Goal: Task Accomplishment & Management: Complete application form

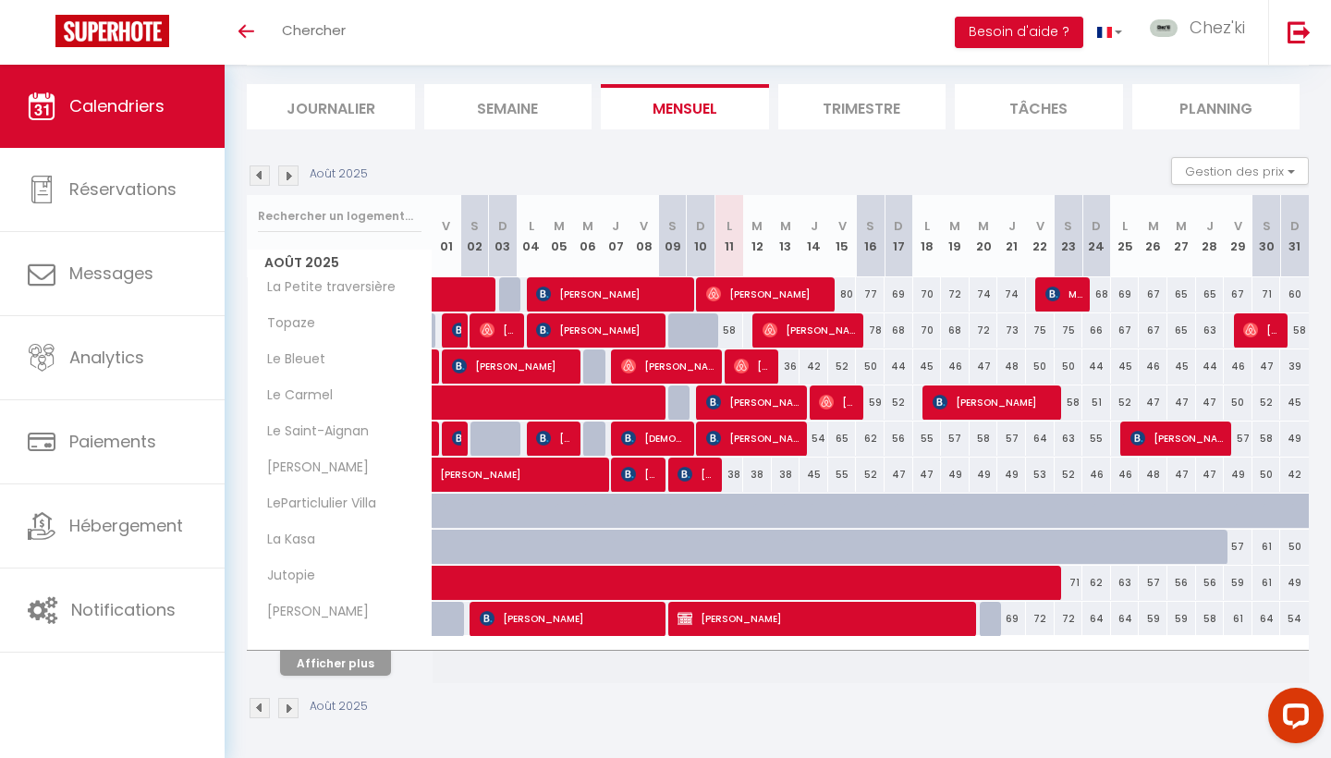
click at [326, 664] on button "Afficher plus" at bounding box center [335, 663] width 111 height 25
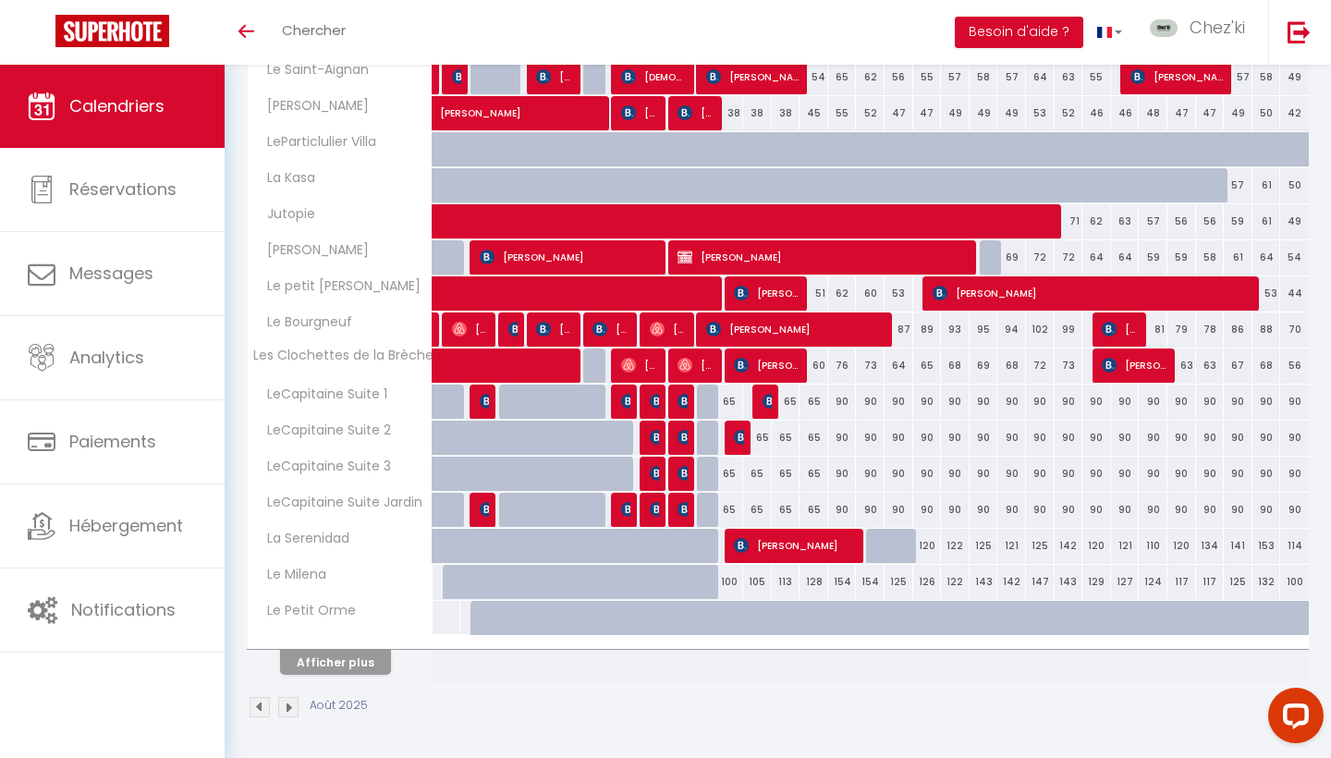
scroll to position [469, 0]
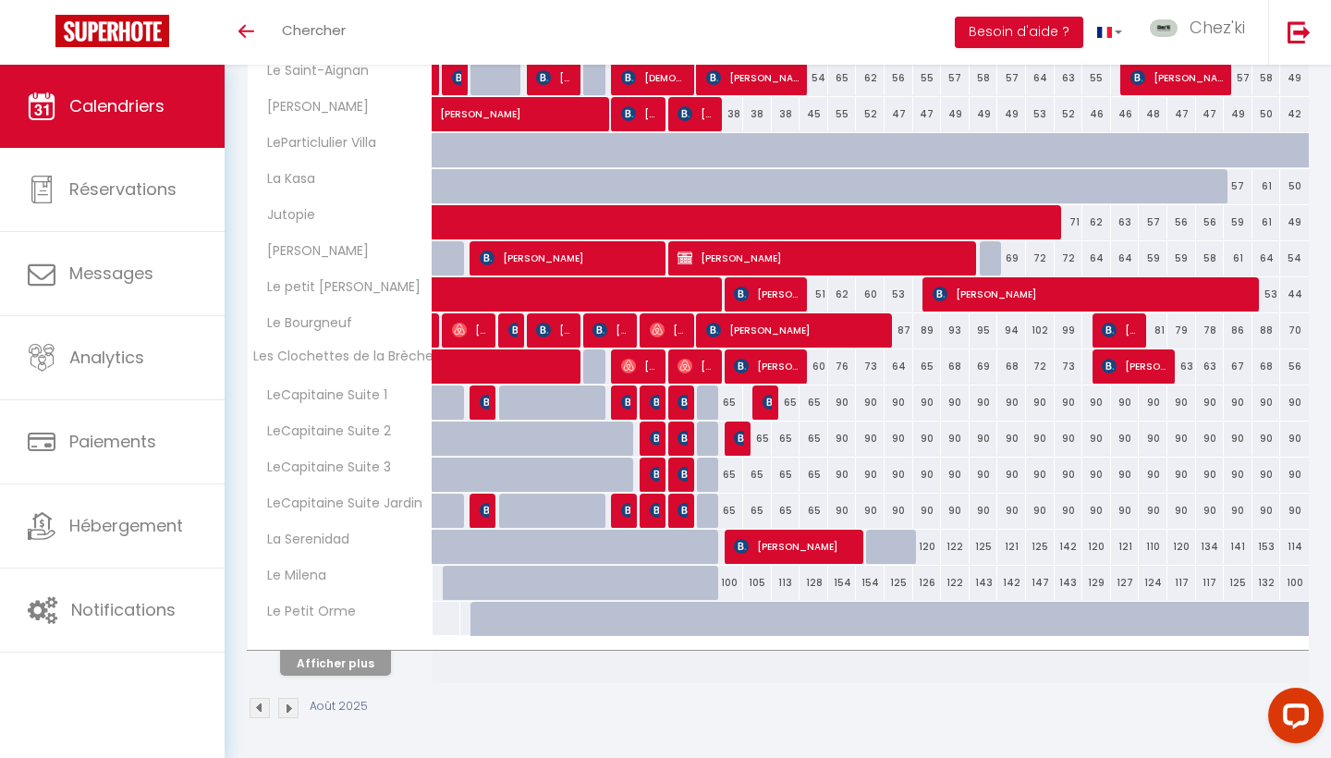
click at [354, 661] on button "Afficher plus" at bounding box center [335, 663] width 111 height 25
select select
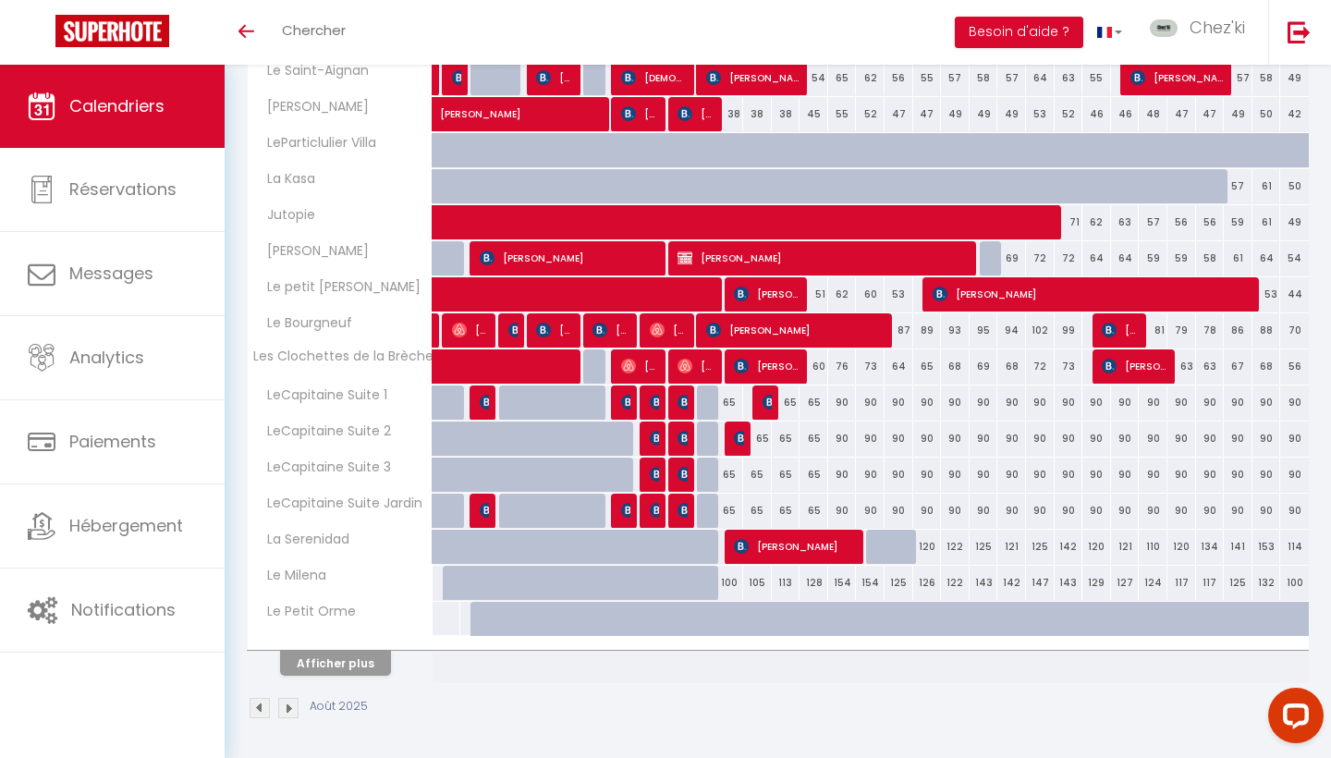
select select
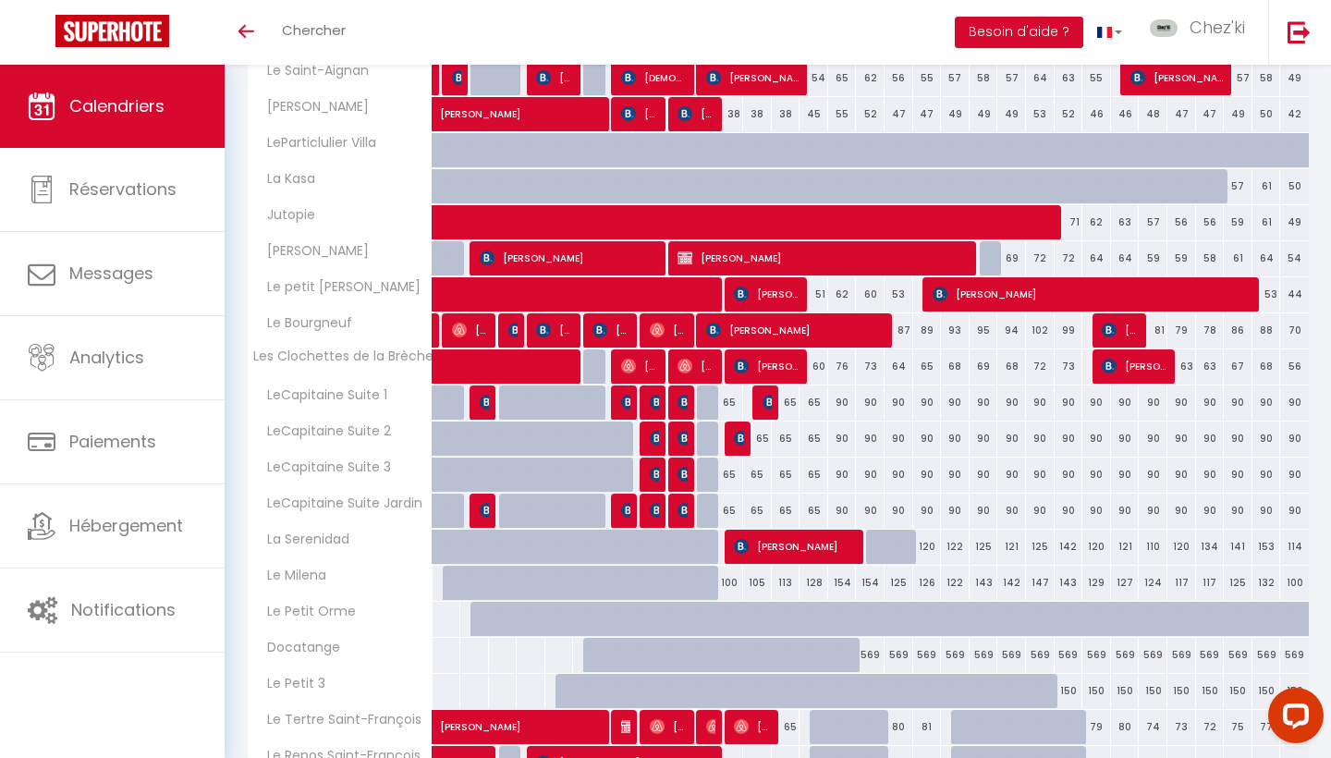
scroll to position [589, 0]
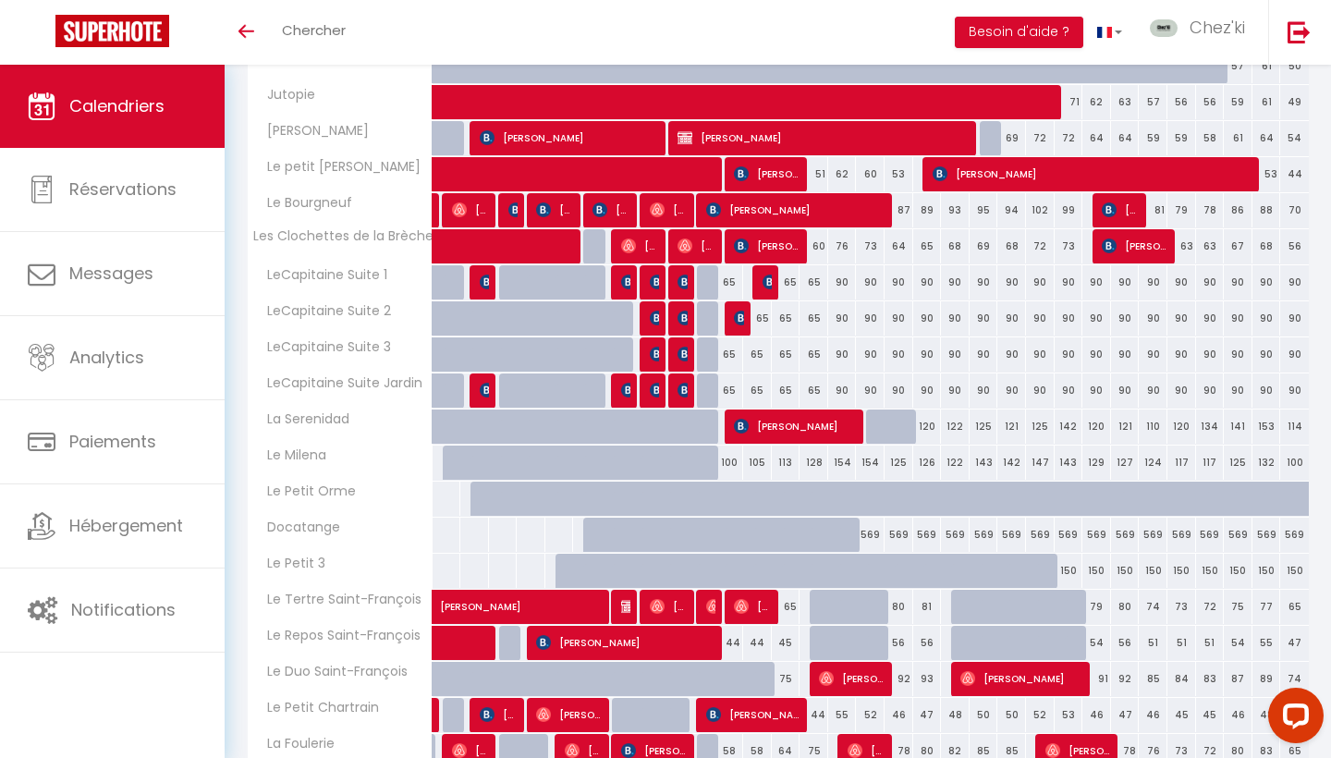
click at [731, 301] on div at bounding box center [739, 318] width 29 height 35
click at [737, 305] on td "65 Abel HAMMOUT" at bounding box center [729, 318] width 29 height 36
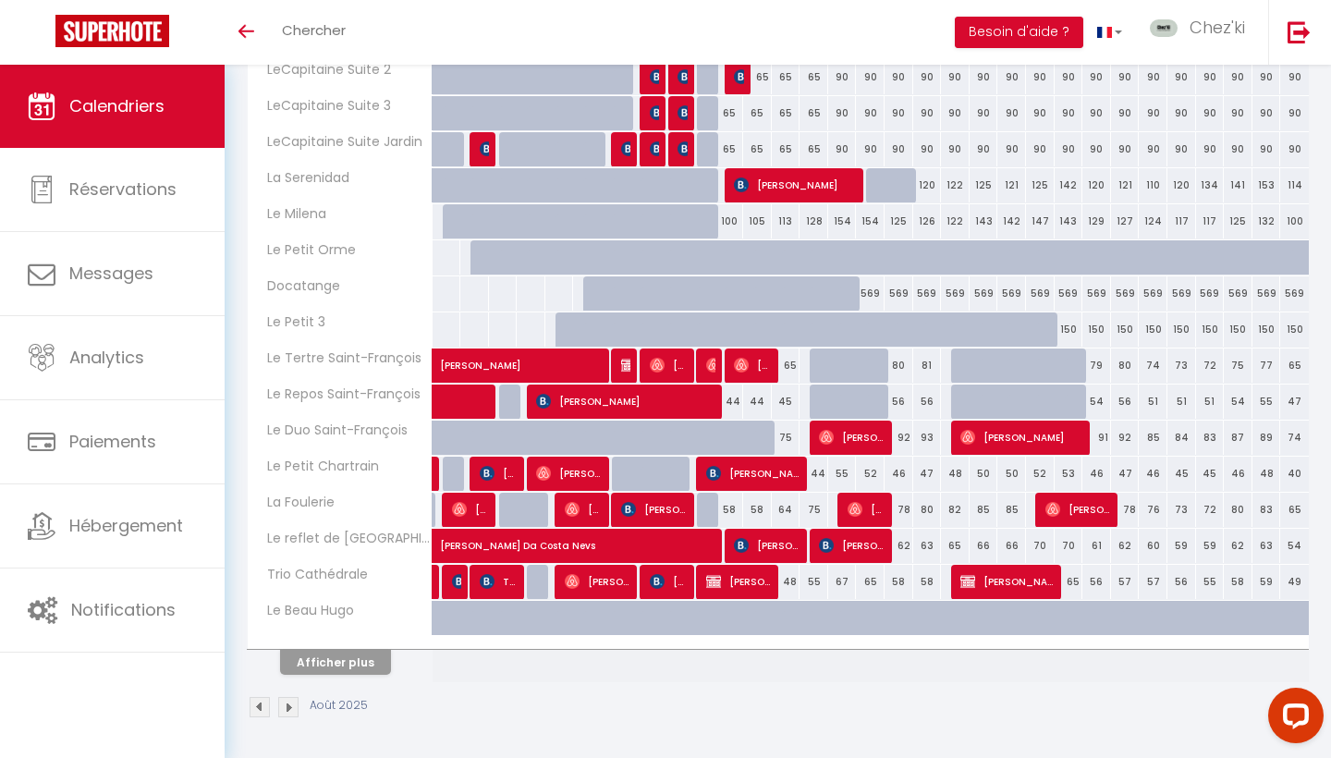
scroll to position [829, 0]
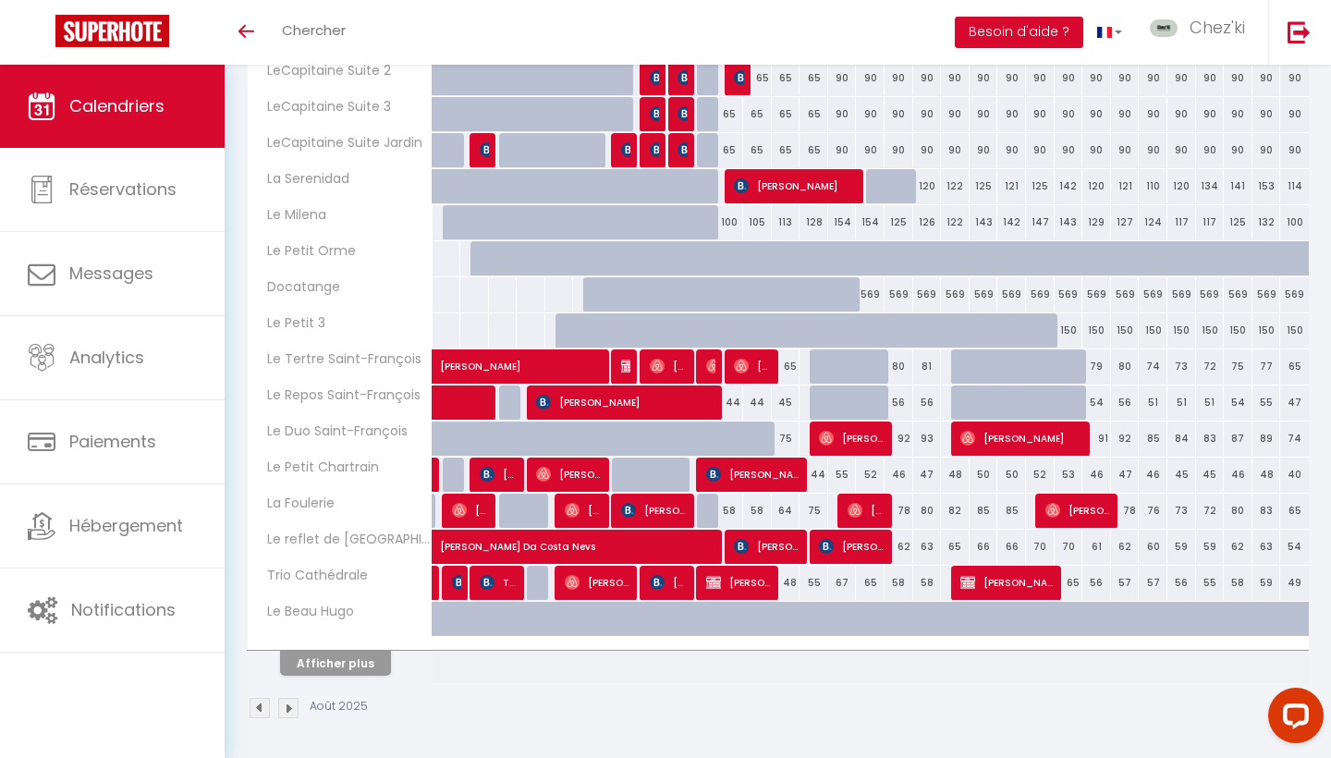
click at [344, 659] on button "Afficher plus" at bounding box center [335, 663] width 111 height 25
select select
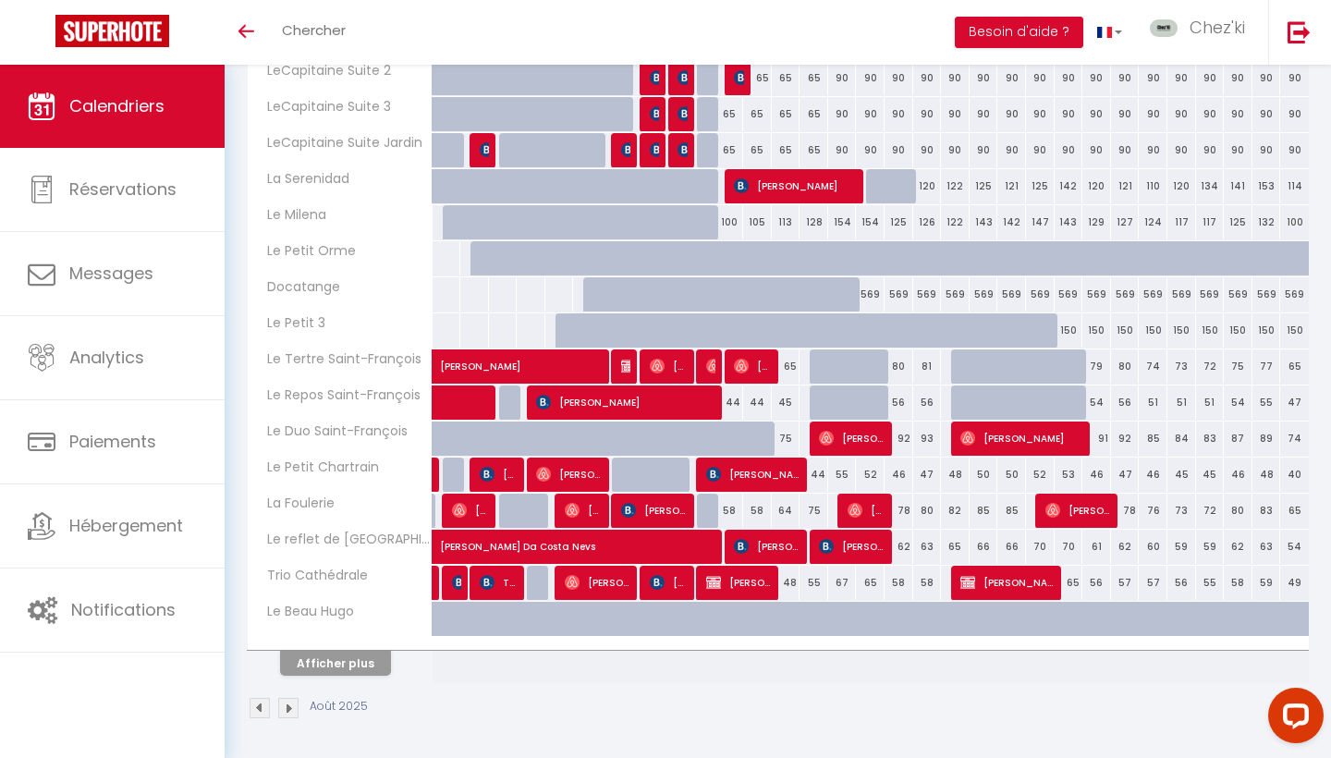
select select
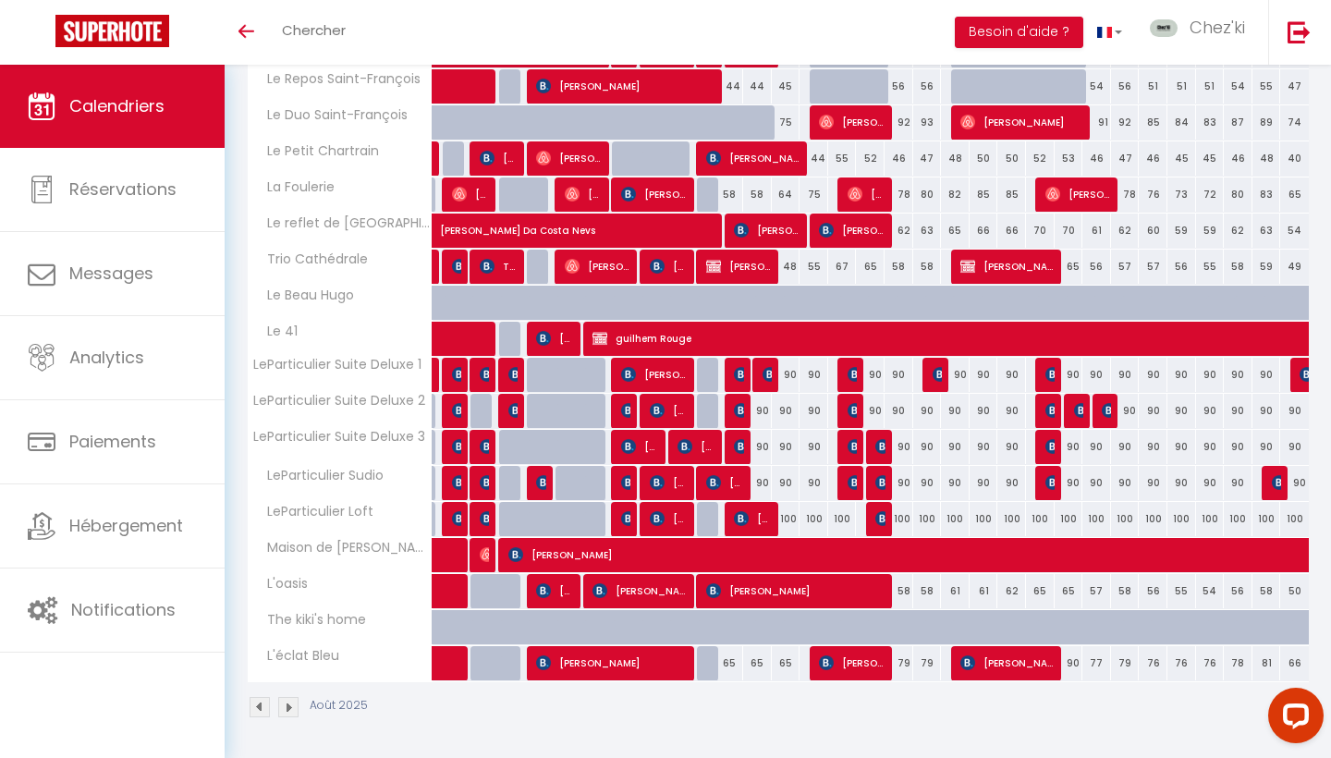
scroll to position [1145, 0]
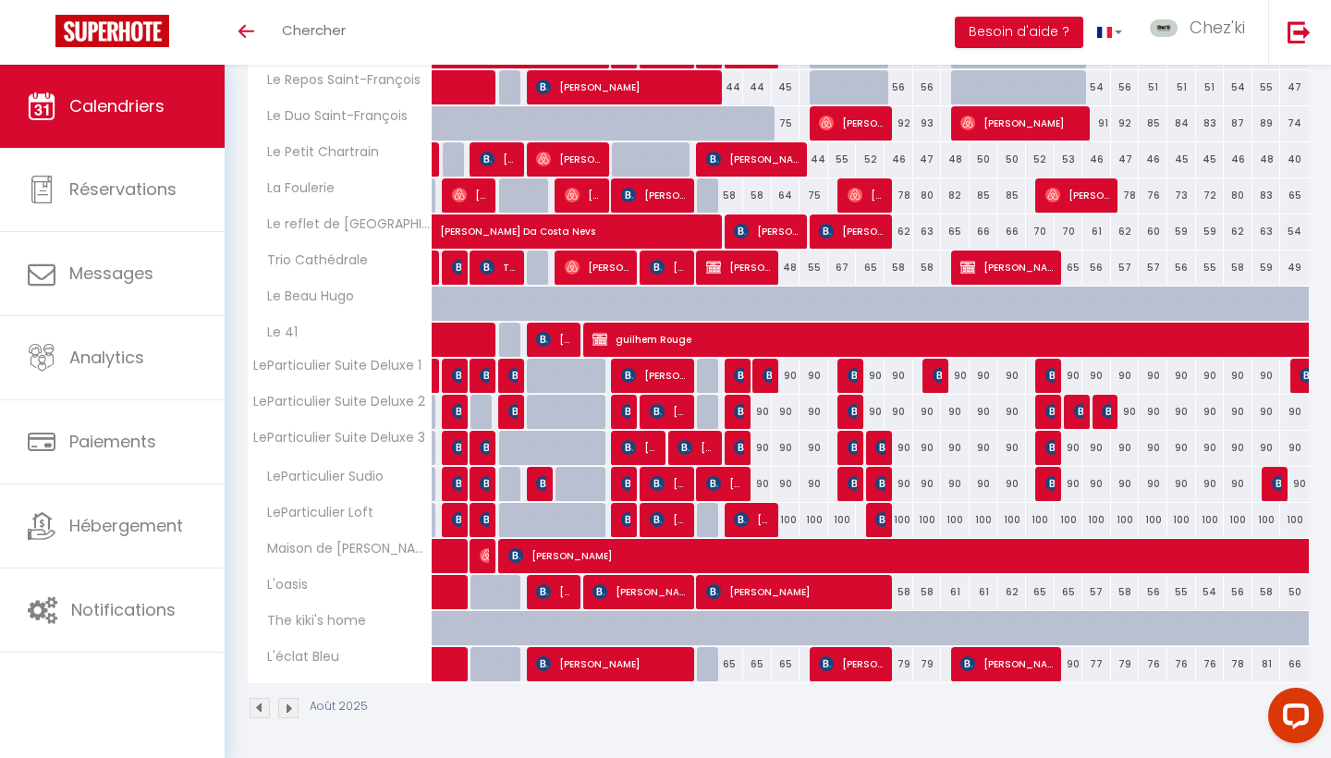
click at [766, 369] on img at bounding box center [770, 375] width 15 height 15
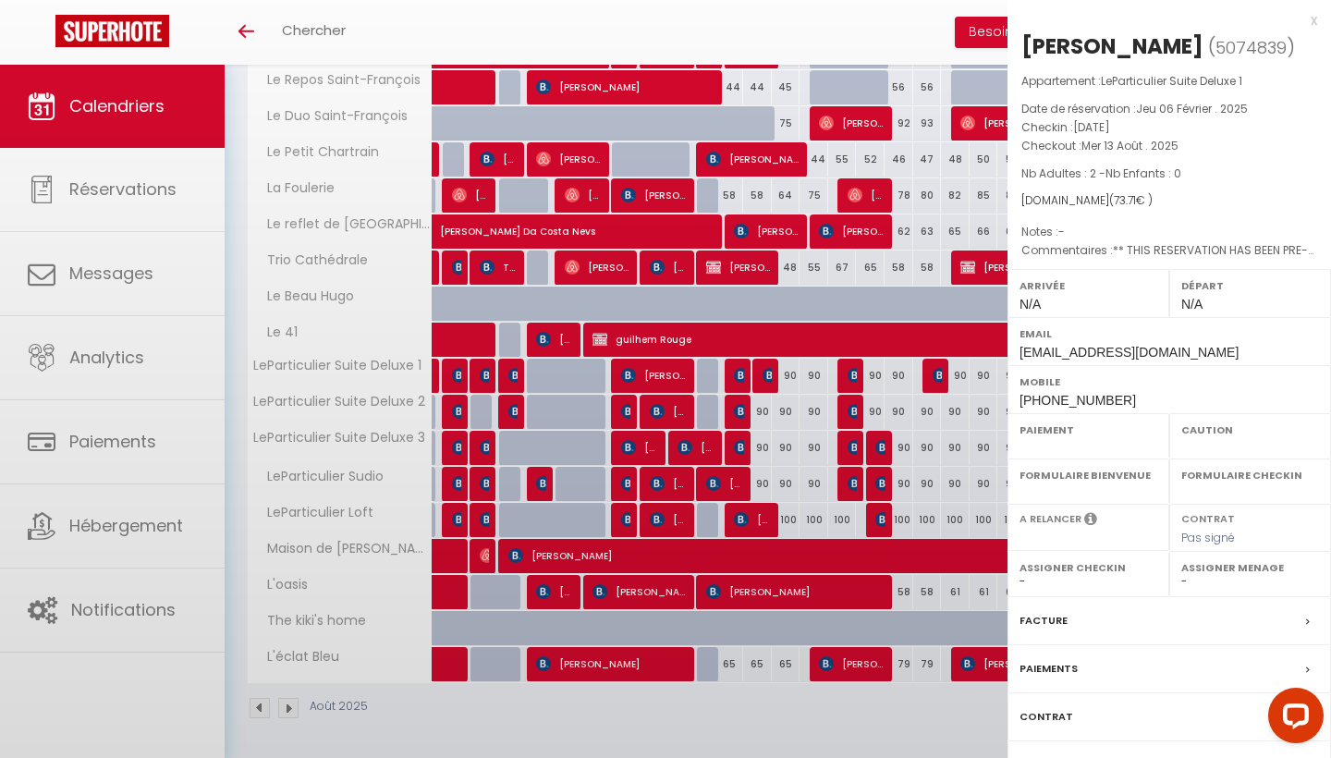
select select "OK"
select select "KO"
select select "0"
select select "1"
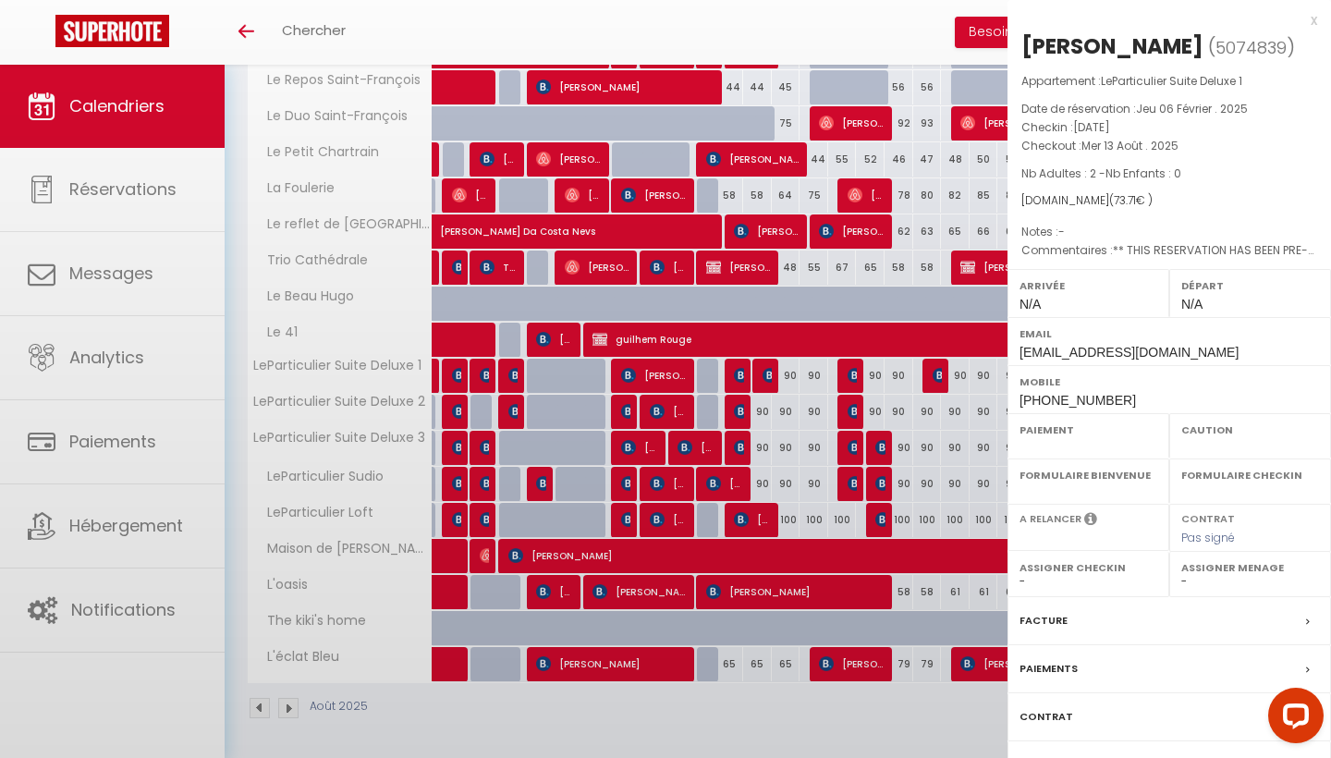
select select
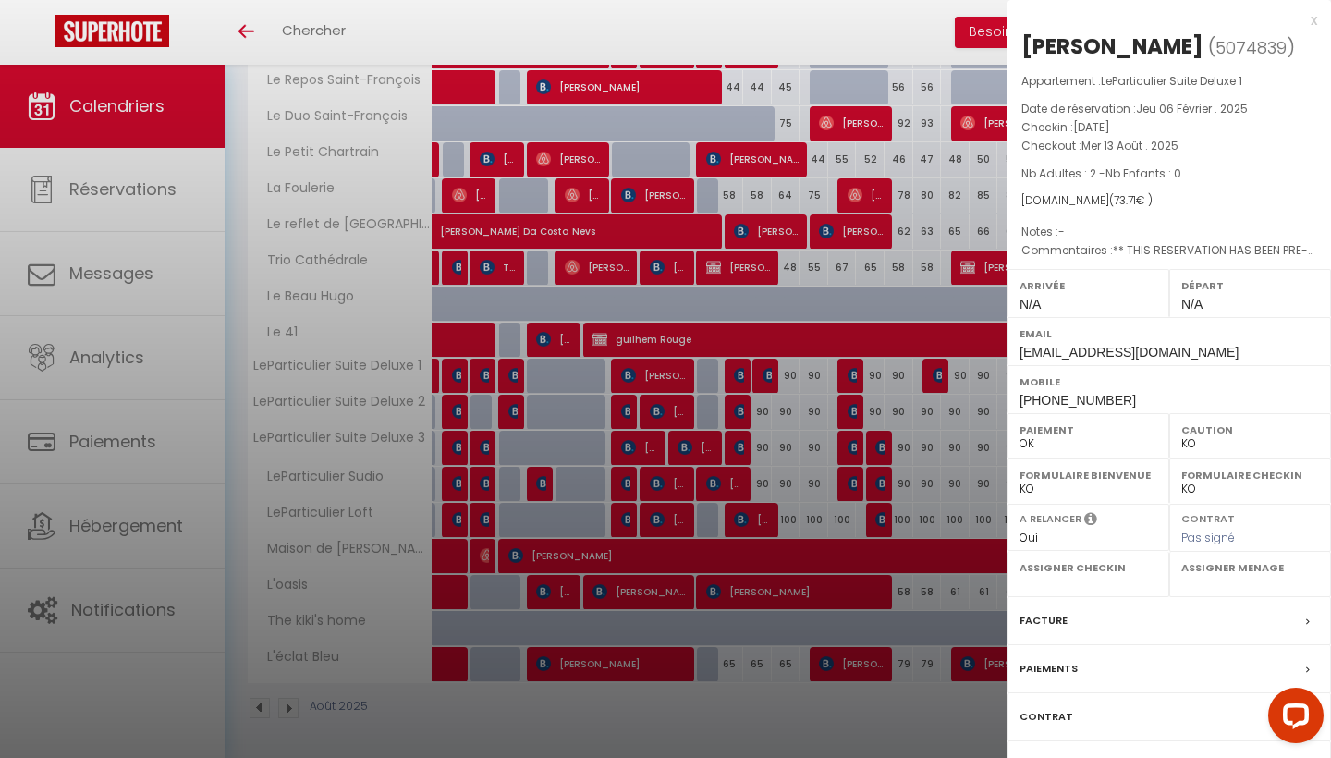
select select "22044"
select select "28823"
click at [766, 369] on div at bounding box center [665, 379] width 1331 height 758
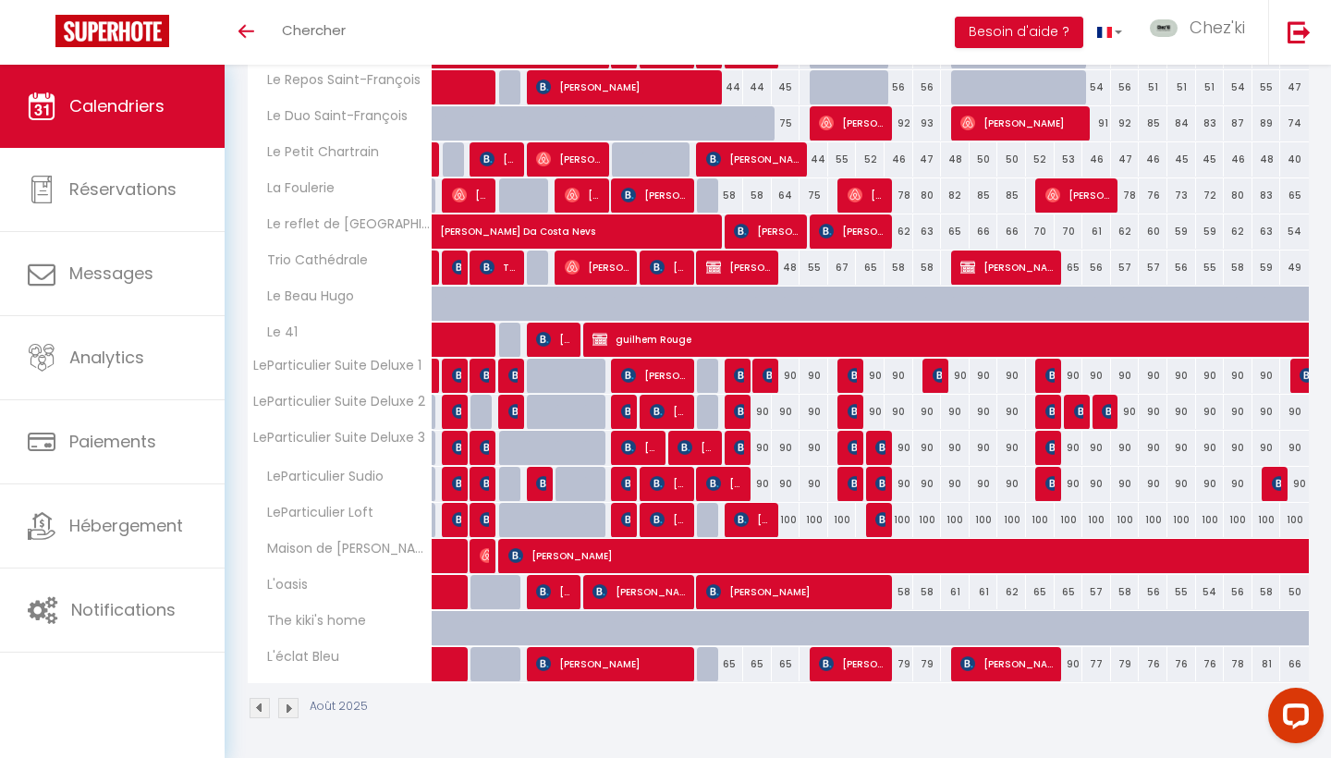
click at [742, 374] on img at bounding box center [741, 375] width 15 height 15
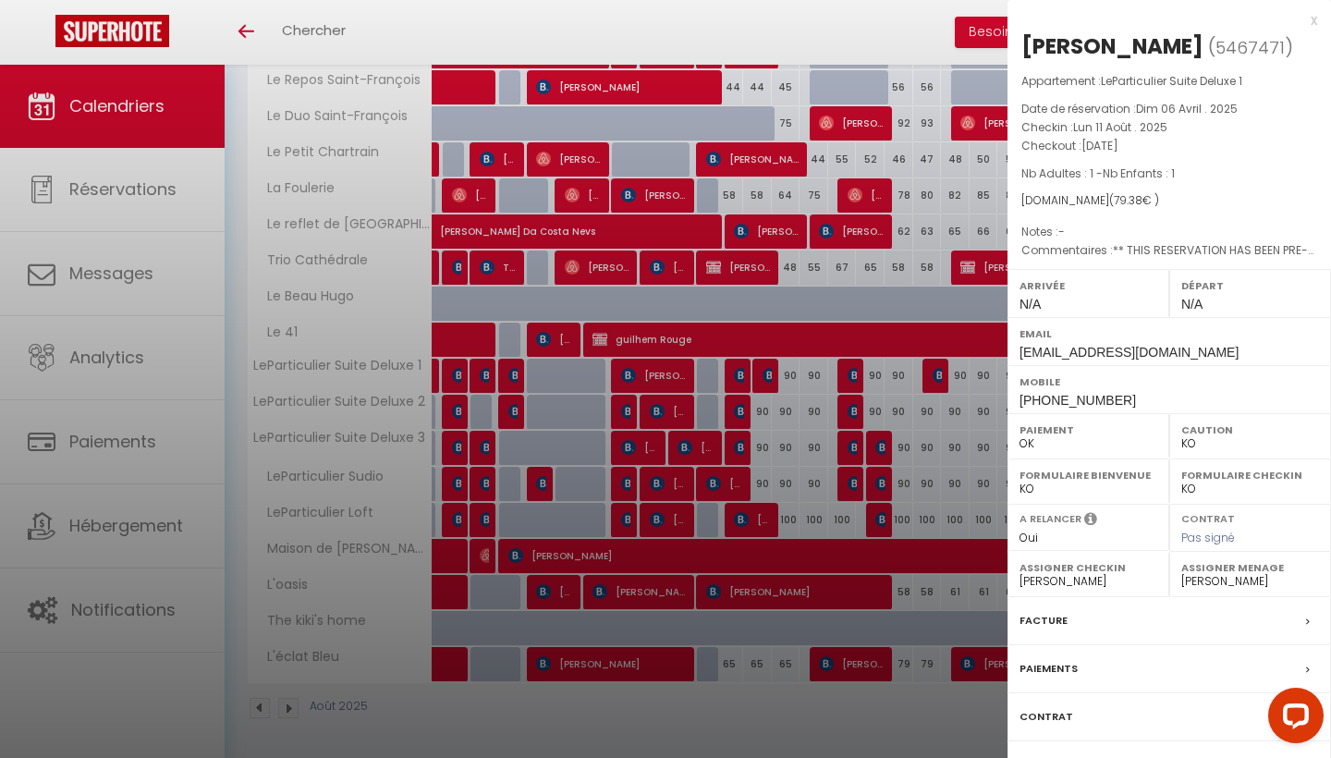
click at [745, 406] on div at bounding box center [665, 379] width 1331 height 758
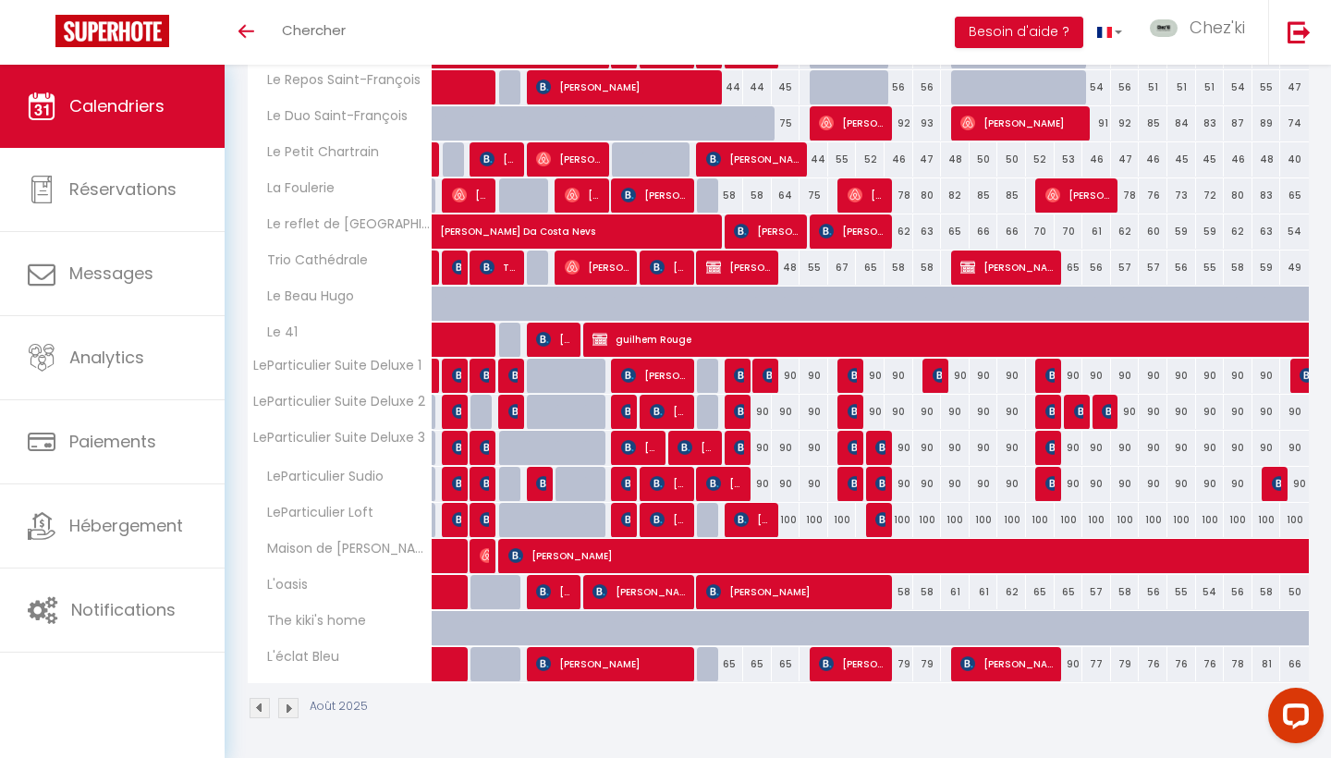
click at [738, 416] on img at bounding box center [741, 411] width 15 height 15
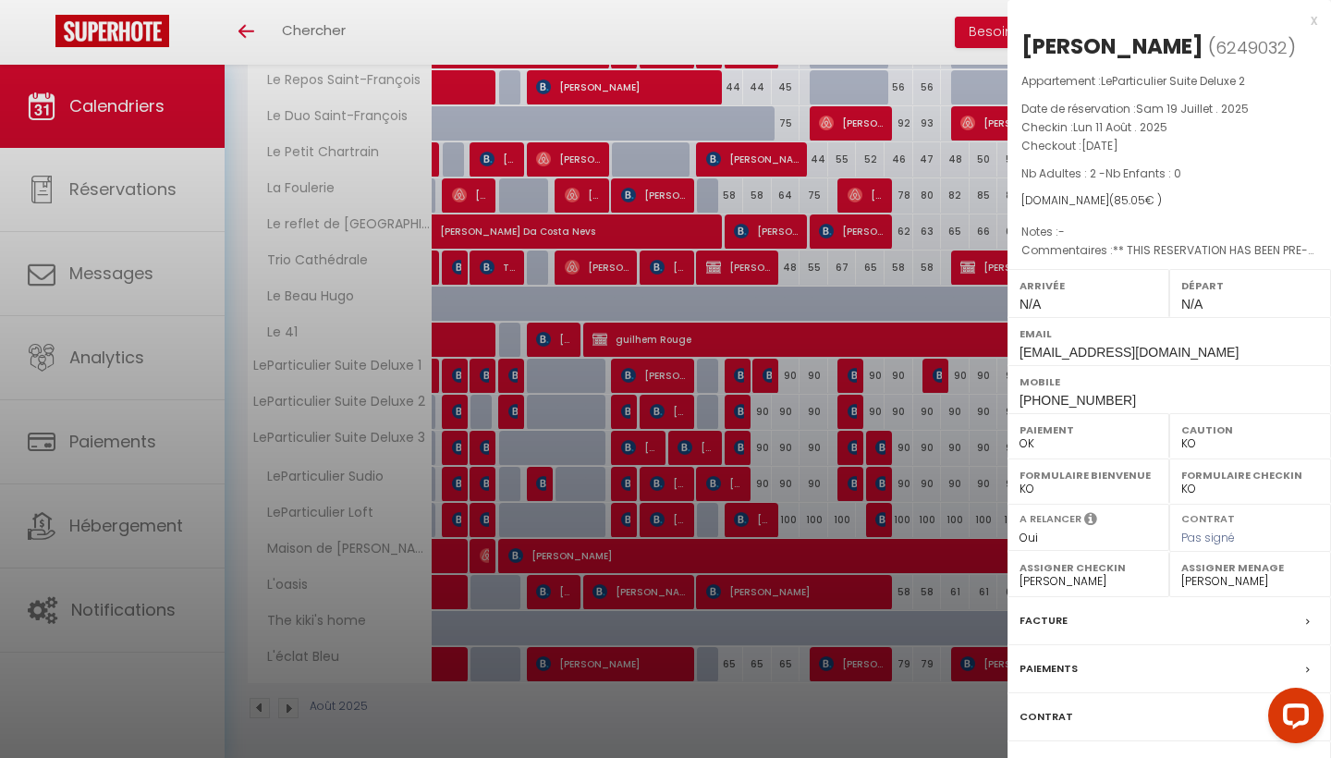
click at [742, 451] on div at bounding box center [665, 379] width 1331 height 758
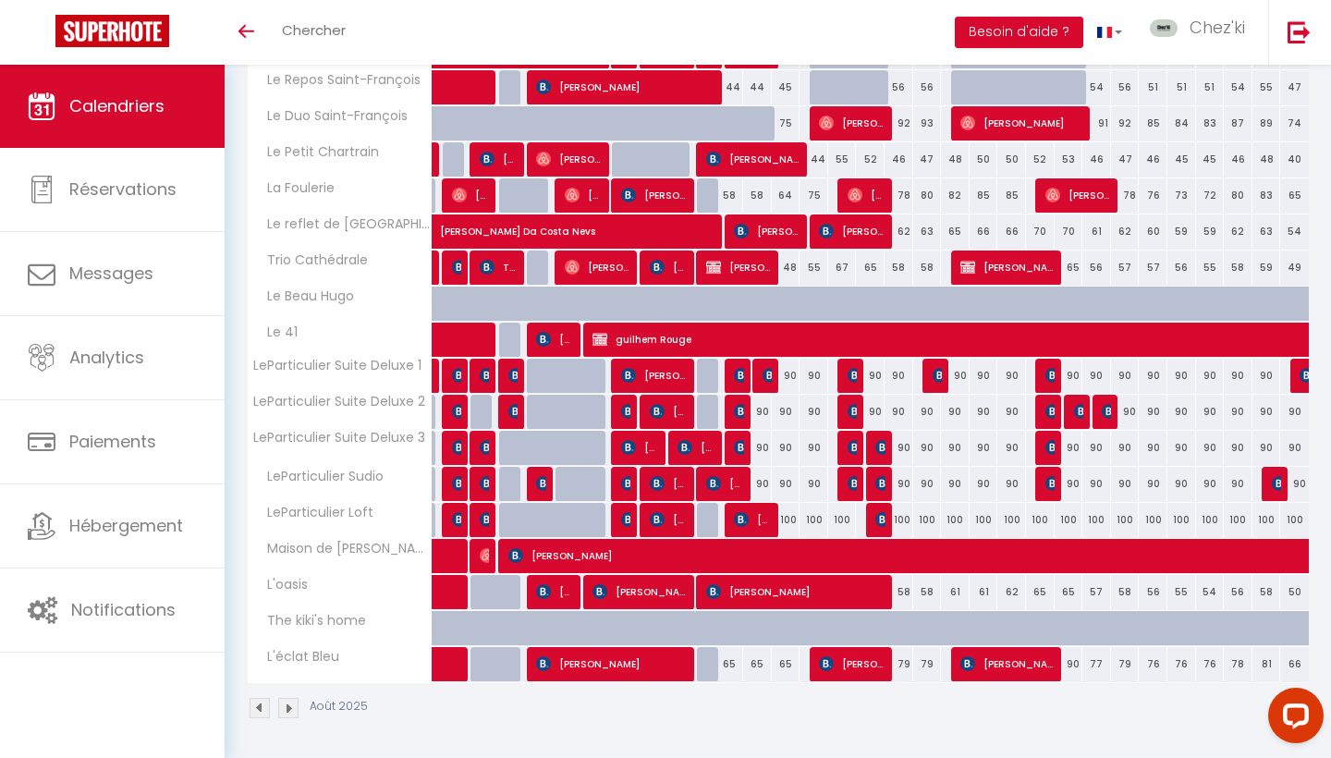
click at [738, 458] on span "[PERSON_NAME]" at bounding box center [738, 447] width 9 height 35
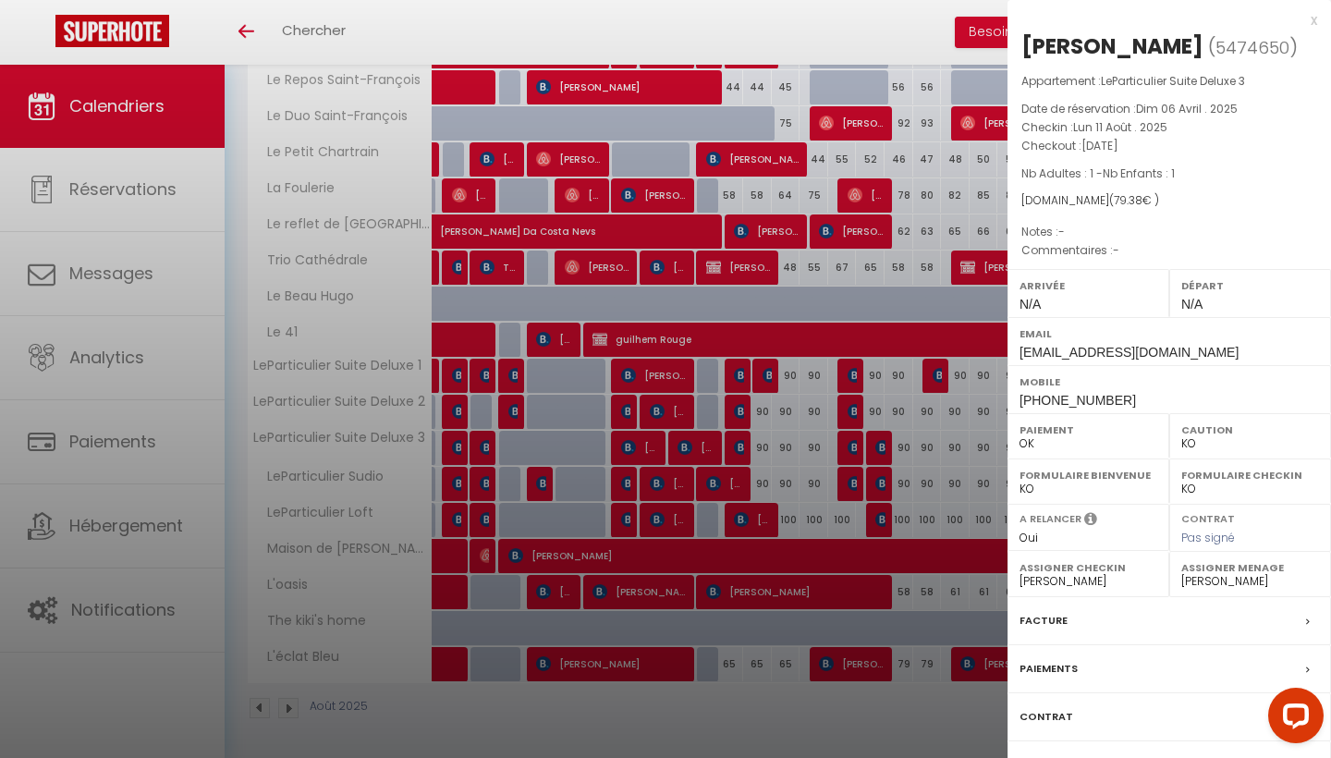
click at [742, 411] on div at bounding box center [665, 379] width 1331 height 758
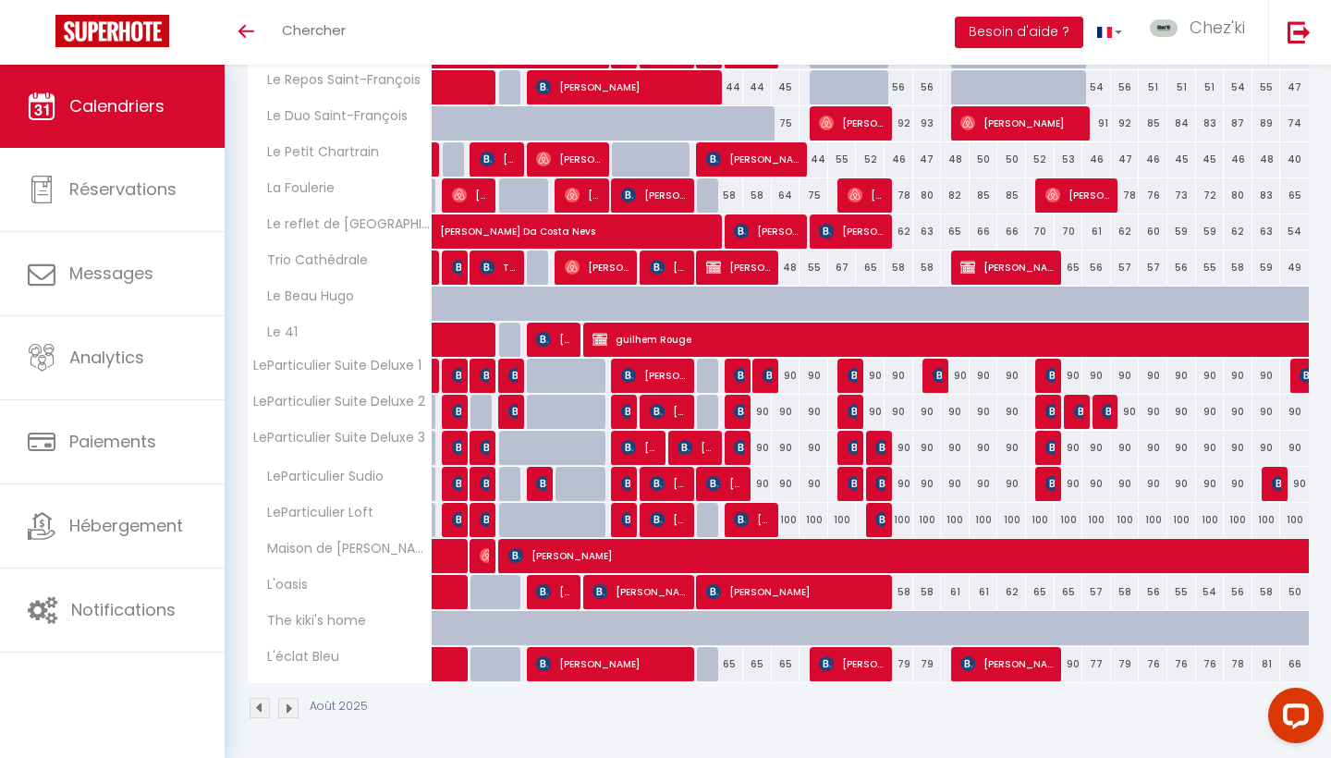
click at [773, 374] on div "90" at bounding box center [786, 376] width 29 height 34
type input "90"
type input "Mer 13 Août 2025"
type input "Jeu 14 Août 2025"
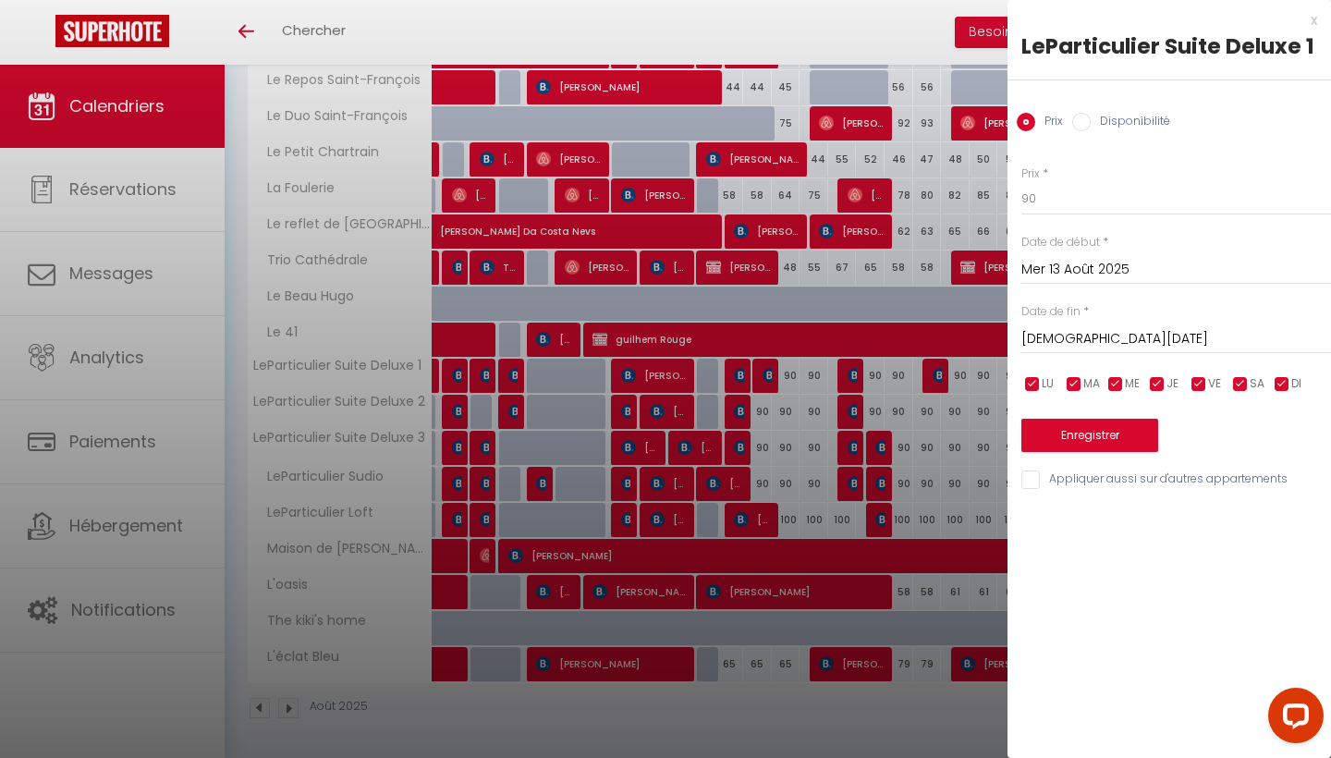
click at [773, 374] on div at bounding box center [665, 379] width 1331 height 758
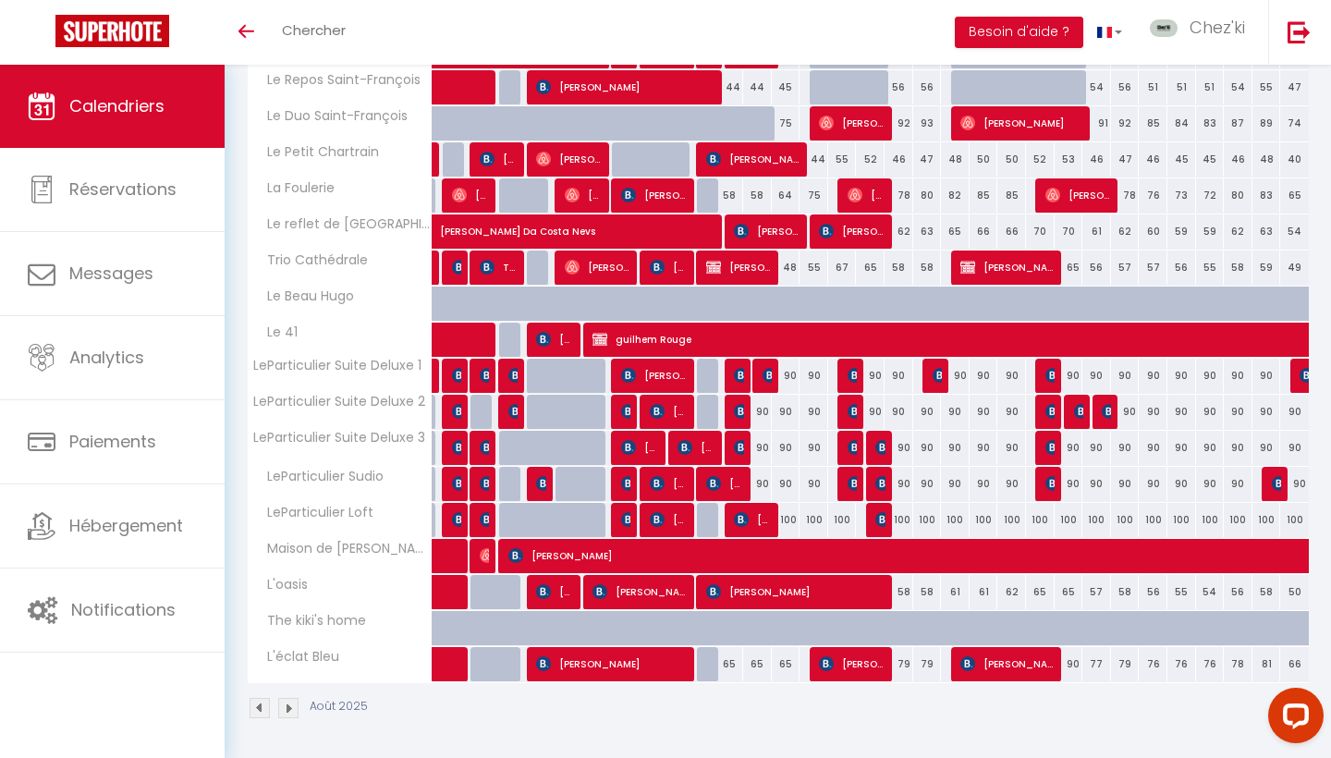
click at [767, 372] on img at bounding box center [770, 375] width 15 height 15
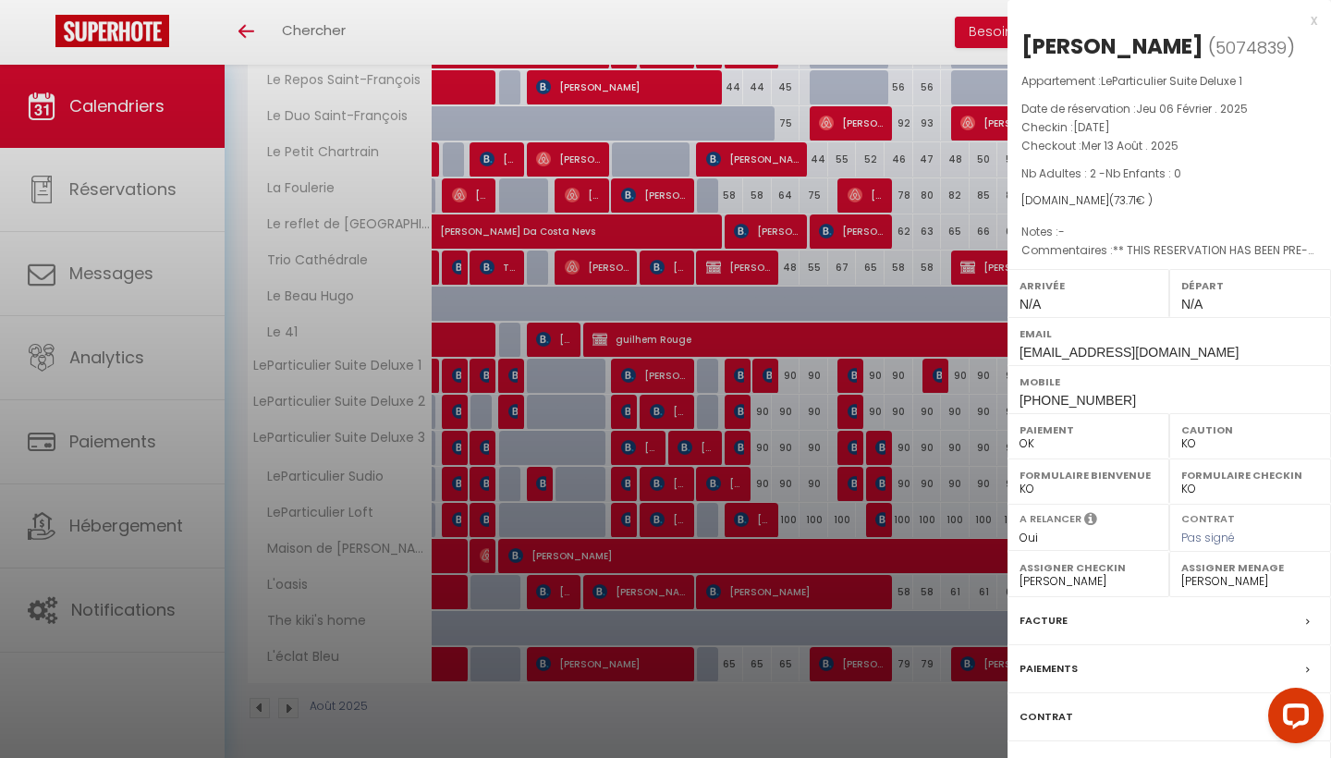
click at [766, 374] on div at bounding box center [665, 379] width 1331 height 758
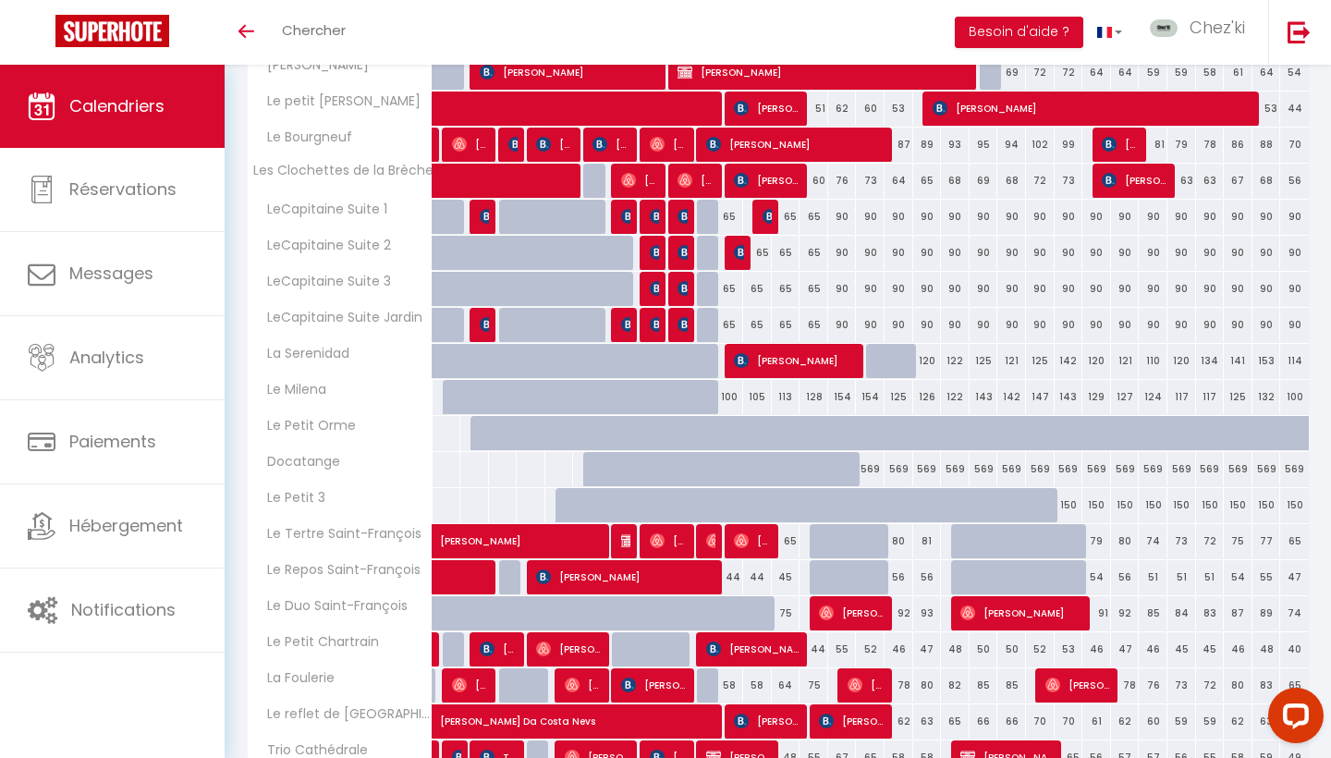
scroll to position [735, 0]
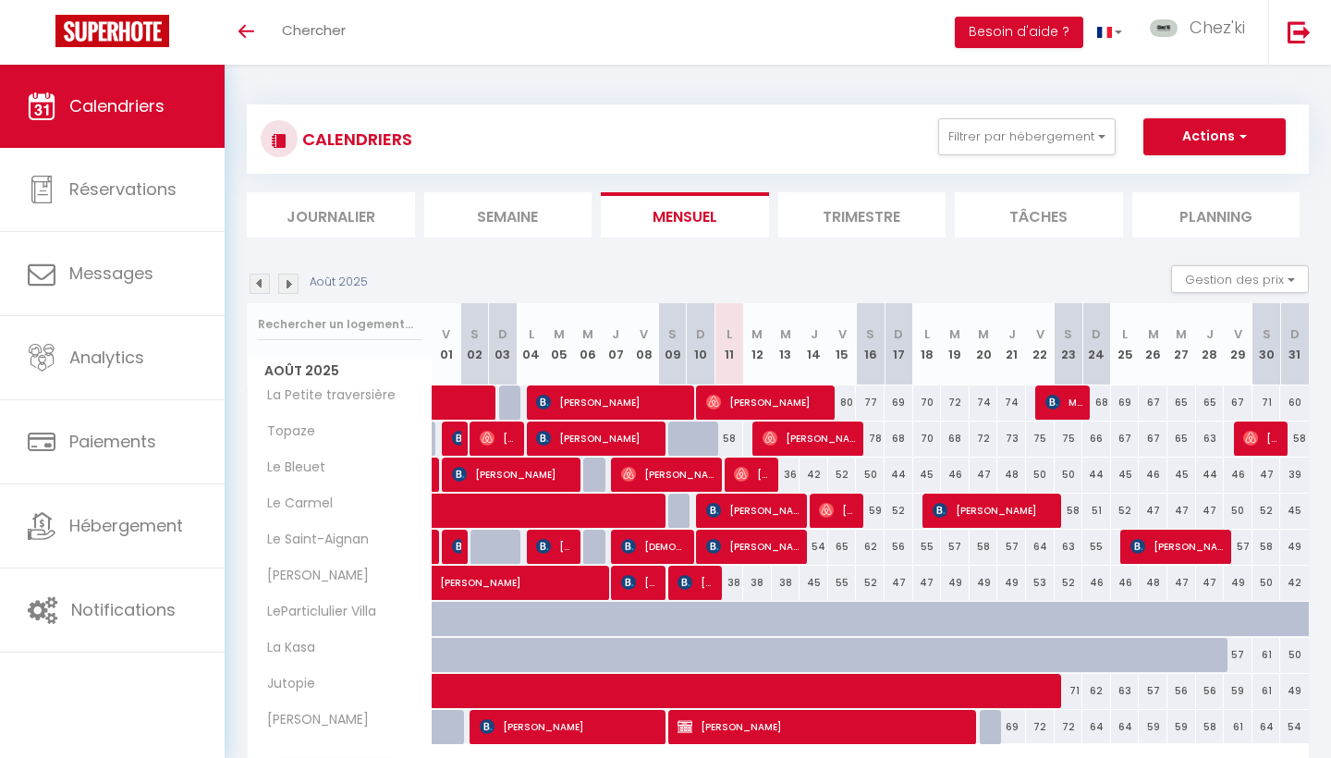
select select
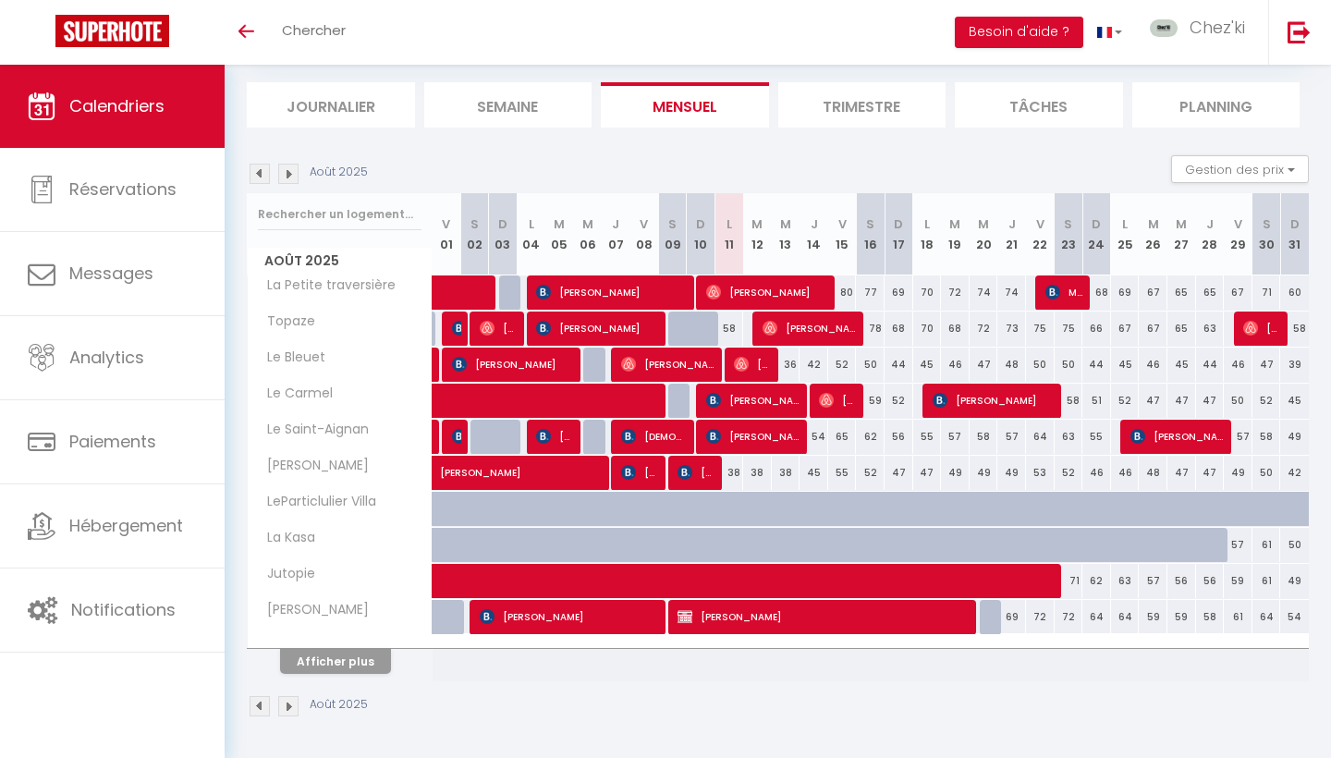
select select
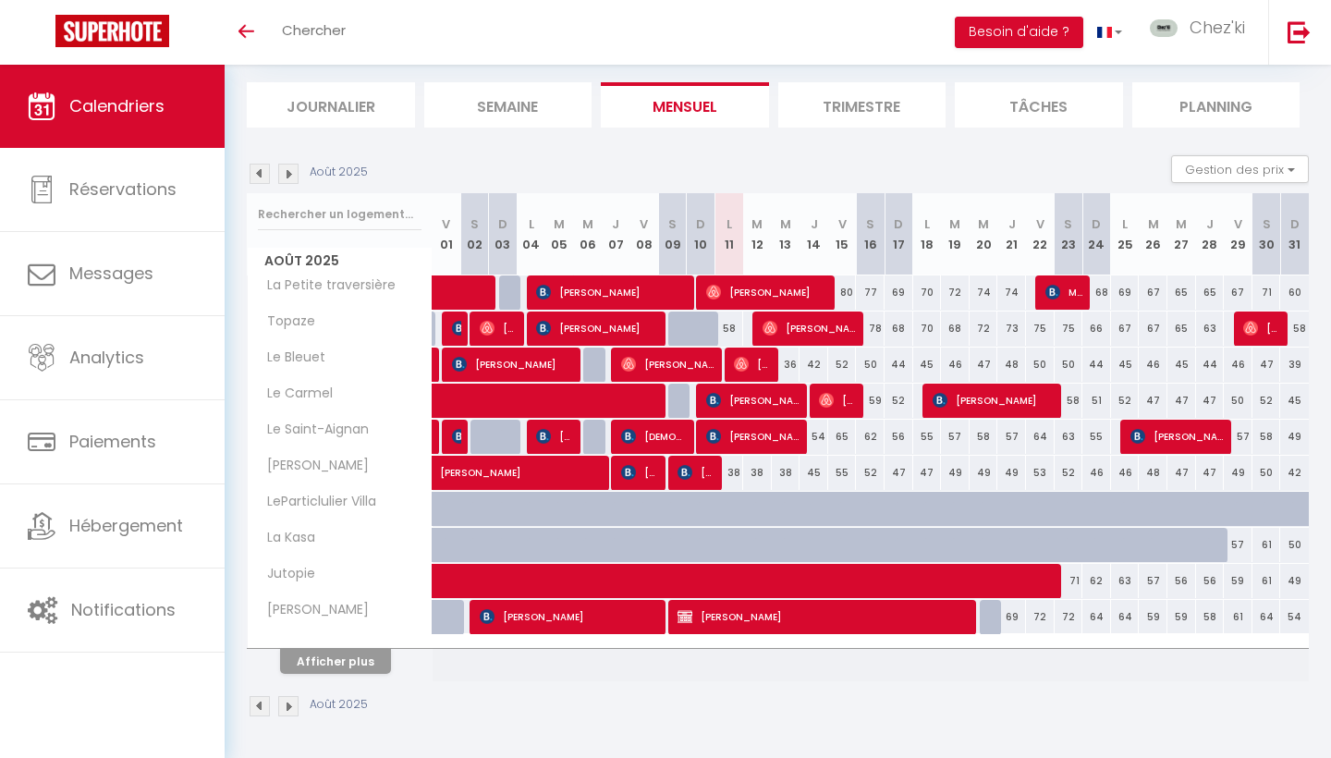
select select
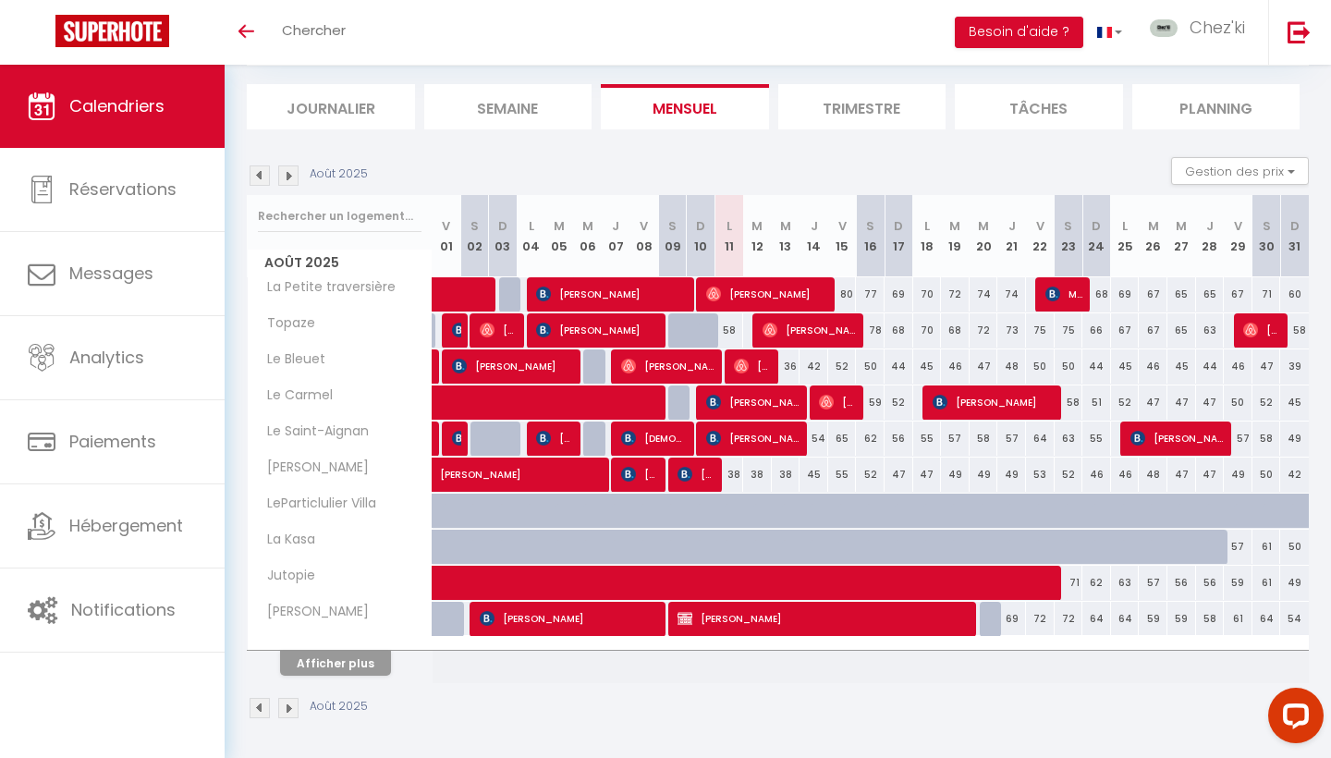
click at [325, 663] on button "Afficher plus" at bounding box center [335, 663] width 111 height 25
select select
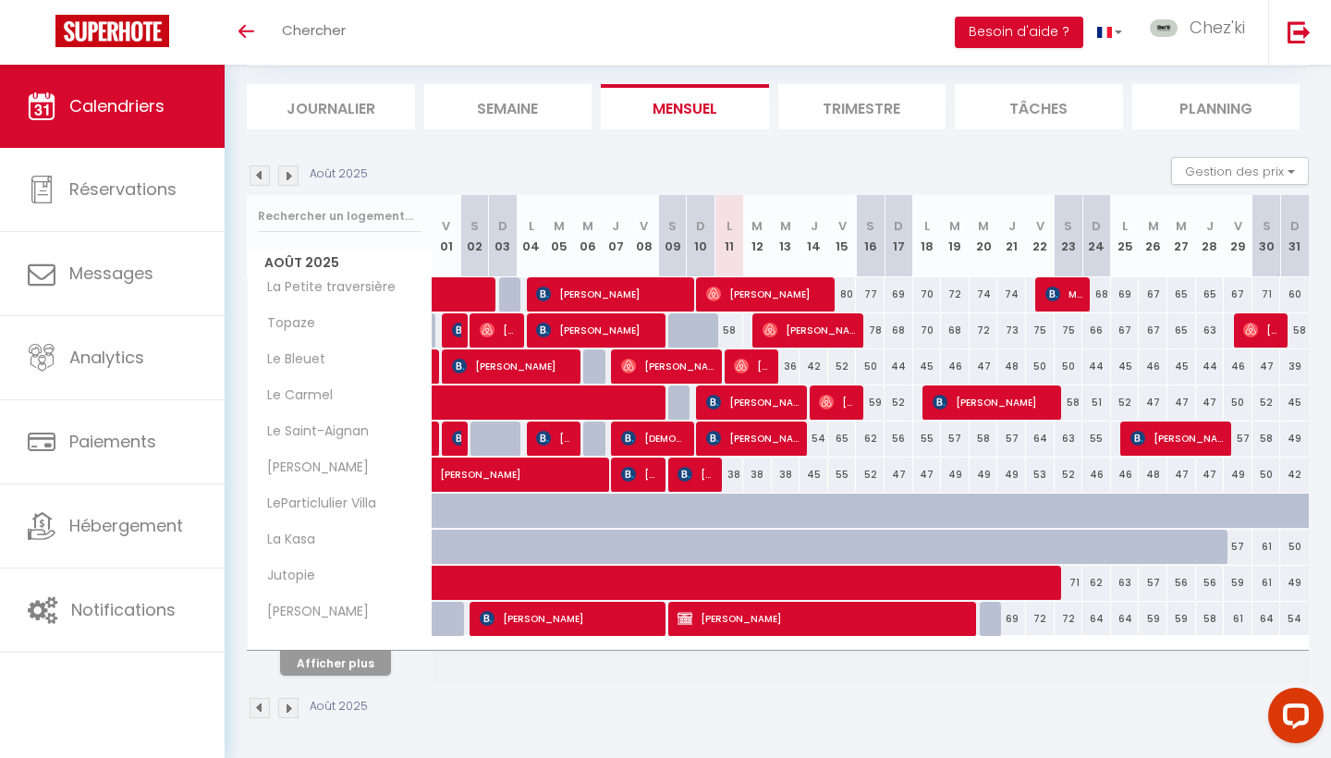
select select
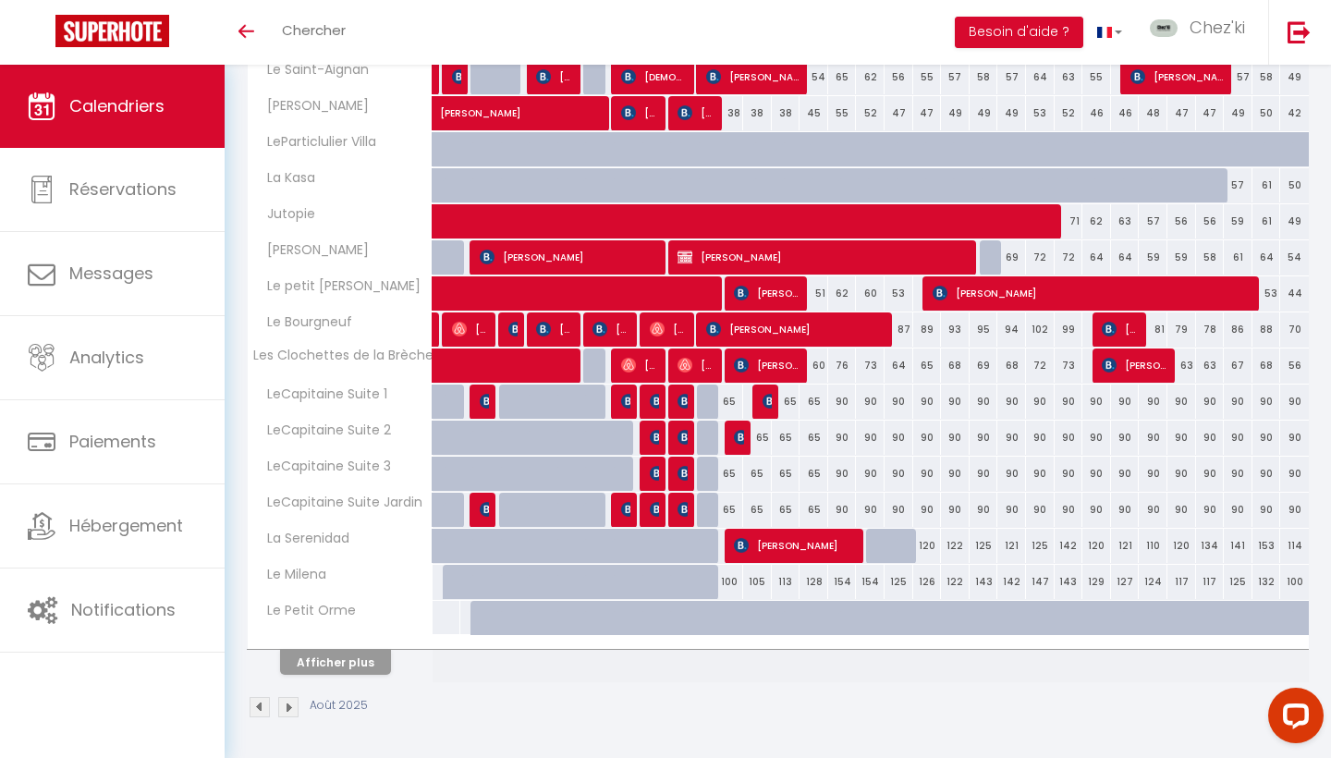
scroll to position [469, 0]
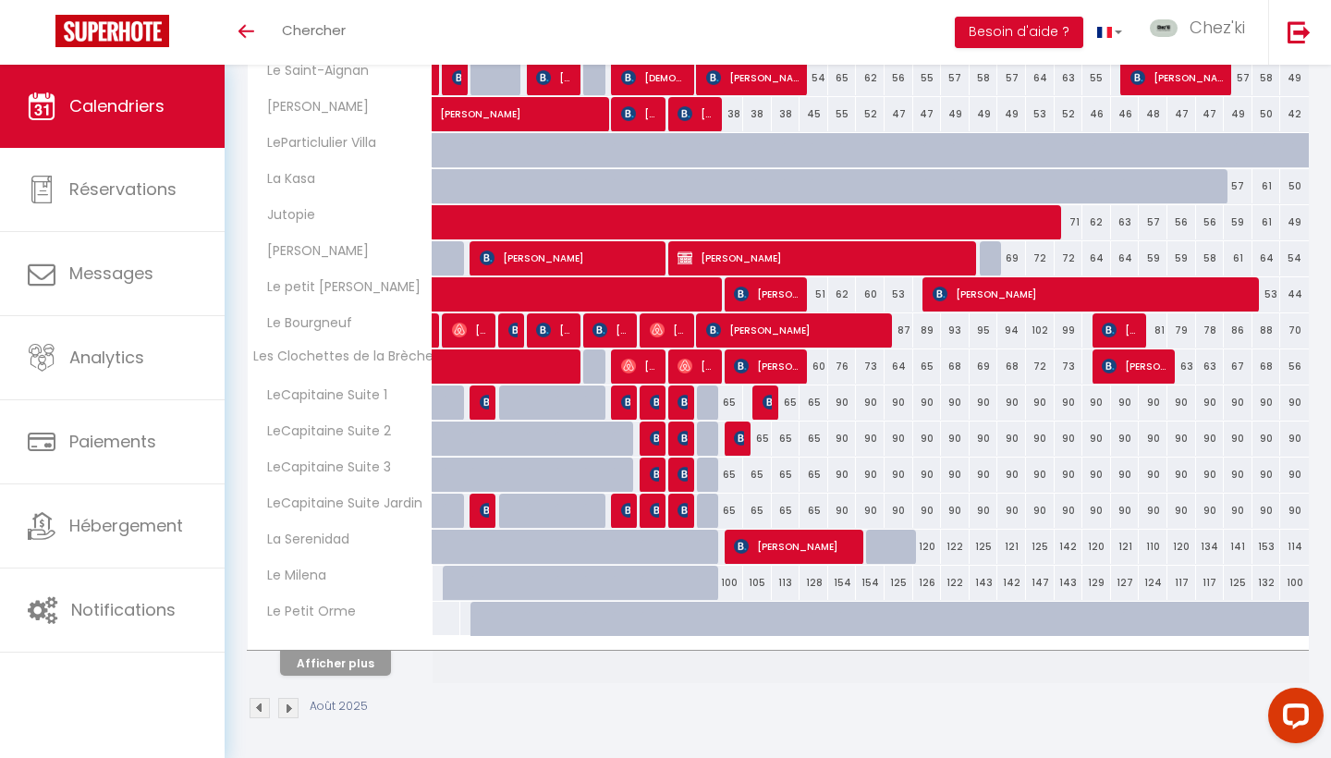
click at [364, 665] on button "Afficher plus" at bounding box center [335, 663] width 111 height 25
select select
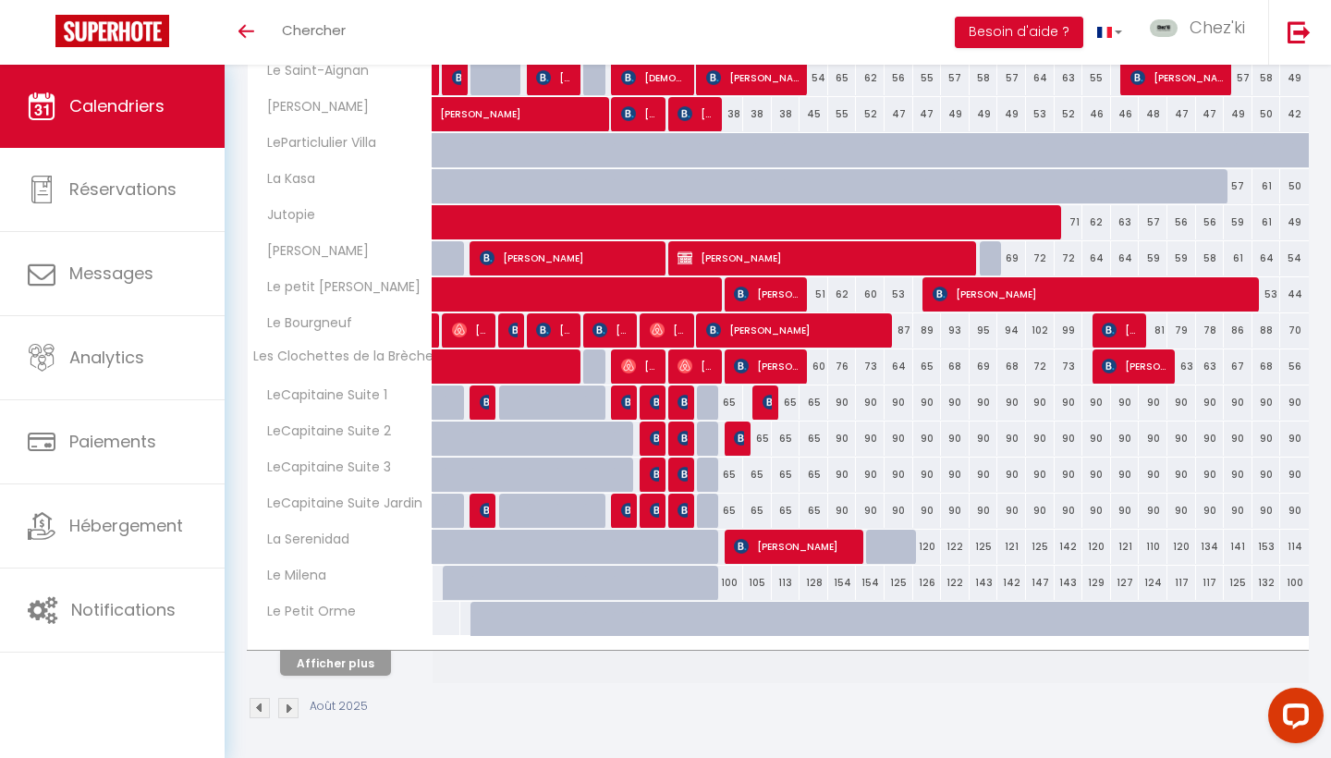
select select
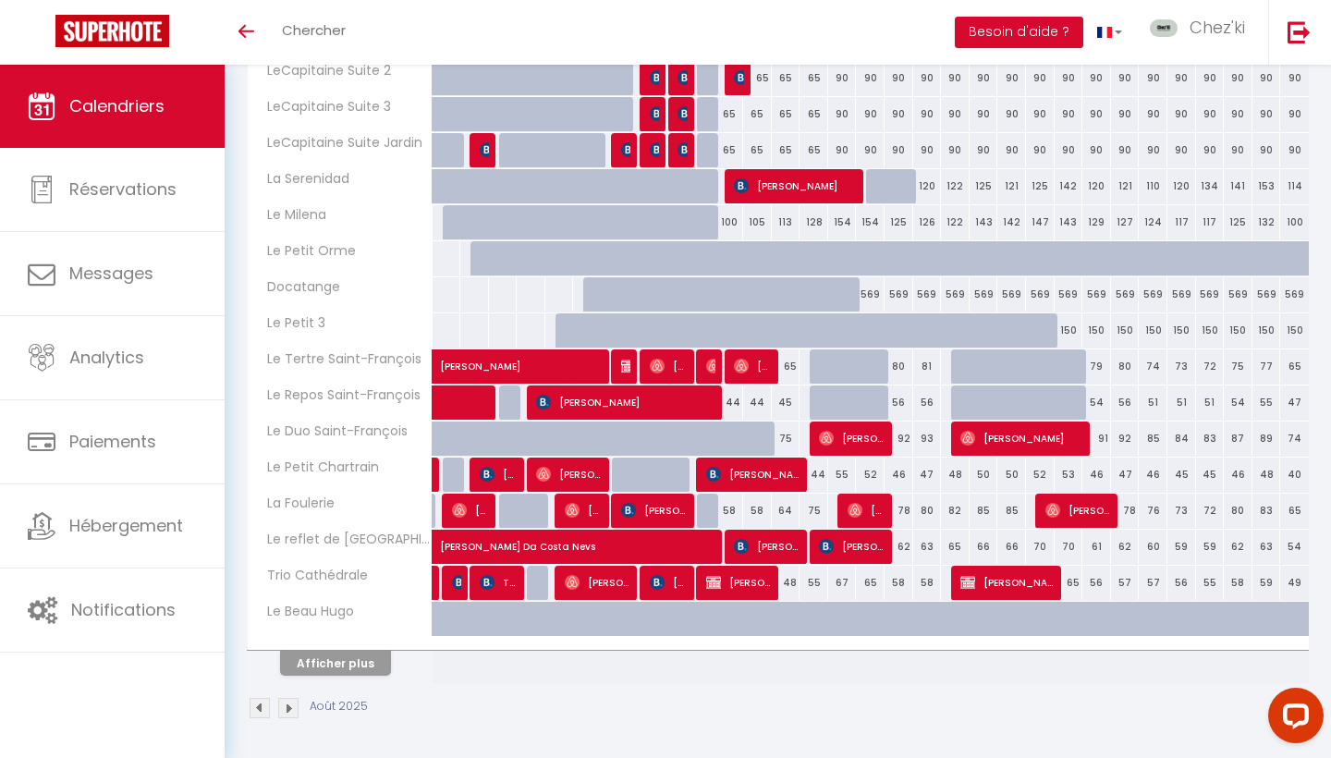
click at [372, 658] on button "Afficher plus" at bounding box center [335, 663] width 111 height 25
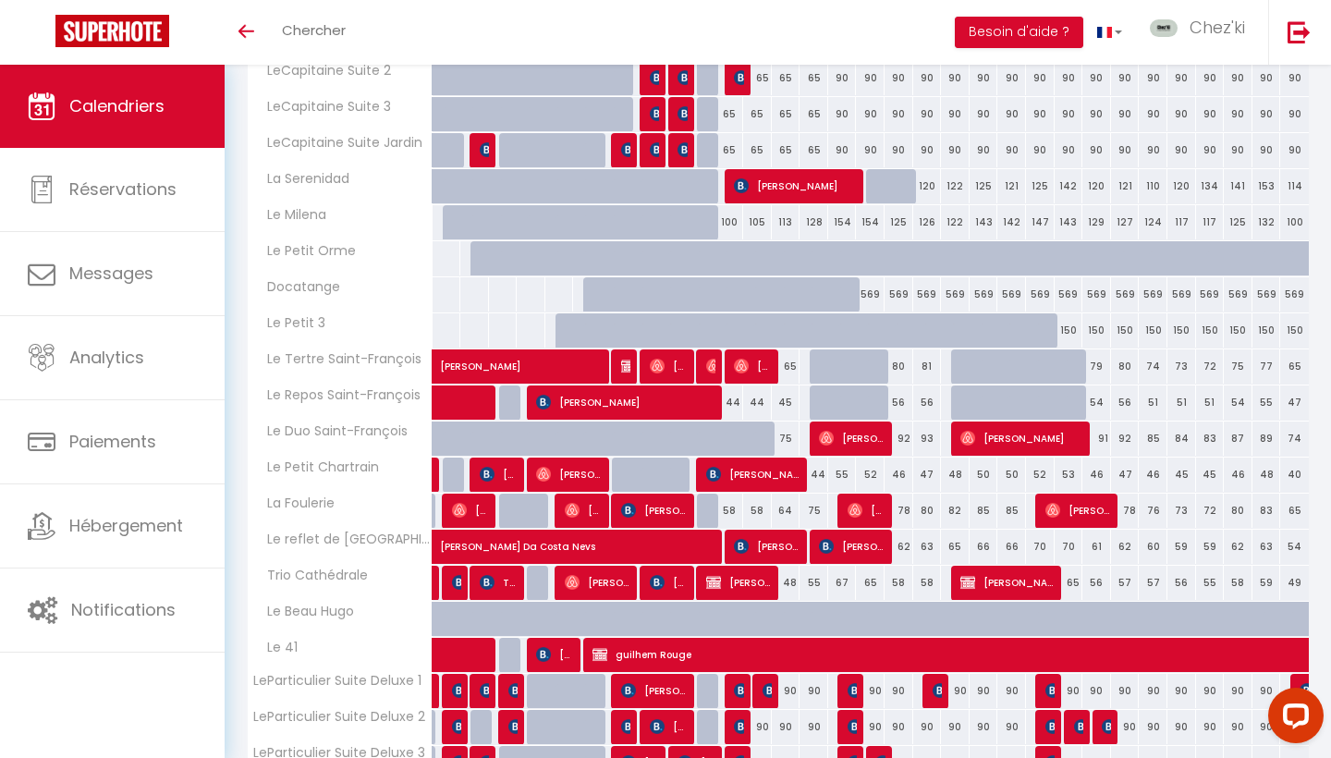
select select
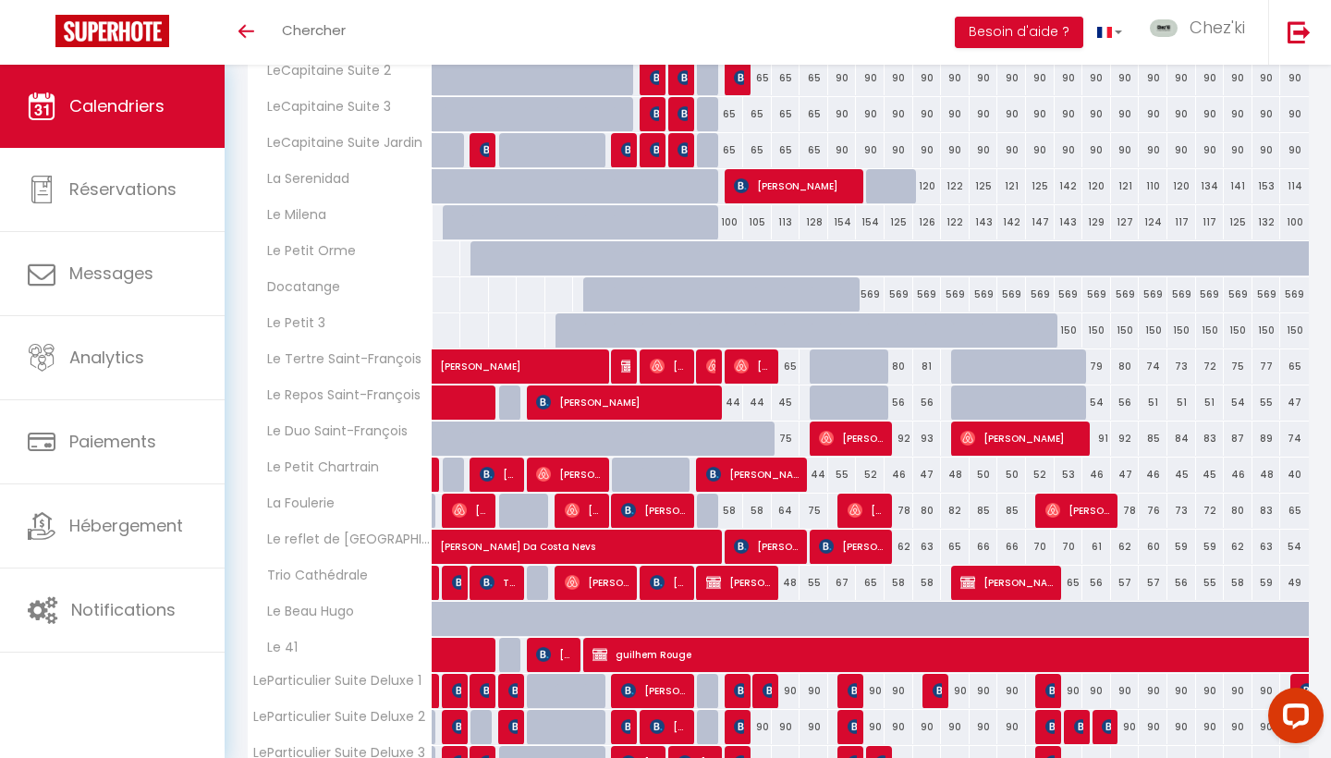
select select
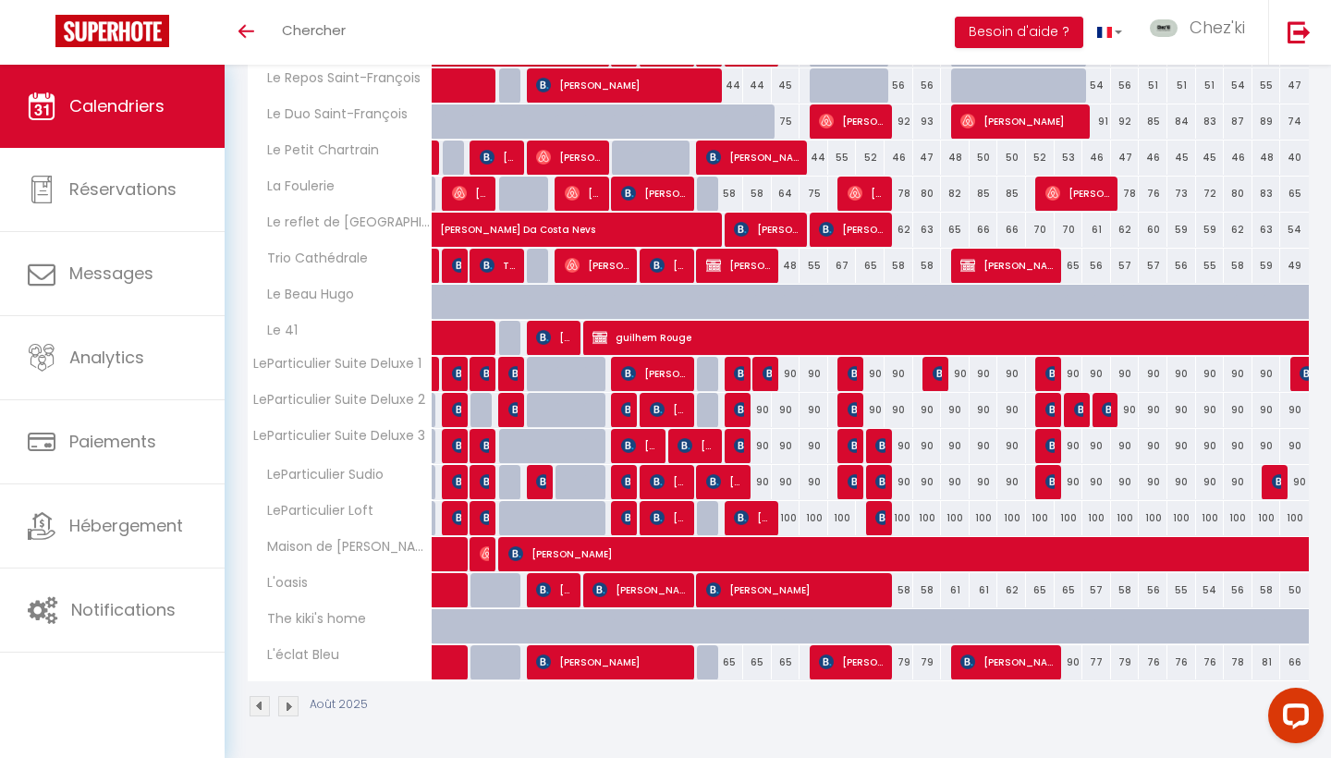
scroll to position [1145, 0]
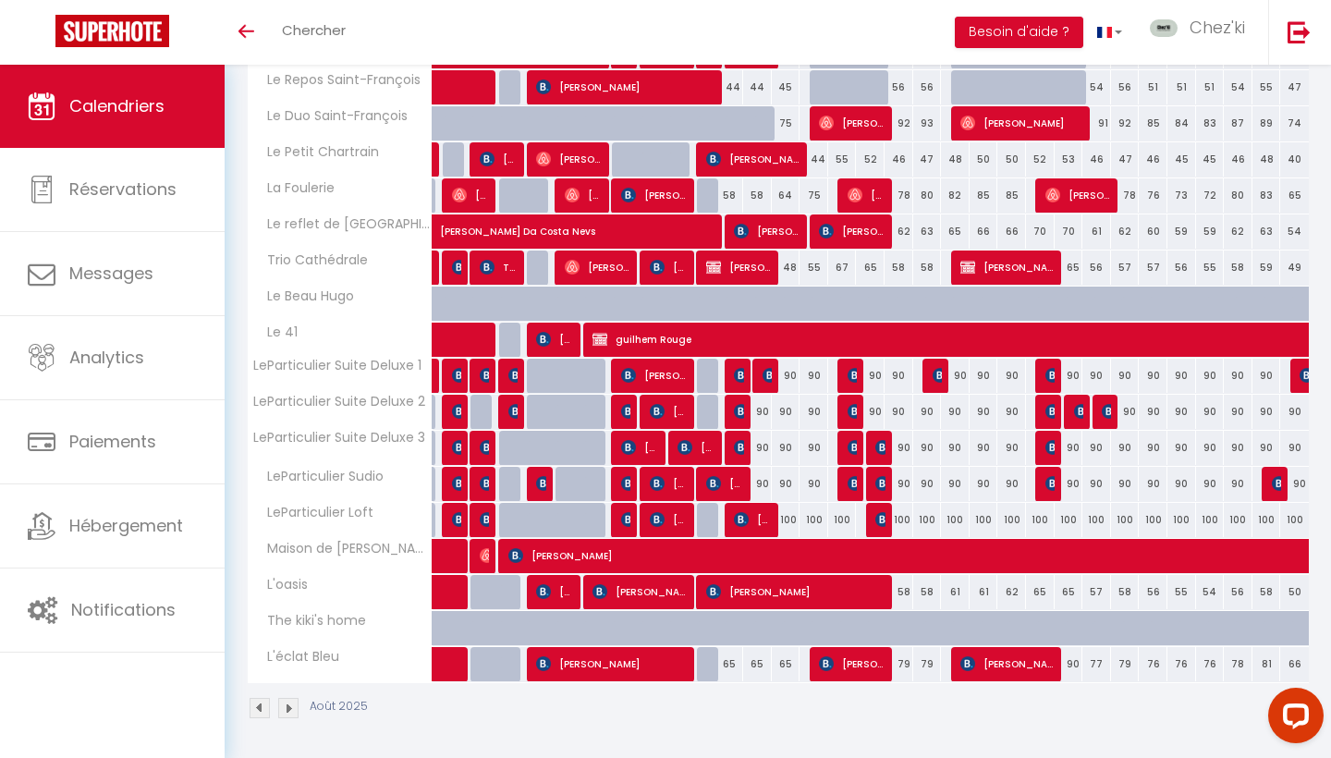
click at [770, 369] on img at bounding box center [770, 375] width 15 height 15
select select "OK"
select select "KO"
select select "0"
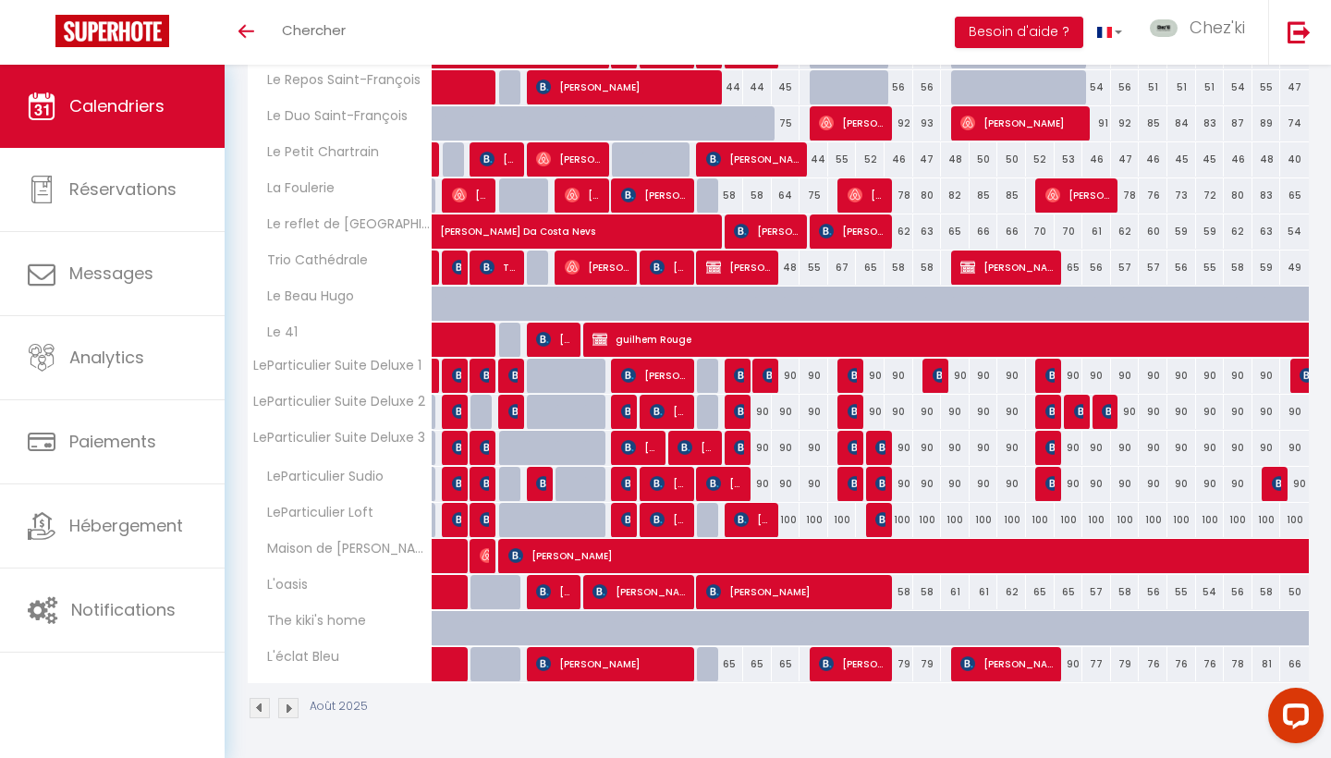
select select "1"
select select
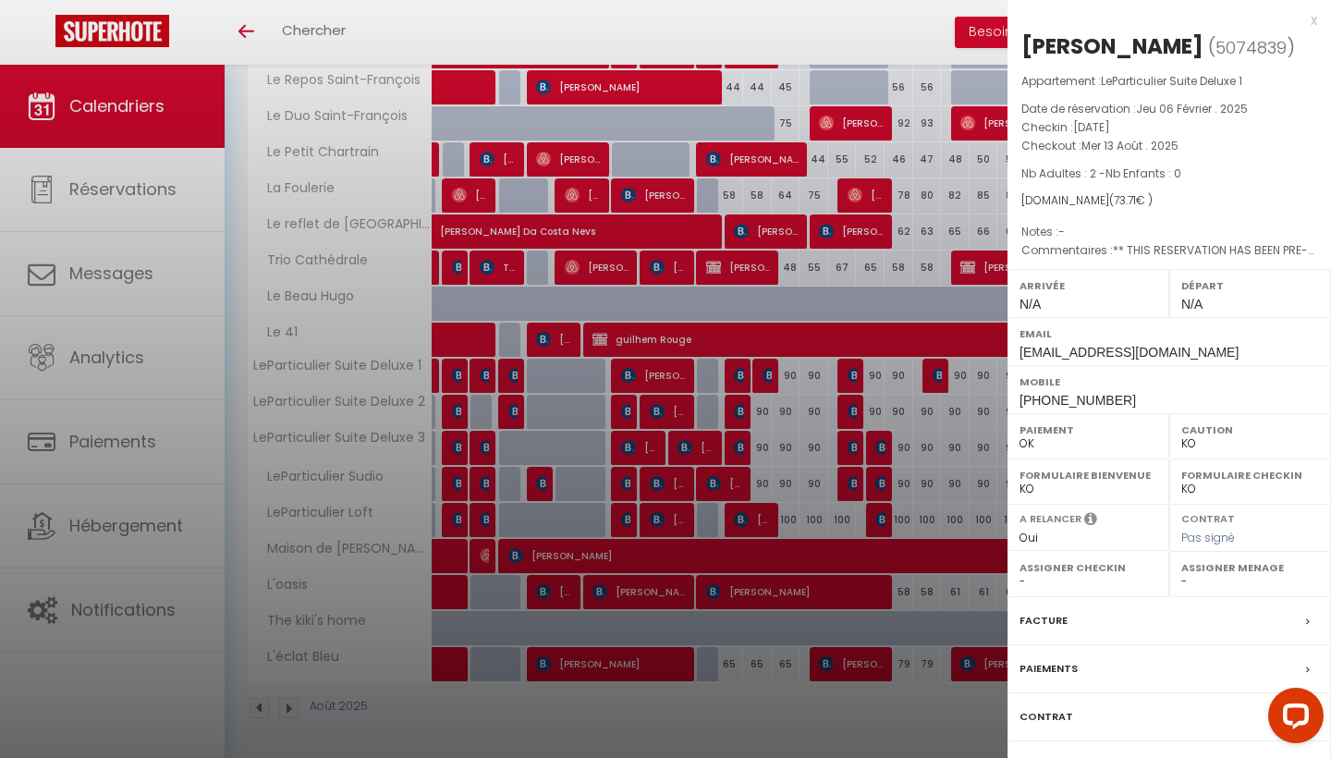
select select "22044"
select select "28823"
click at [770, 369] on div at bounding box center [665, 379] width 1331 height 758
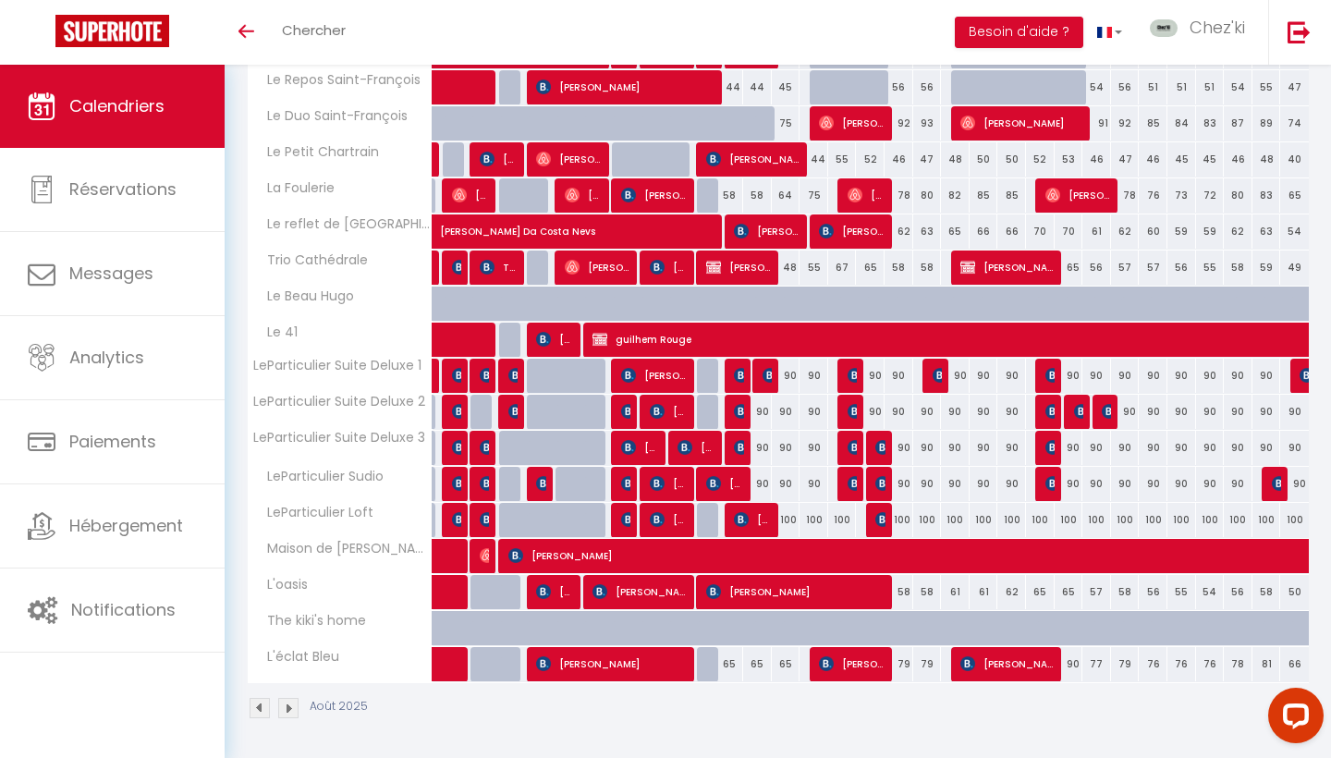
click at [741, 373] on img at bounding box center [741, 375] width 15 height 15
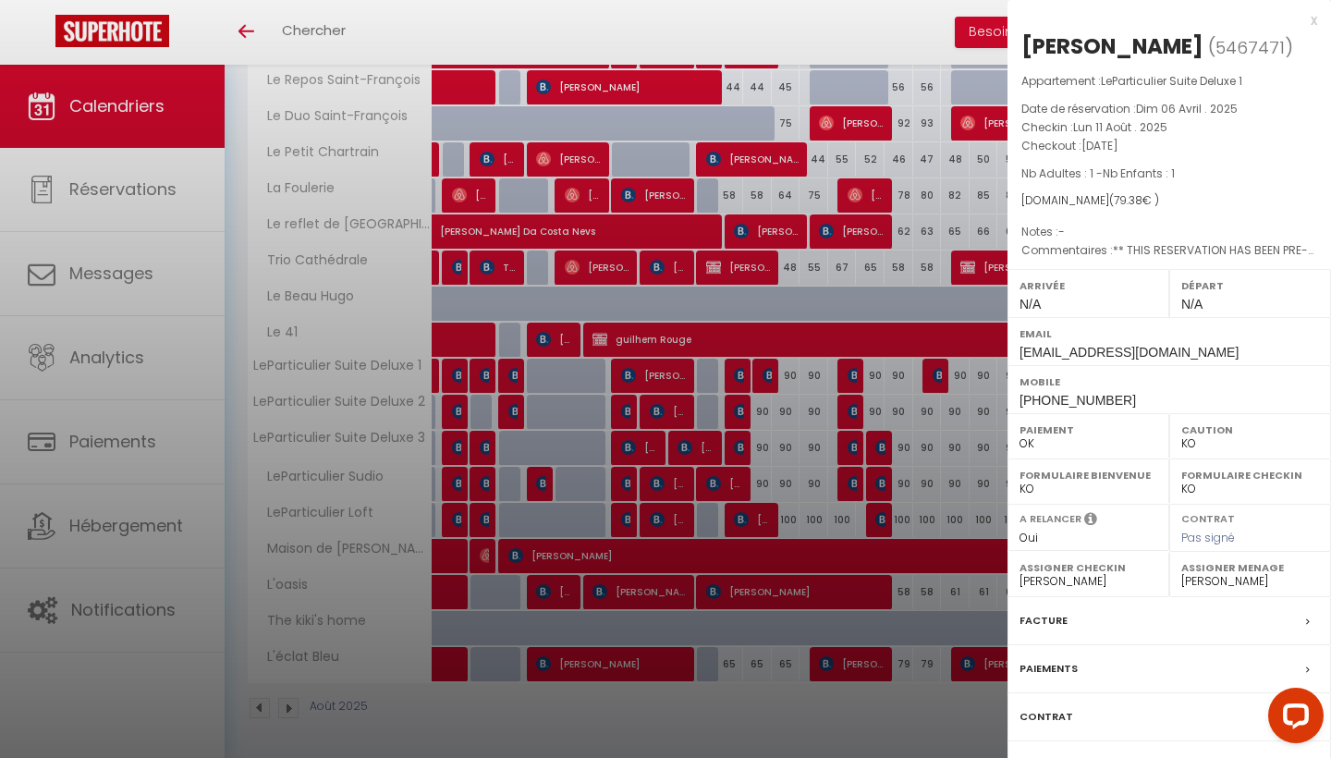
click at [741, 373] on div at bounding box center [665, 379] width 1331 height 758
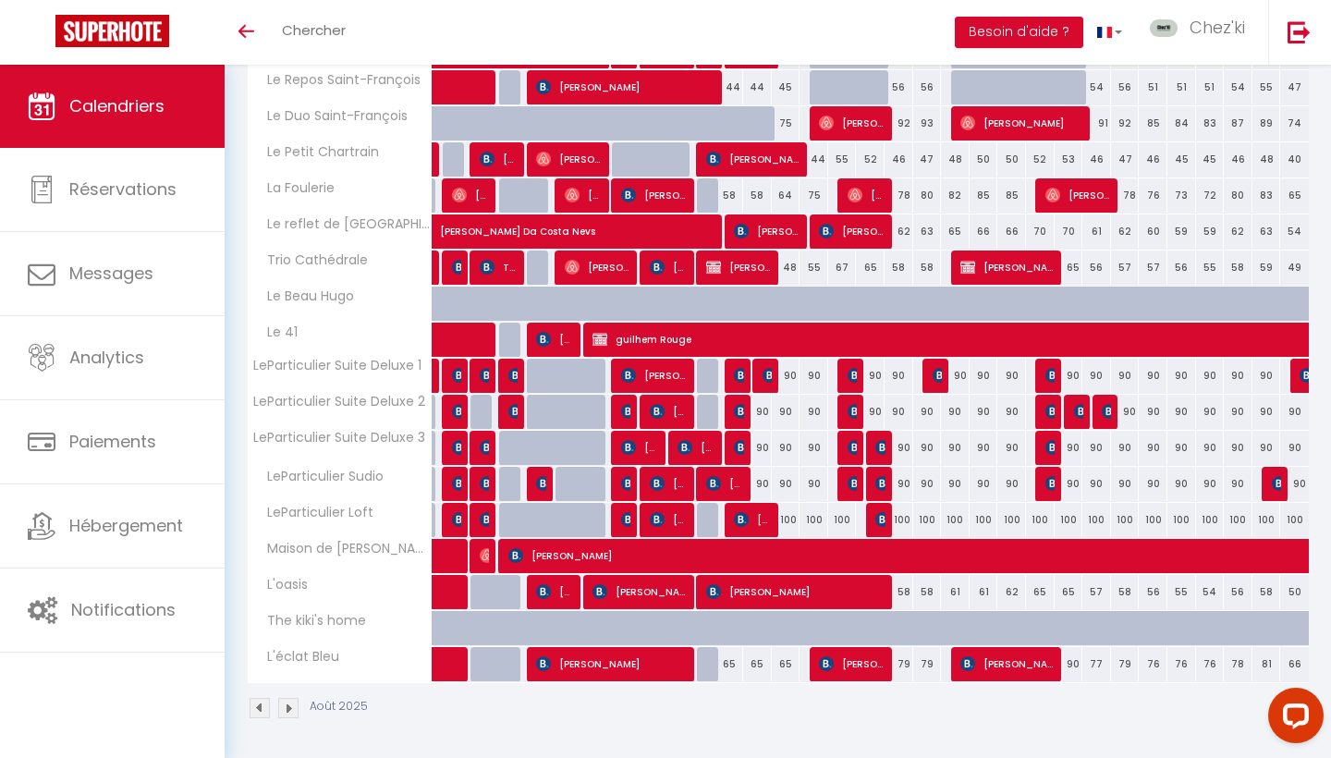
click at [741, 411] on img at bounding box center [741, 411] width 15 height 15
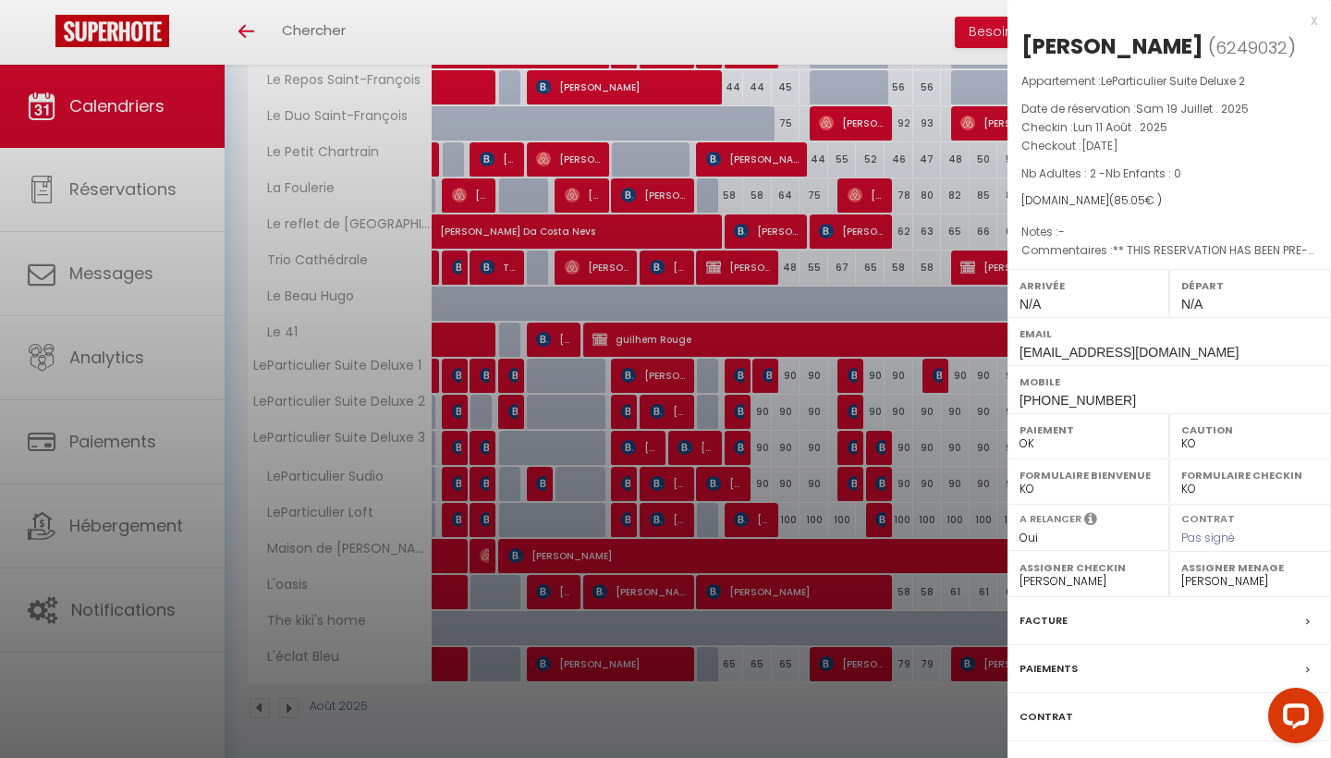
click at [741, 411] on div at bounding box center [665, 379] width 1331 height 758
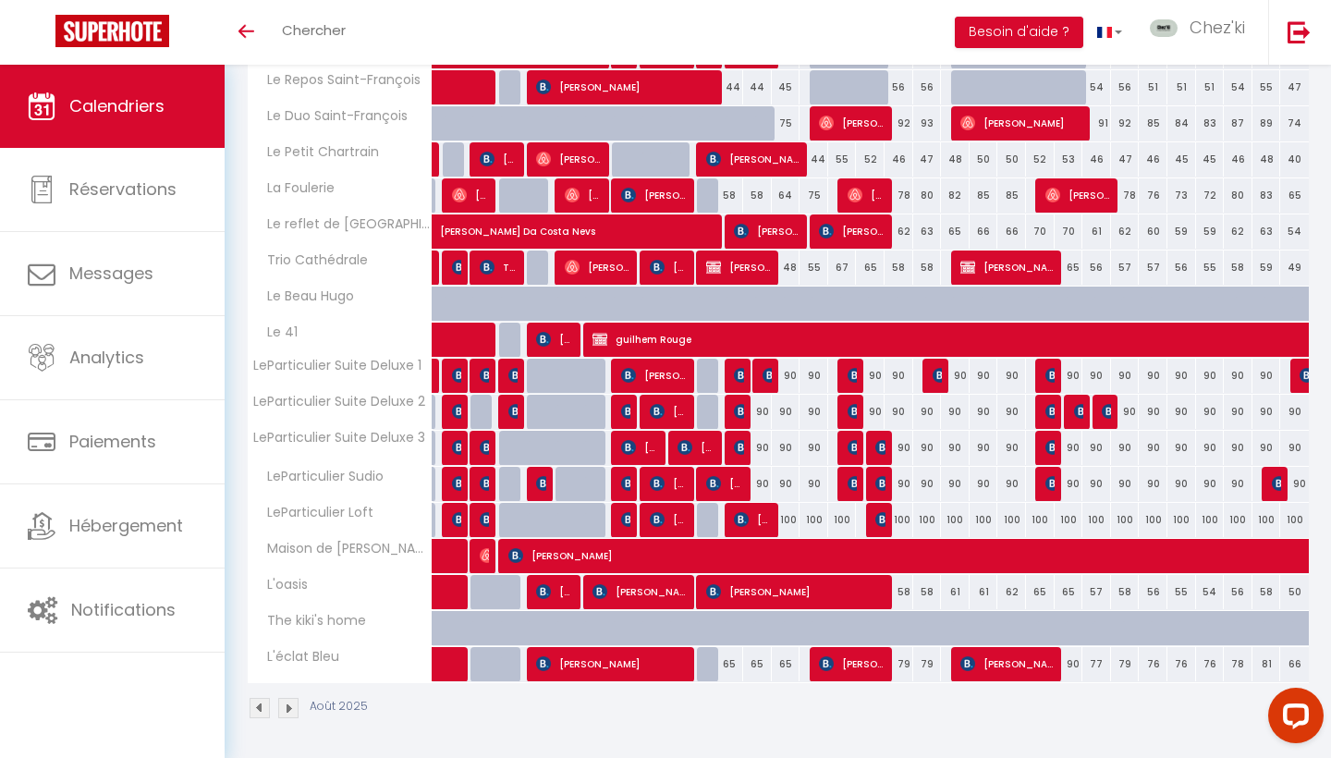
click at [743, 443] on img at bounding box center [741, 447] width 15 height 15
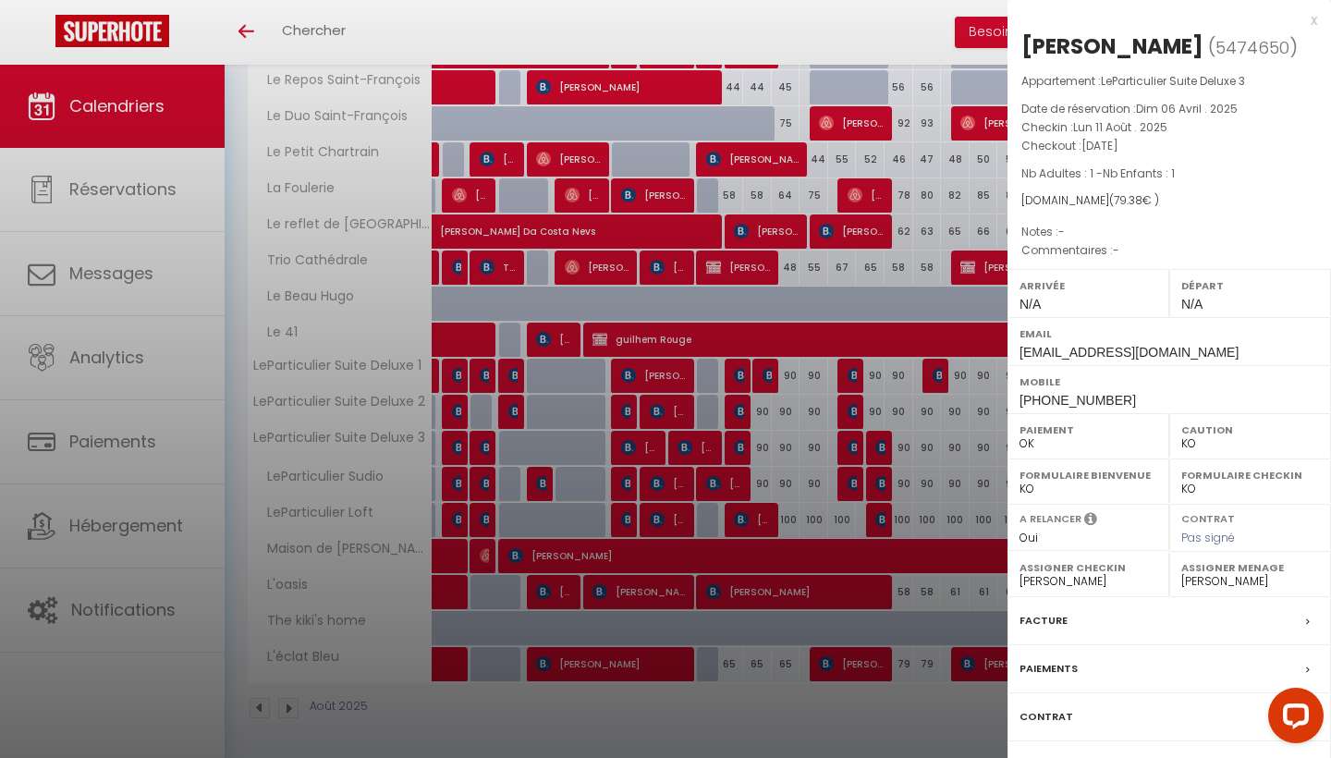
click at [743, 443] on div at bounding box center [665, 379] width 1331 height 758
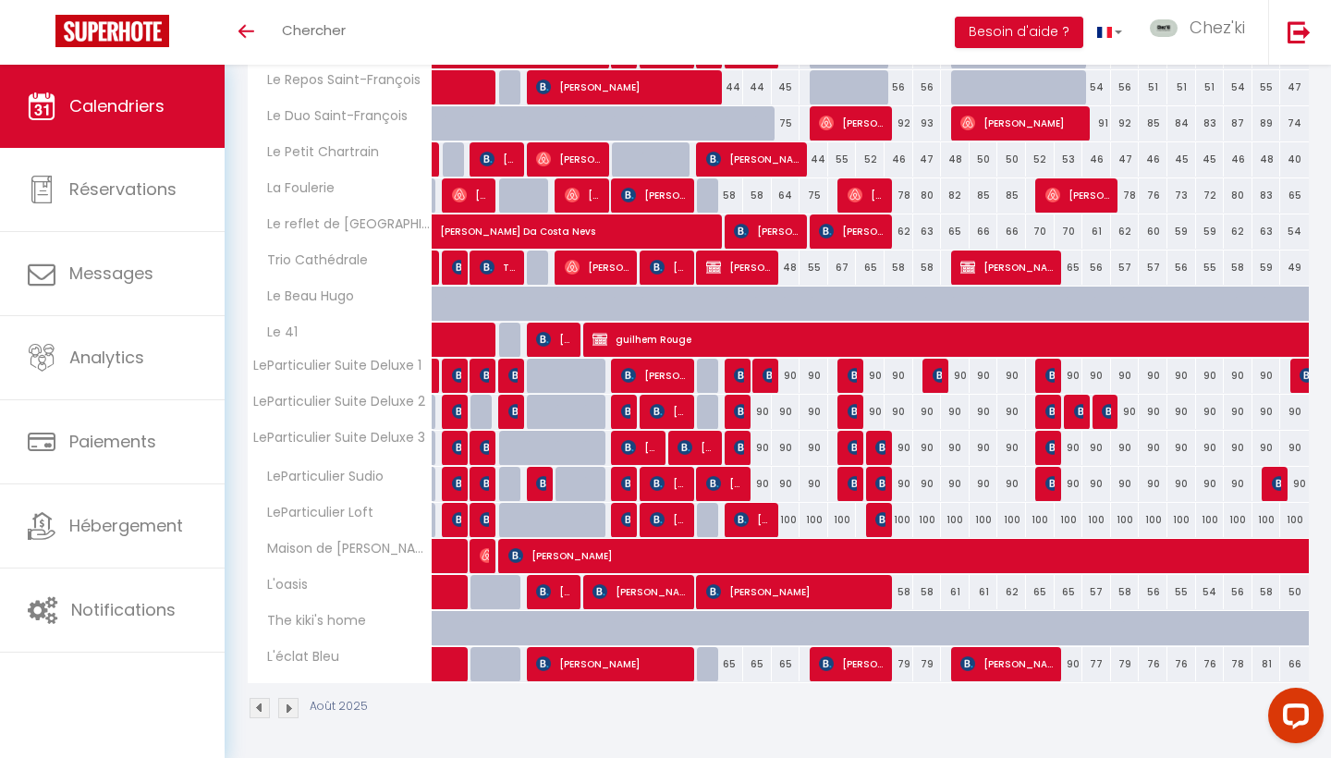
click at [752, 513] on span "[PERSON_NAME]" at bounding box center [753, 519] width 38 height 35
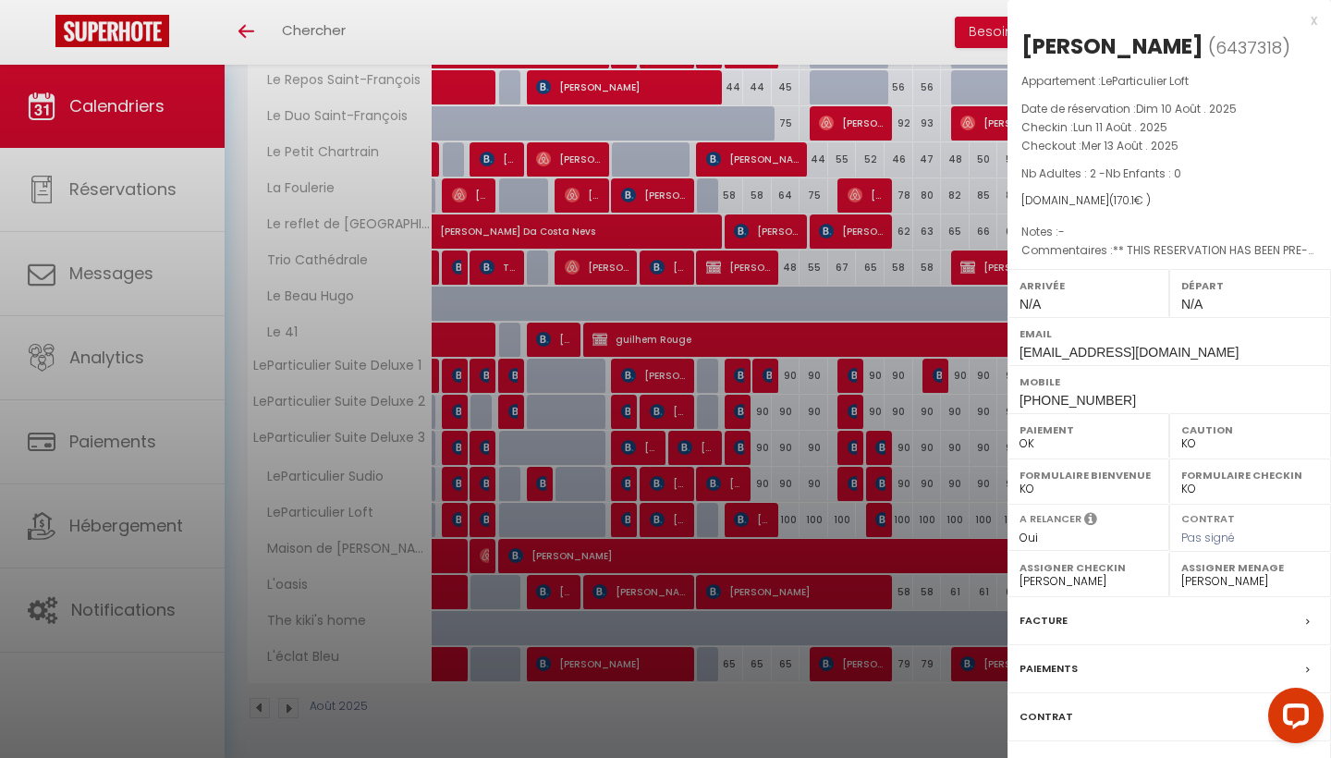
click at [747, 380] on div at bounding box center [665, 379] width 1331 height 758
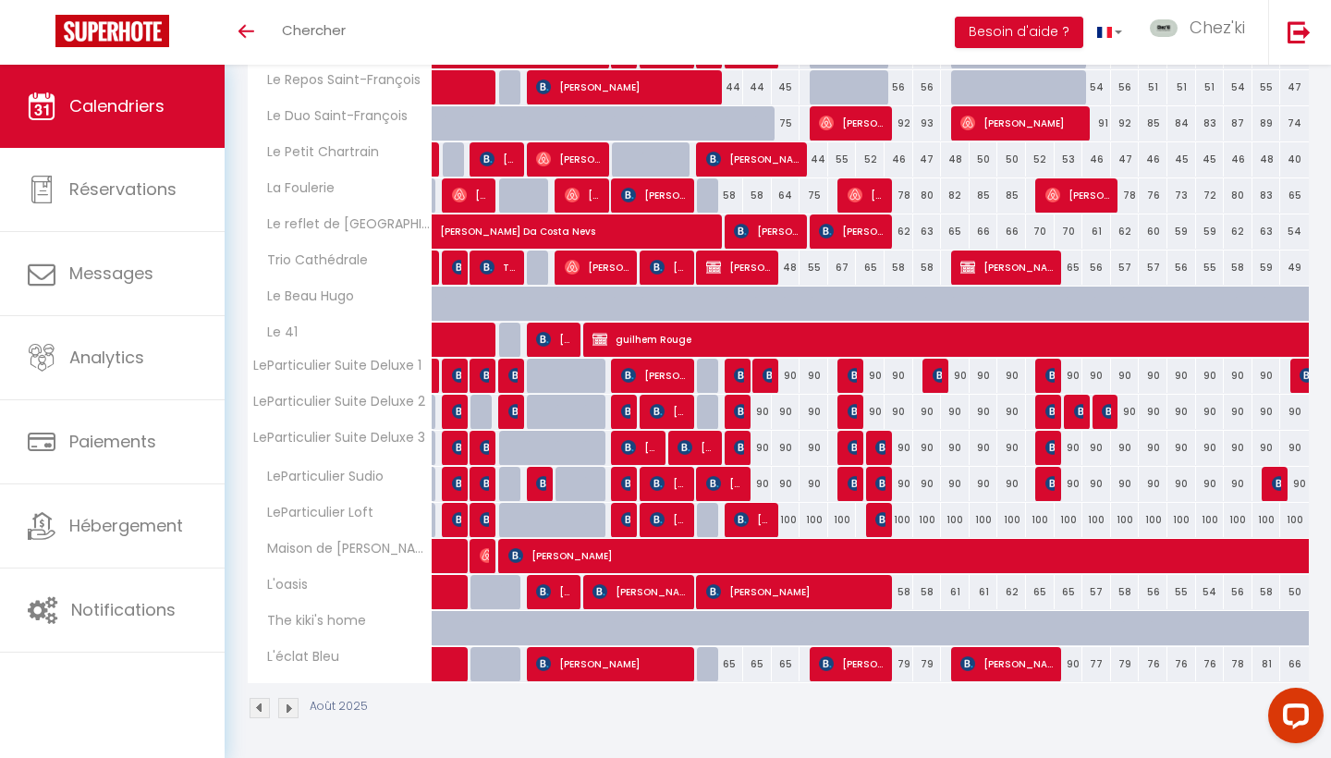
click at [740, 374] on img at bounding box center [741, 375] width 15 height 15
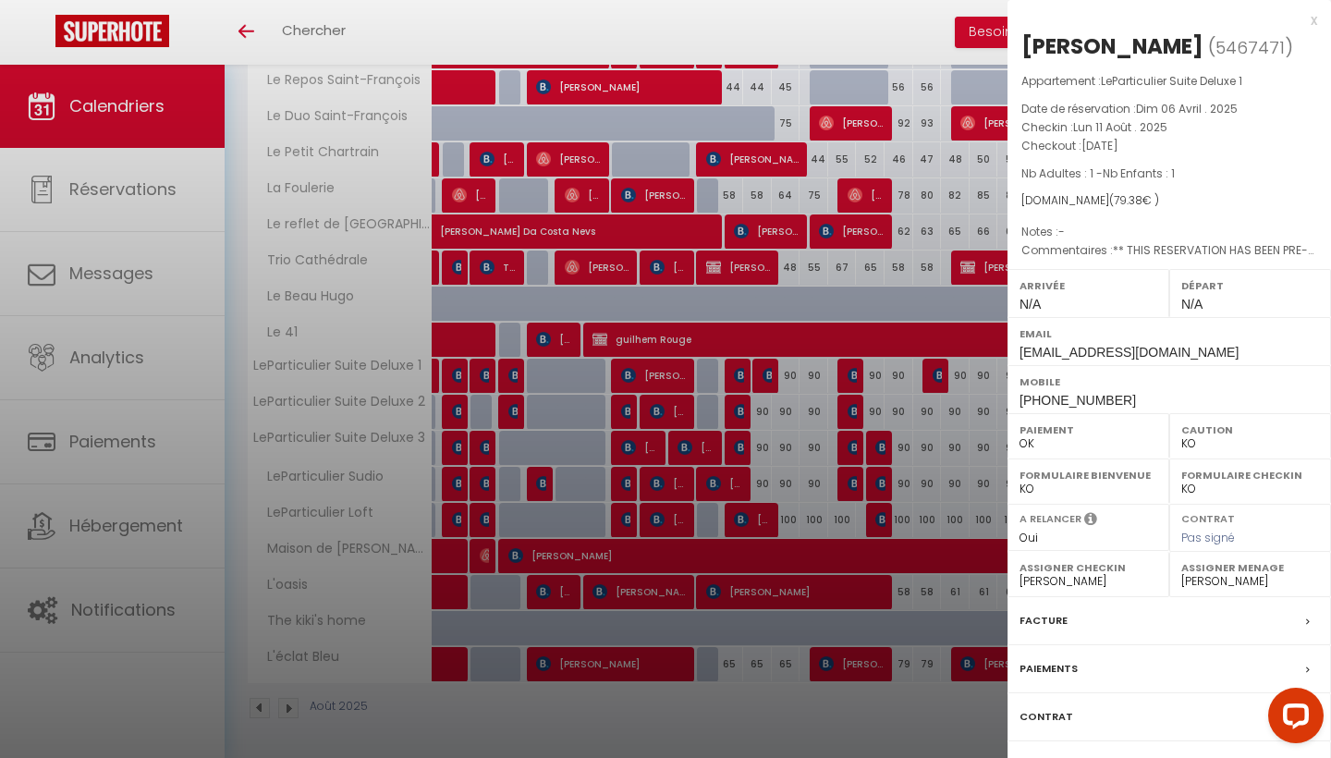
click at [740, 374] on div at bounding box center [665, 379] width 1331 height 758
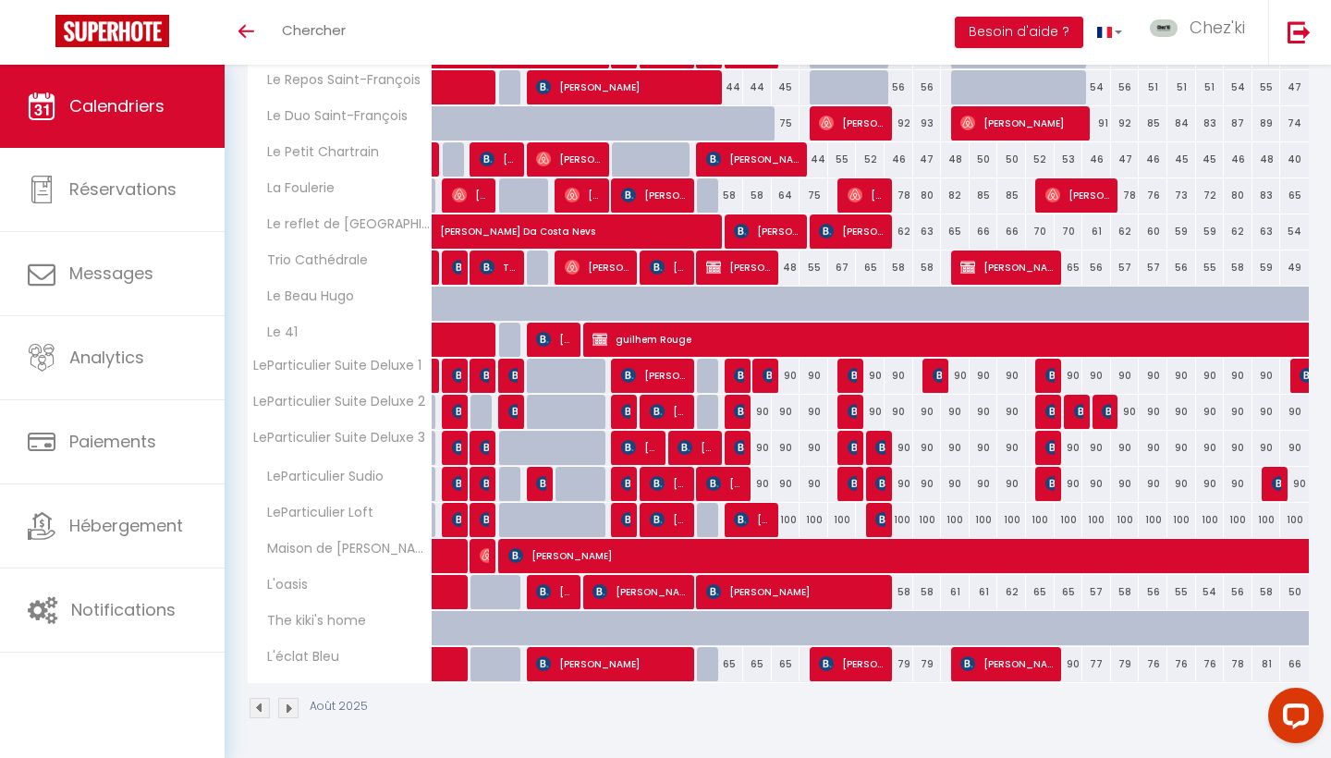
click at [740, 419] on span "[PERSON_NAME]" at bounding box center [738, 411] width 9 height 35
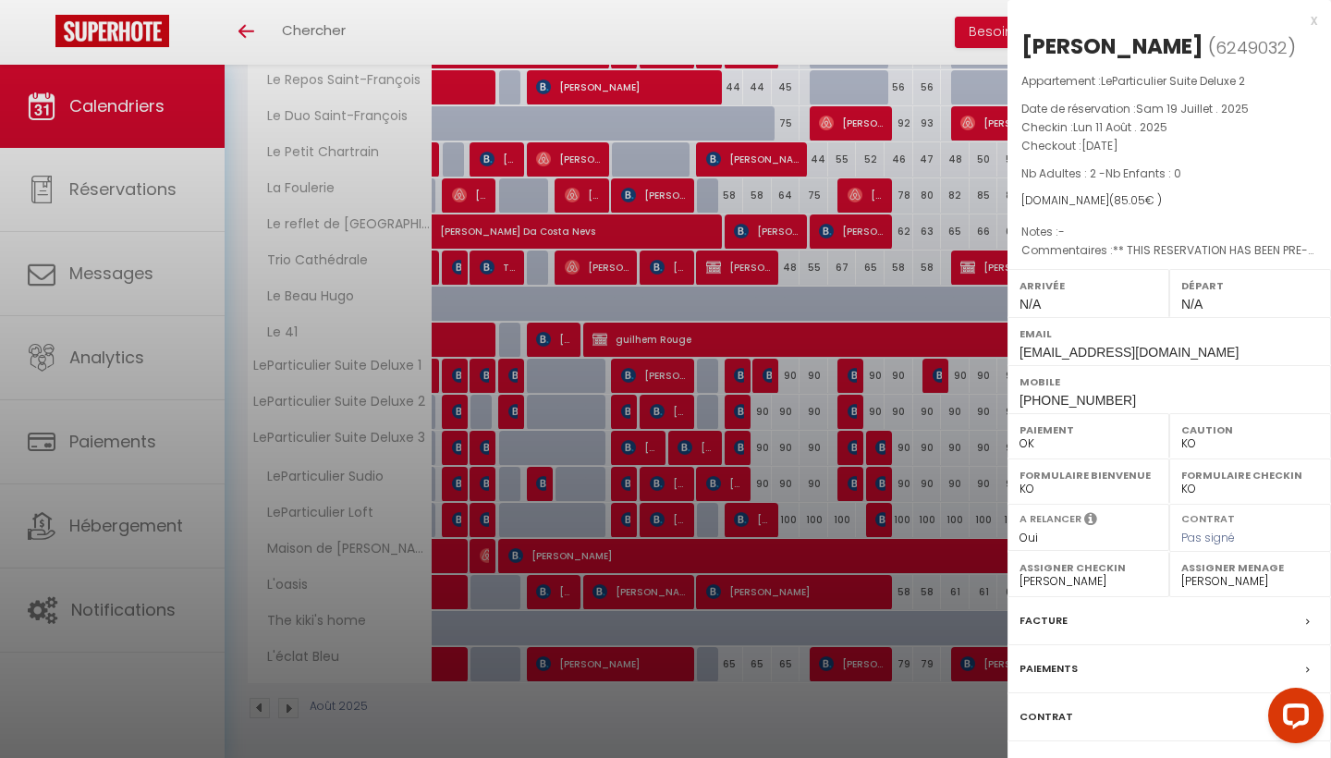
click at [740, 419] on div at bounding box center [665, 379] width 1331 height 758
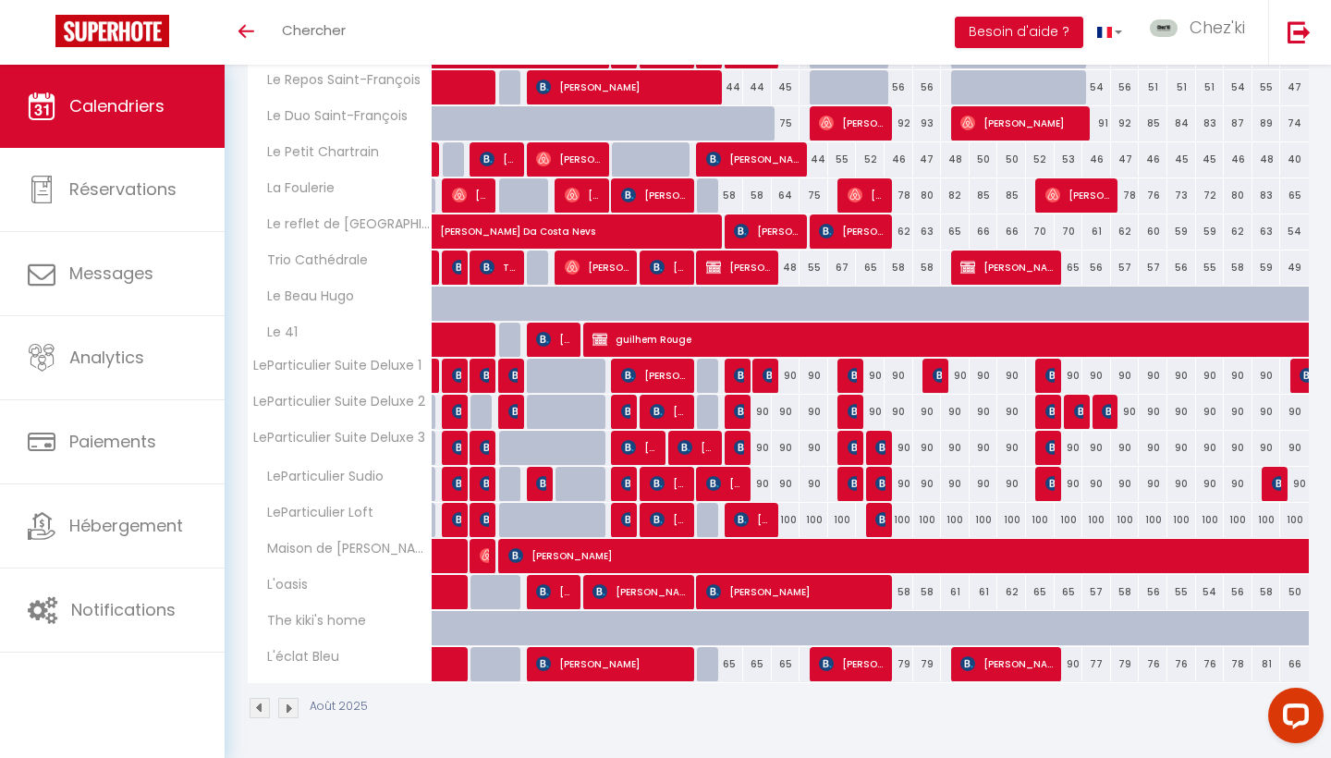
click at [742, 446] on img at bounding box center [741, 447] width 15 height 15
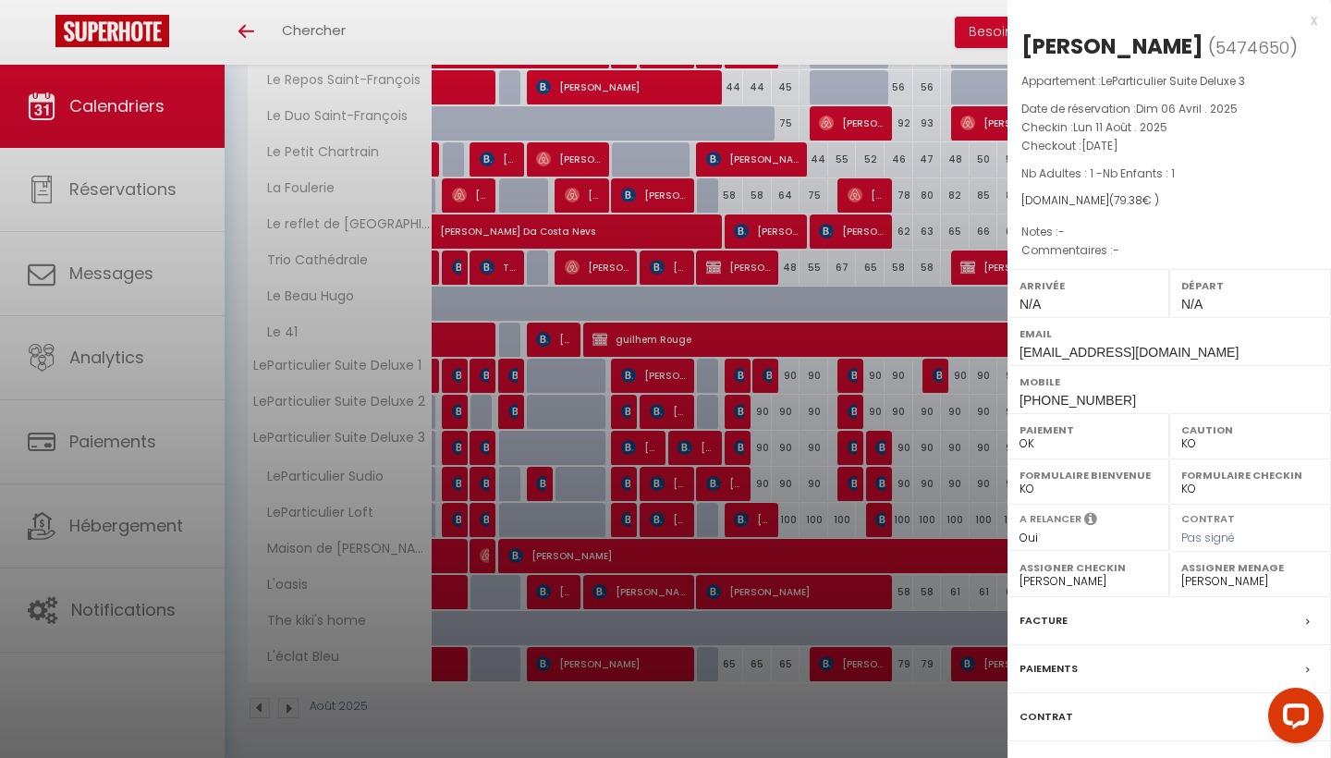
click at [742, 446] on div at bounding box center [665, 379] width 1331 height 758
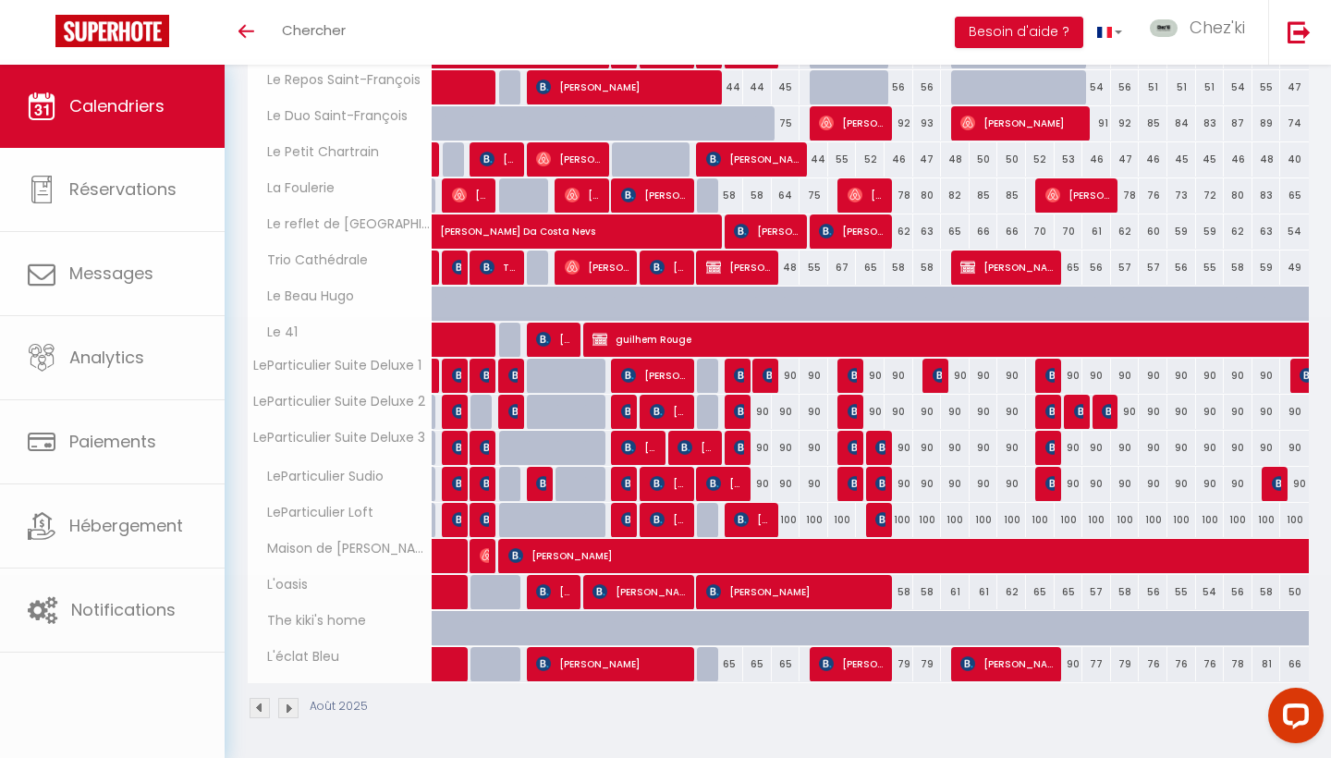
click at [739, 484] on span "[PERSON_NAME]" at bounding box center [725, 483] width 38 height 35
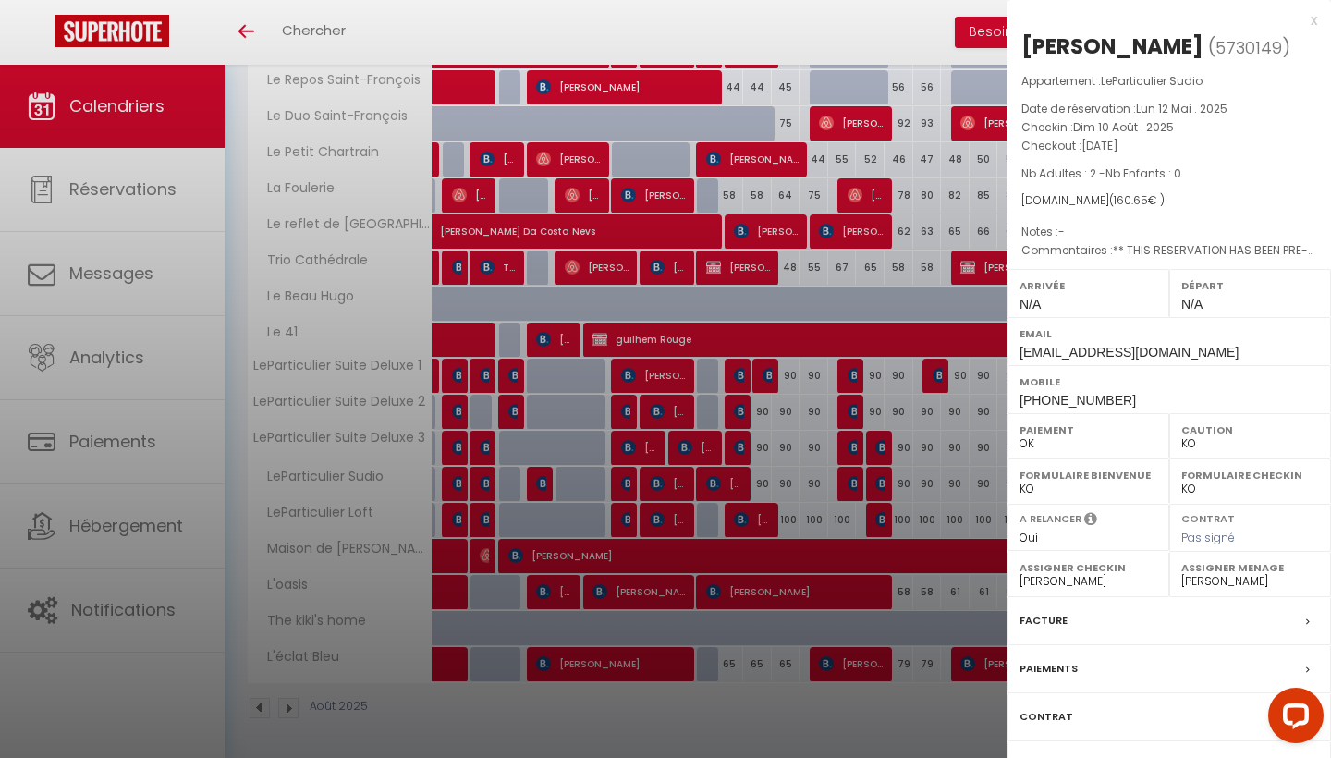
click at [739, 484] on div at bounding box center [665, 379] width 1331 height 758
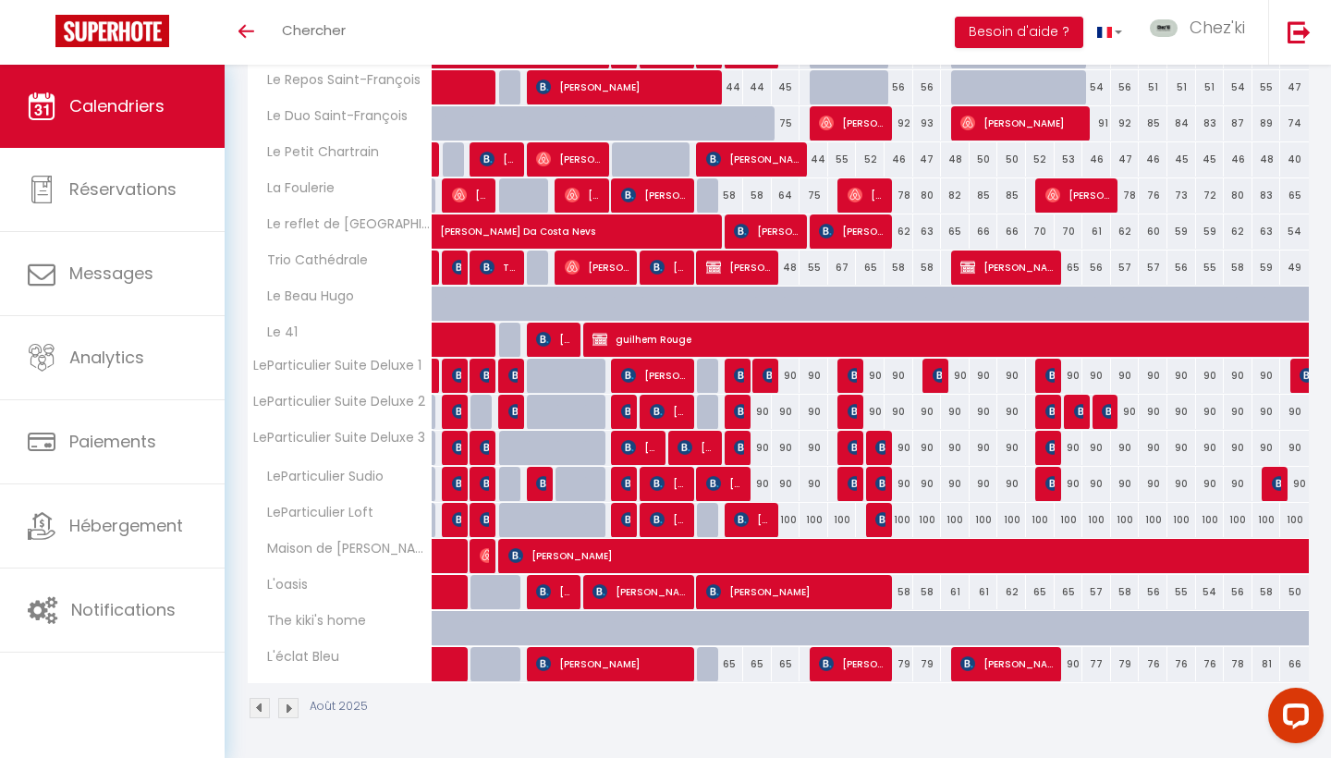
click at [748, 516] on img at bounding box center [741, 519] width 15 height 15
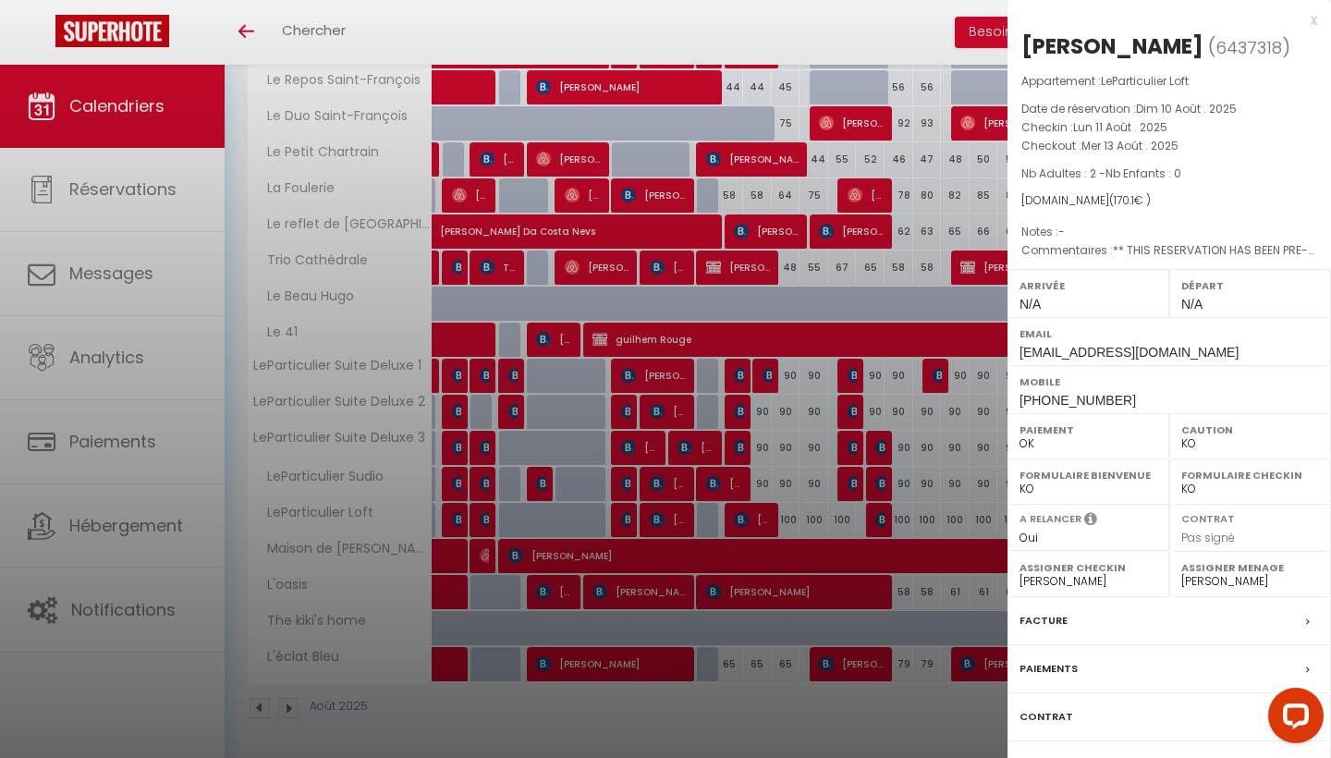
click at [754, 479] on div at bounding box center [665, 379] width 1331 height 758
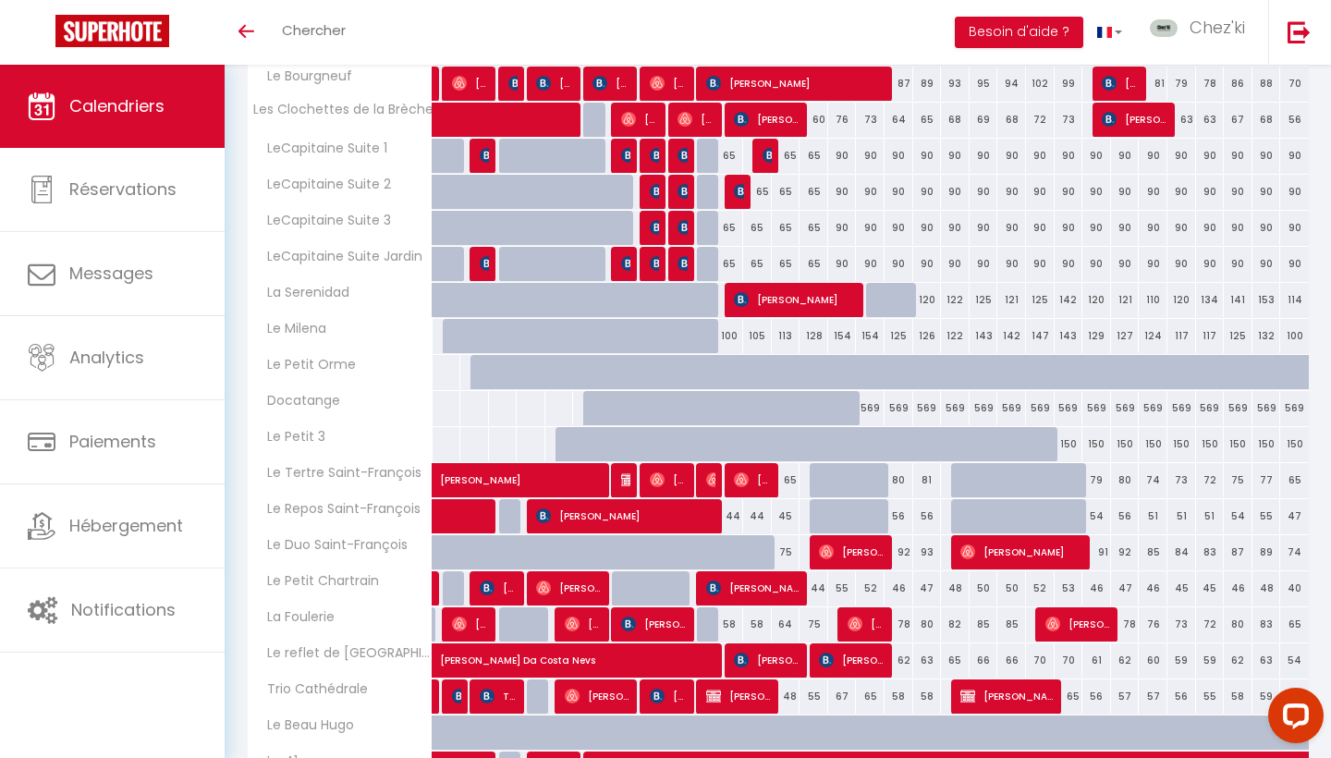
scroll to position [717, 0]
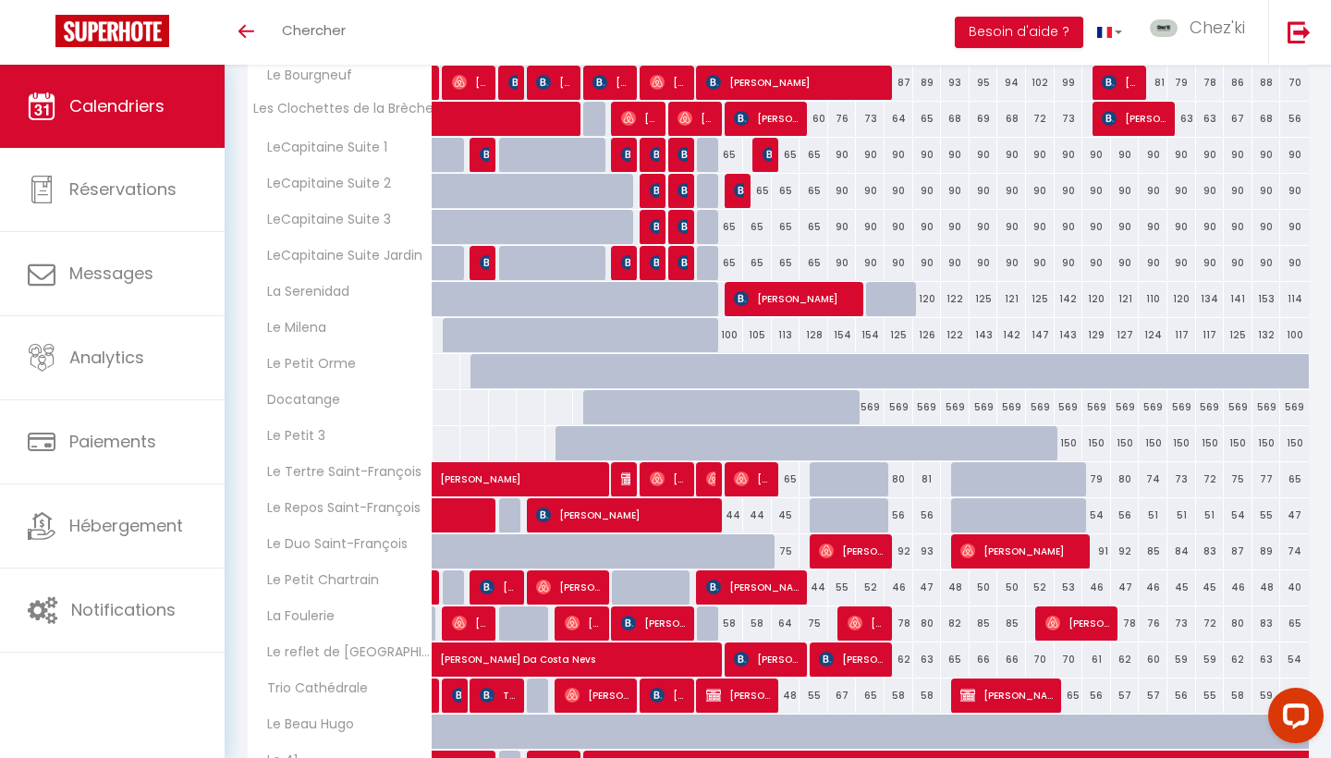
click at [735, 189] on img at bounding box center [741, 190] width 15 height 15
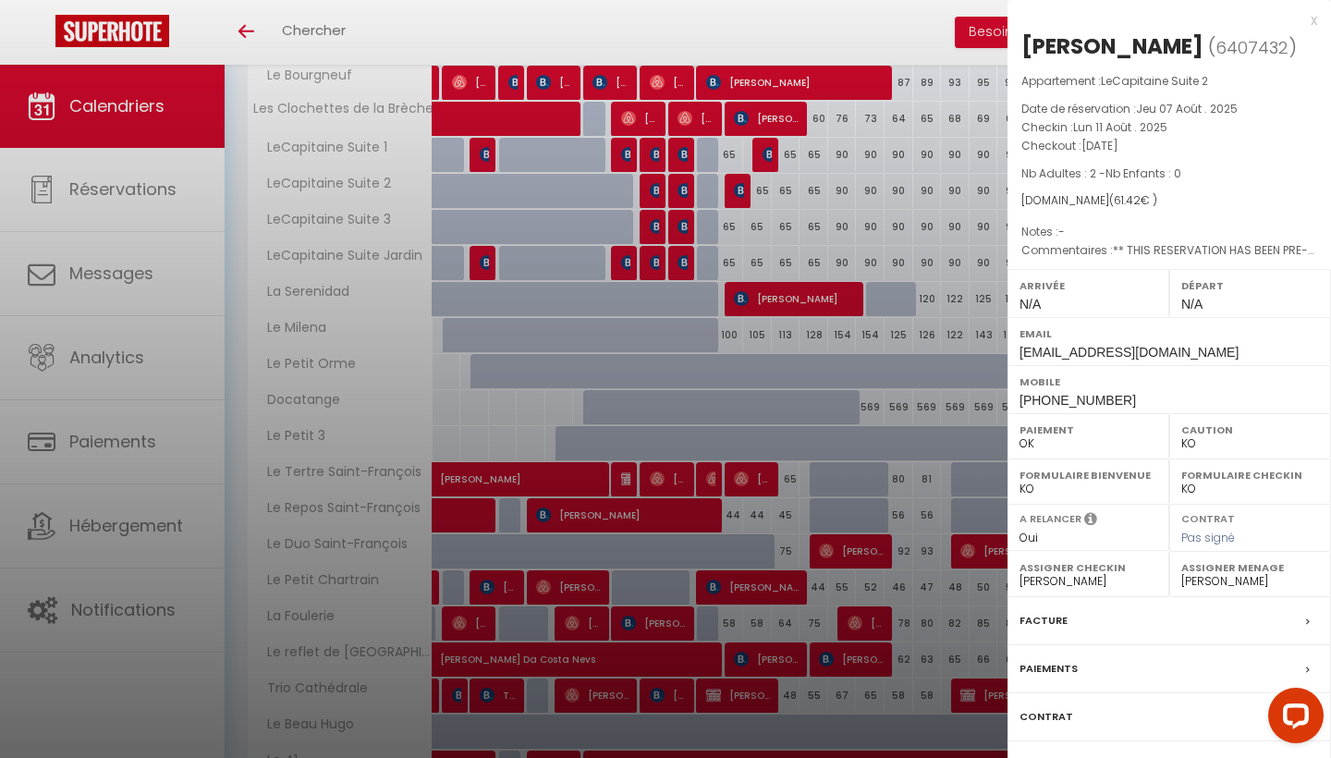
click at [743, 188] on div at bounding box center [665, 379] width 1331 height 758
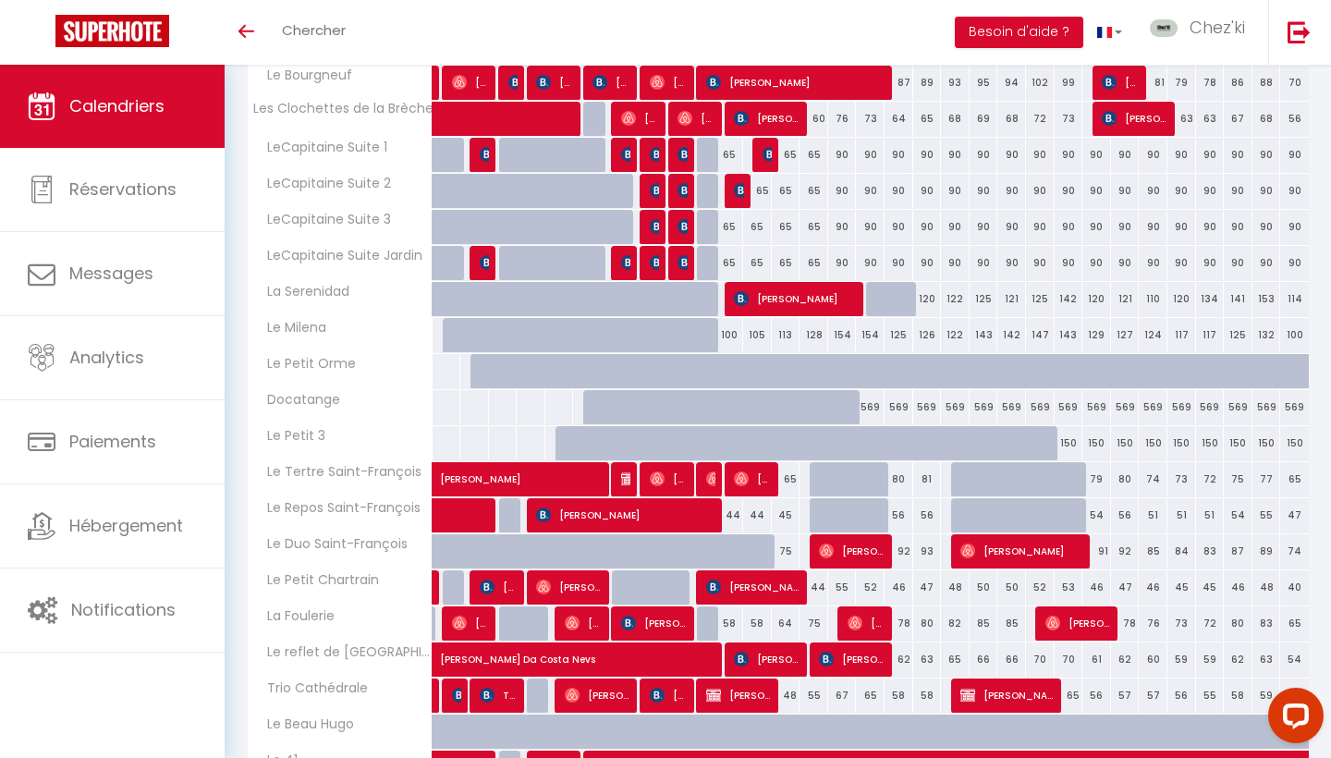
click at [763, 147] on img at bounding box center [770, 154] width 15 height 15
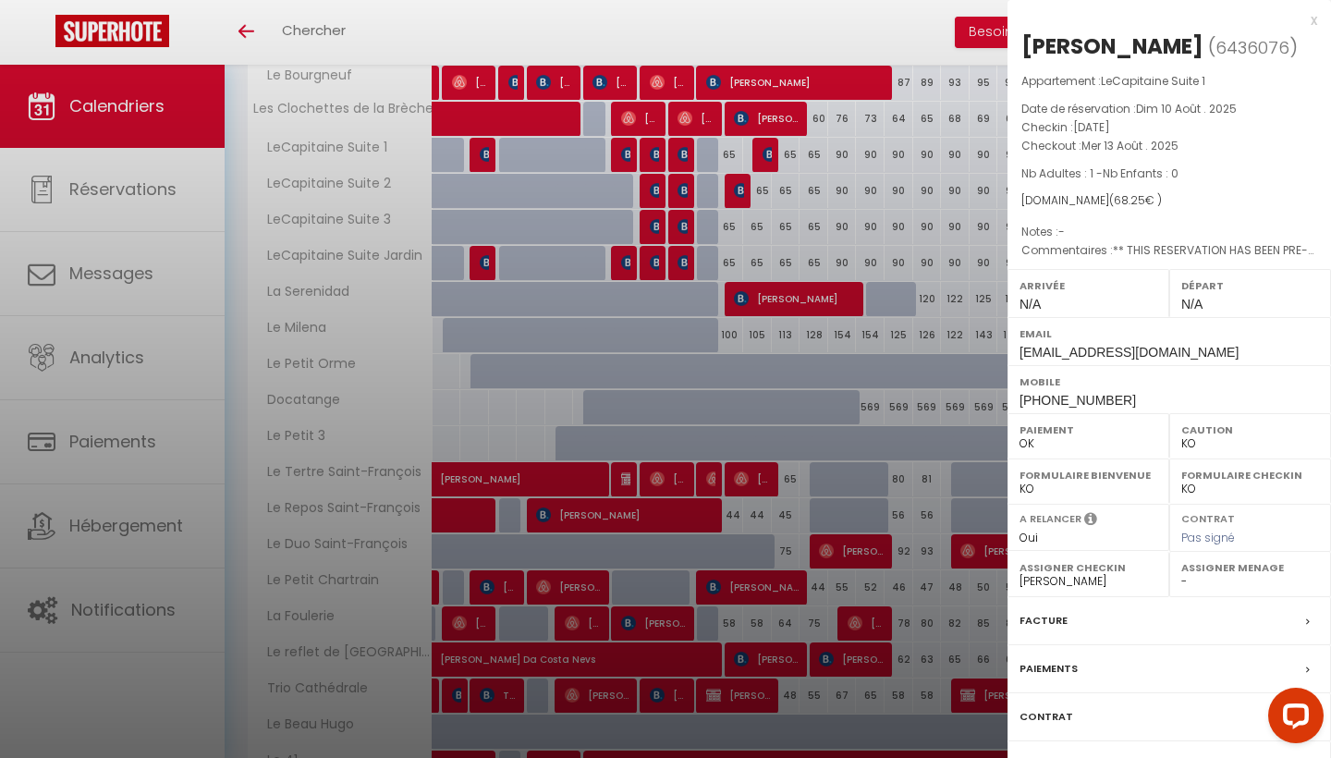
click at [763, 149] on div at bounding box center [665, 379] width 1331 height 758
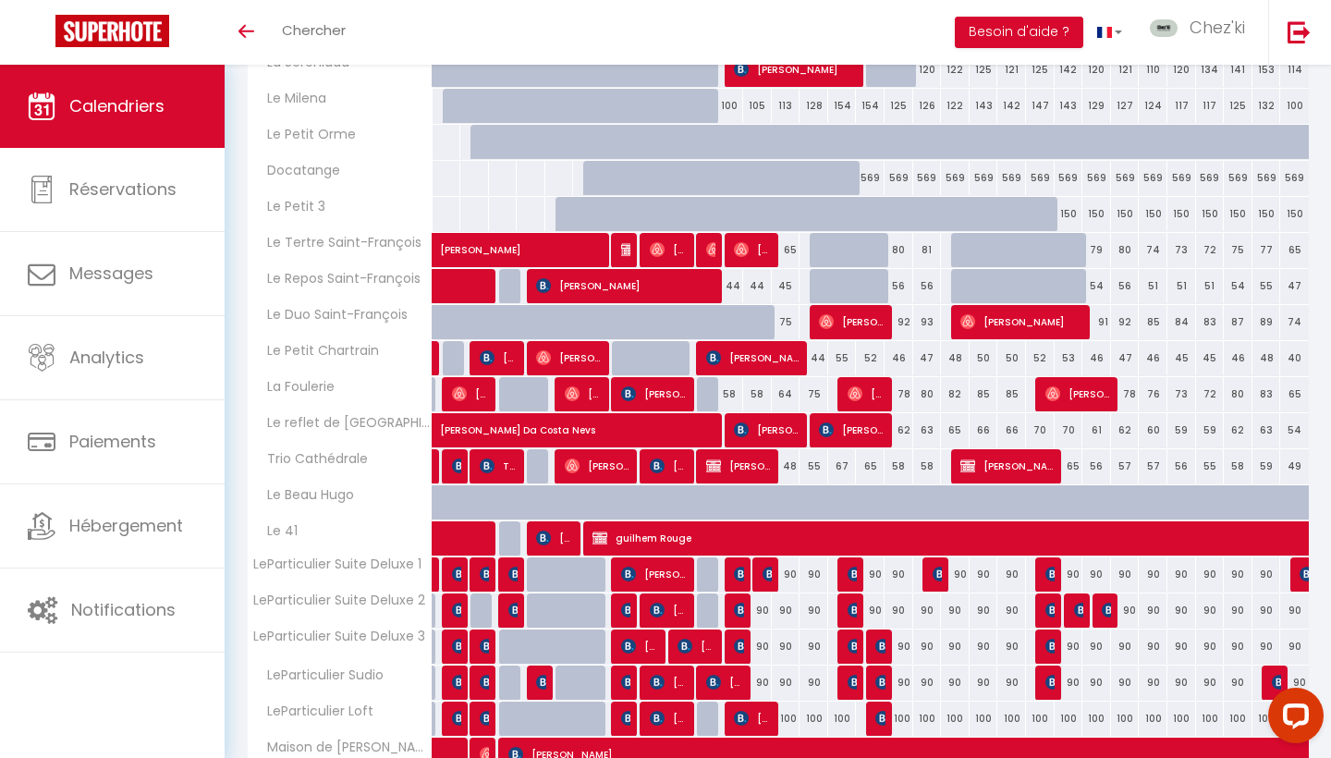
scroll to position [949, 0]
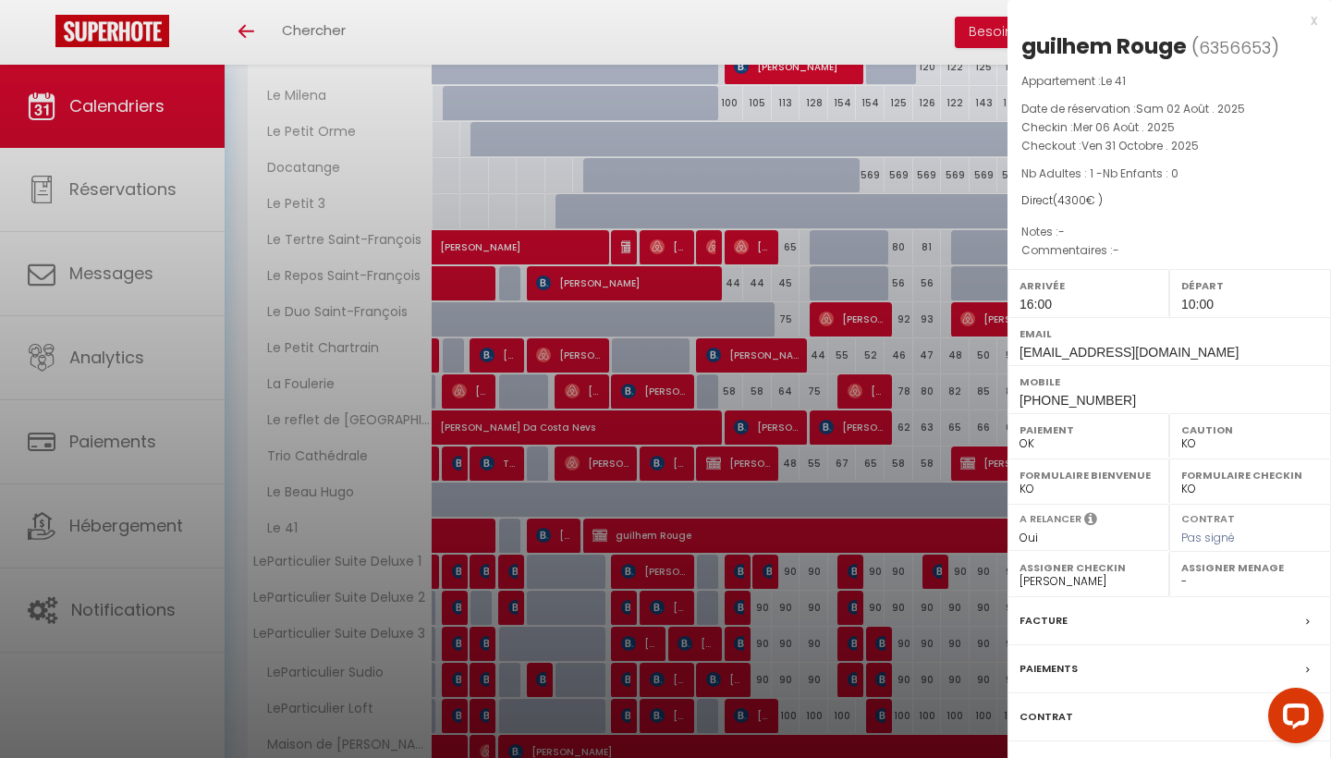
click at [786, 330] on div at bounding box center [665, 379] width 1331 height 758
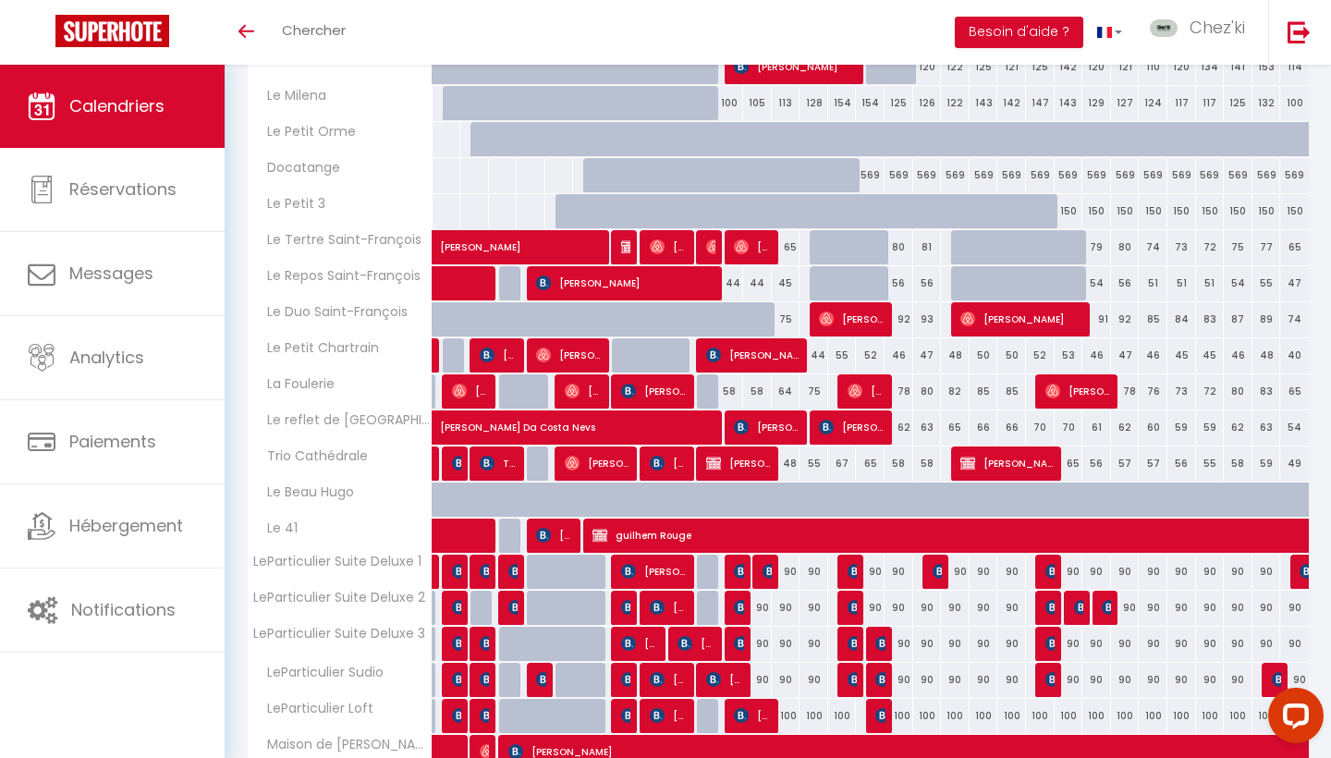
click at [762, 579] on div at bounding box center [767, 572] width 29 height 35
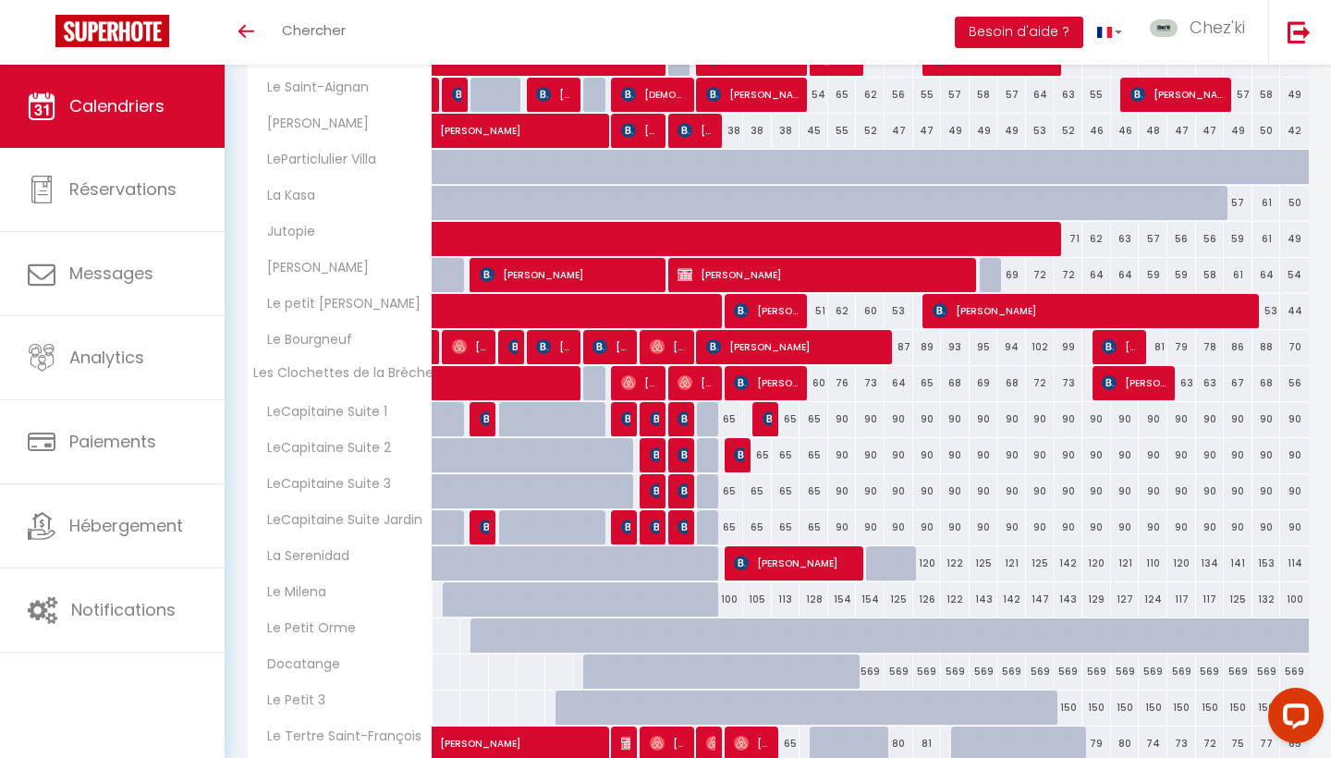
scroll to position [460, 0]
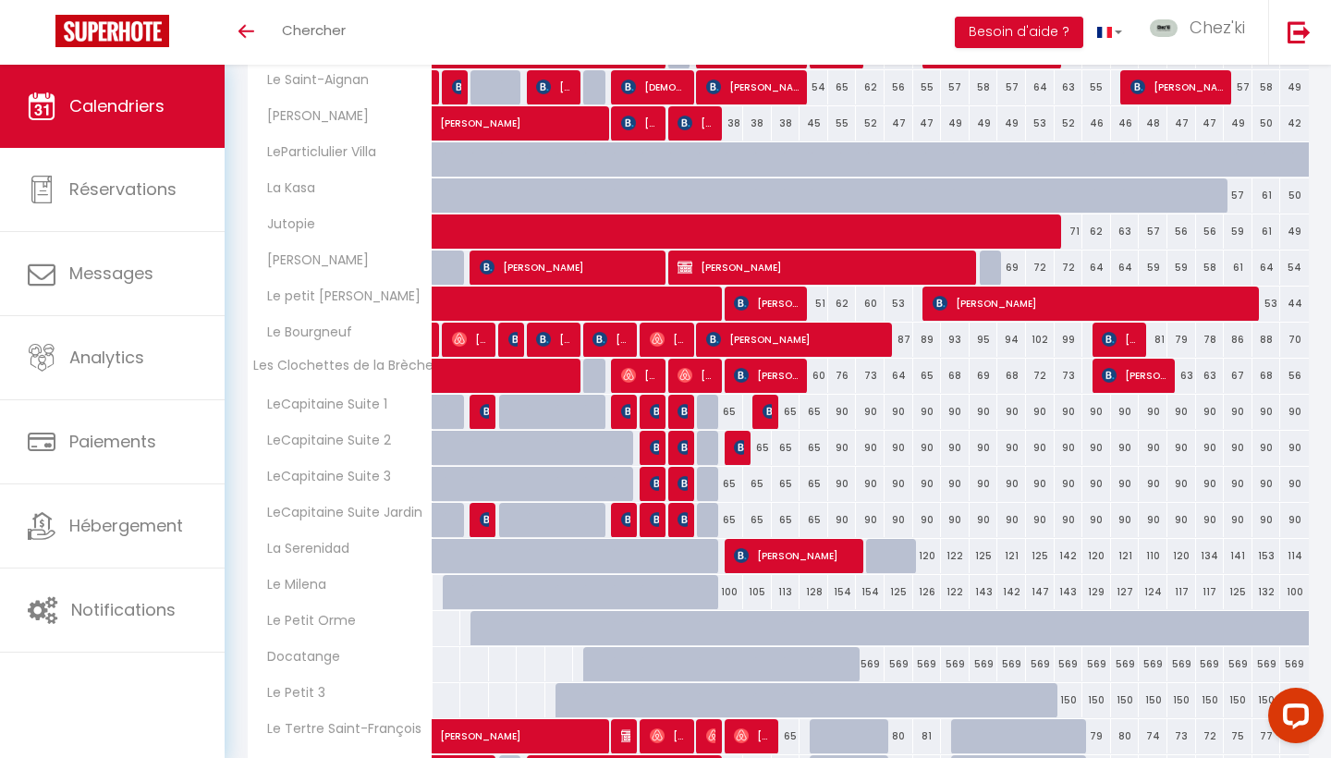
click at [655, 409] on img at bounding box center [657, 411] width 15 height 15
select select "28823"
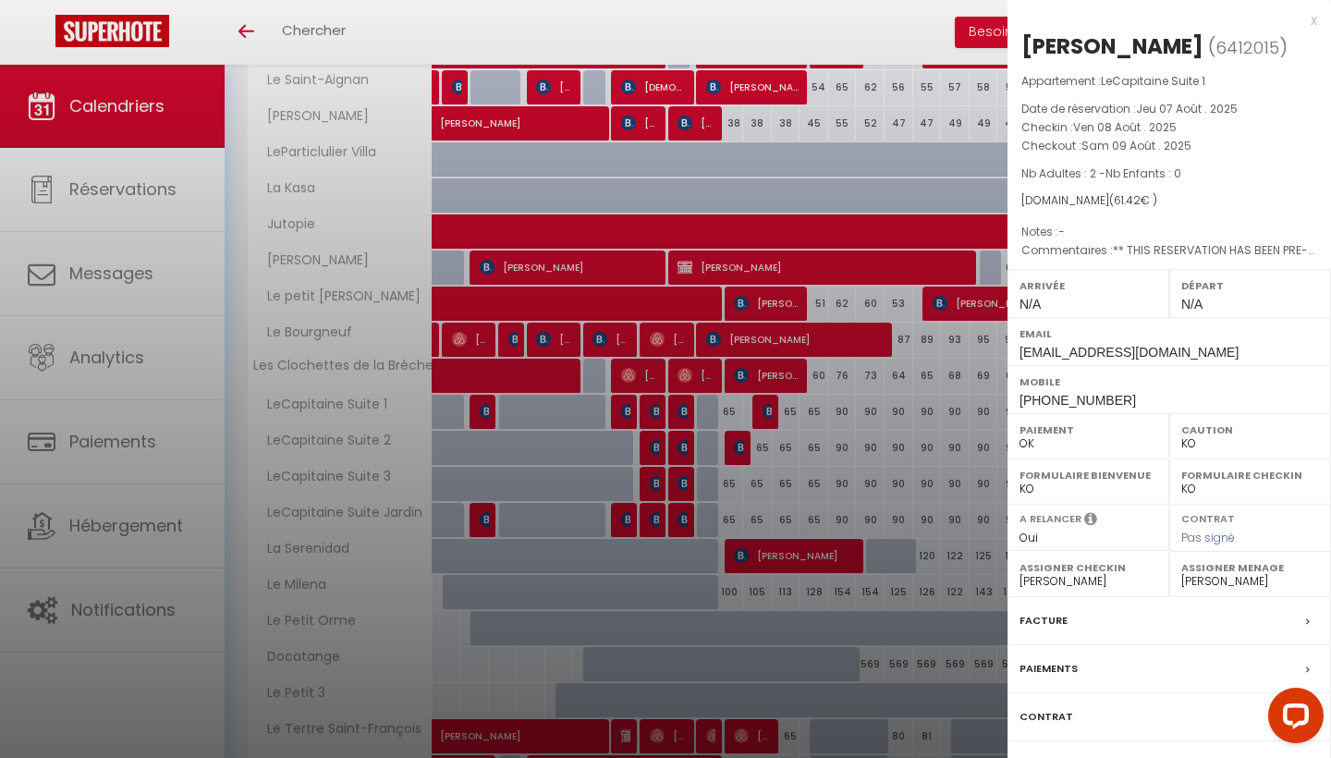
click at [655, 409] on div at bounding box center [665, 379] width 1331 height 758
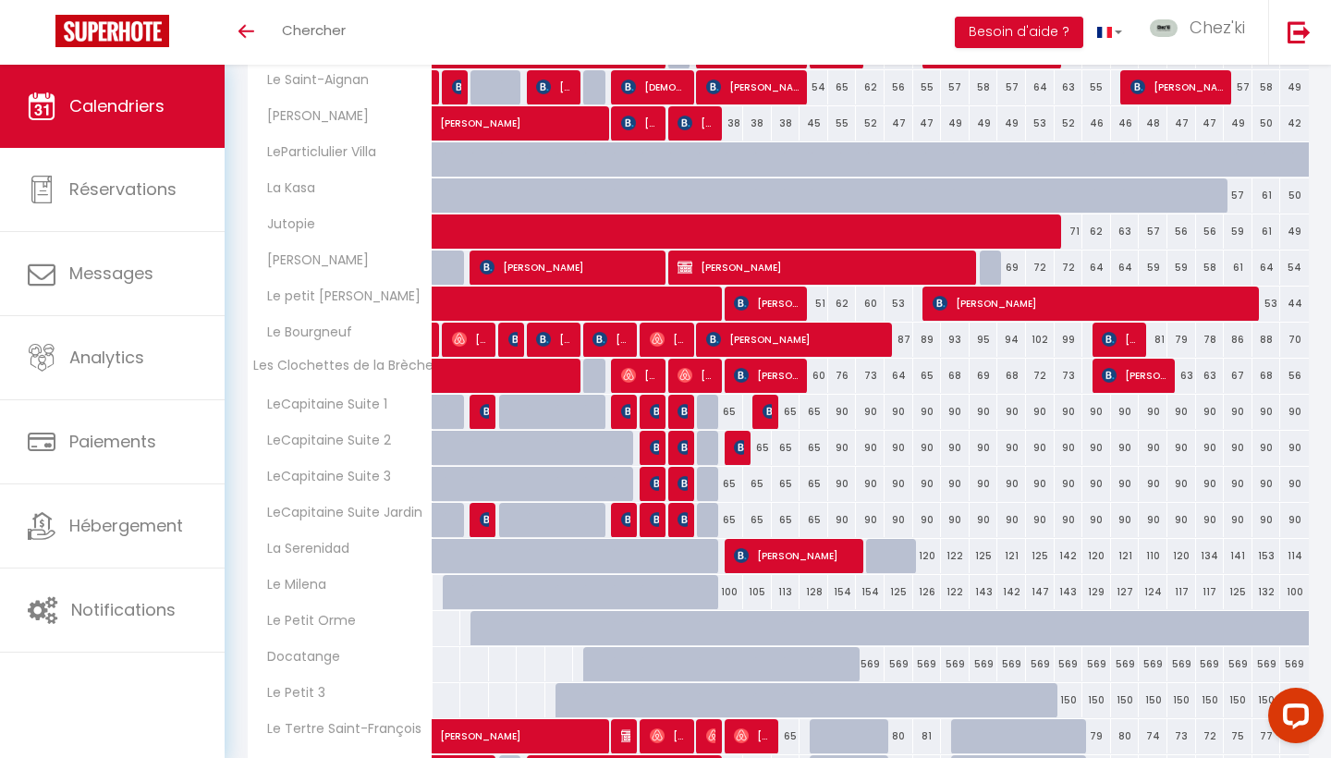
click at [684, 406] on img at bounding box center [685, 411] width 15 height 15
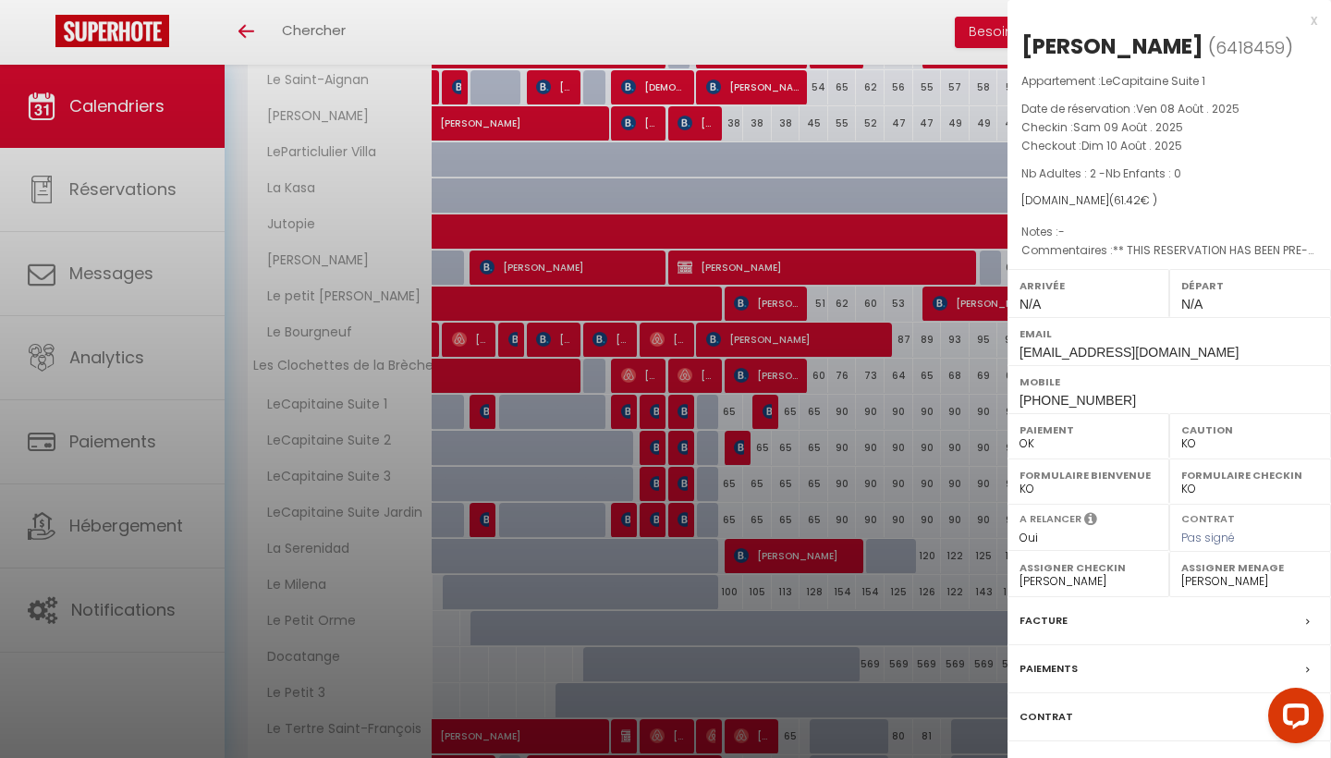
click at [684, 406] on div at bounding box center [665, 379] width 1331 height 758
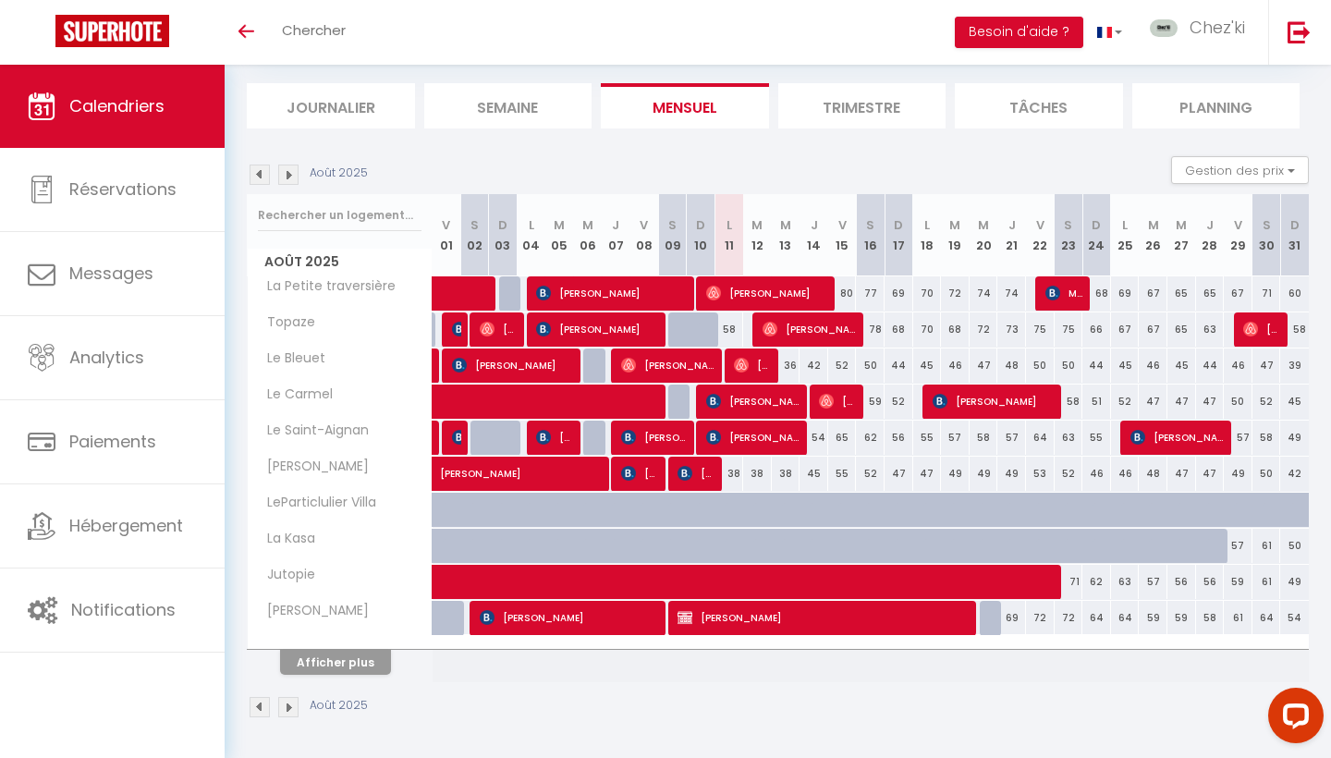
scroll to position [108, 0]
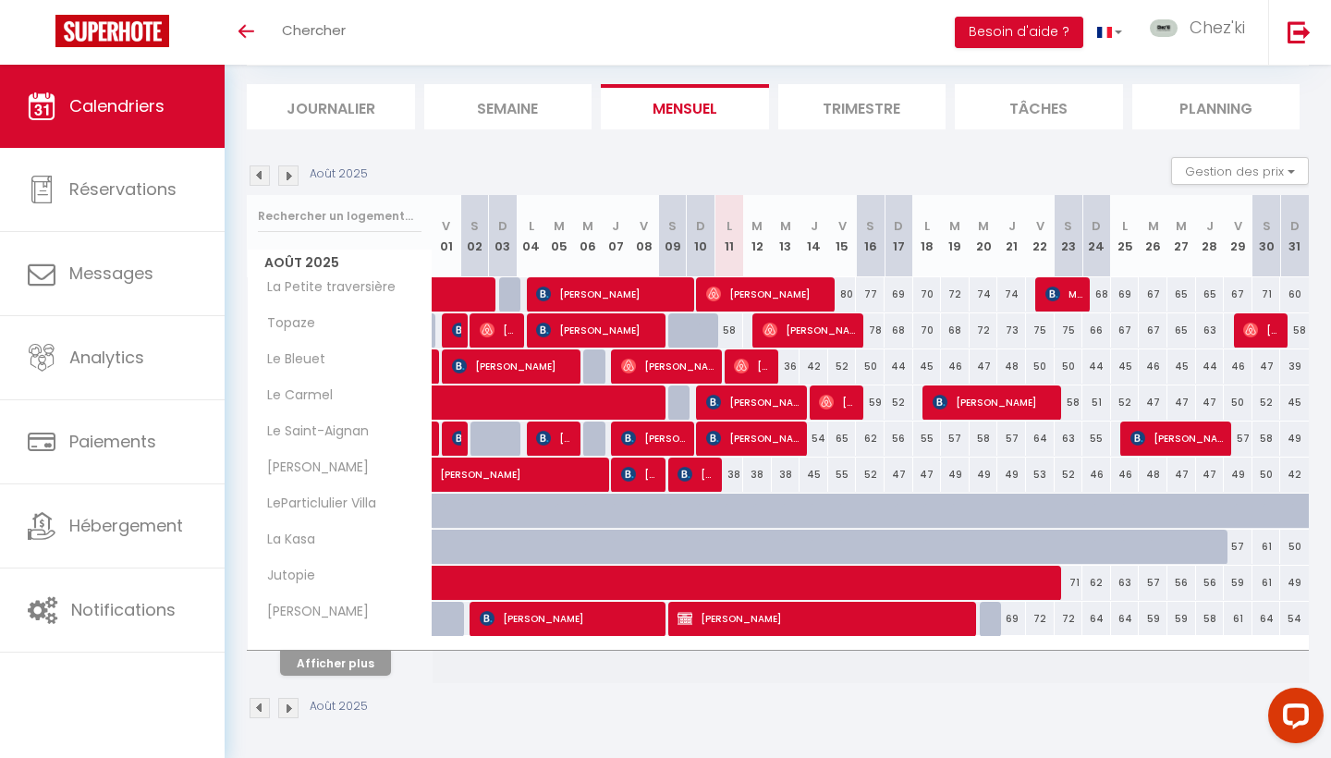
click at [354, 655] on button "Afficher plus" at bounding box center [335, 663] width 111 height 25
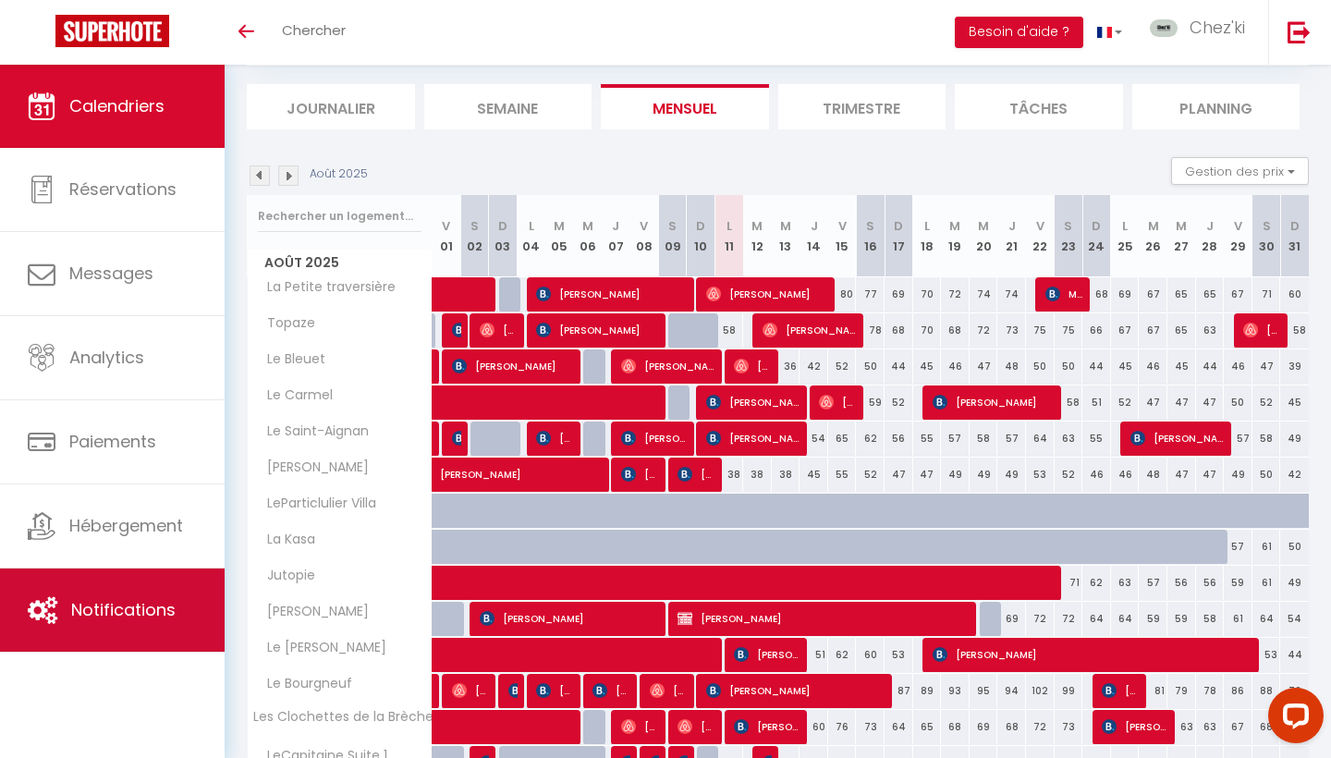
click at [129, 600] on span "Notifications" at bounding box center [123, 609] width 104 height 23
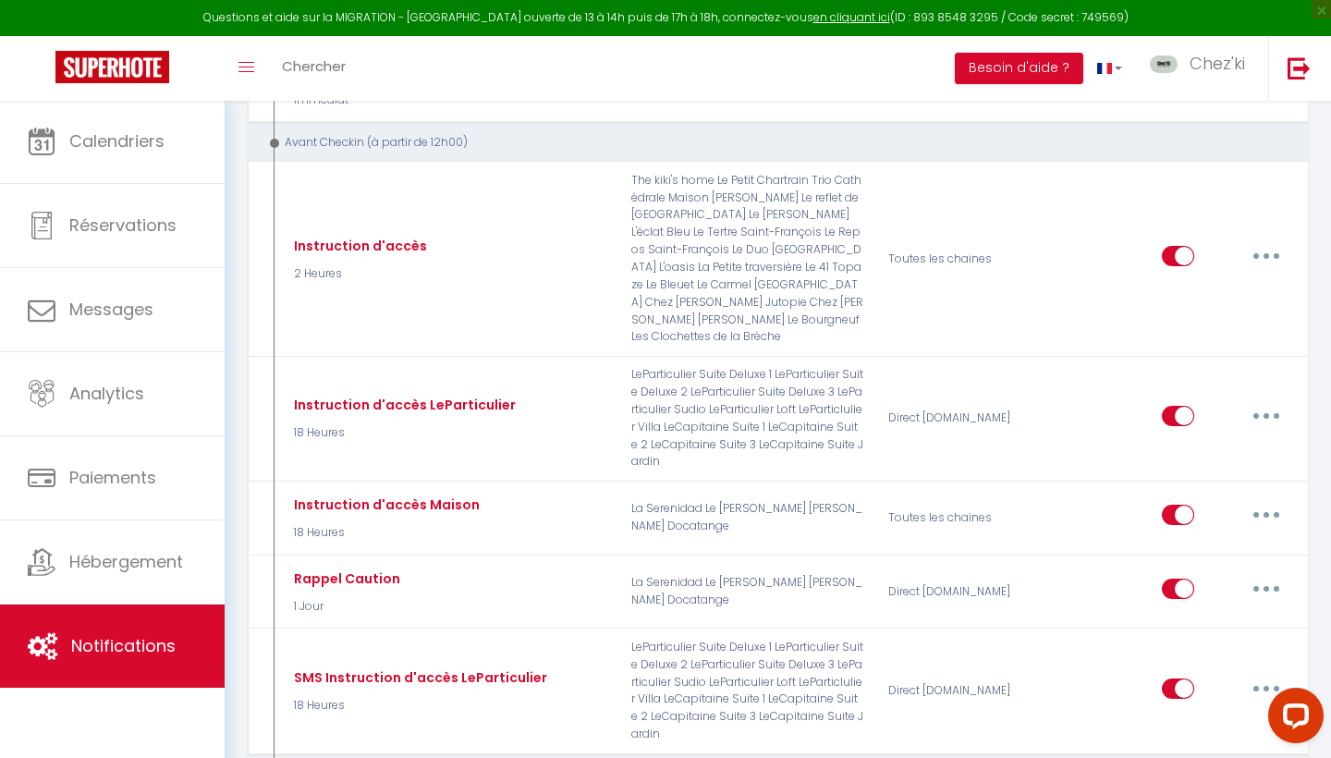
scroll to position [2741, 0]
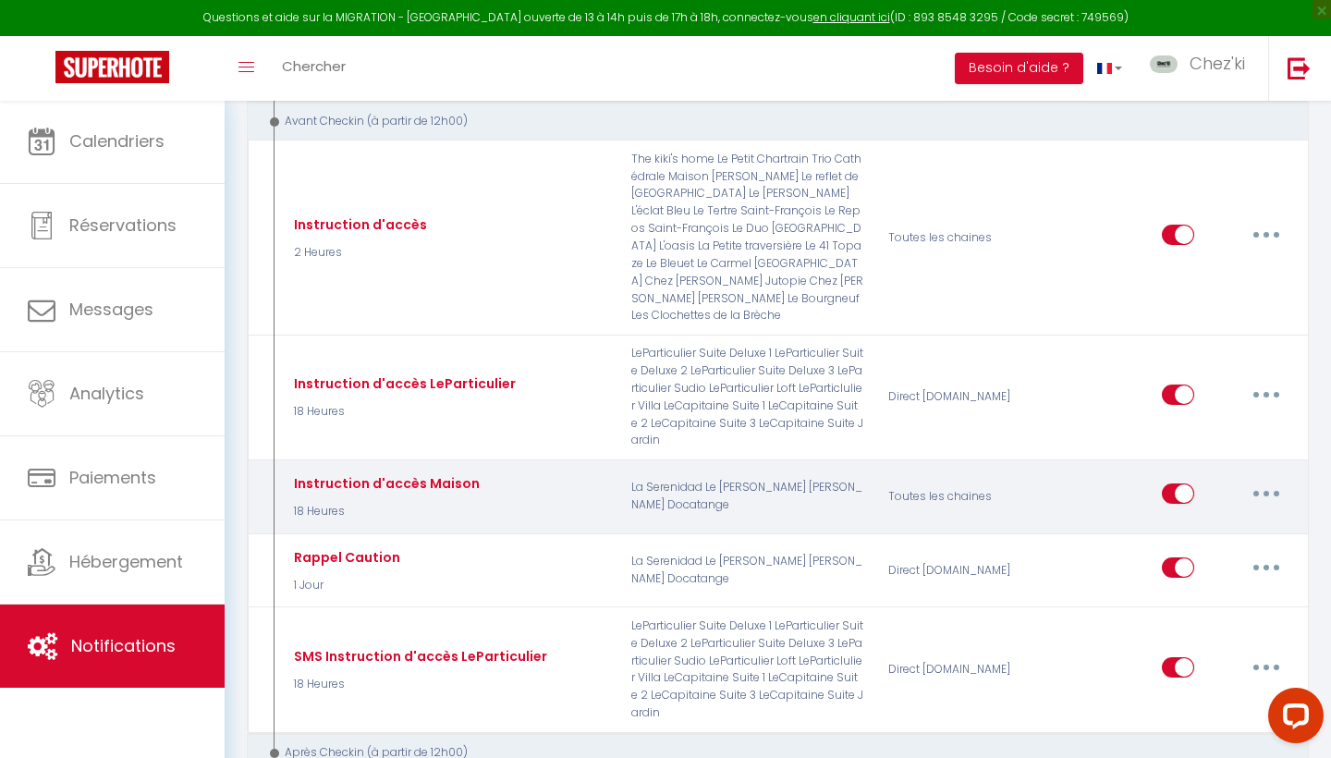
click at [1264, 479] on button "button" at bounding box center [1267, 494] width 52 height 30
click at [1220, 521] on link "Editer" at bounding box center [1218, 536] width 137 height 31
type input "Instruction d'accès Maison"
select select "18 Heures"
select select "if_deposit_is_paid"
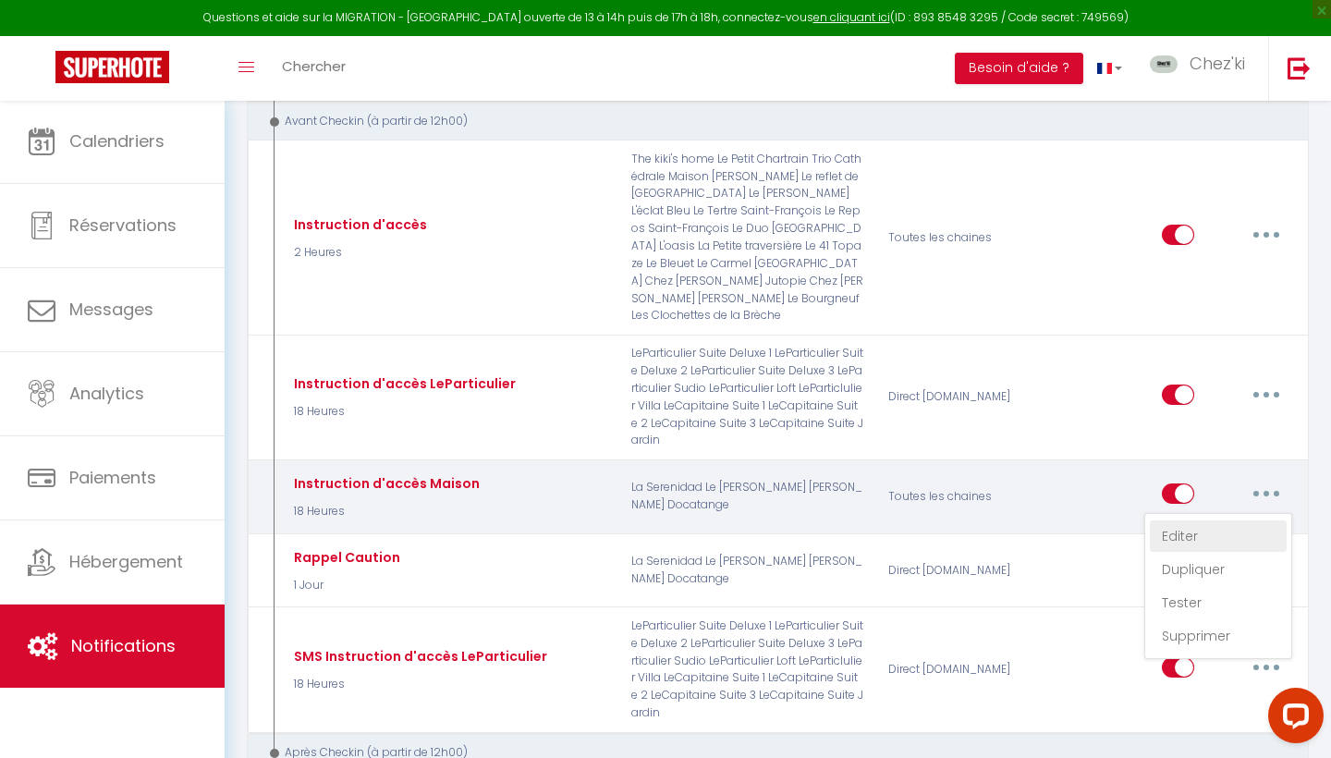
checkbox input "true"
checkbox input "false"
radio input "true"
type input "Confirmation de votre réservation - [BOOKING:ID] - [GUEST:FIRST_NAME] [GUEST:LA…"
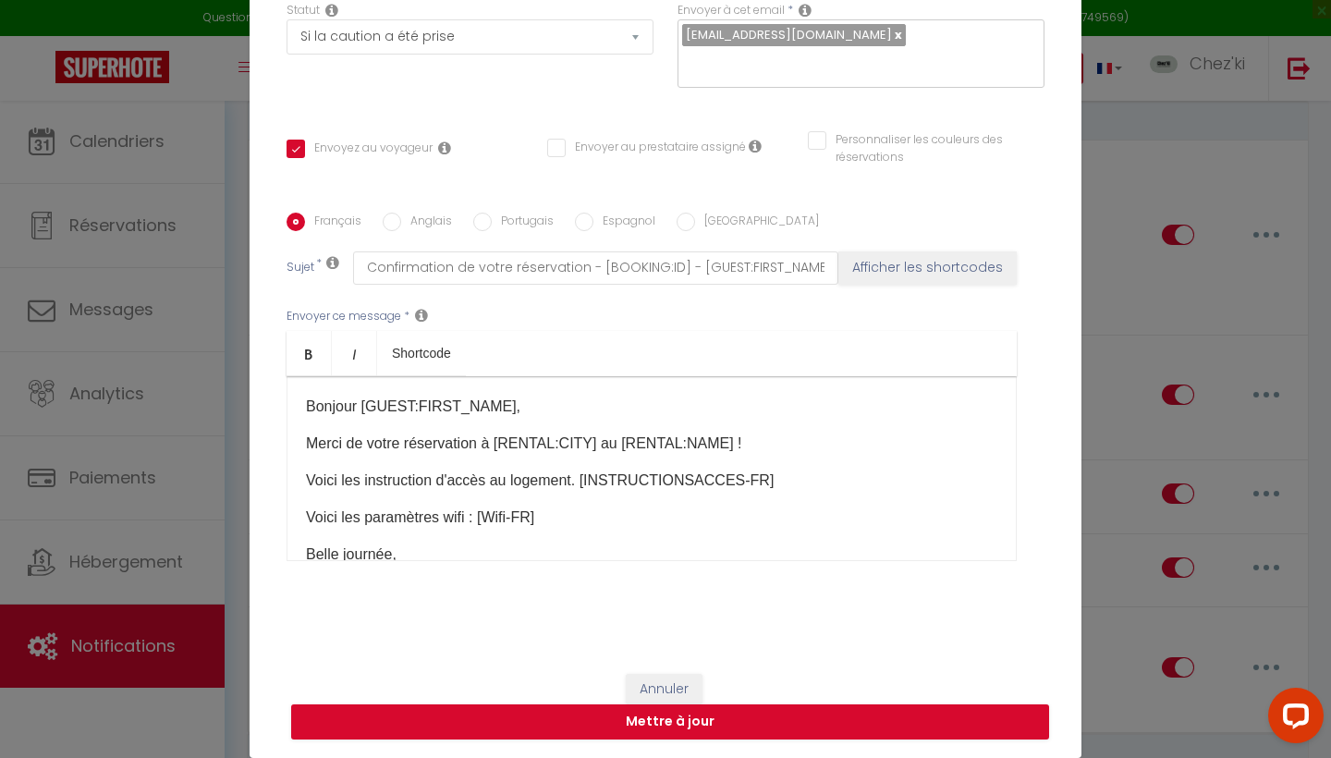
scroll to position [189, 0]
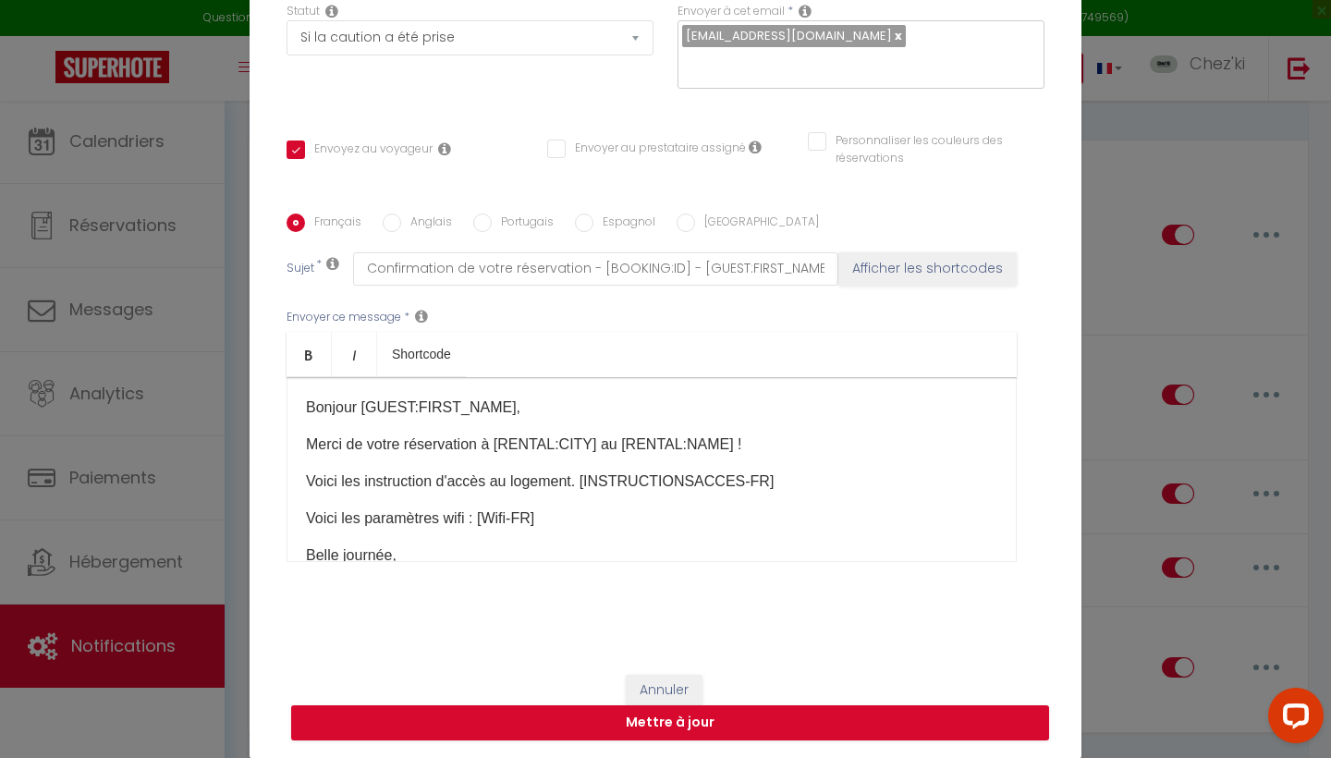
click at [671, 685] on button "Annuler" at bounding box center [664, 690] width 77 height 31
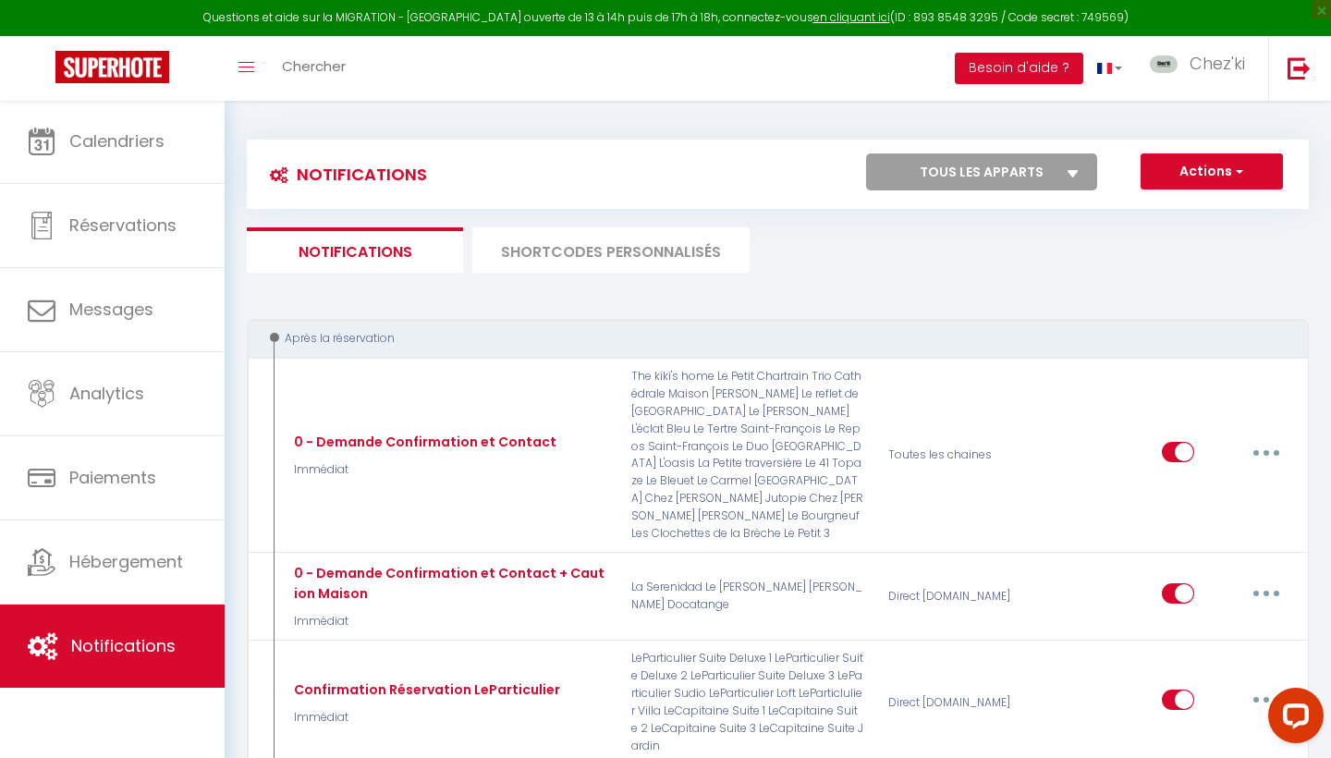
scroll to position [-1, 0]
click at [607, 239] on li "SHORTCODES PERSONNALISÉS" at bounding box center [610, 249] width 277 height 45
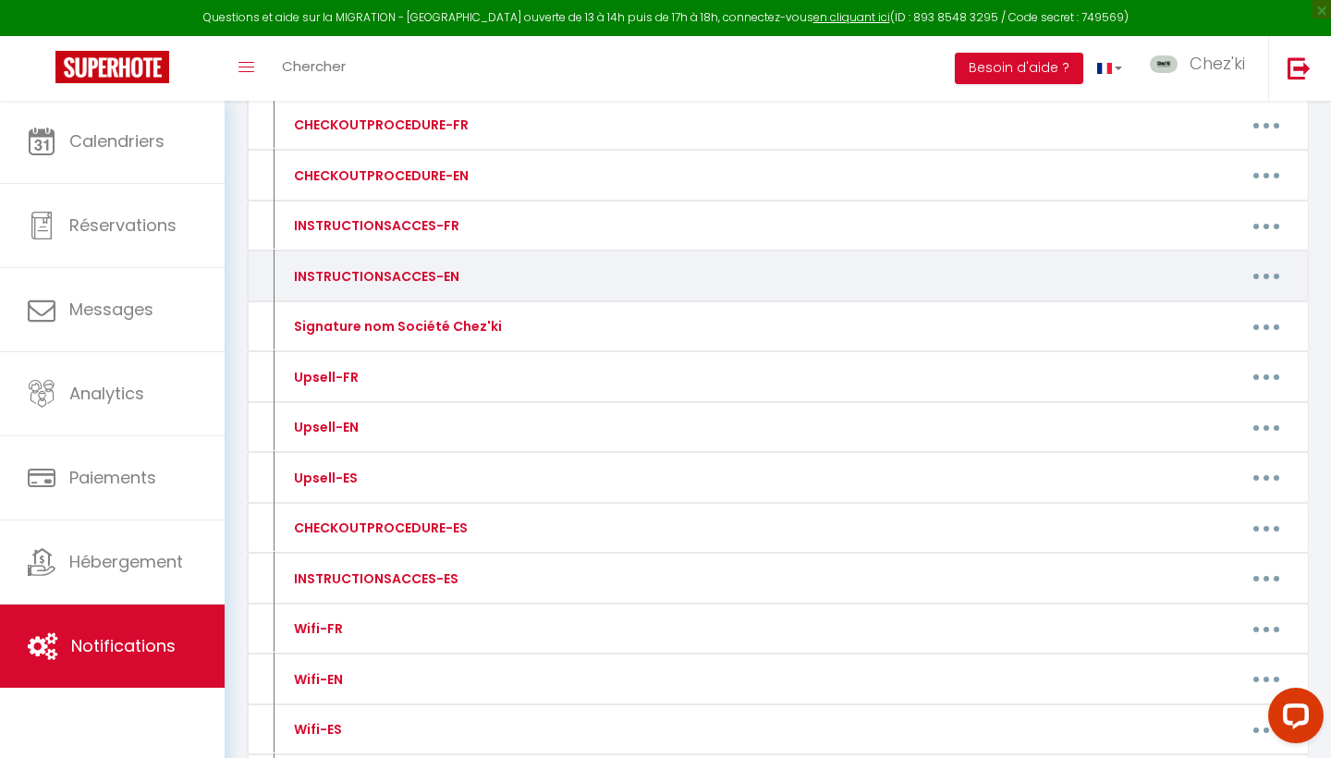
scroll to position [252, 0]
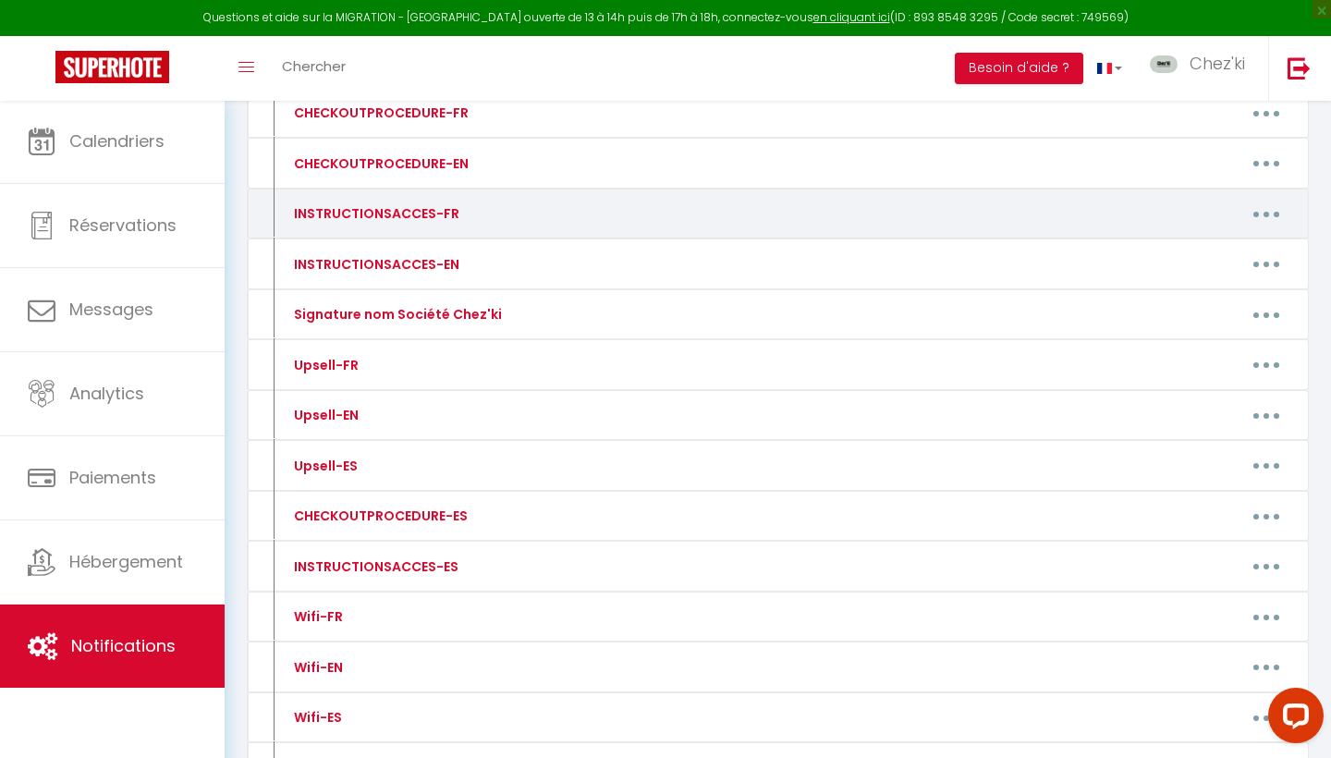
click at [1263, 216] on button "button" at bounding box center [1267, 214] width 52 height 30
click at [1235, 240] on link "Editer" at bounding box center [1218, 255] width 137 height 31
type input "INSTRUCTIONSACCES-FR"
type textarea "Il ne vous reste plus qu’à venir avec vos valises, en effet tout est fourni dan…"
type textarea "Chez [RENTAL:NAME], tout est prêt pour votre arrivée : il ne vous reste qu’à po…"
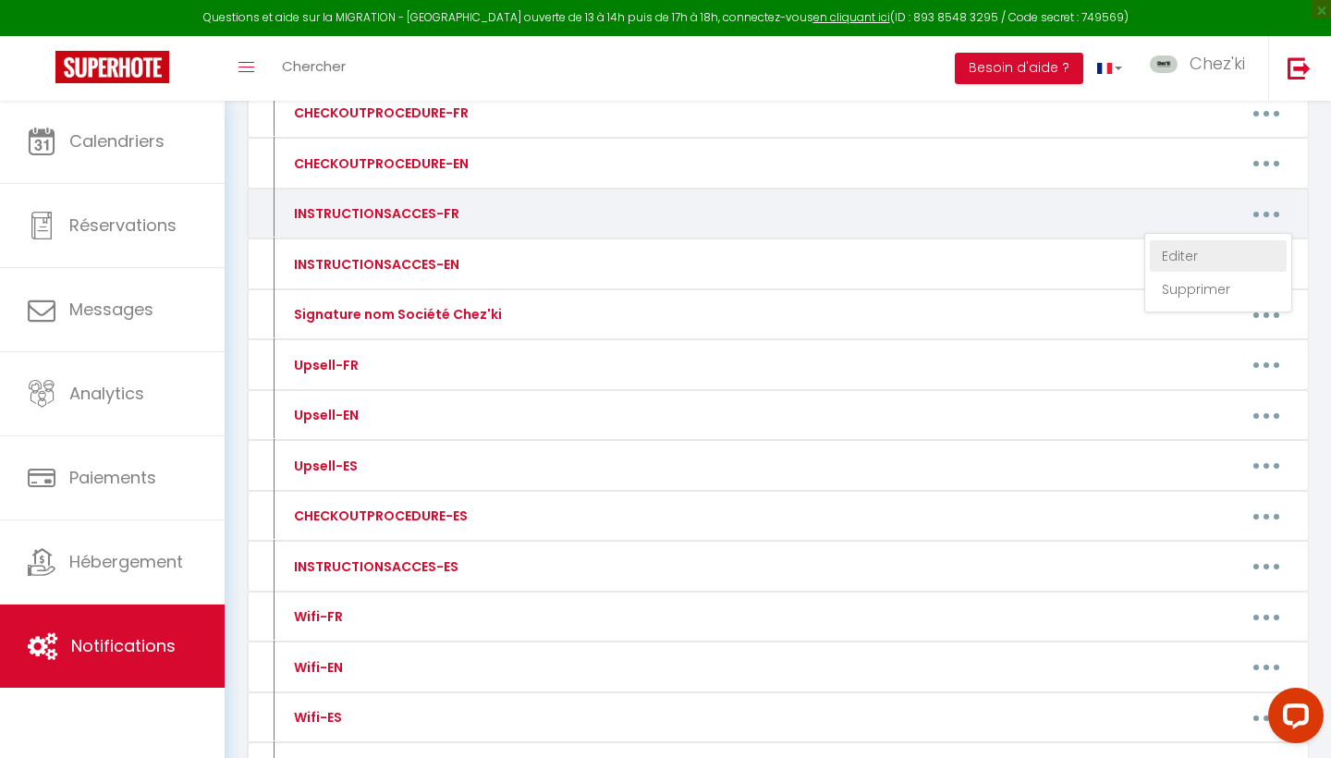
type textarea "Il vous suffit simplement d'arriver avec vos valises chez [RENTAL:NAME], car to…"
type textarea "Bienvenue chez [RENTAL:NAME] Tout est prévu pour que vous vous sentiez chez vou…"
type textarea "Il vous suffit simplement d'arriver avec vos valises chez [RENTAL:NAME], car to…"
type textarea "Il ne vous reste plus qu’à poser vos valises chez [RENTAL:NAME] : tout est prév…"
type textarea "Il vous suffit d’arriver avec vos valises chez [RENTAL:NAME] : tout le nécessai…"
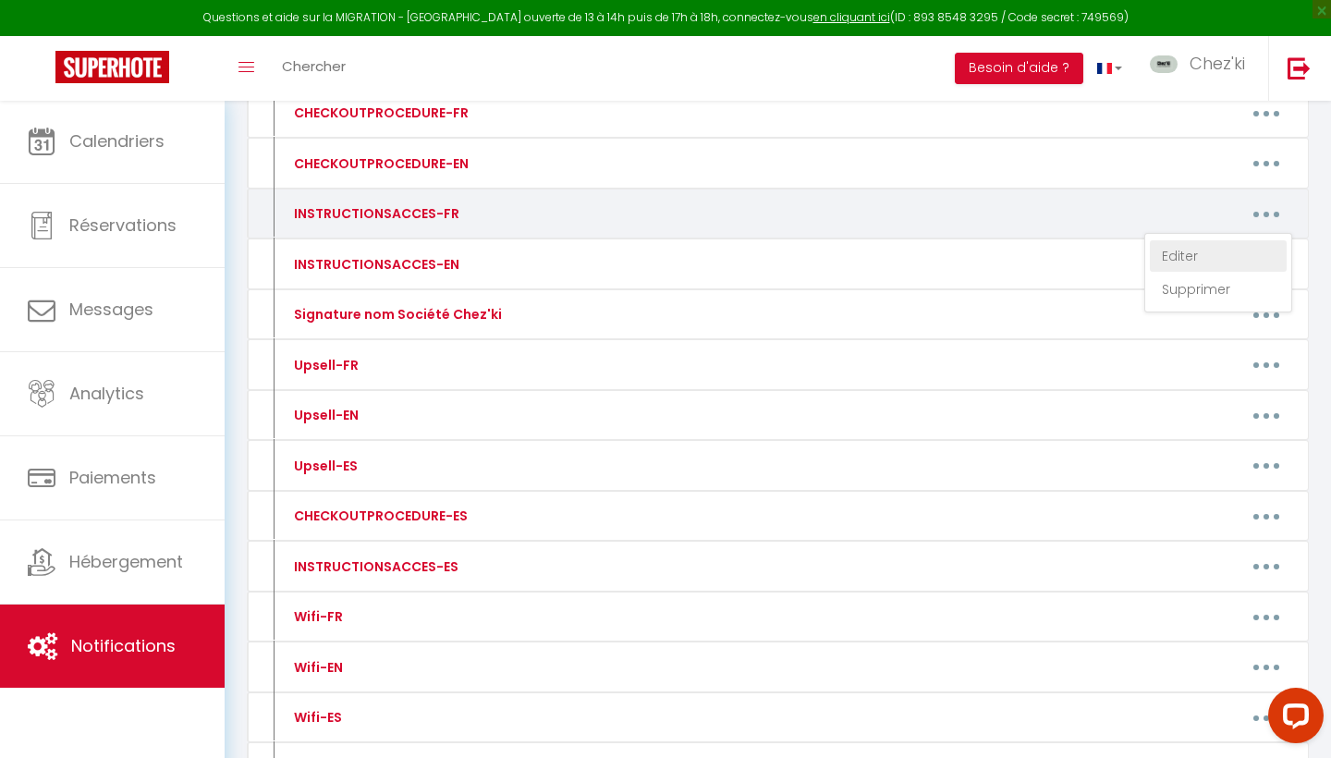
type textarea "Il vous suffit simplement d'arriver avec vos valises chez [RENTAL:NAME], car to…"
type textarea "Il vous suffit d’arriver avec vos valises chez [RENTAL:NAME], où tout est déjà …"
type textarea "Vous n’avez plus qu’à poser vos valises chez [RENTAL:NAME] ; tout est prêt pour…"
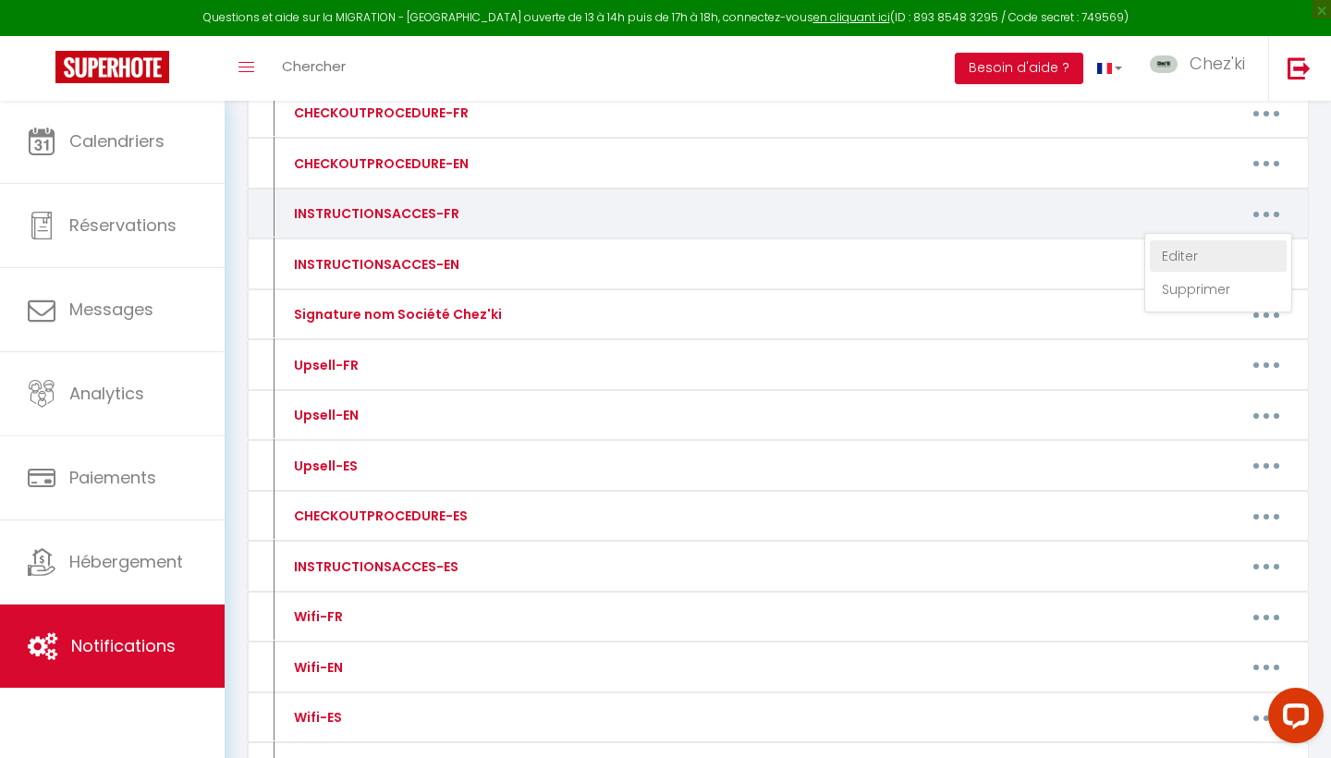
type textarea "is par la porte marron Vous n'avez qu'à arriver avec vos valises chez [RENTAL:N…"
type textarea "Vous n'avez qu'à arriver avec vos valises chez [RENTAL:NAME], car tout est déjà…"
type textarea "Il vous suffit simplement d'arriver avec vos valises chez [RENTAL:NAME], car to…"
type textarea "Il vous suffit d'arriver avec vos valises à [RENTAL:NAME], tout est déjà prêt p…"
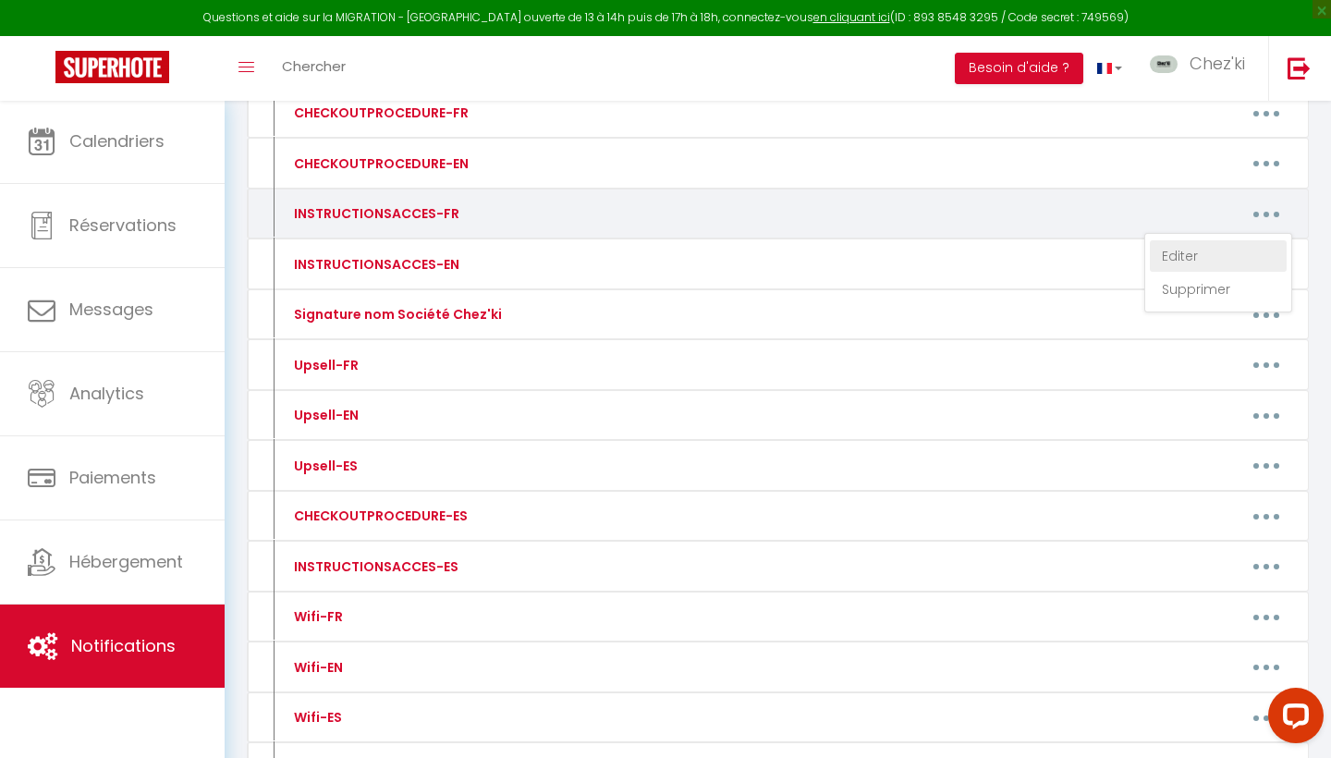
type textarea "Arrivez simplement avec vos valises chez [RENTAL:NAME], tout est déjà prévu pou…"
type textarea "Il vous suffit simplement d’arriver avec vos valises chez [RENTAL:NAME], tout e…"
type textarea "Il vous suffit simplement d’arriver avec vos valises chez [RENTAL:NAME] : tout …"
type textarea "Vous n’avez qu’à poser vos valises chez [RENTAL:NAME] : tout est déjà prêt pour…"
type textarea "Il vous suffit simplement d'arriver avec vos valises chez [RENTAL:NAME], car to…"
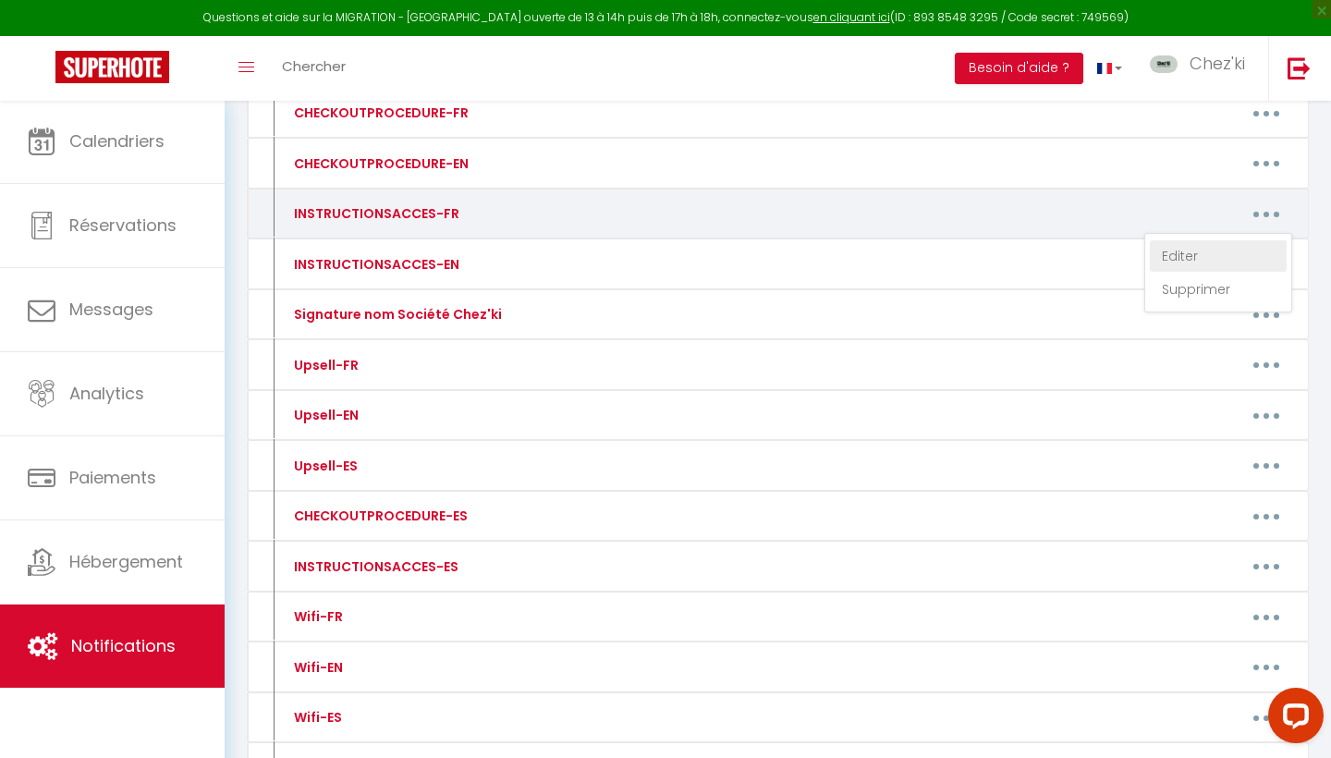
type textarea "Il vous suffit simplement d'arriver avec vos valises chez [RENTAL:NAME], car to…"
type textarea "Bienvenue à [RENTAL:NAME] ! Tout est déjà prêt pour votre séjour : serviettes, …"
type textarea "Il vous suffit simplement d'arriver avec vos valises chez [RENTAL:NAME], car to…"
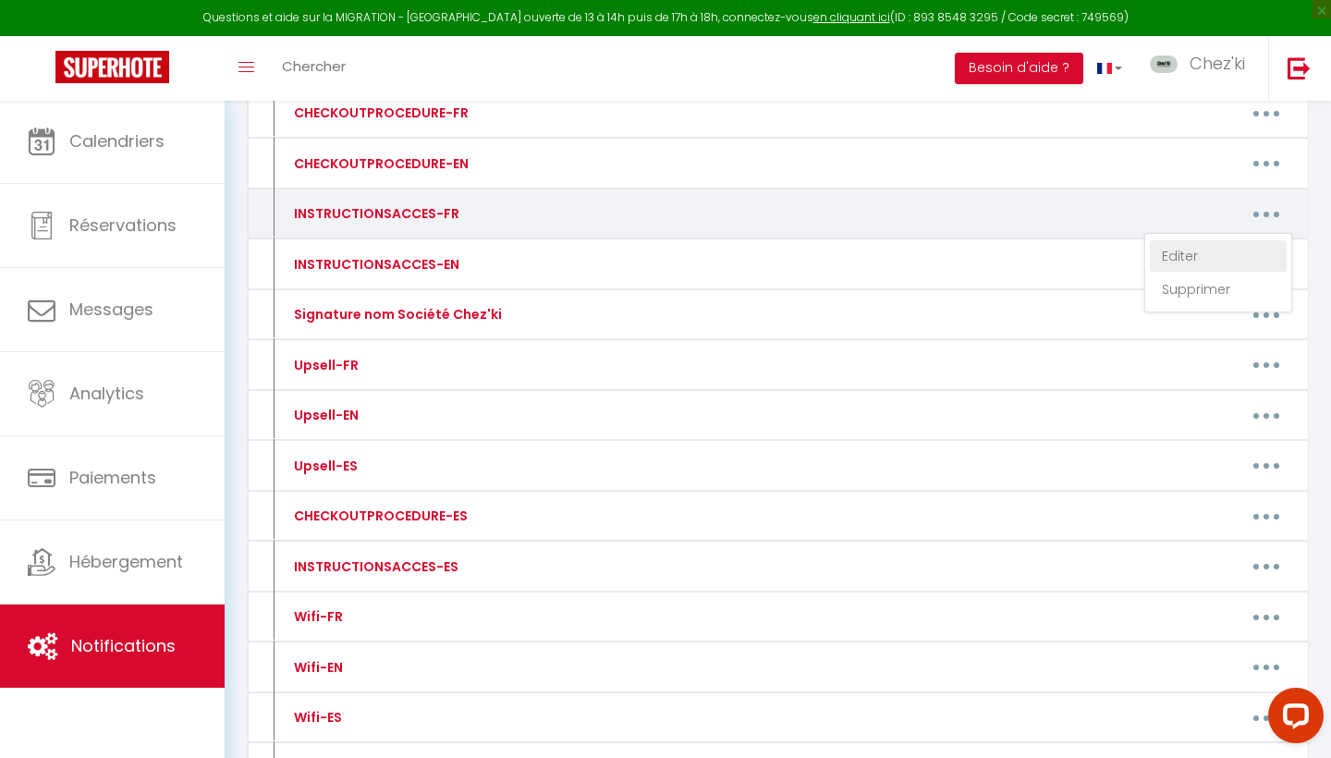
type textarea "Il vous suffit simplement d'arriver avec vos valises chez [RENTAL:NAME], car to…"
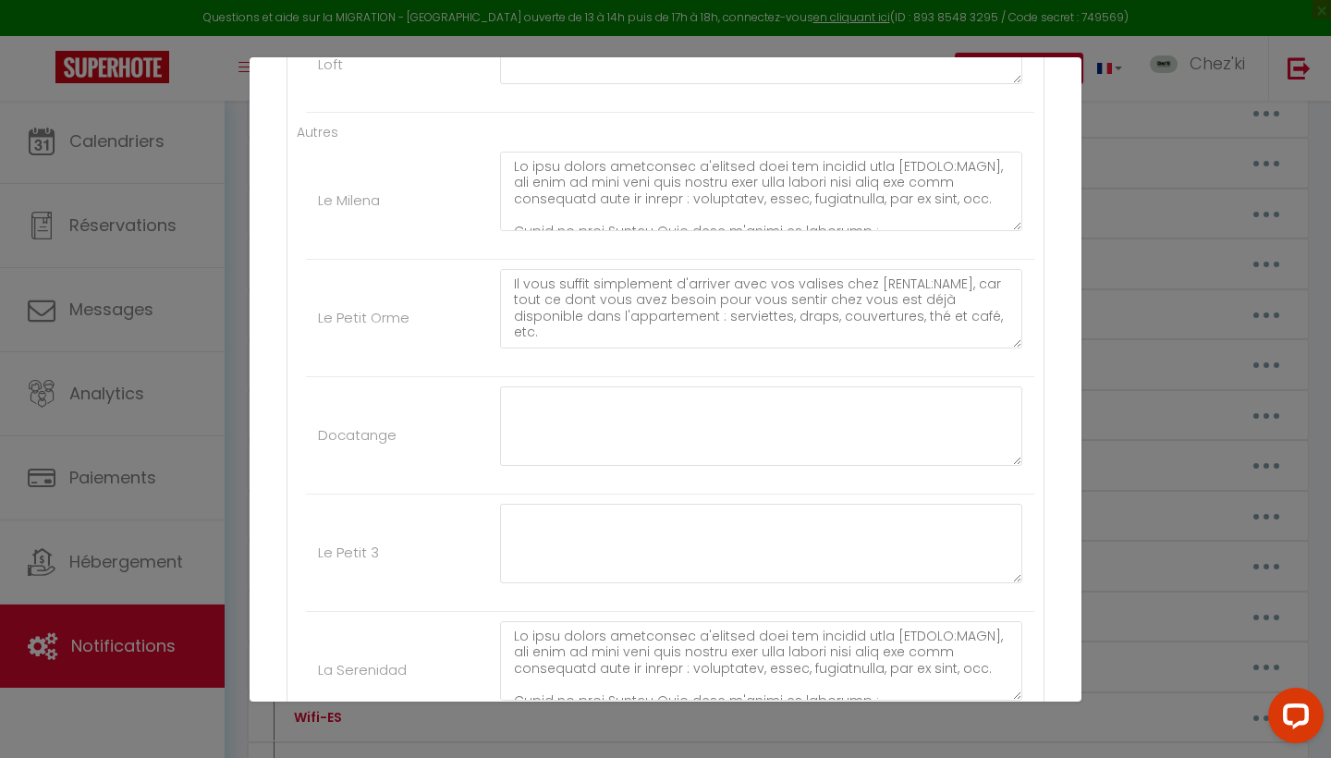
scroll to position [4579, 0]
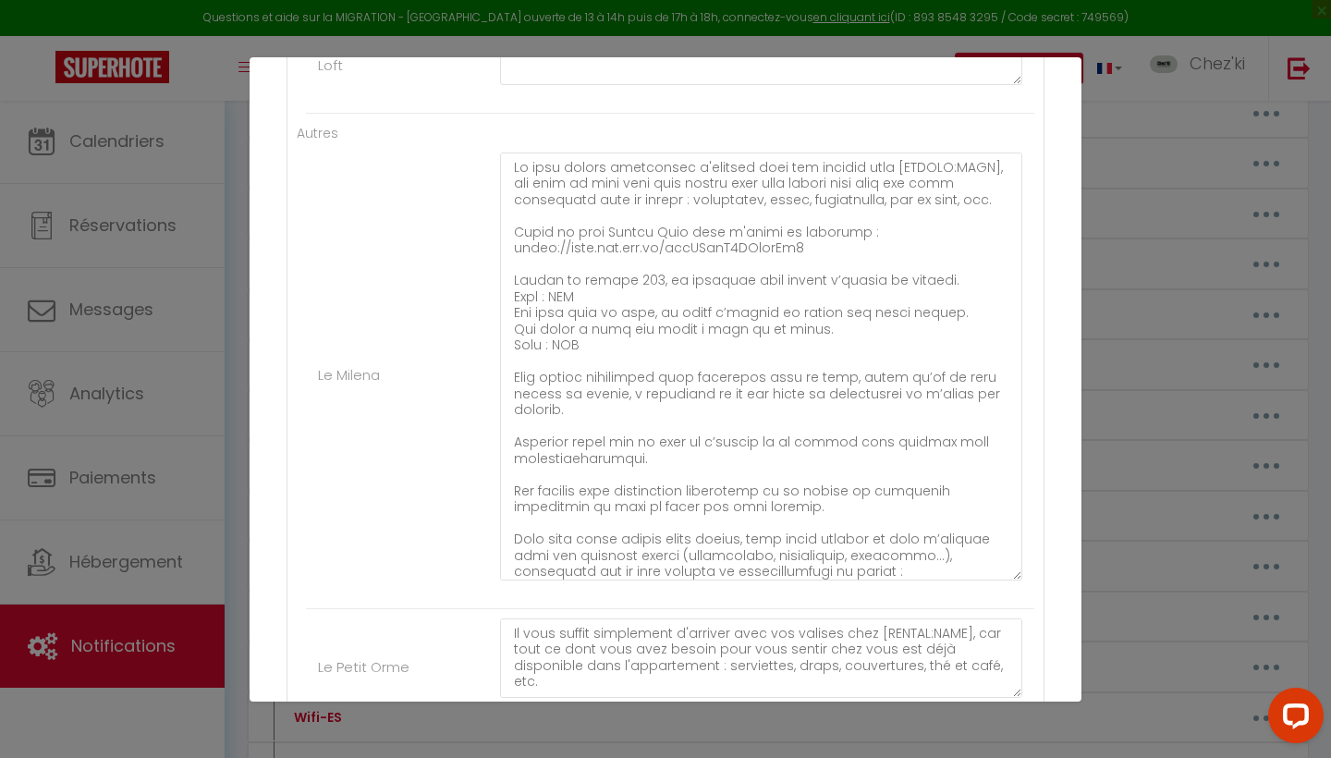
drag, startPoint x: 516, startPoint y: 277, endPoint x: 592, endPoint y: 306, distance: 81.1
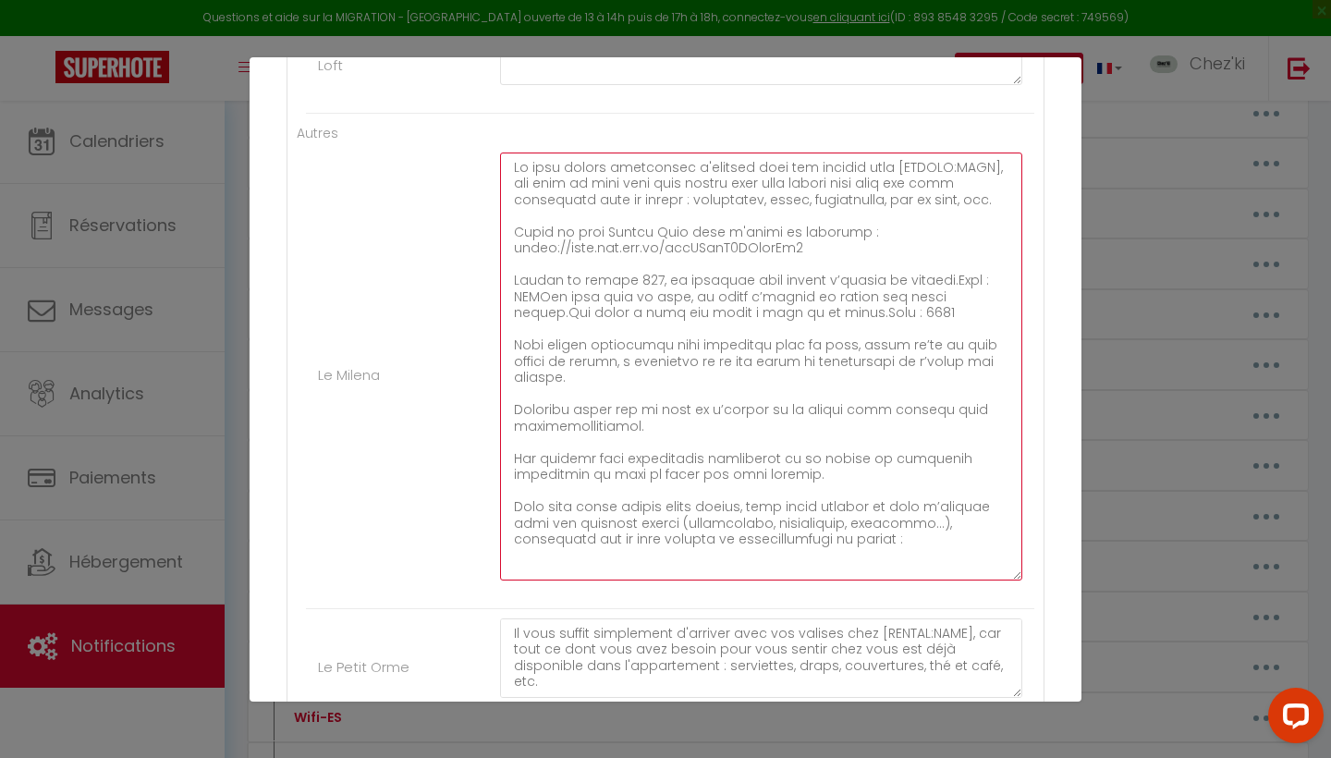
paste textarea "Une fois arrivé devant le numéro 144, vous trouverez une boîte à clés à gauche …"
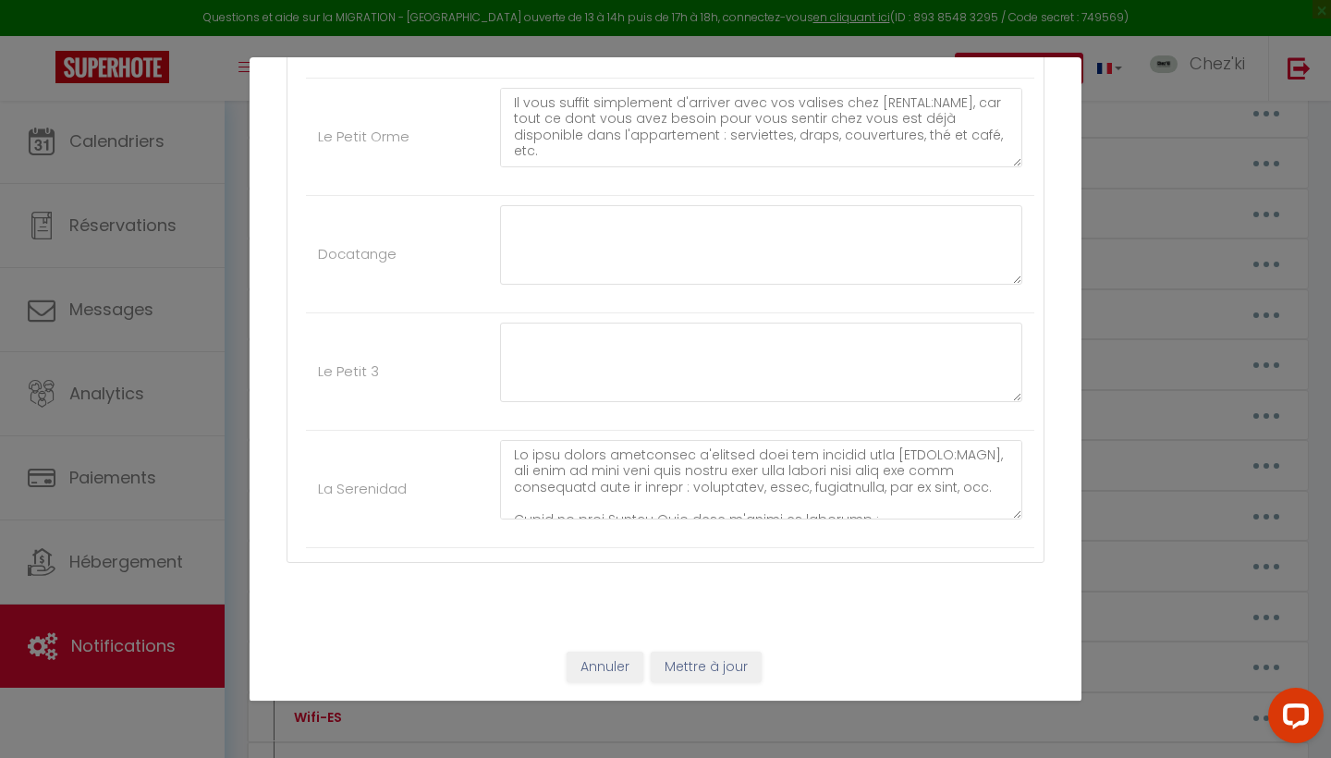
scroll to position [5109, 0]
type textarea "Il vous suffit simplement d'arriver avec vos valises chez [RENTAL:NAME], car to…"
click at [716, 672] on button "Mettre à jour" at bounding box center [706, 668] width 111 height 31
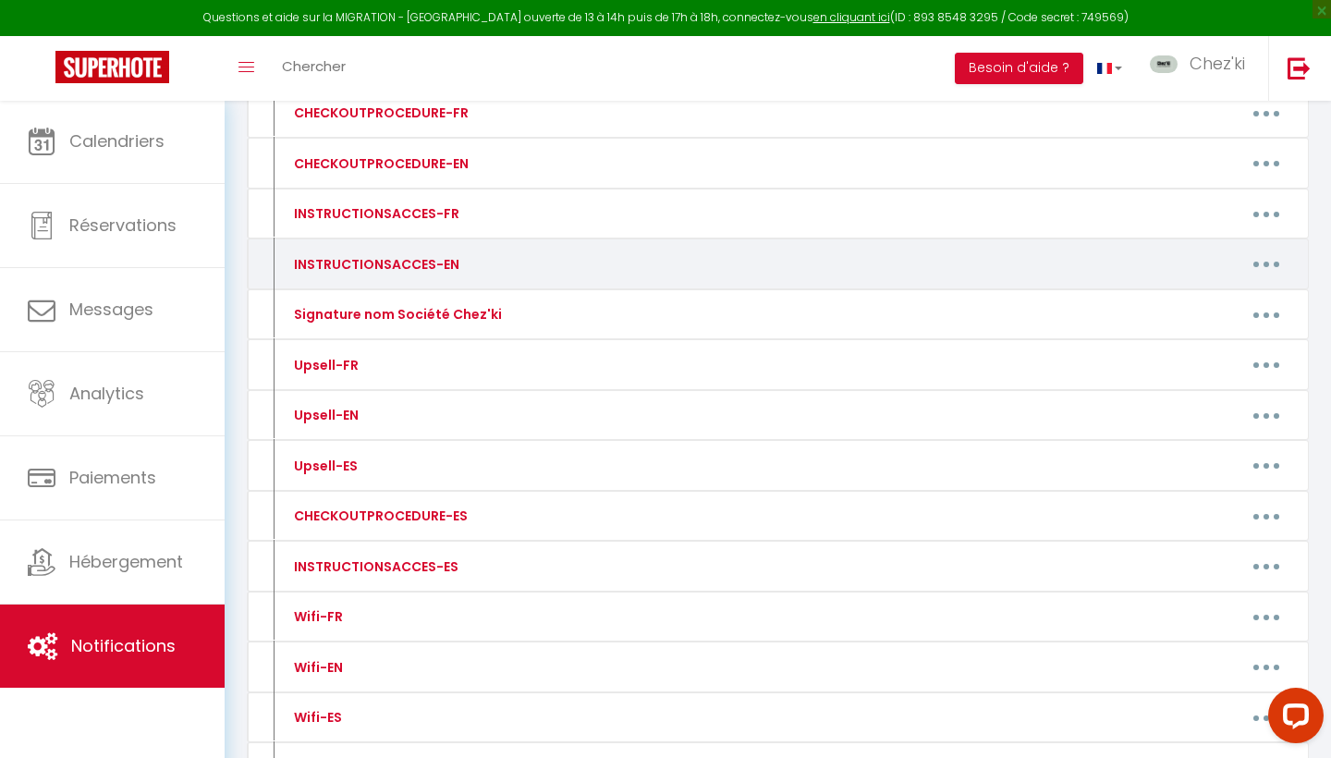
click at [1278, 262] on button "button" at bounding box center [1267, 265] width 52 height 30
click at [1237, 307] on link "Editer" at bounding box center [1218, 305] width 137 height 31
type input "INSTRUCTIONSACCES-EN"
type textarea "All you have to do is to come with your suitcases, everything you need is provi…"
type textarea "At [RENTAL:NAME], everything is ready for your arrival – all you need to do is …"
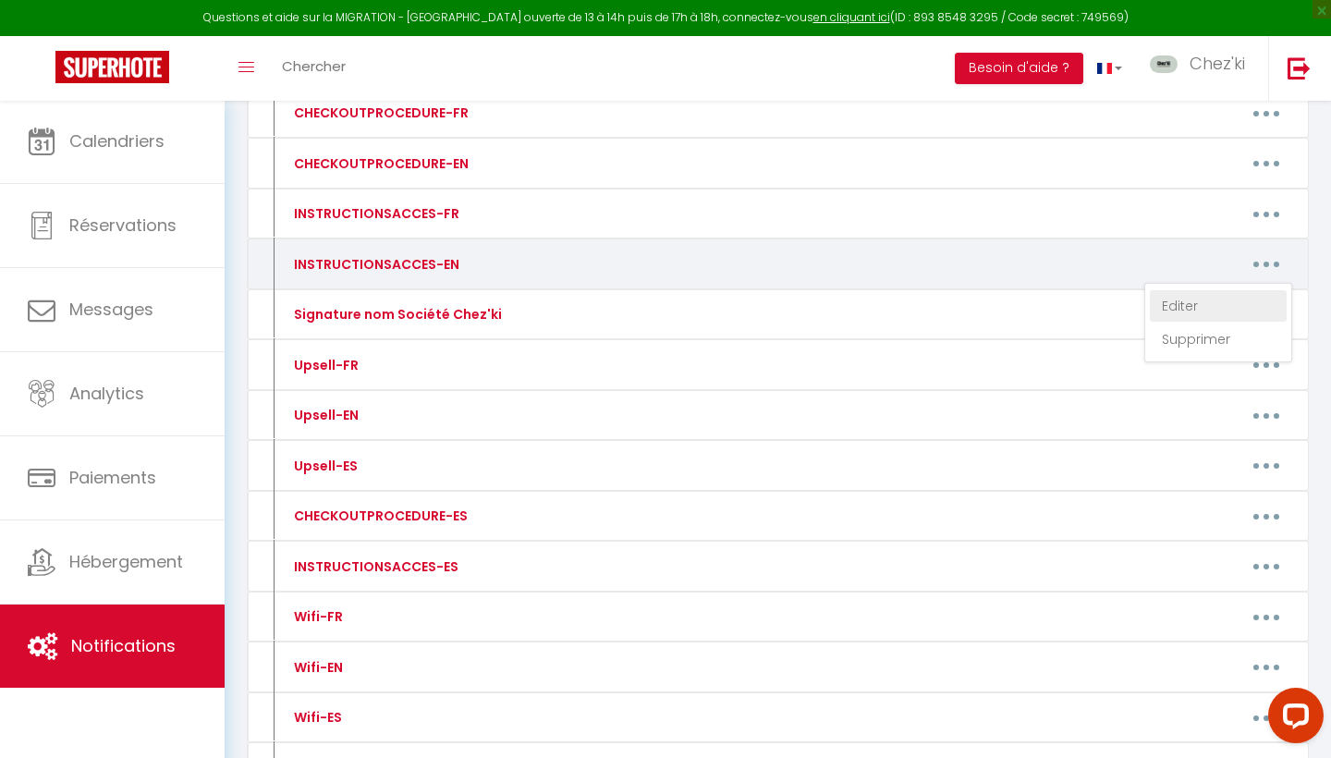
type textarea "Simply arrive with your suitcases at [RENTAL:NAME], as everything you need to f…"
type textarea "Welcome to [RENTAL:NAME] Everything is ready for you to feel at home from the m…"
type textarea "Simply arrive with your suitcases at [RENTAL:NAME], as everything you need to f…"
type textarea "Just bring your suitcases to [RENTAL:NAME]—everything is ready to make you feel…"
type textarea "You just need to arrive with your suitcase at [RENTAL:NAME] — everything you ne…"
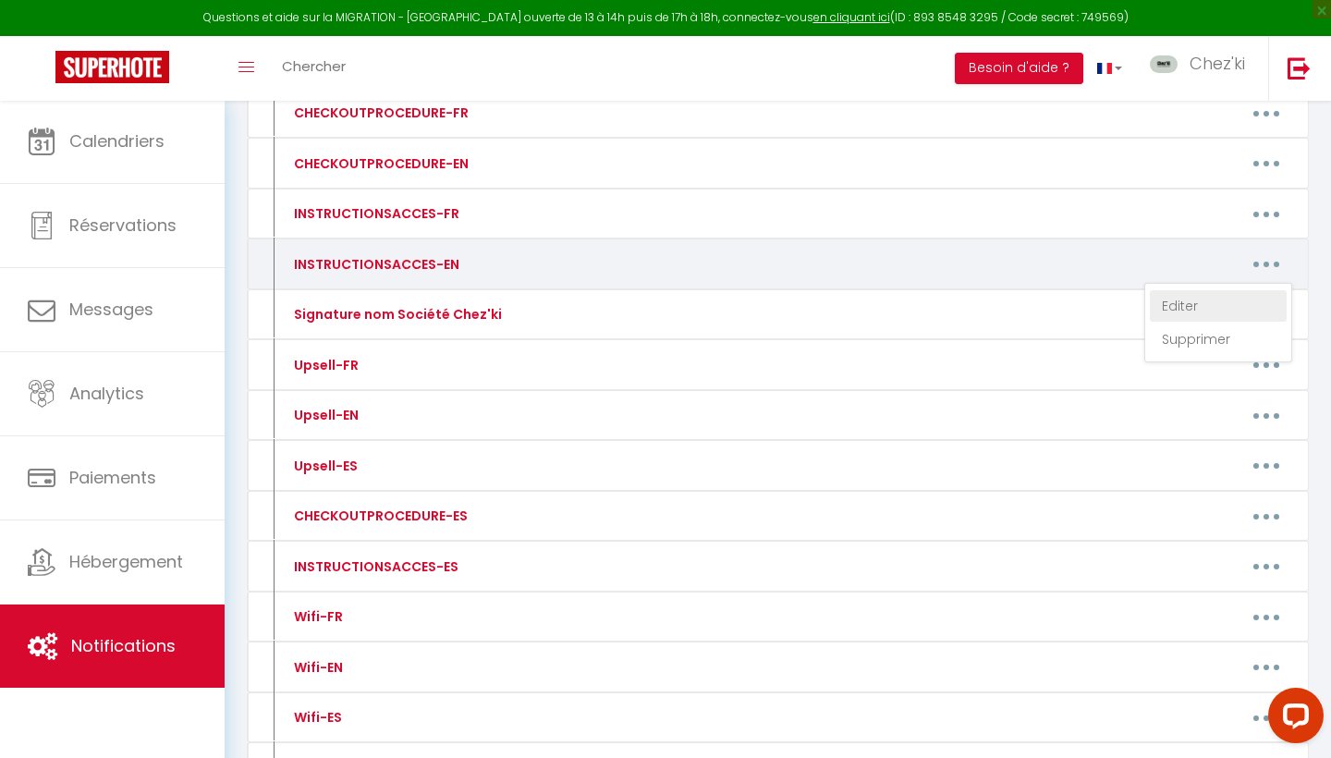
type textarea "You only need to arrive with your luggage at [RENTAL:NAME], as everything you n…"
type textarea "You only need to arrive with your suitcases at [RENTAL:NAME], as everything you…"
type textarea "Simply arrive with your suitcases at [RENTAL:NAME], as everything you need to f…"
type textarea "You just need to arrive with your luggage at [RENTAL:NAME], where everything is…"
type textarea "You only need to arrive with your suitcase at [RENTAL:NAME] — everything is rea…"
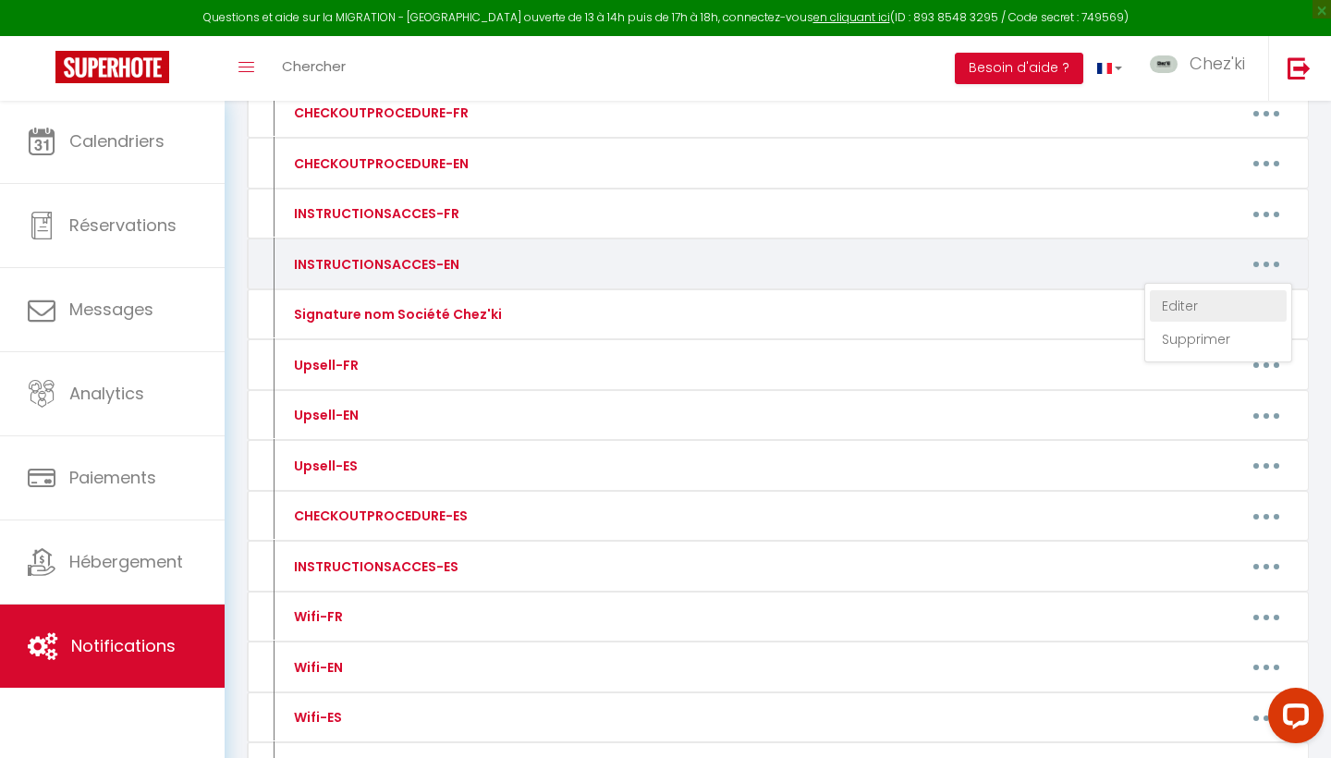
type textarea "You only need to arrive with your suitcases at [RENTAL:NAME], as everything is …"
type textarea "You simply need to arrive with your suitcases at [RENTAL:NAME], as everything y…"
type textarea "You only need to arrive with your suitcases at [RENTAL:NAME], as everything is …"
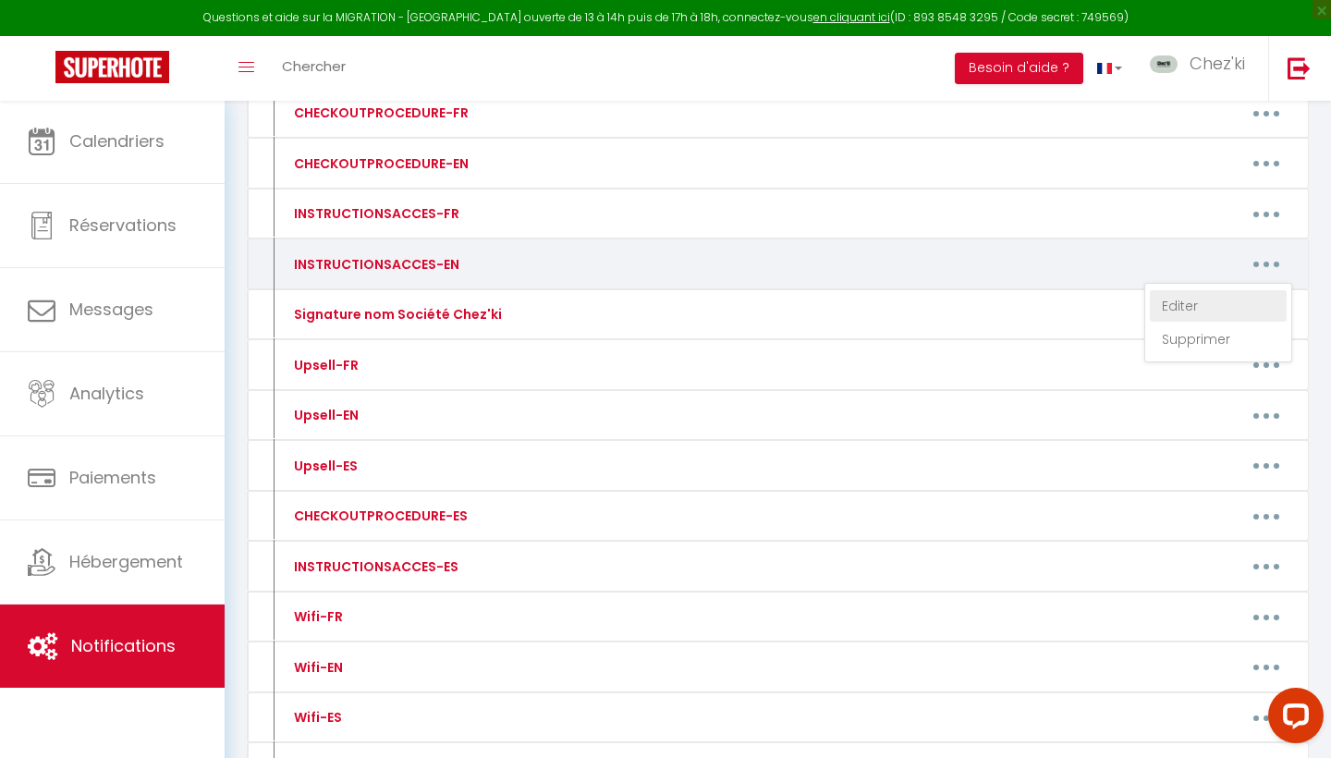
type textarea "Simply arrive with your suitcases at [RENTAL:NAME] — everything is already prep…"
type textarea "Simply arrive with your suitcases at [RENTAL:NAME] — everything you need to fee…"
type textarea "Simply arrive with your luggage at [RENTAL:NAME]: everything is ready to welcom…"
type textarea "Just arrive with your luggage at [RENTAL:NAME]: everything is ready for you to …"
type textarea "You only need to arrive with your suitcases at [RENTAL:NAME], as everything you…"
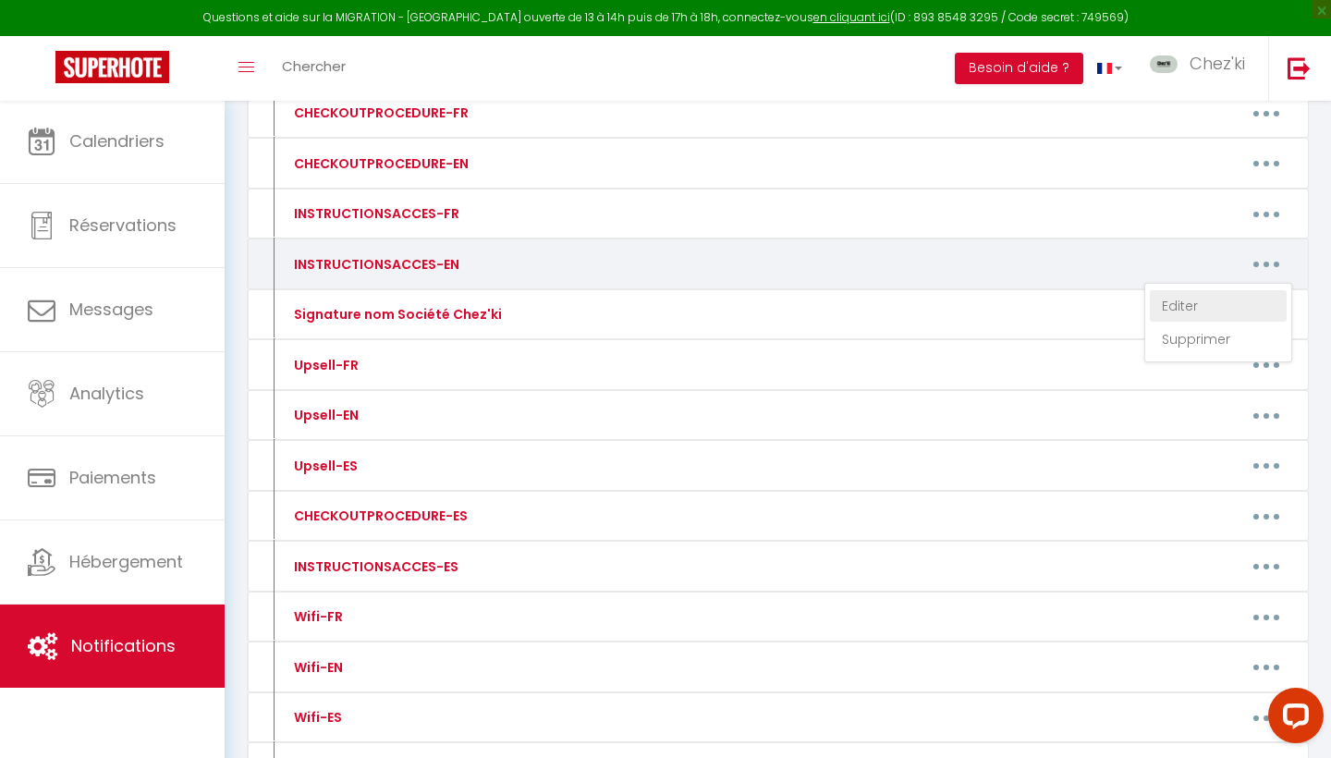
type textarea "You only need to arrive with your suitcases at [RENTAL:NAME], as everything you…"
type textarea "Welcome to [RENTAL:NAME]! Everything is ready for your stay: towels, bed linens…"
type textarea "Simply arrive with your suitcases at [RENTAL:NAME], as everything you need to f…"
type textarea "All you need to do is arrive with your luggage at [RENTAL:NAME] — everything yo…"
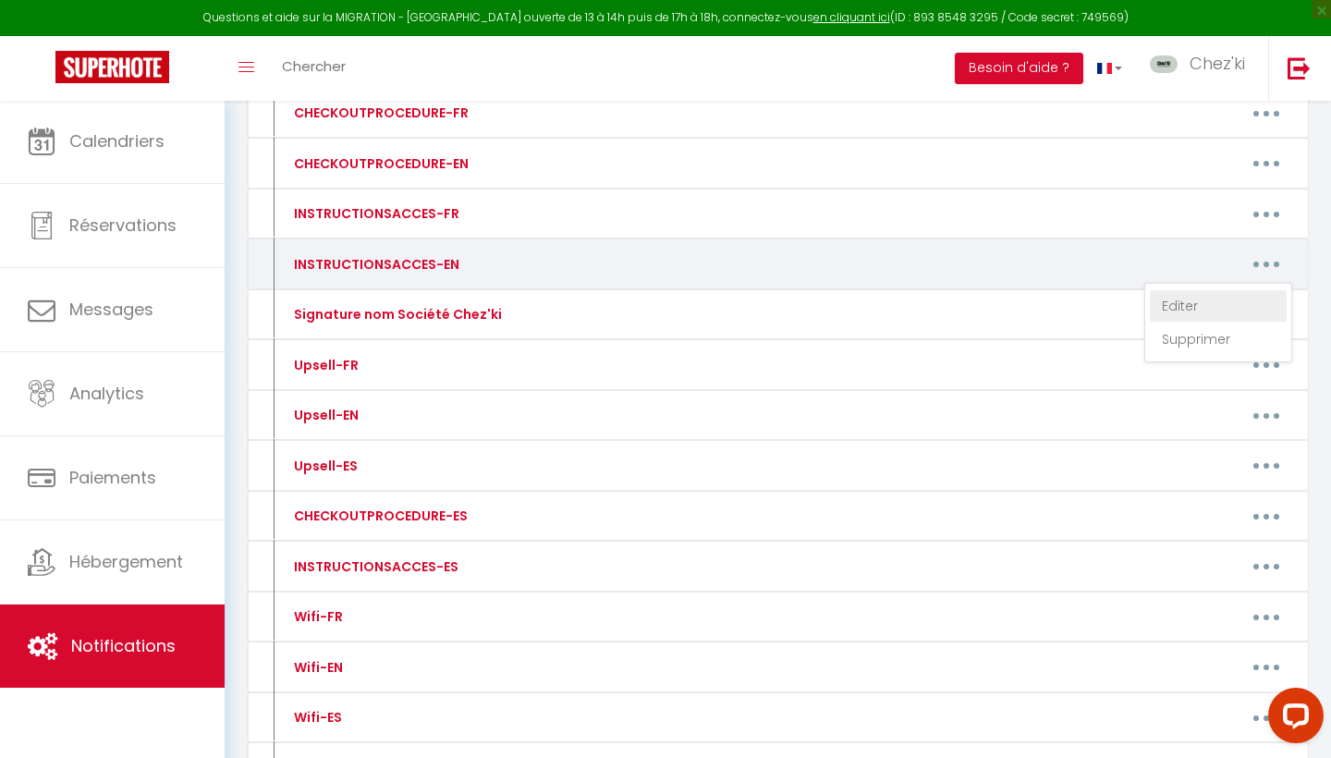
type textarea "You only need to arrive with your luggage at [RENTAL:NAME], as everything you n…"
type textarea "You only need to arrive with your suitcases at [RENTAL:NAME], as everything you…"
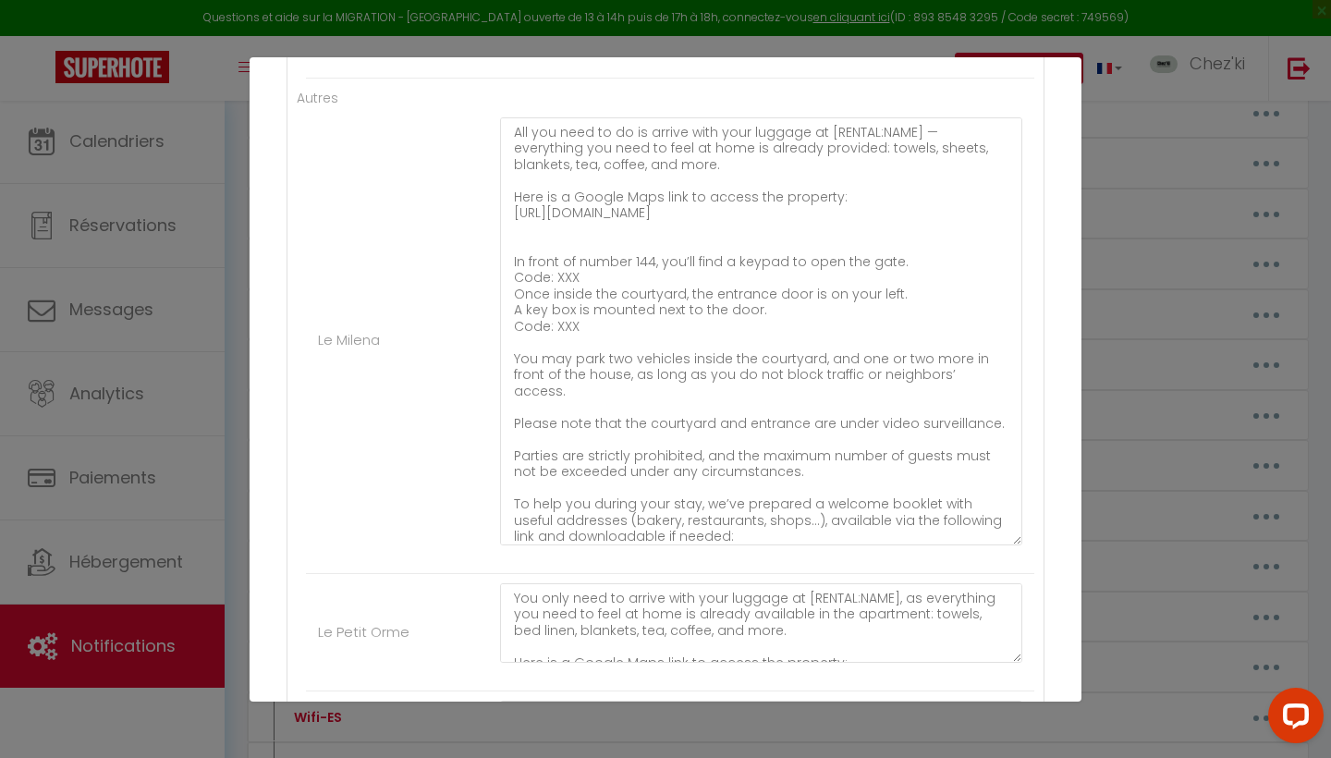
scroll to position [4633, 0]
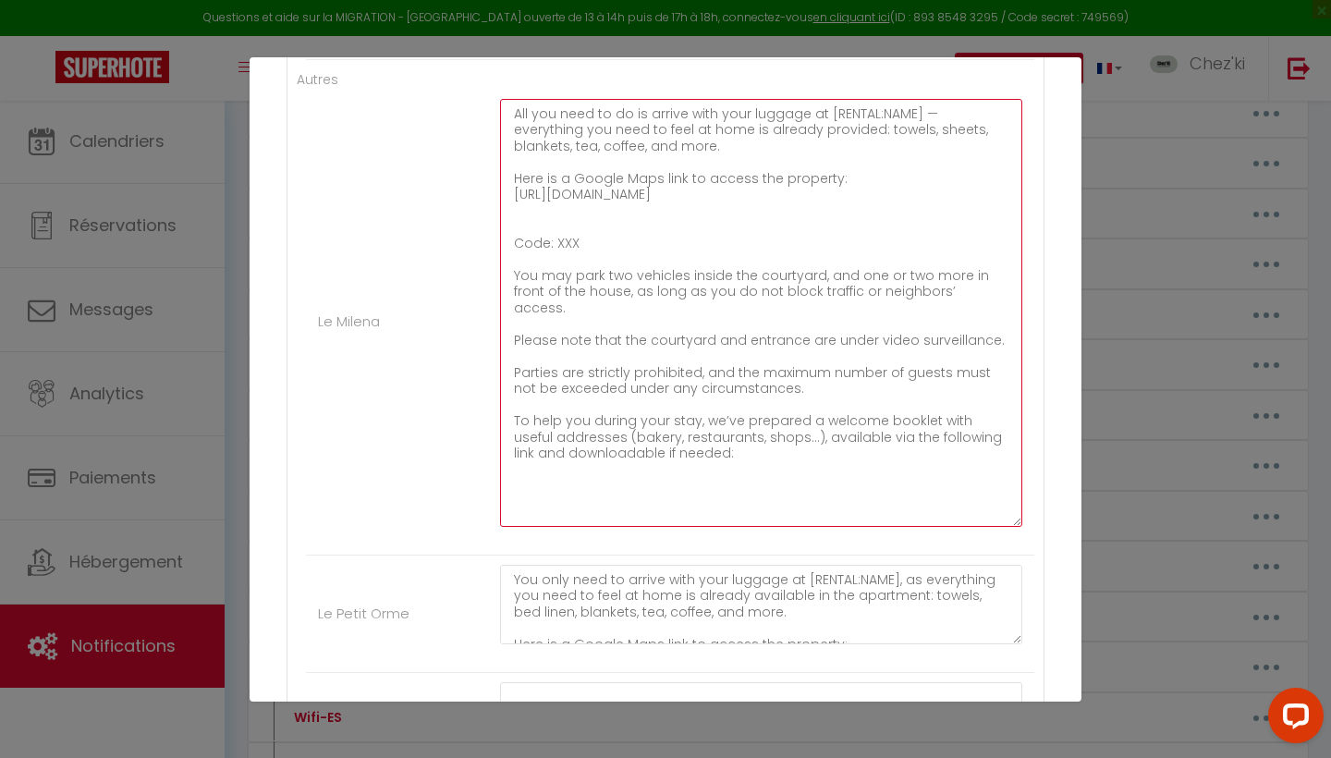
paste textarea "Once you arrive at number 144, you will find a key box to the left of the gate.…"
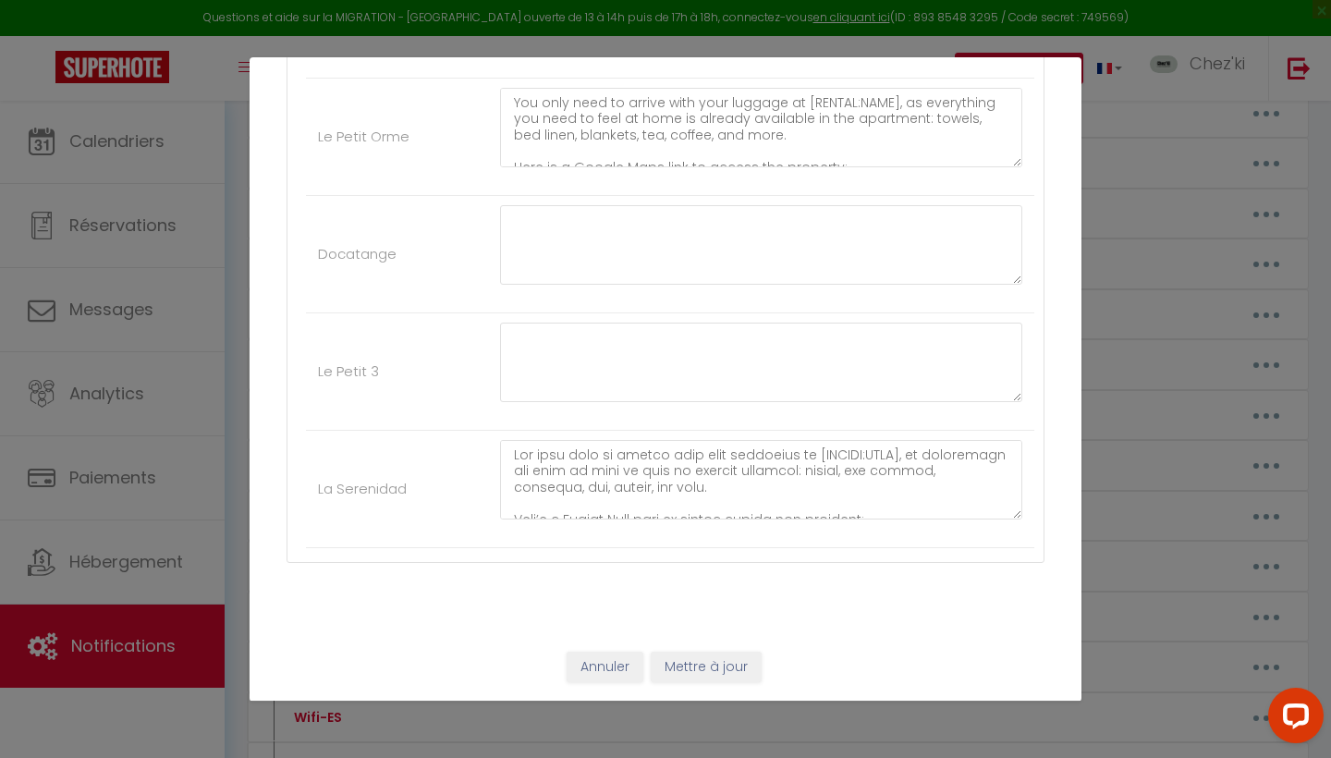
scroll to position [5109, 0]
type textarea "All you need to do is arrive with your luggage at [RENTAL:NAME] — everything yo…"
click at [680, 662] on button "Mettre à jour" at bounding box center [706, 668] width 111 height 31
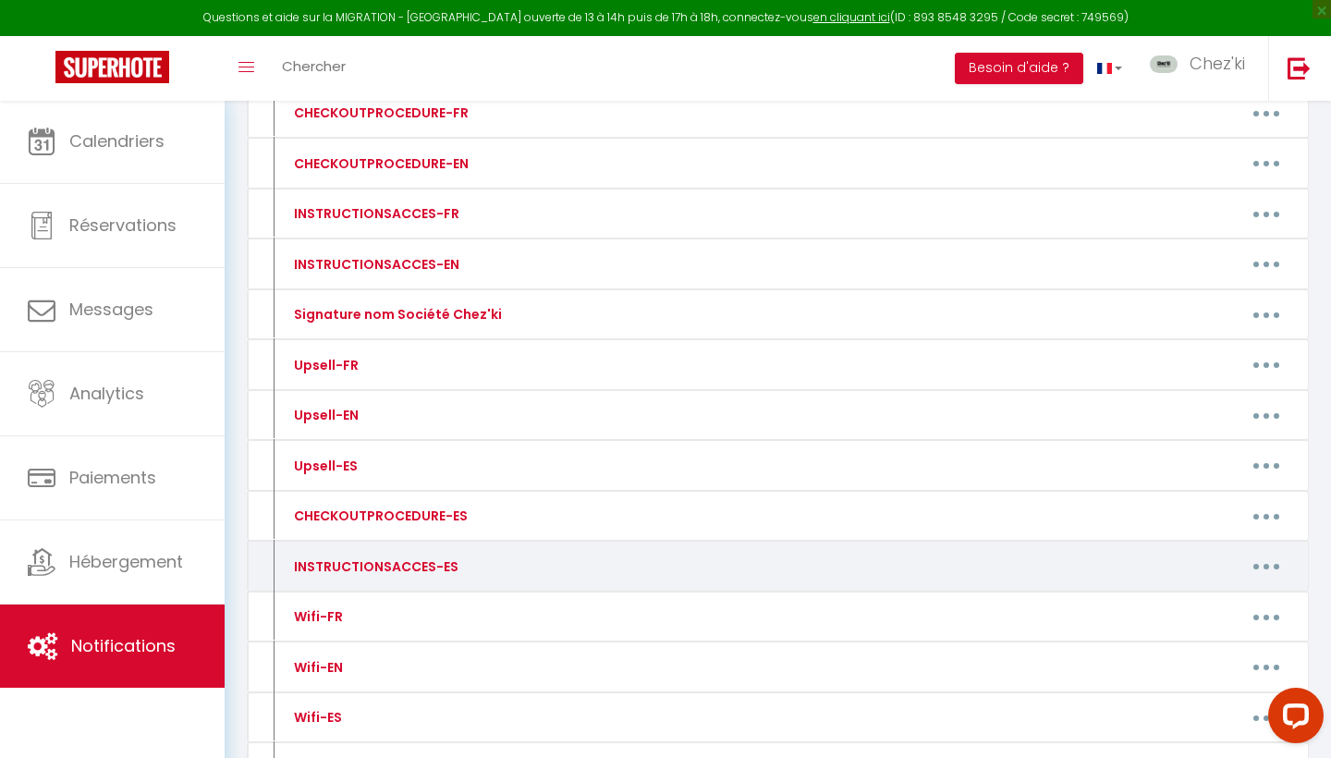
click at [1278, 560] on button "button" at bounding box center [1267, 567] width 52 height 30
click at [1180, 593] on link "Editer" at bounding box center [1218, 608] width 137 height 31
type input "INSTRUCTIONSACCES-ES"
type textarea "t"
type textarea "En [RENTAL:NAME], todo está listo para su llegada: solo necesita traer sus male…"
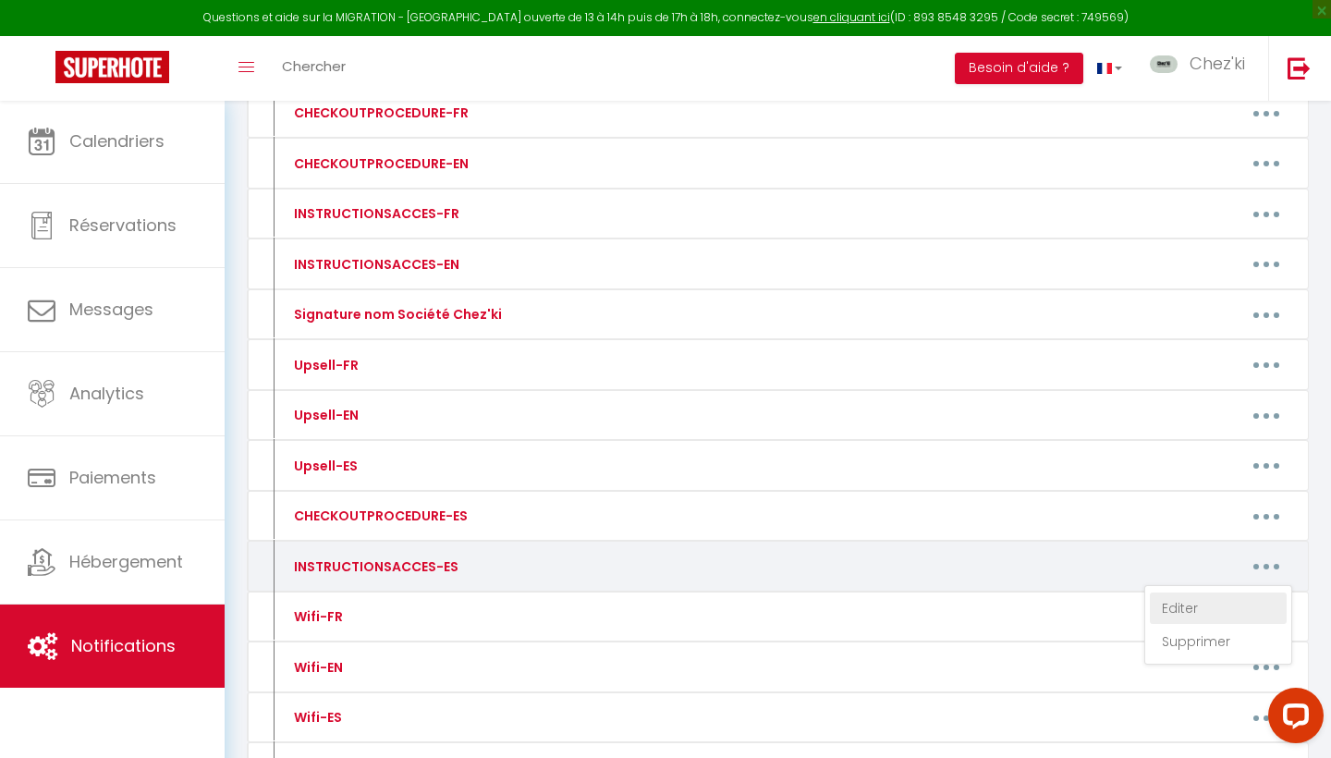
type textarea "Simplemente llegue con sus maletas a [RENTAL:NAME], ya que todo lo necesario pa…"
type textarea "Bienvenido a [RENTAL:NAME] Todo está previsto para que se sienta como en casa d…"
type textarea "Todo lo que necesita para sentirse como en casa está disponible en [RENTAL:NAME…"
type textarea "Solo tienes que llegar con tus maletas a [RENTAL:NAME], donde todo está prepara…"
type textarea "Solo tiene que llegar con sus maletas a [RENTAL:NAME]: todo lo necesario para s…"
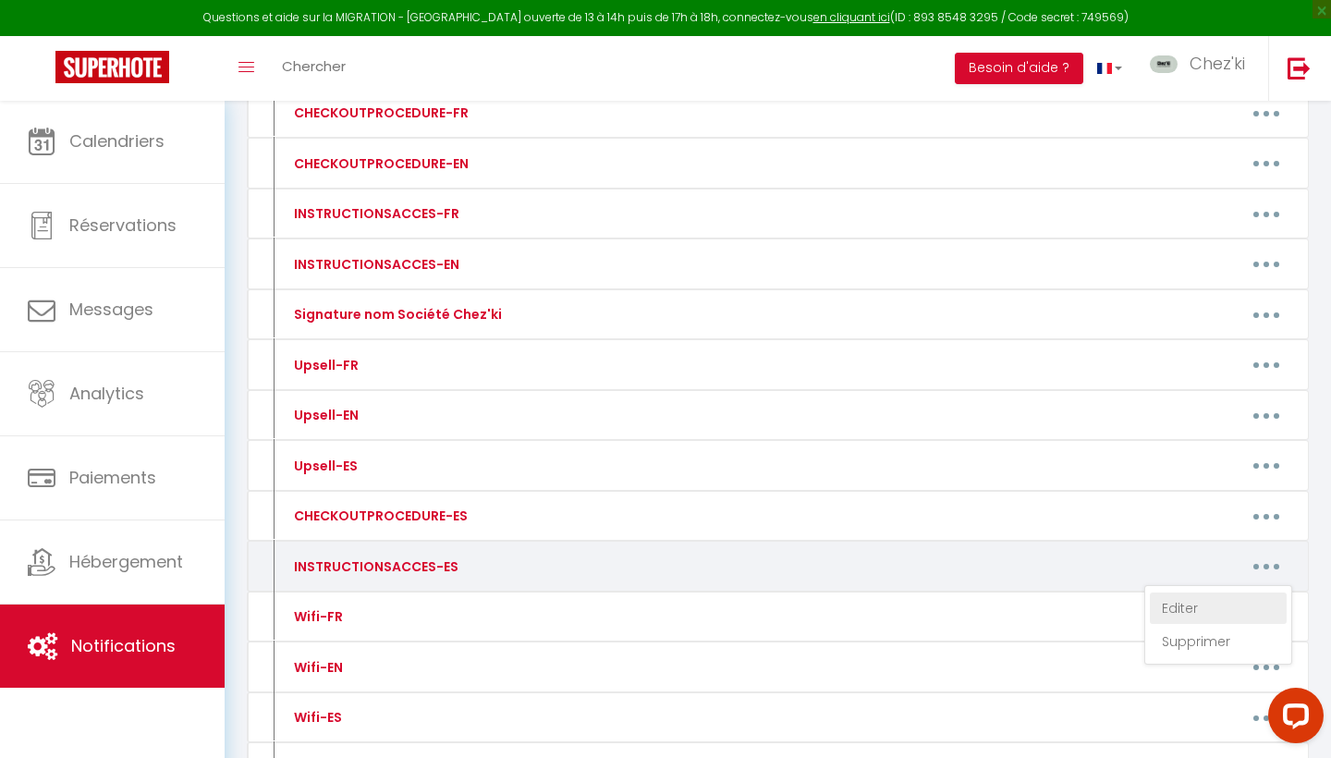
type textarea "Simplemente necesita llegar con sus maletas a [RENTAL:NAME], ya que todo lo que…"
type textarea "Solo necesita llegar con sus maletas a [RENTAL:NAME], ya que todo lo que necesi…"
type textarea "Solo necesitas llegar con tus maletas a [RENTAL:NAME], ya que todo lo que neces…"
type textarea "Solo necesita llegar a [RENTAL:NAME] con sus maletas. Todo está preparado para …"
type textarea "Solo tiene que llegar con sus maletas a [RENTAL:NAME]; todo está preparado para…"
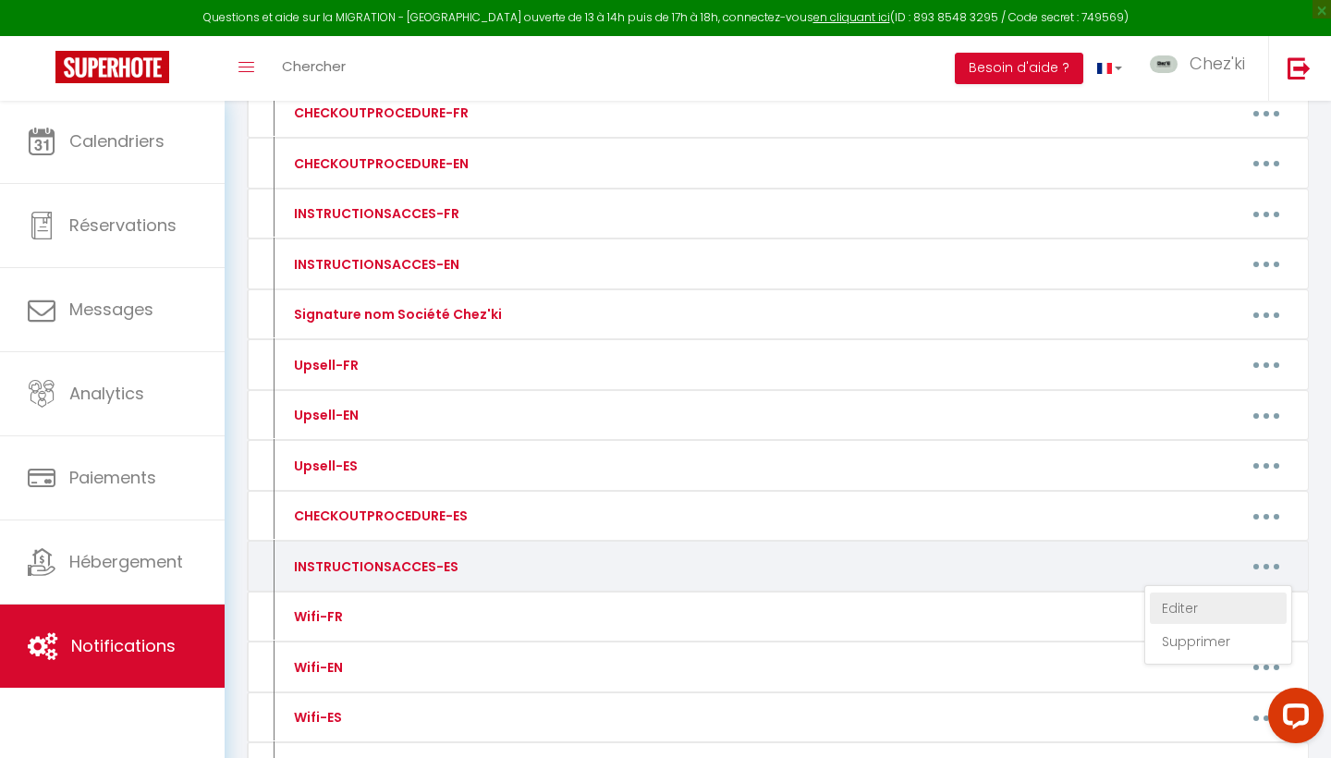
type textarea "Solo necesitan llegar con sus maletas a [RENTAL:NAME], ya que todo está listo p…"
type textarea "Solo tiene que llegar con sus maletas a [RENTAL:NAME], ya que todo lo necesario…"
type textarea "Solo necesitas llegar con tus maletas a [RENTAL:NAME], ya que todo está listo p…"
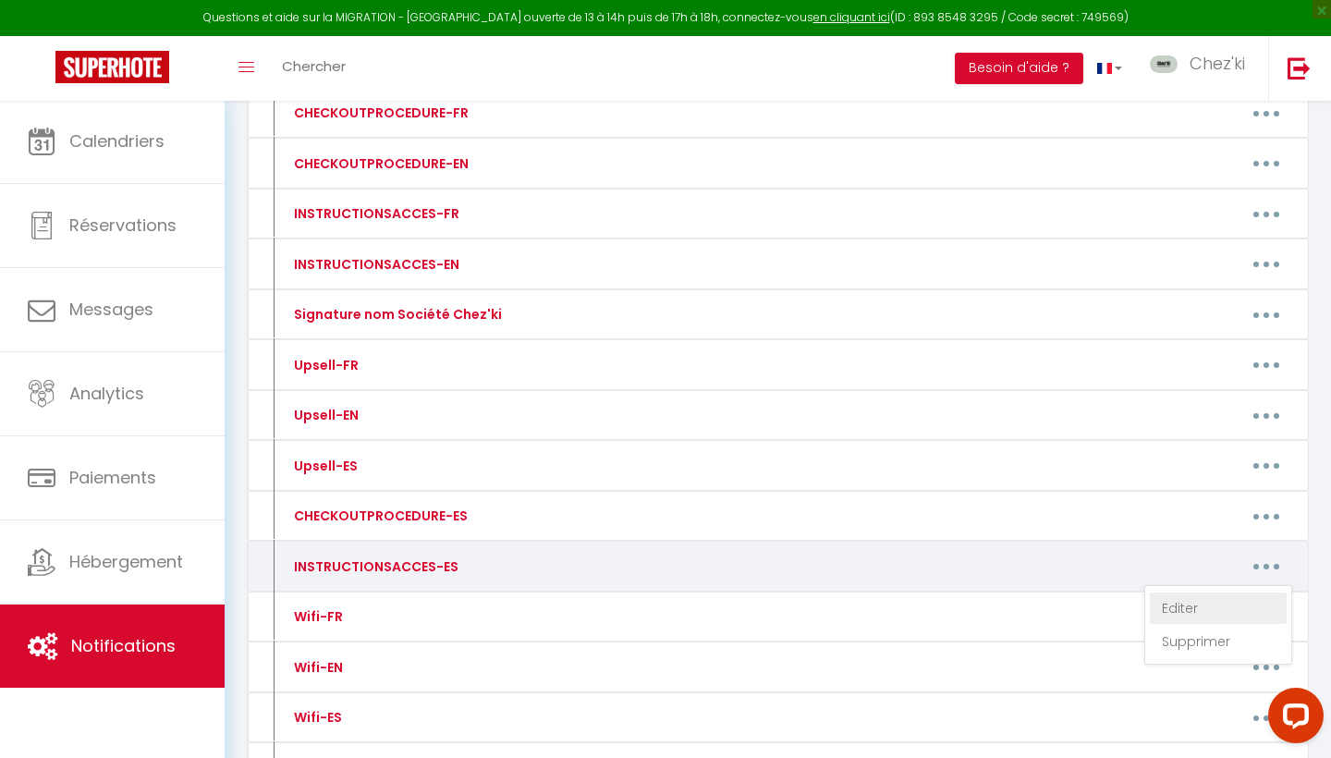
type textarea "Simplemente llegue con sus maletas a [RENTAL:NAME], todo está preparado para qu…"
type textarea "Simplemente llegue con sus maletas a [RENTAL:NAME], ya que todo lo necesario pa…"
type textarea "Solo tiene que llegar con sus maletas a [RENTAL:NAME]: todo está listo para rec…"
type textarea "Solo tiene que llegar con sus maletas a [RENTAL:NAME]: todo está listo para que…"
type textarea "Simplemente llegue con sus maletas a [RENTAL:NAME], ya que todo lo que necesita…"
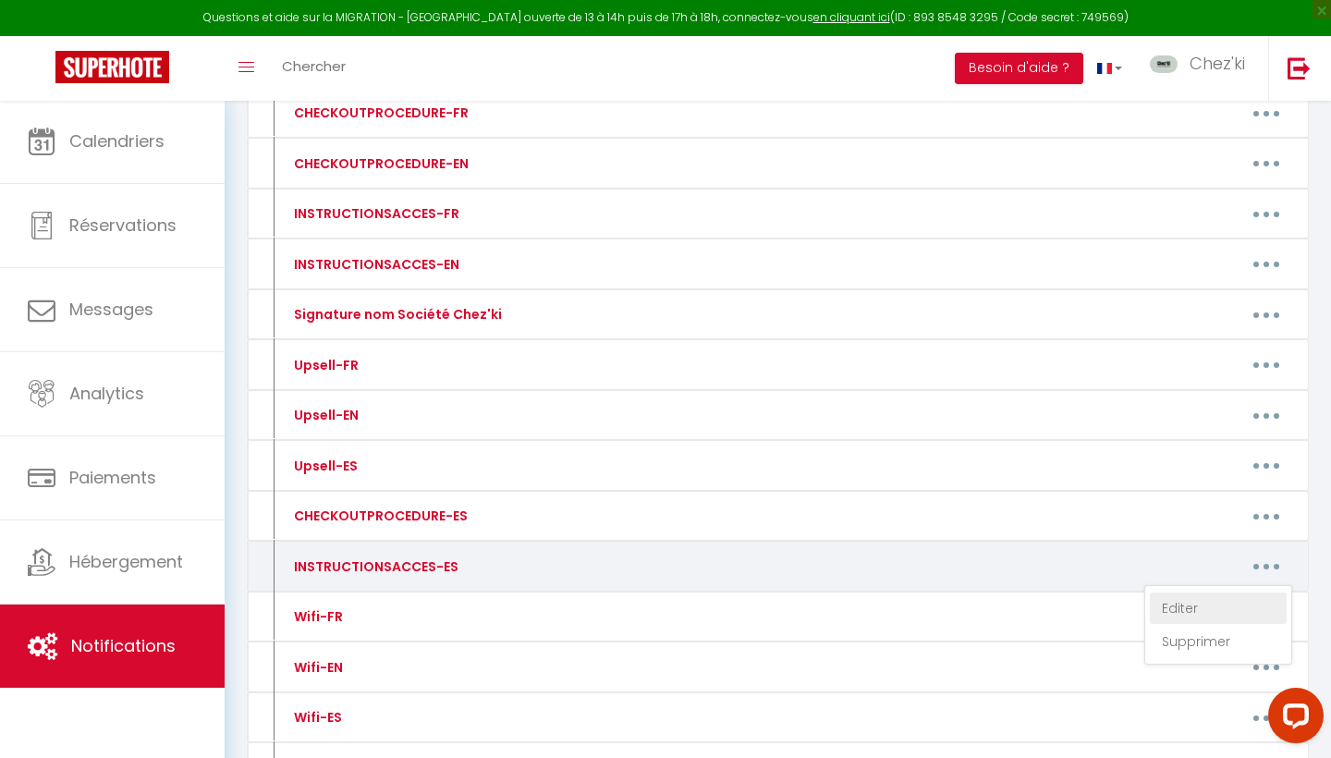
type textarea "Solo necesitas llegar con tus maletas a [RENTAL:NAME], ya que todo lo que neces…"
type textarea "¡Bienvenido/a a [RENTAL:NAME]! Todo está listo para su estancia: toallas, sában…"
type textarea "Simplemente llegue con sus maletas a [RENTAL:NAME], ya que todo lo que necesita…"
type textarea "Simplemente necesita llegar con sus maletas a [RENTAL:NAME], ya que todo lo que…"
type textarea "Solo necesitas llegar con tus maletas a [RENTAL:NAME], ya que la casa dispone d…"
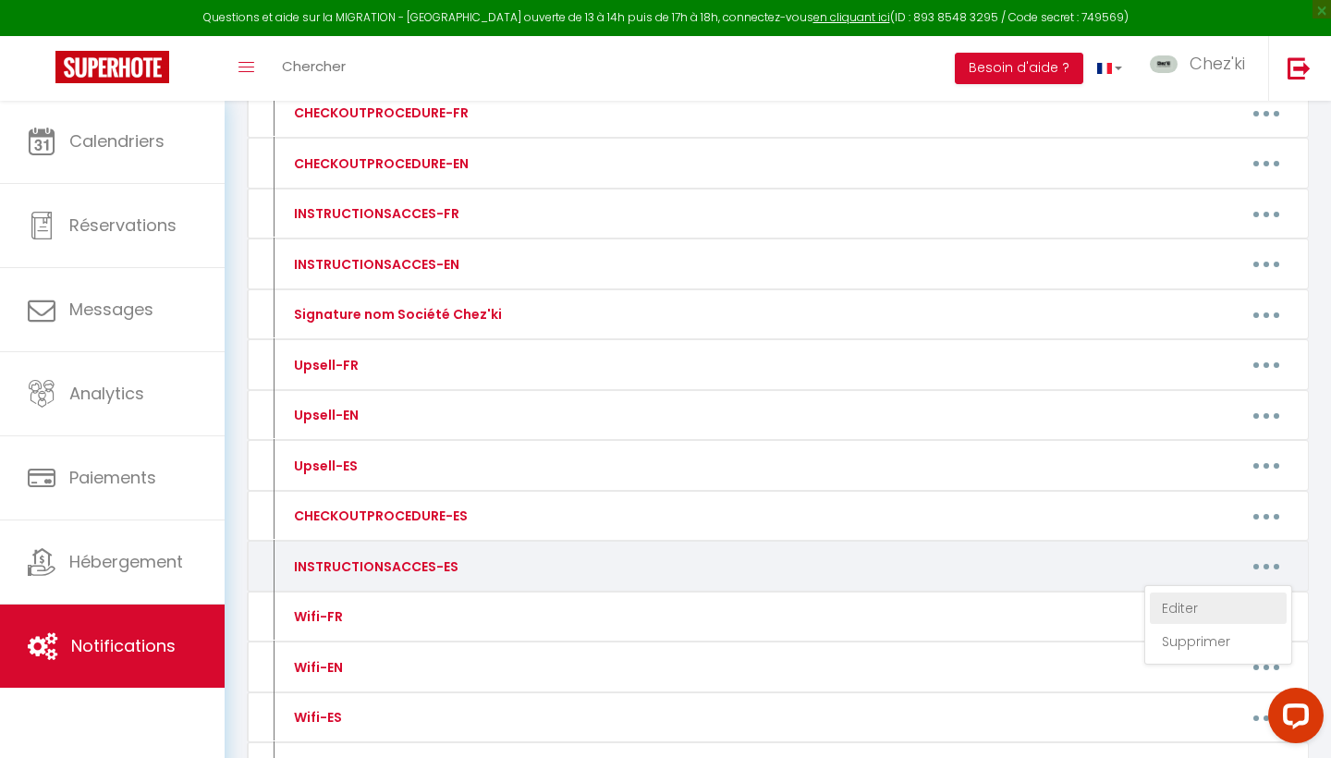
type textarea "Solo necesitas llegar con tus maletas a [RENTAL:NAME], ya que todo lo que neces…"
type textarea "You only need to arrive with your suitcases at [RENTAL:NAME], as everything you…"
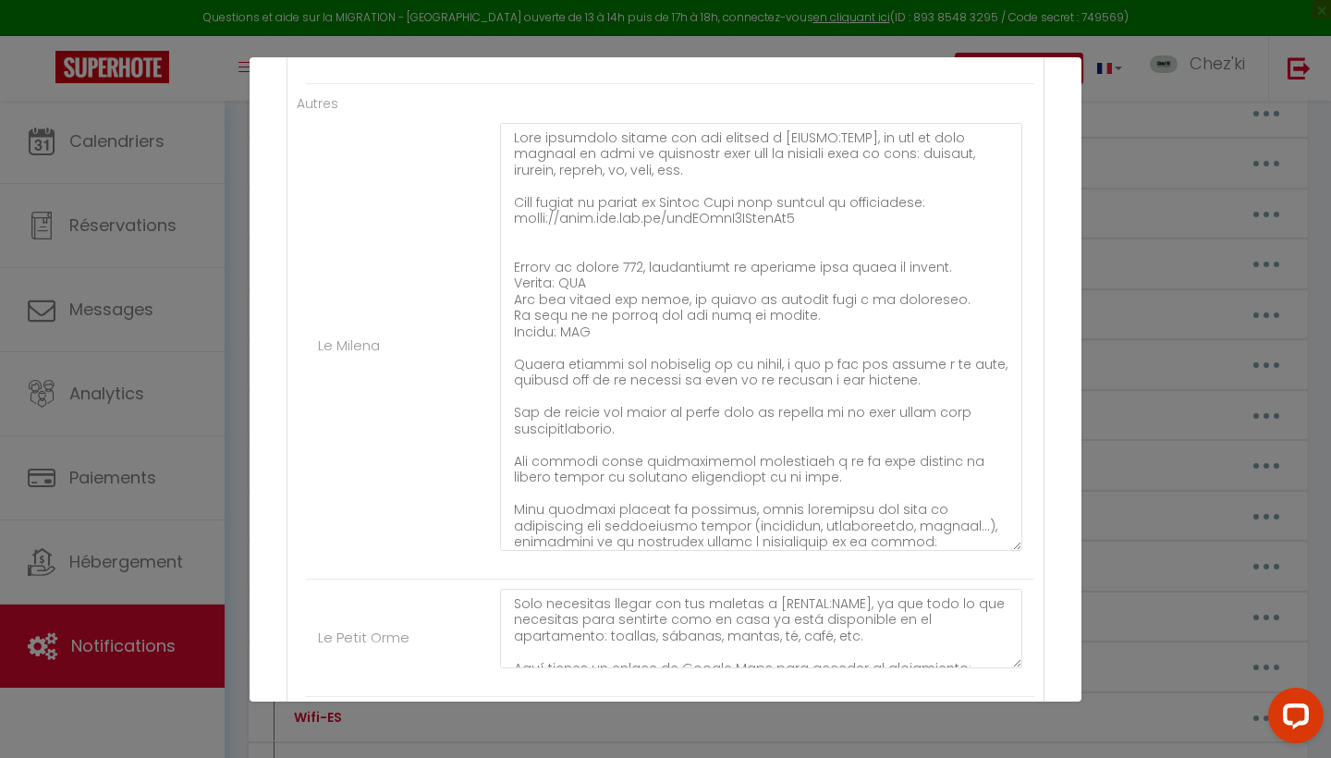
scroll to position [4596, 0]
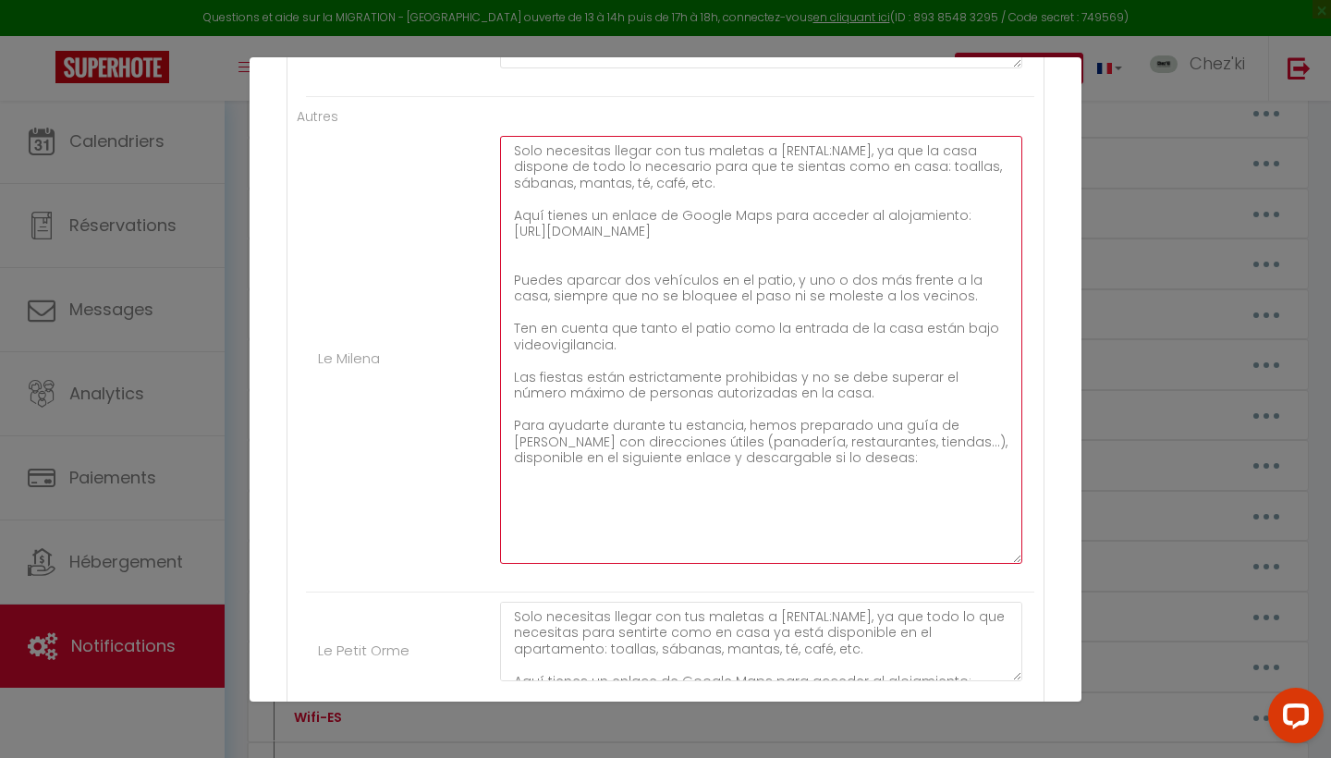
paste textarea "Una vez que llegue al número 144, encontrará una caja de llaves a la izquierda …"
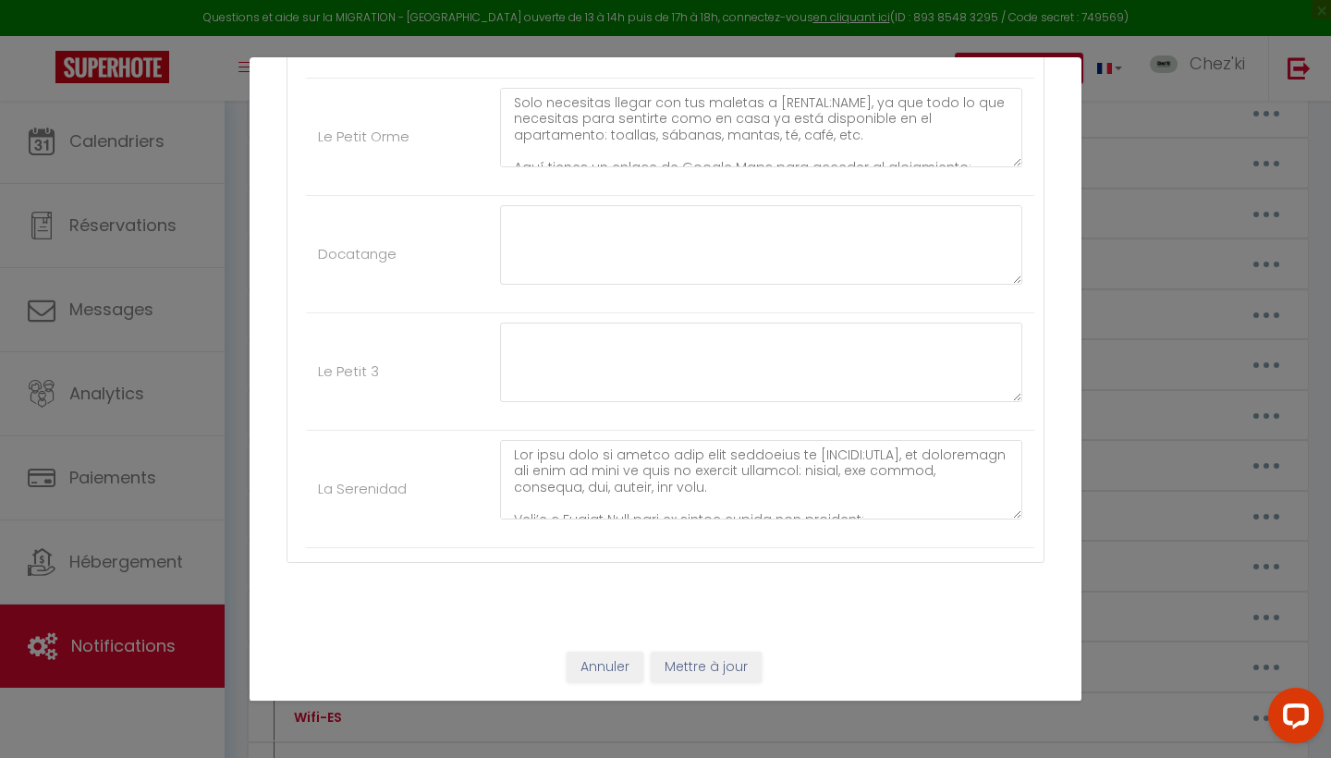
scroll to position [5109, 0]
type textarea "Solo necesitas llegar con tus maletas a [RENTAL:NAME], ya que la casa dispone d…"
click at [704, 670] on button "Mettre à jour" at bounding box center [706, 668] width 111 height 31
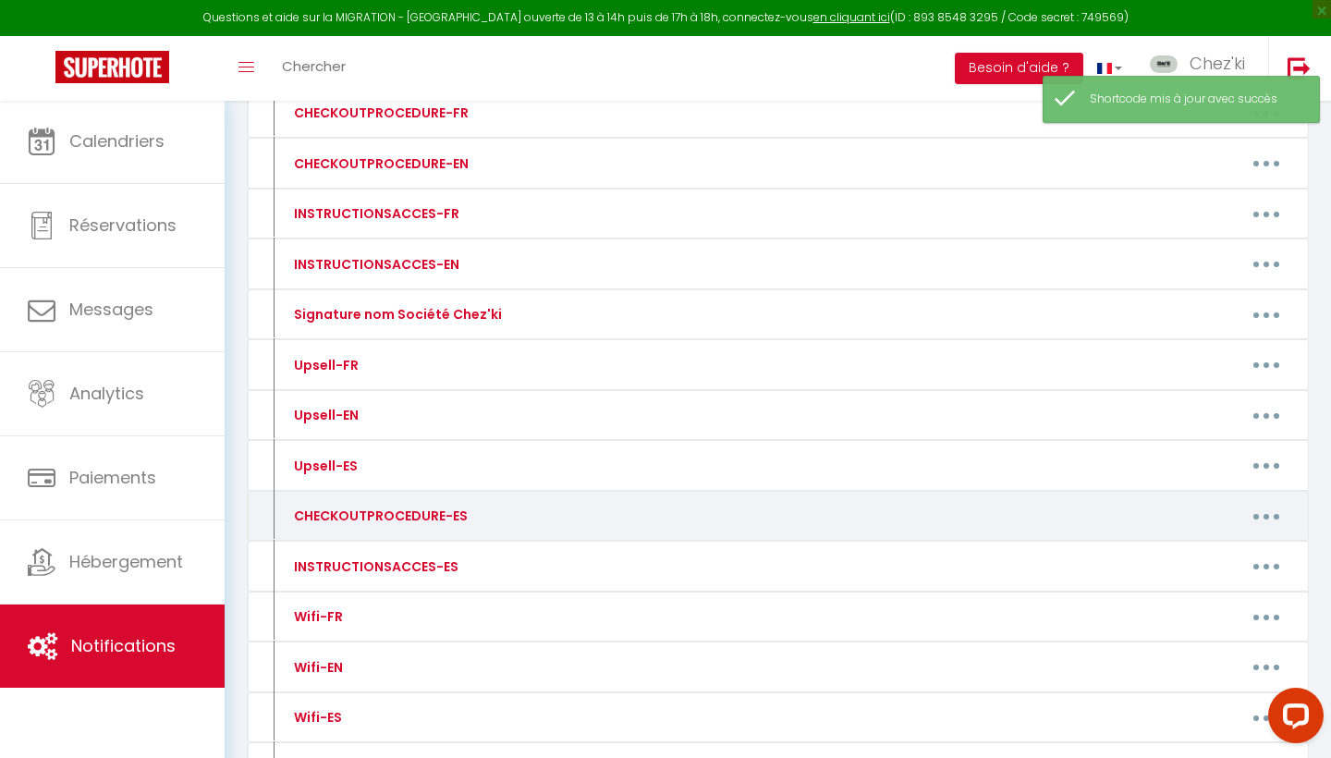
click at [1270, 514] on button "button" at bounding box center [1267, 516] width 52 height 30
click at [1196, 556] on link "Editer" at bounding box center [1218, 558] width 137 height 31
type input "CHECKOUTPROCEDURE-ES"
type textarea "t"
type textarea "Esperamos que haya tenido una estancia agradable. Antes de su salida, recuerde …"
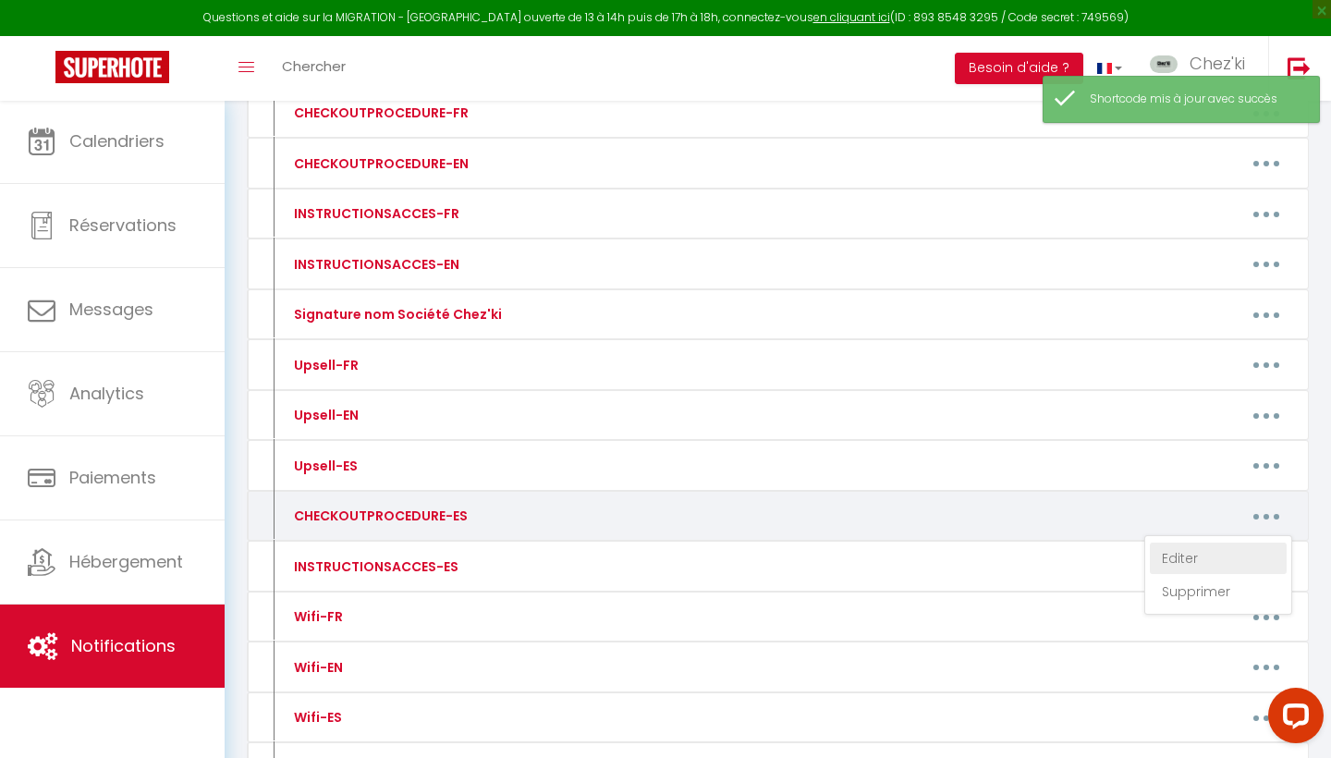
type textarea "Esperamos que haya tenido una estancia agradable. Antes de su salida, por favor…"
type textarea "Esperamos que haya tenido una estancia agradable. Antes de su salida, recuerde …"
type textarea "Esperamos que haya tenido una estancia agradable. Antes de su salida, por favor…"
type textarea "Esperamos que haya disfrutado de su estancia. Antes de su salida, le rogamos re…"
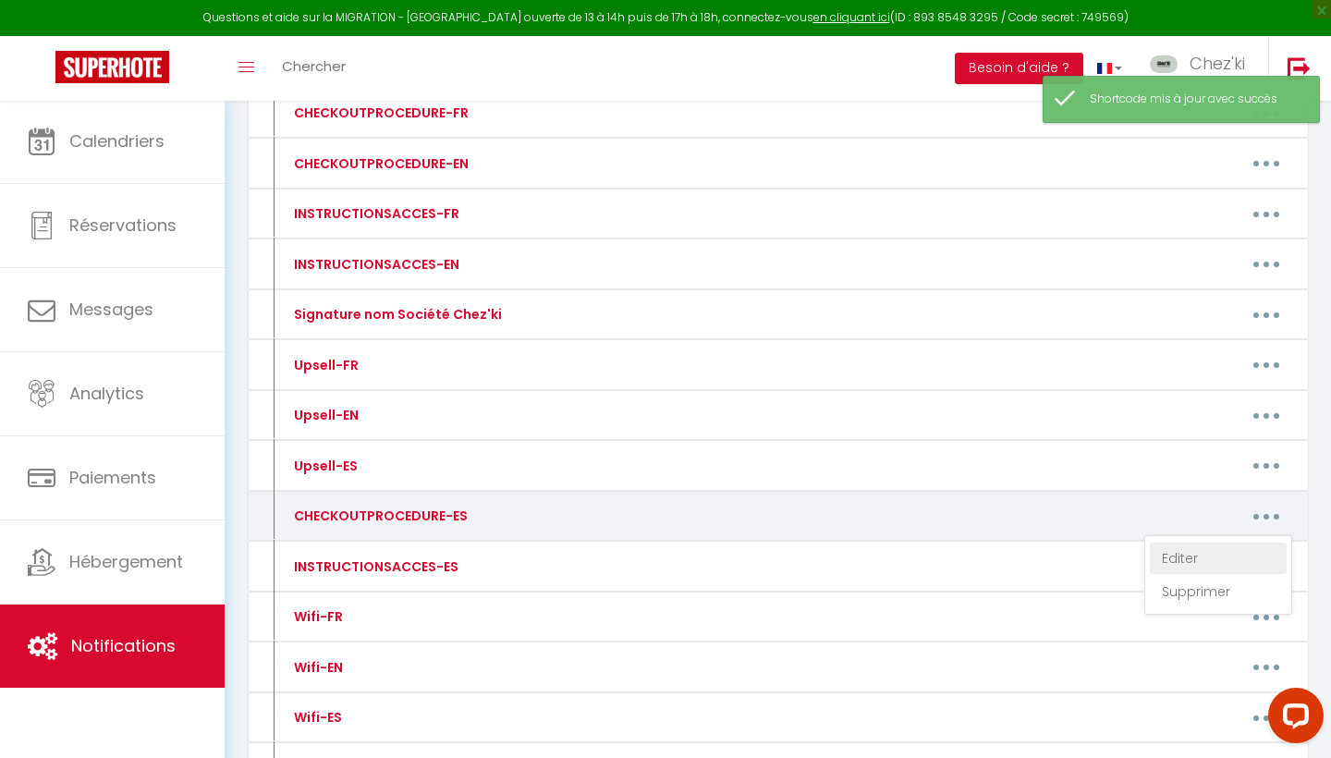
type textarea "Esperamos que haya tenido una estancia agradable. Antes de su salida, recuerde …"
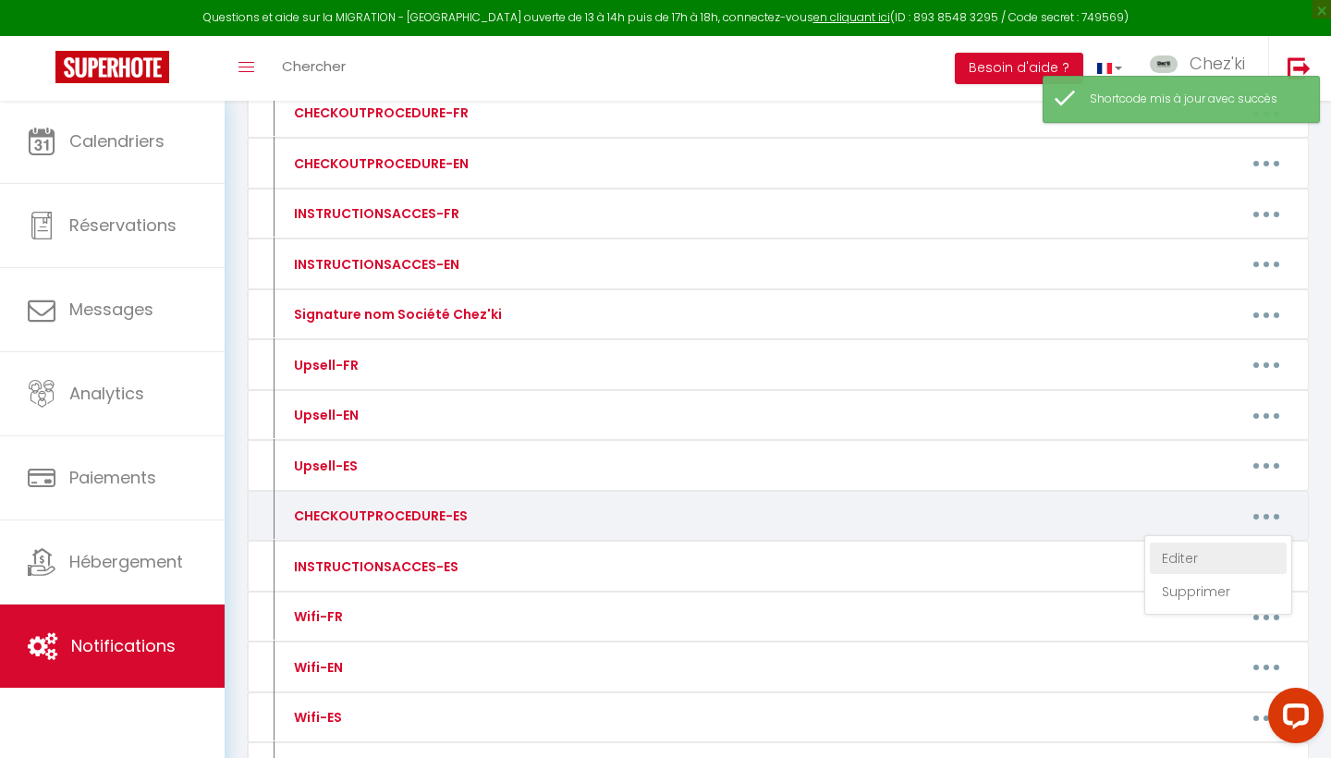
type textarea "Esperamos que haya tenido una estancia agradable. Antes de su salida, recuerde …"
type textarea "Esperamos que haya disfrutado de su estancia. Antes de su salida, le rogamos re…"
type textarea "Esperamos que haya tenido una estancia agradable. Antes de su salida, recuerde …"
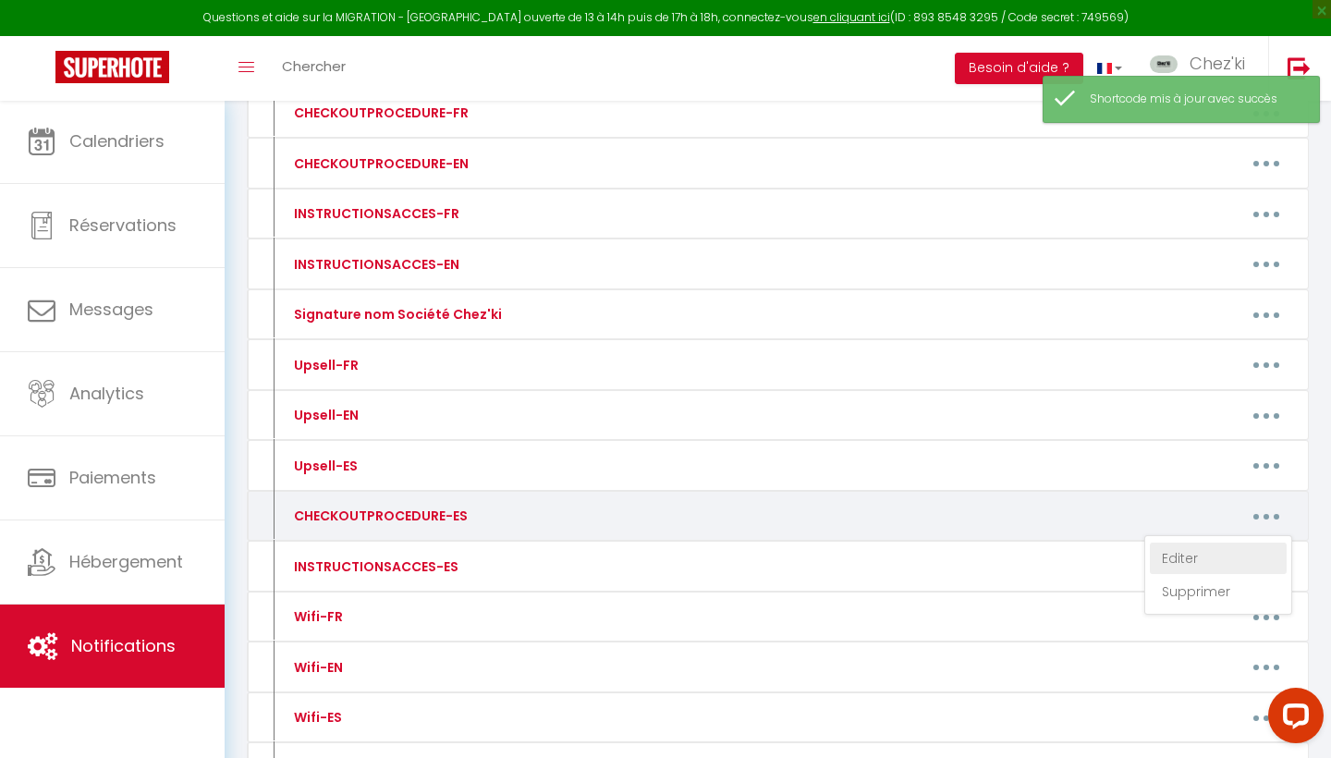
type textarea "Esperamos que haya tenido una estancia agradable. Antes de su salida, recuerde …"
type textarea "Esperamos que haya tenido una estancia agradable. Antes de su salida, por favor…"
type textarea "Esperamos que haya tenido una estancia agradable. Antes de su partida, por favo…"
type textarea "Esperamos que haya tenido una estancia agradable. Antes de su salida, recuerde …"
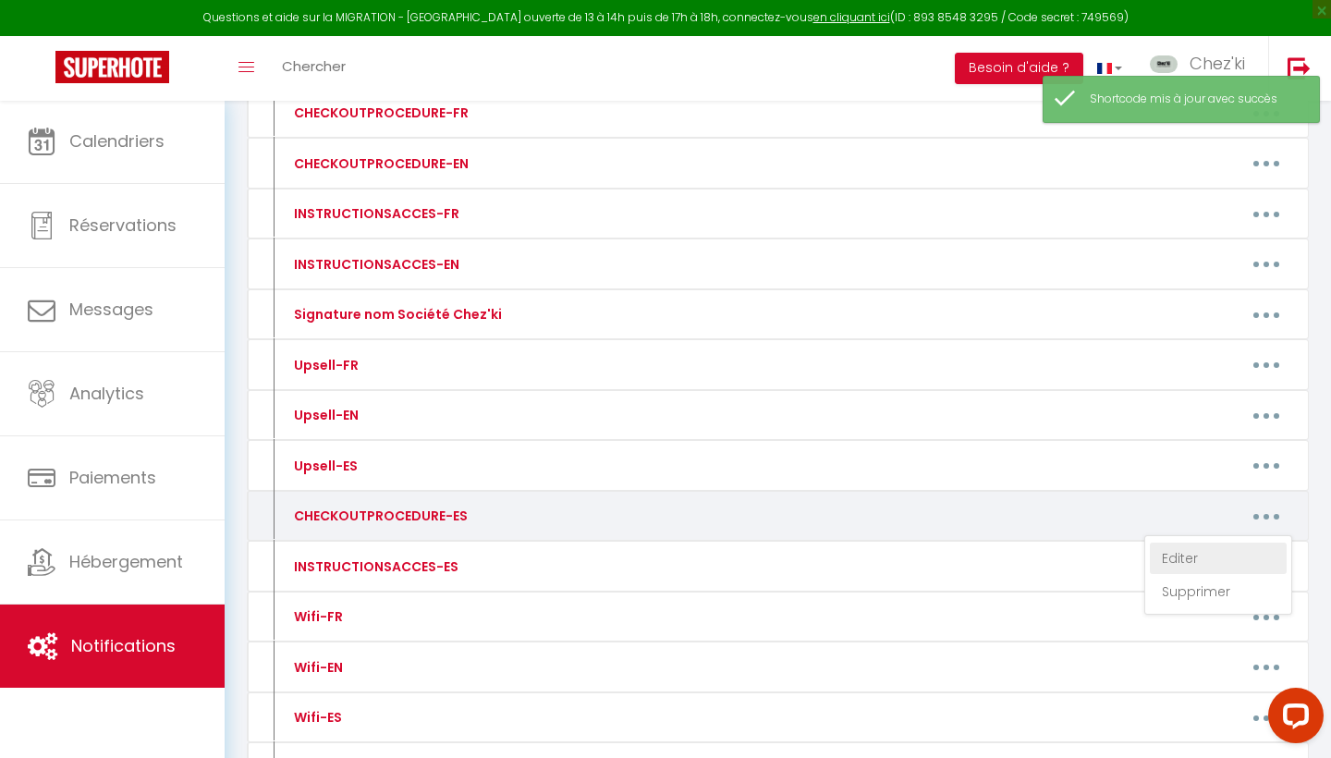
type textarea "Esperamos que haya tenido una estancia agradable. Antes de su salida, recuerde …"
type textarea "Esperamos que hayas disfrutado de tu estancia. Antes de tu salida, por favor re…"
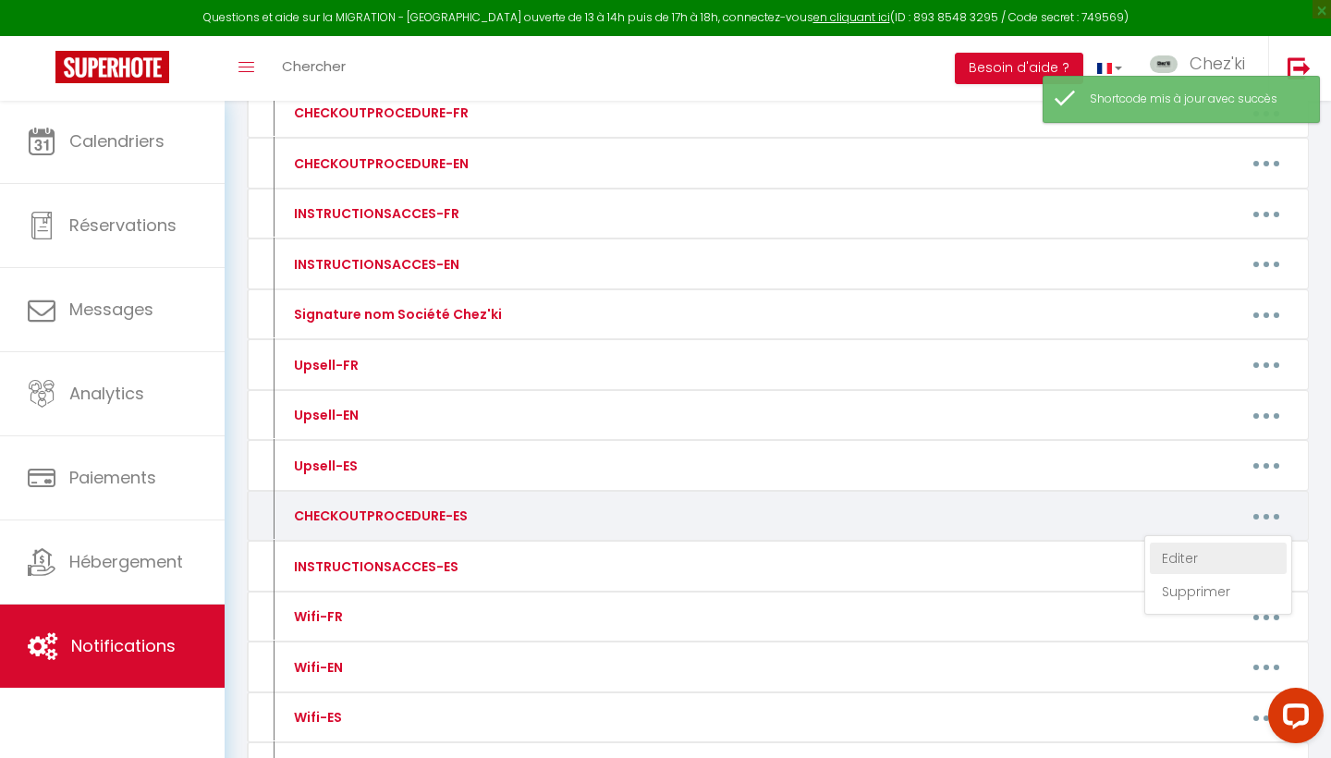
type textarea "Esperamos que hayas disfrutado de tu estancia. Antes de tu salida, por favor re…"
type textarea "We hope you had a pleasant stay! Before you leave, please make sure to gather a…"
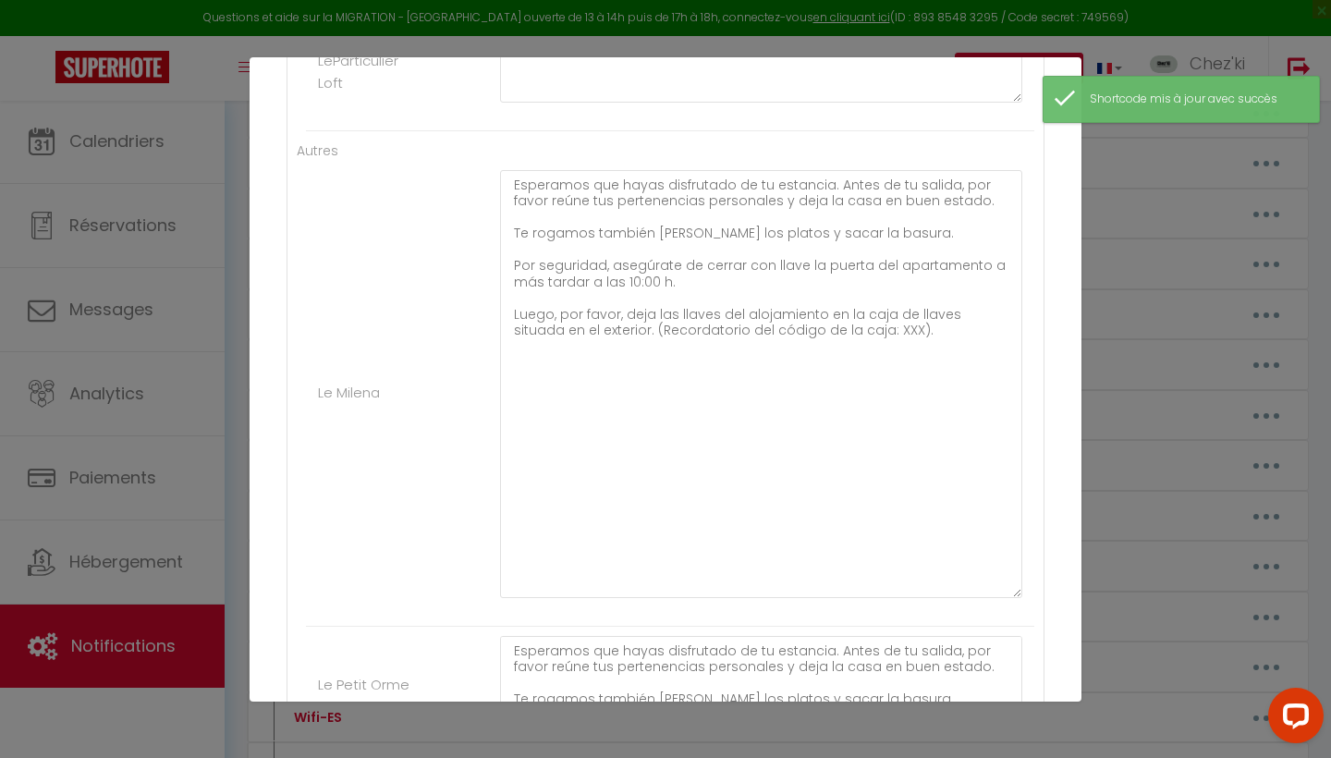
scroll to position [4554, 0]
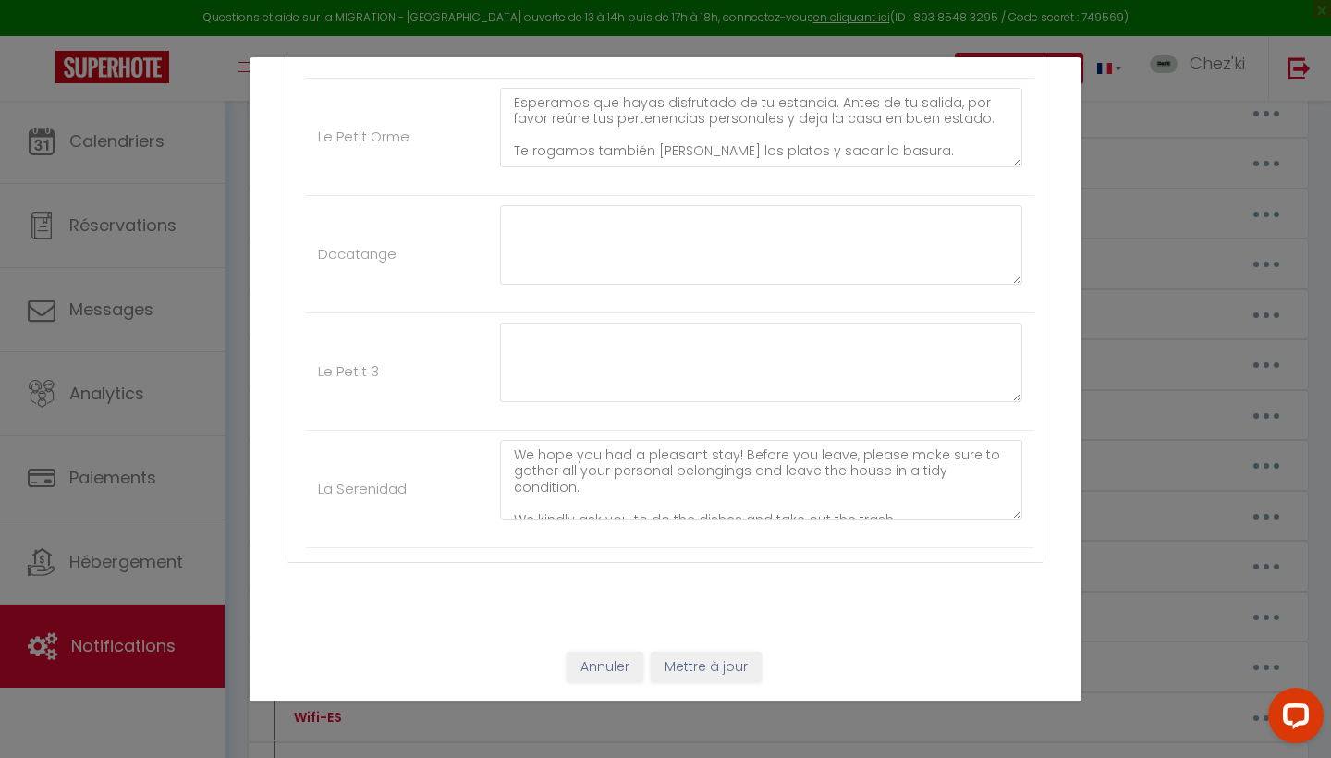
scroll to position [5109, 0]
type textarea "Esperamos que hayas disfrutado de tu estancia. Antes de tu salida, por favor re…"
click at [703, 668] on button "Mettre à jour" at bounding box center [706, 668] width 111 height 31
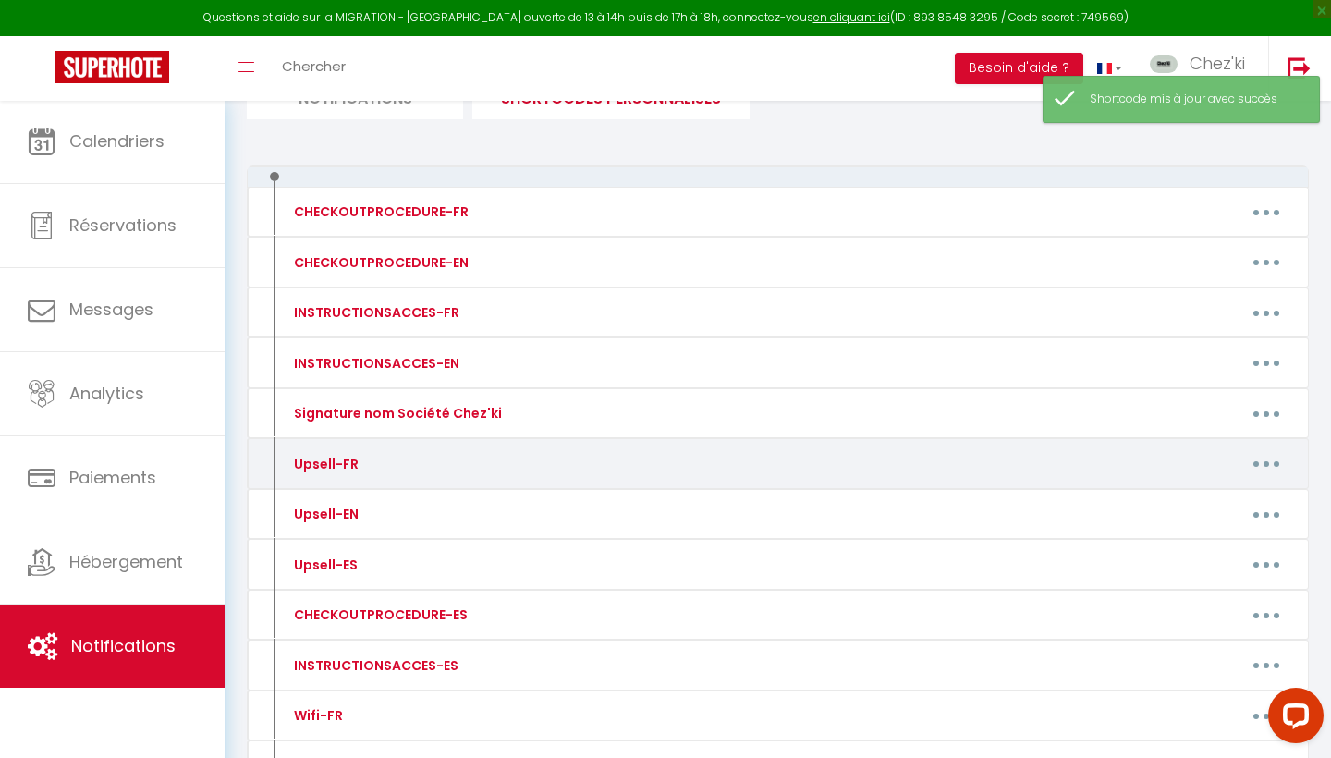
scroll to position [170, 0]
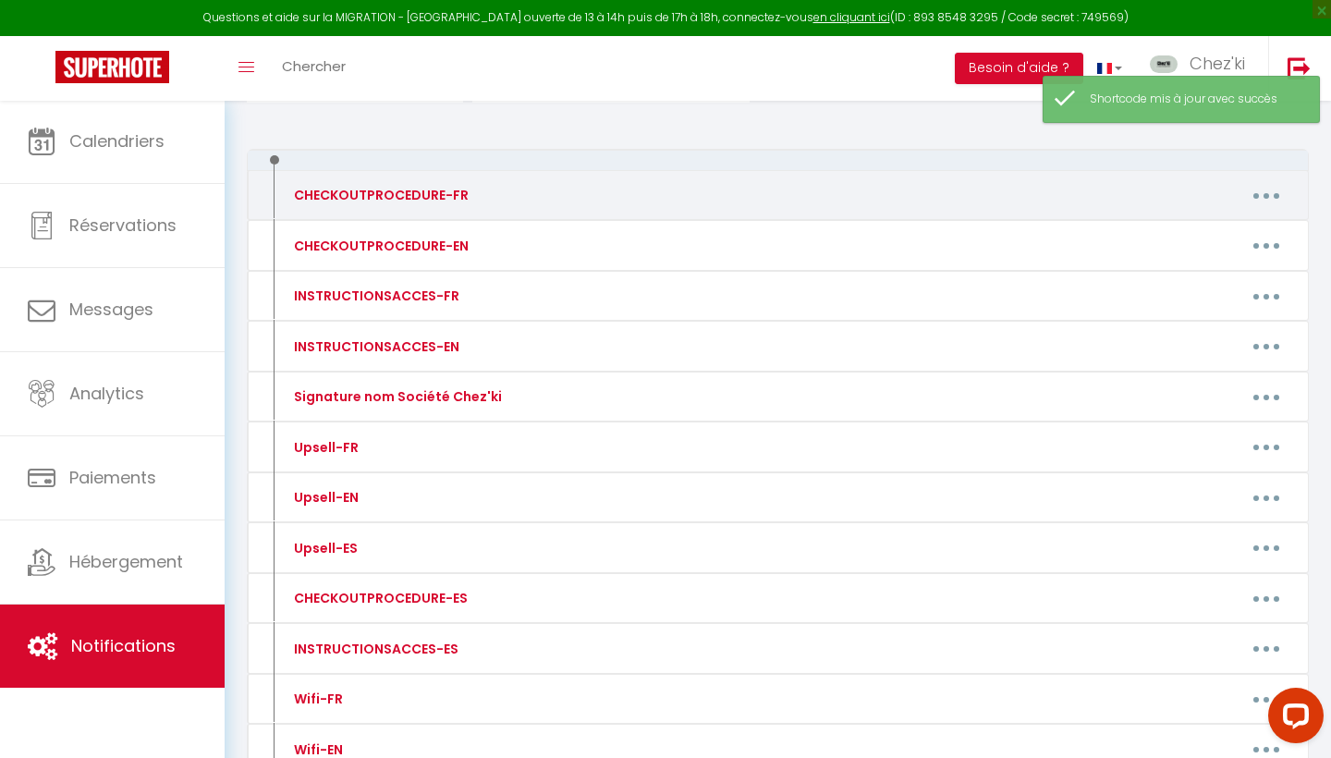
click at [1279, 206] on button "button" at bounding box center [1267, 195] width 52 height 30
click at [1227, 239] on link "Editer" at bounding box center [1218, 237] width 137 height 31
type input "CHECKOUTPROCEDURE-FR"
type textarea "1 - Faire la vaisselle et jeter les poubelles 2 - A 10h00 maximum, fermer à clé…"
type textarea "Nous espérons que vous avez passé un agréable séjour. Avant votre départ, pense…"
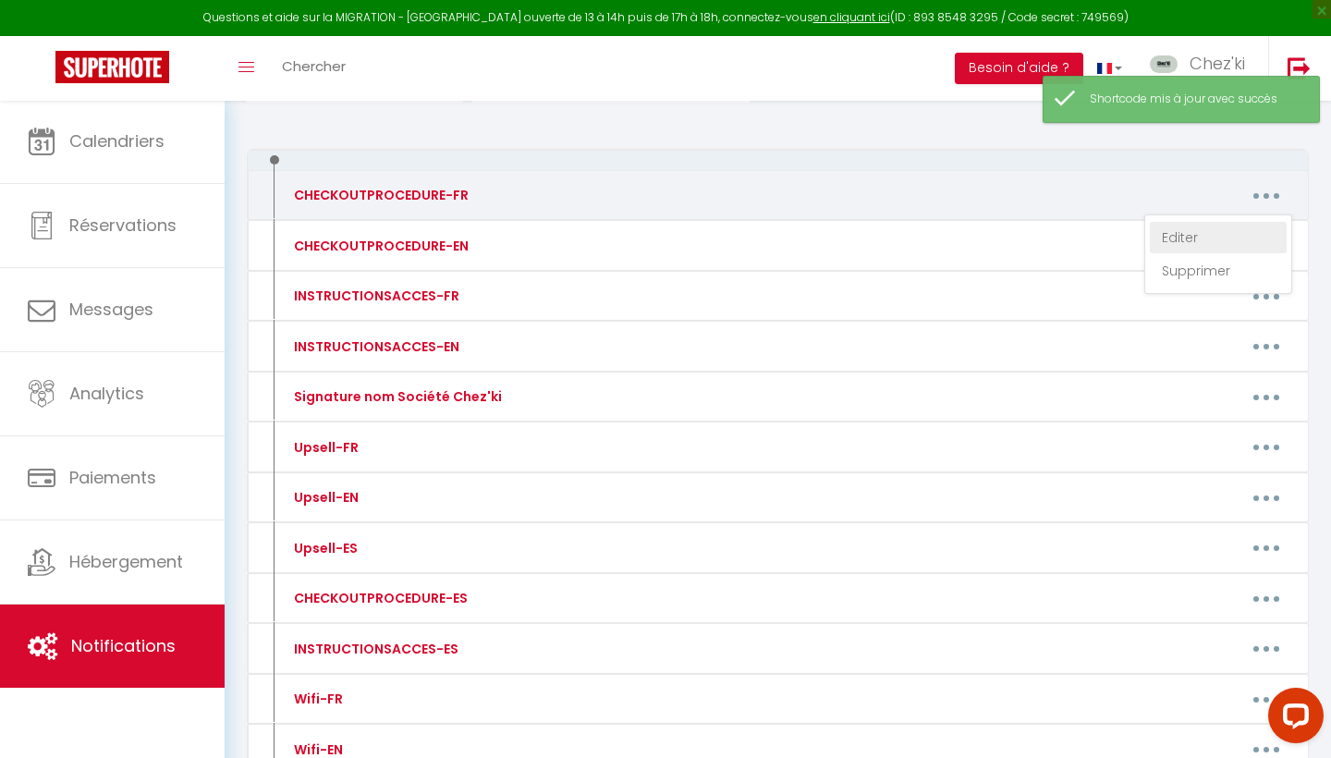
type textarea "Nous espérons que vous avez passé un agréable séjour. Avant votre départ, pense…"
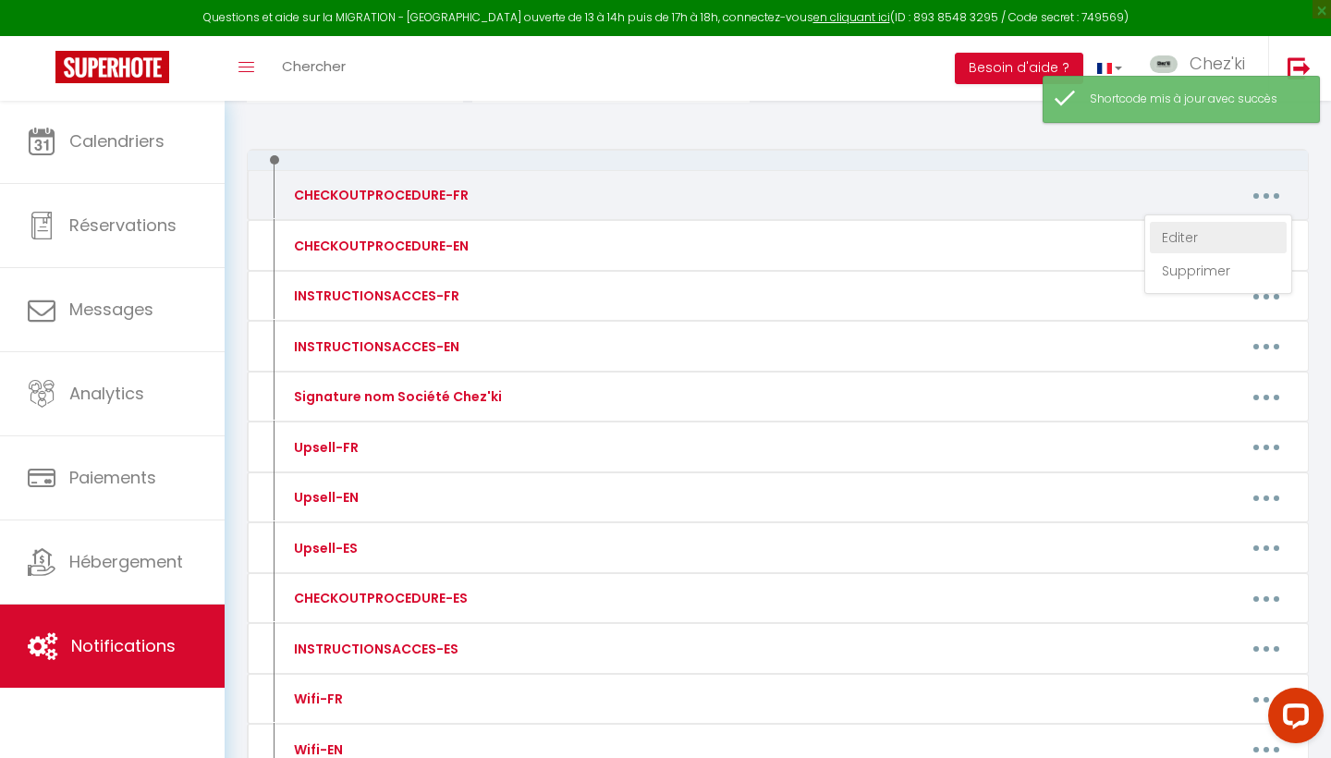
type textarea "Nous espérons que vous avez passé un agréable séjour. Avant votre départ, pense…"
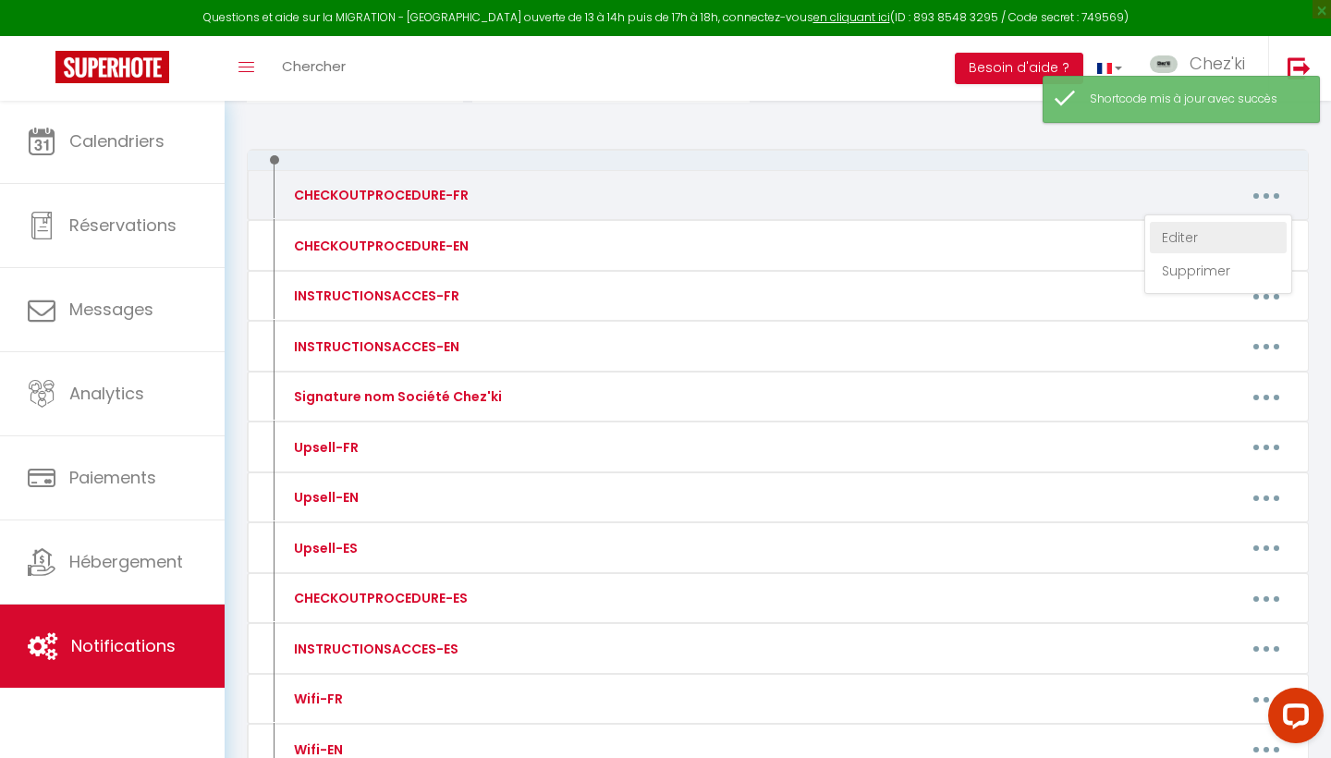
type textarea "Nous espérons que vous avez passé un agréable séjour. Avant votre départ, pense…"
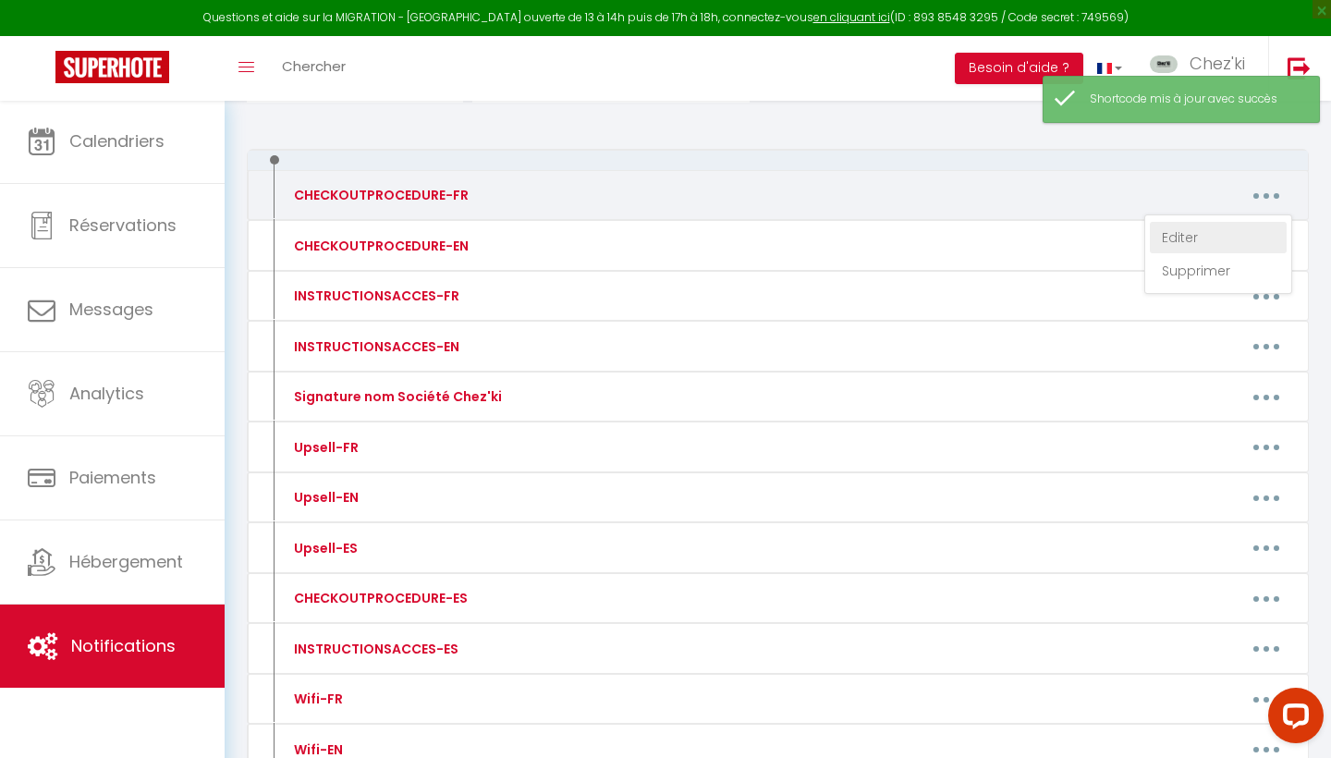
type textarea "Nous espérons que vous avez passé un agréable séjour. Avant votre départ, pense…"
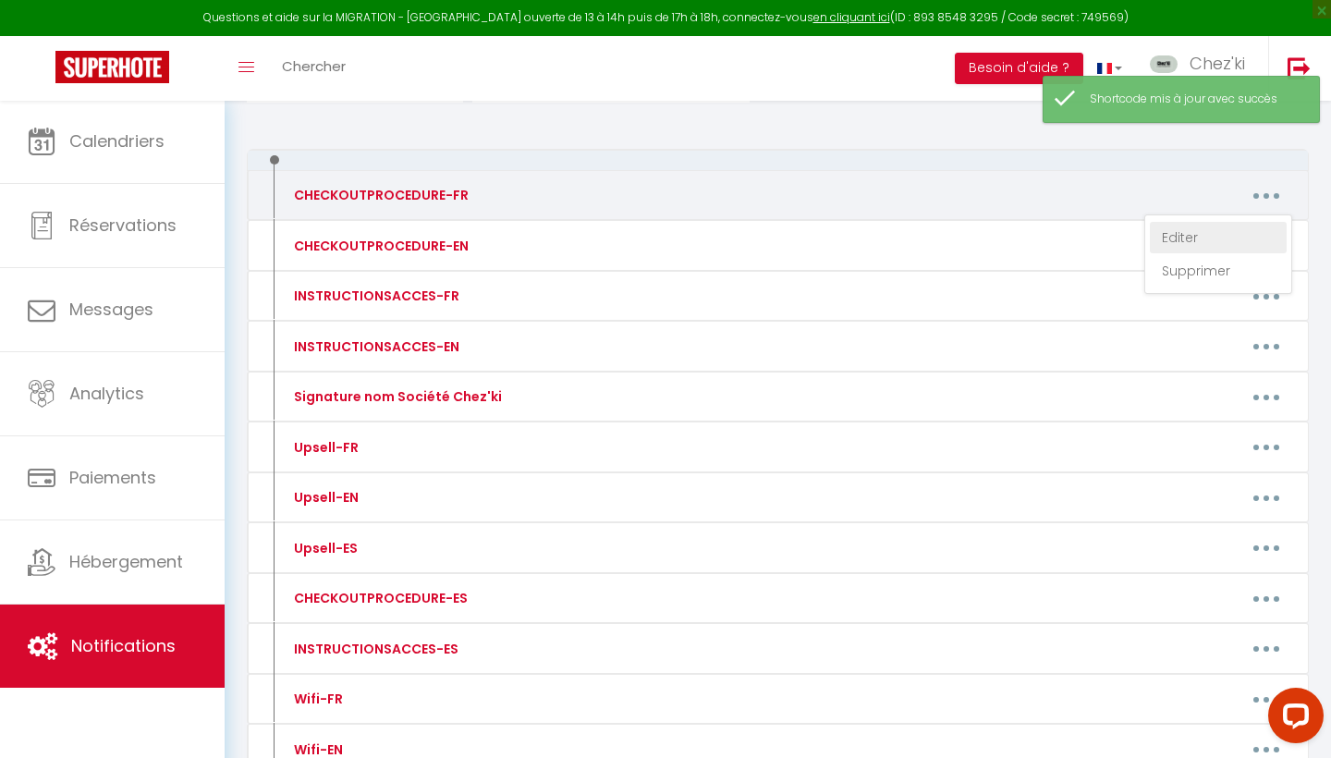
type textarea "Nous espérons que vous avez passé un agréable séjour. Avant votre départ, pense…"
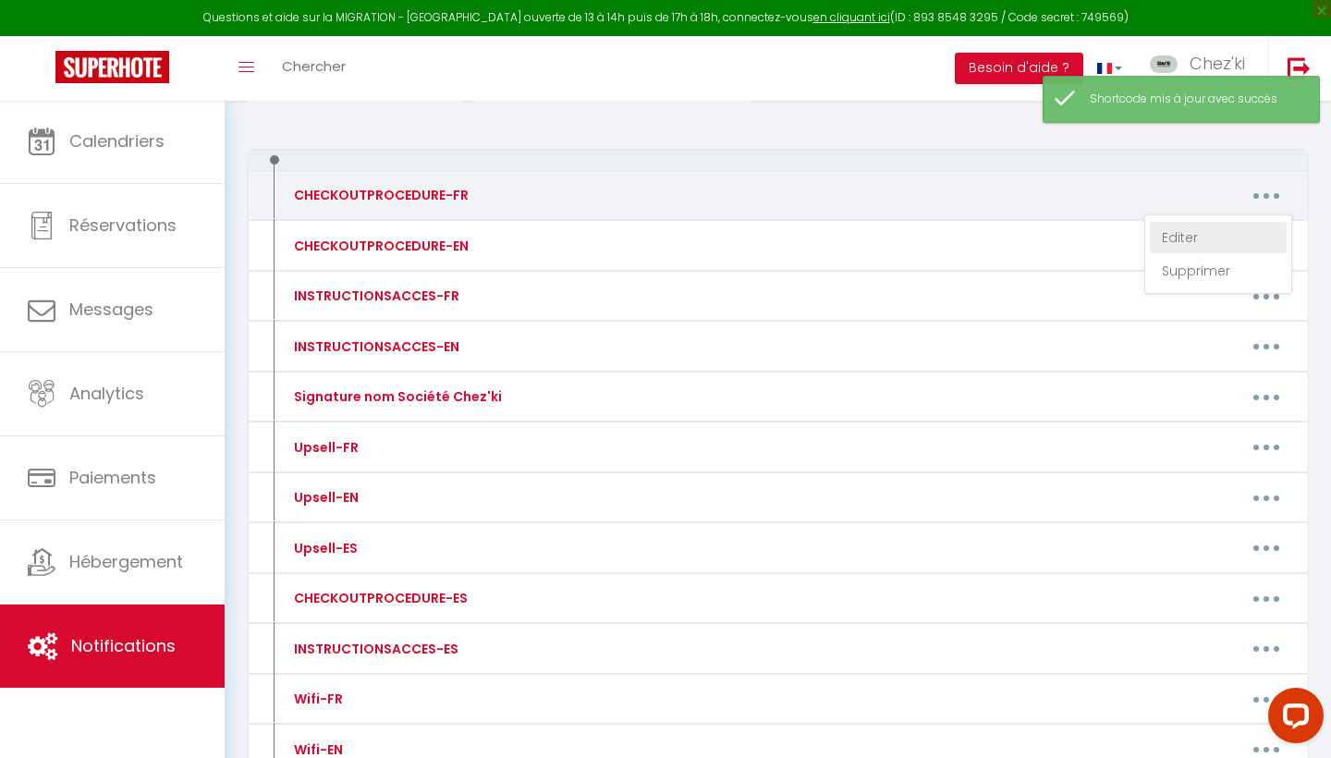
type textarea "Nous espérons que vous avez passé un agréable séjour. Avant votre départ, pense…"
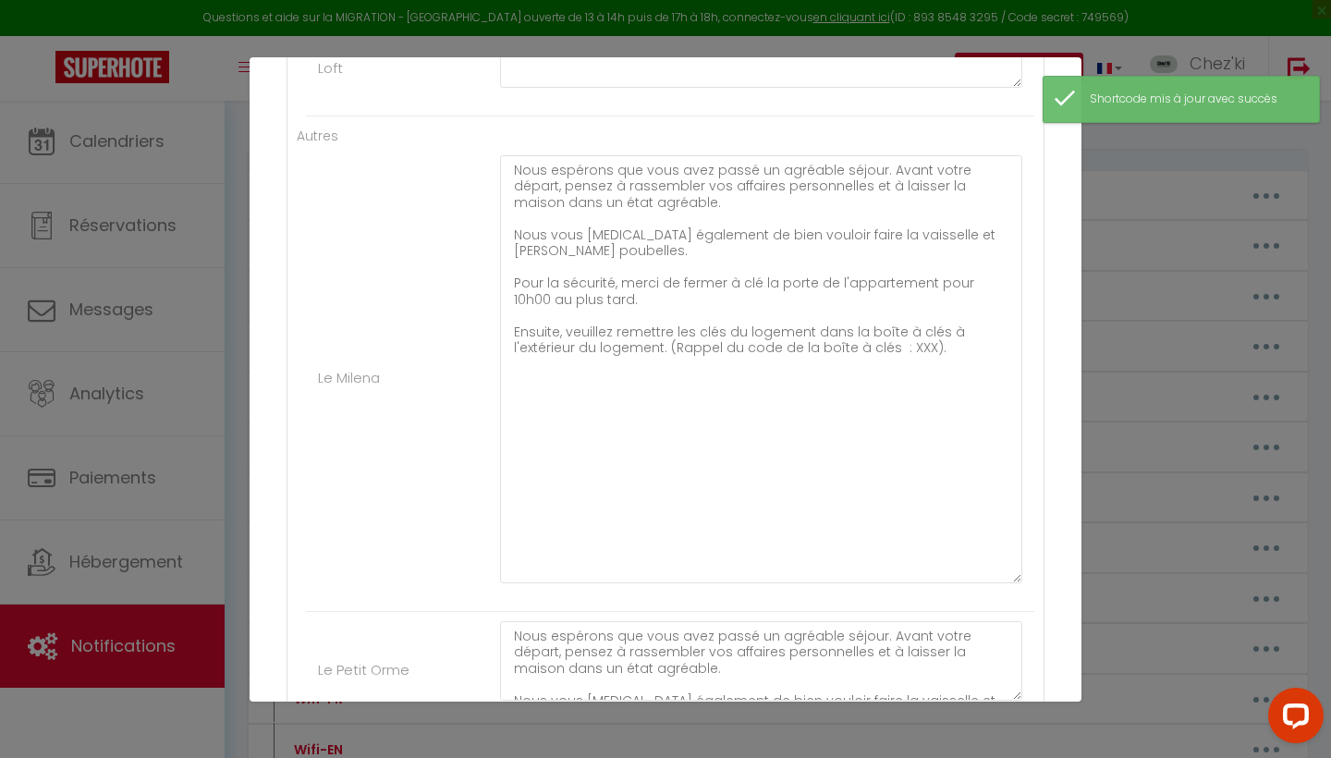
scroll to position [4572, 0]
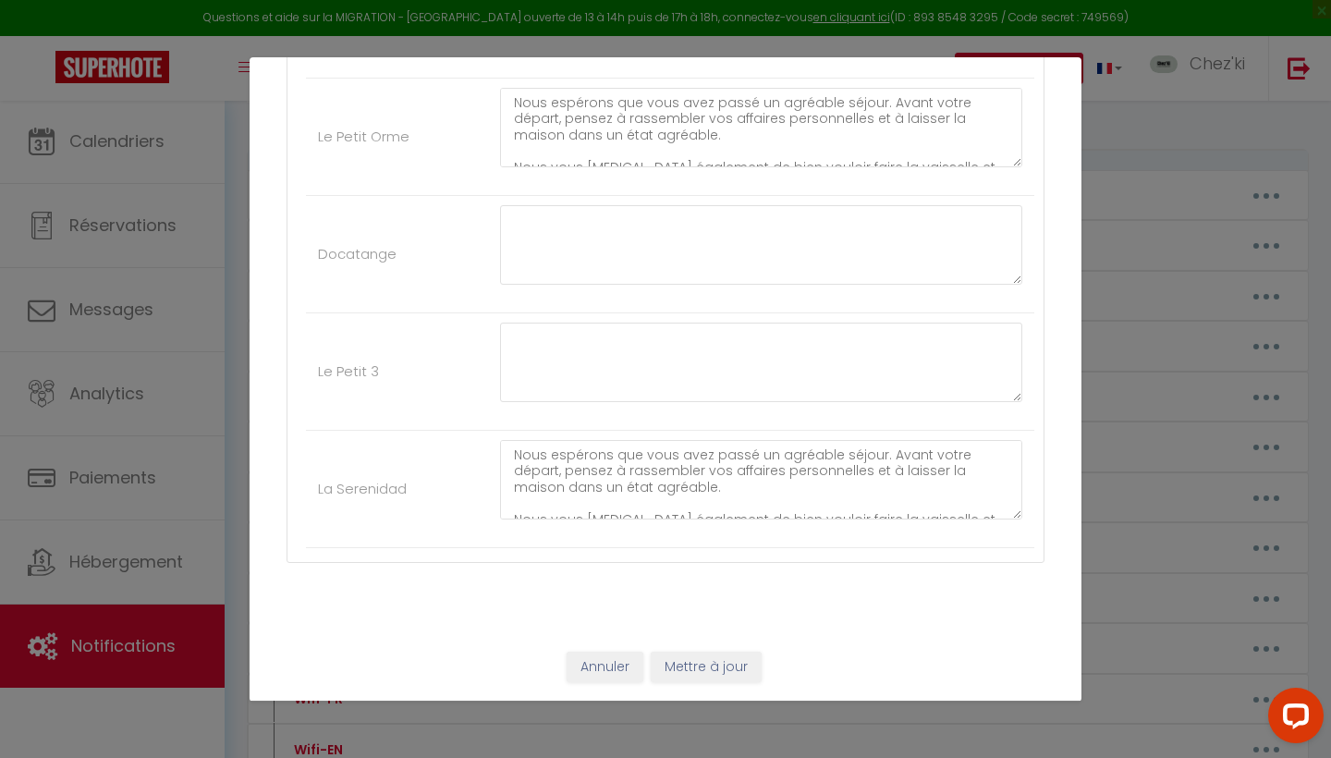
scroll to position [5109, 0]
type textarea "Nous espérons que vous avez passé un agréable séjour. Avant votre départ, pense…"
click at [721, 675] on button "Mettre à jour" at bounding box center [706, 668] width 111 height 31
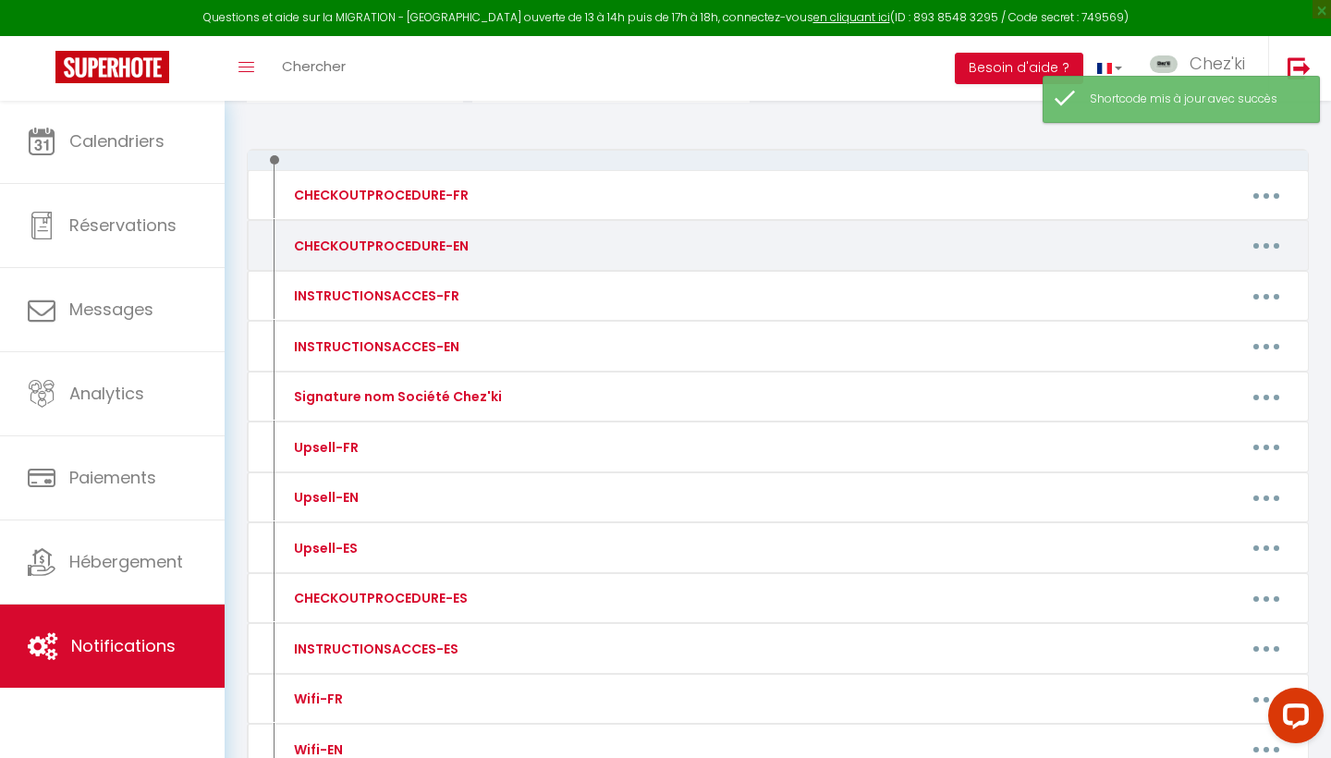
click at [1267, 246] on icon "button" at bounding box center [1267, 246] width 6 height 6
click at [1234, 279] on link "Editer" at bounding box center [1218, 287] width 137 height 31
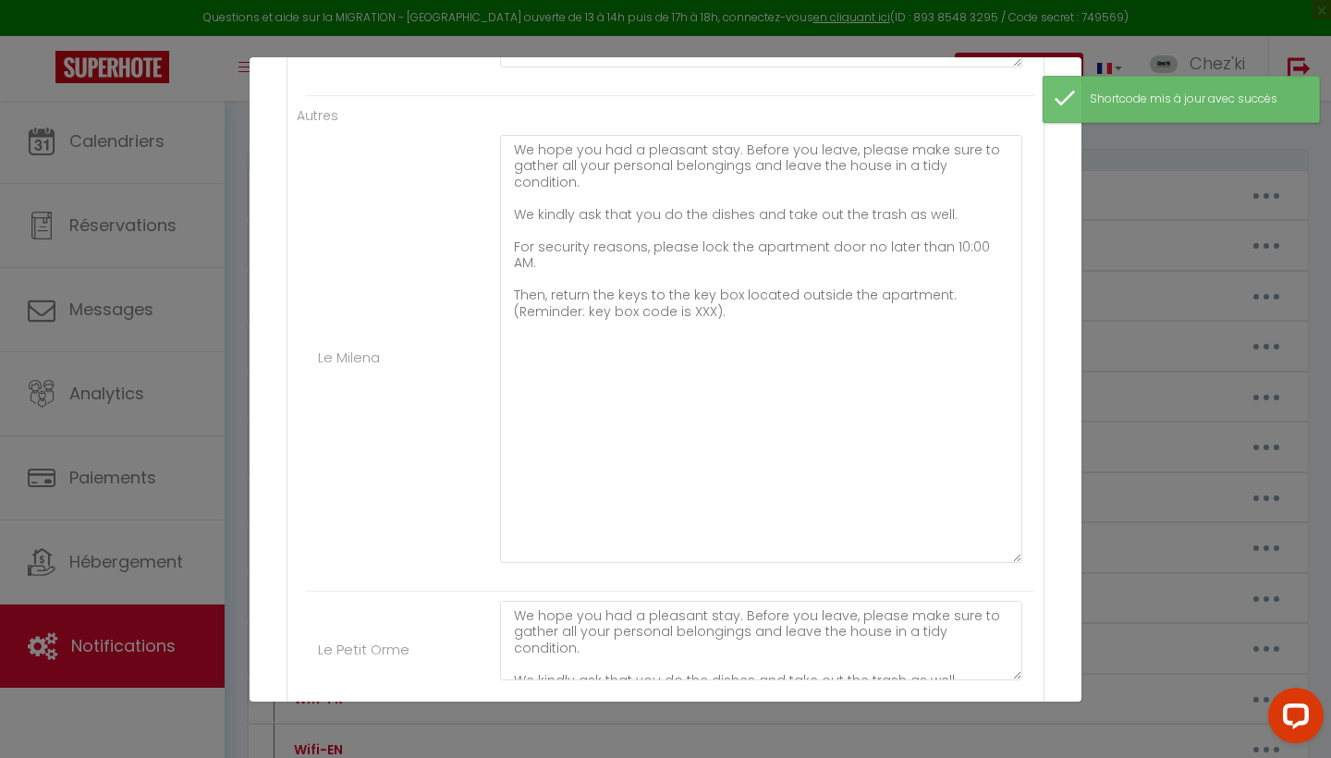
scroll to position [4593, 0]
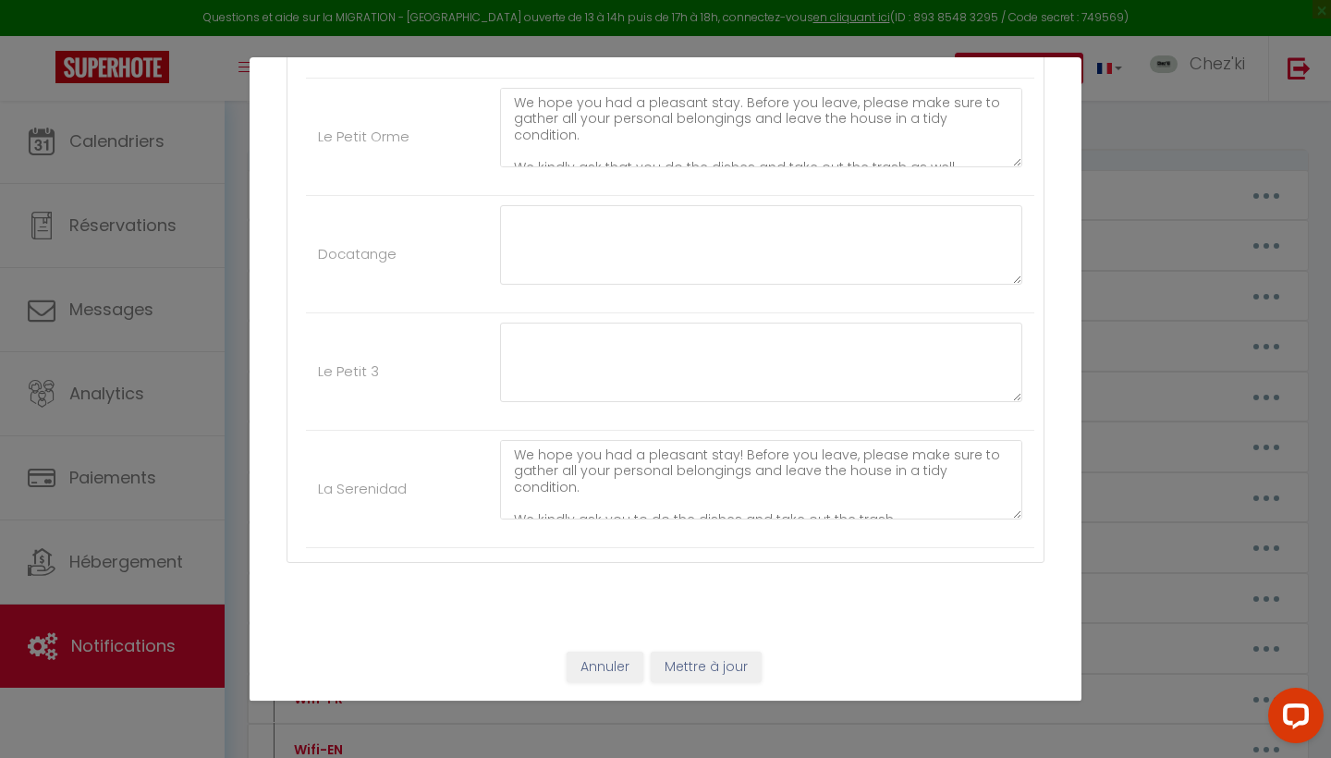
scroll to position [5109, 0]
click at [711, 655] on button "Mettre à jour" at bounding box center [706, 668] width 111 height 31
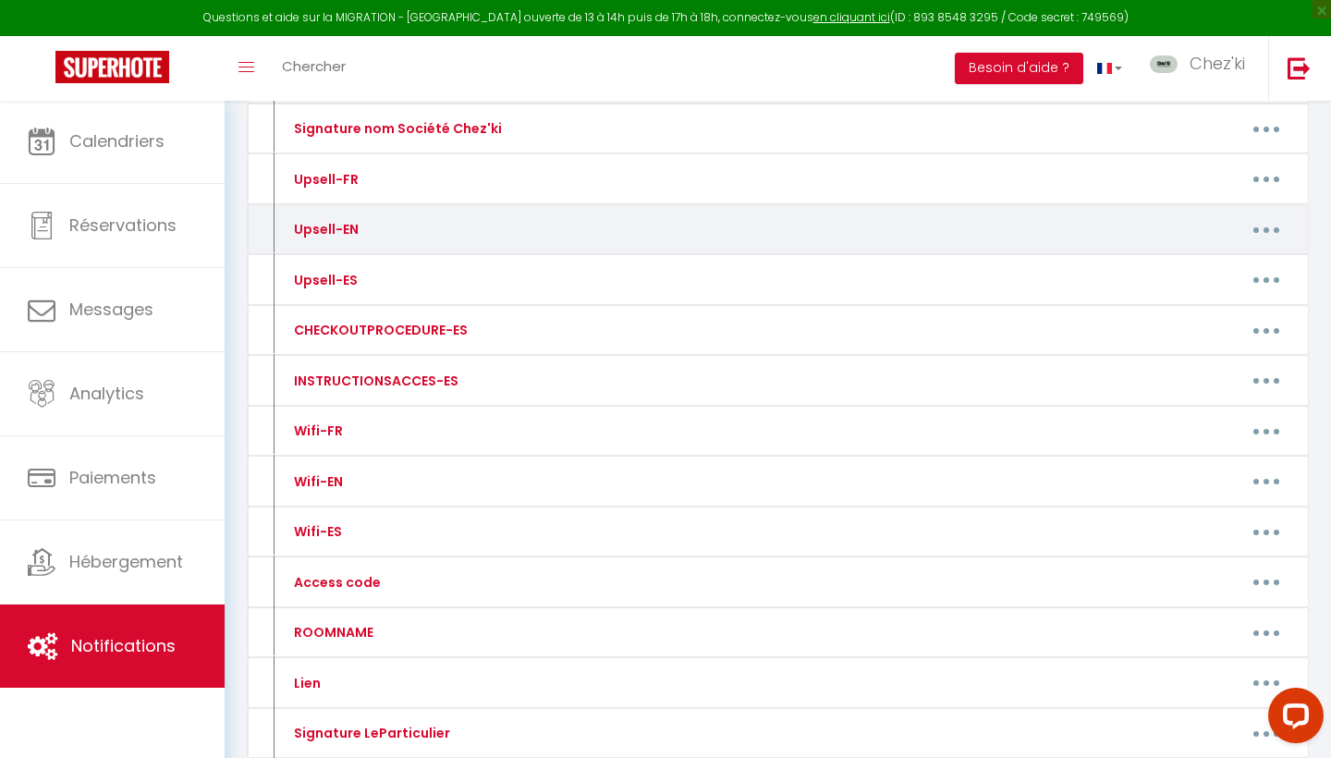
scroll to position [443, 0]
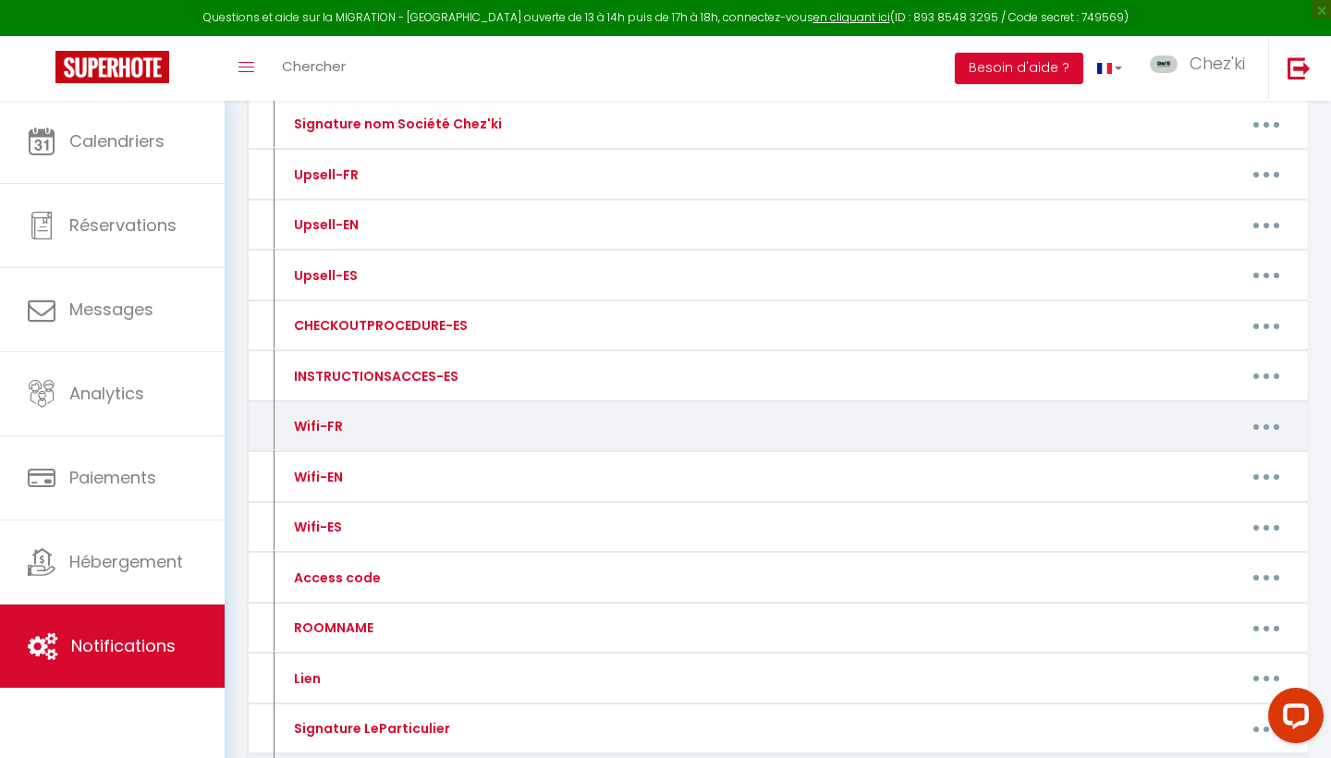
click at [1266, 415] on button "button" at bounding box center [1267, 426] width 52 height 30
click at [1212, 464] on link "Editer" at bounding box center [1218, 468] width 137 height 31
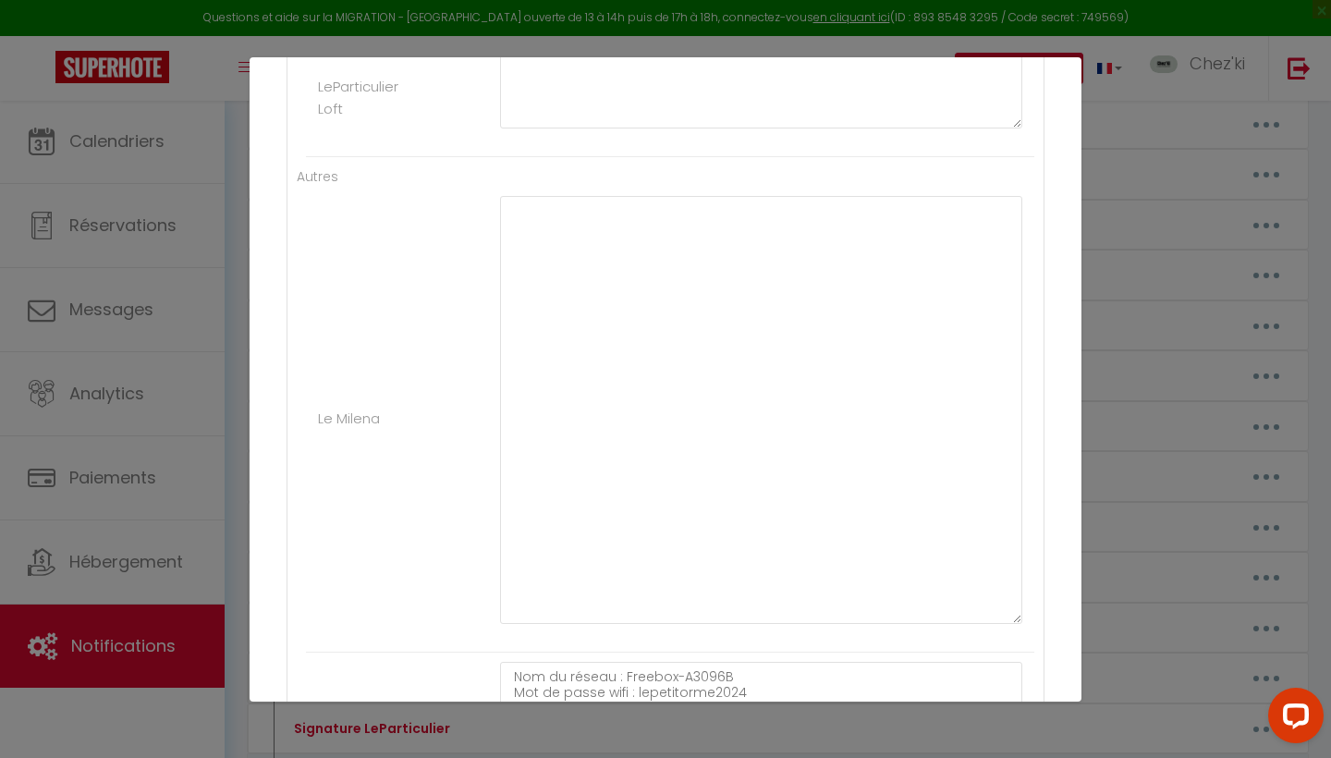
scroll to position [4530, 0]
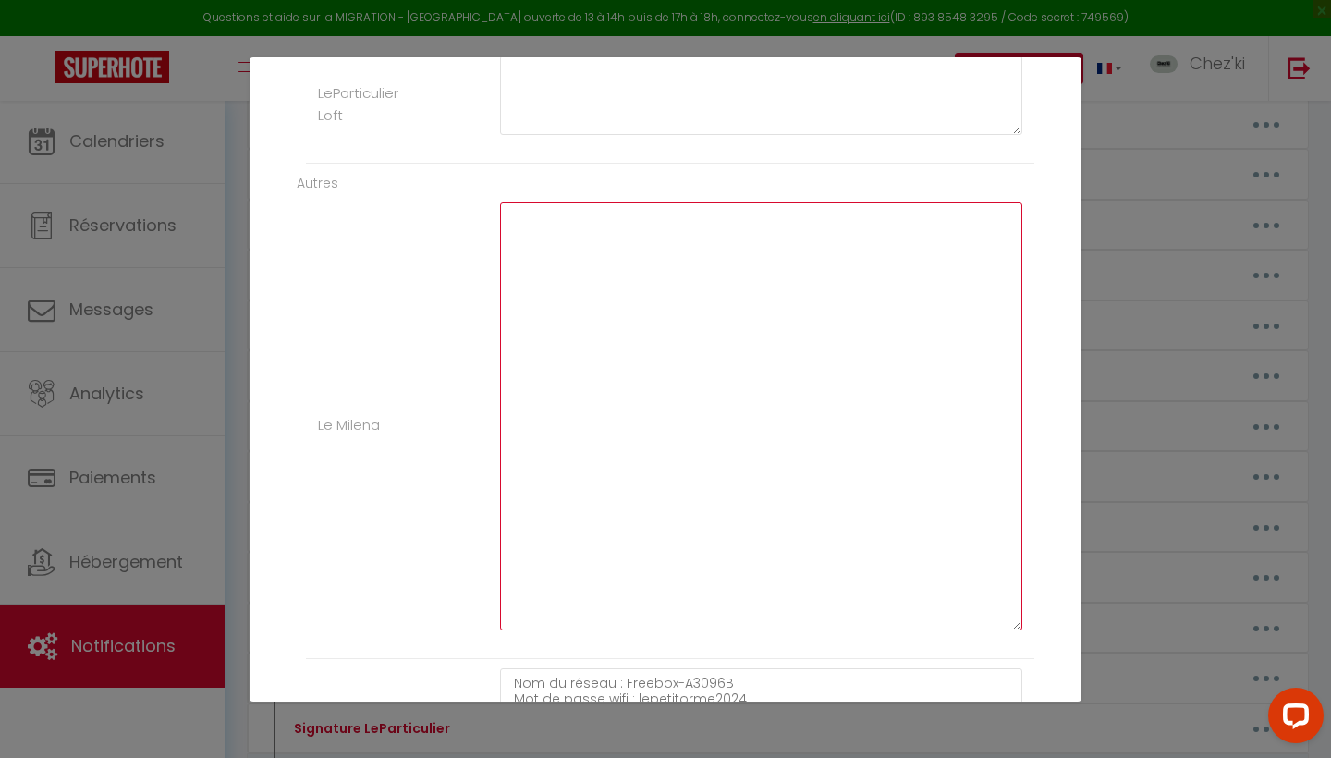
paste textarea "Livebox-3C78"
paste textarea "F3rt2sxt4GL5hJzt8N"
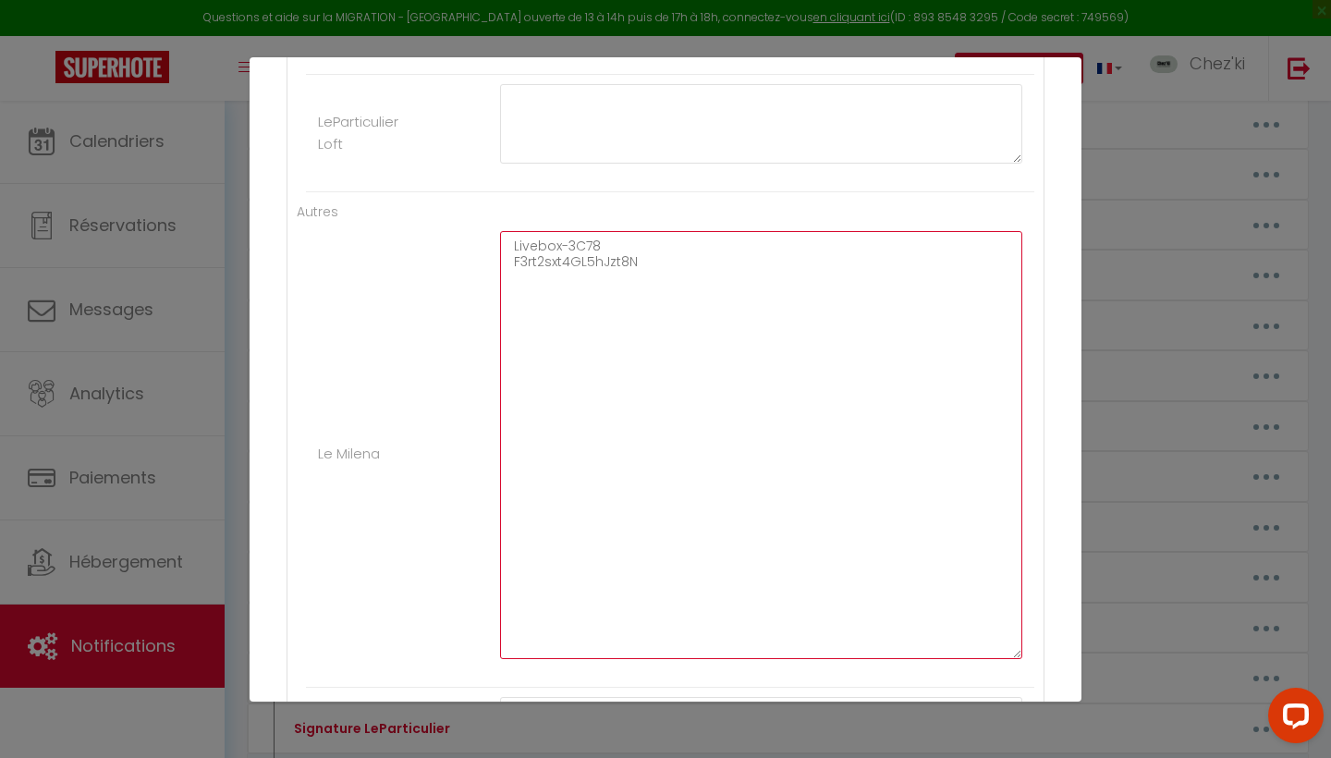
scroll to position [4521, 0]
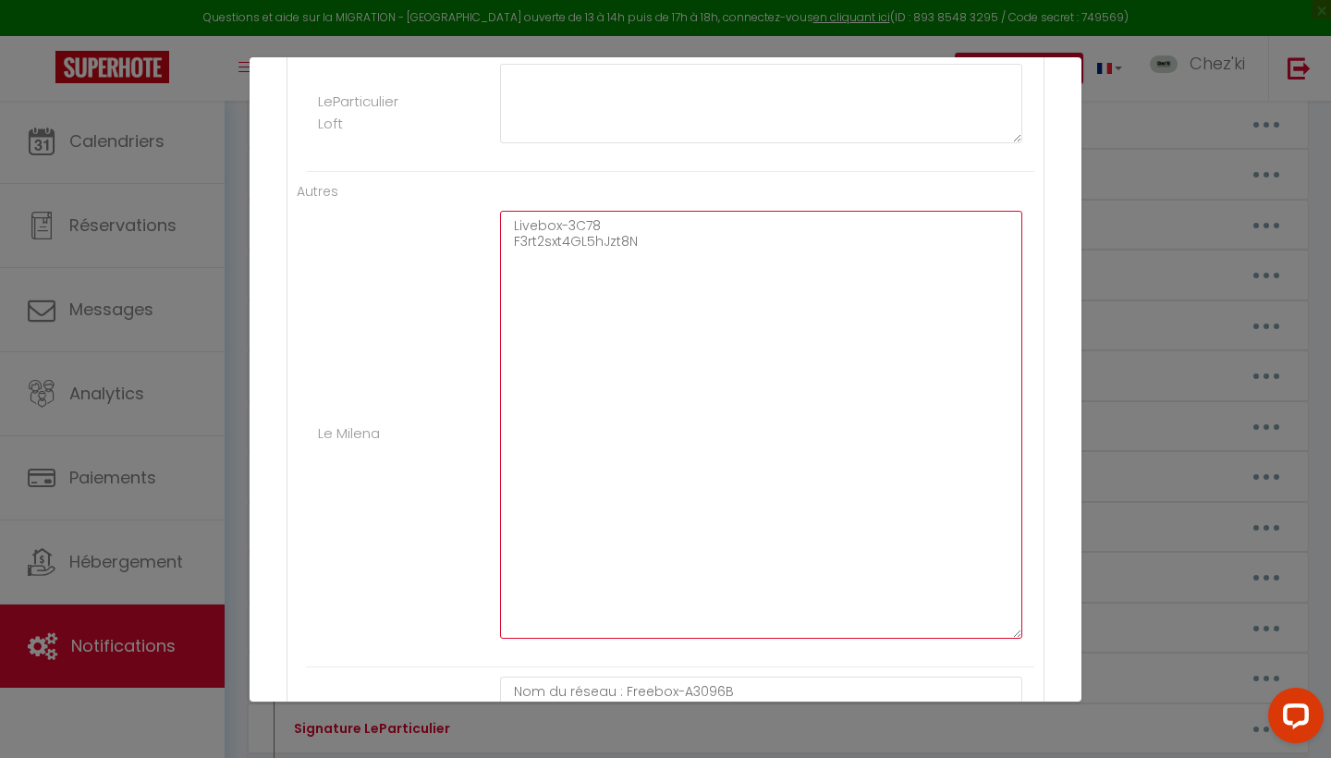
paste textarea "Nom du réseau : Freebox-A3096B Mot de passe wifi : lepetitorme2024"
drag, startPoint x: 653, startPoint y: 219, endPoint x: 711, endPoint y: 216, distance: 58.3
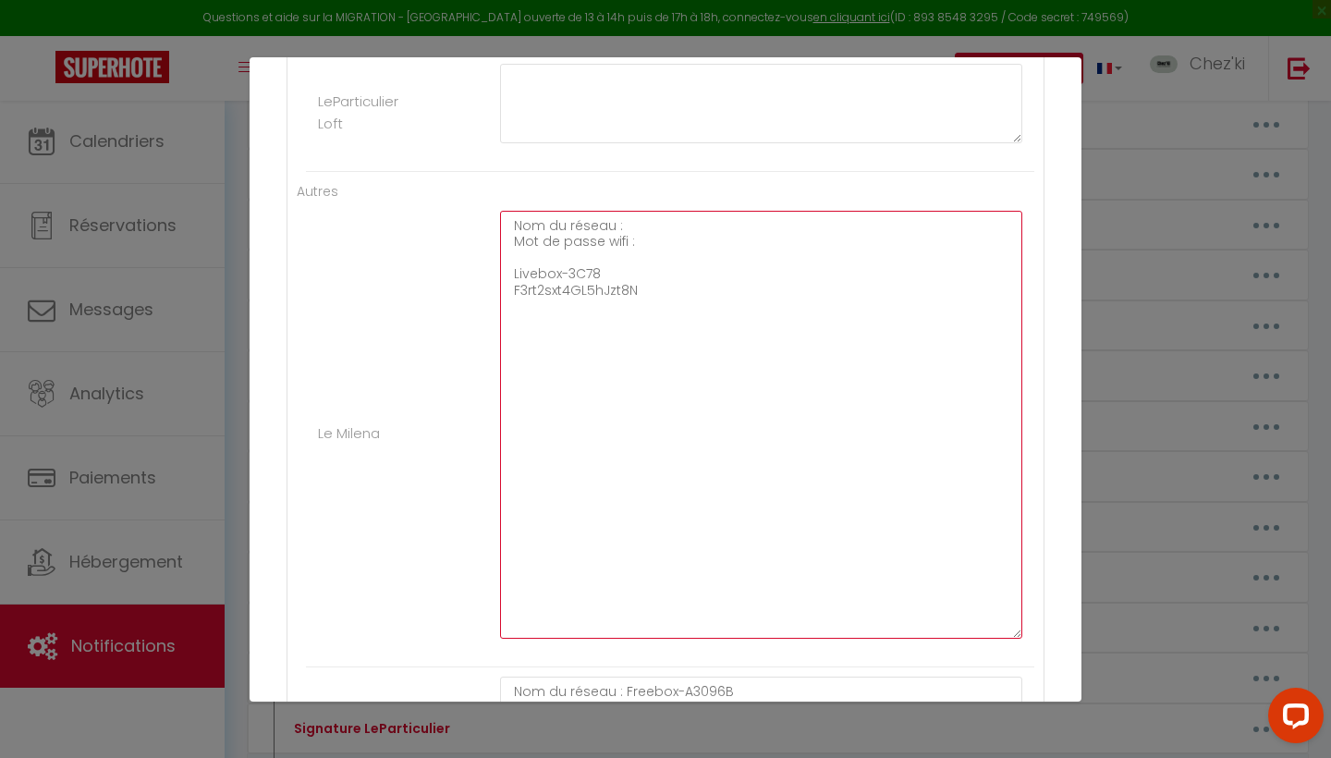
paste textarea "Livebox-3C78"
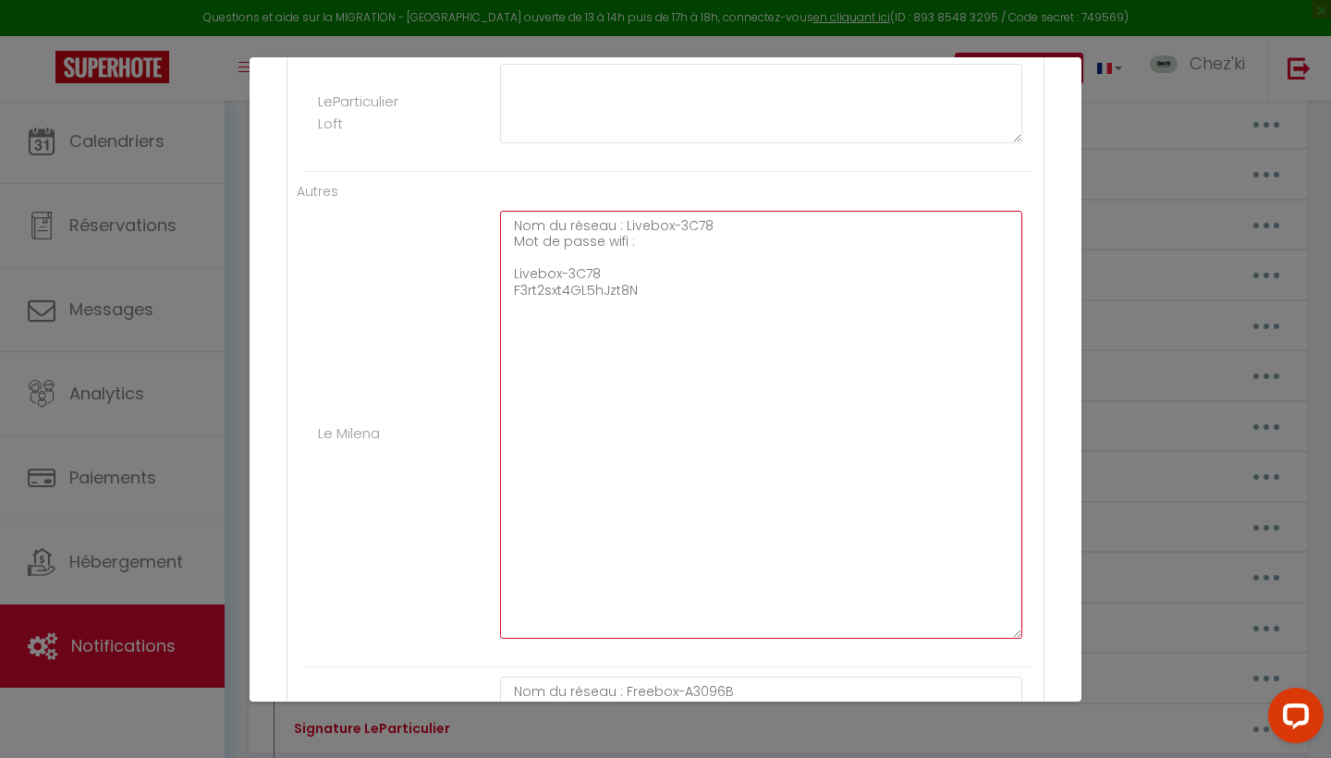
paste textarea "F3rt2sxt4GL5hJzt8N"
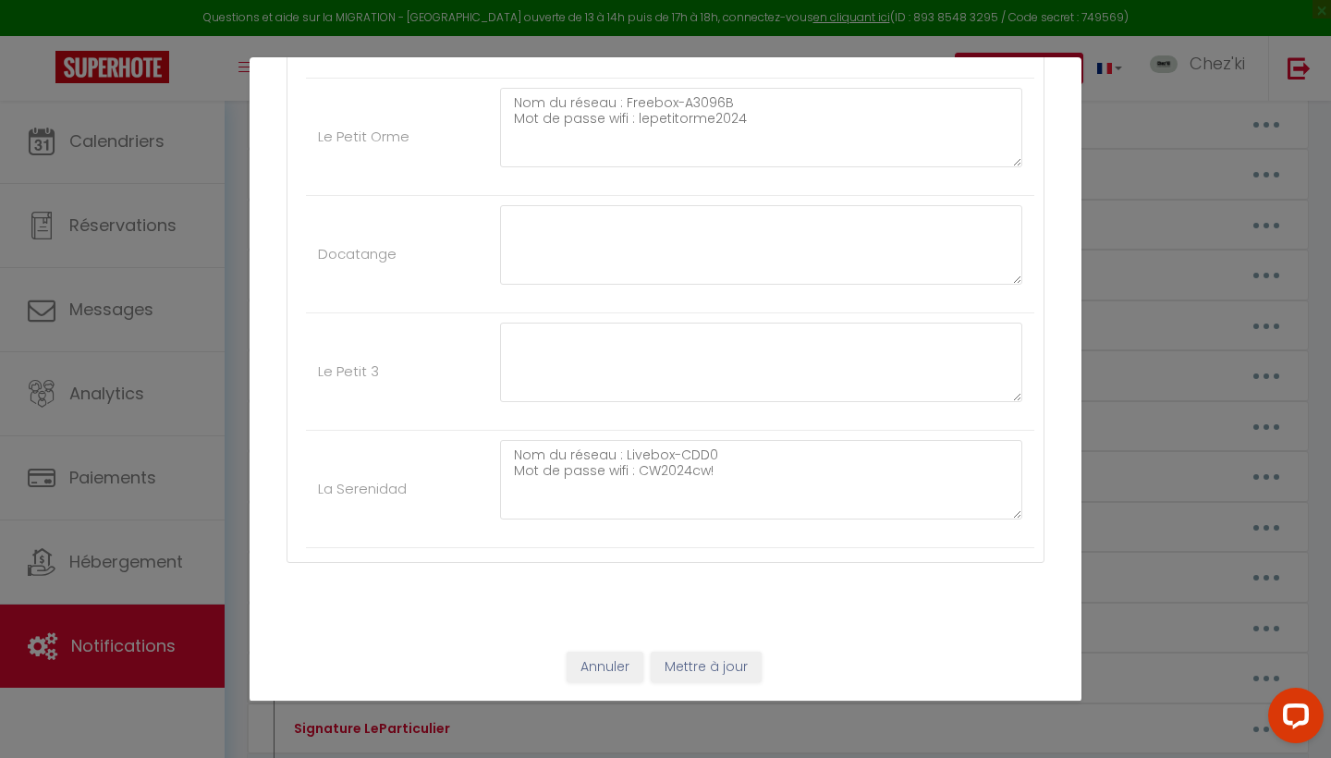
scroll to position [5109, 0]
click at [708, 672] on button "Mettre à jour" at bounding box center [706, 668] width 111 height 31
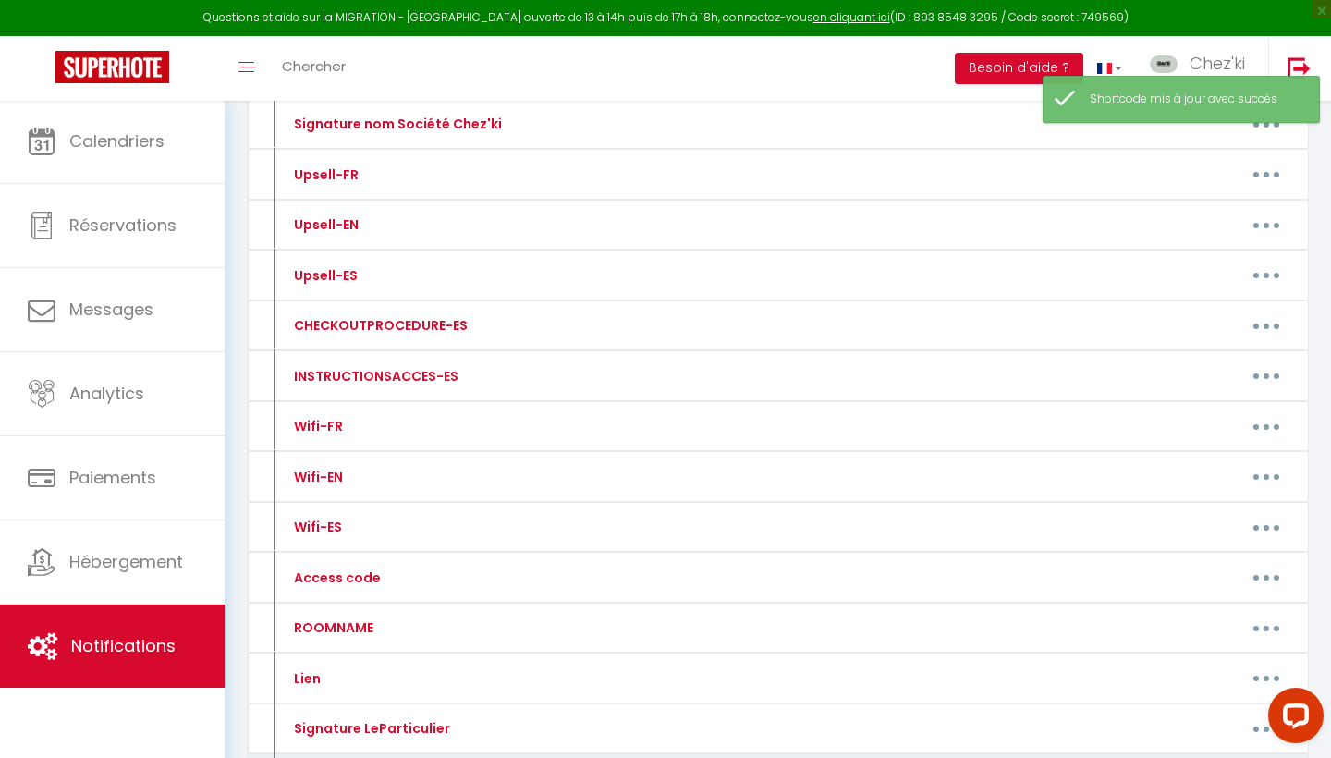
click at [638, 6] on div "Questions et aide sur la MIGRATION - Salle Zoom ouverte de 13 à 14h puis de 17h…" at bounding box center [665, 18] width 1331 height 36
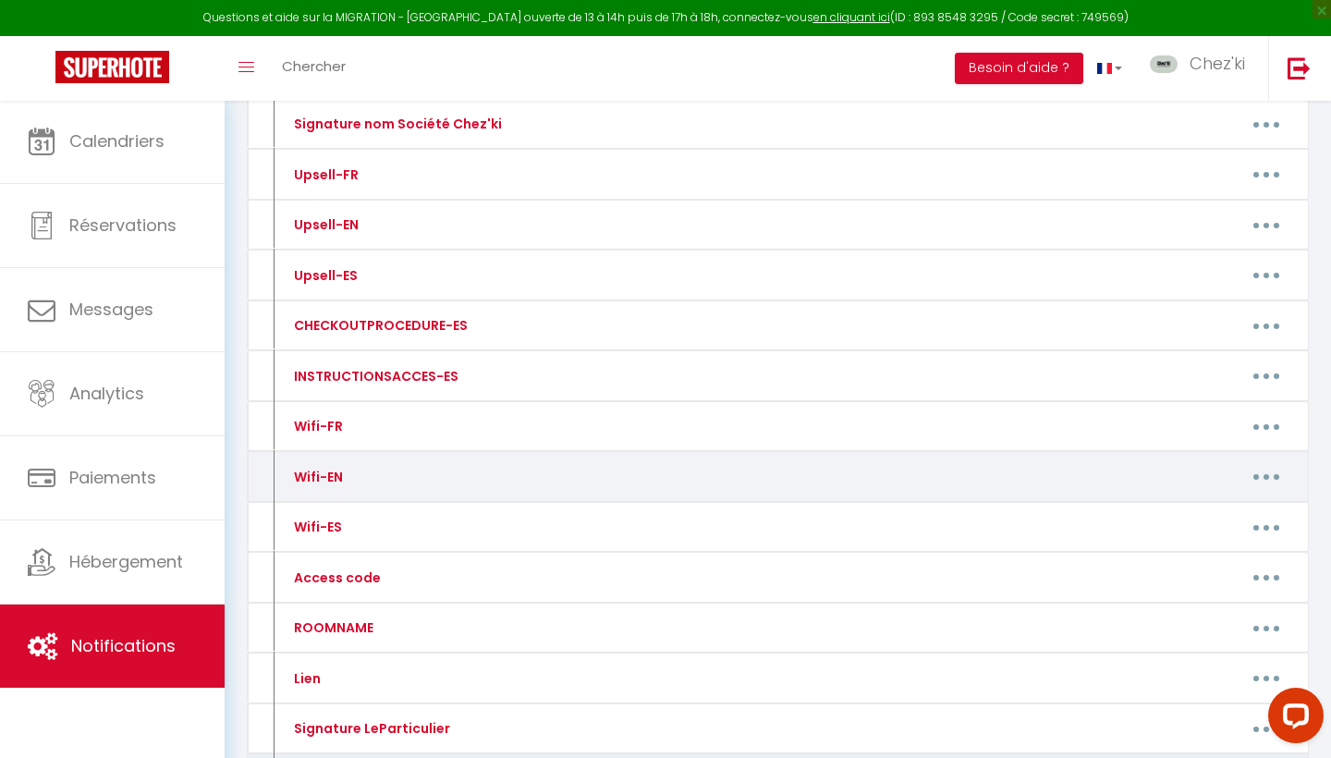
click at [1271, 467] on button "button" at bounding box center [1267, 477] width 52 height 30
click at [1205, 506] on link "Editer" at bounding box center [1218, 518] width 137 height 31
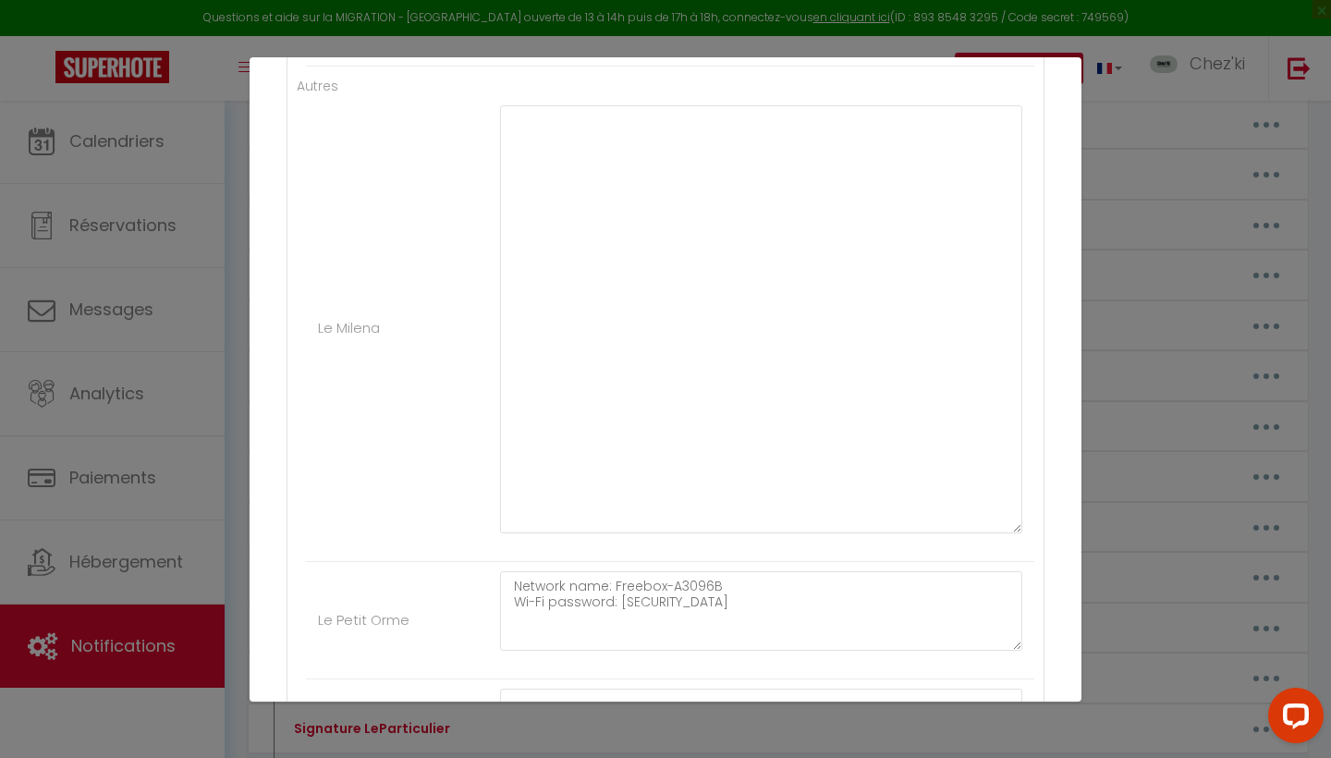
scroll to position [4621, 0]
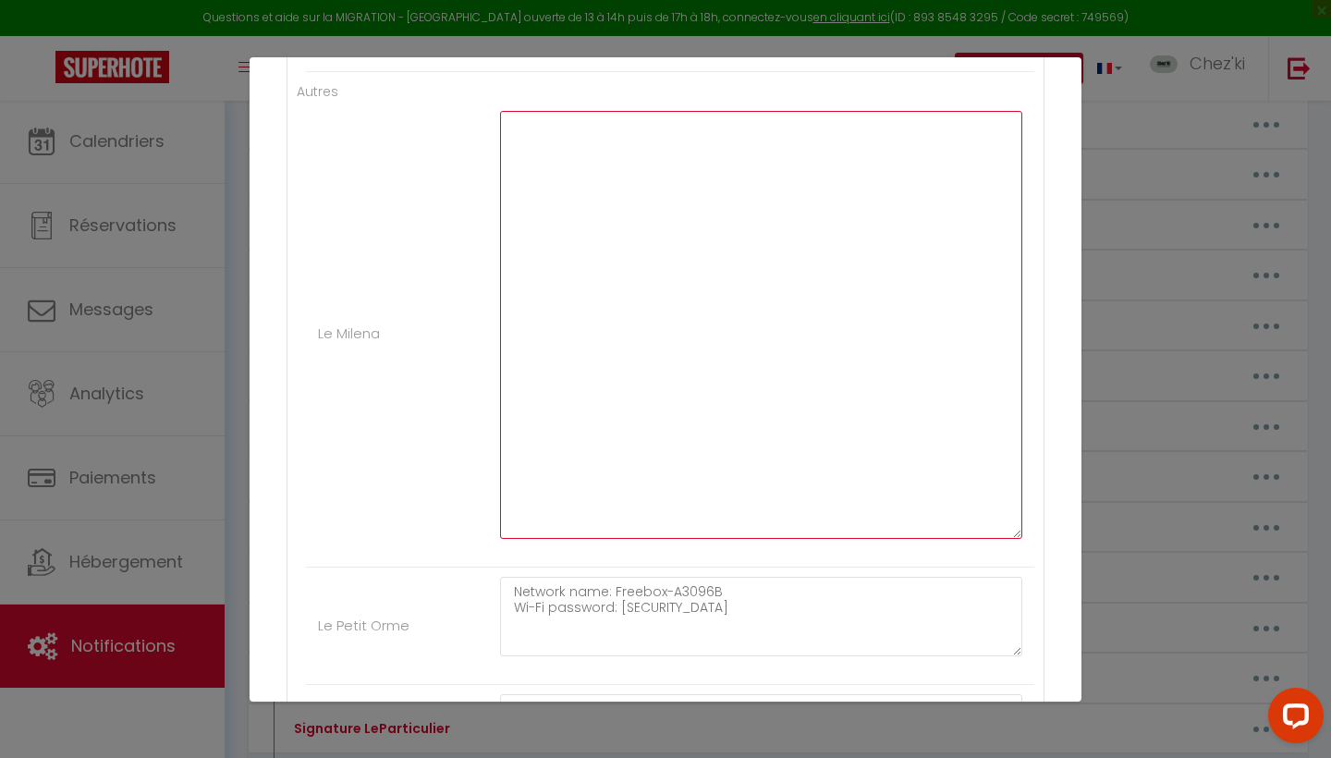
paste textarea "Network name: Livebox-3C78 Wi-Fi password: F3rt2sxt4GL5hJzt8N"
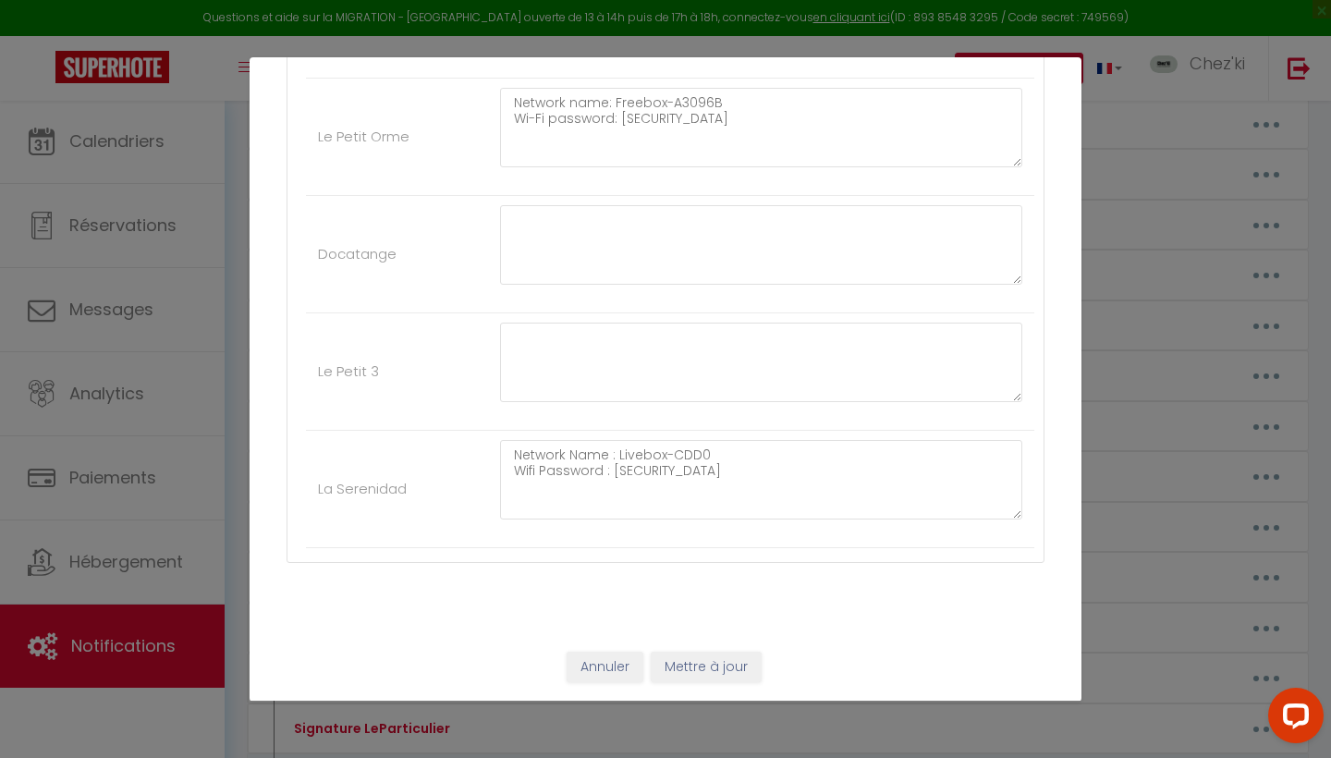
scroll to position [5109, 0]
click at [712, 677] on button "Mettre à jour" at bounding box center [706, 668] width 111 height 31
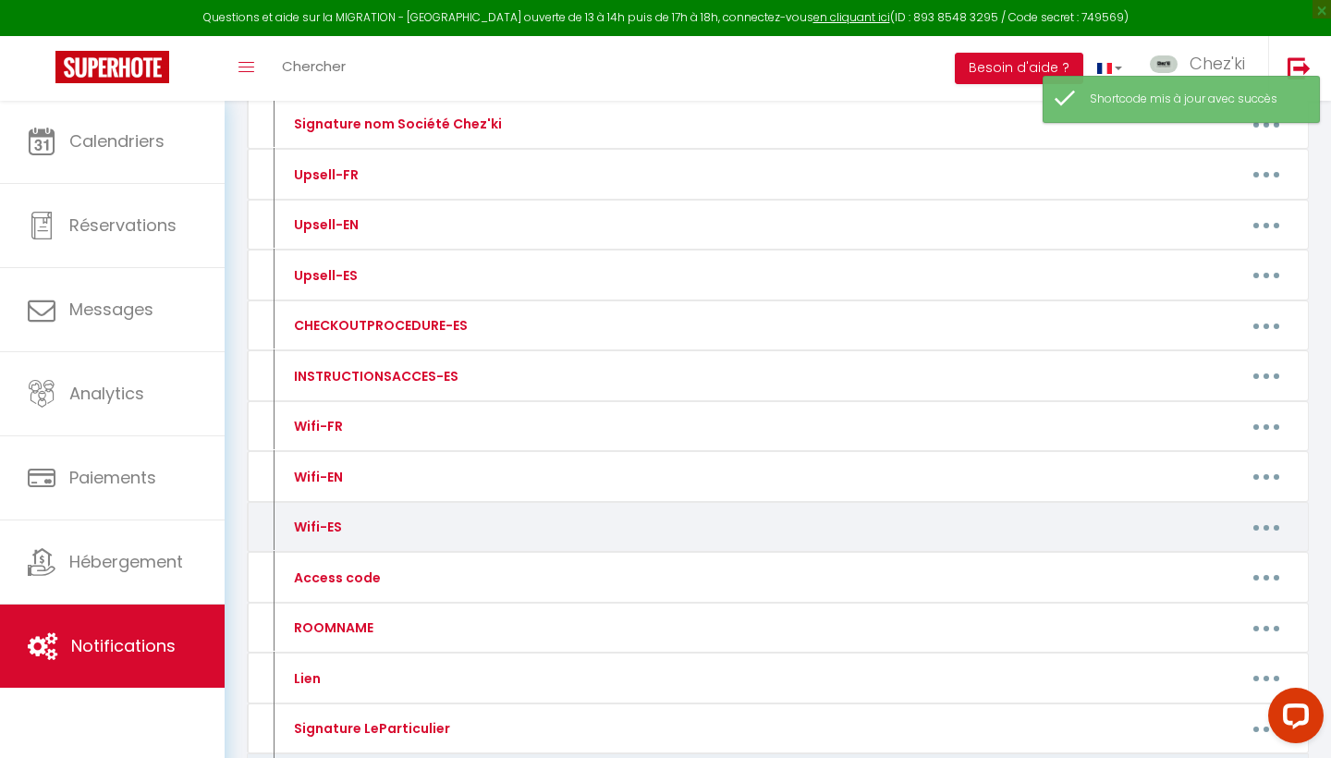
click at [1281, 521] on button "button" at bounding box center [1267, 527] width 52 height 30
click at [1191, 556] on link "Editer" at bounding box center [1218, 569] width 137 height 31
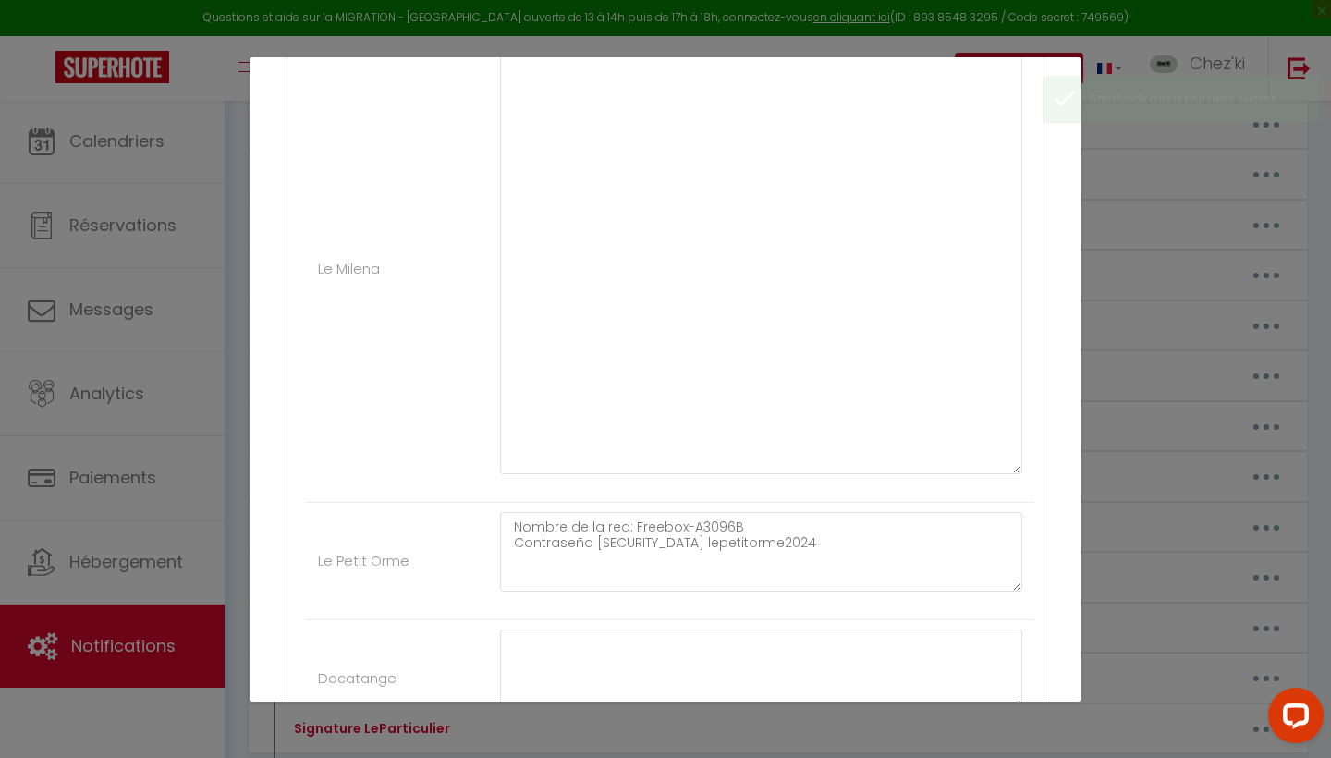
scroll to position [4664, 0]
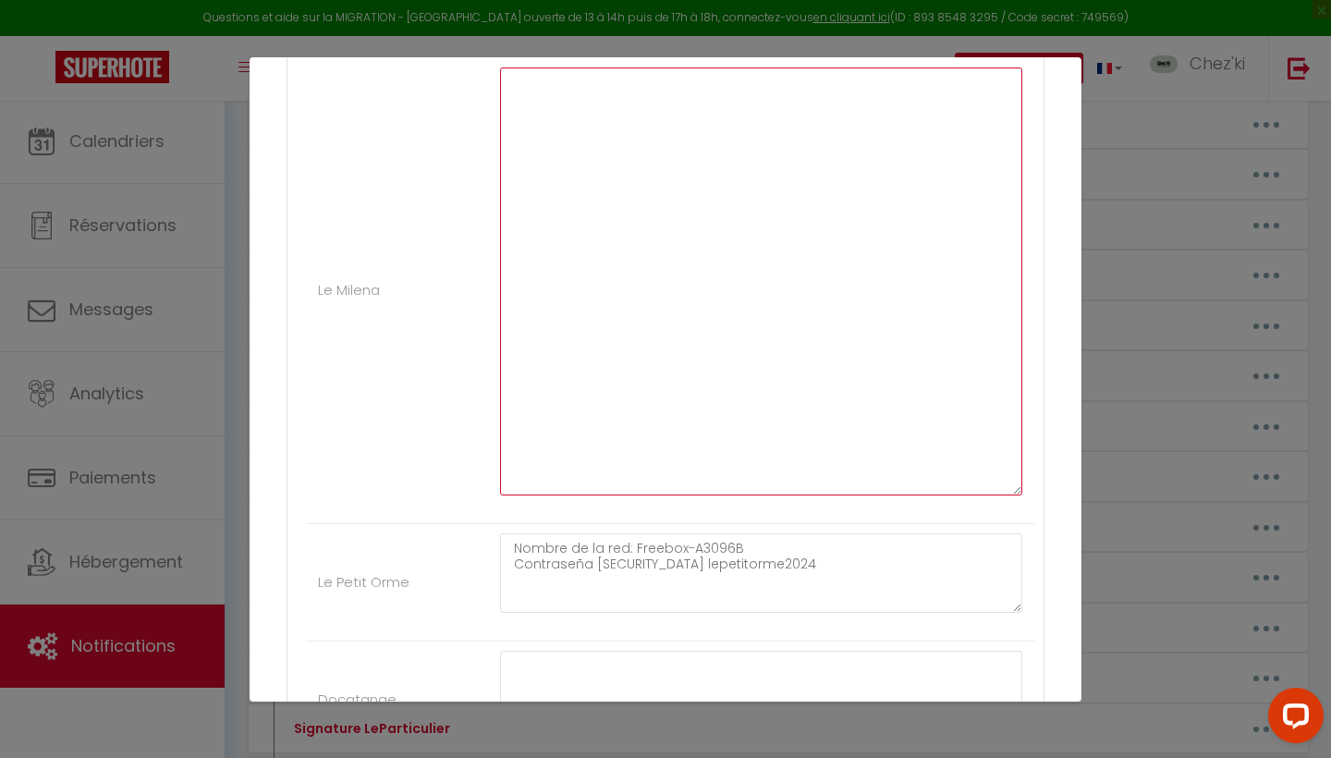
paste textarea "Nombre de la red: Livebox-3C78 Contraseña Wi-Fi: F3rt2sxt4GL5hJzt8N"
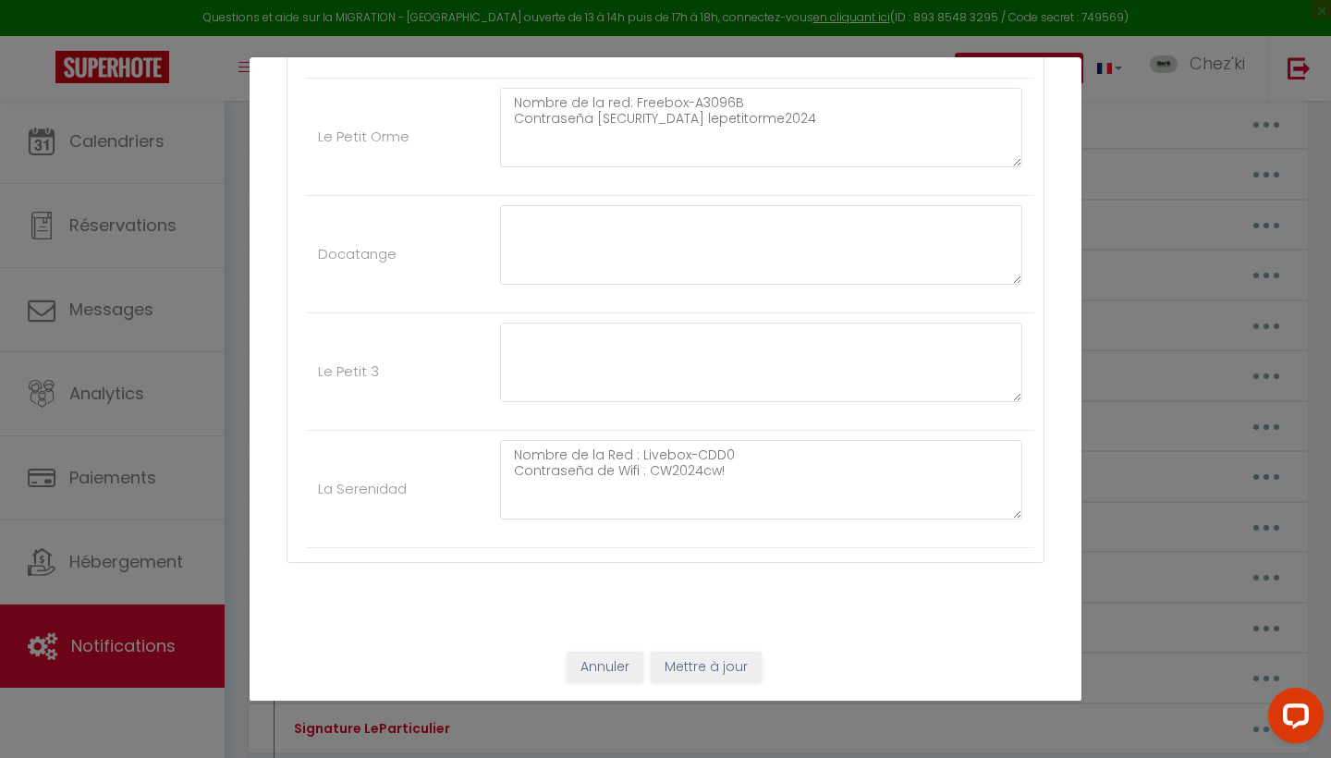
scroll to position [5109, 0]
click at [676, 661] on button "Mettre à jour" at bounding box center [706, 668] width 111 height 31
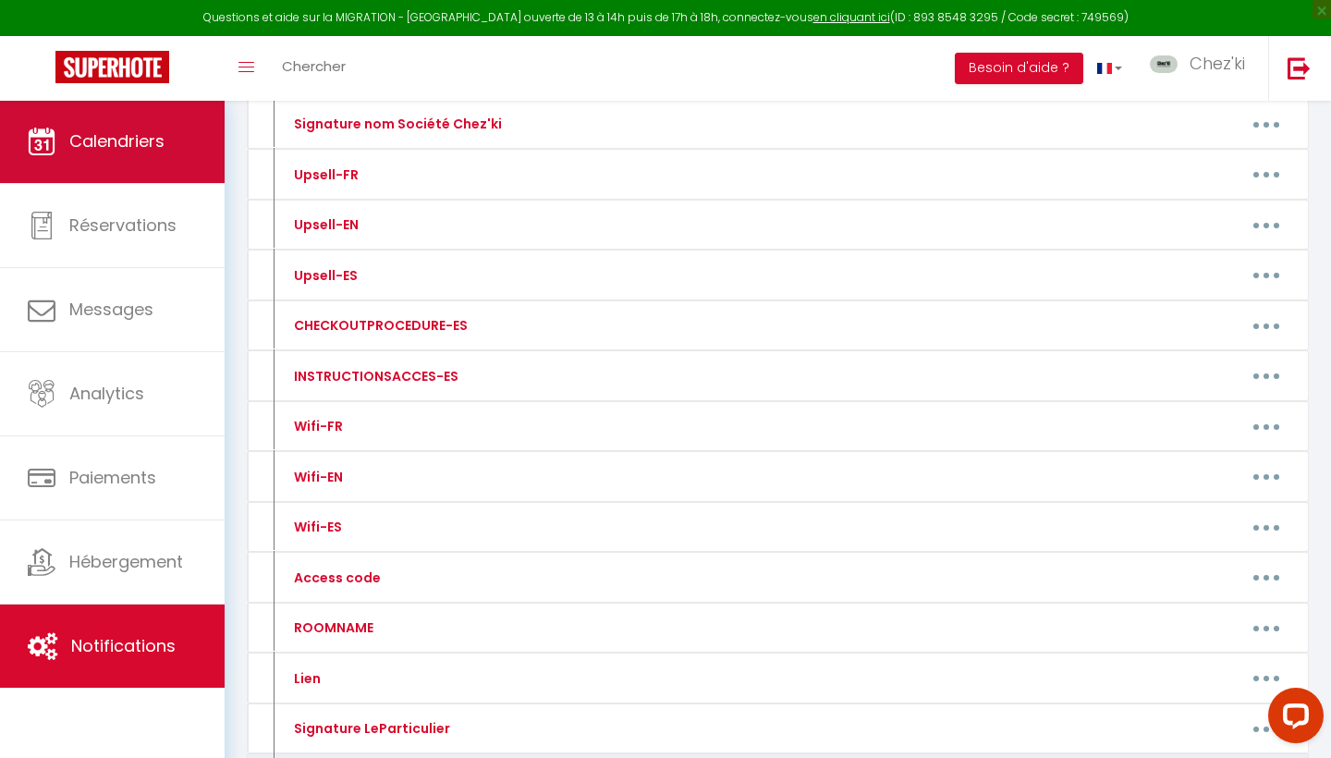
click at [124, 125] on link "Calendriers" at bounding box center [112, 141] width 225 height 83
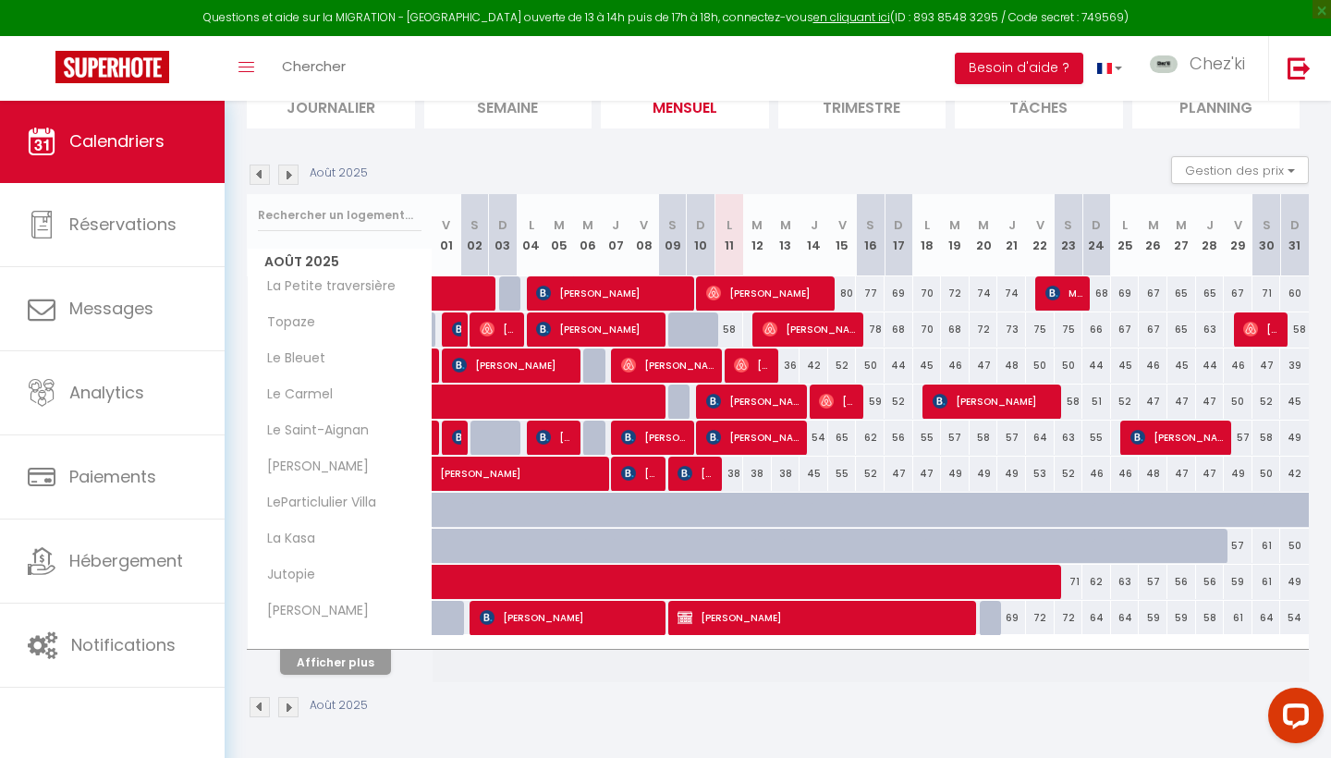
scroll to position [143, 0]
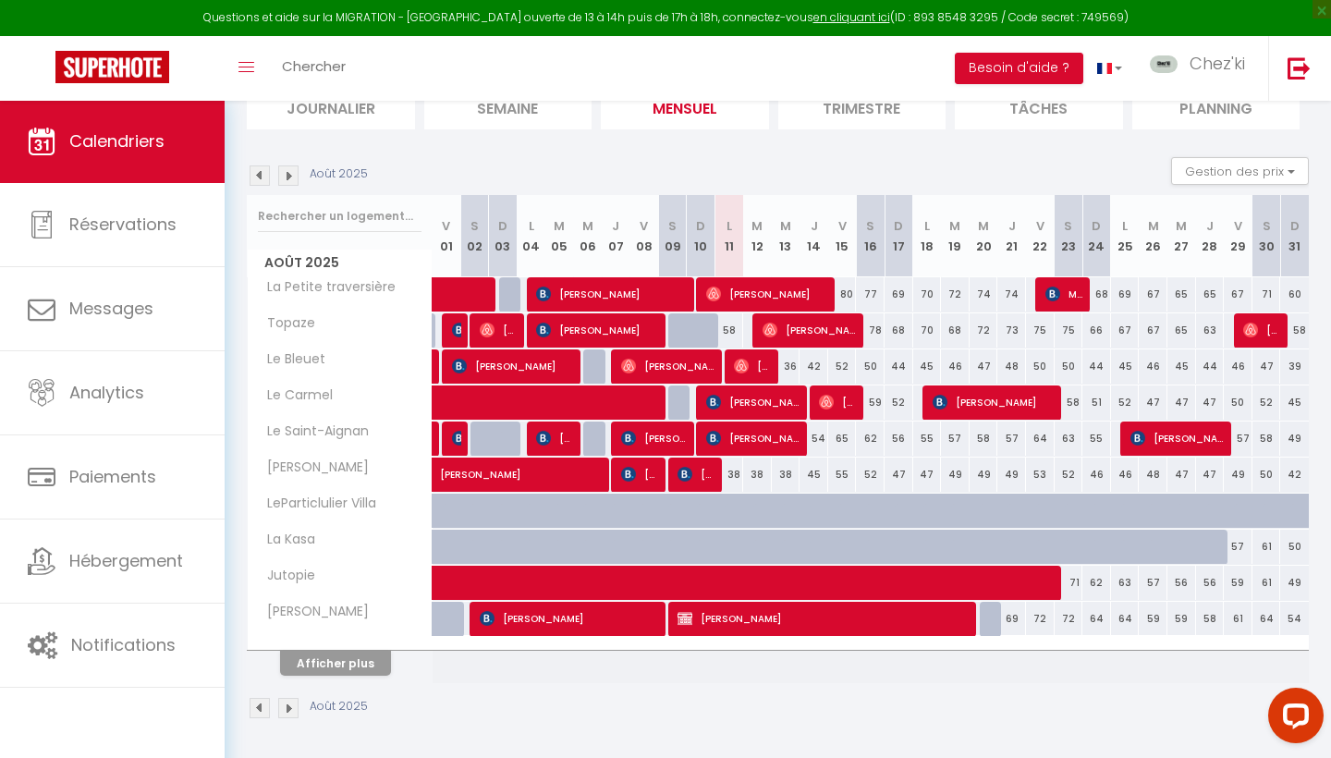
click at [310, 665] on button "Afficher plus" at bounding box center [335, 663] width 111 height 25
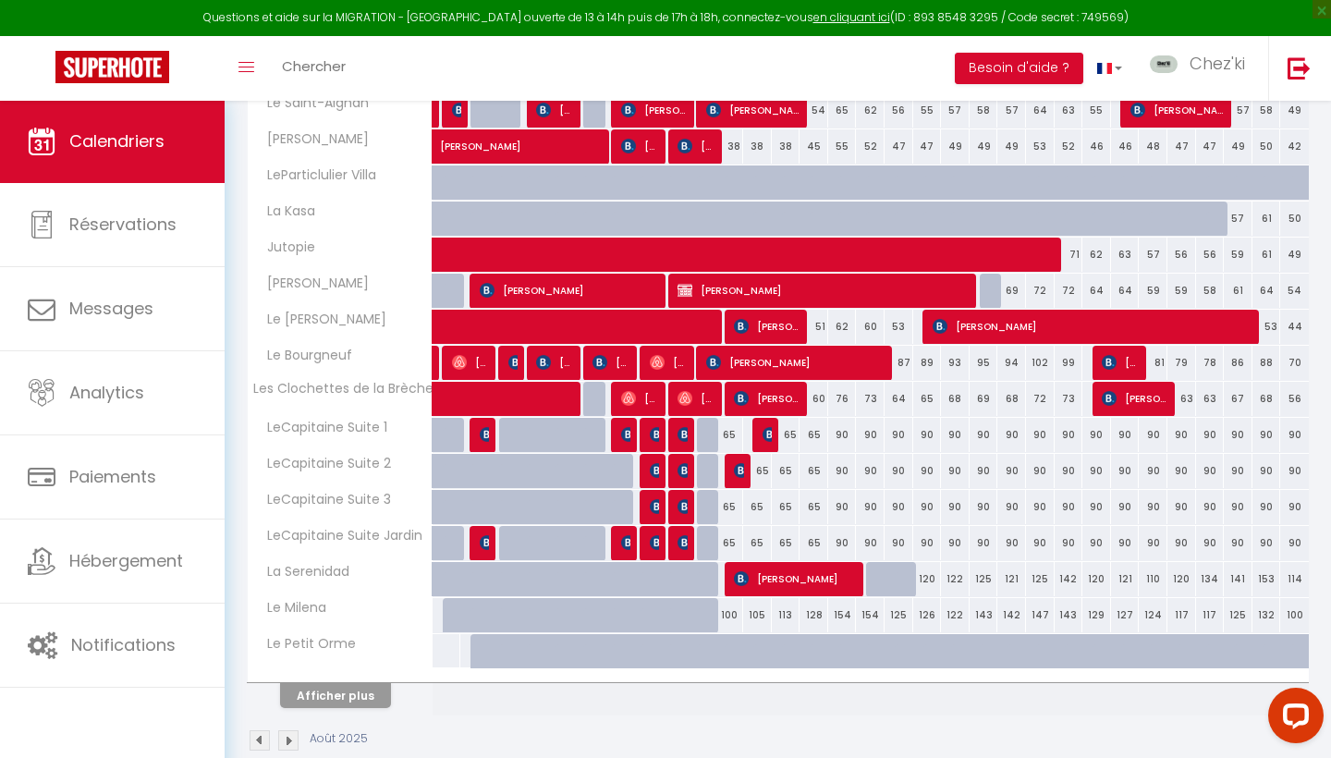
scroll to position [475, 0]
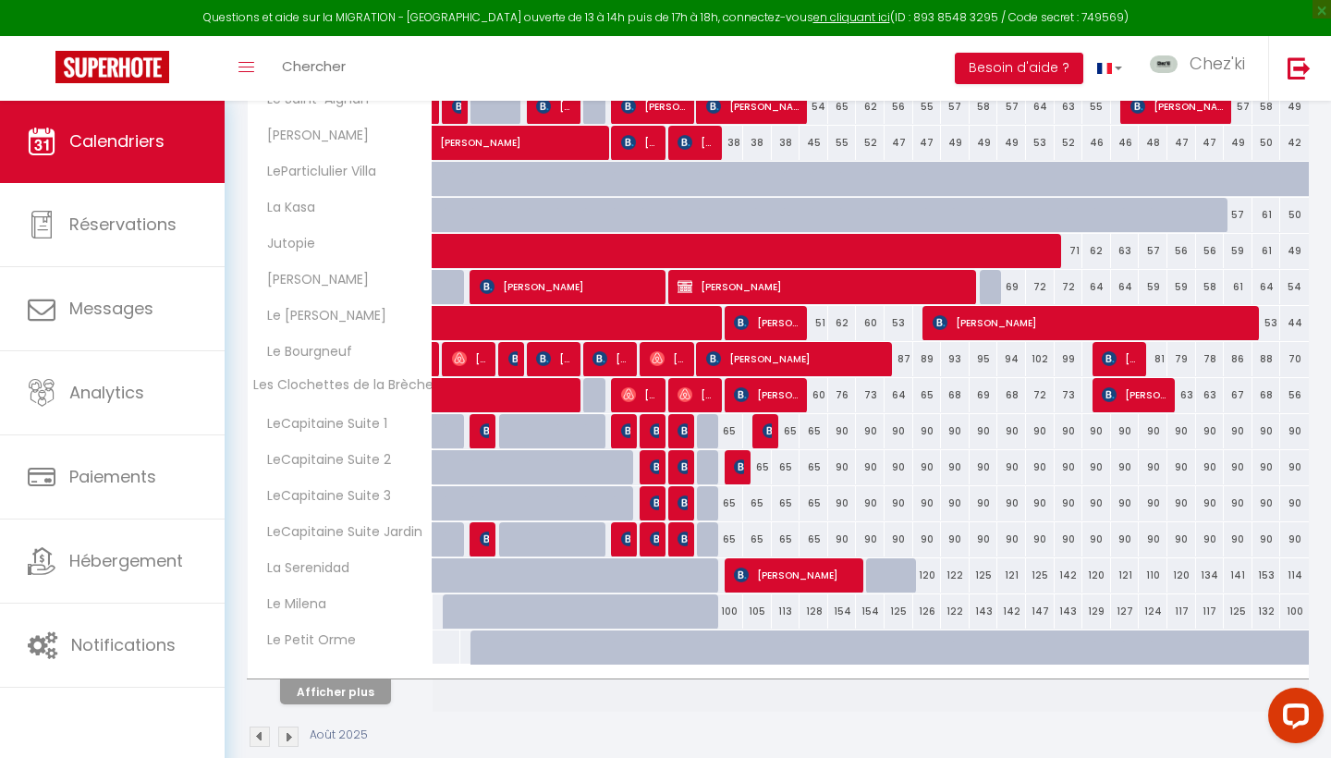
click at [1069, 321] on span "[PERSON_NAME]" at bounding box center [1095, 322] width 325 height 35
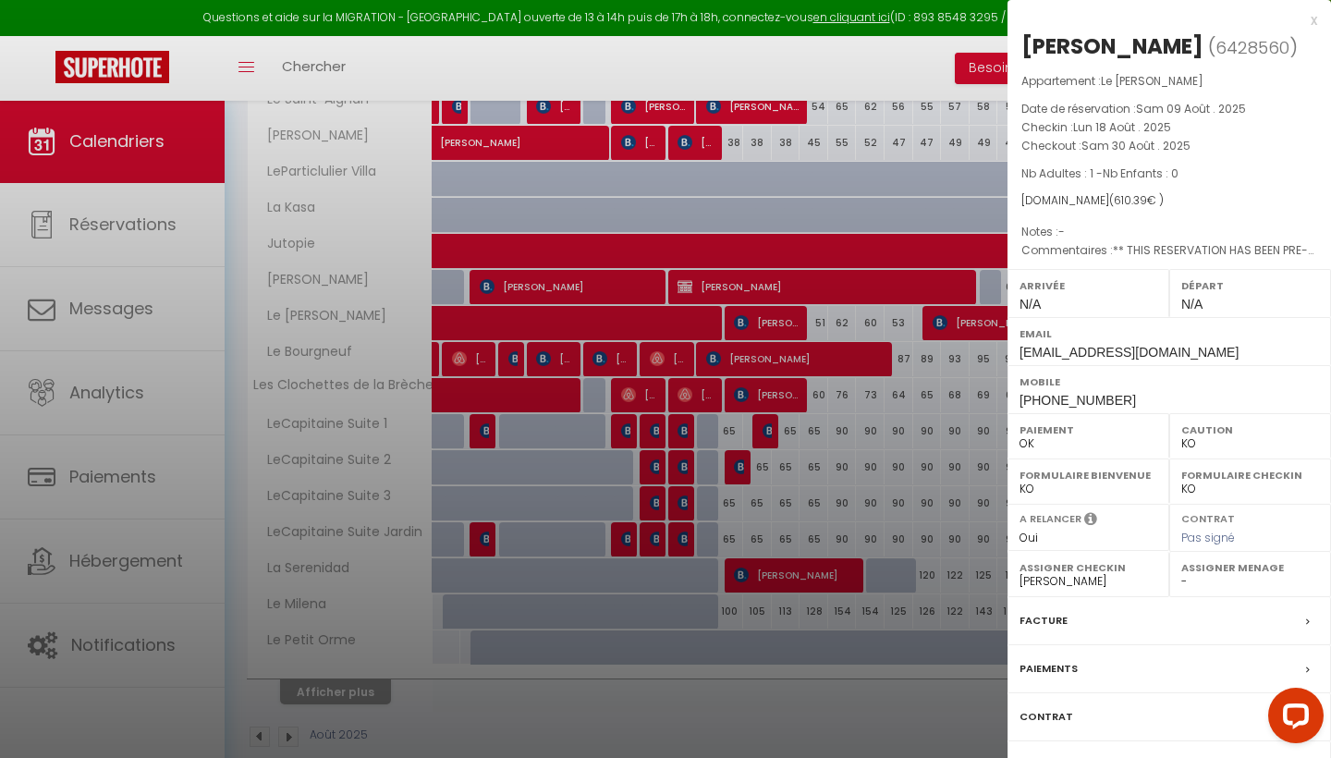
click at [975, 324] on div at bounding box center [665, 379] width 1331 height 758
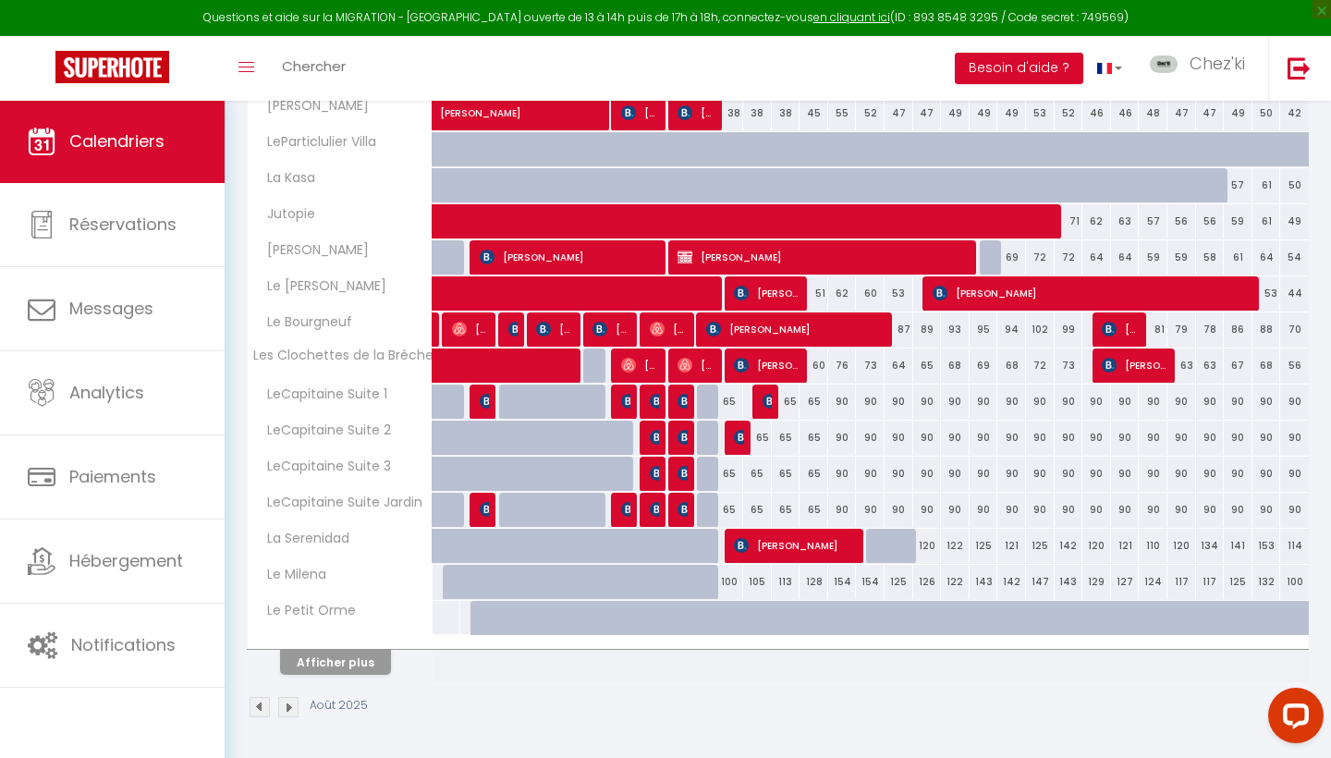
scroll to position [504, 0]
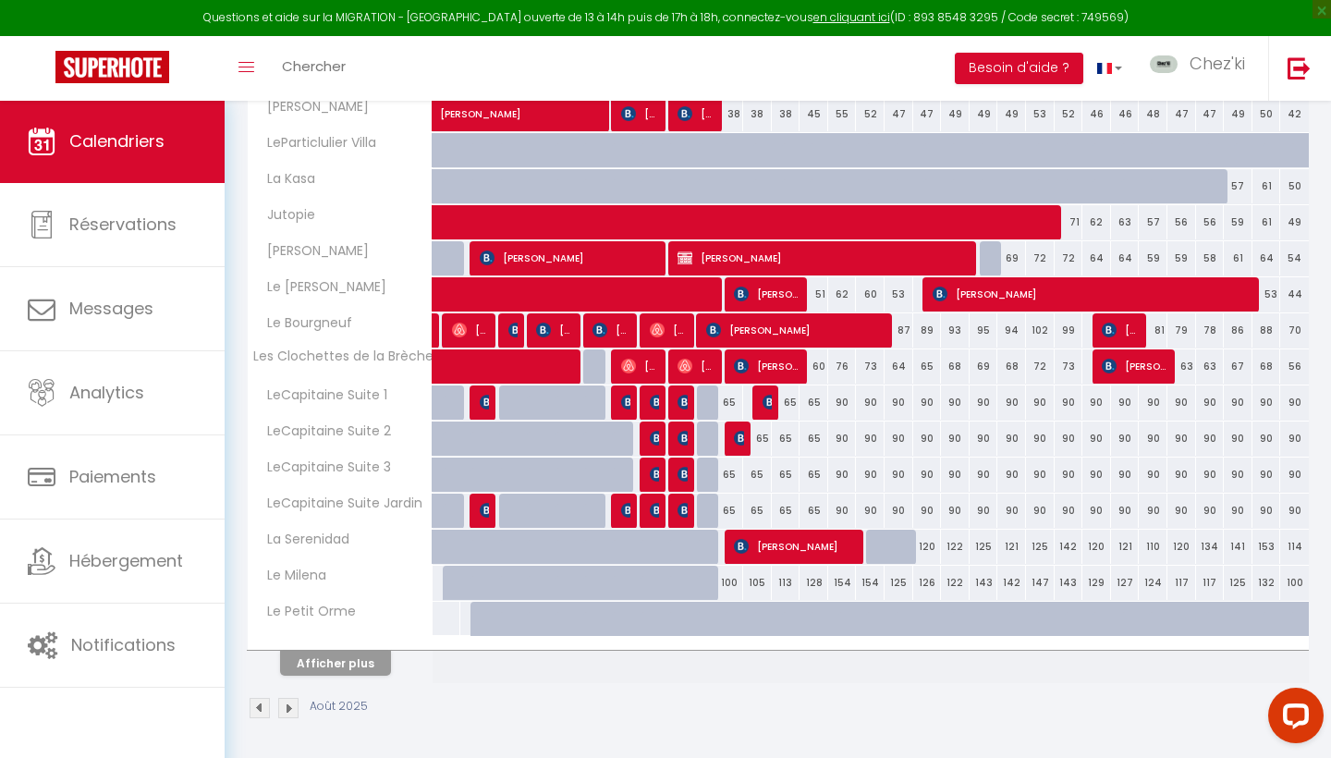
click at [739, 447] on span "[PERSON_NAME]" at bounding box center [738, 438] width 9 height 35
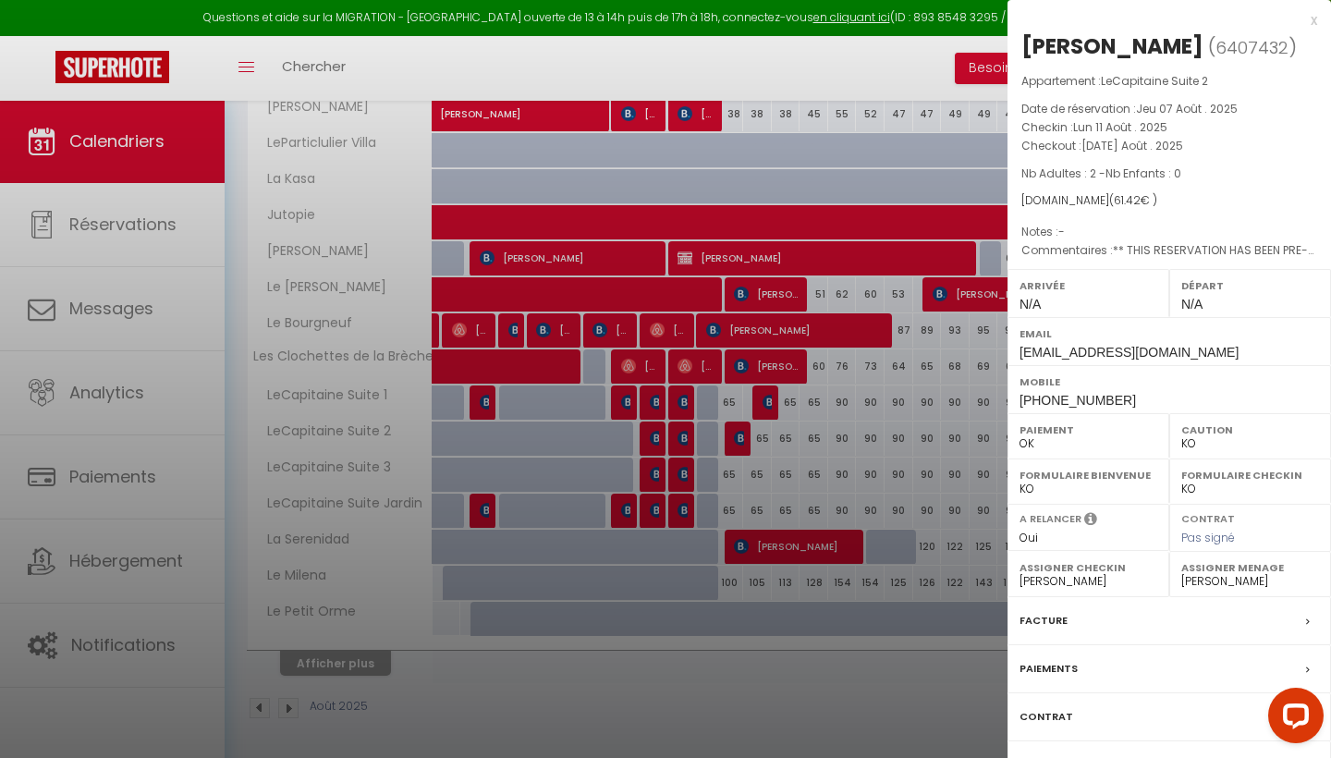
click at [740, 442] on div at bounding box center [665, 379] width 1331 height 758
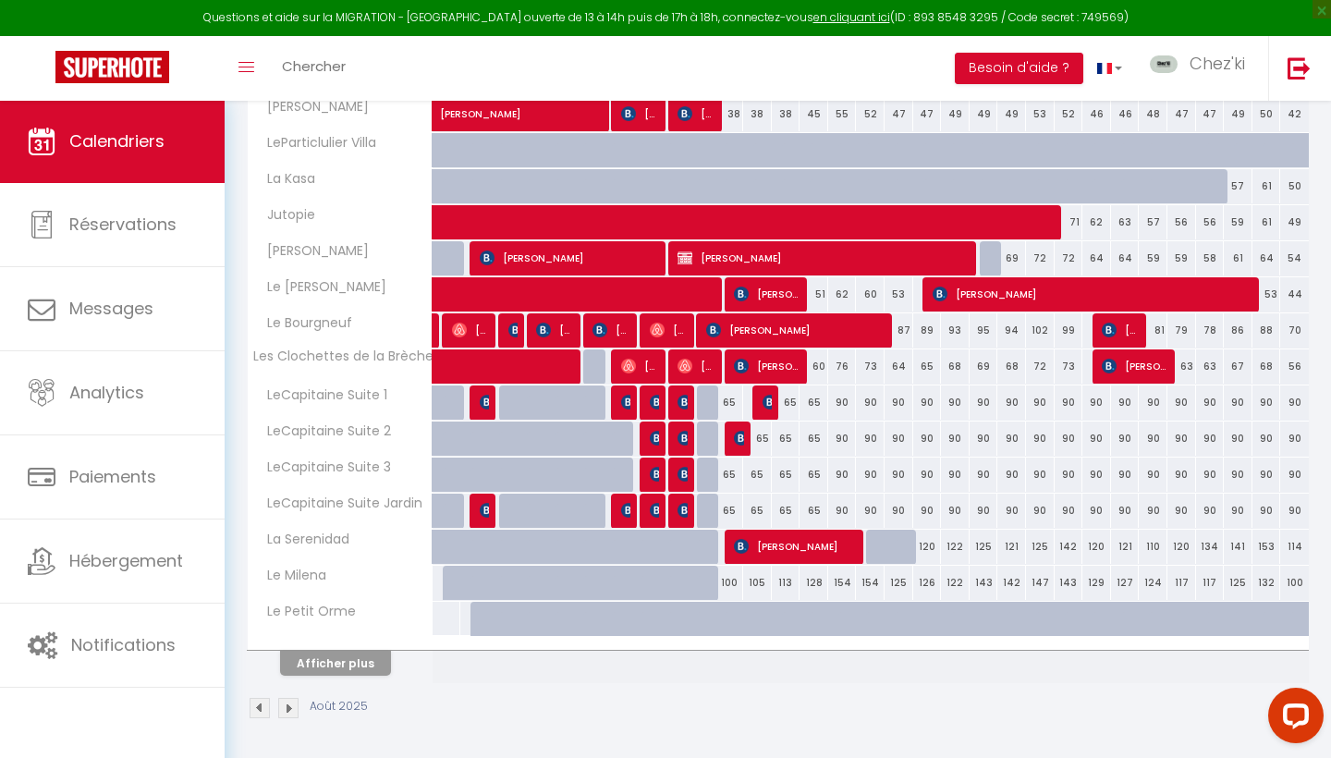
click at [352, 659] on button "Afficher plus" at bounding box center [335, 663] width 111 height 25
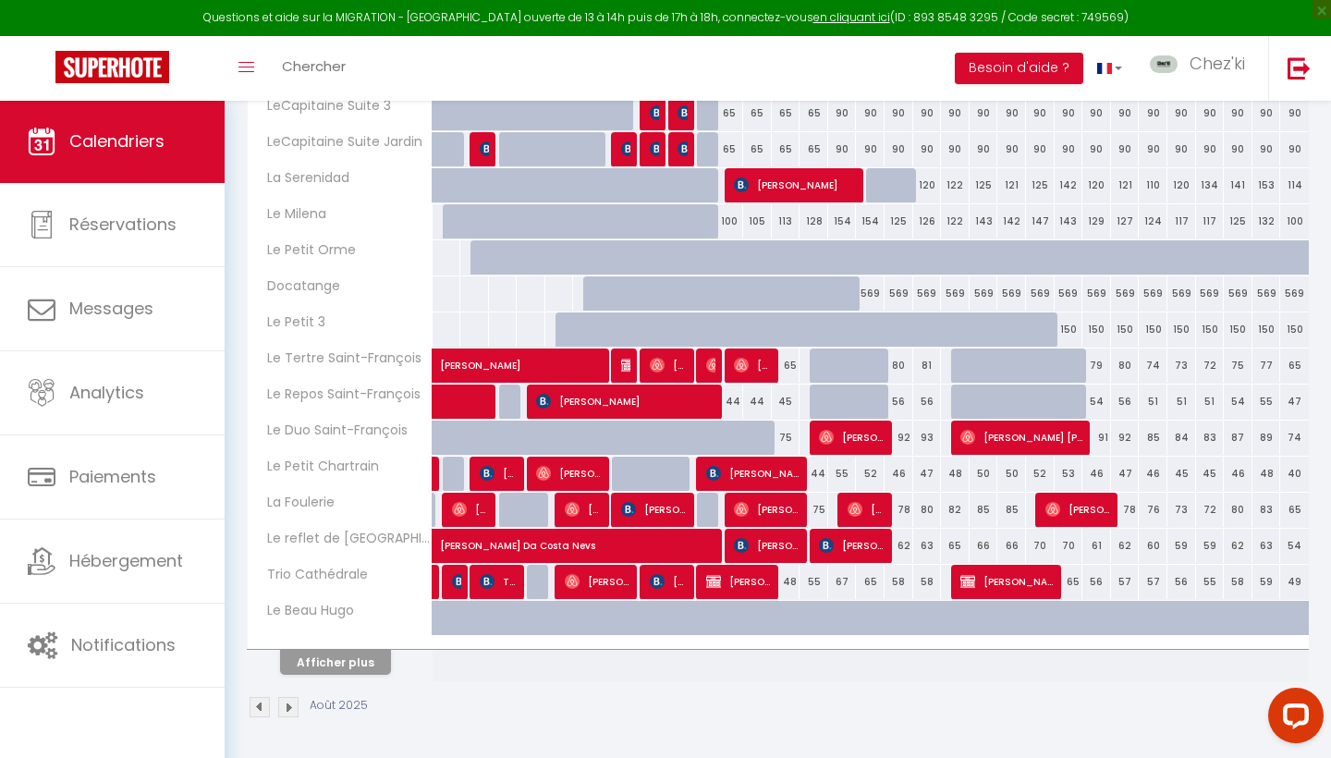
scroll to position [864, 0]
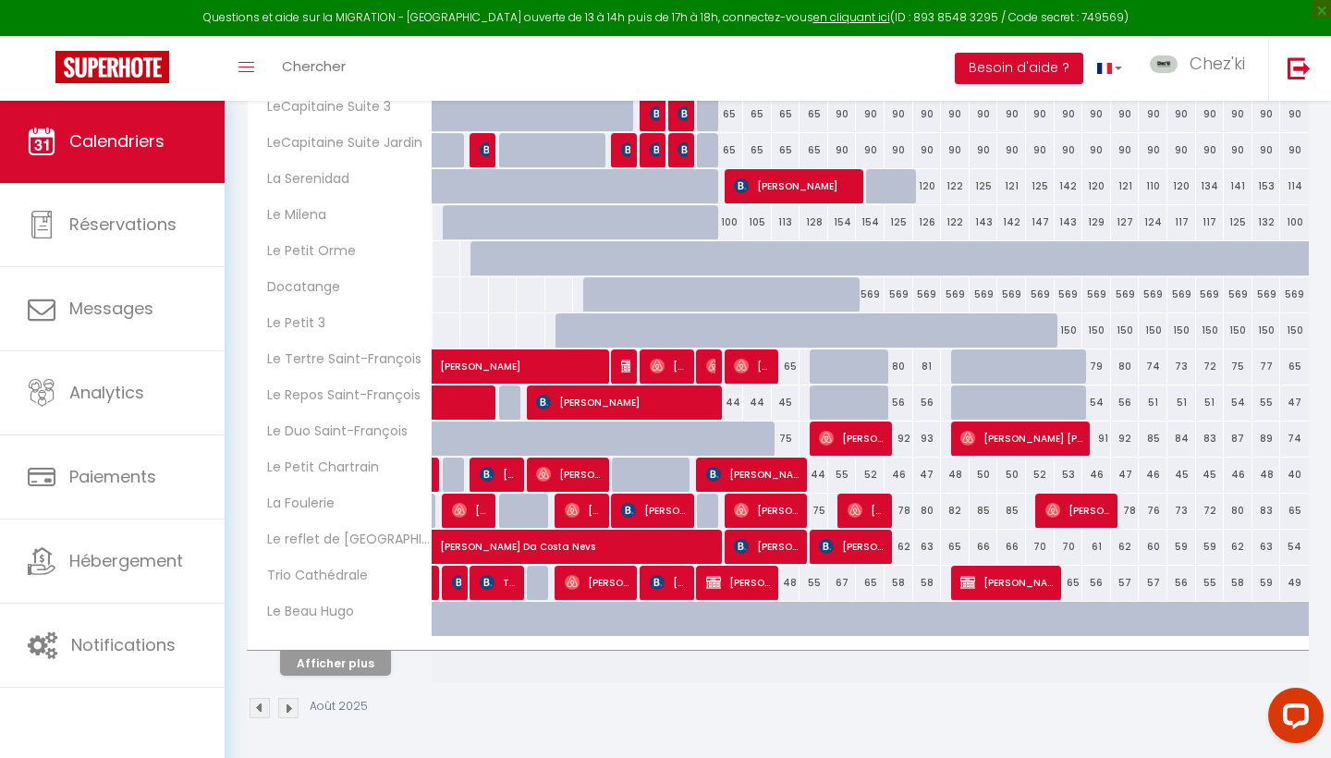
click at [744, 362] on img at bounding box center [741, 366] width 15 height 15
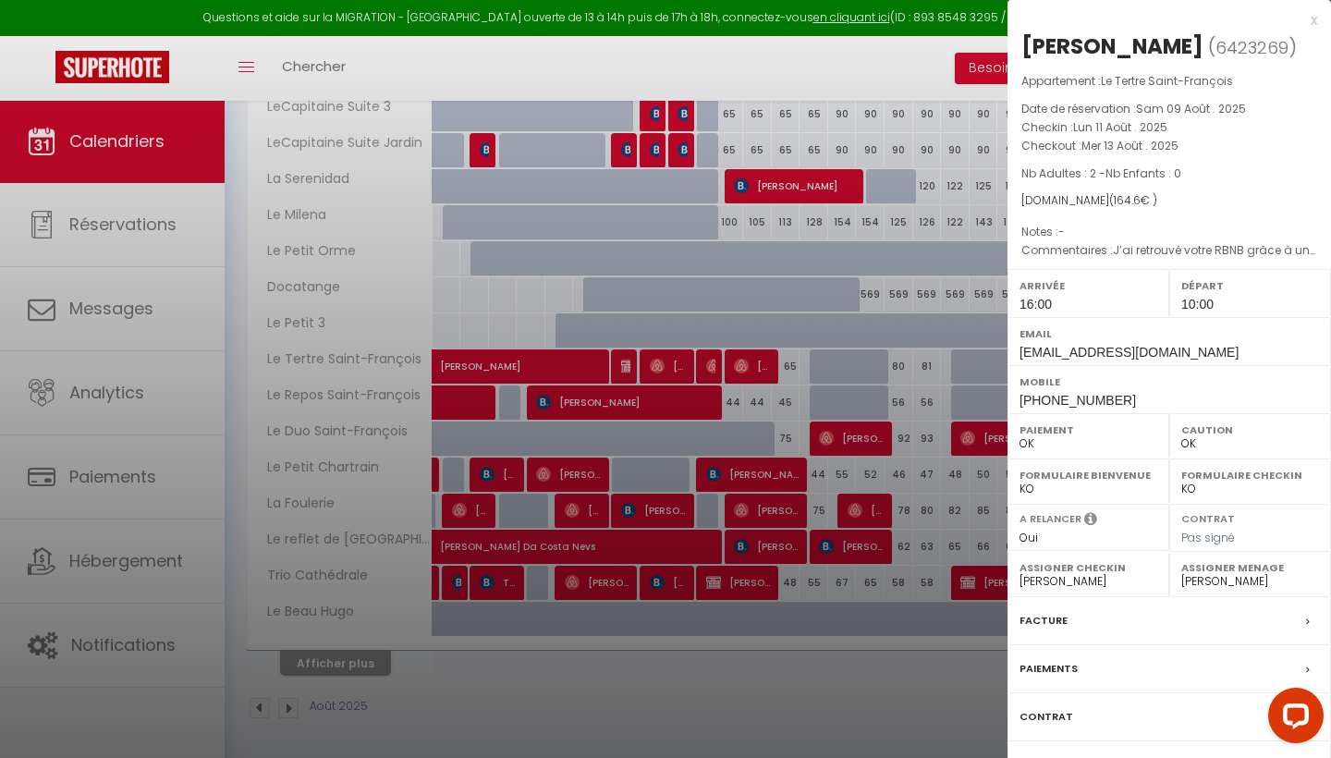
click at [744, 362] on div at bounding box center [665, 379] width 1331 height 758
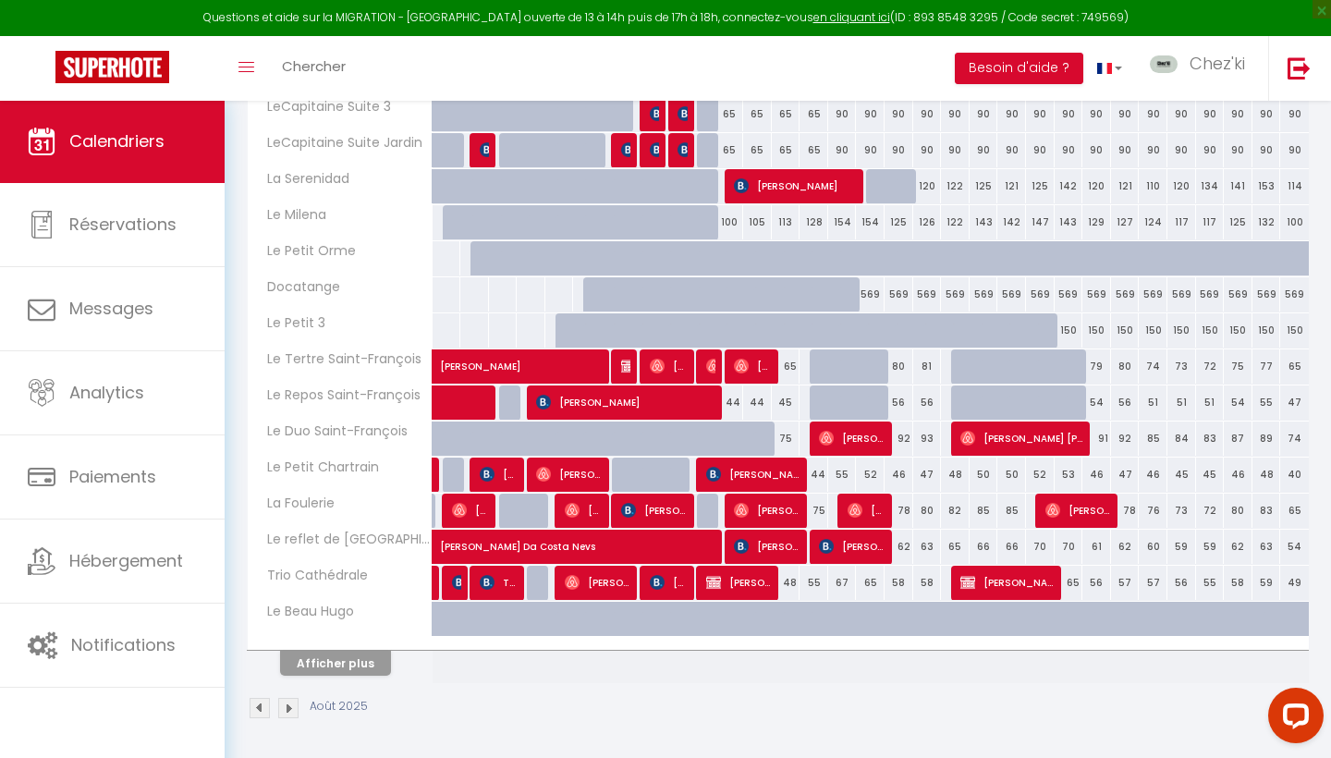
scroll to position [812, 0]
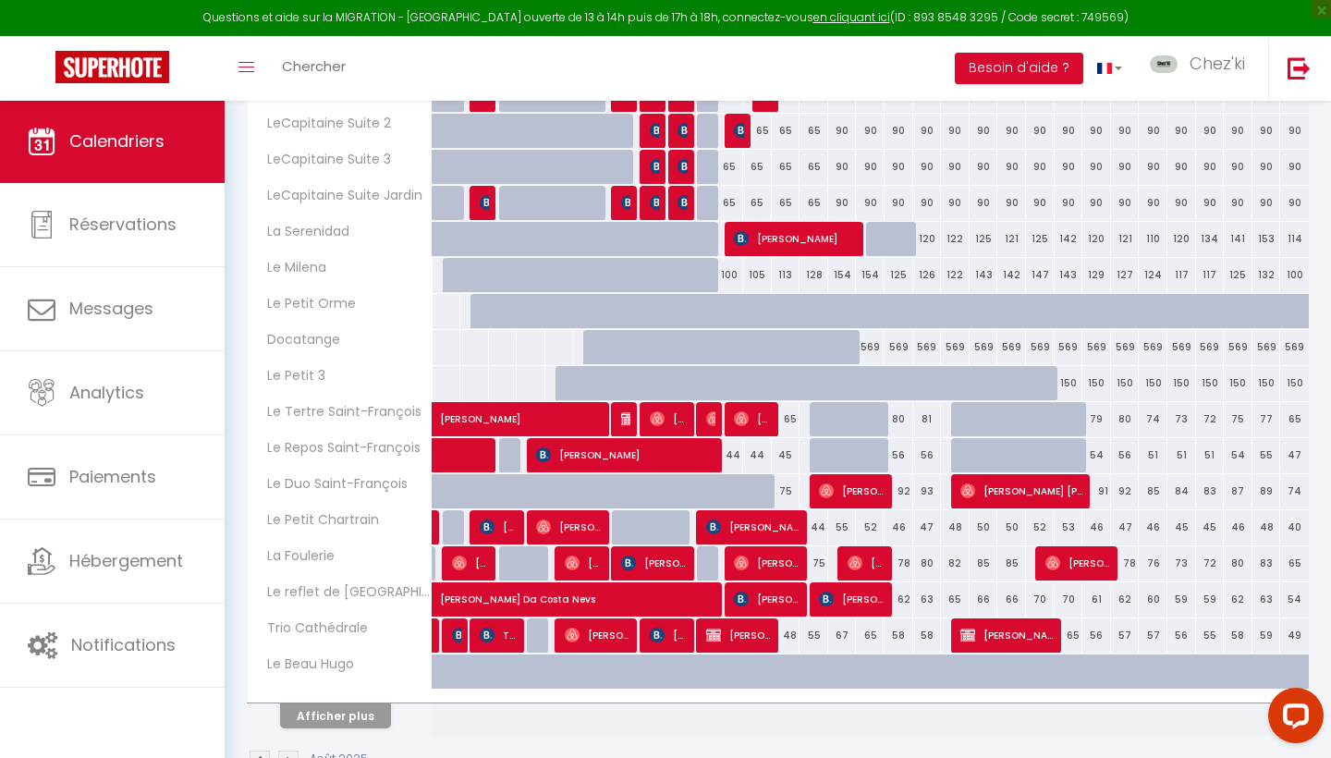
click at [338, 713] on button "Afficher plus" at bounding box center [335, 716] width 111 height 25
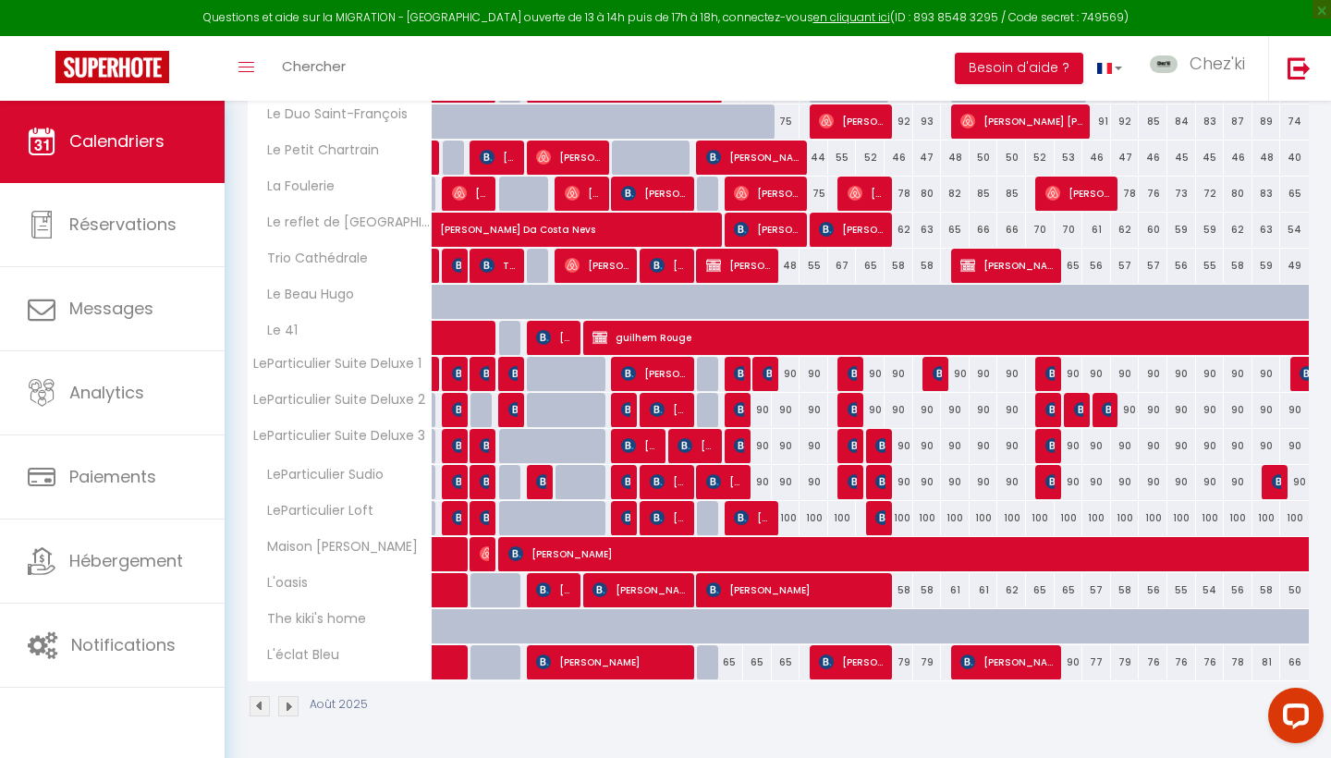
scroll to position [1180, 0]
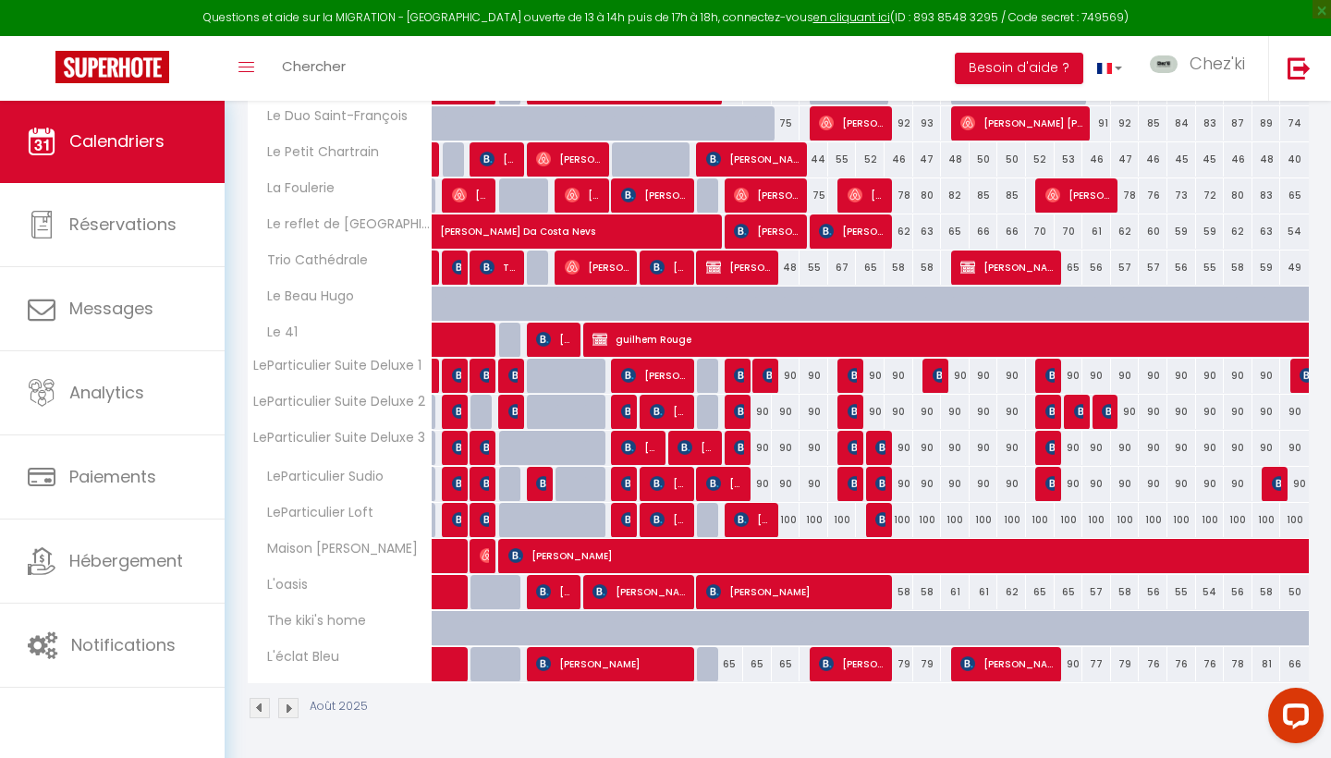
click at [767, 373] on img at bounding box center [770, 375] width 15 height 15
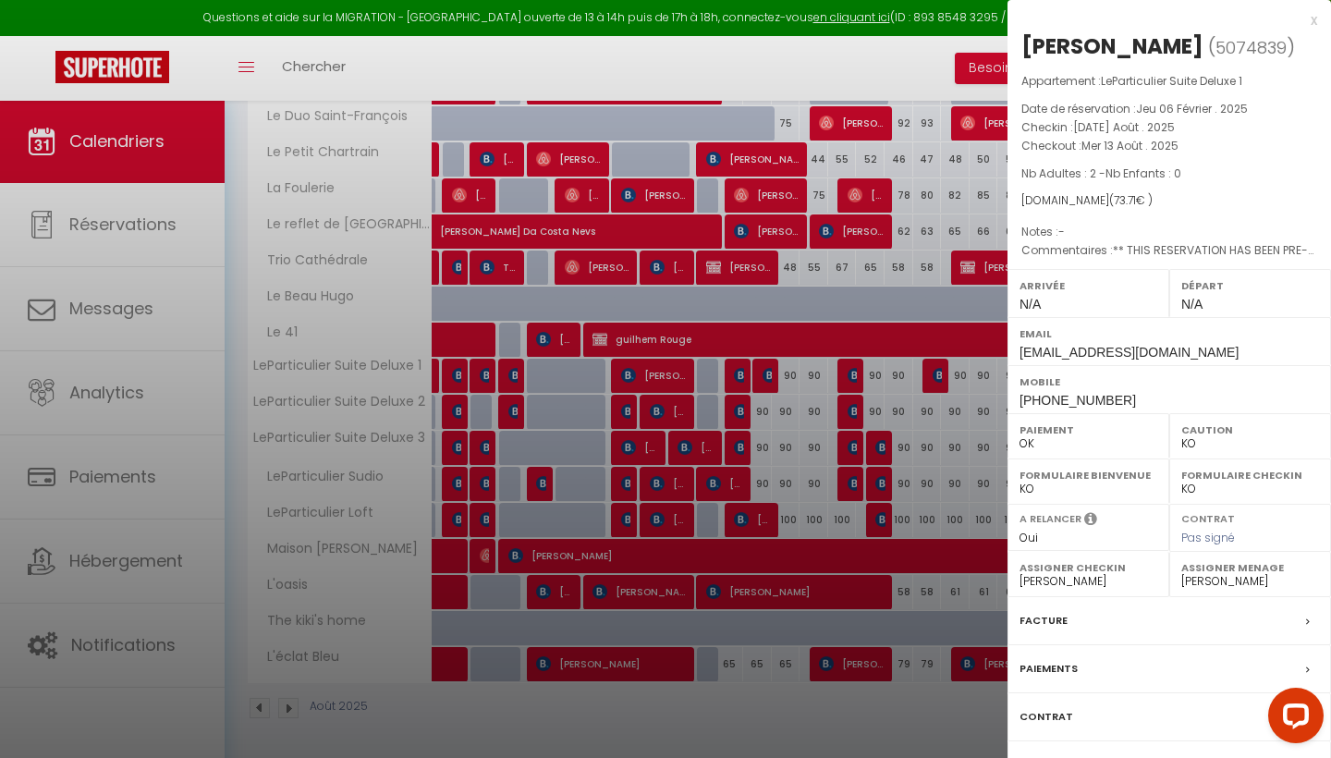
click at [766, 370] on div at bounding box center [665, 379] width 1331 height 758
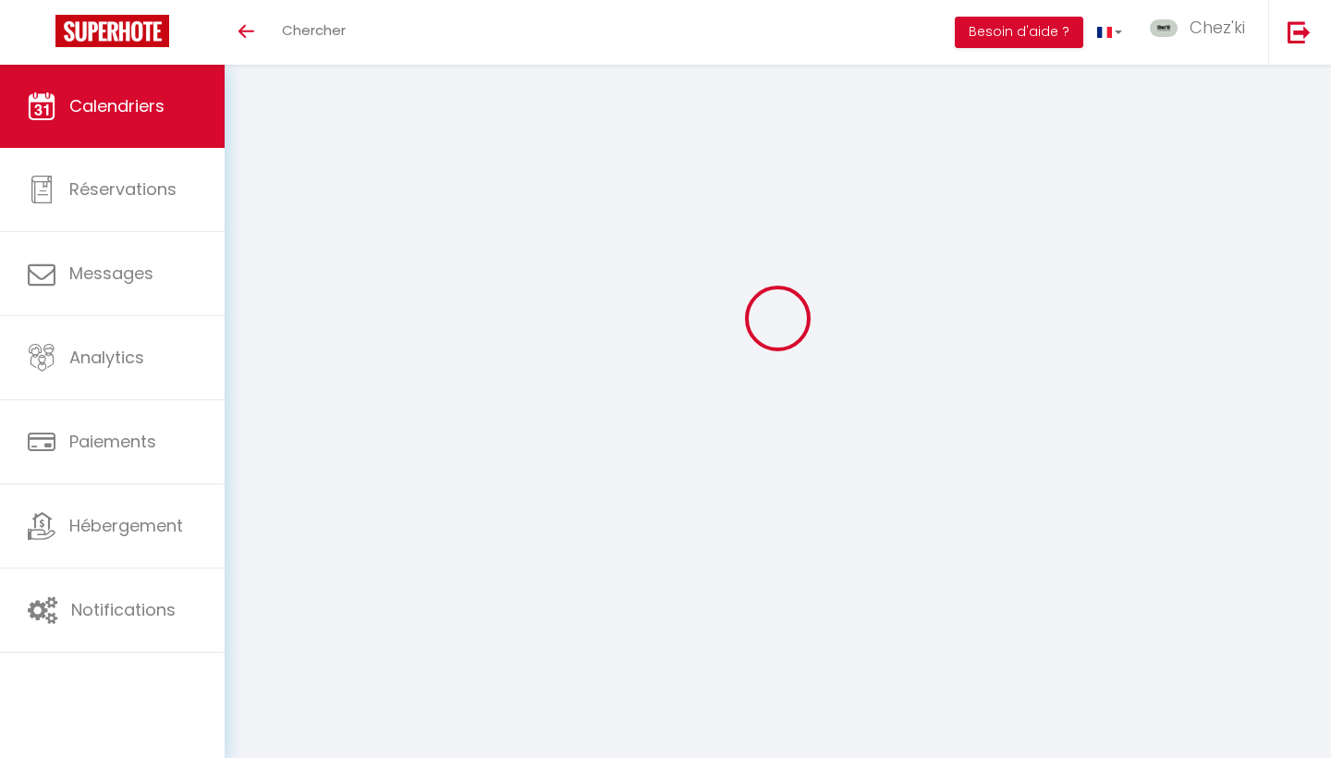
select select
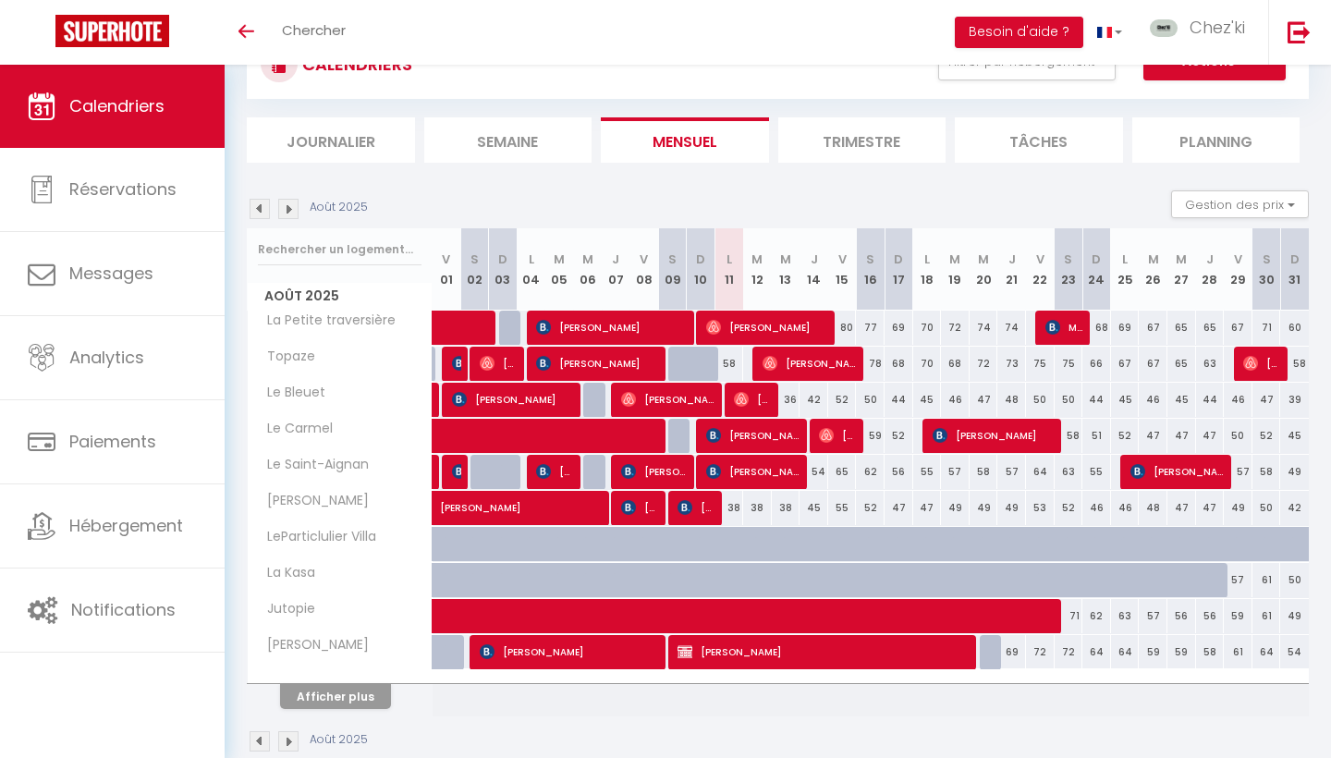
select select
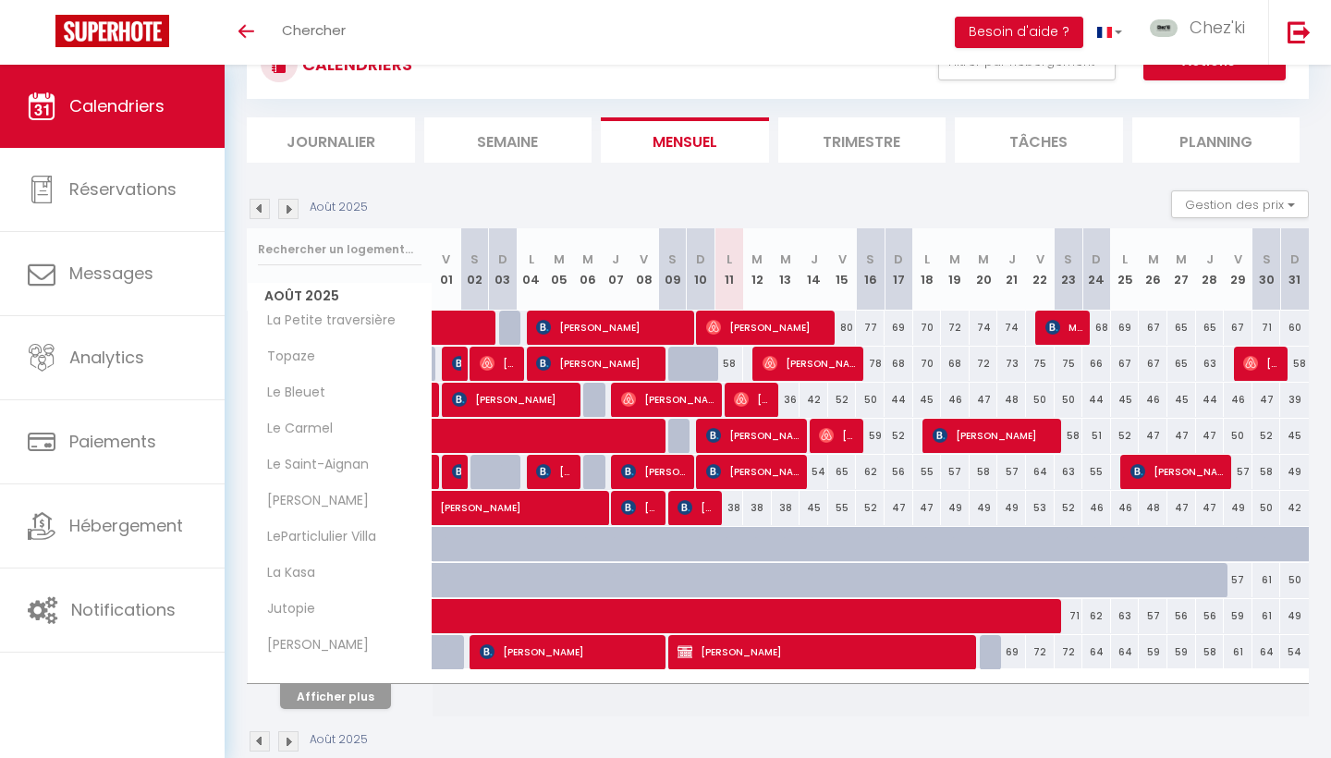
select select
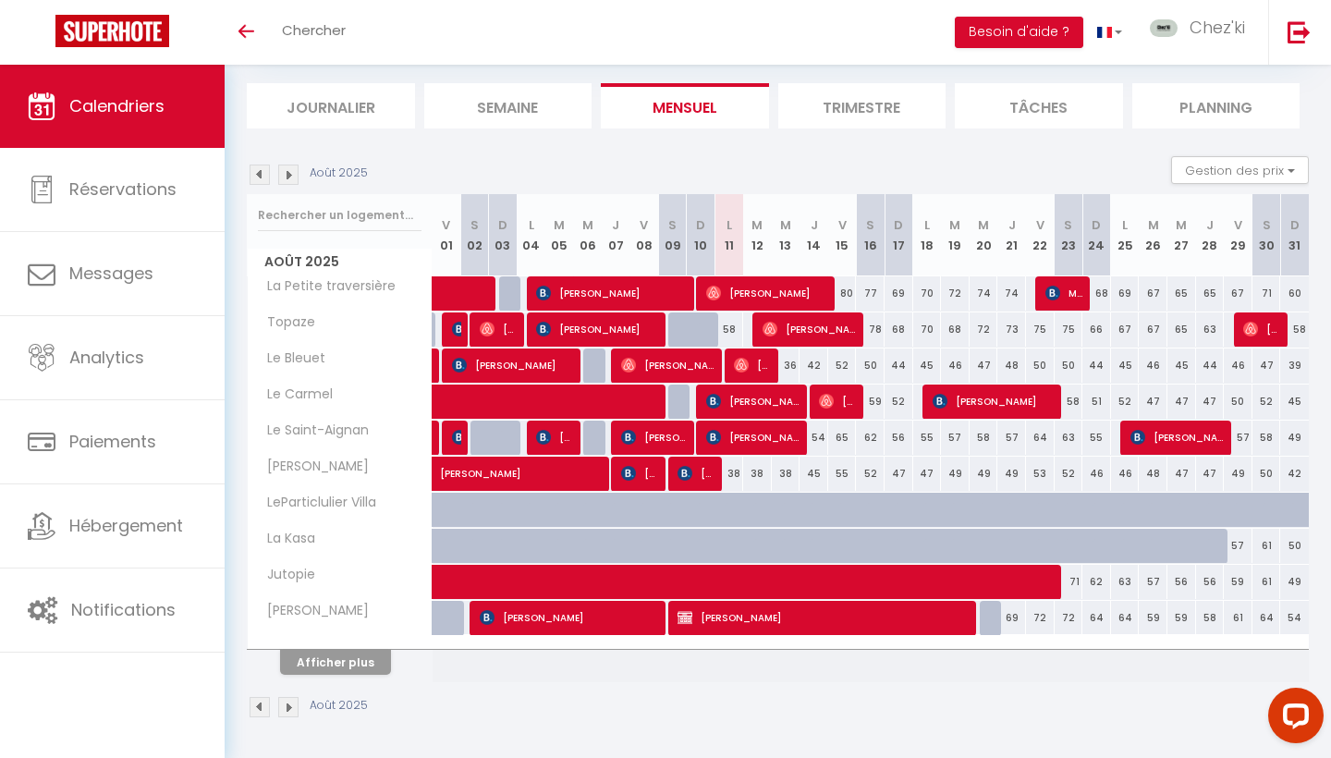
scroll to position [108, 0]
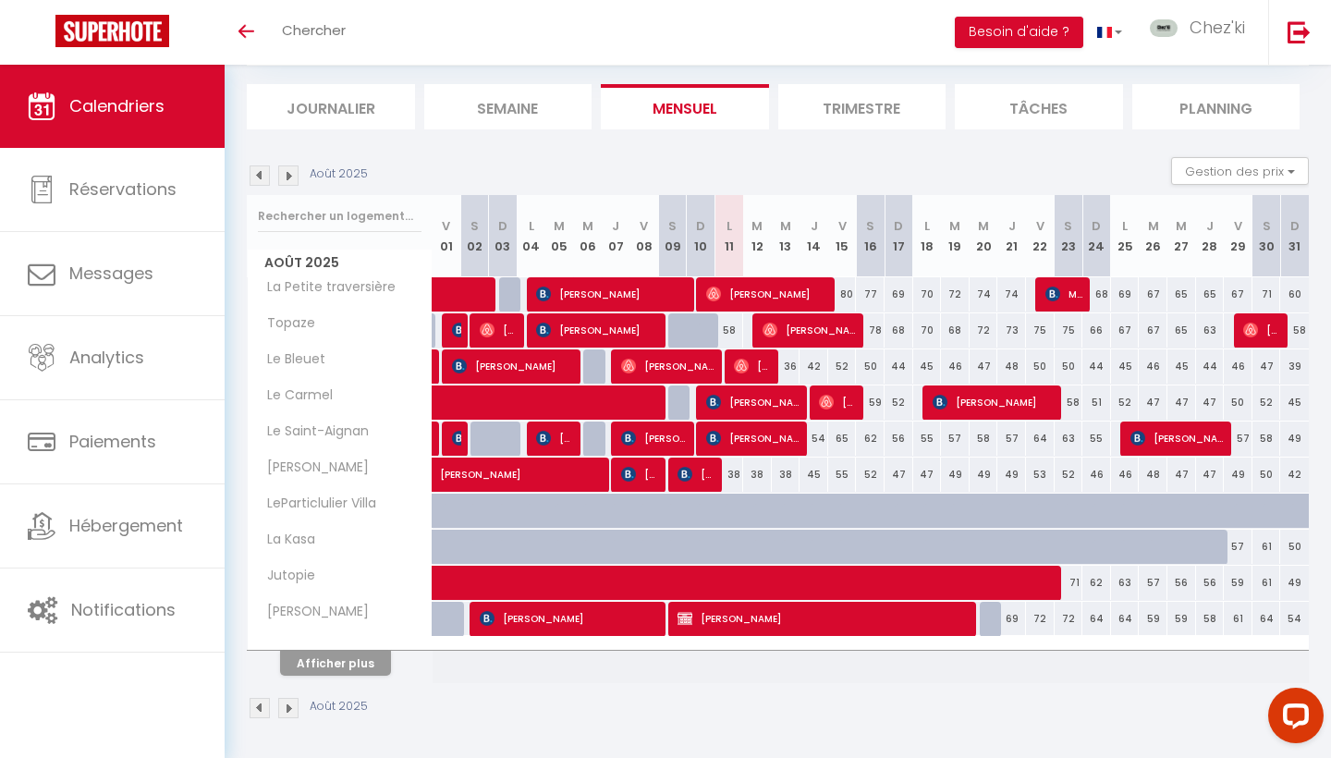
click at [372, 644] on div at bounding box center [340, 644] width 185 height 12
click at [365, 654] on button "Afficher plus" at bounding box center [335, 663] width 111 height 25
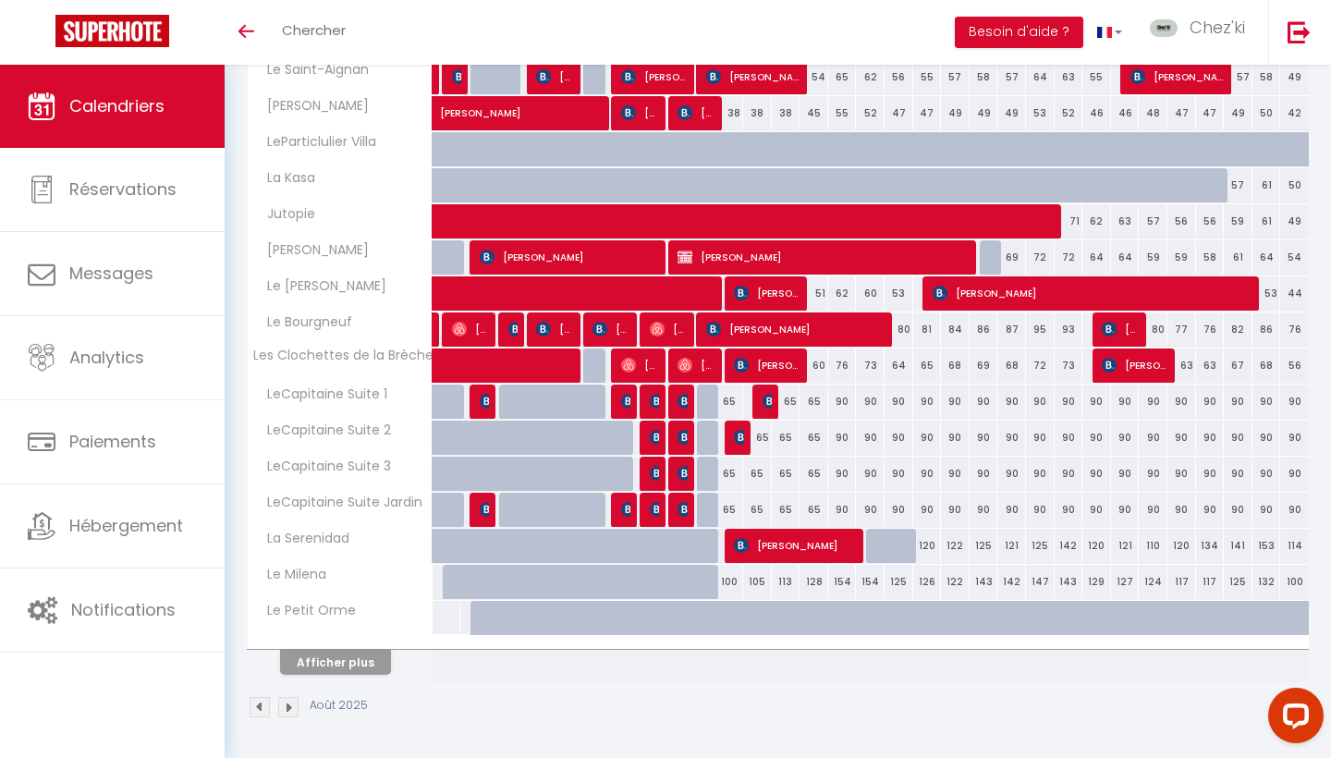
scroll to position [469, 0]
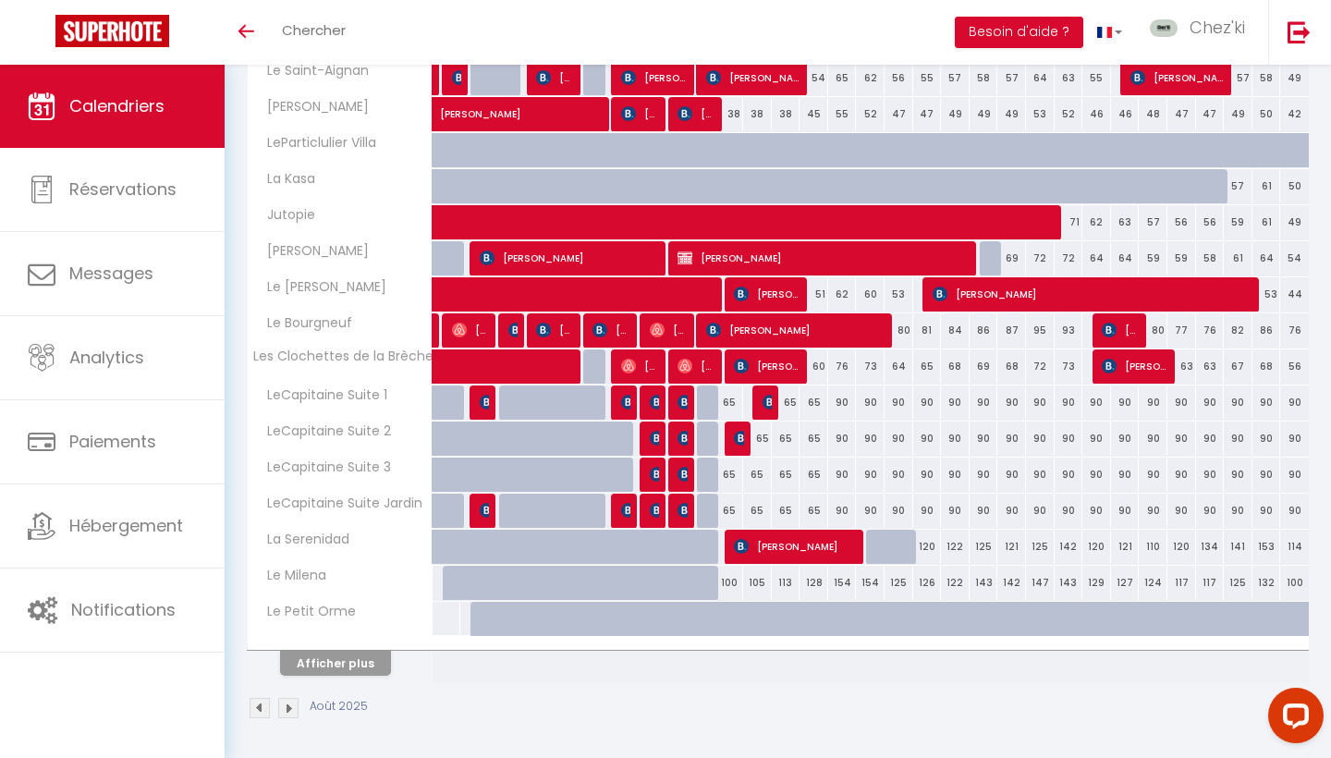
click at [351, 668] on button "Afficher plus" at bounding box center [335, 663] width 111 height 25
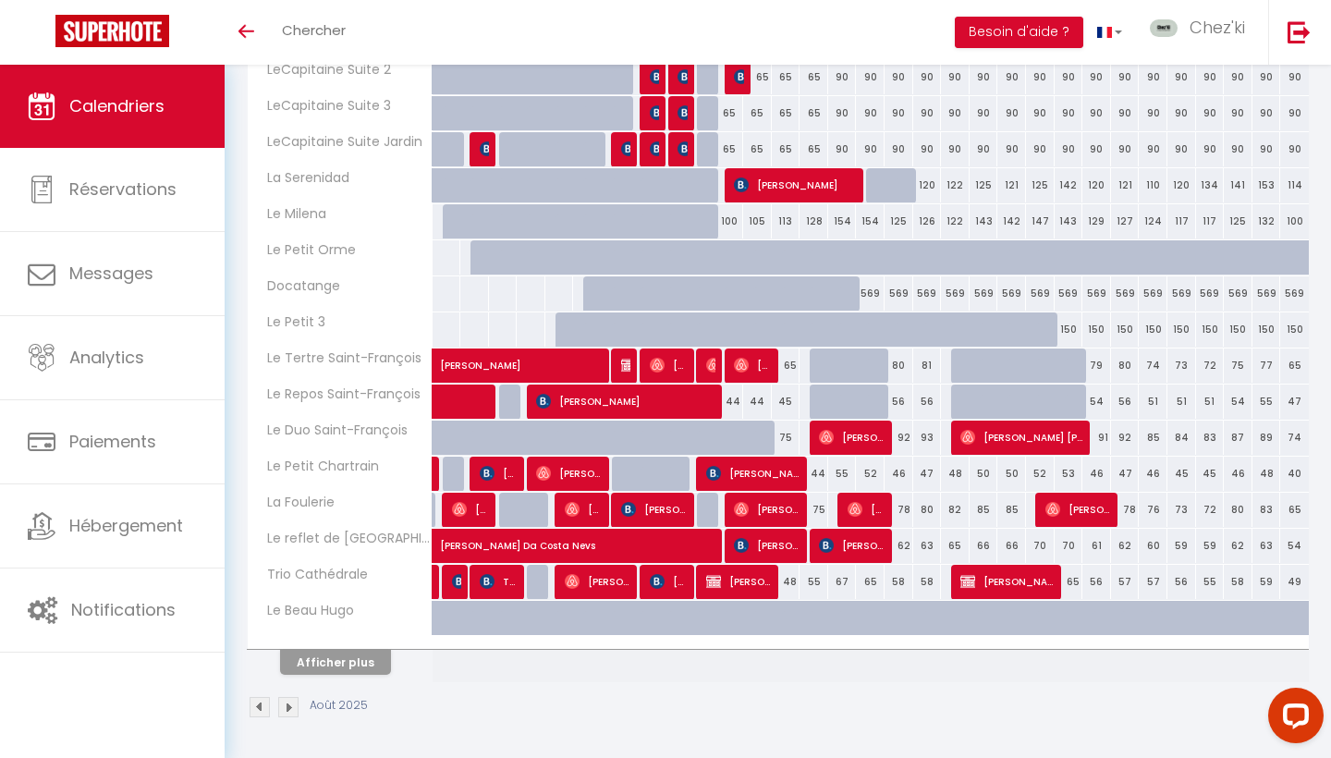
scroll to position [829, 0]
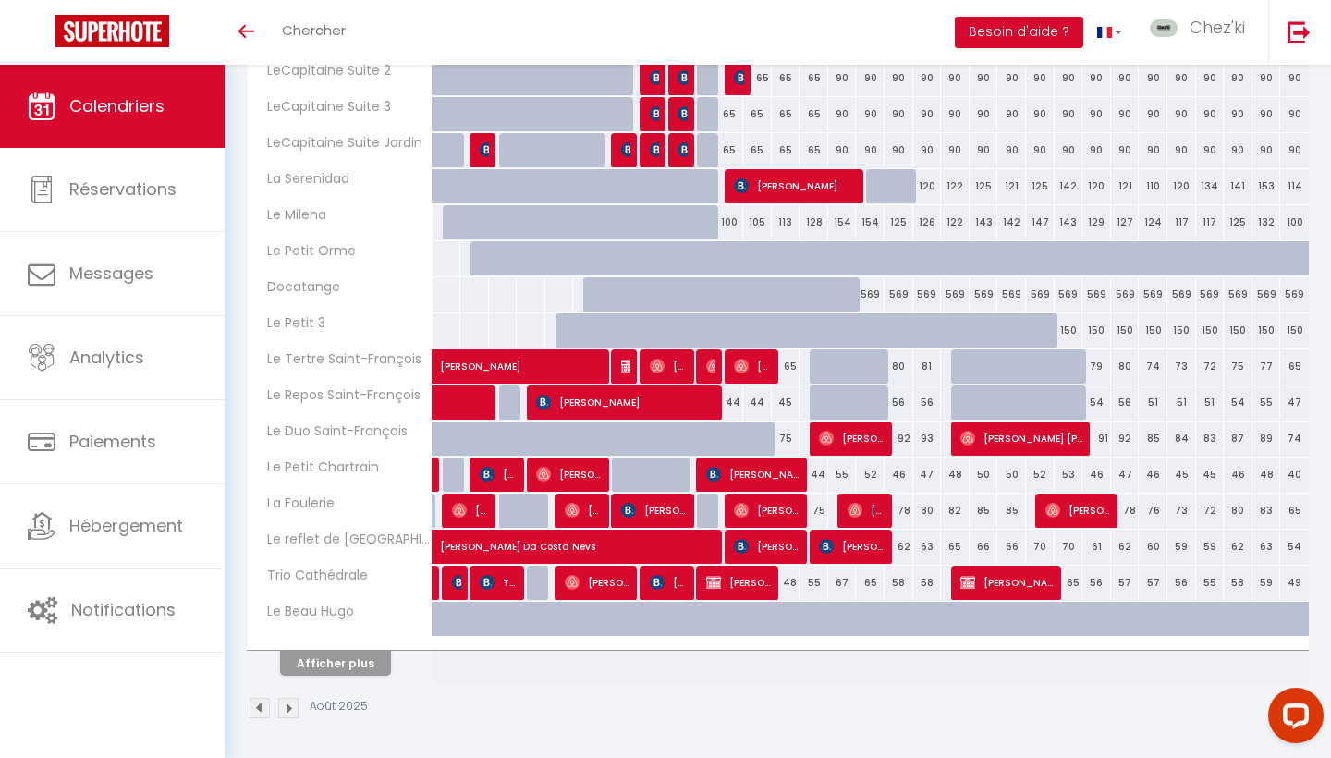
click at [365, 667] on button "Afficher plus" at bounding box center [335, 663] width 111 height 25
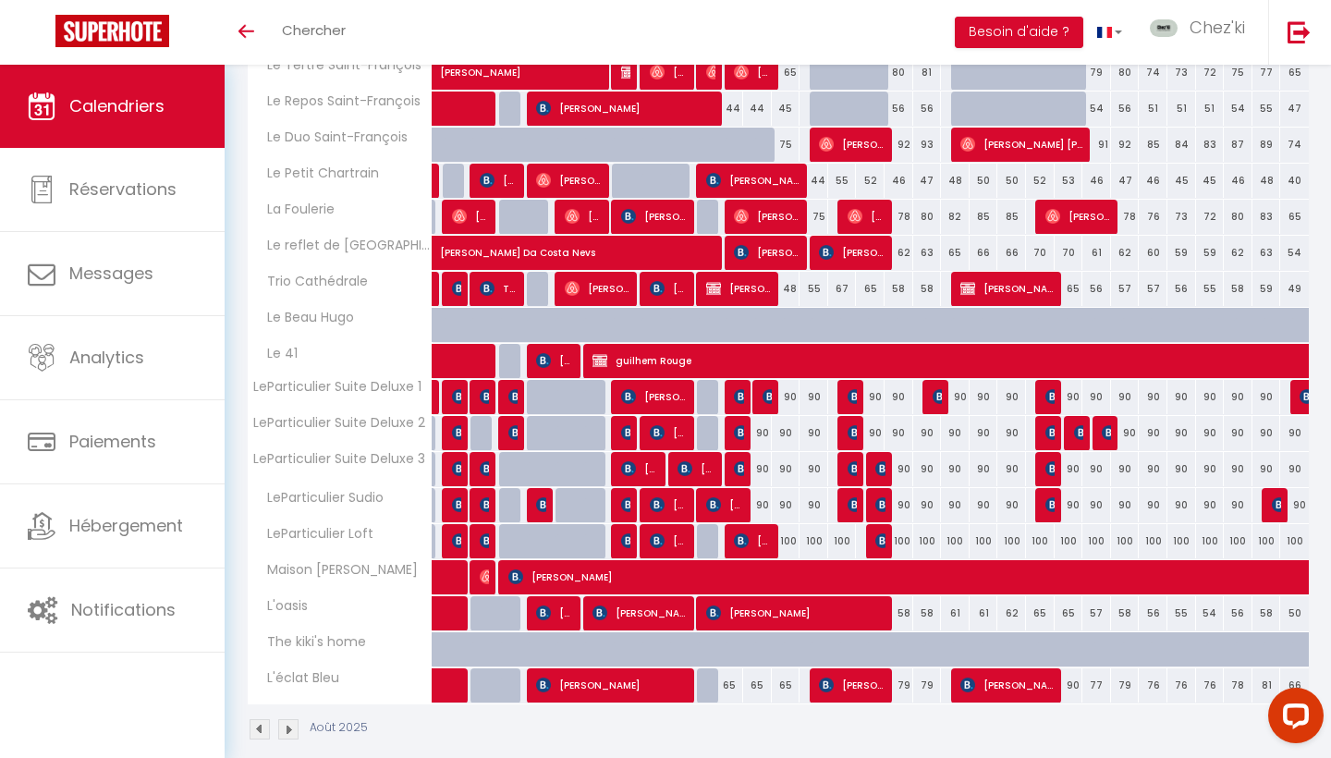
scroll to position [1136, 0]
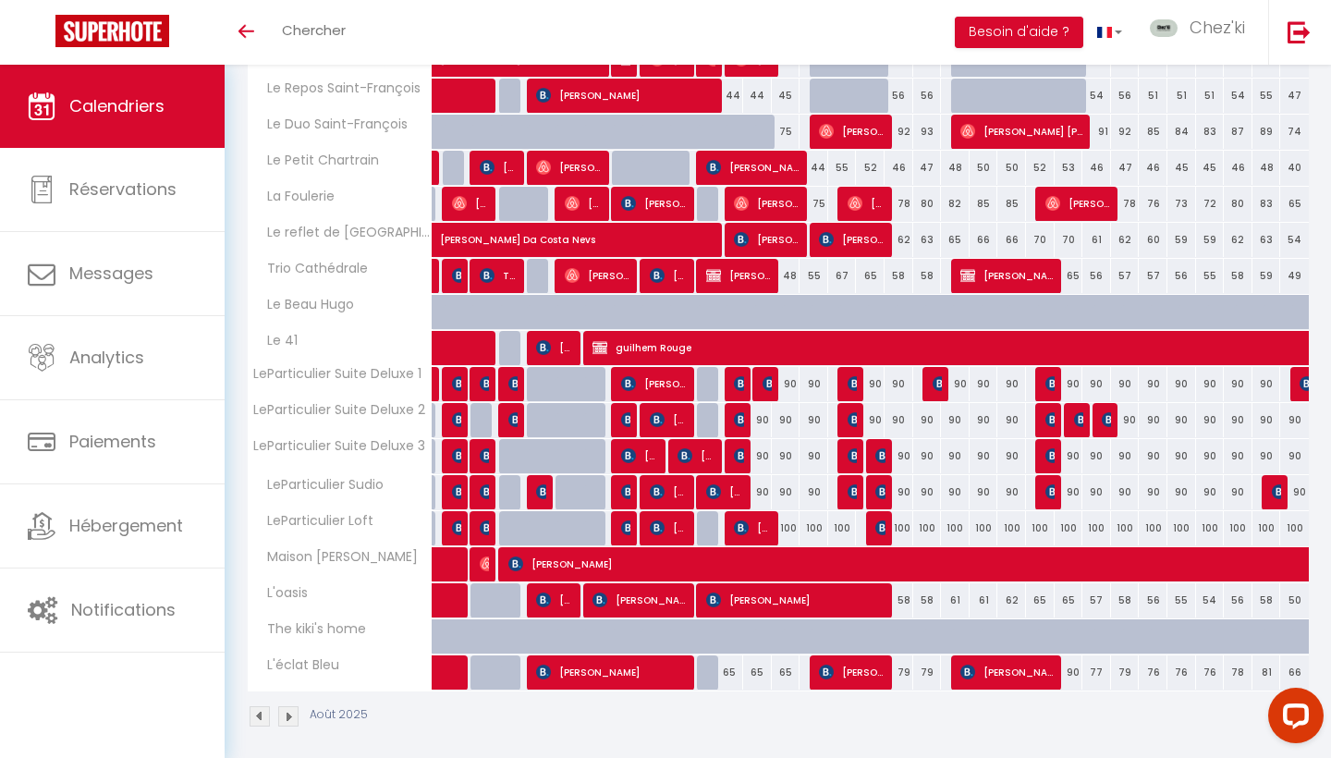
click at [769, 387] on img at bounding box center [770, 383] width 15 height 15
select select "OK"
select select "KO"
select select "0"
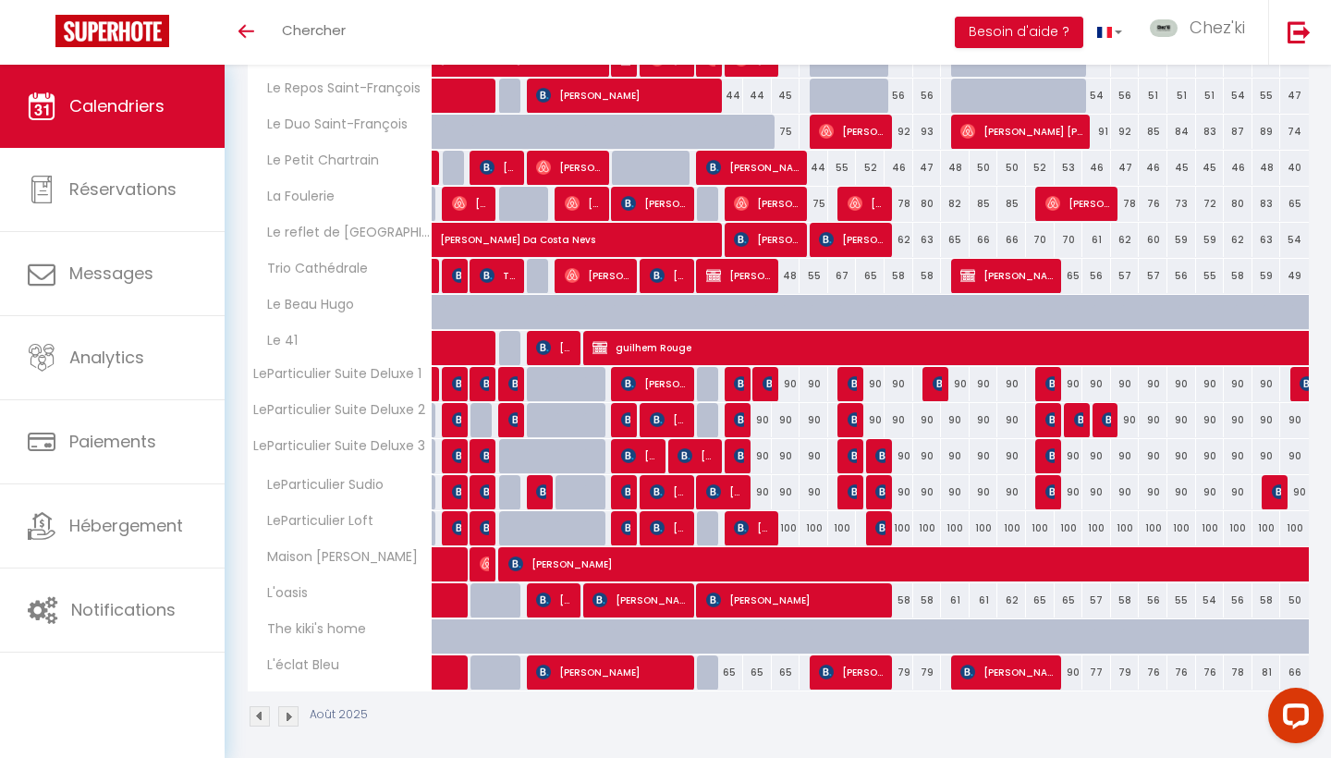
select select "1"
select select
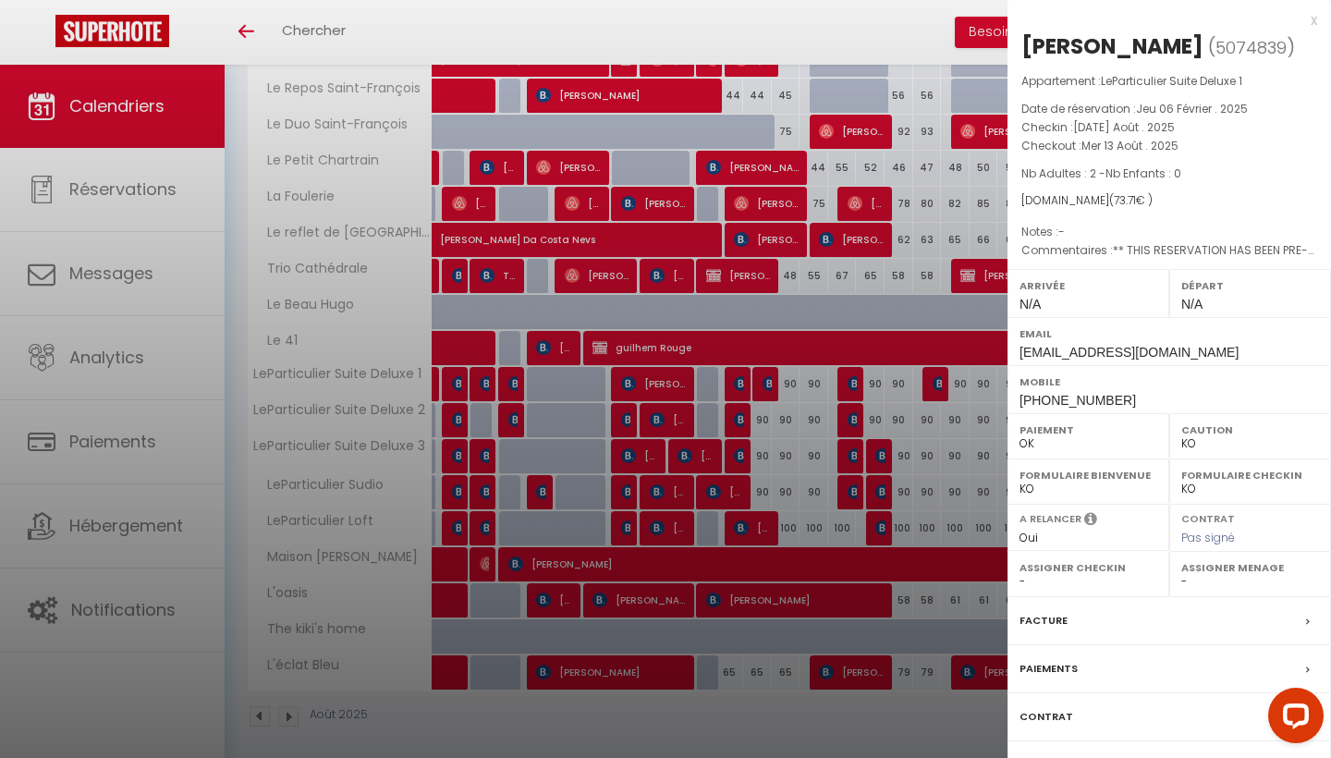
select select "22044"
select select "28823"
click at [768, 380] on div at bounding box center [665, 379] width 1331 height 758
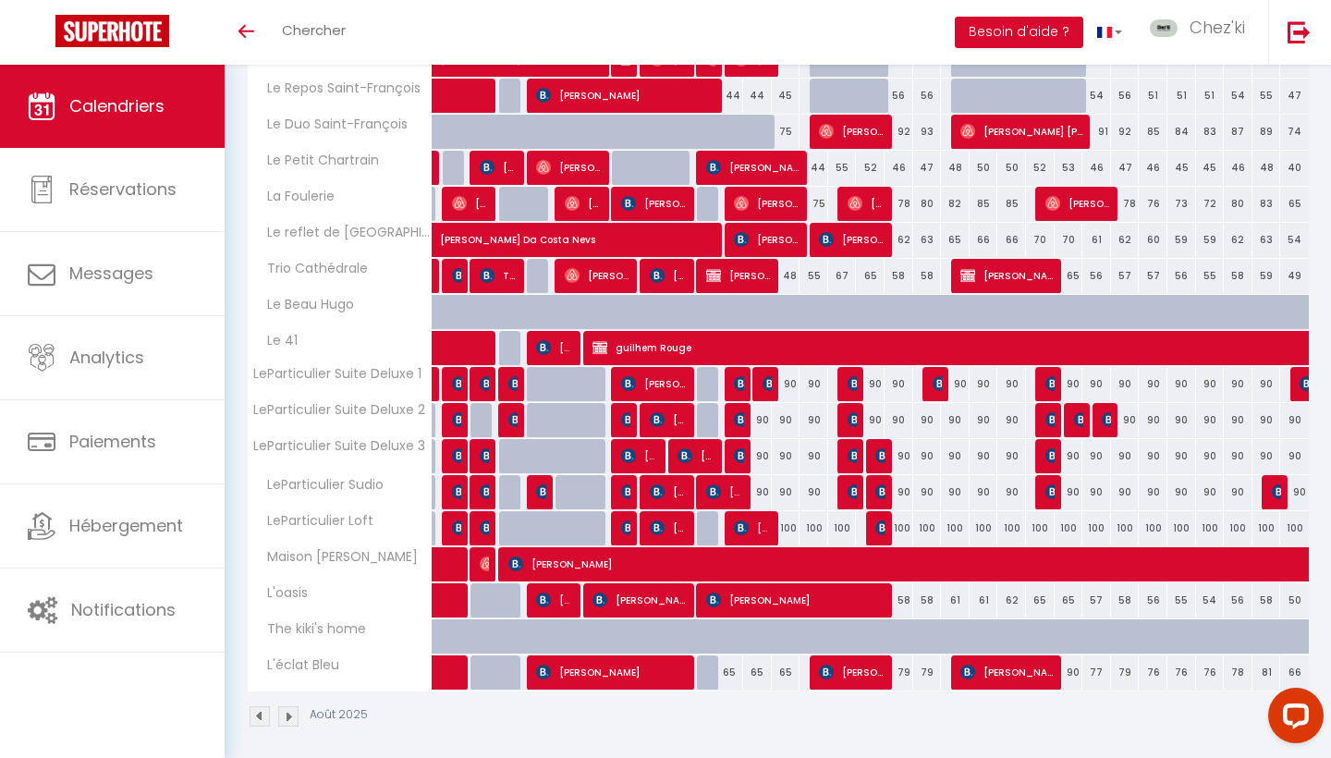
click at [734, 381] on img at bounding box center [741, 383] width 15 height 15
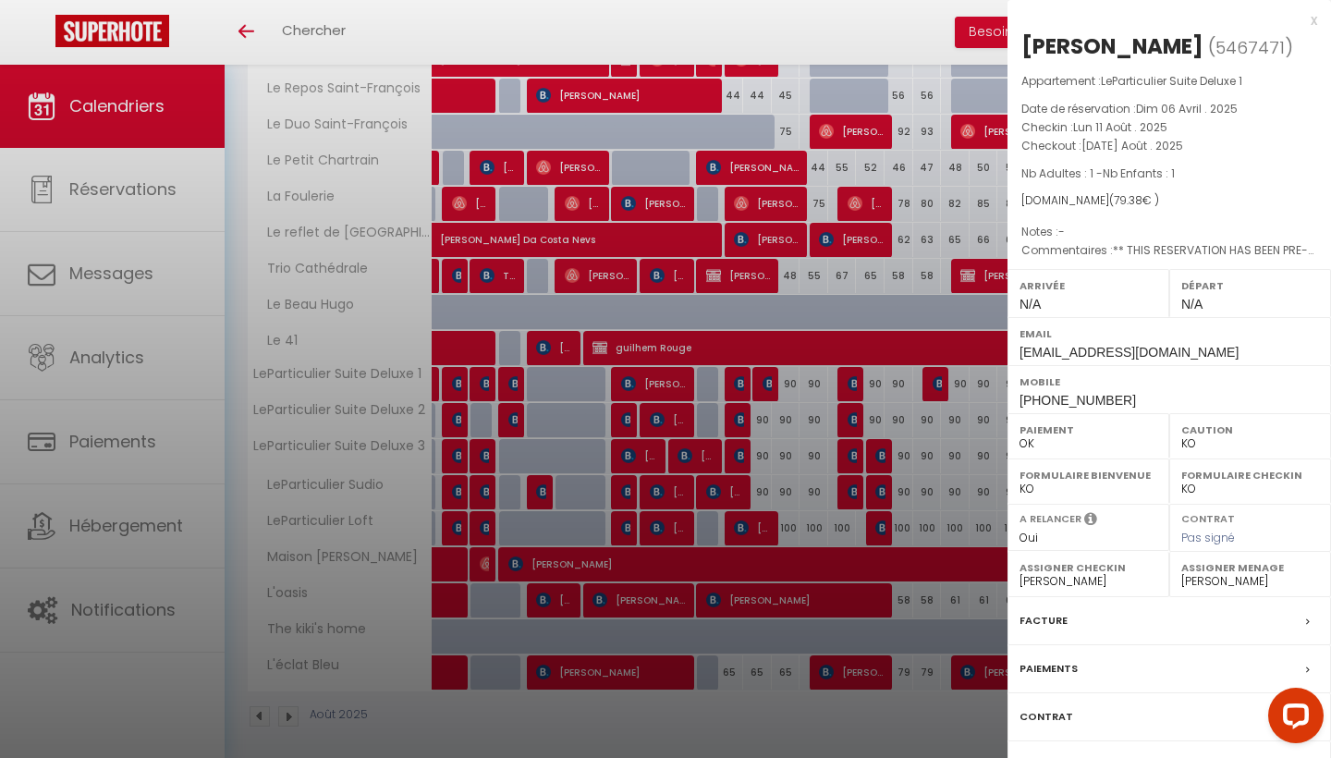
click at [734, 381] on div at bounding box center [665, 379] width 1331 height 758
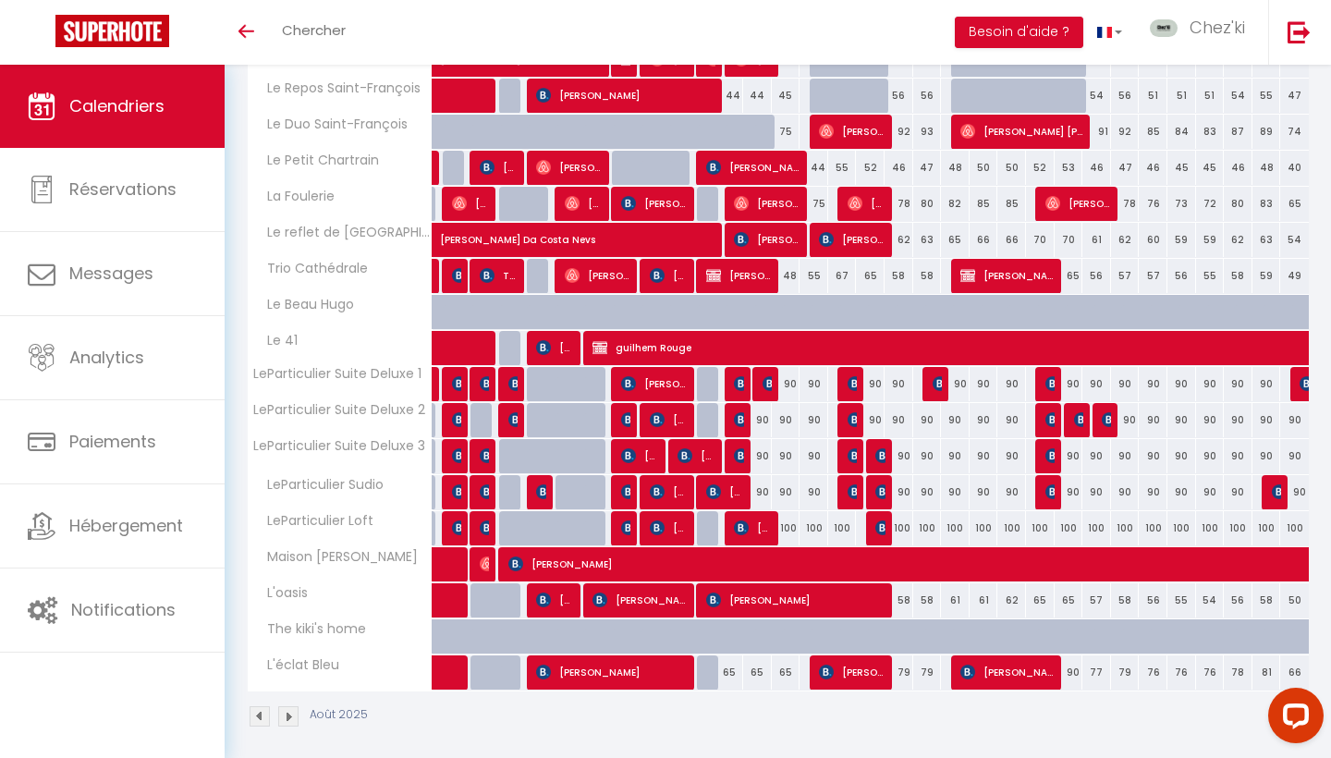
click at [740, 422] on img at bounding box center [741, 419] width 15 height 15
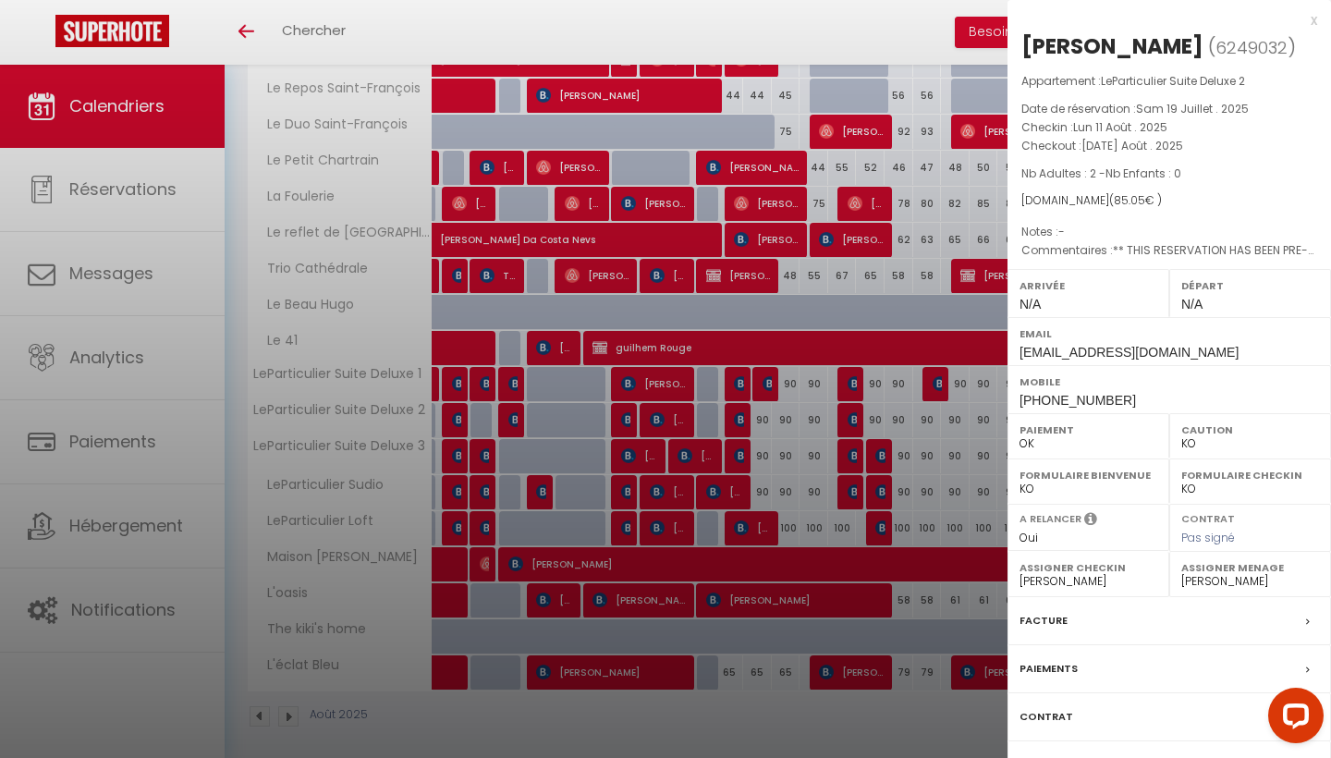
click at [740, 422] on div at bounding box center [665, 379] width 1331 height 758
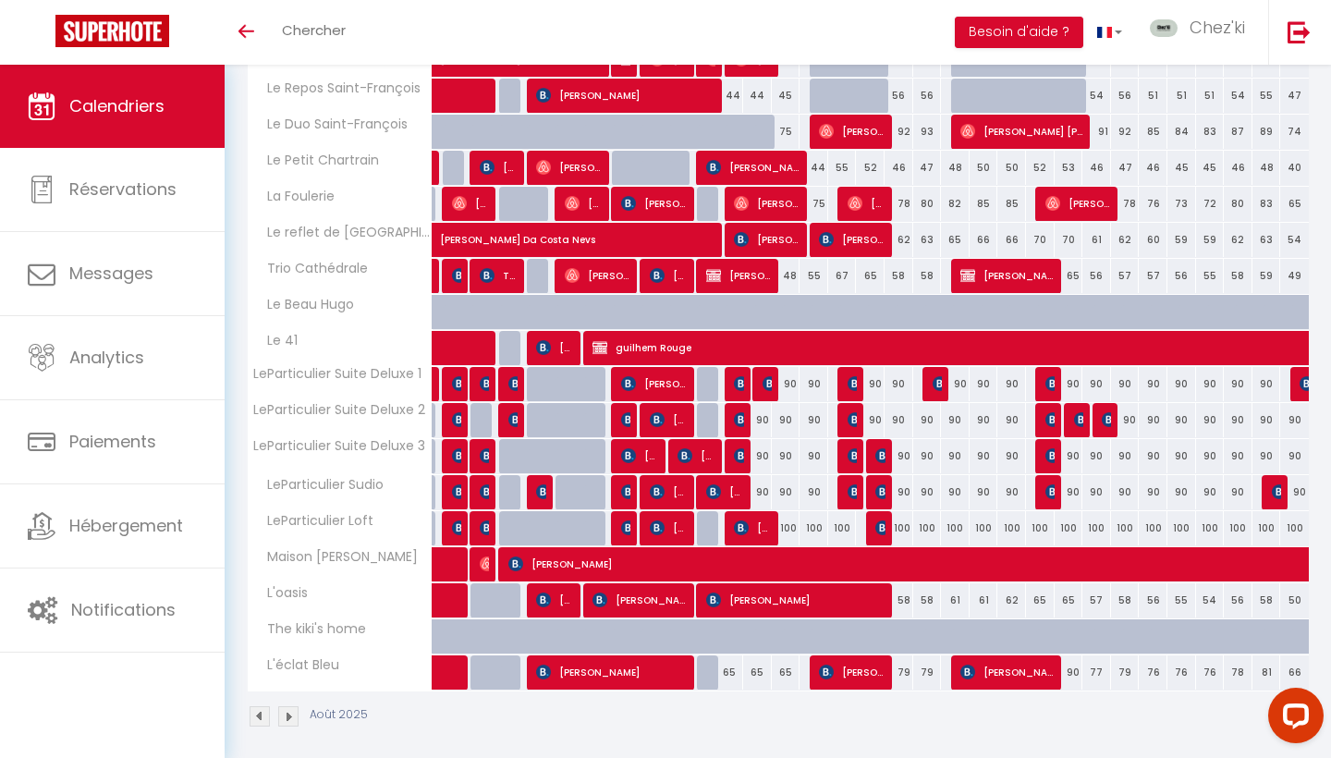
click at [742, 455] on img at bounding box center [741, 455] width 15 height 15
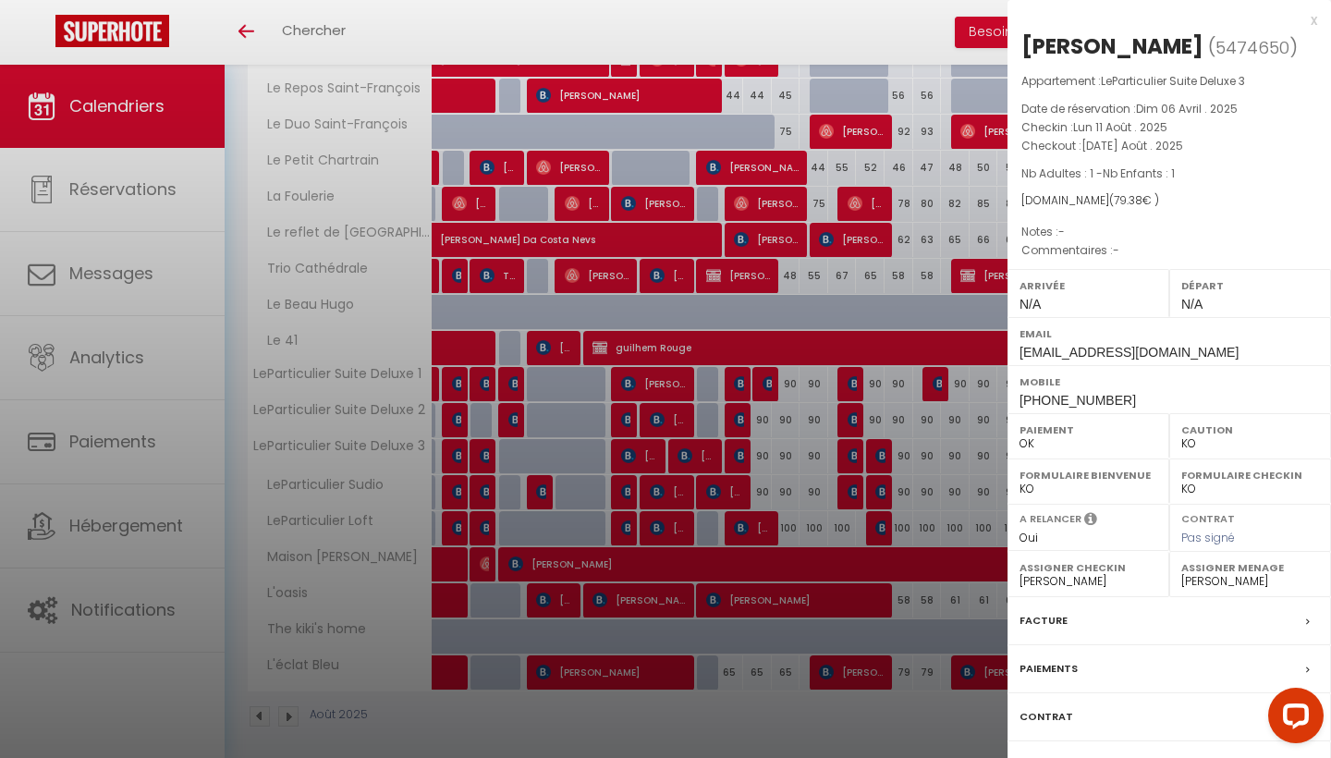
click at [742, 455] on div at bounding box center [665, 379] width 1331 height 758
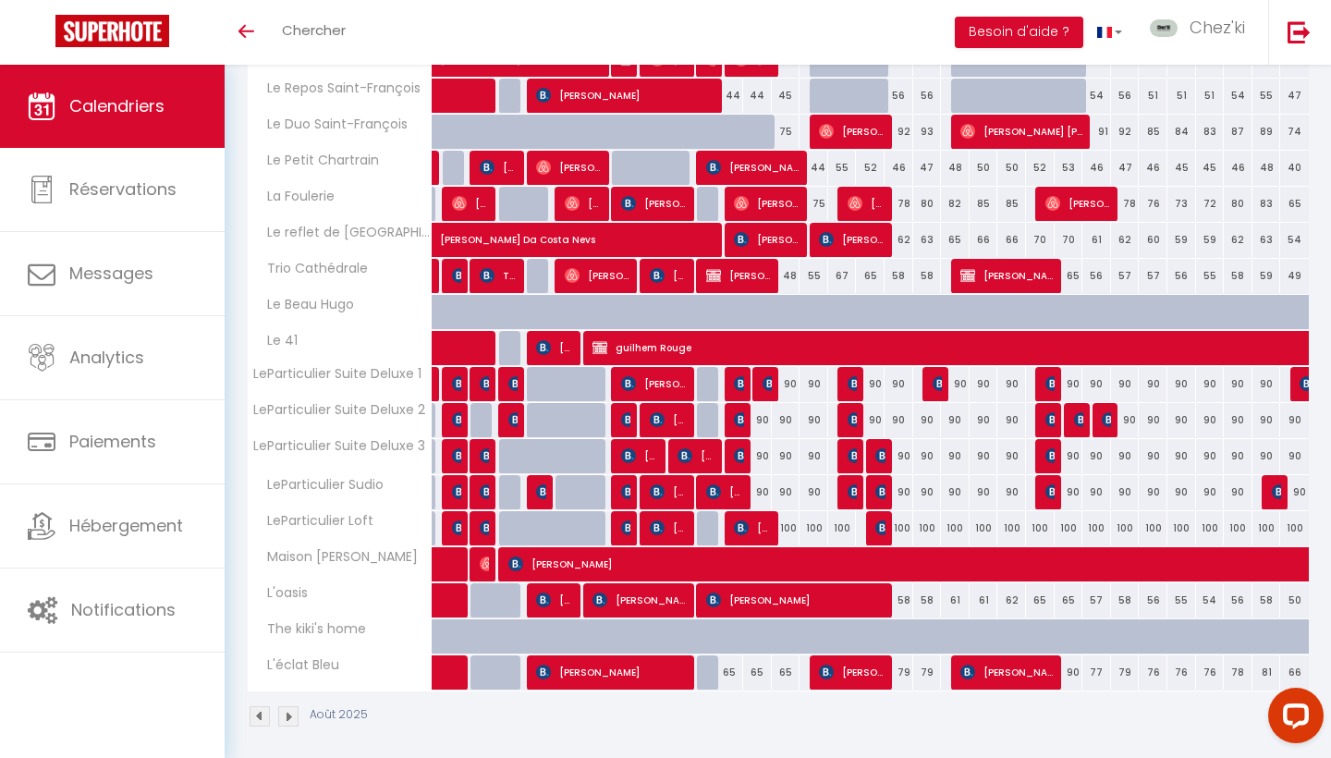
click at [740, 496] on span "[PERSON_NAME]" at bounding box center [725, 491] width 38 height 35
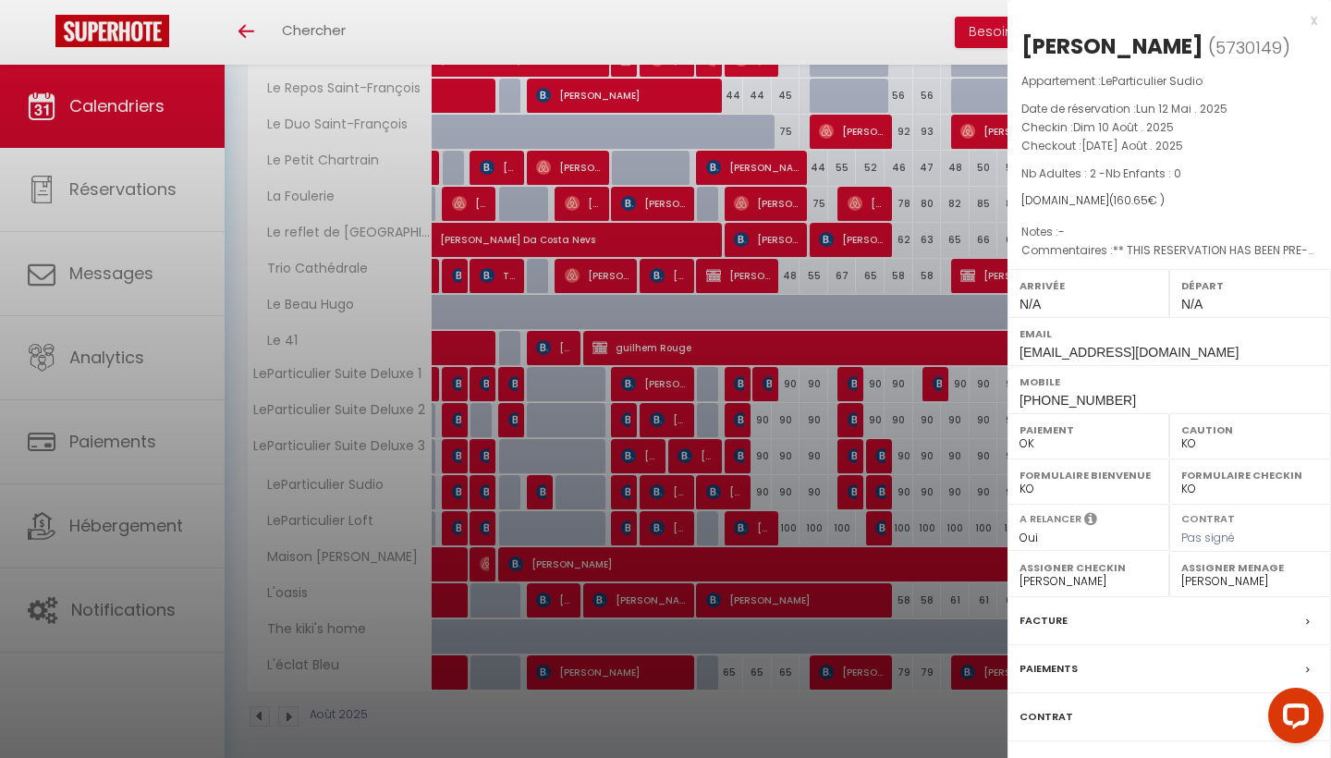
click at [740, 496] on div at bounding box center [665, 379] width 1331 height 758
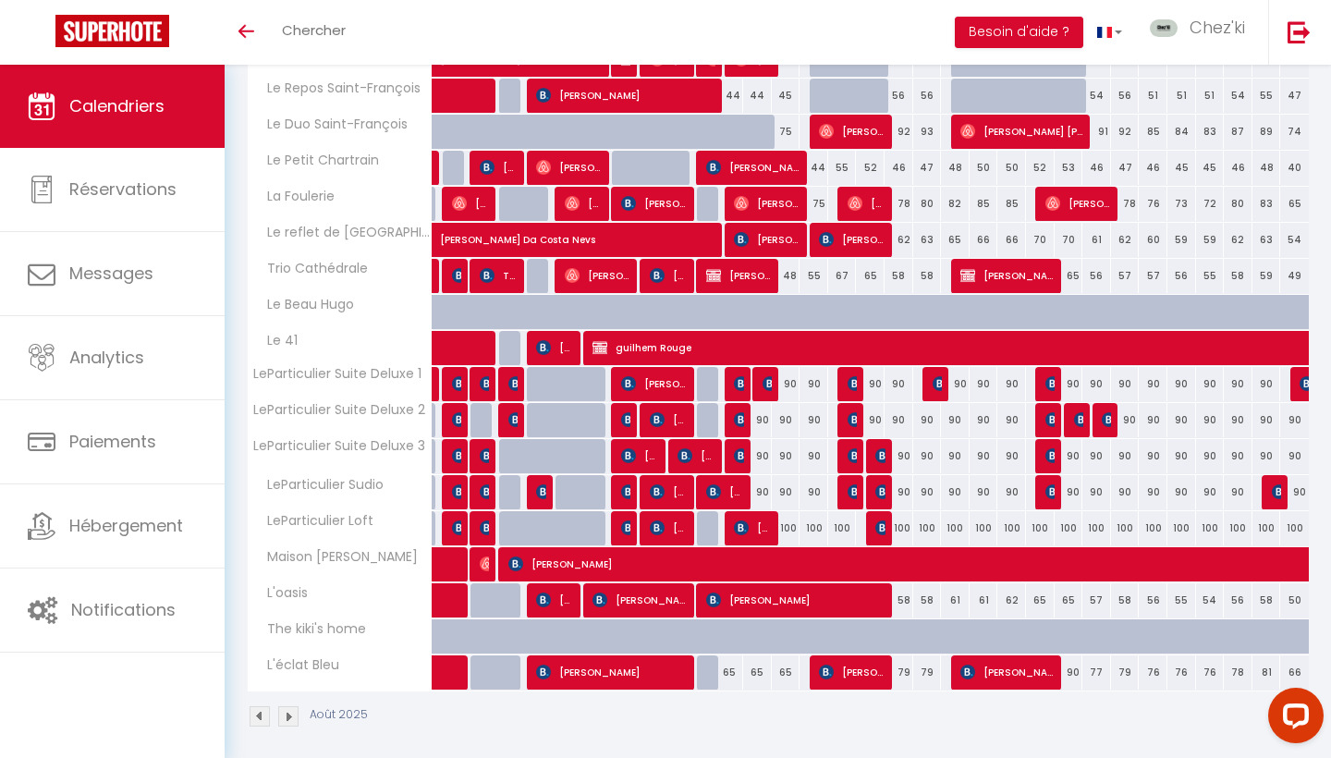
click at [744, 526] on img at bounding box center [741, 528] width 15 height 15
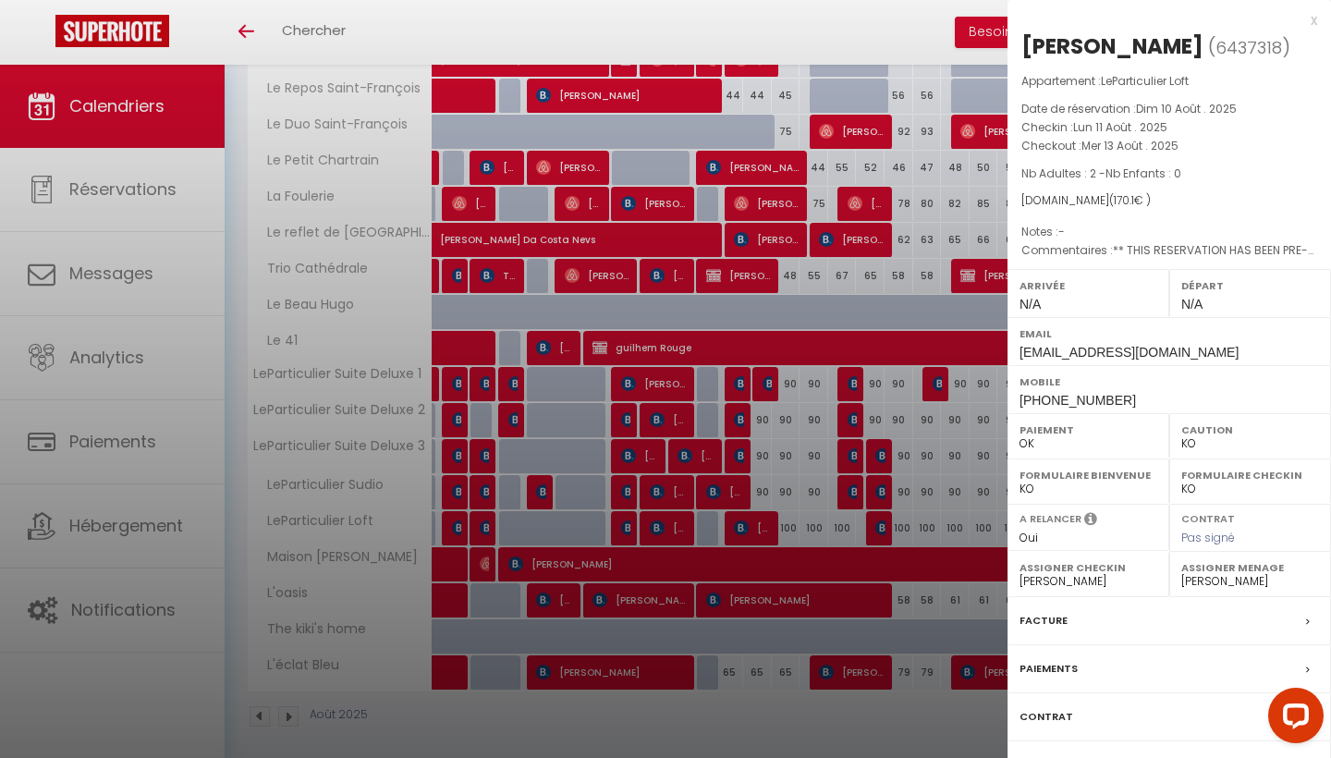
click at [744, 526] on div at bounding box center [665, 379] width 1331 height 758
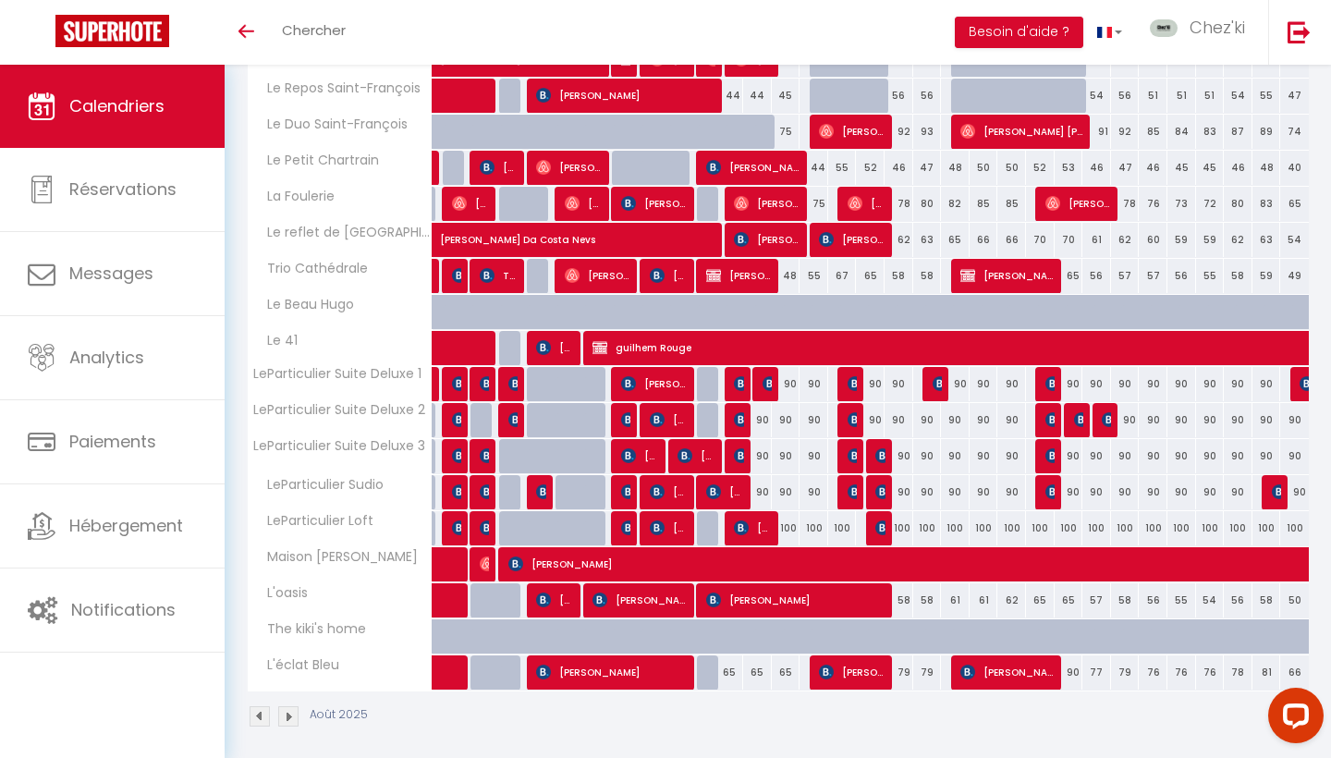
click at [849, 378] on img at bounding box center [855, 383] width 15 height 15
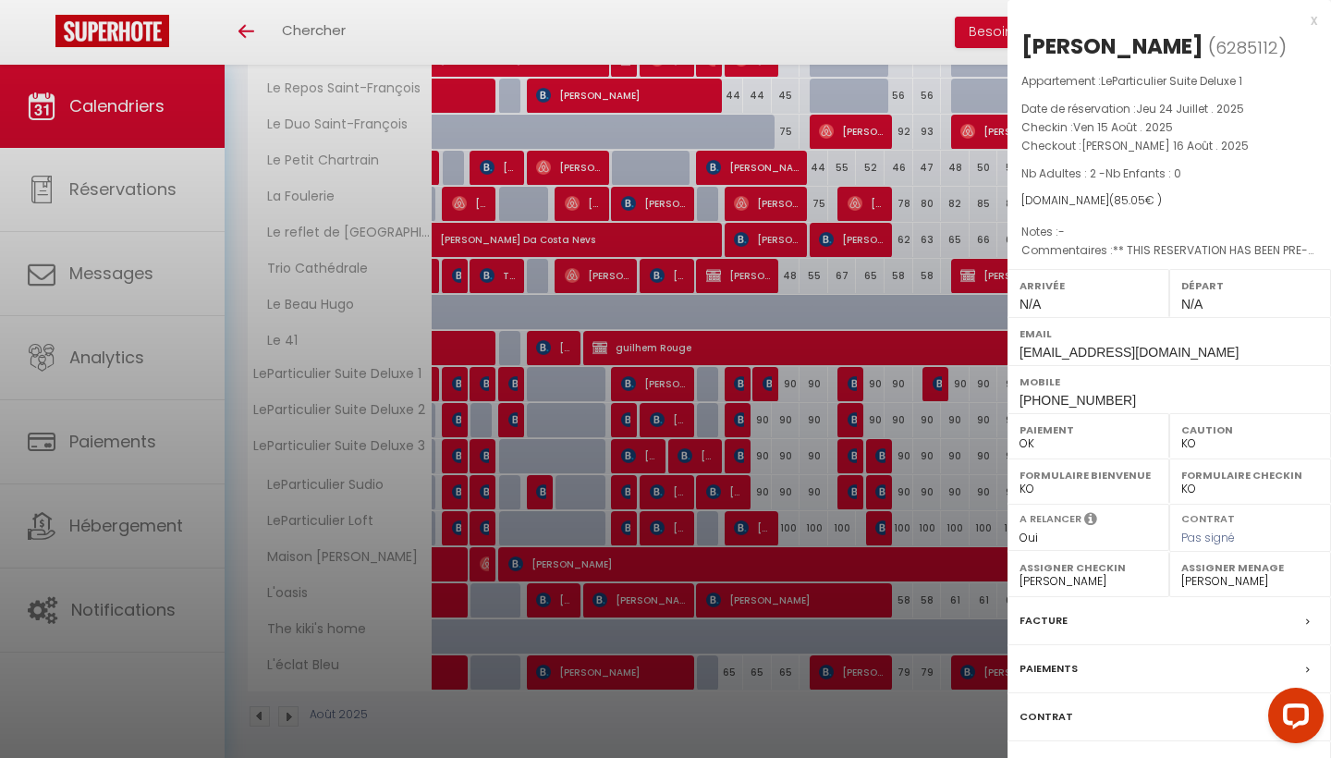
click at [849, 378] on div at bounding box center [665, 379] width 1331 height 758
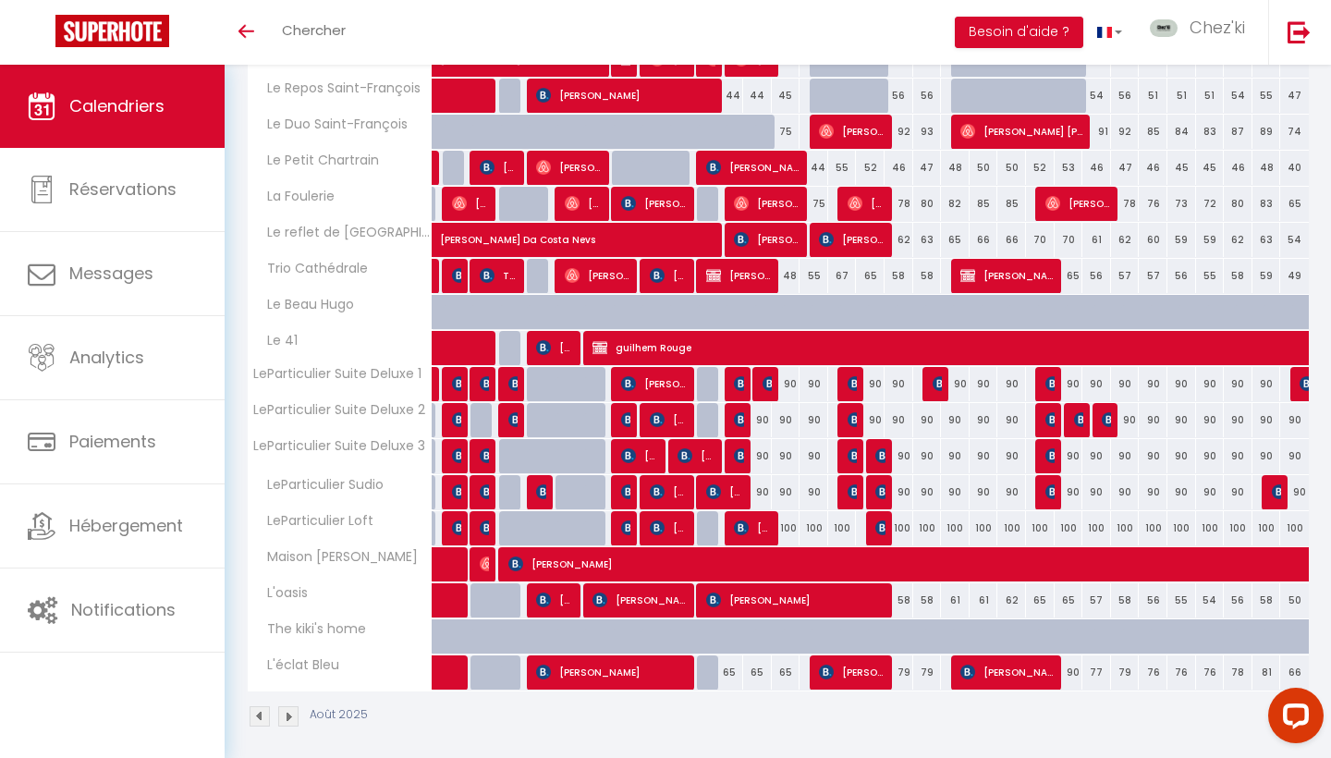
click at [857, 414] on img at bounding box center [855, 419] width 15 height 15
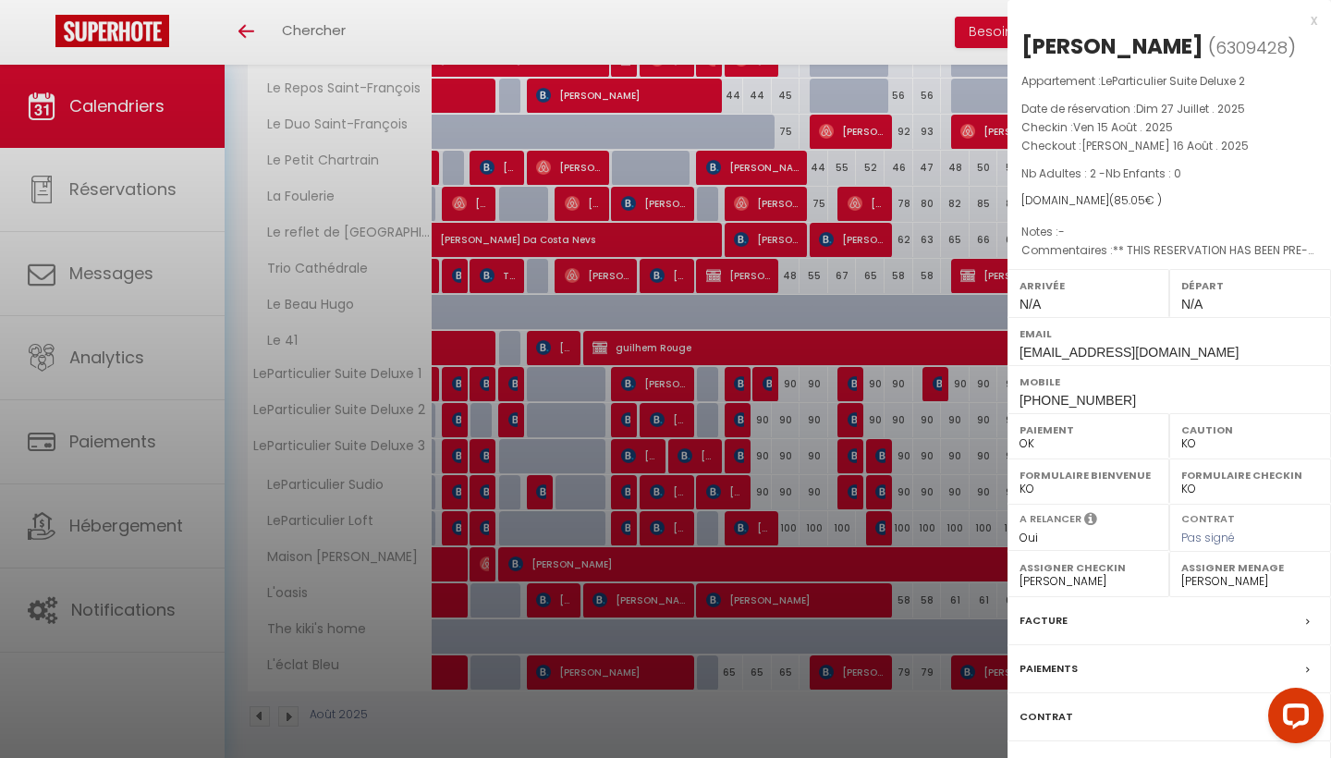
click at [857, 414] on div at bounding box center [665, 379] width 1331 height 758
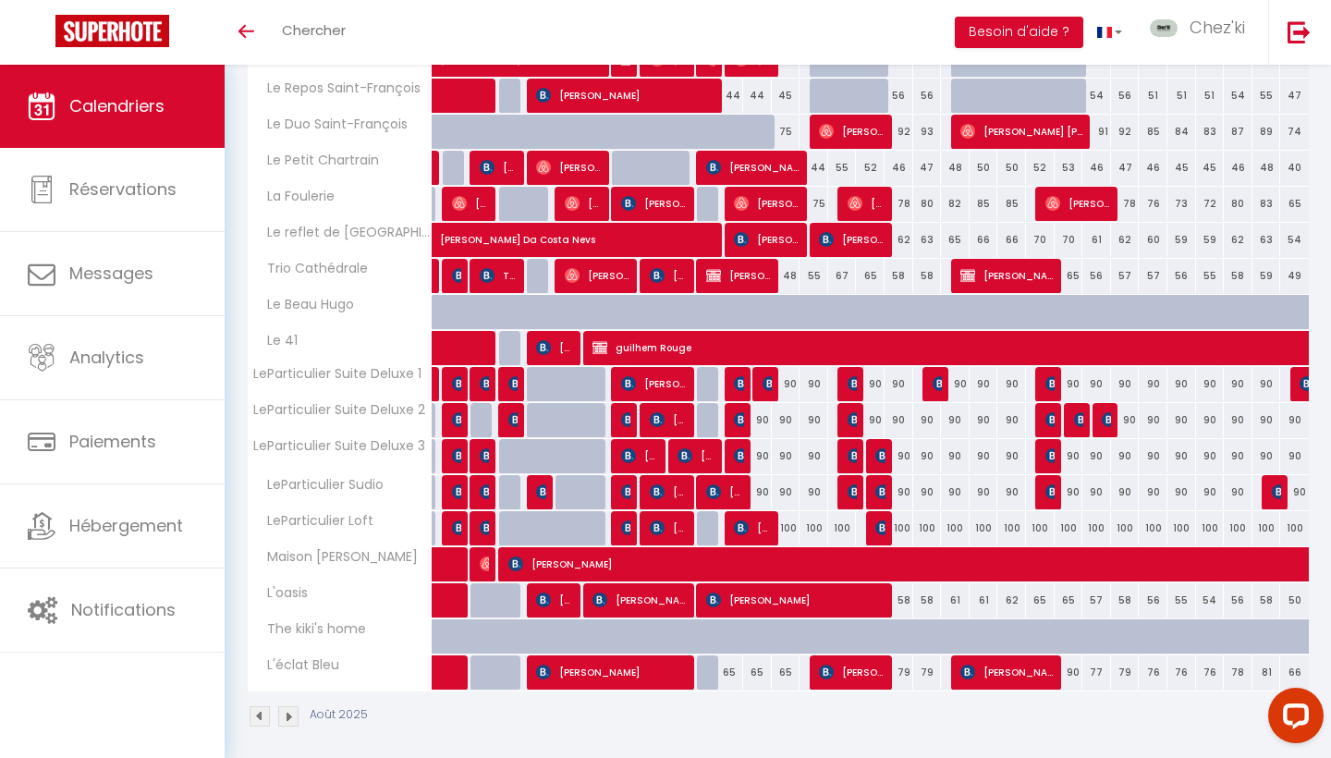
click at [850, 451] on img at bounding box center [855, 455] width 15 height 15
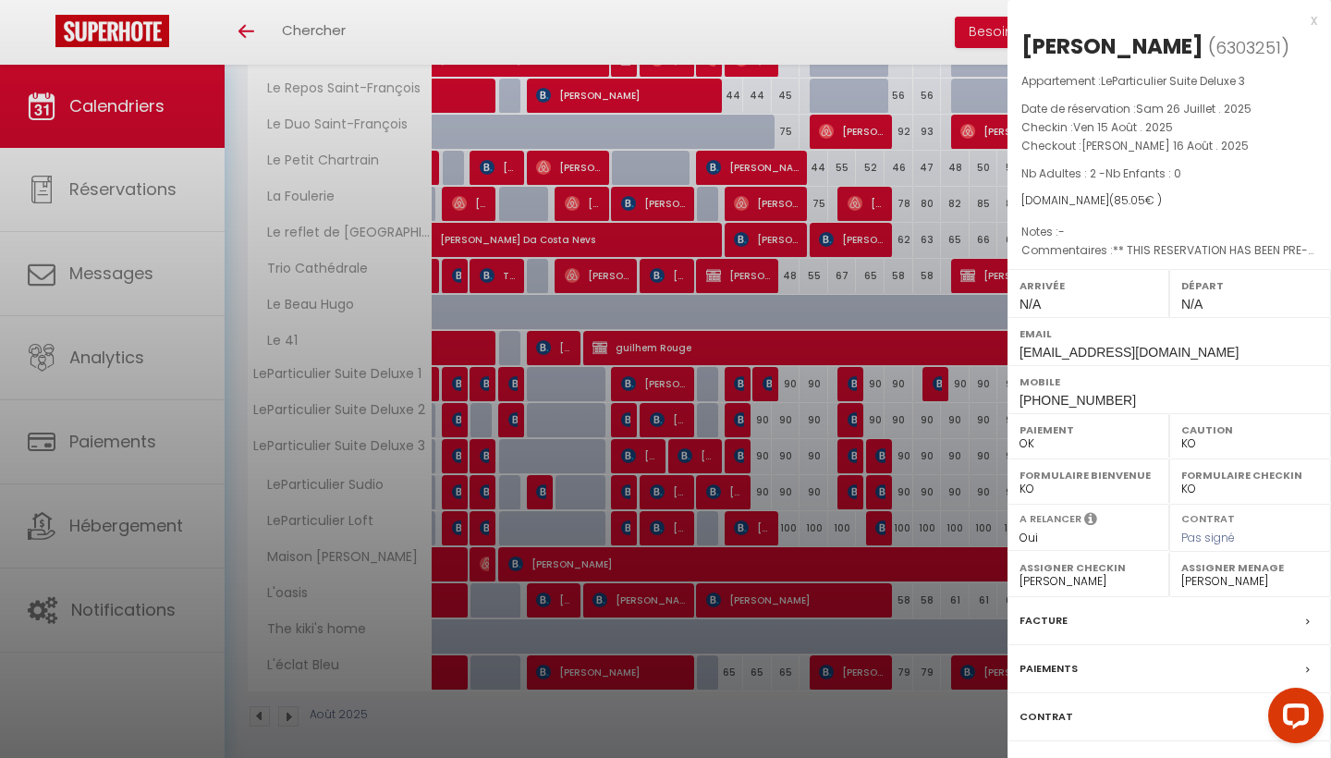
click at [850, 451] on div at bounding box center [665, 379] width 1331 height 758
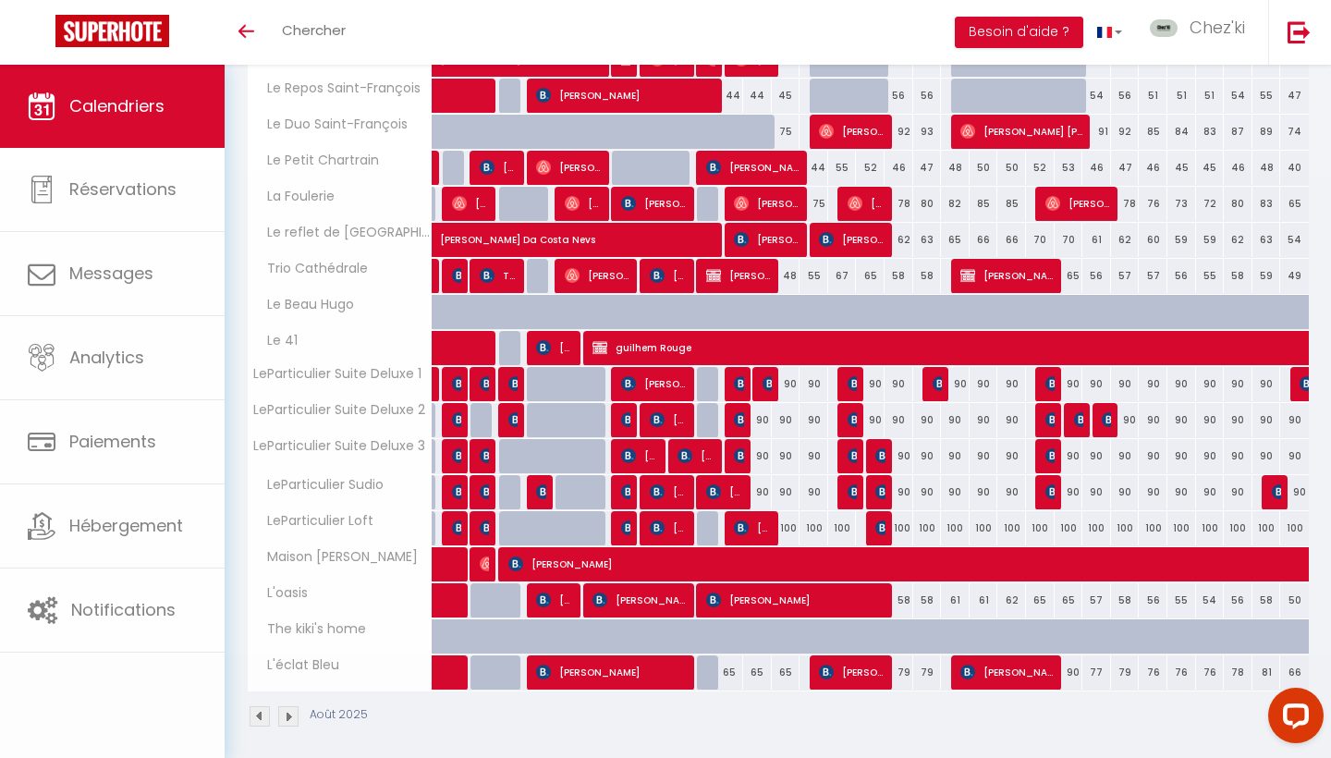
click at [879, 453] on img at bounding box center [883, 455] width 15 height 15
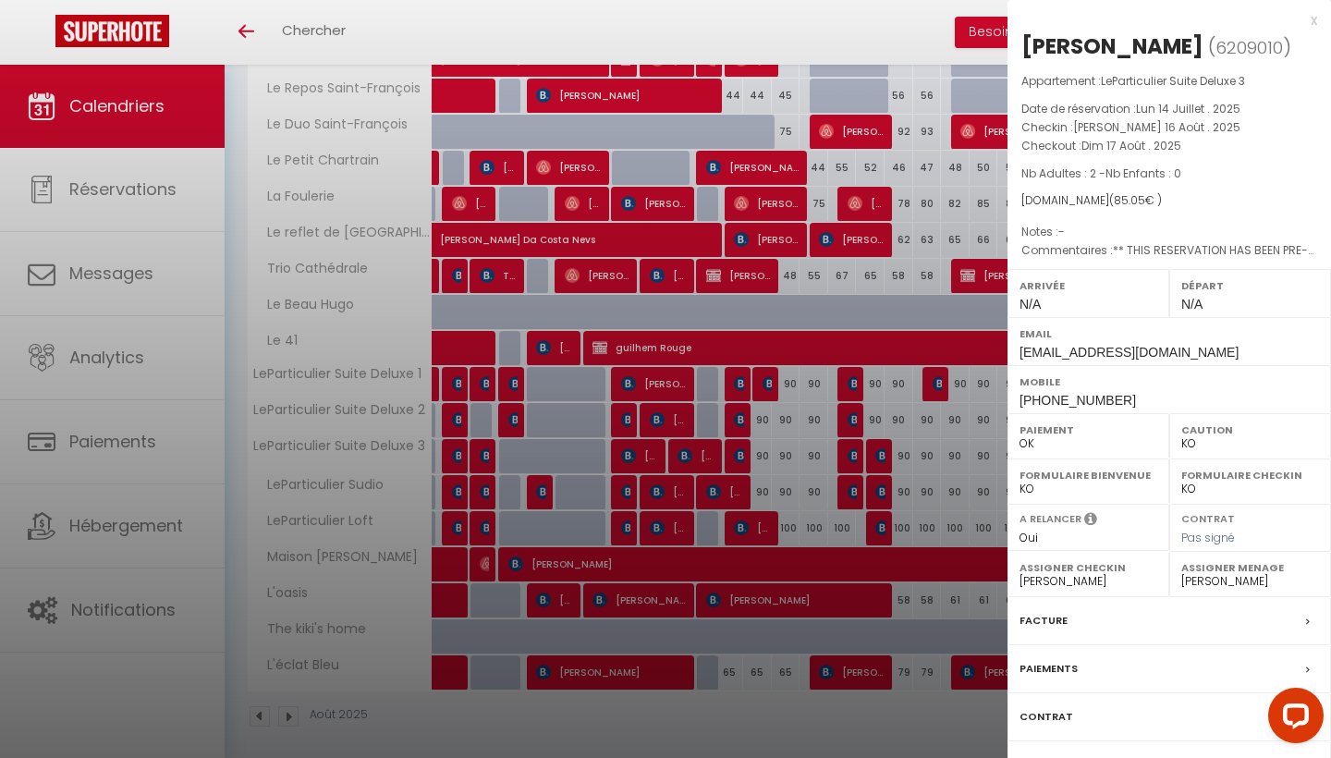
click at [879, 453] on div at bounding box center [665, 379] width 1331 height 758
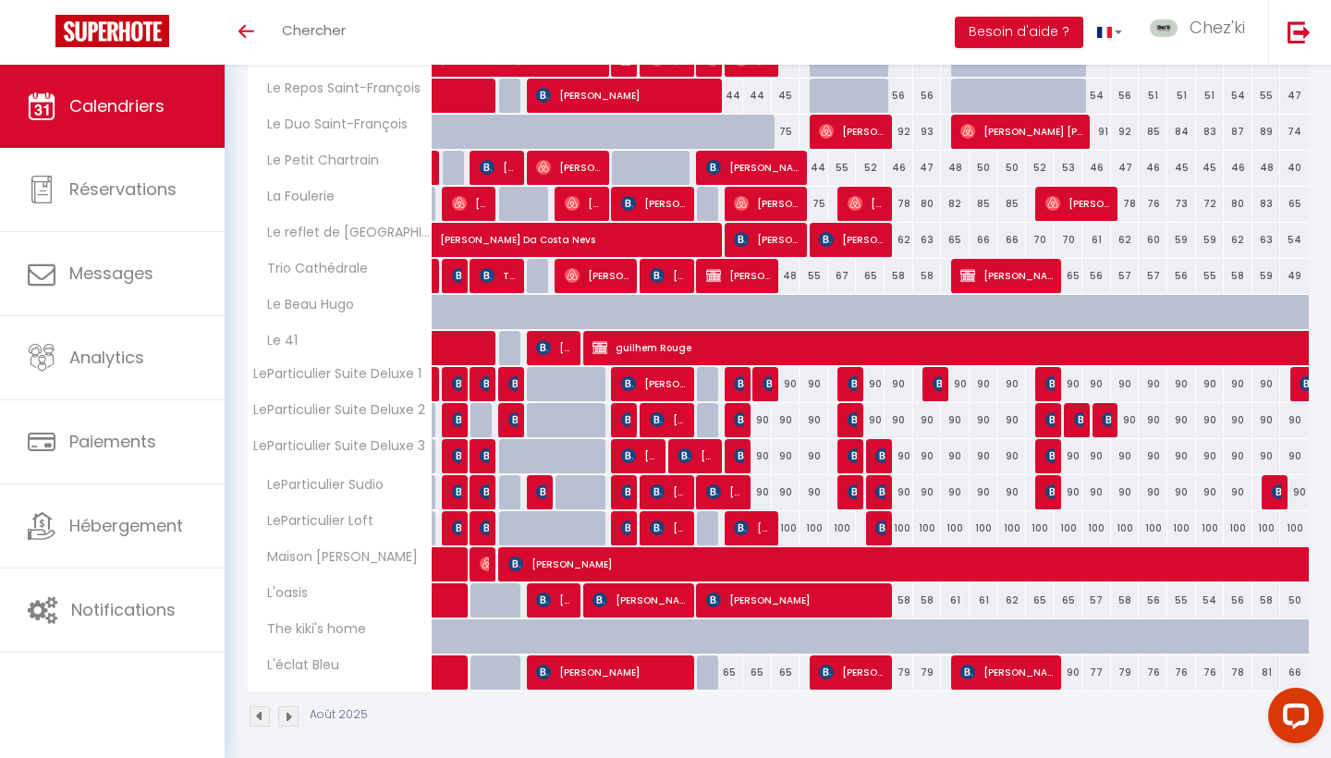
click at [850, 491] on img at bounding box center [855, 491] width 15 height 15
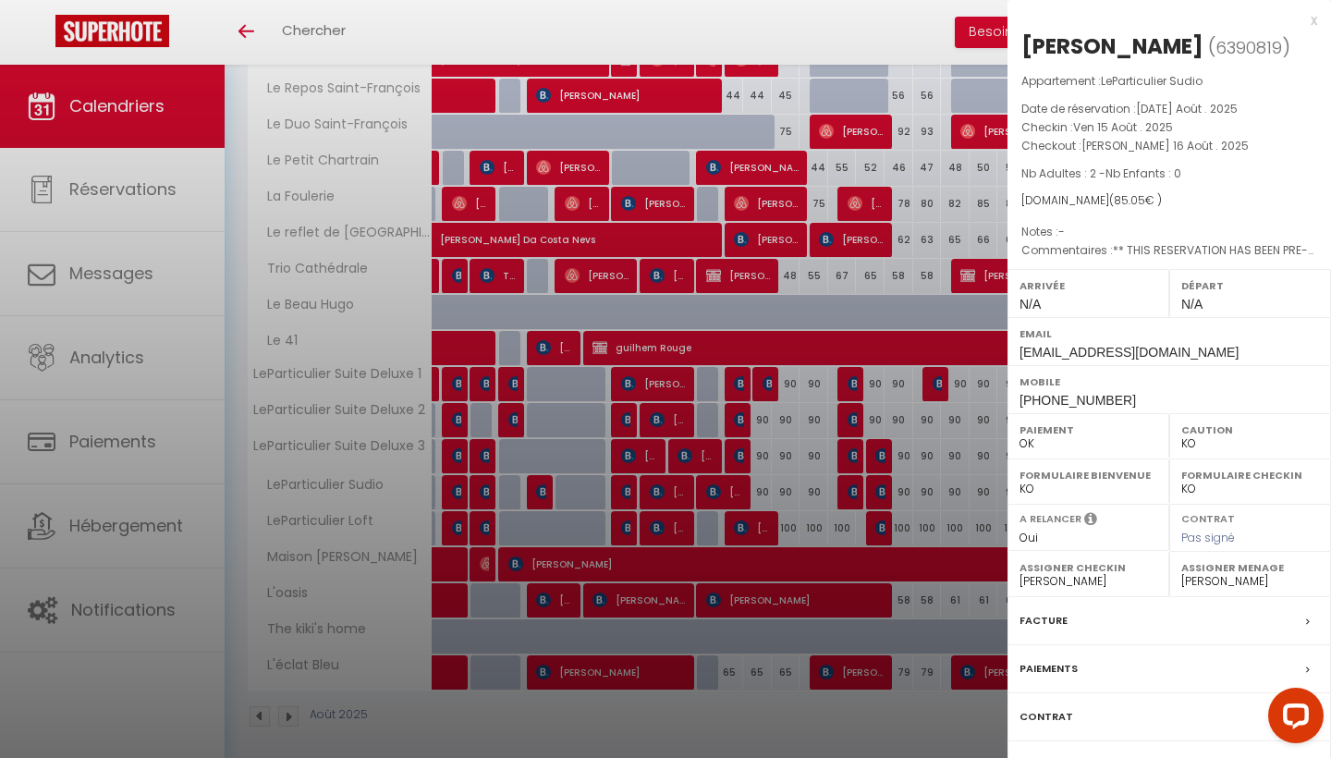
click at [850, 491] on div at bounding box center [665, 379] width 1331 height 758
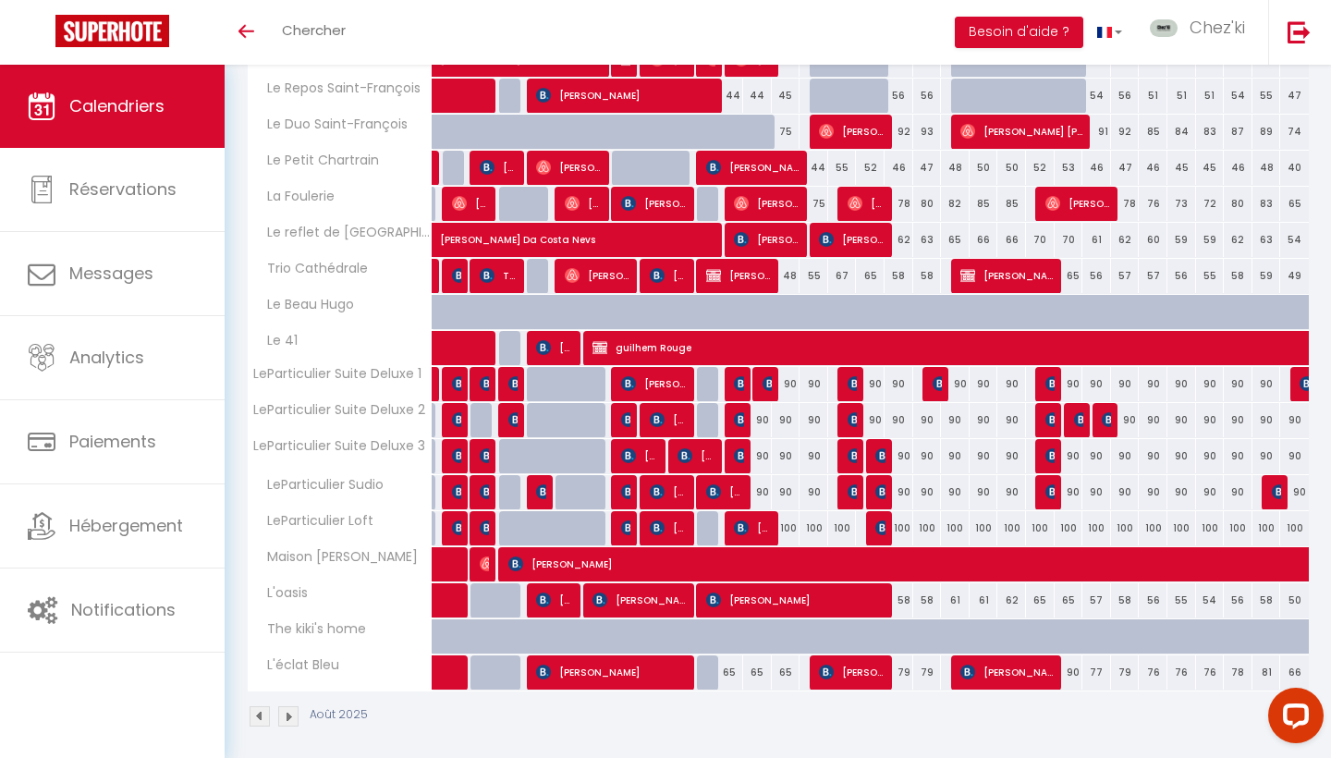
click at [877, 496] on img at bounding box center [883, 491] width 15 height 15
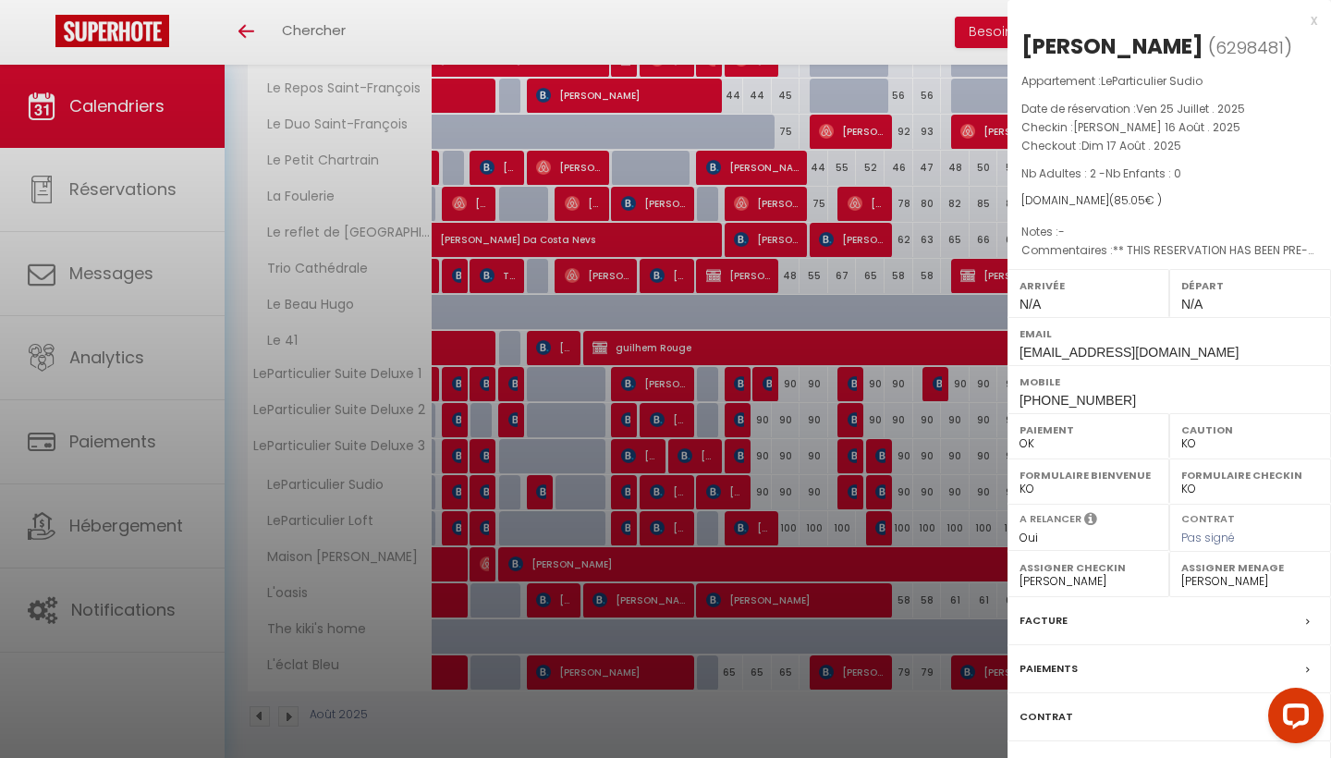
click at [877, 496] on div at bounding box center [665, 379] width 1331 height 758
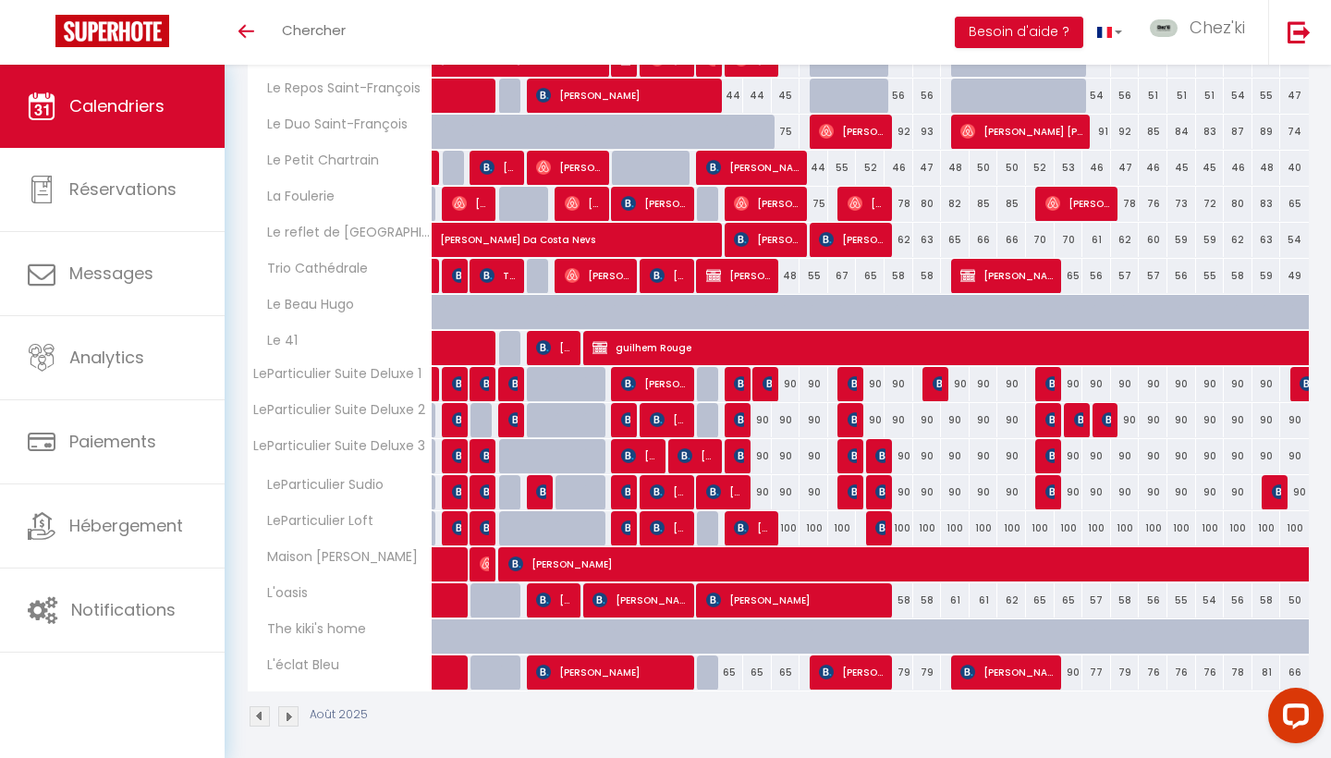
click at [878, 531] on img at bounding box center [883, 528] width 15 height 15
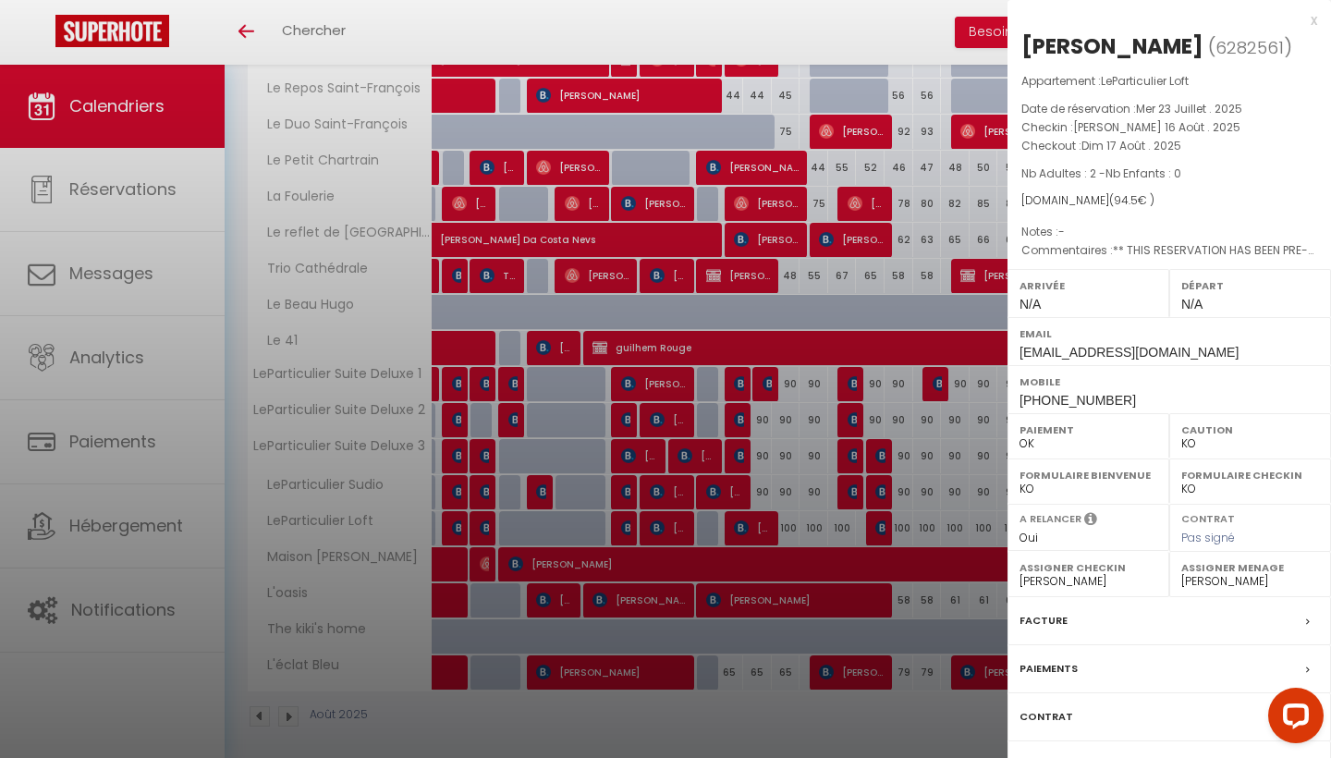
click at [878, 531] on div at bounding box center [665, 379] width 1331 height 758
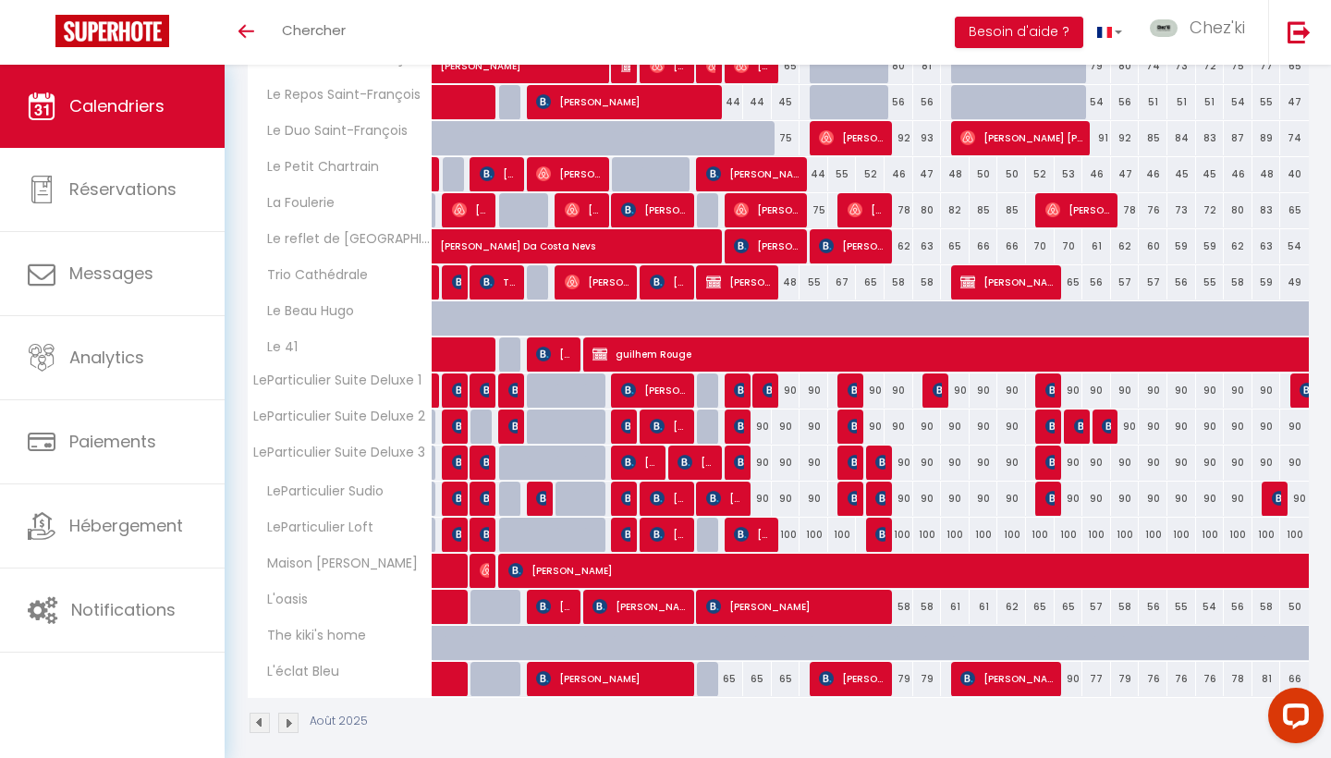
scroll to position [1144, 0]
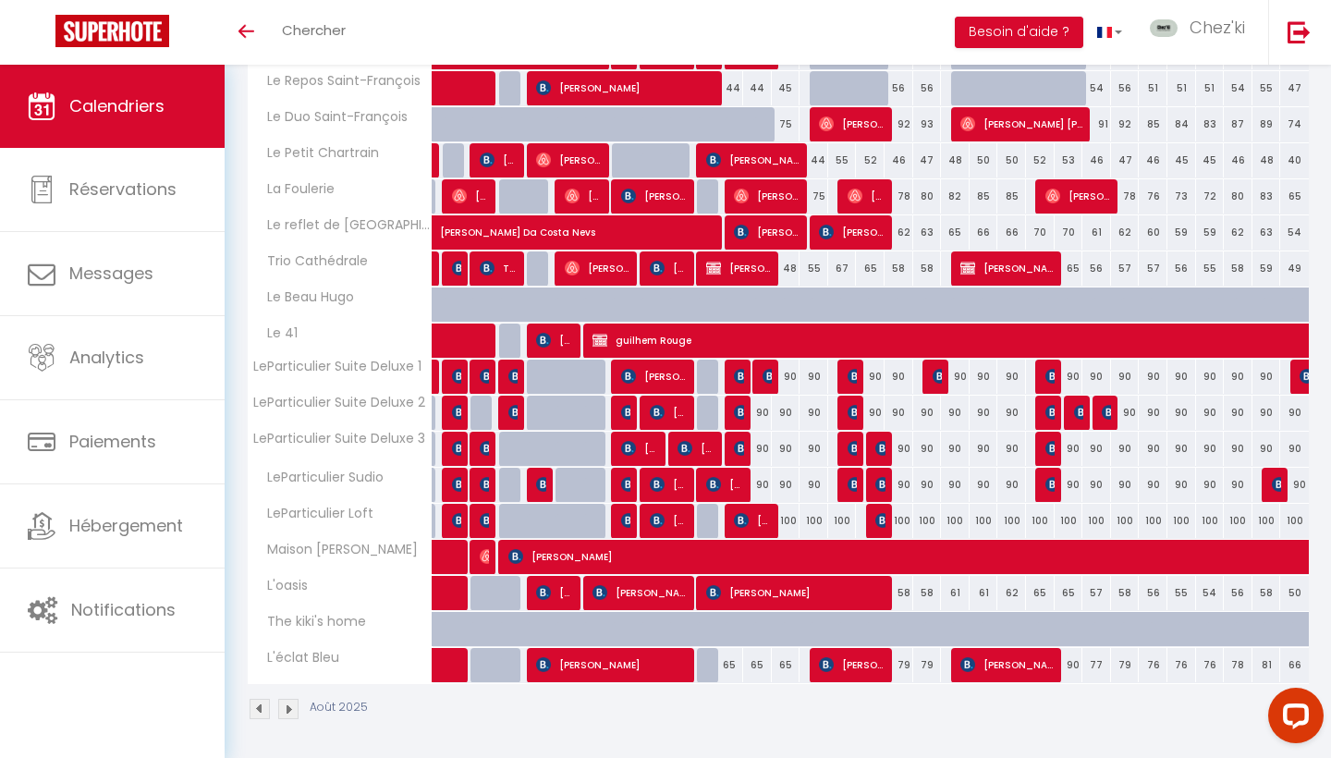
click at [848, 369] on img at bounding box center [855, 376] width 15 height 15
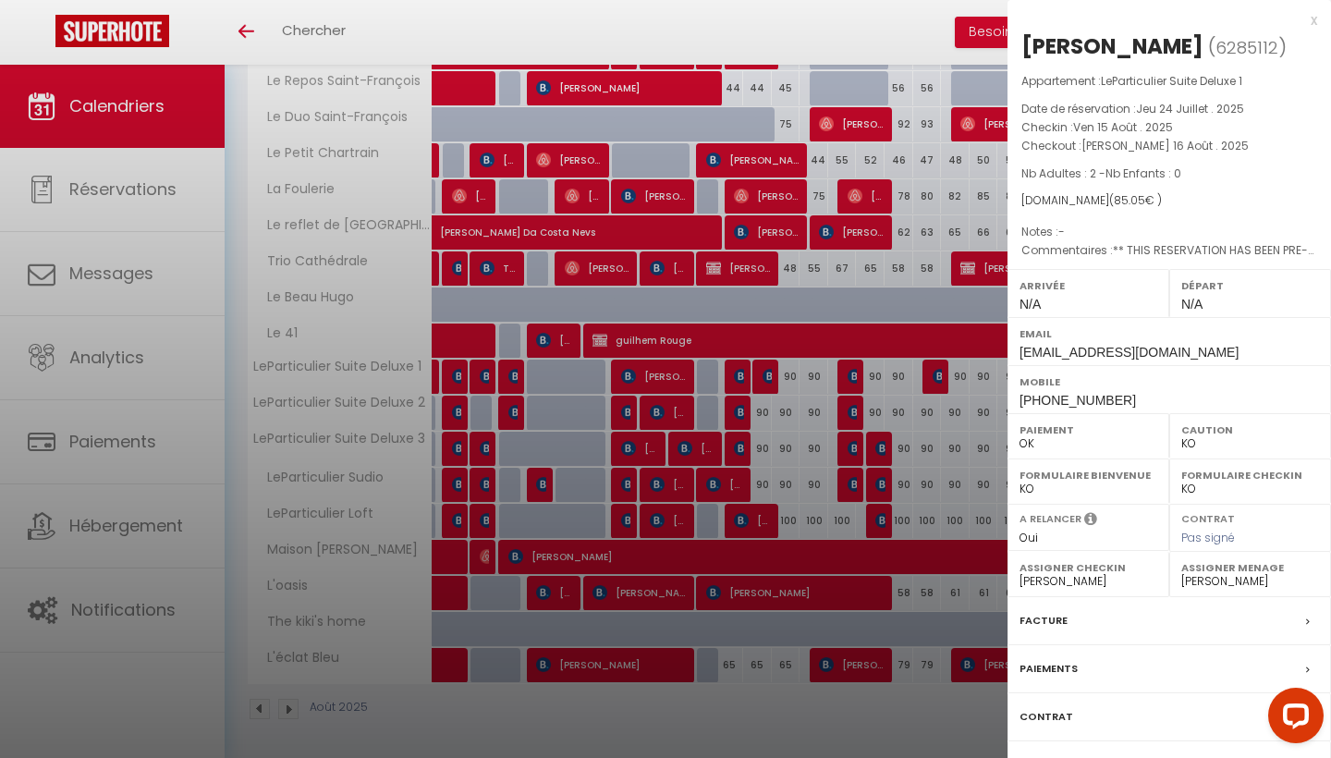
click at [848, 368] on div at bounding box center [665, 379] width 1331 height 758
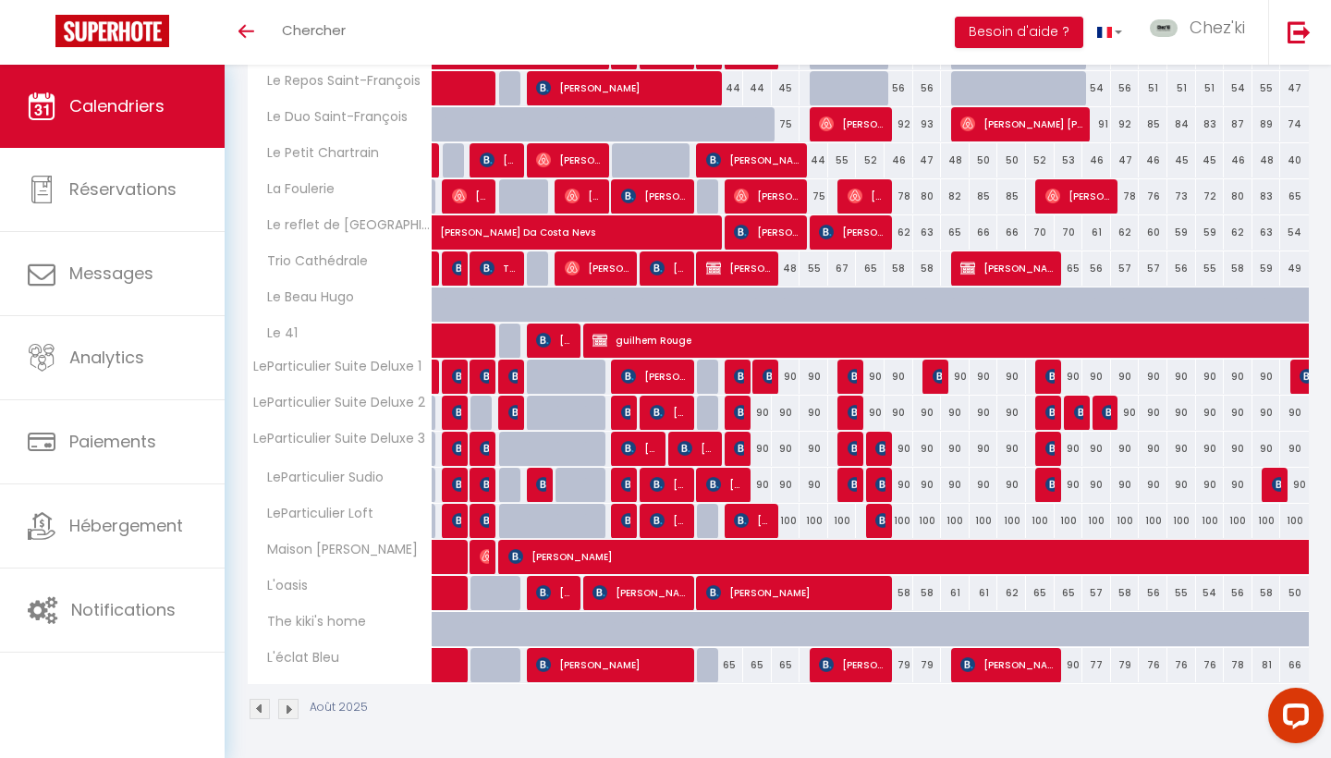
click at [854, 410] on img at bounding box center [855, 412] width 15 height 15
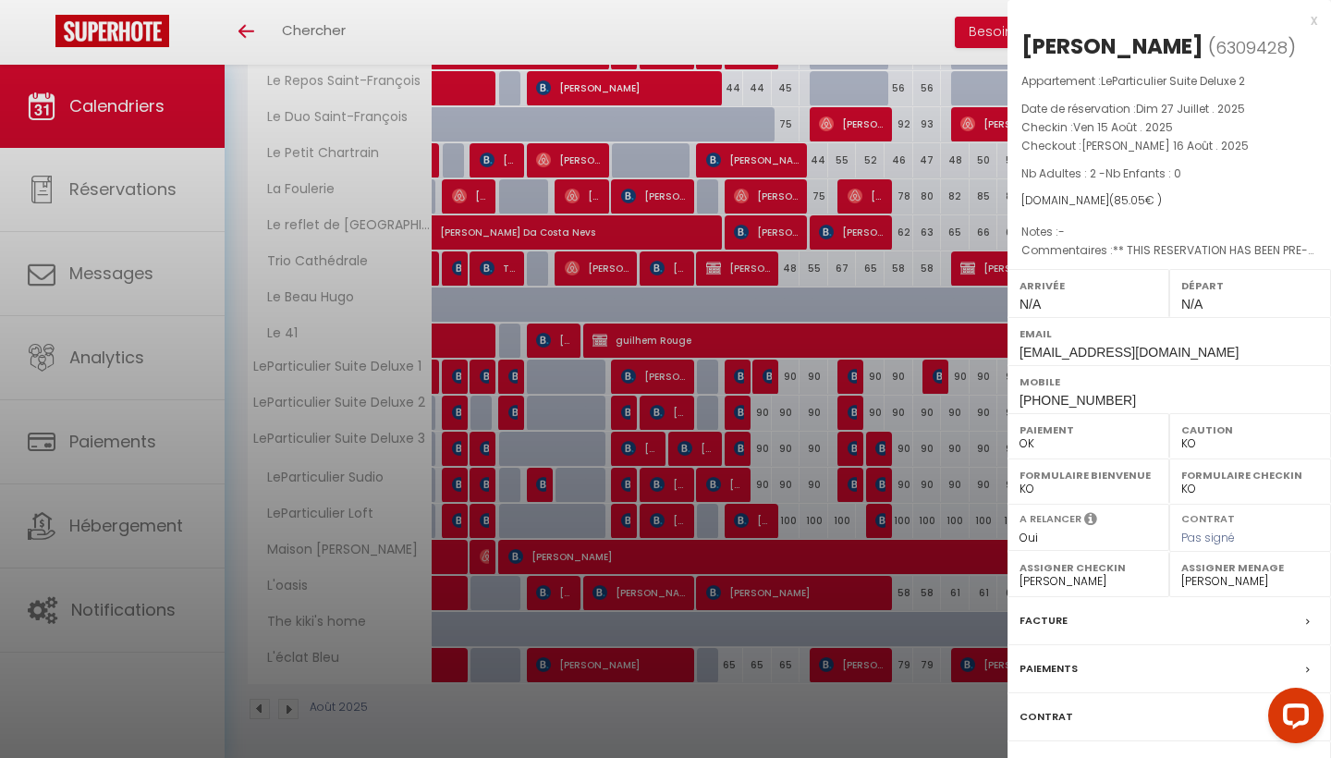
click at [854, 410] on div at bounding box center [665, 379] width 1331 height 758
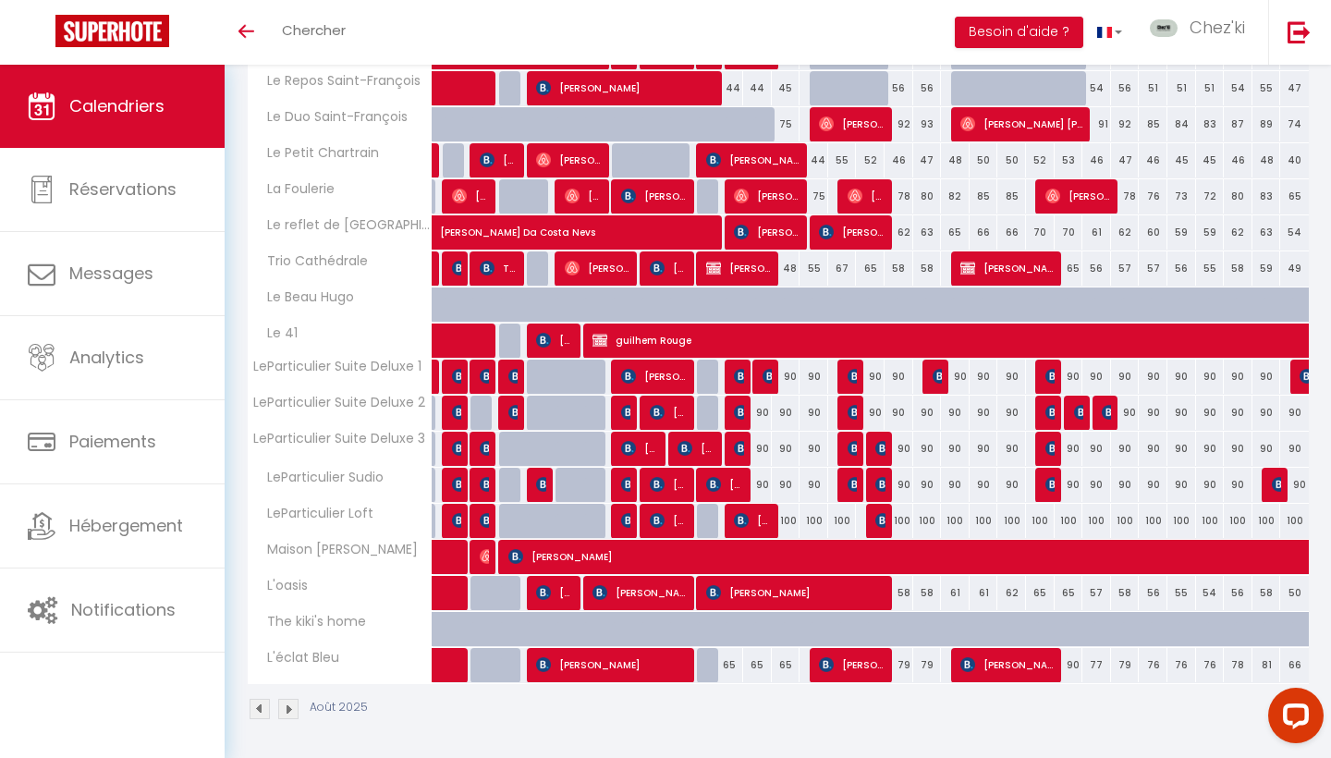
click at [854, 437] on span "[PERSON_NAME]" at bounding box center [852, 448] width 9 height 35
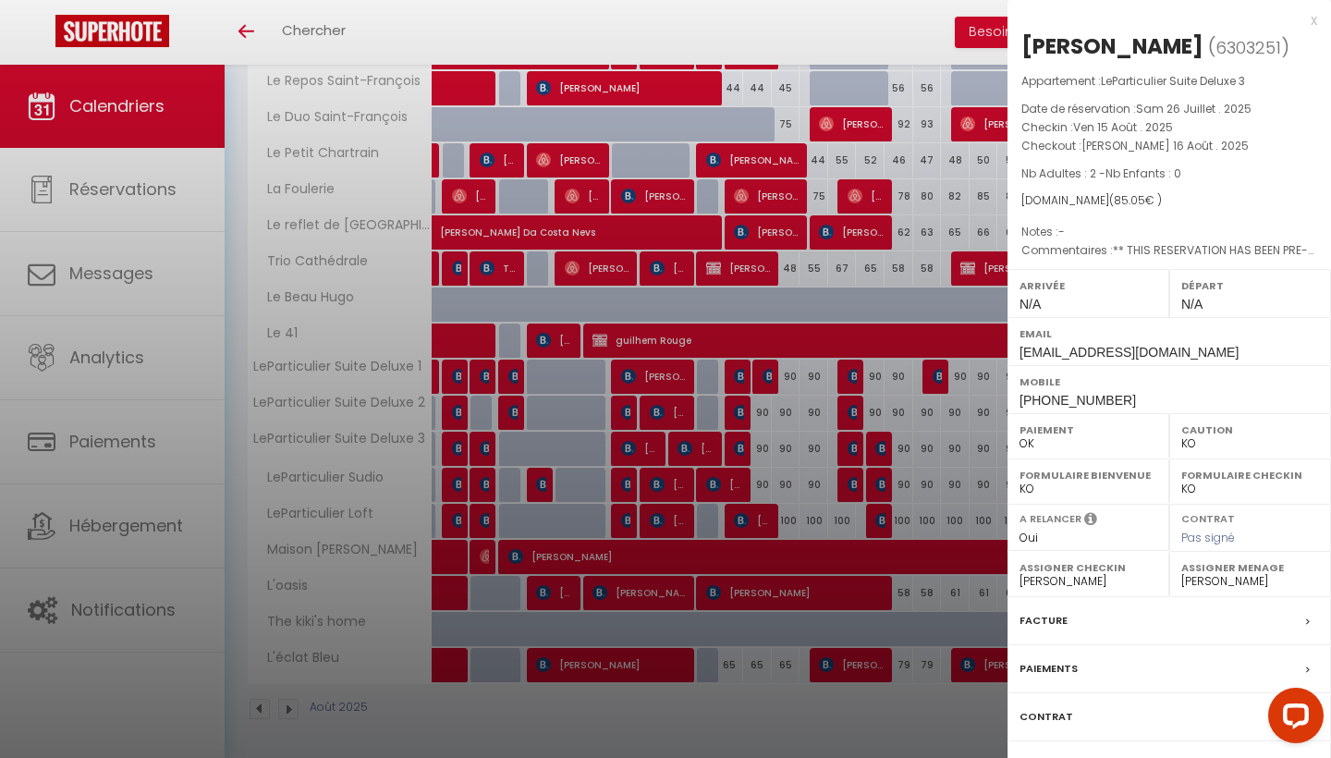
click at [852, 435] on div at bounding box center [665, 379] width 1331 height 758
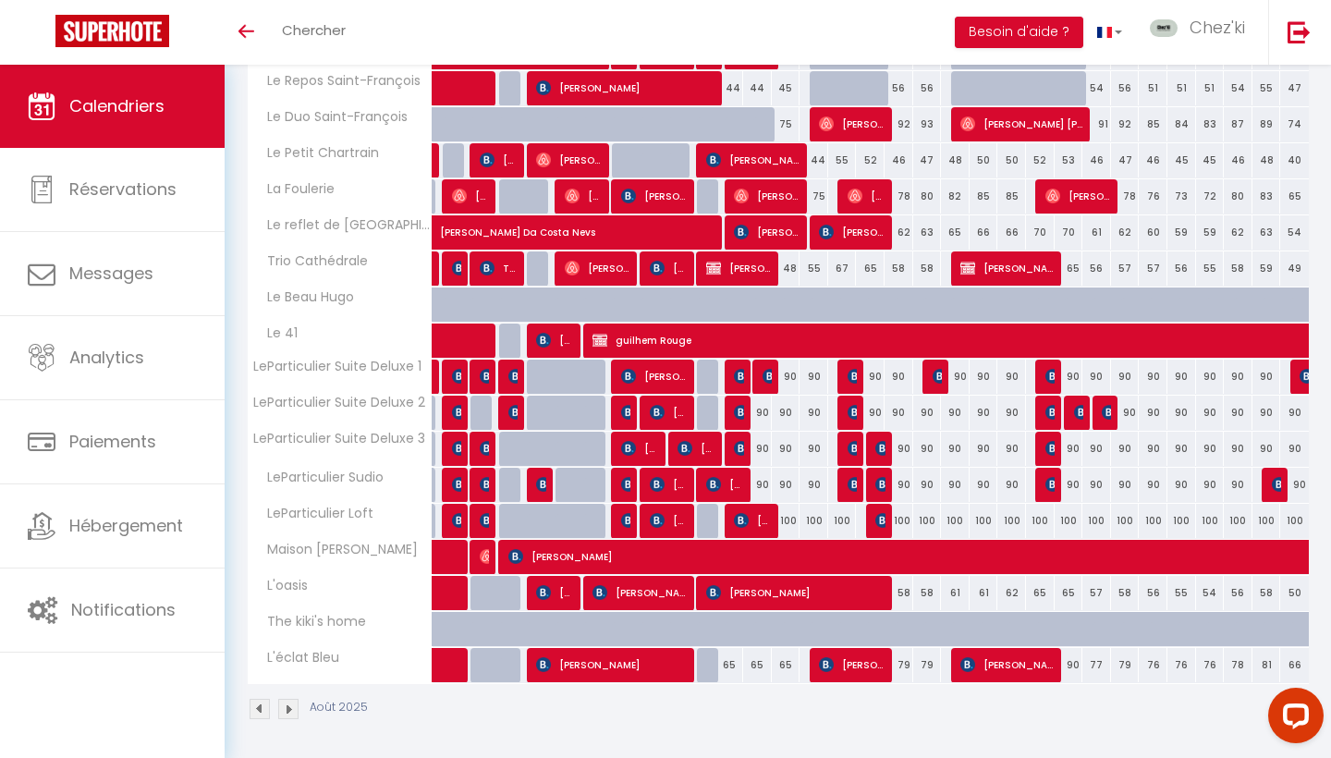
click at [878, 442] on img at bounding box center [883, 448] width 15 height 15
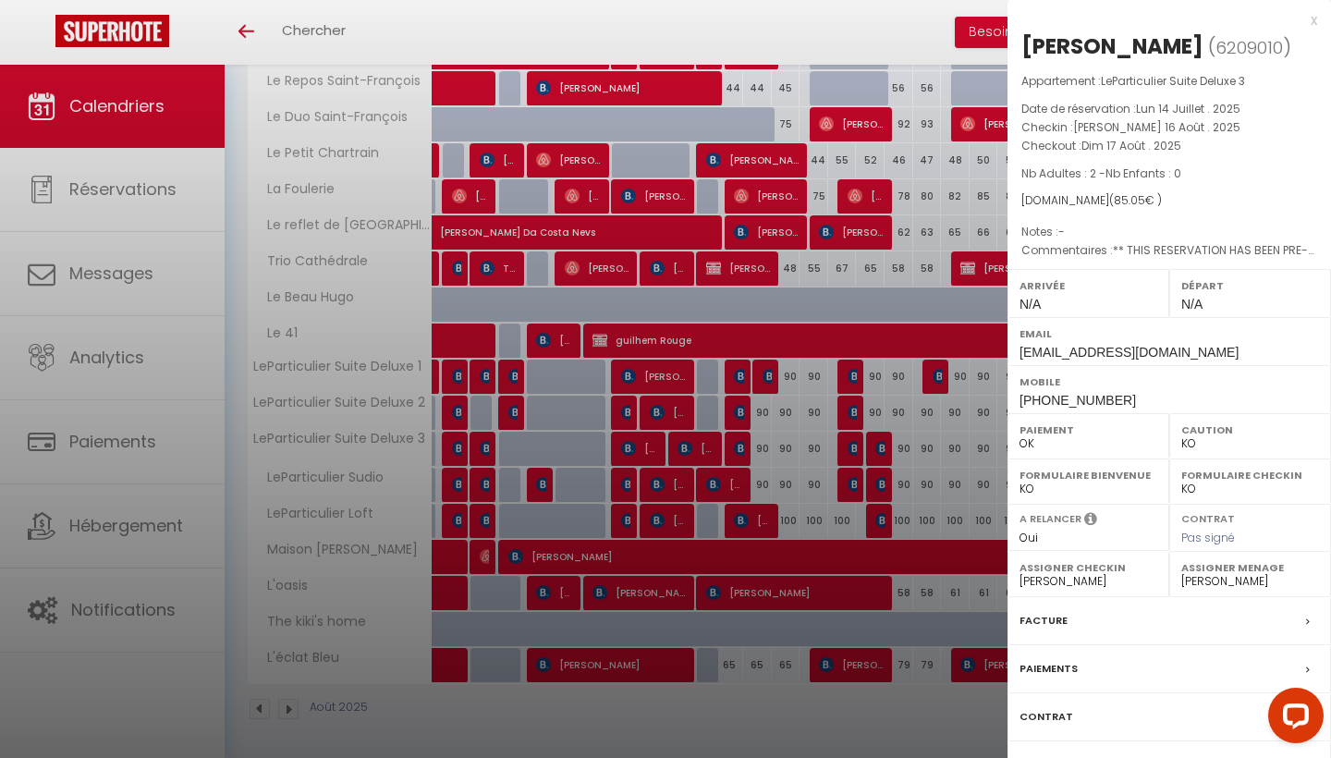
click at [878, 449] on div at bounding box center [665, 379] width 1331 height 758
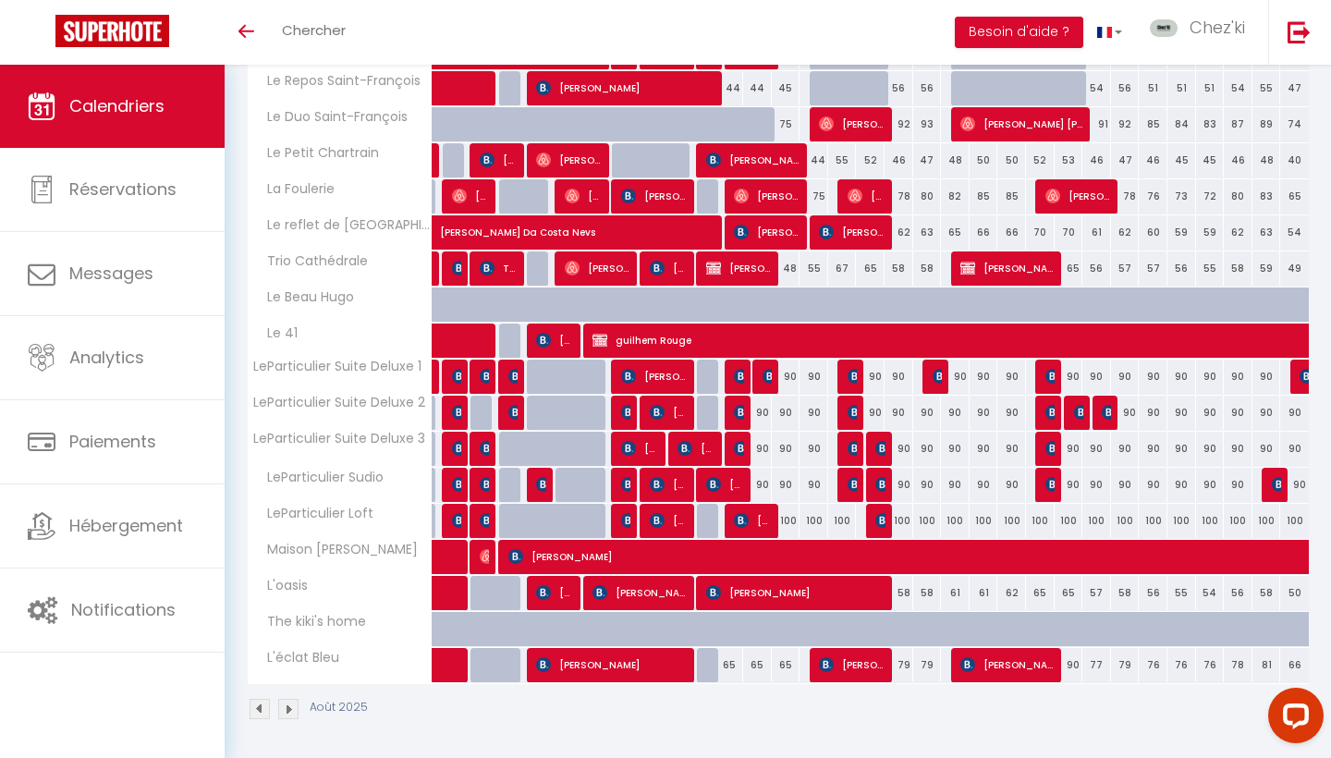
click at [851, 481] on img at bounding box center [855, 484] width 15 height 15
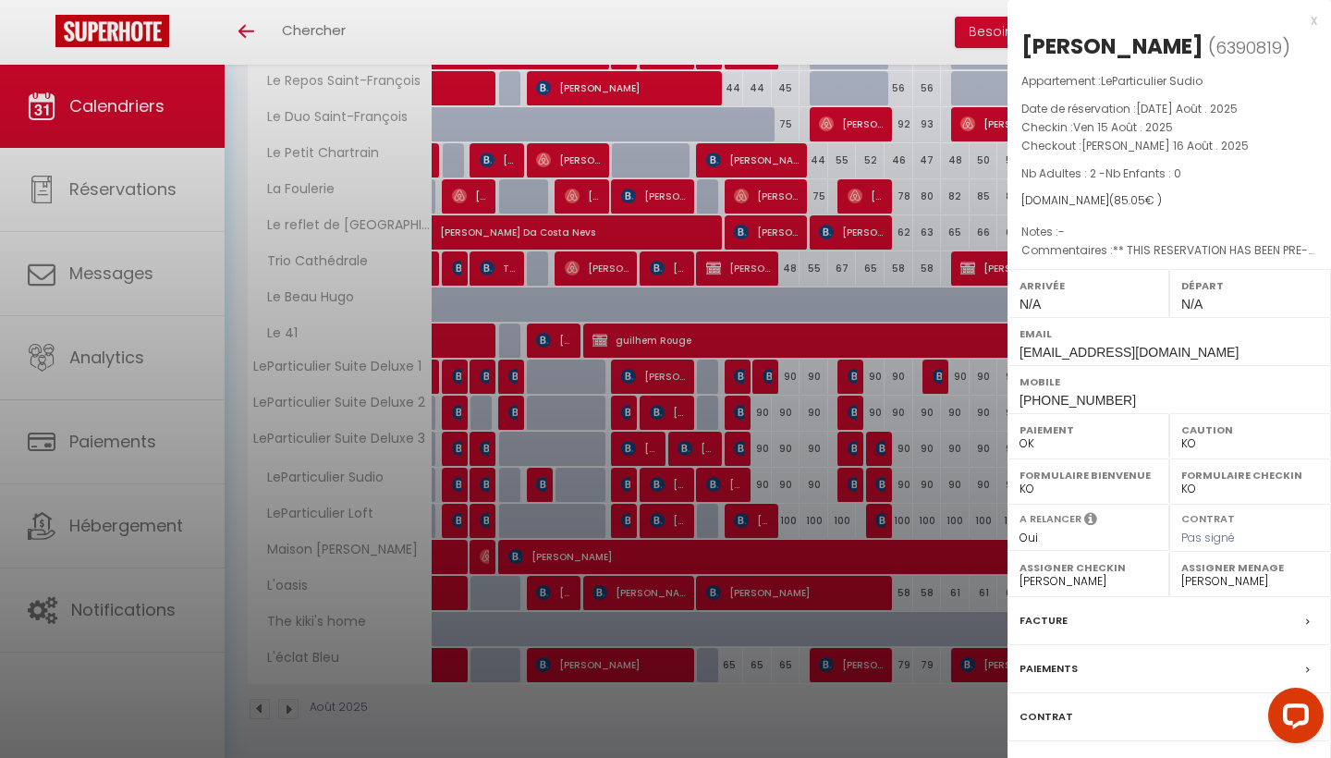
click at [851, 481] on div at bounding box center [665, 379] width 1331 height 758
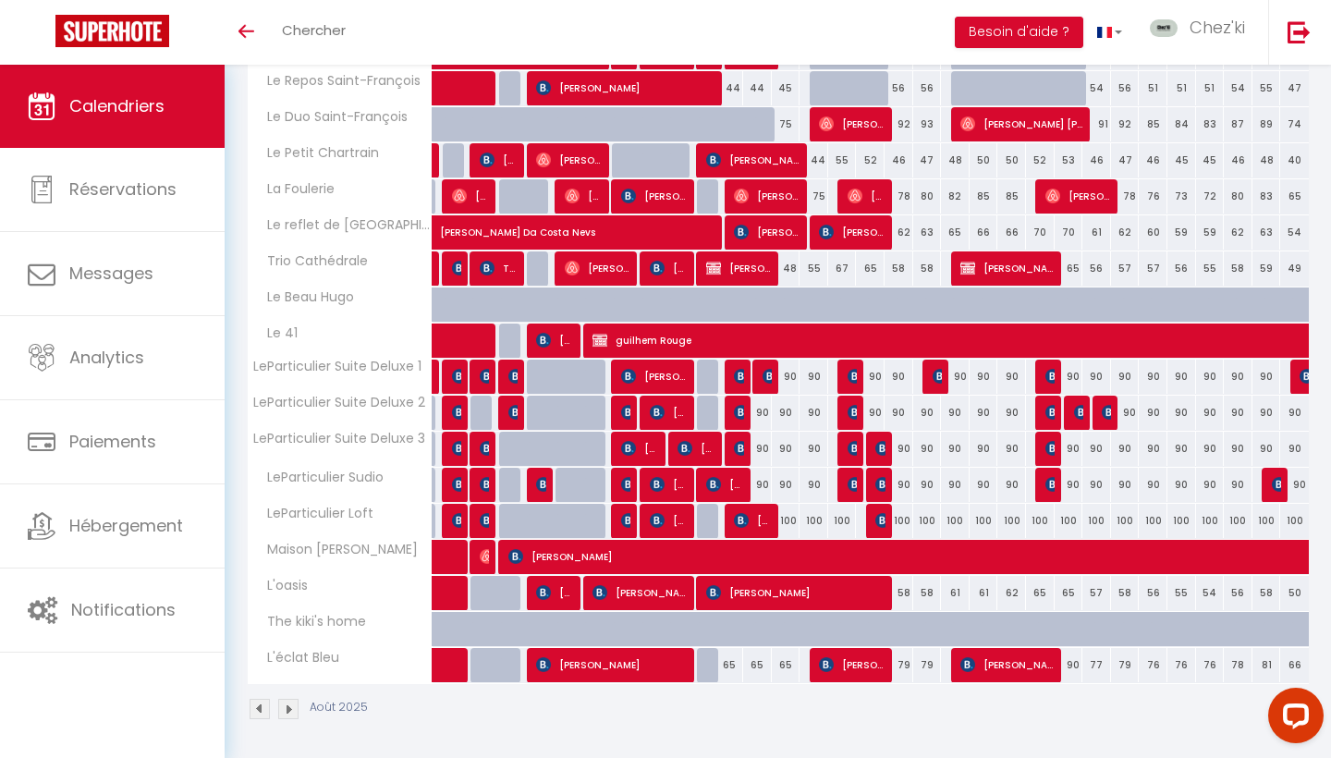
click at [883, 482] on img at bounding box center [883, 484] width 15 height 15
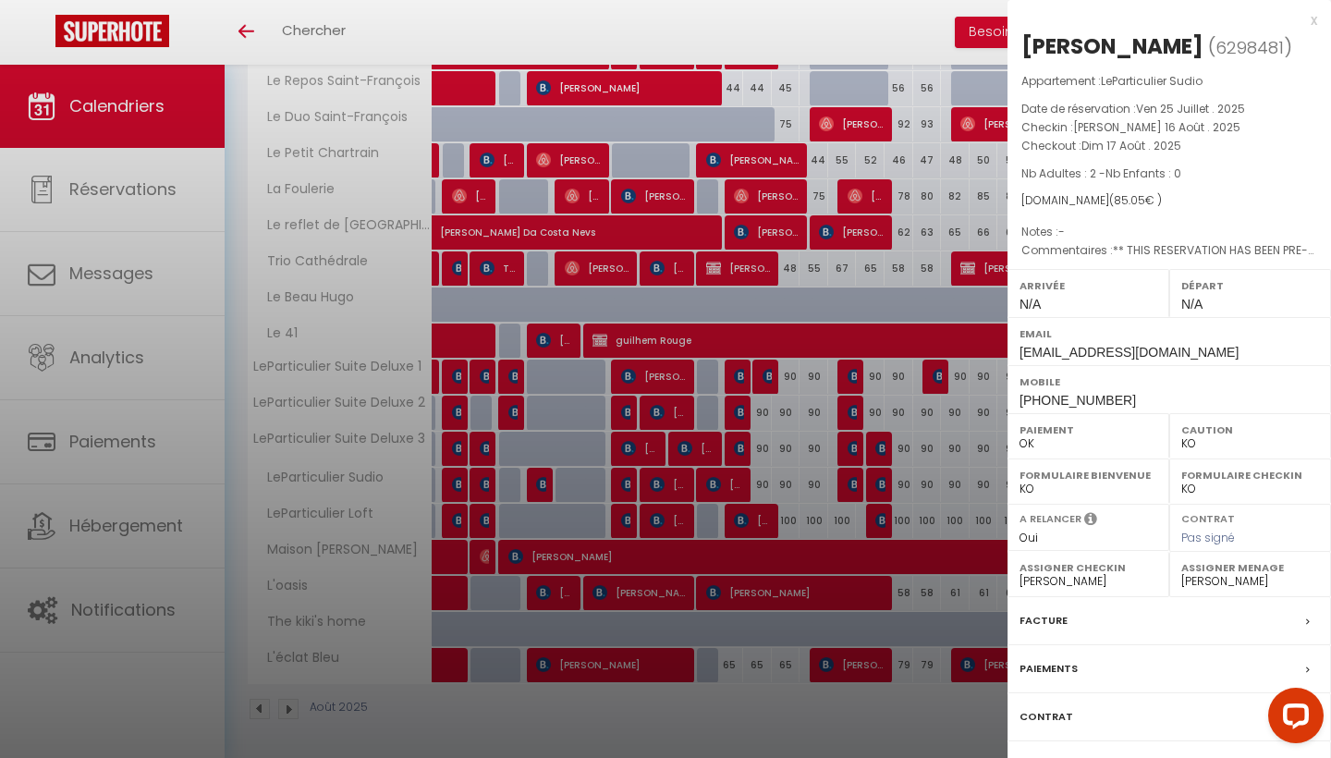
click at [883, 482] on div at bounding box center [665, 379] width 1331 height 758
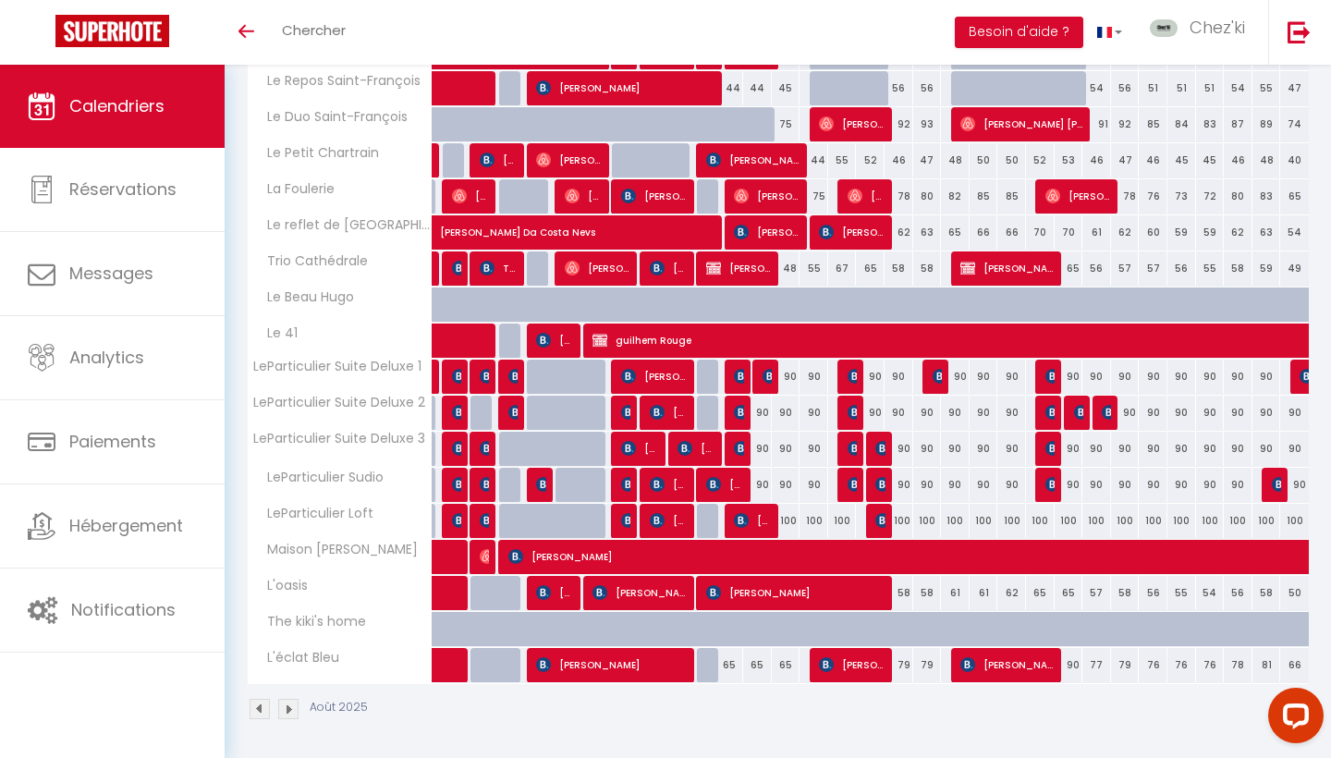
click at [880, 516] on img at bounding box center [883, 520] width 15 height 15
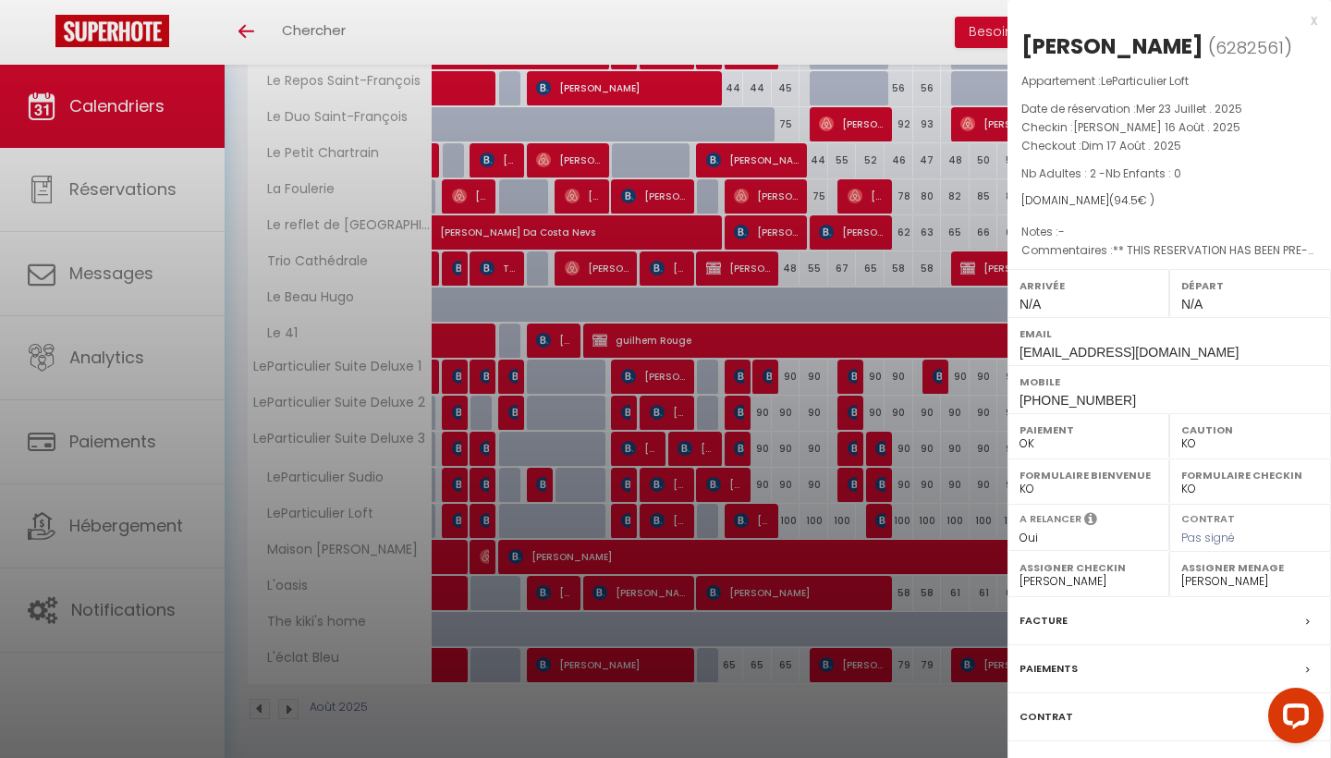
click at [880, 516] on div at bounding box center [665, 379] width 1331 height 758
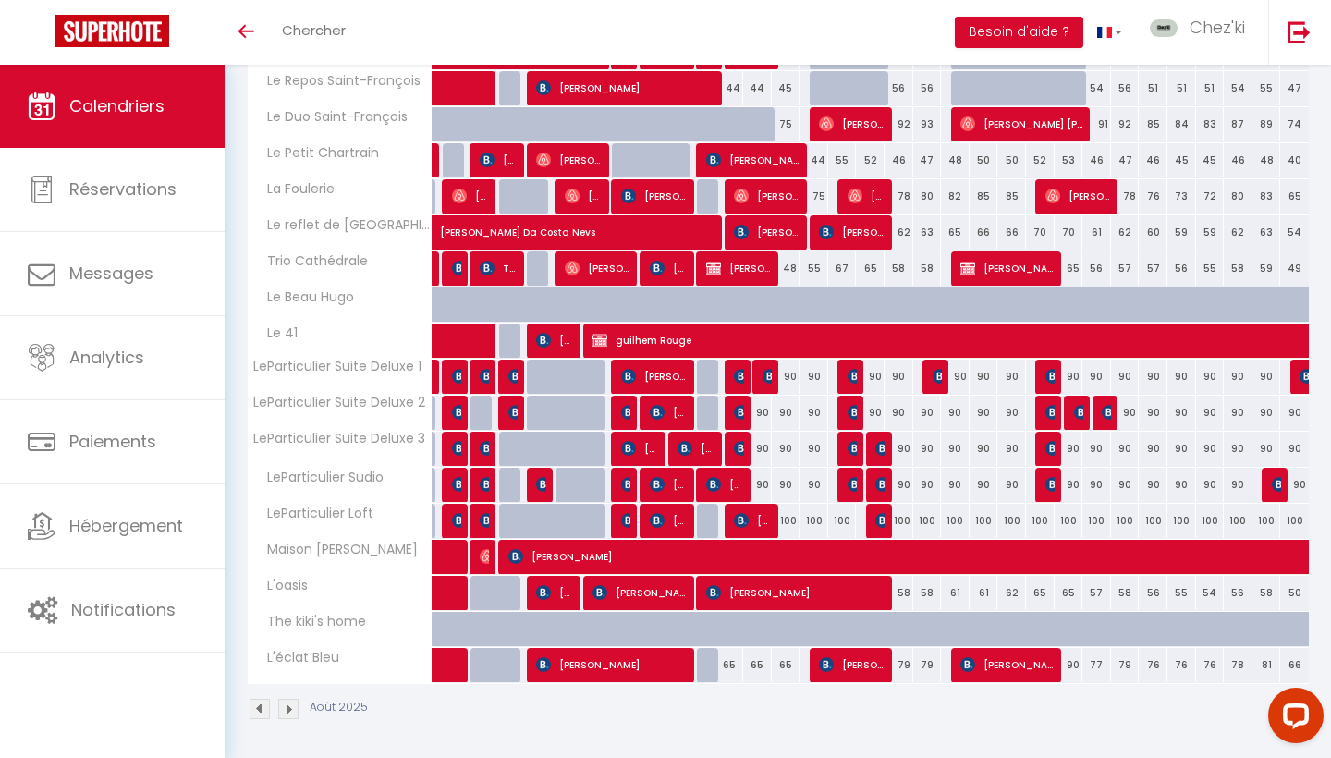
click at [938, 365] on span "[PERSON_NAME]" at bounding box center [937, 376] width 9 height 35
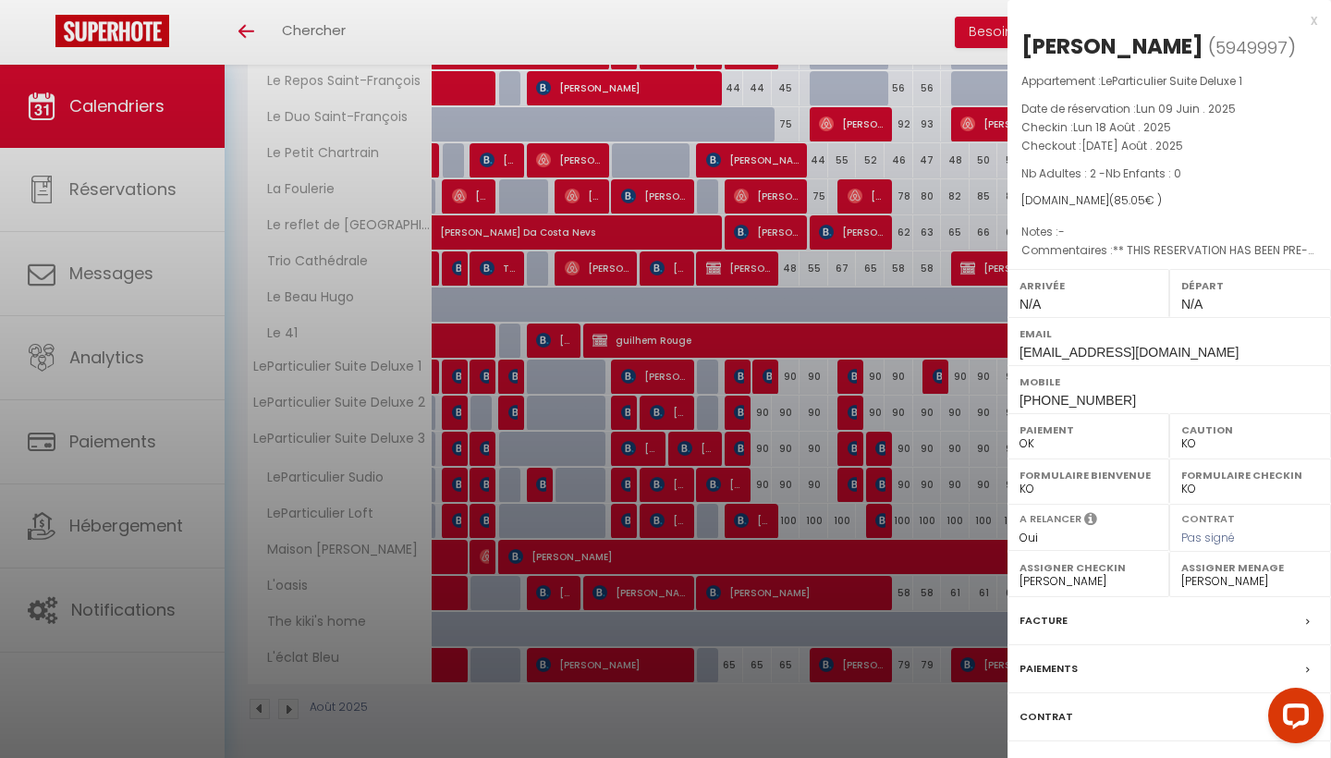
click at [936, 373] on div at bounding box center [665, 379] width 1331 height 758
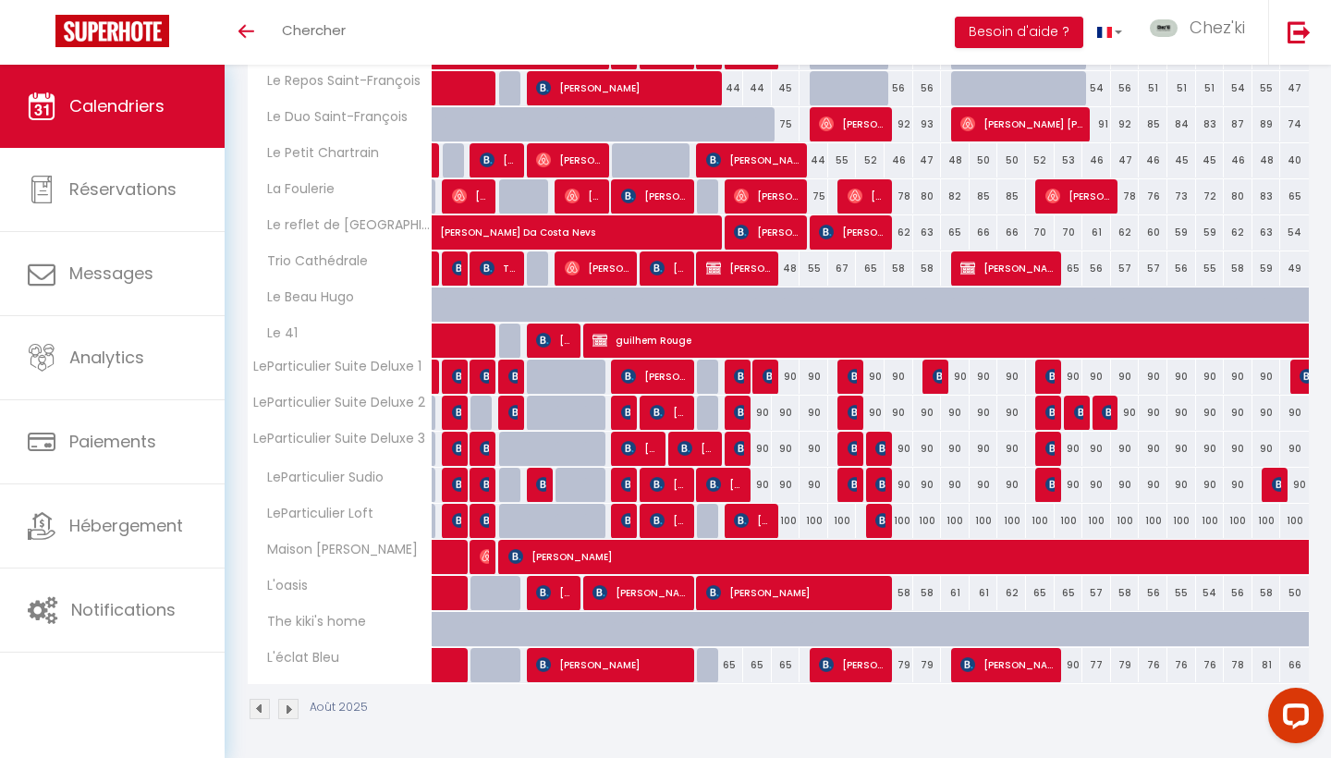
click at [766, 376] on img at bounding box center [770, 376] width 15 height 15
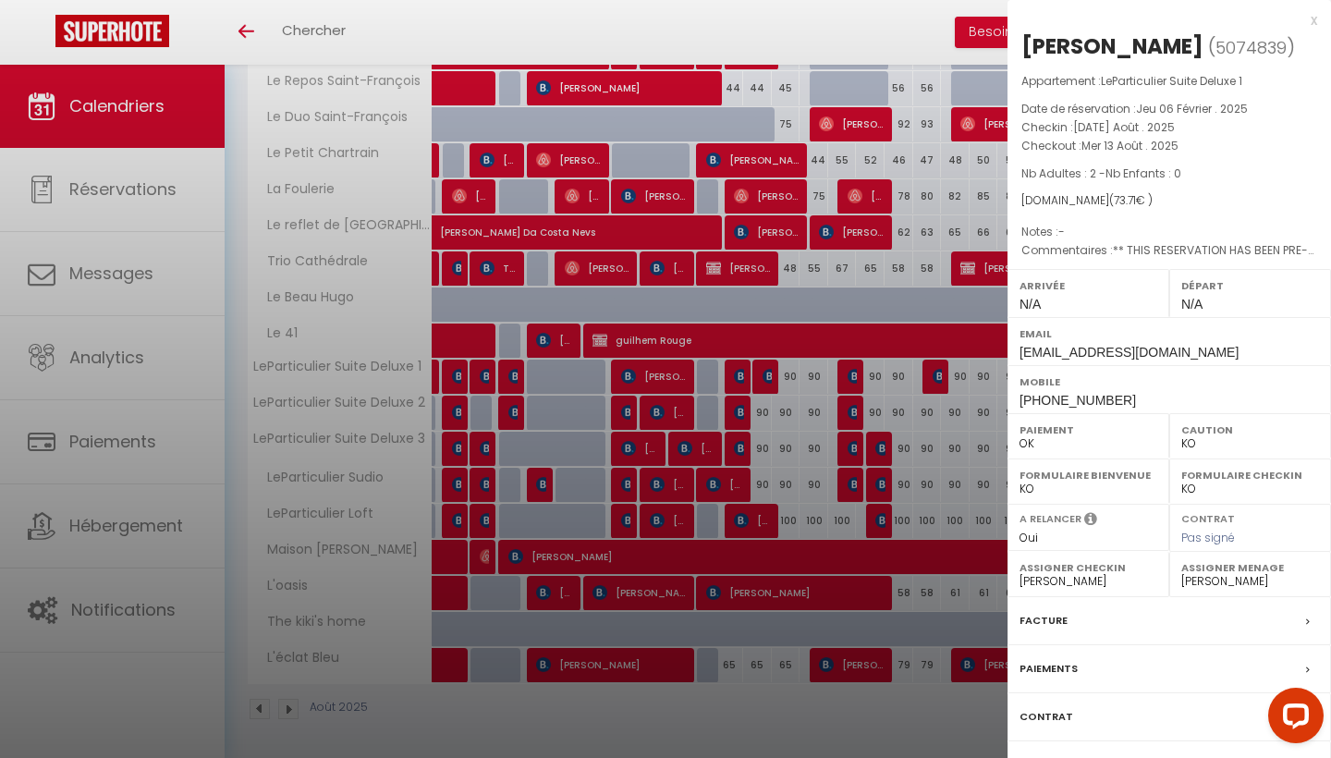
click at [766, 376] on div at bounding box center [665, 379] width 1331 height 758
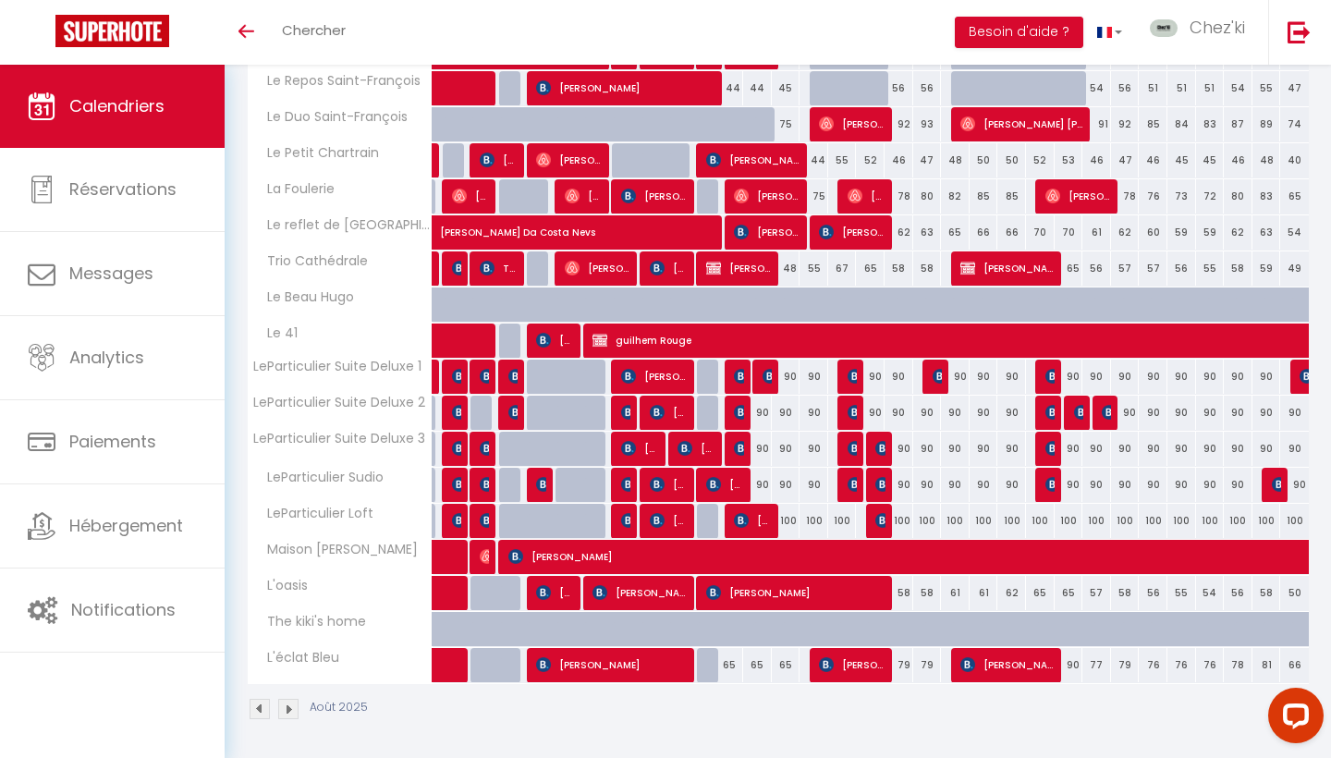
click at [742, 374] on img at bounding box center [741, 376] width 15 height 15
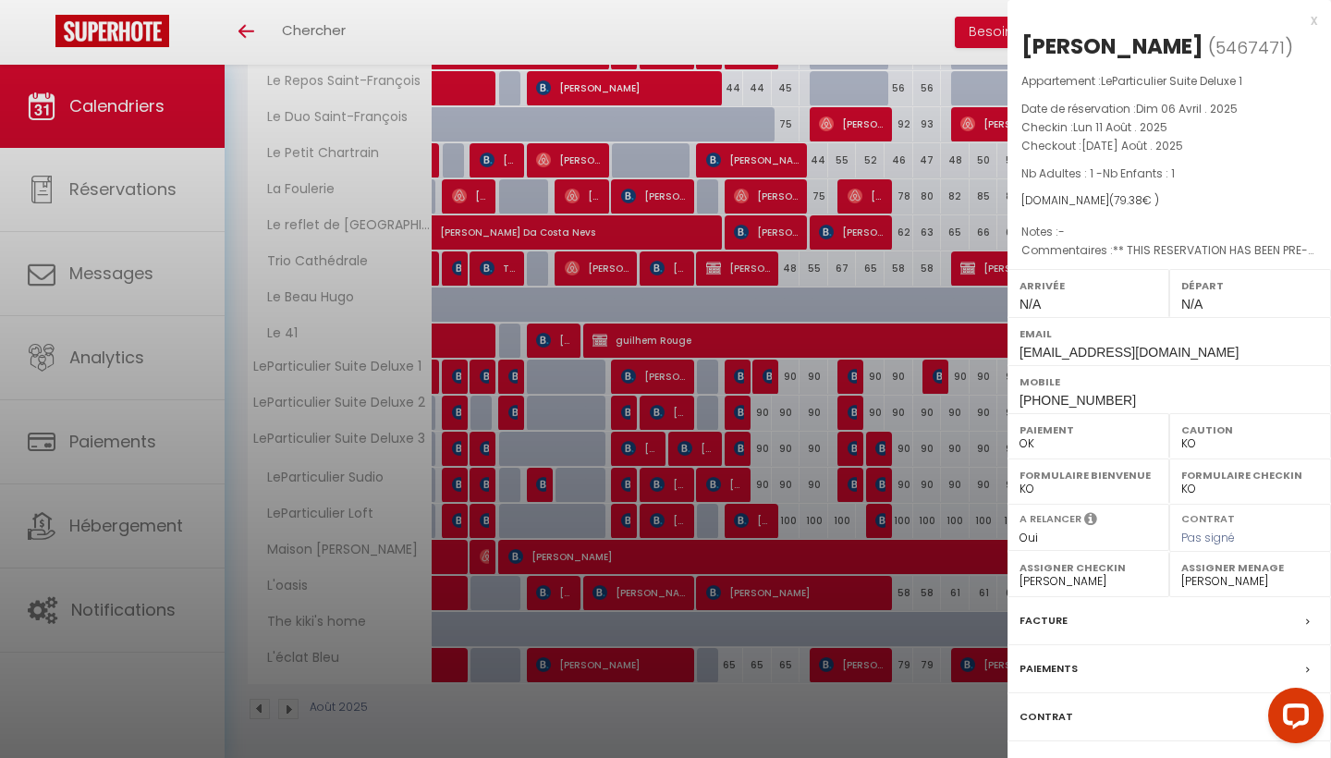
click at [742, 374] on div at bounding box center [665, 379] width 1331 height 758
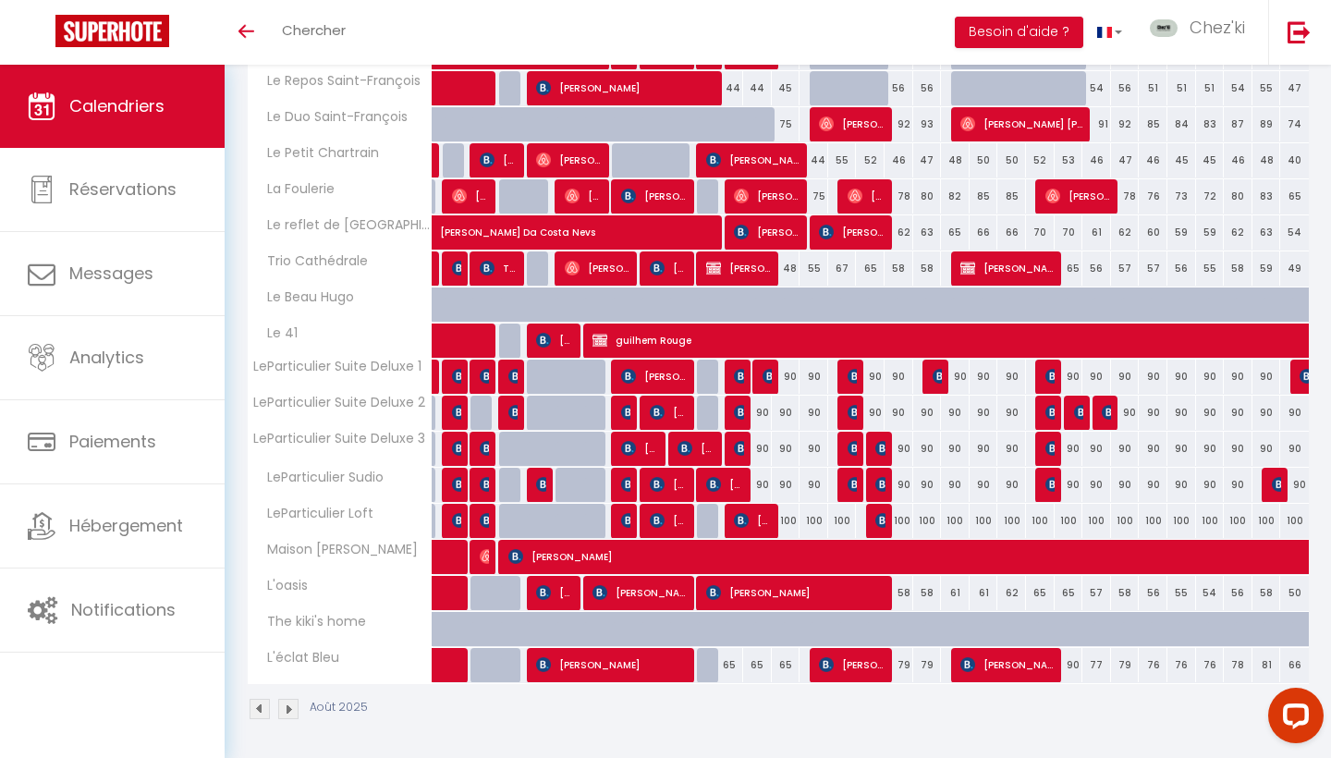
click at [742, 411] on img at bounding box center [741, 412] width 15 height 15
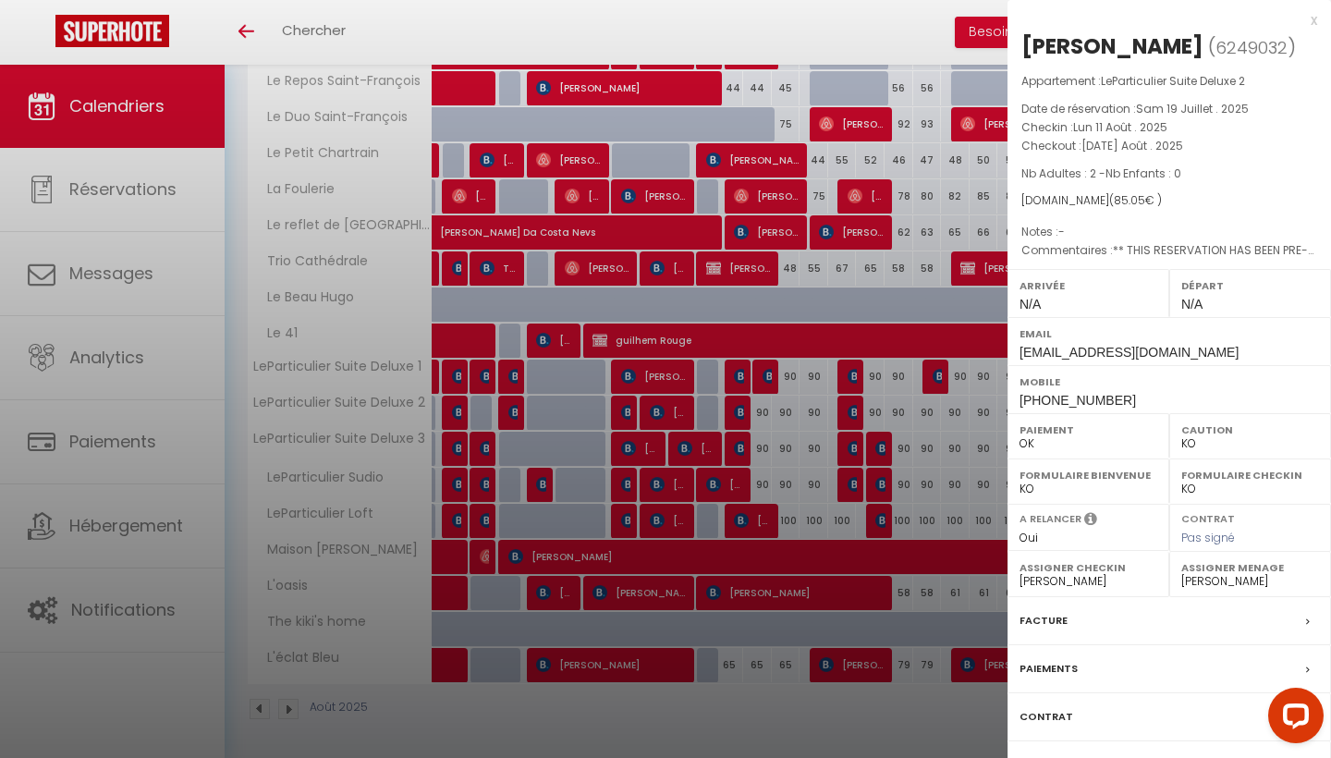
click at [742, 411] on div at bounding box center [665, 379] width 1331 height 758
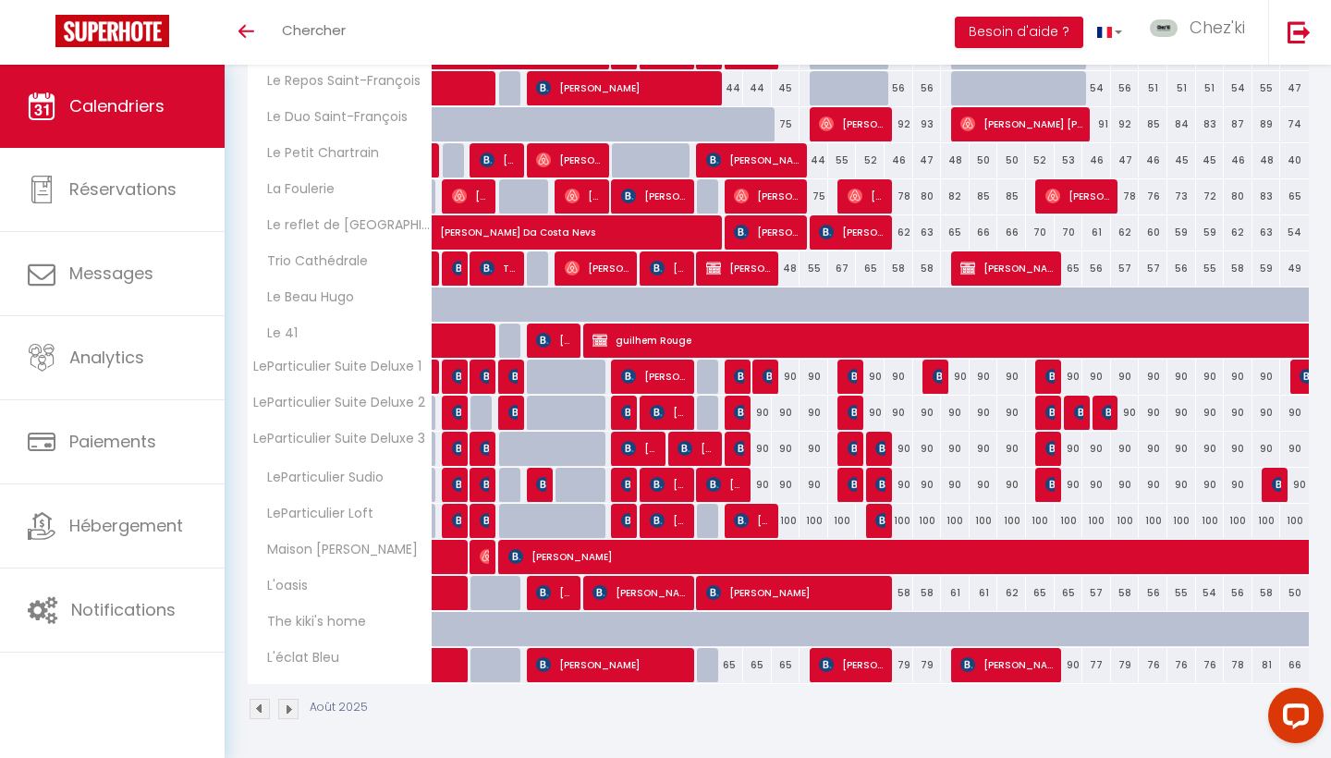
click at [739, 442] on img at bounding box center [741, 448] width 15 height 15
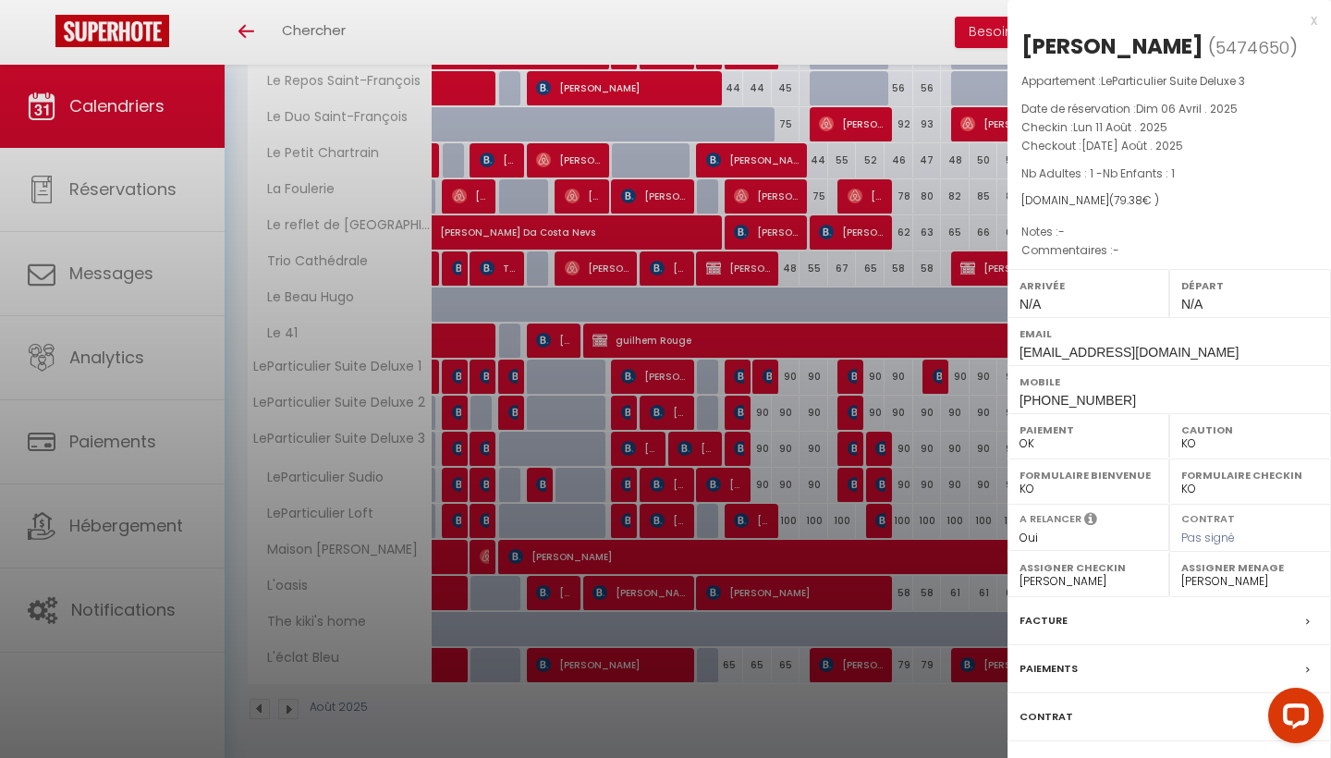
click at [739, 442] on div at bounding box center [665, 379] width 1331 height 758
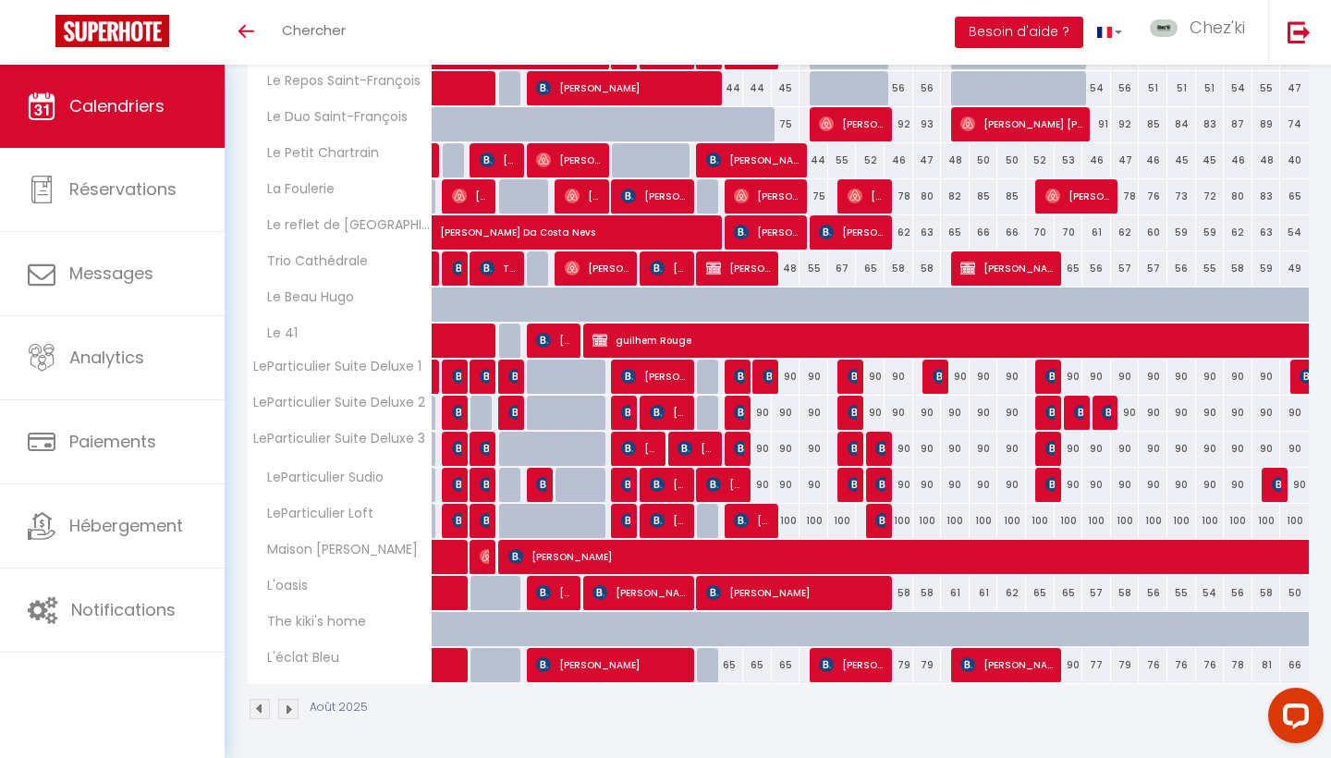
click at [741, 485] on span "[PERSON_NAME]" at bounding box center [725, 484] width 38 height 35
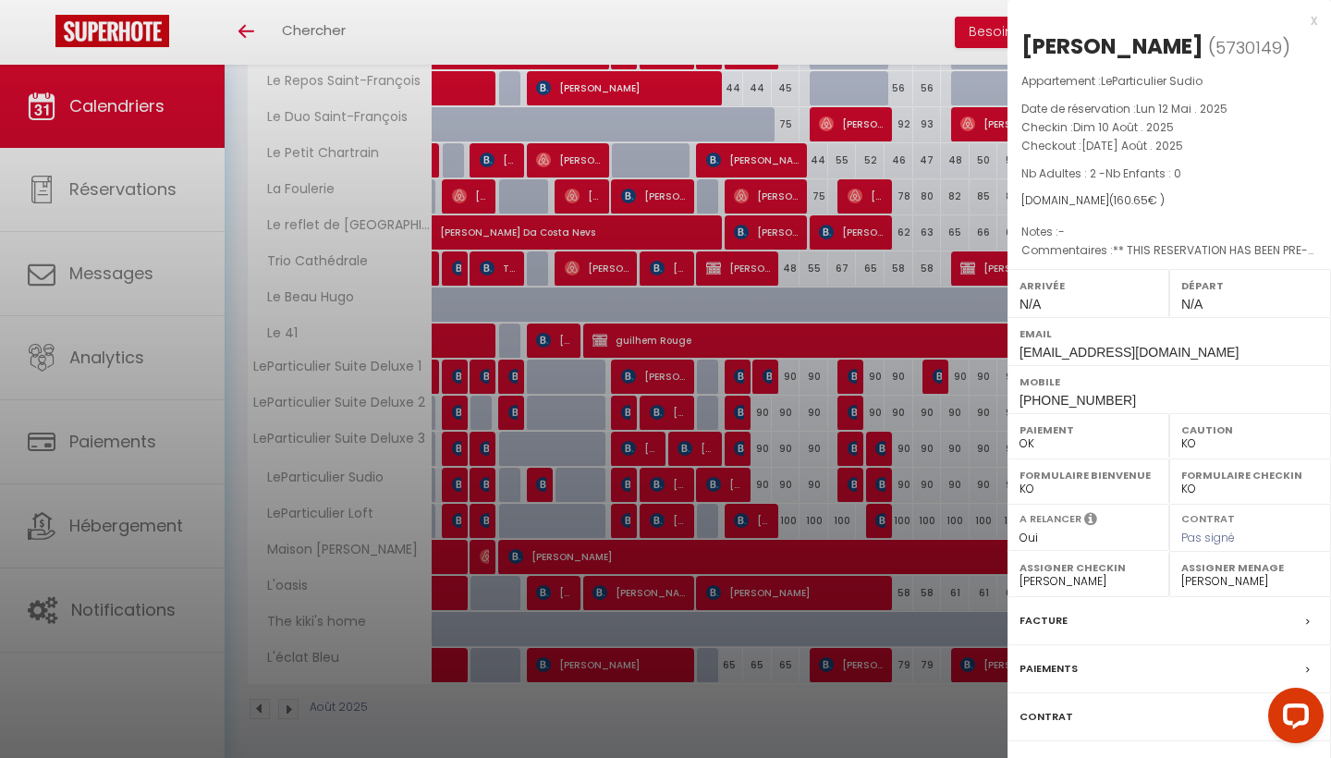
click at [741, 485] on div at bounding box center [665, 379] width 1331 height 758
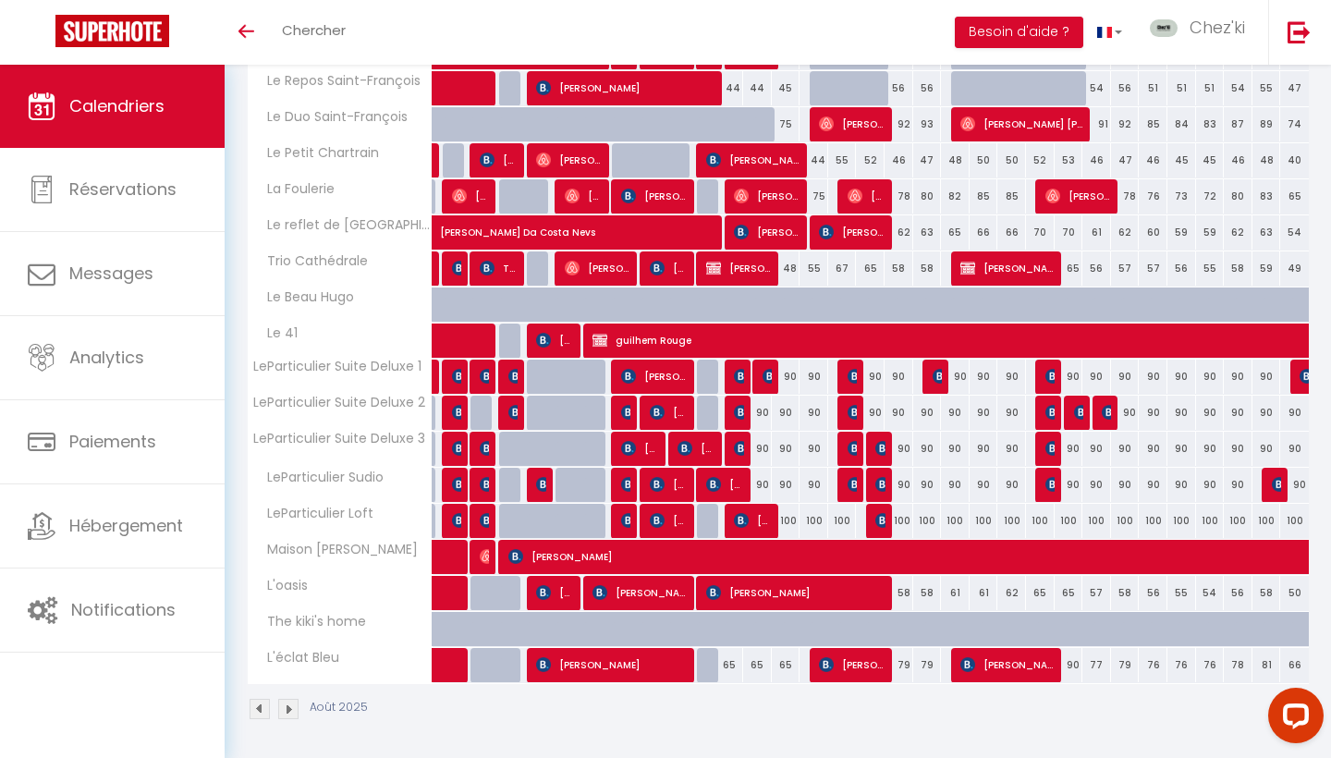
click at [751, 521] on span "[PERSON_NAME]" at bounding box center [753, 520] width 38 height 35
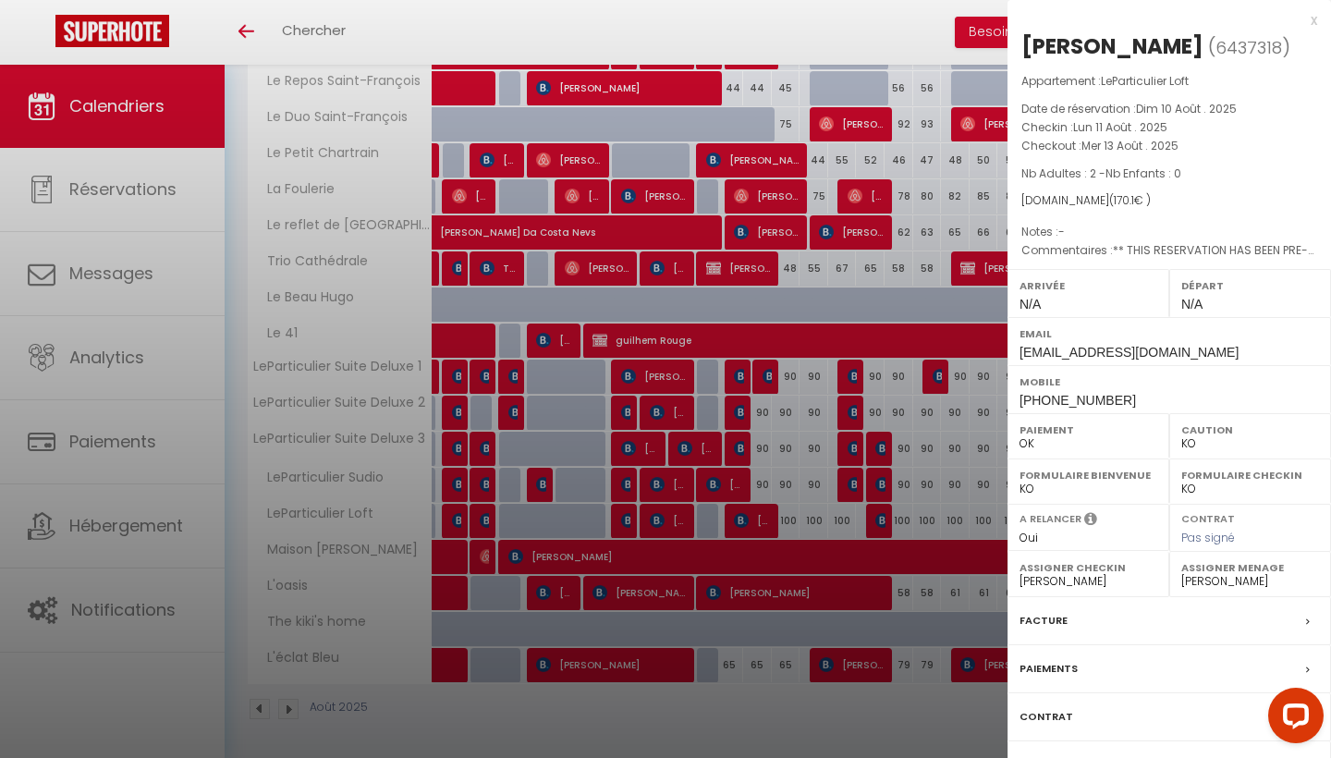
click at [751, 521] on div at bounding box center [665, 379] width 1331 height 758
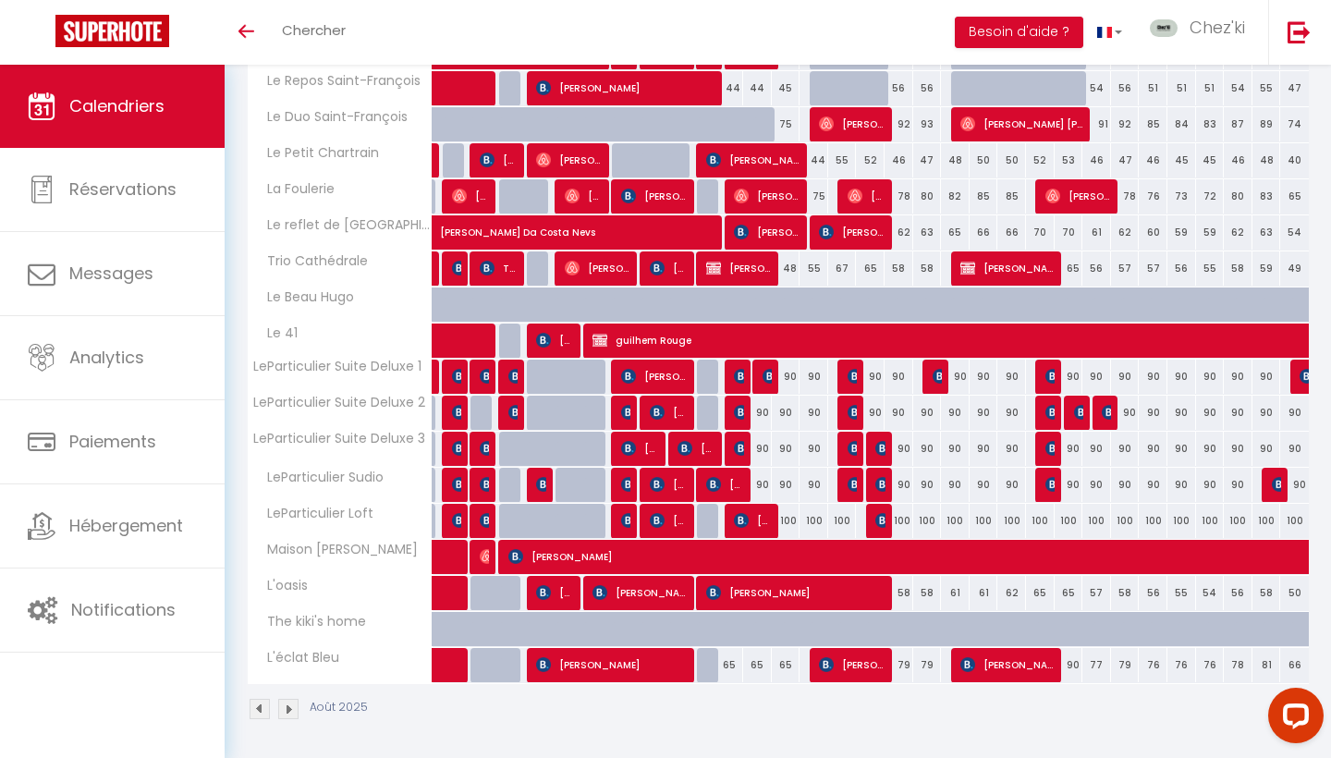
click at [876, 525] on img at bounding box center [883, 520] width 15 height 15
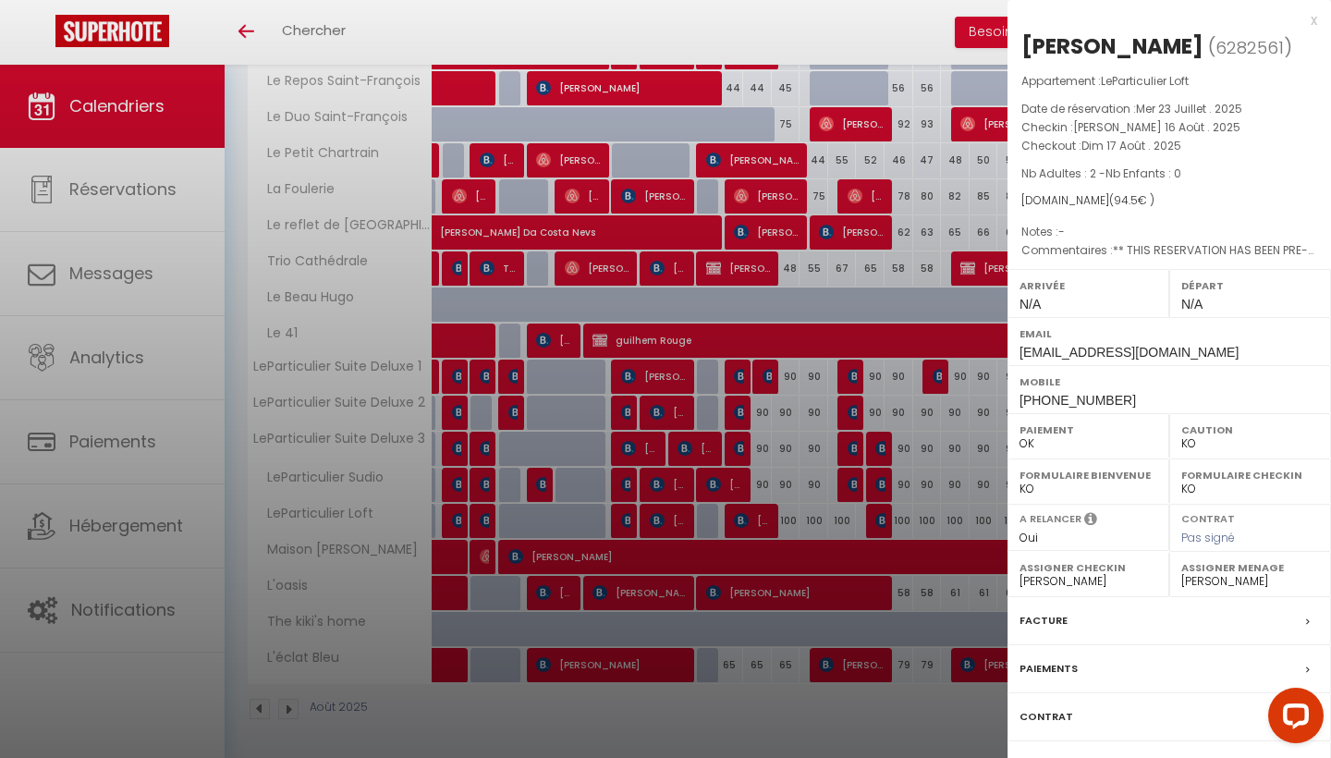
click at [876, 525] on div at bounding box center [665, 379] width 1331 height 758
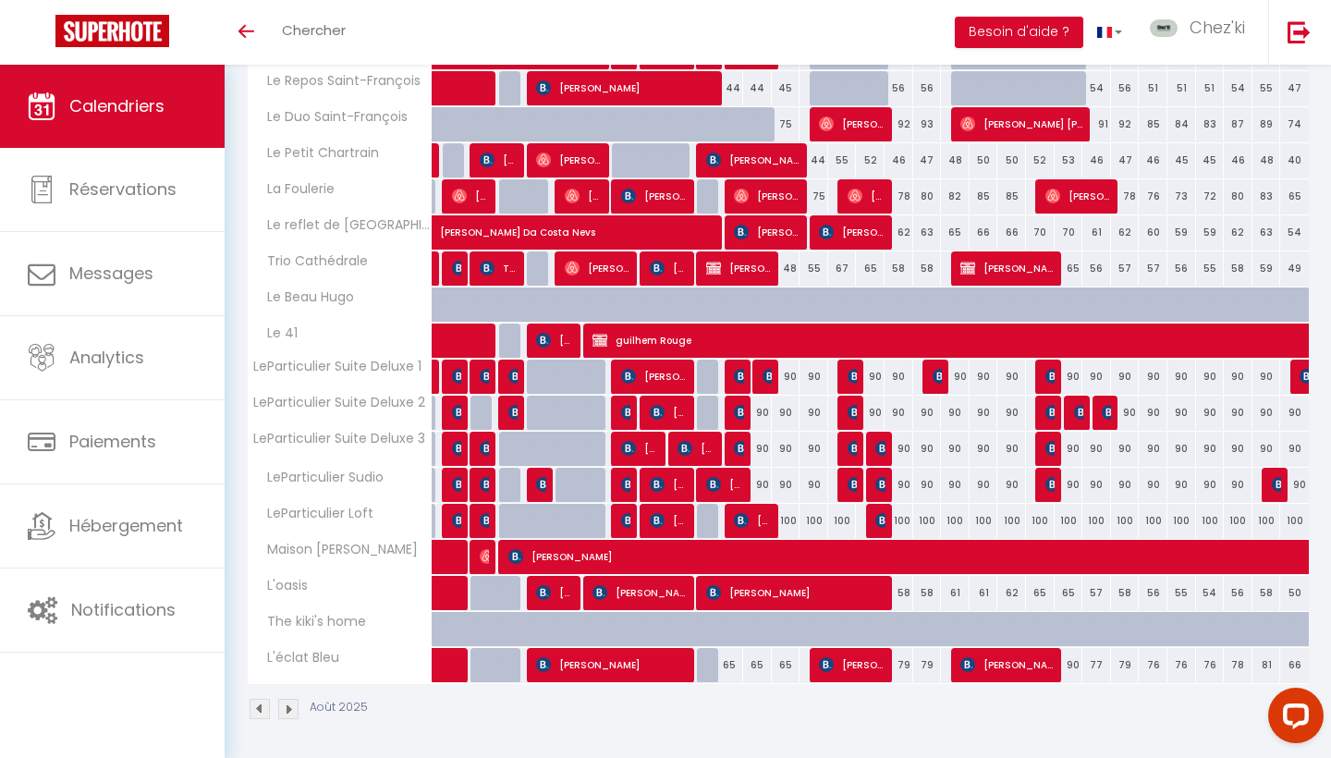
click at [852, 379] on img at bounding box center [855, 376] width 15 height 15
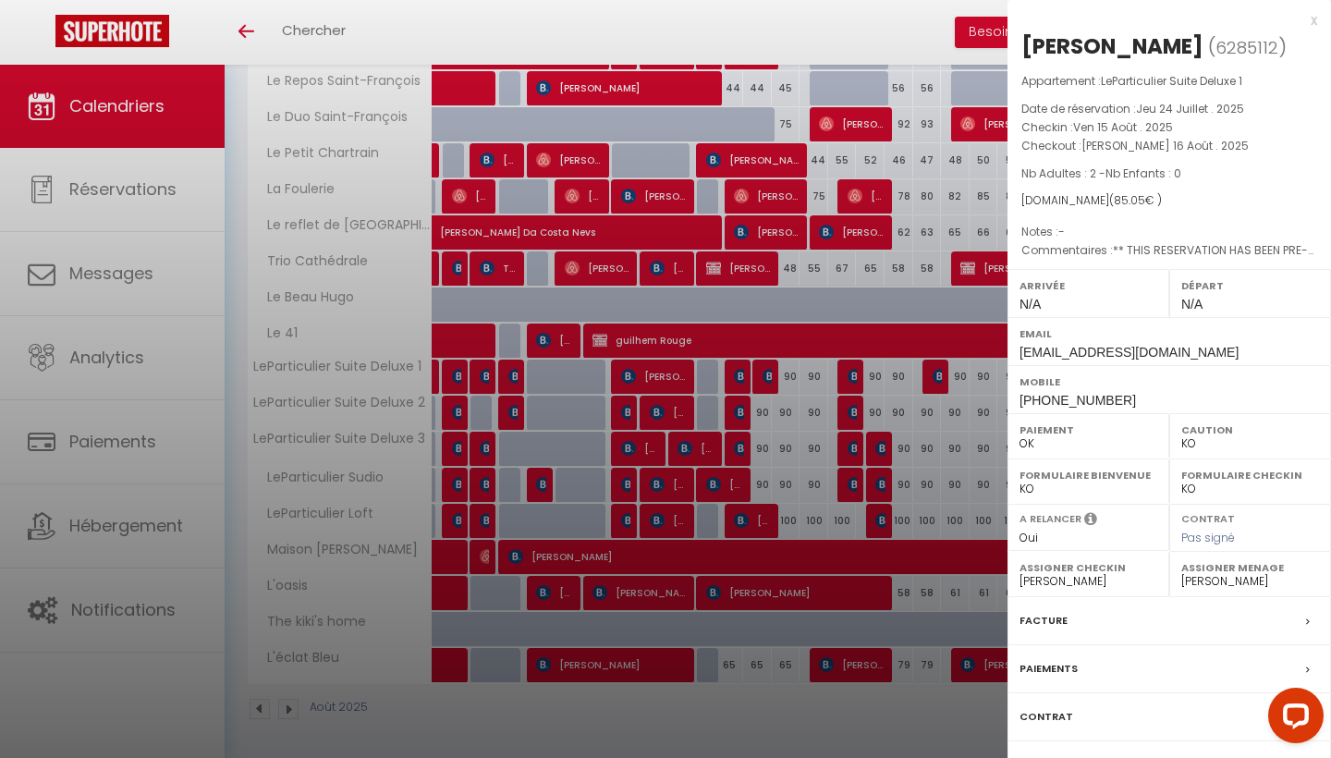
click at [852, 379] on div at bounding box center [665, 379] width 1331 height 758
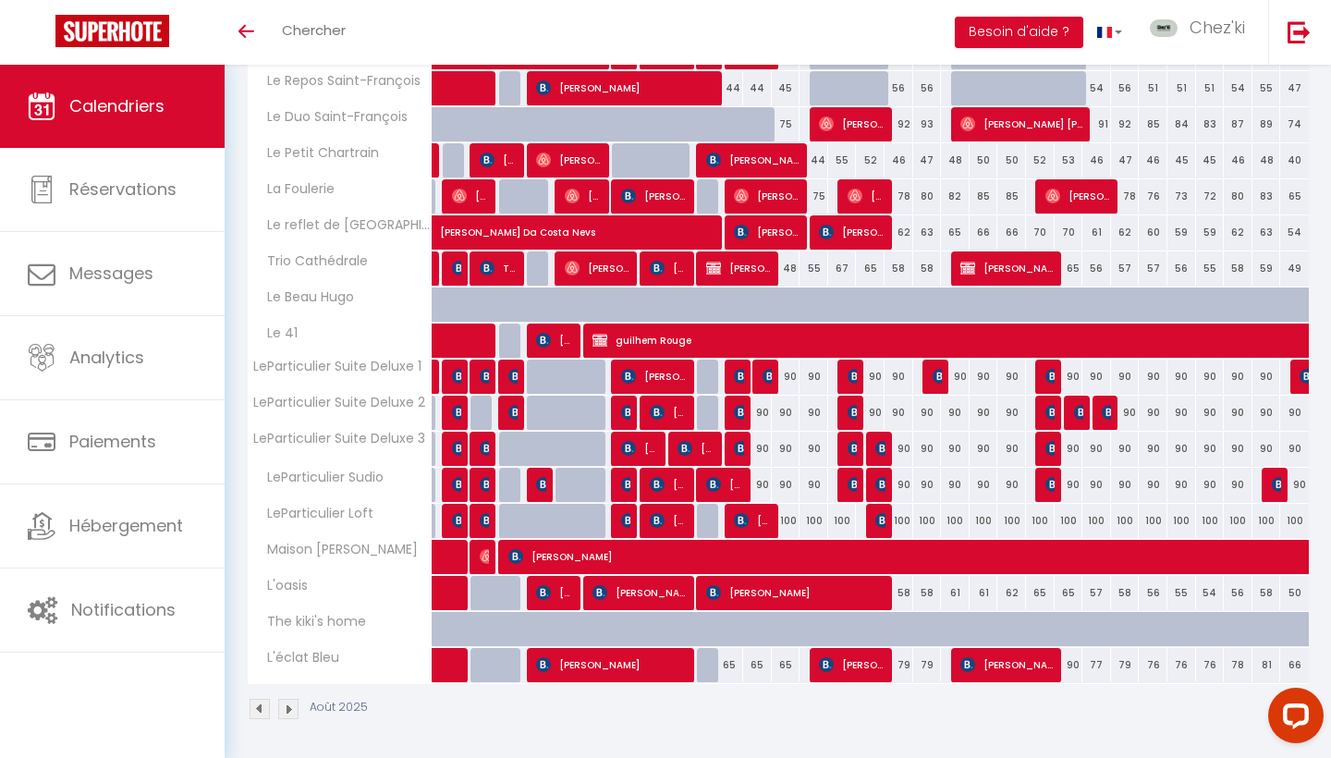
click at [852, 377] on img at bounding box center [855, 376] width 15 height 15
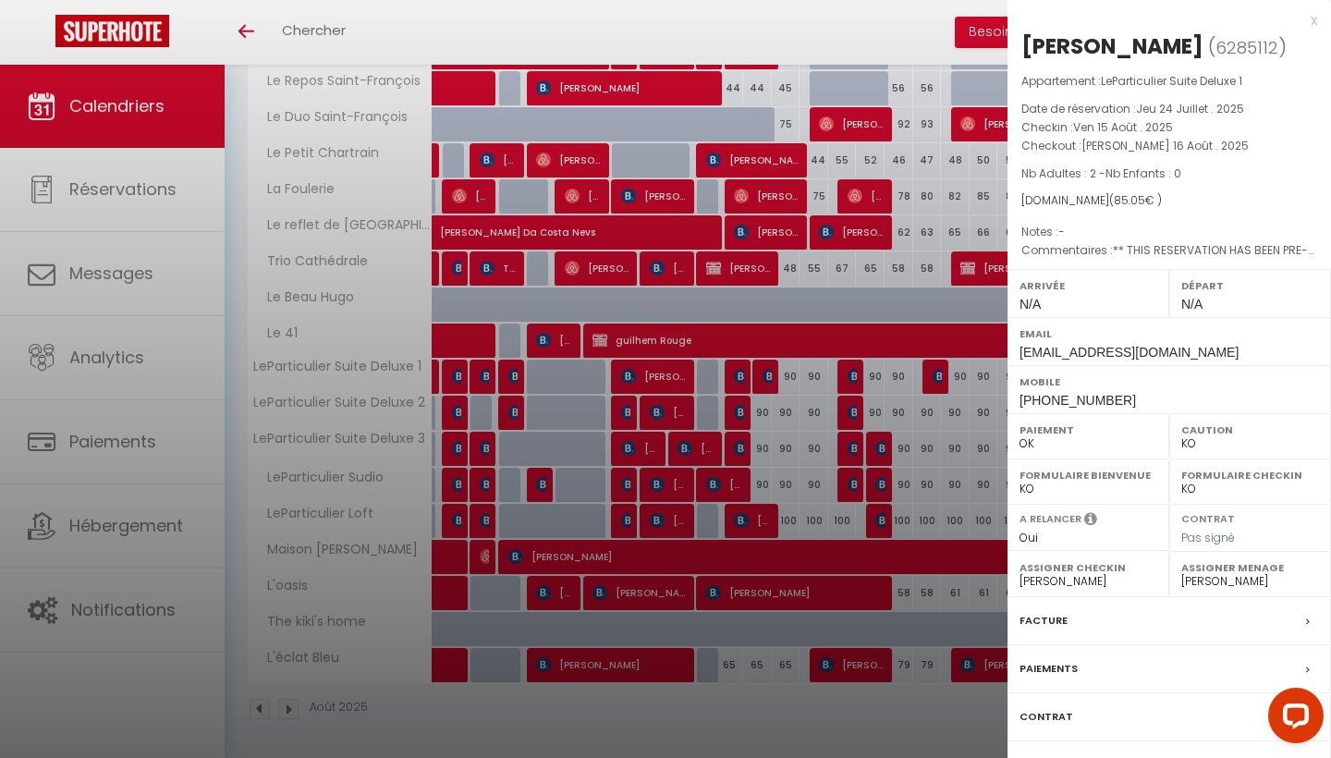
click at [852, 377] on div at bounding box center [665, 379] width 1331 height 758
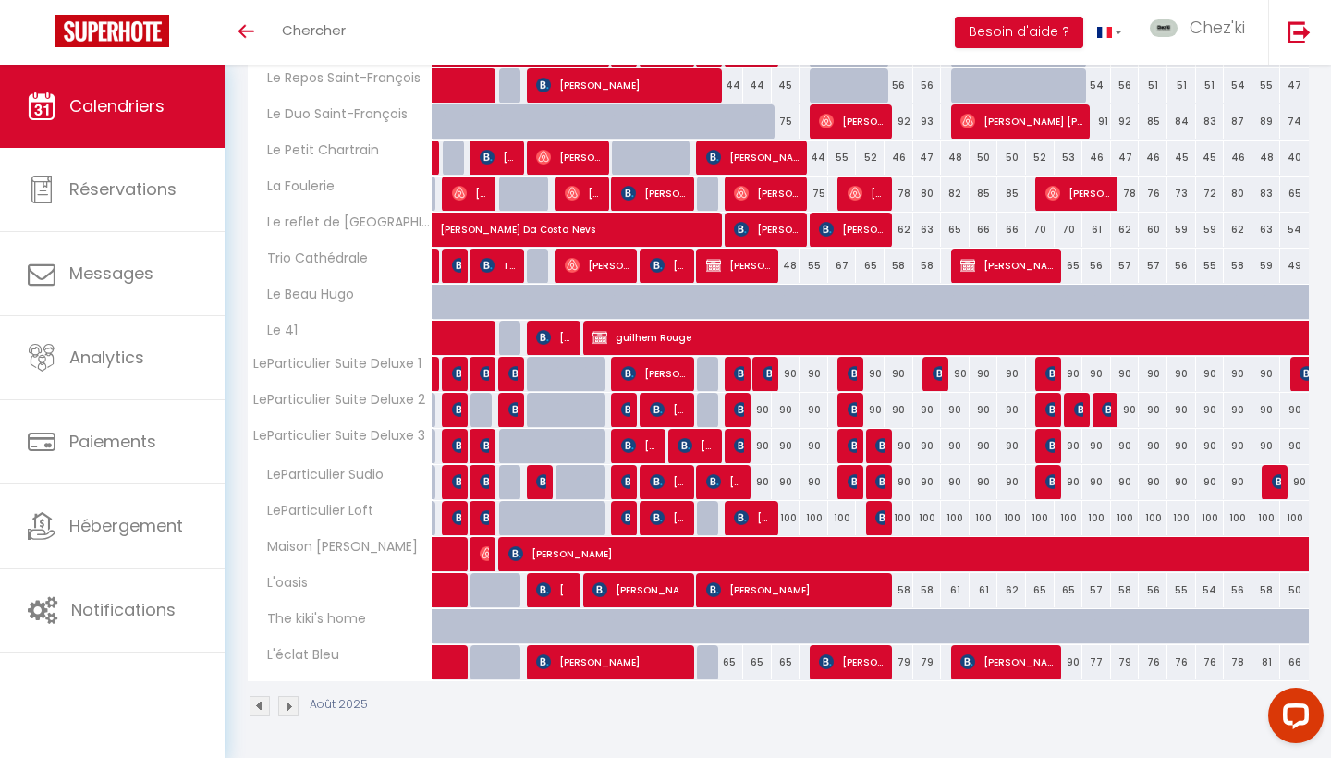
scroll to position [1145, 0]
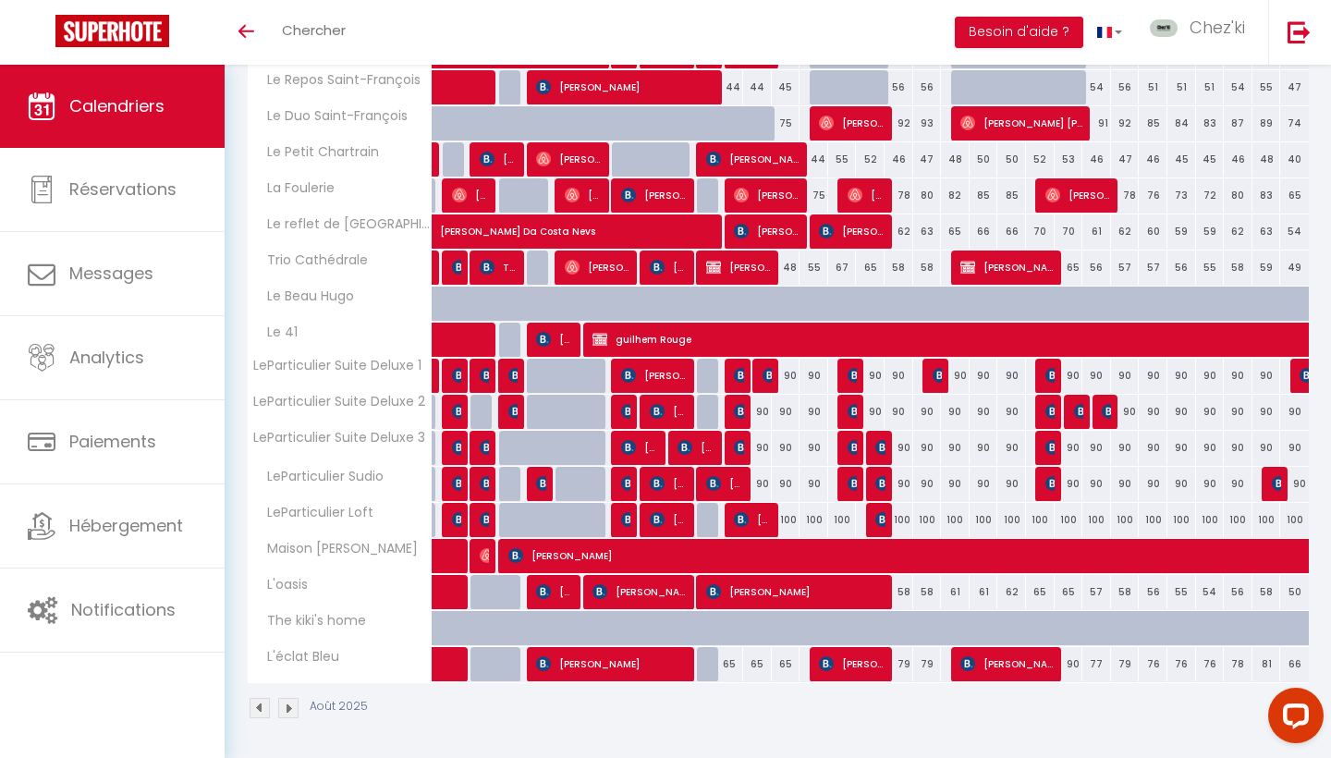
click at [852, 368] on img at bounding box center [855, 375] width 15 height 15
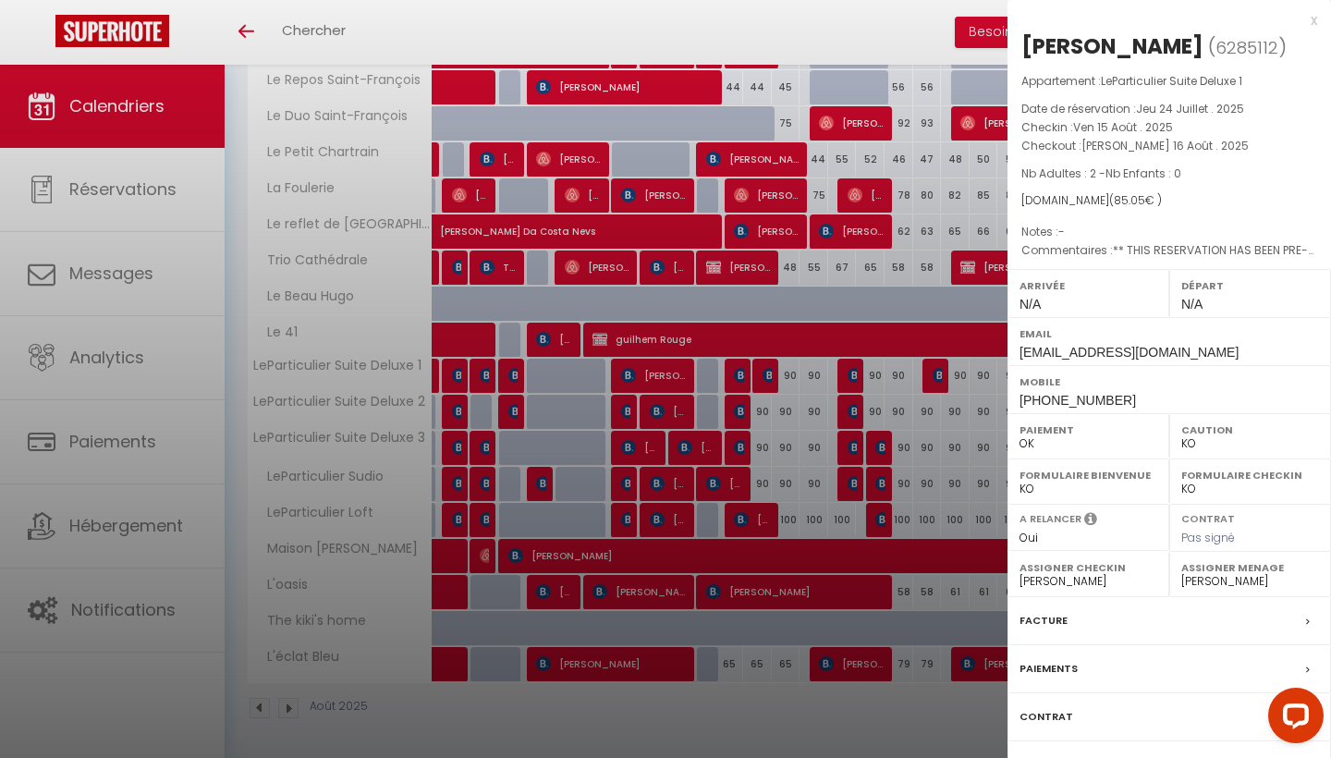
click at [852, 368] on div at bounding box center [665, 379] width 1331 height 758
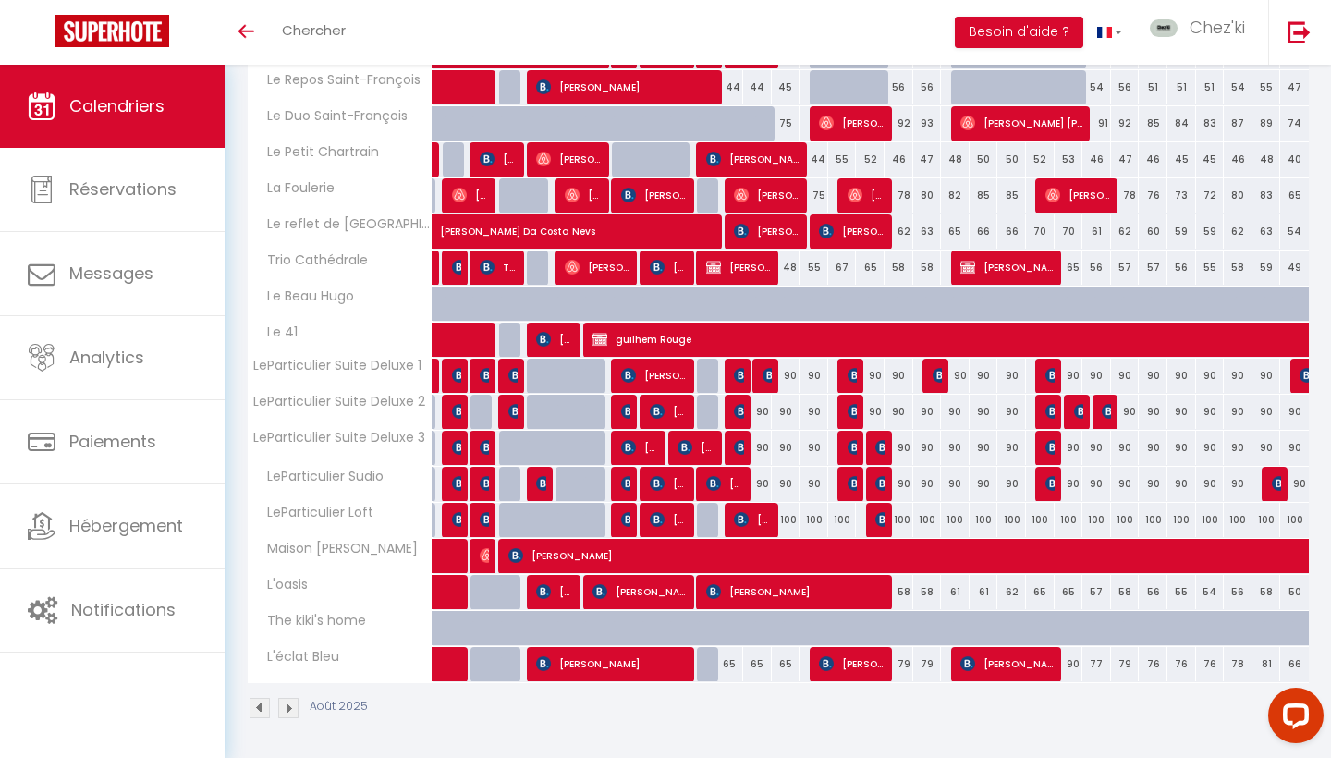
click at [852, 408] on img at bounding box center [855, 411] width 15 height 15
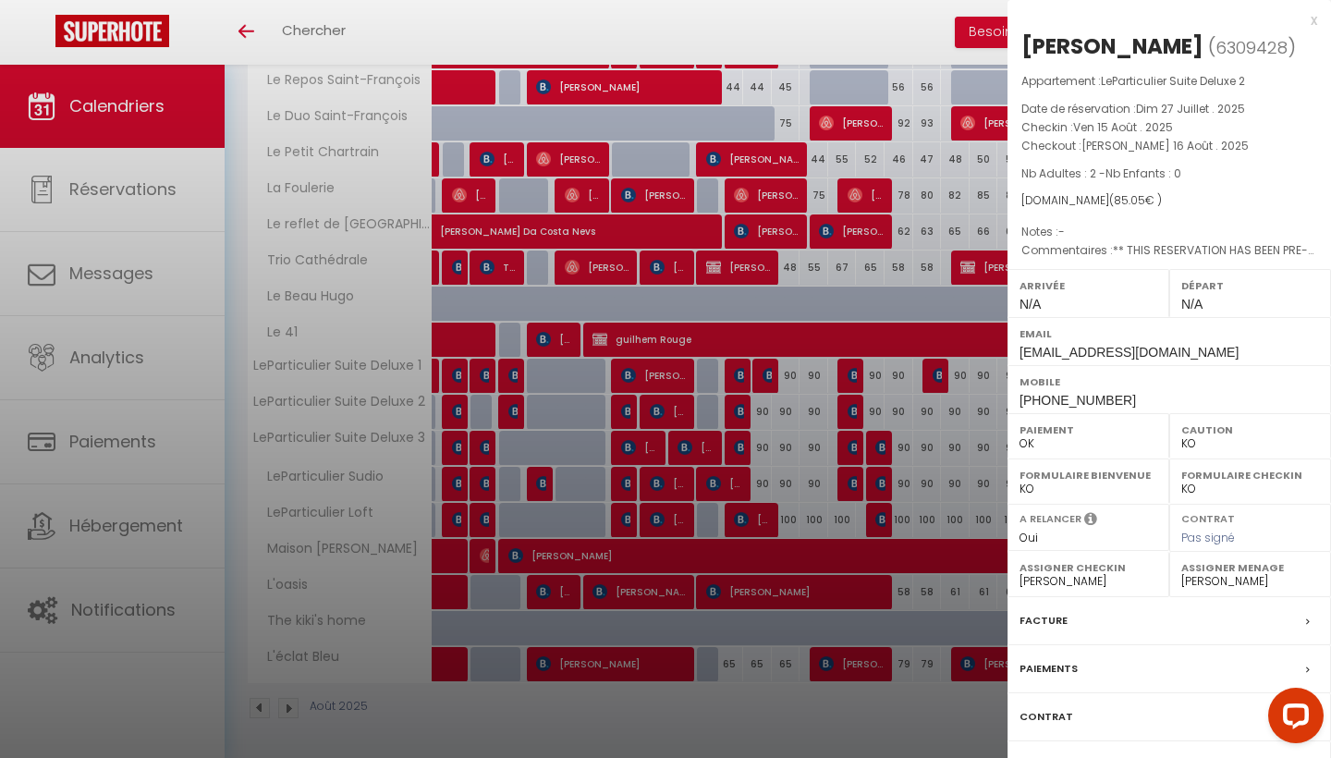
click at [852, 408] on div at bounding box center [665, 379] width 1331 height 758
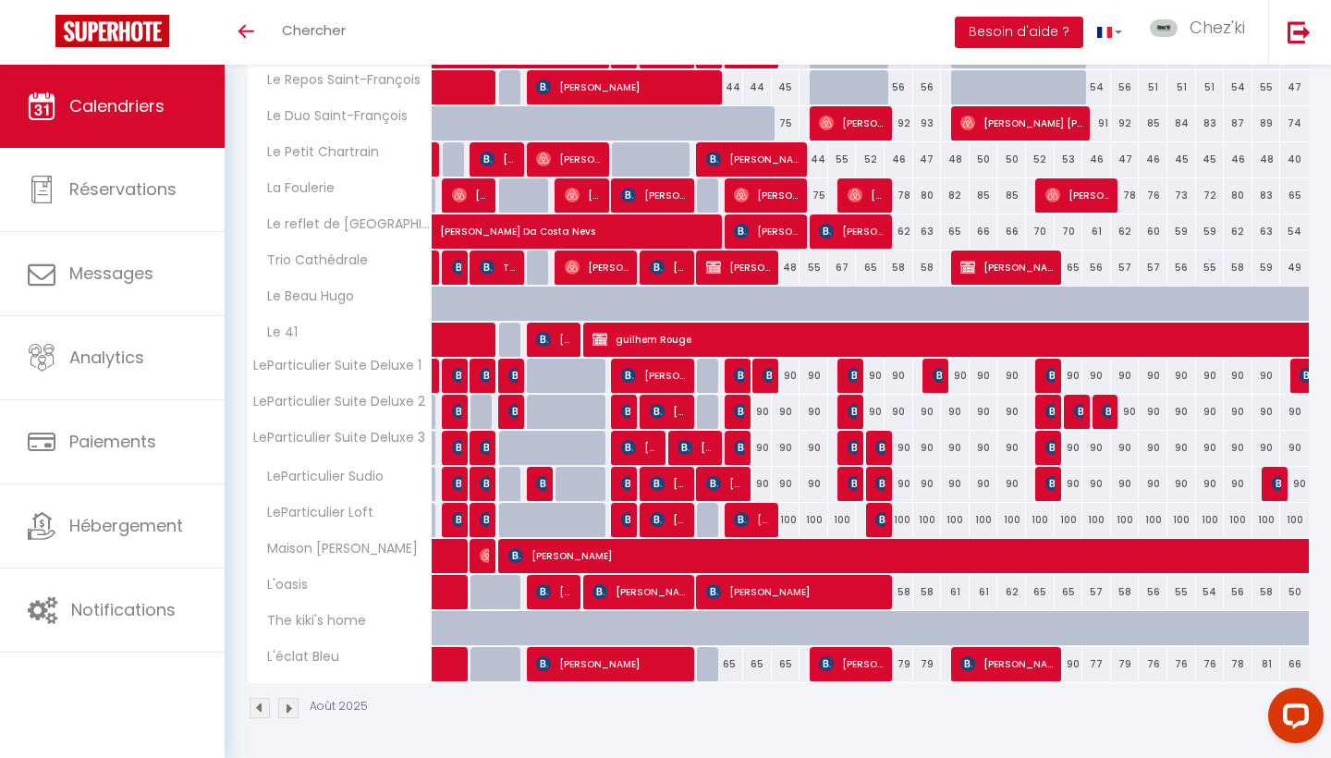
click at [852, 447] on img at bounding box center [855, 447] width 15 height 15
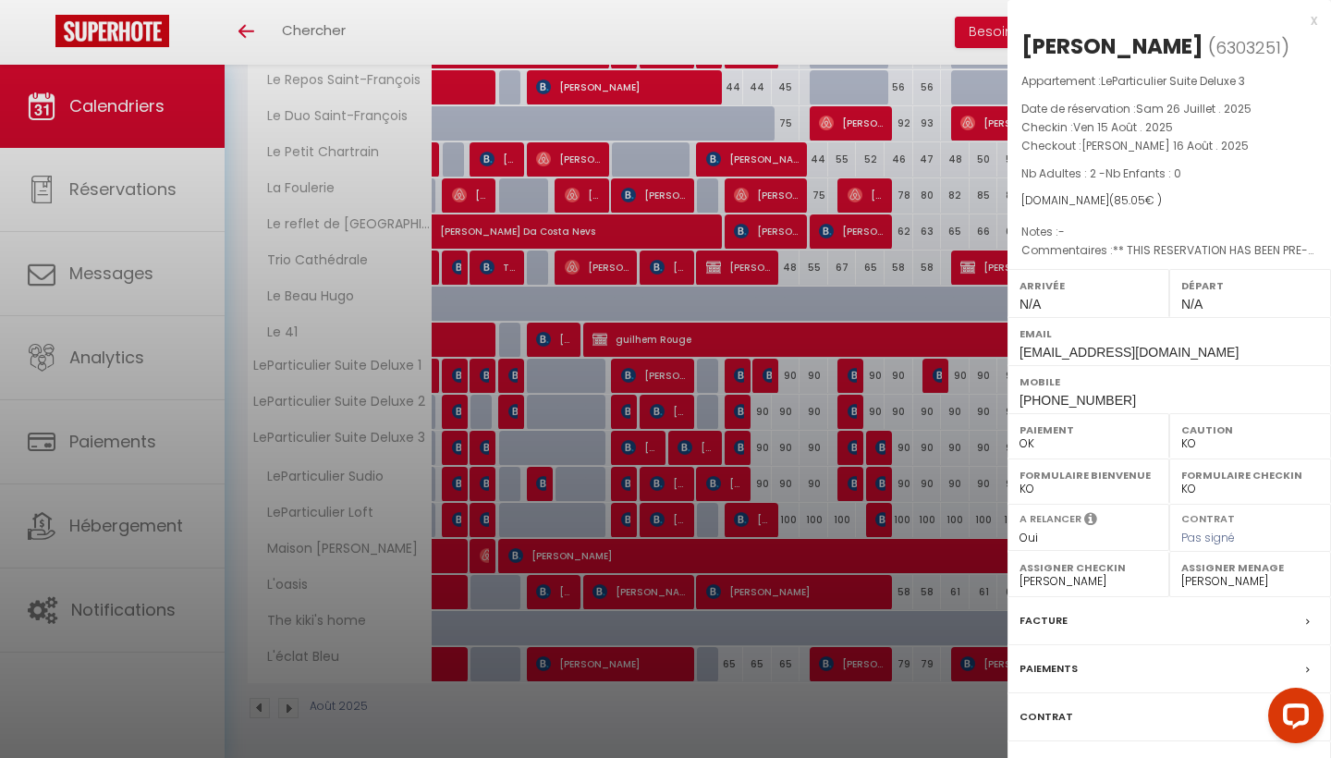
click at [852, 447] on div at bounding box center [665, 379] width 1331 height 758
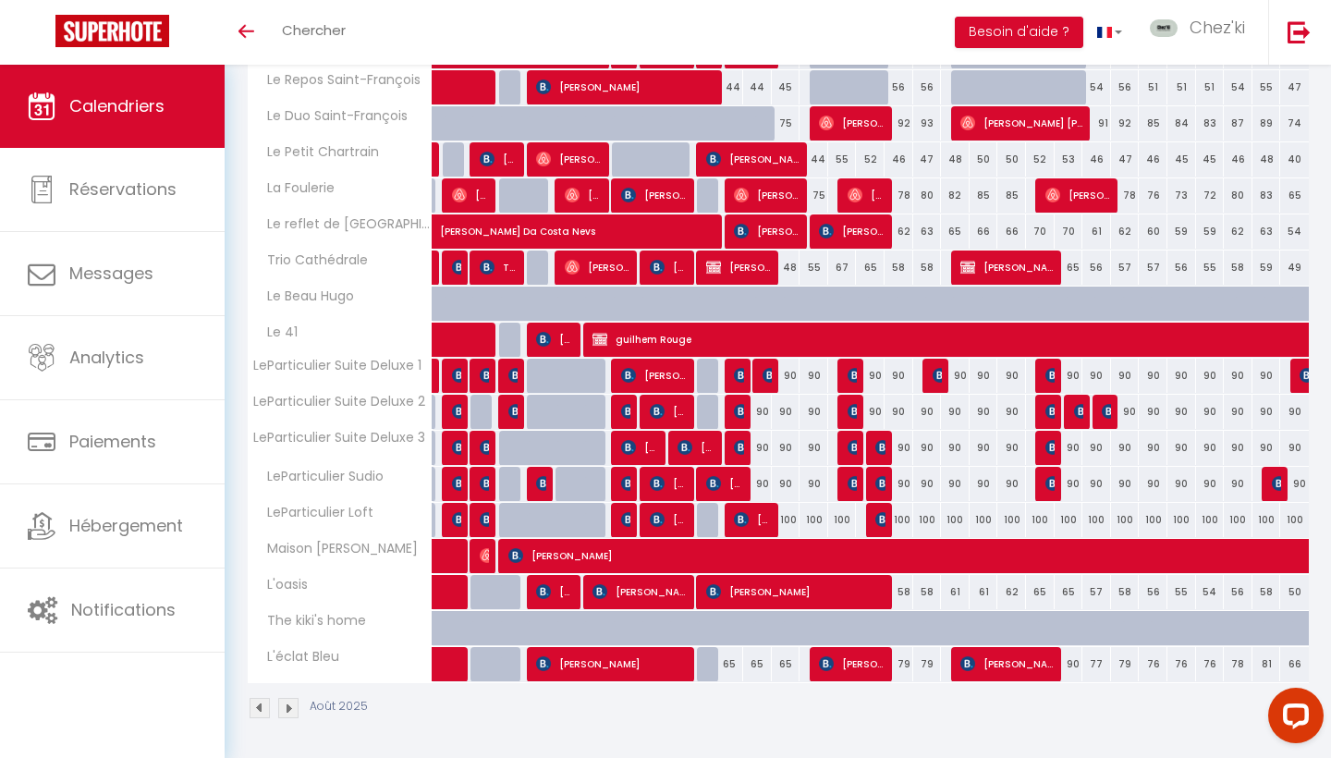
click at [852, 485] on img at bounding box center [855, 483] width 15 height 15
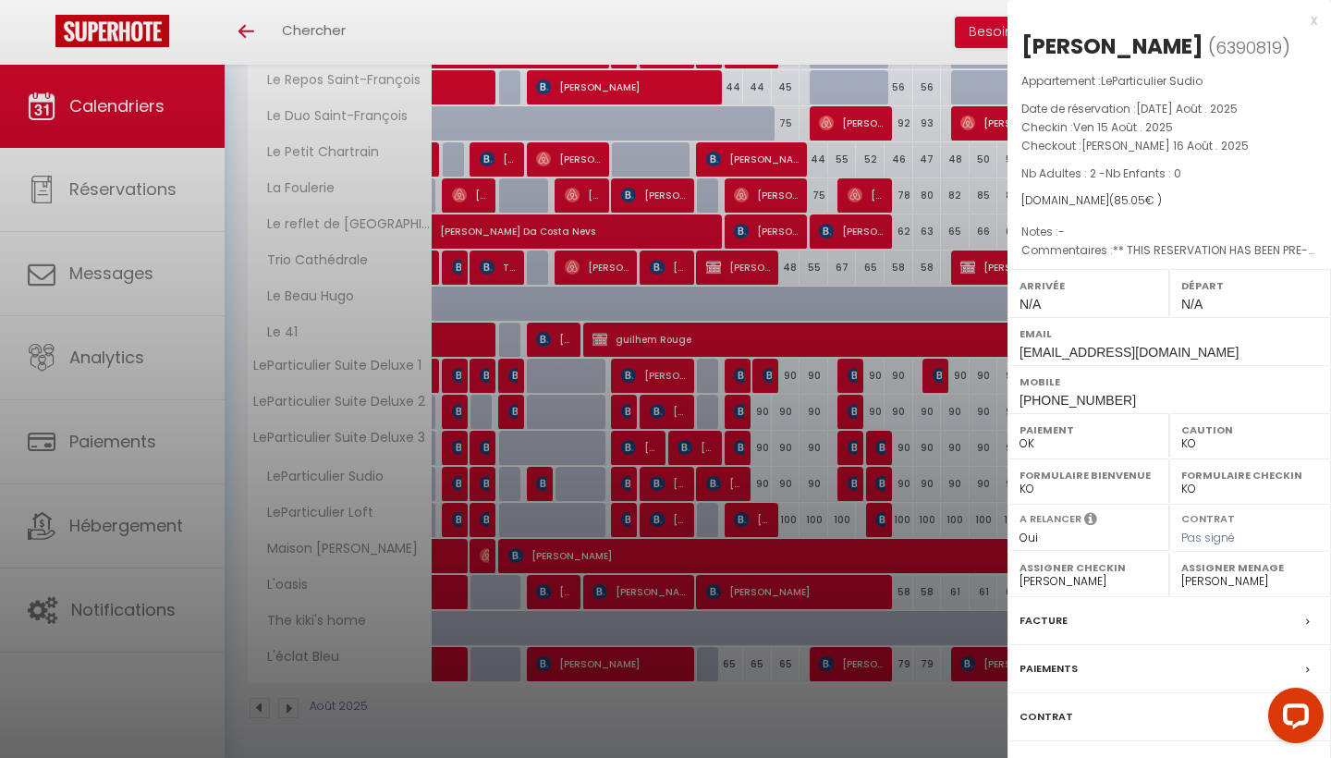
click at [852, 485] on div at bounding box center [665, 379] width 1331 height 758
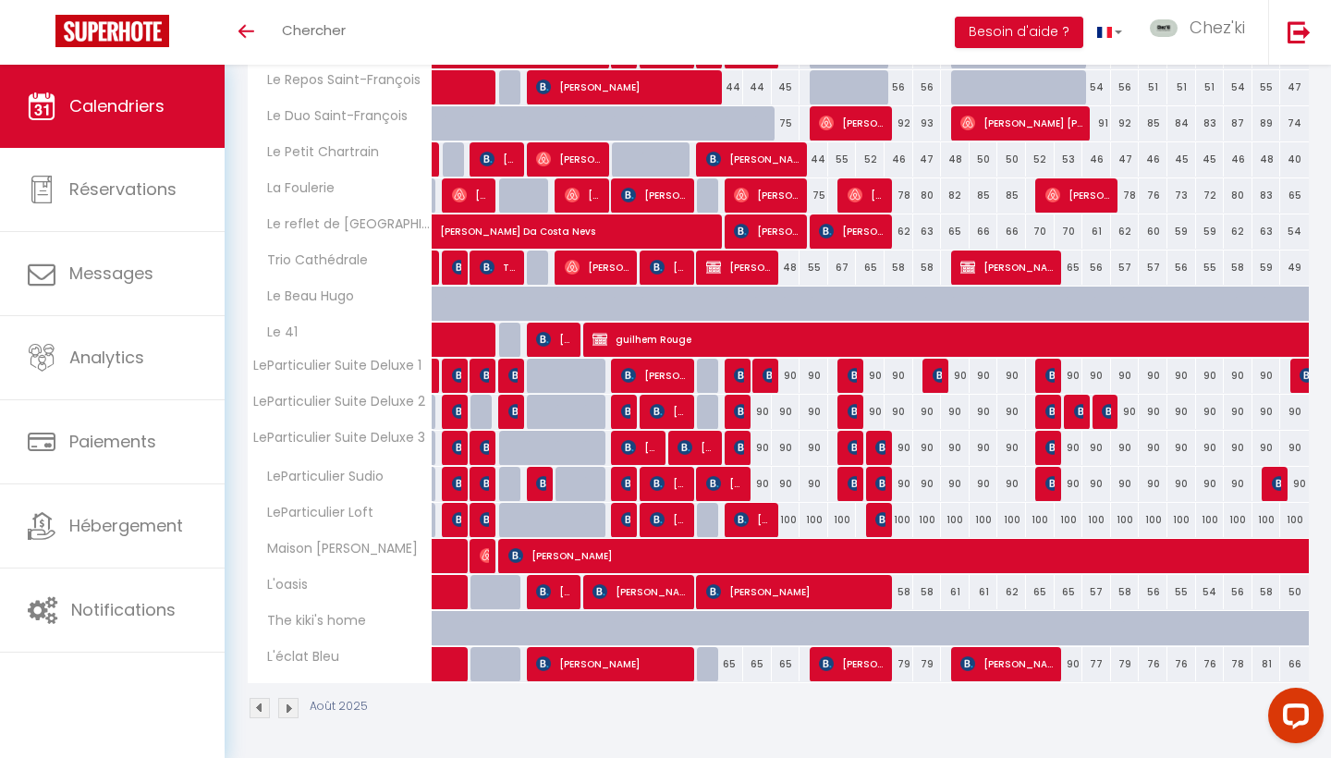
click at [880, 437] on span "[PERSON_NAME]" at bounding box center [880, 447] width 9 height 35
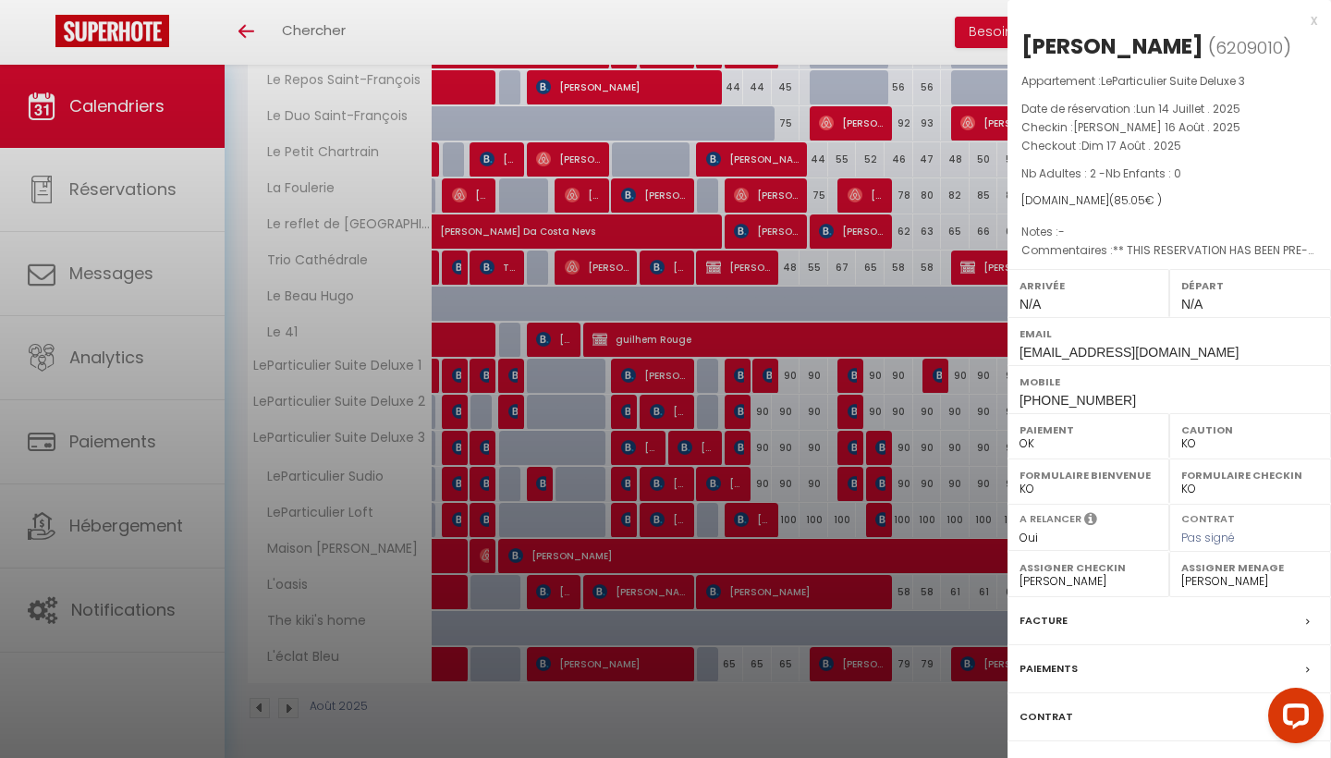
click at [880, 437] on div at bounding box center [665, 379] width 1331 height 758
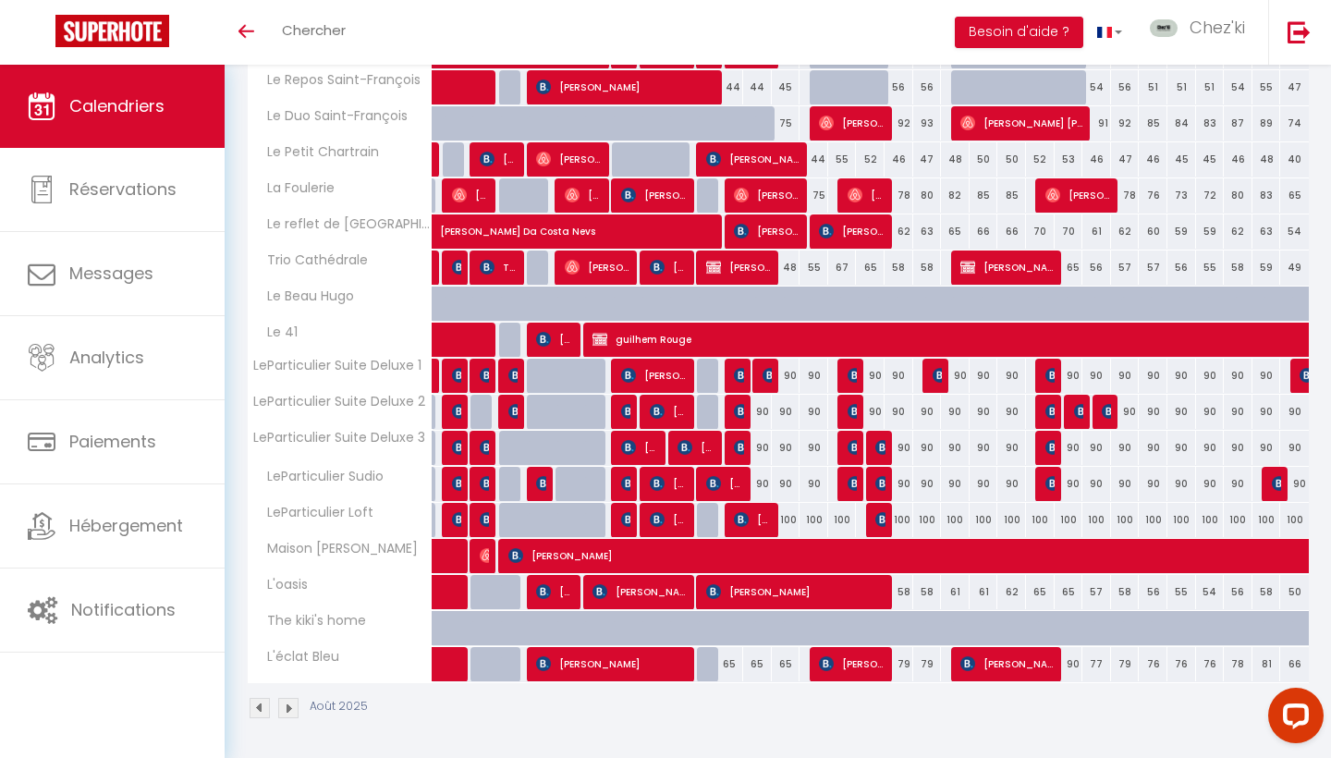
click at [885, 477] on img at bounding box center [883, 483] width 15 height 15
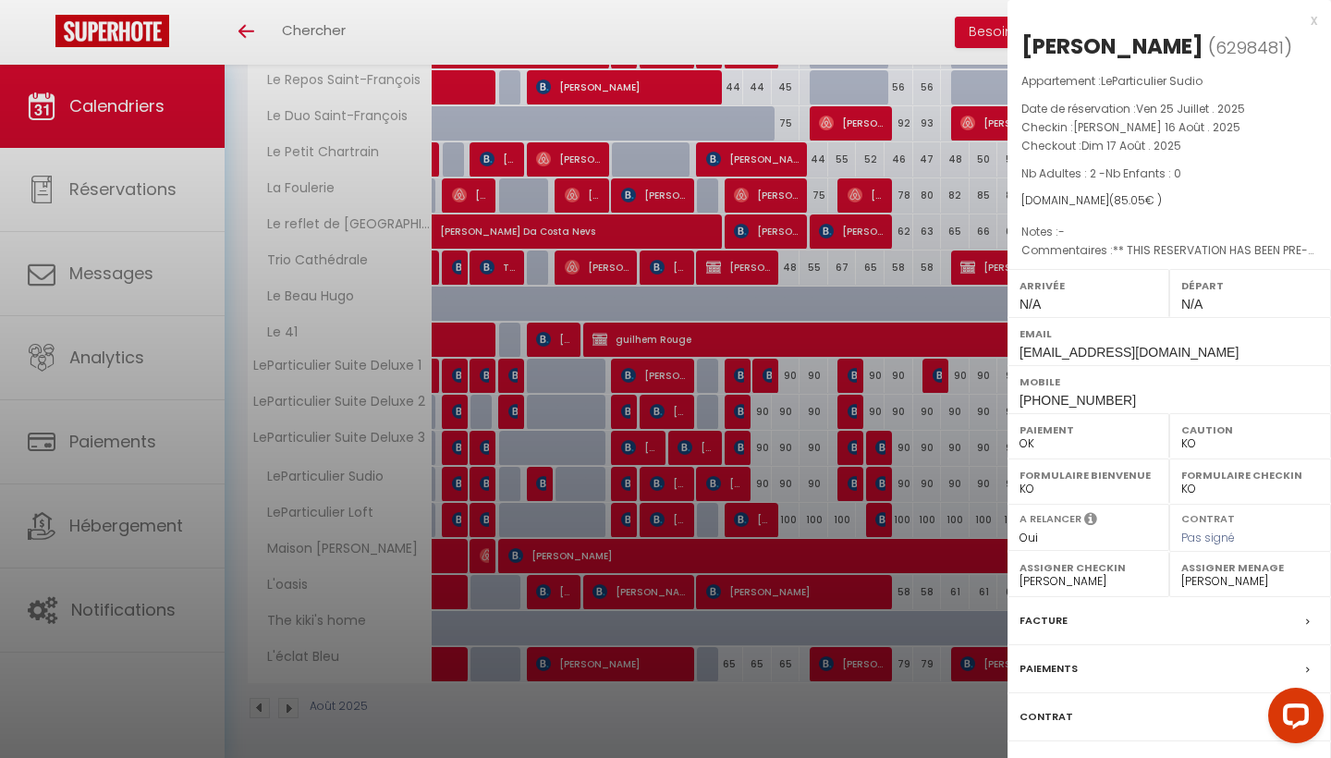
click at [885, 477] on div at bounding box center [665, 379] width 1331 height 758
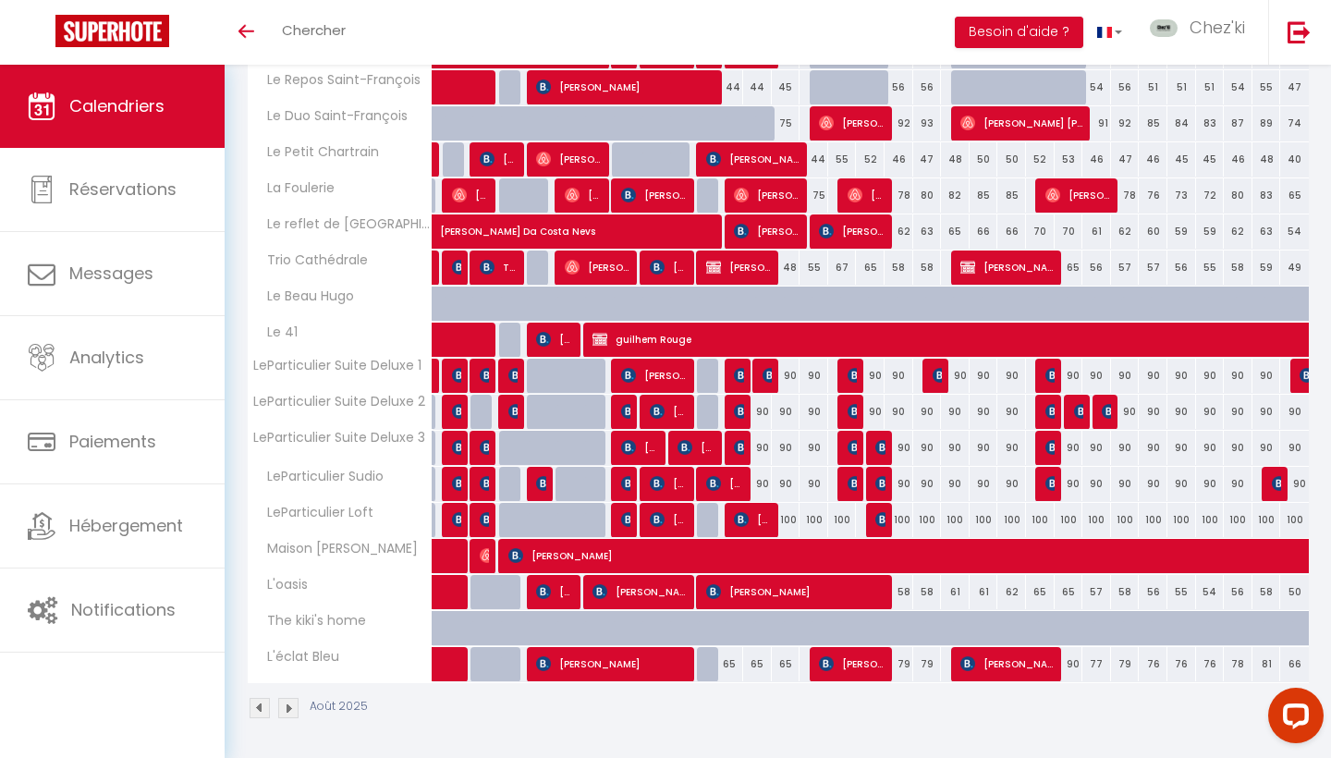
click at [879, 519] on img at bounding box center [883, 519] width 15 height 15
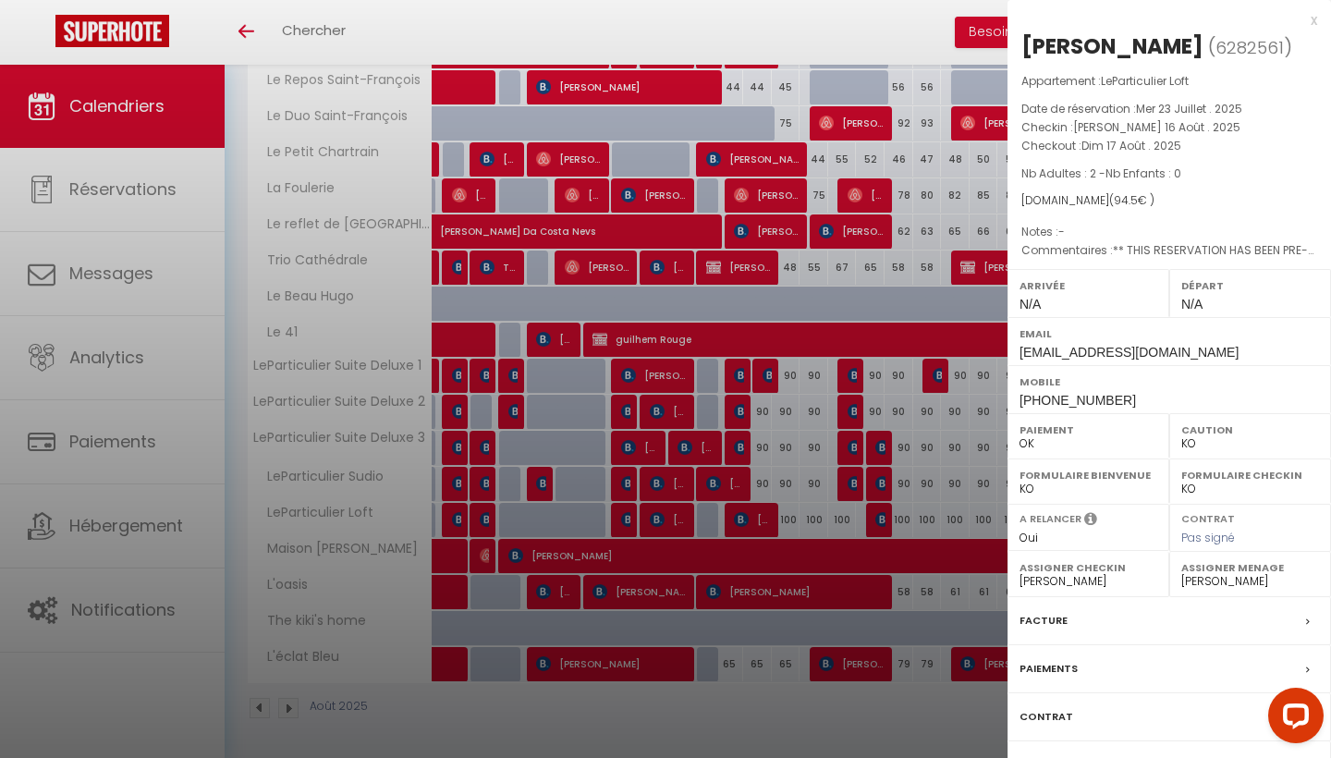
click at [879, 519] on div at bounding box center [665, 379] width 1331 height 758
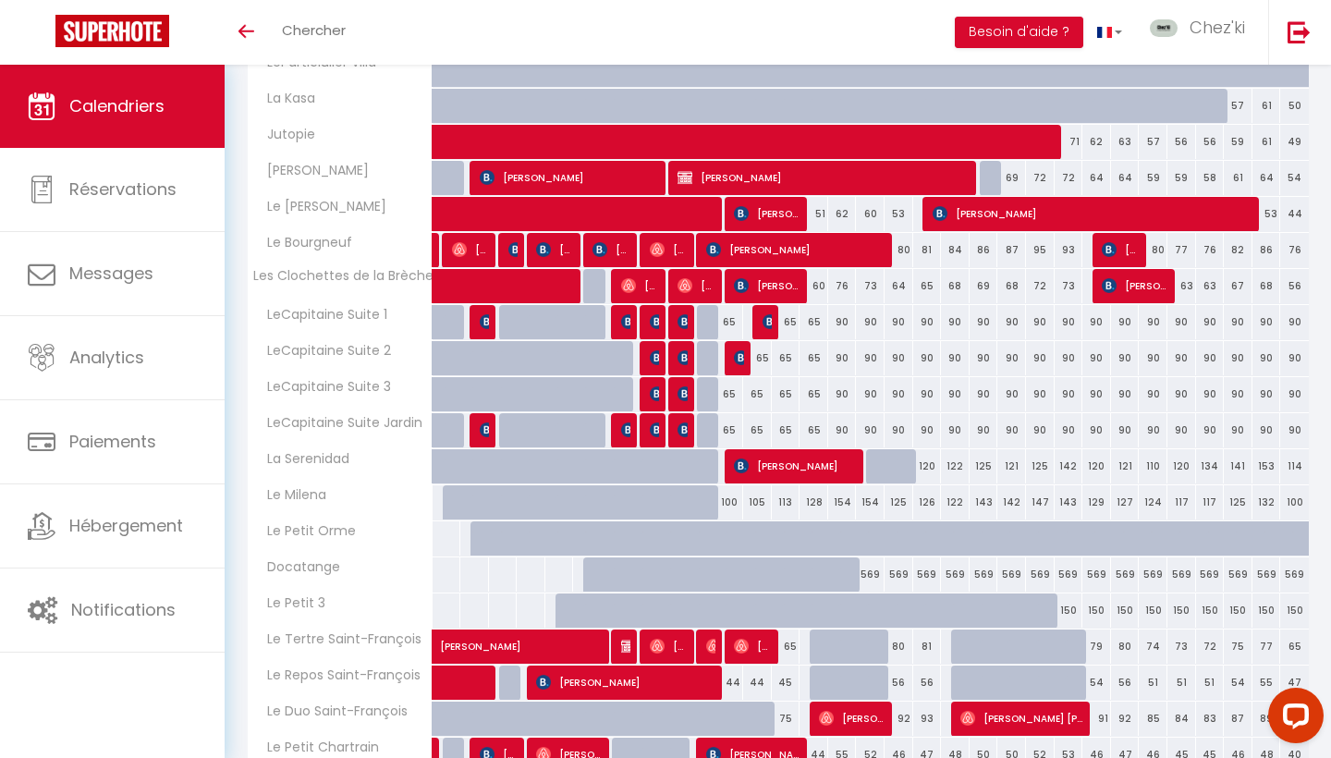
scroll to position [551, 0]
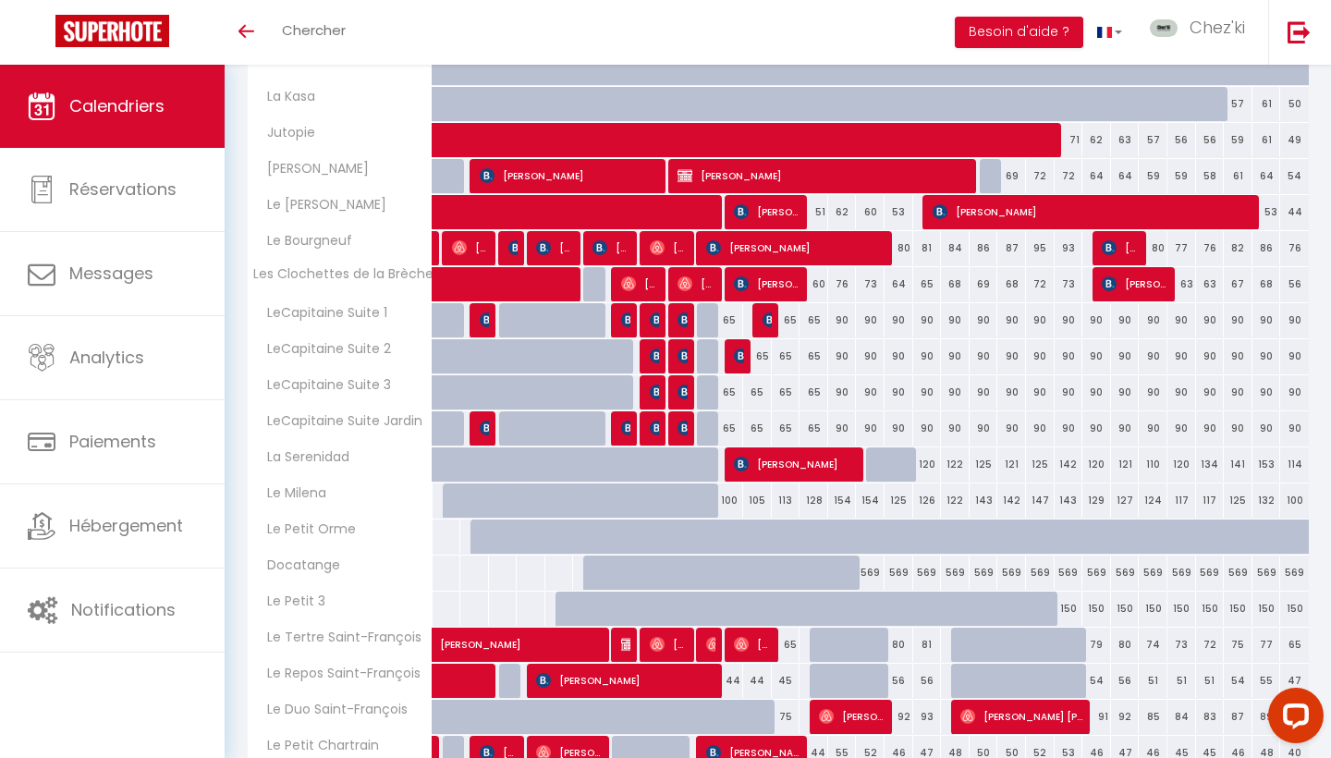
click at [767, 322] on img at bounding box center [770, 320] width 15 height 15
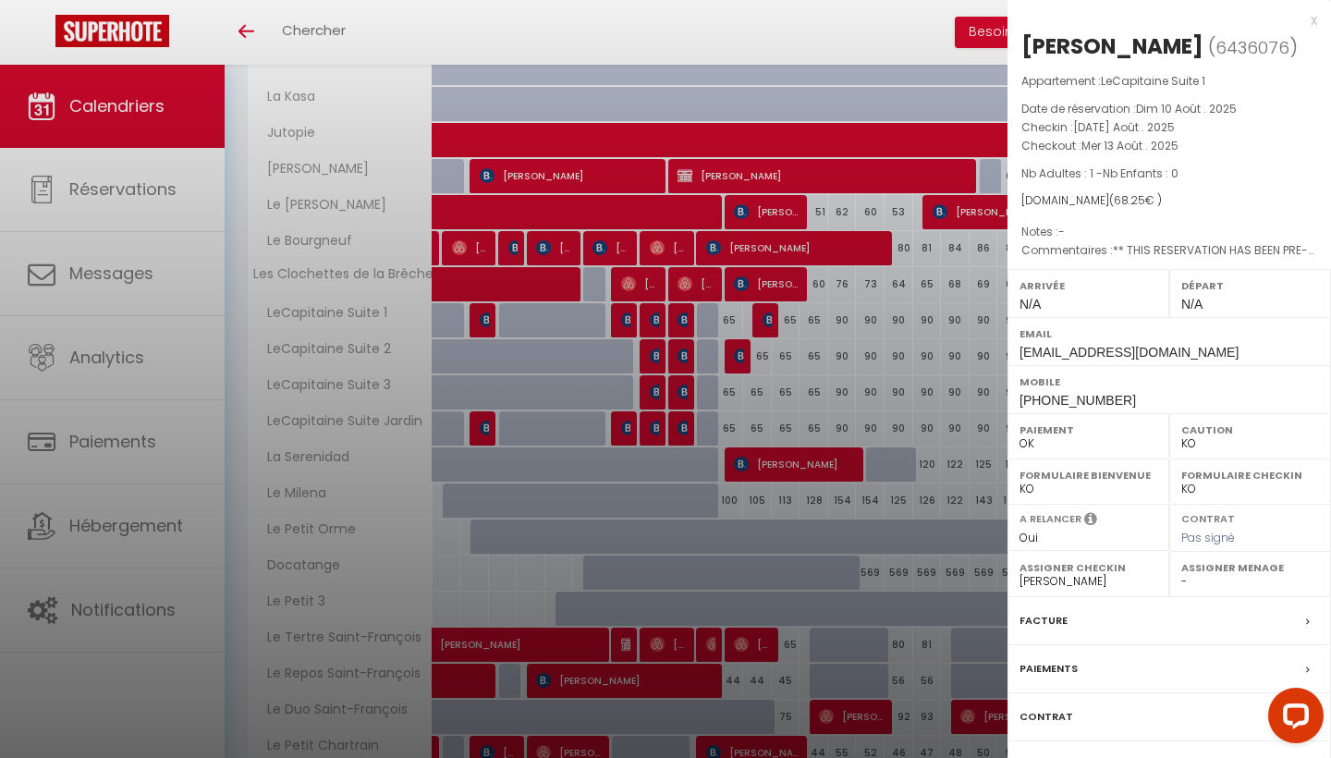
click at [767, 322] on div at bounding box center [665, 379] width 1331 height 758
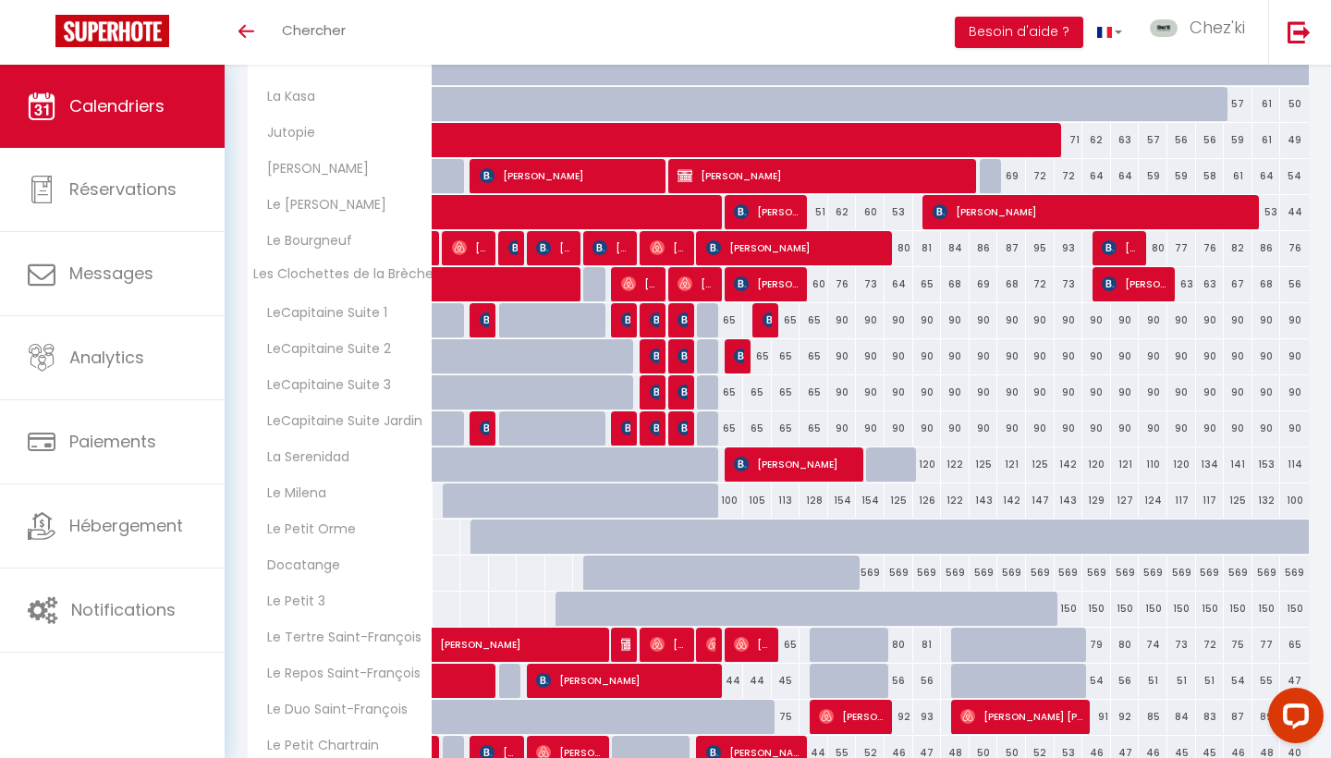
click at [741, 349] on img at bounding box center [741, 356] width 15 height 15
select select "28823"
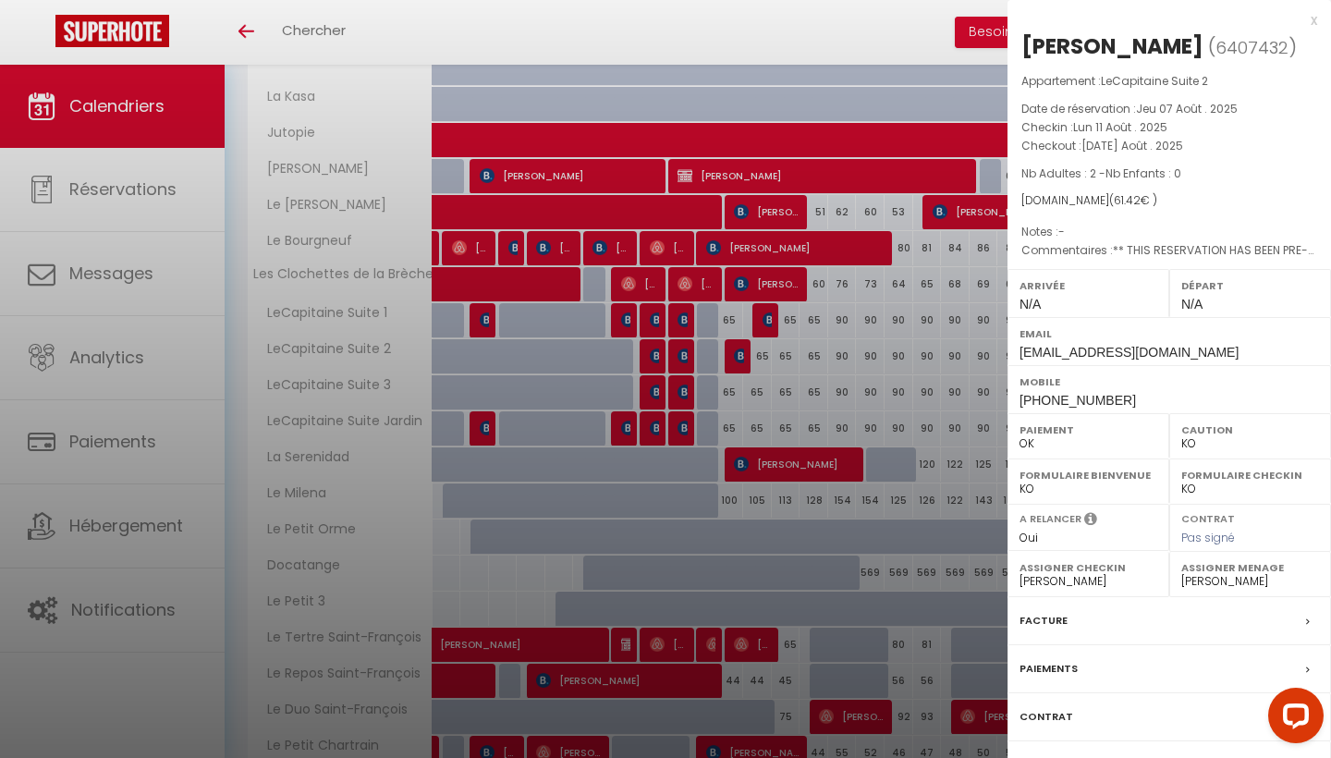
click at [741, 349] on div at bounding box center [665, 379] width 1331 height 758
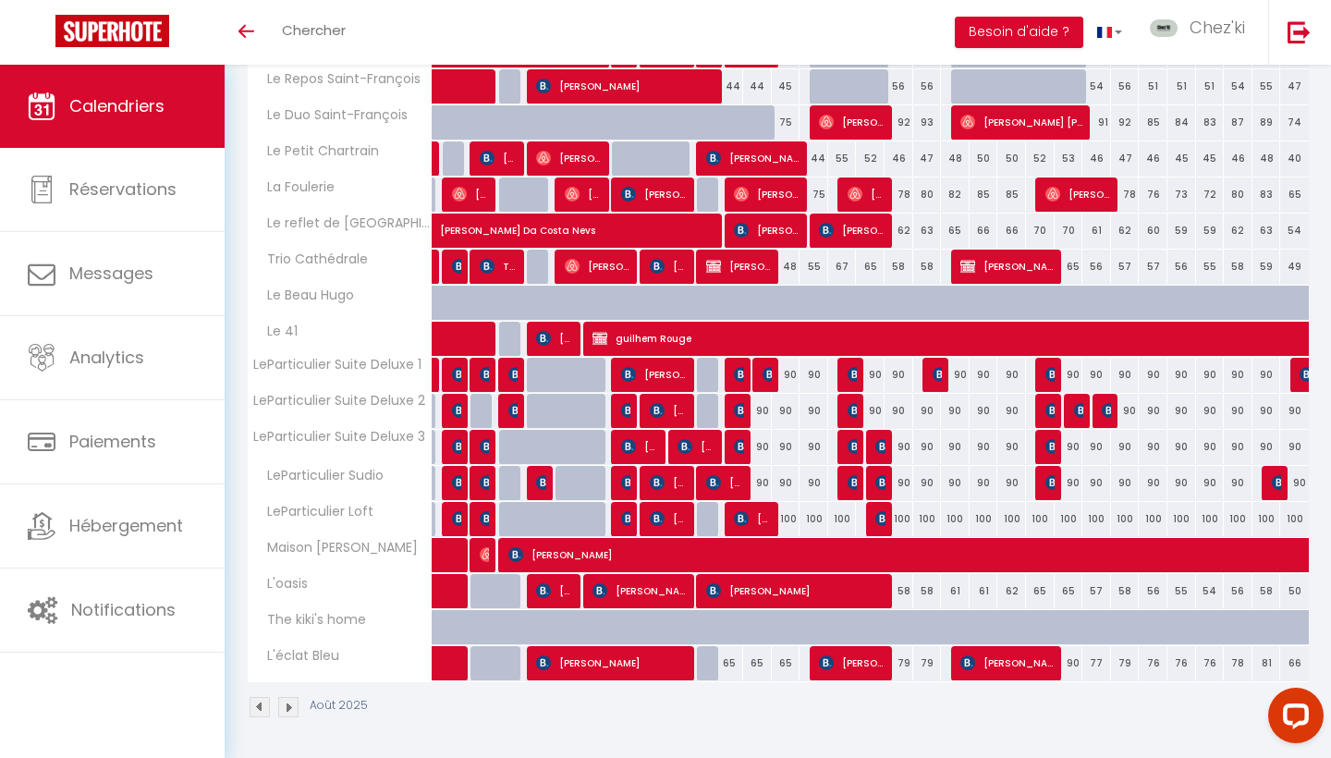
scroll to position [1145, 0]
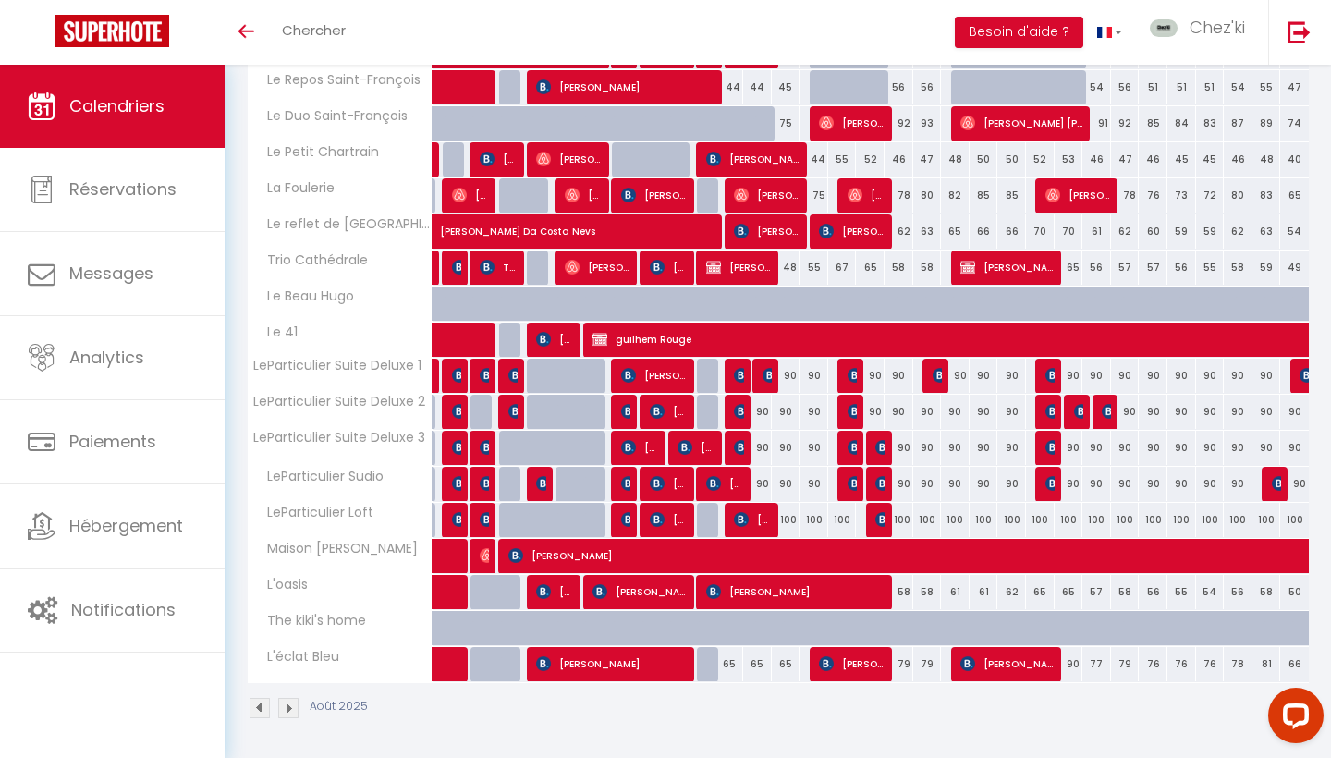
click at [852, 366] on span "[PERSON_NAME]" at bounding box center [852, 375] width 9 height 35
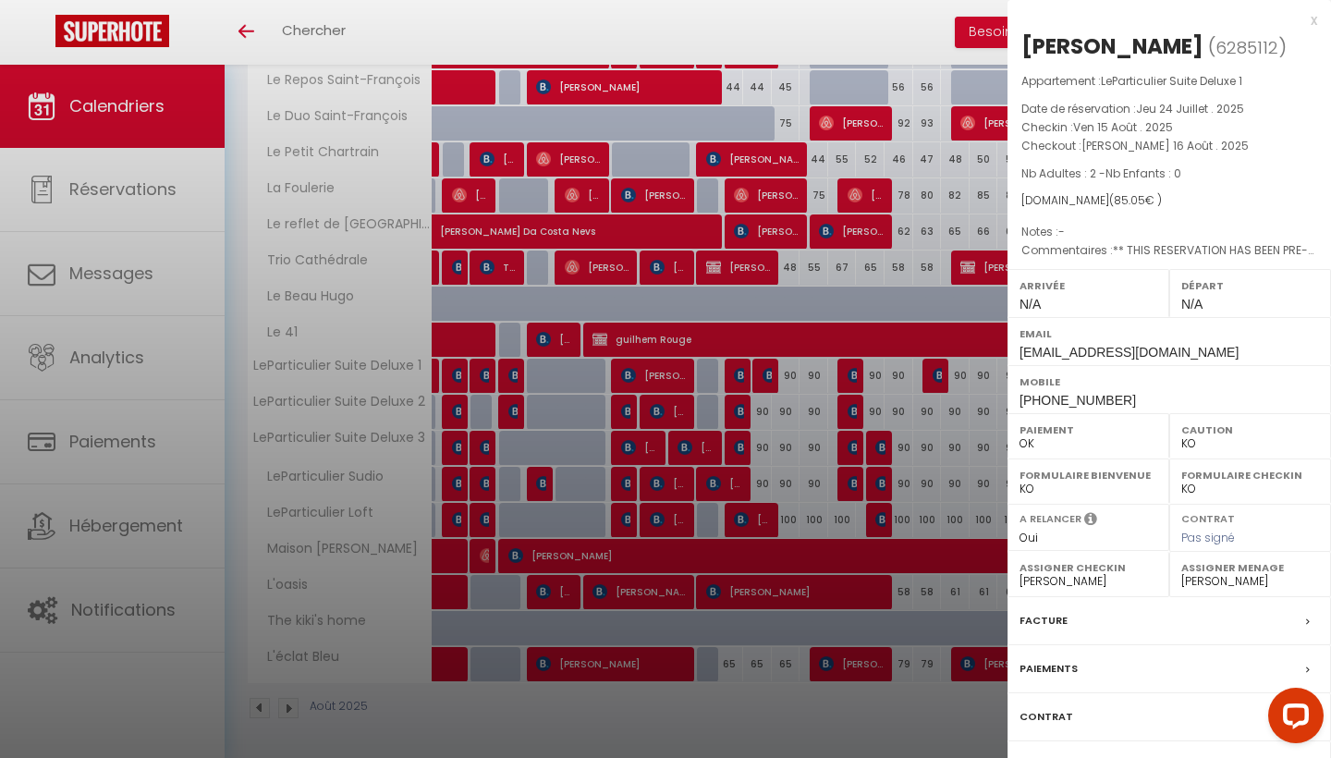
click at [796, 368] on div at bounding box center [665, 379] width 1331 height 758
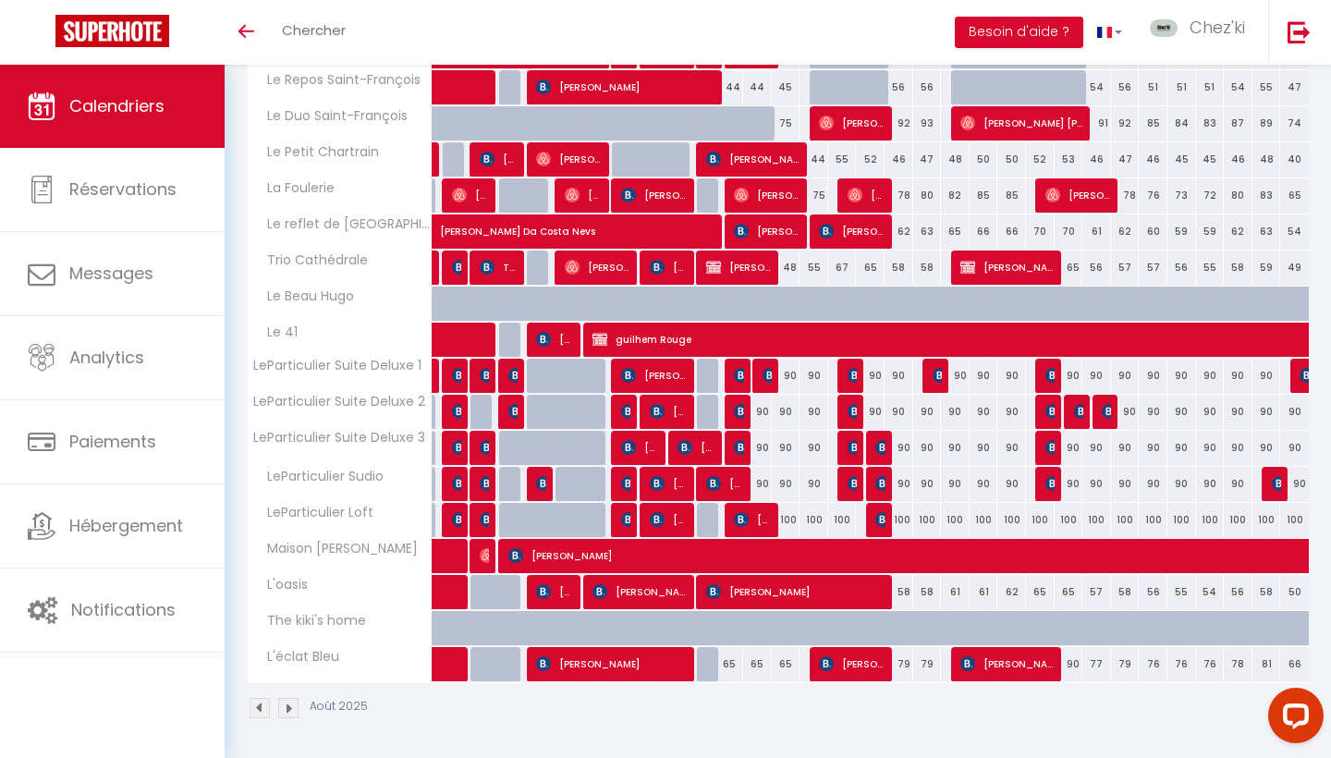
click at [772, 369] on img at bounding box center [770, 375] width 15 height 15
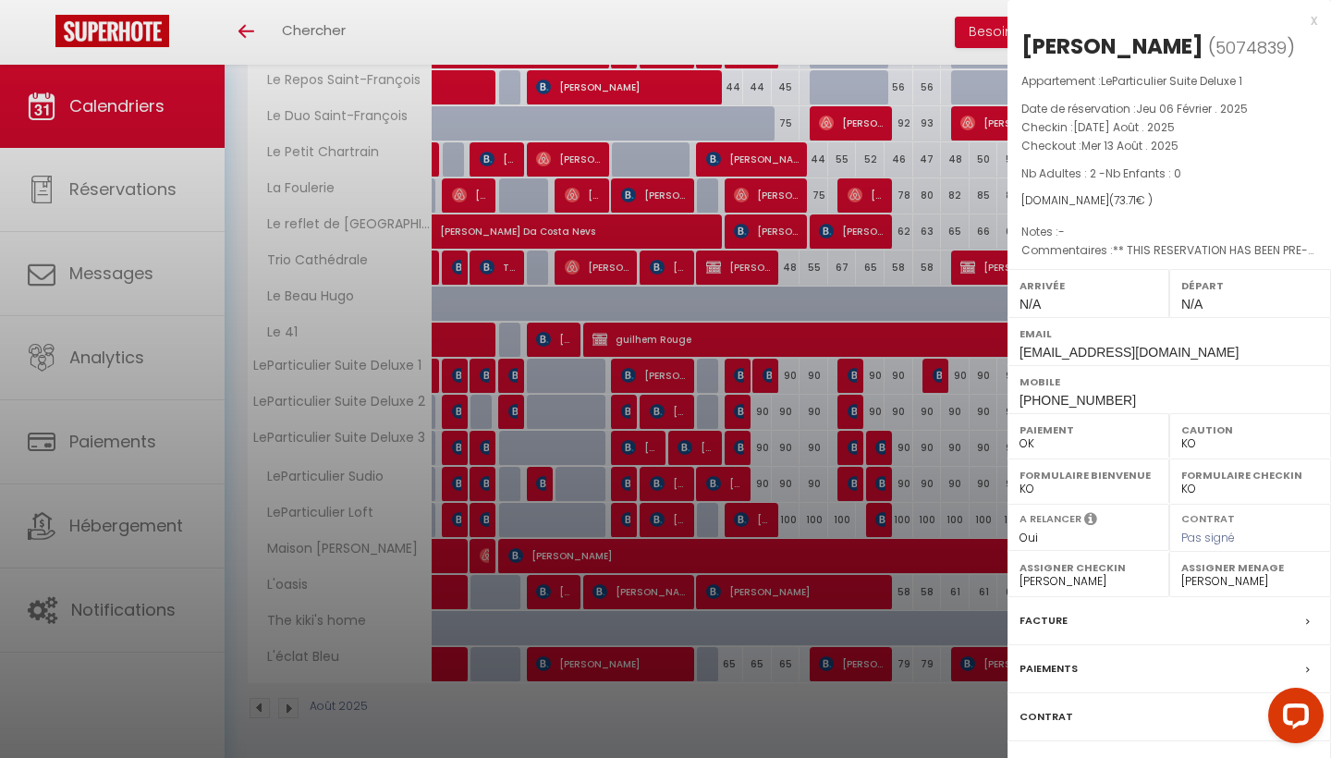
click at [684, 505] on div at bounding box center [665, 379] width 1331 height 758
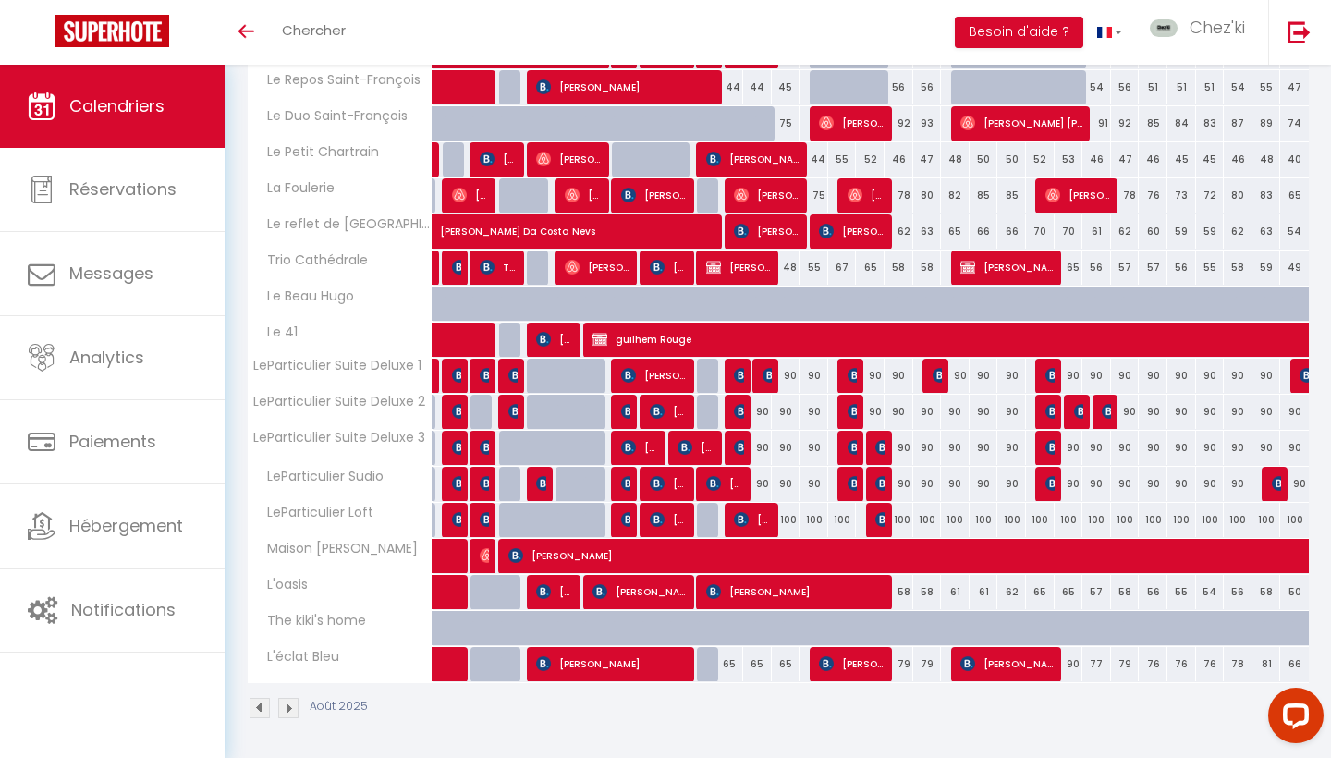
click at [848, 444] on img at bounding box center [855, 447] width 15 height 15
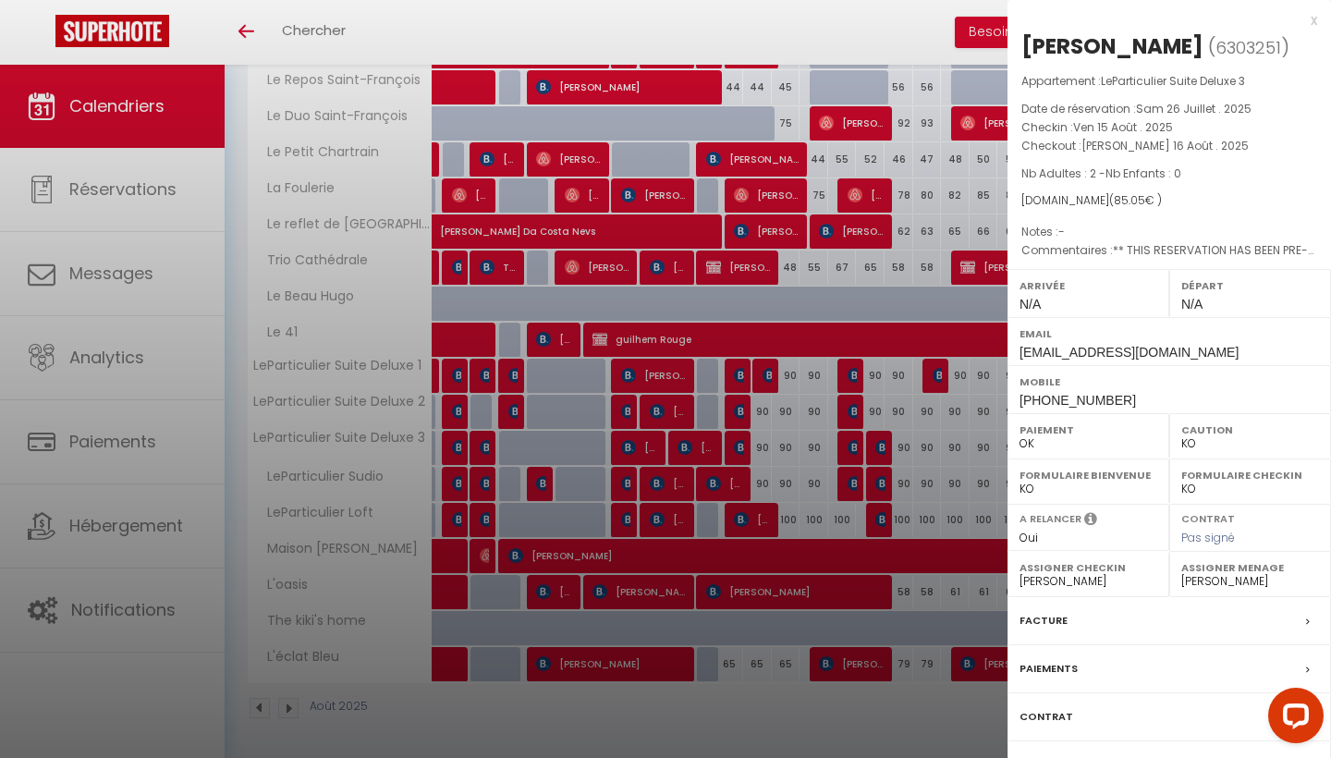
click at [848, 444] on div at bounding box center [665, 379] width 1331 height 758
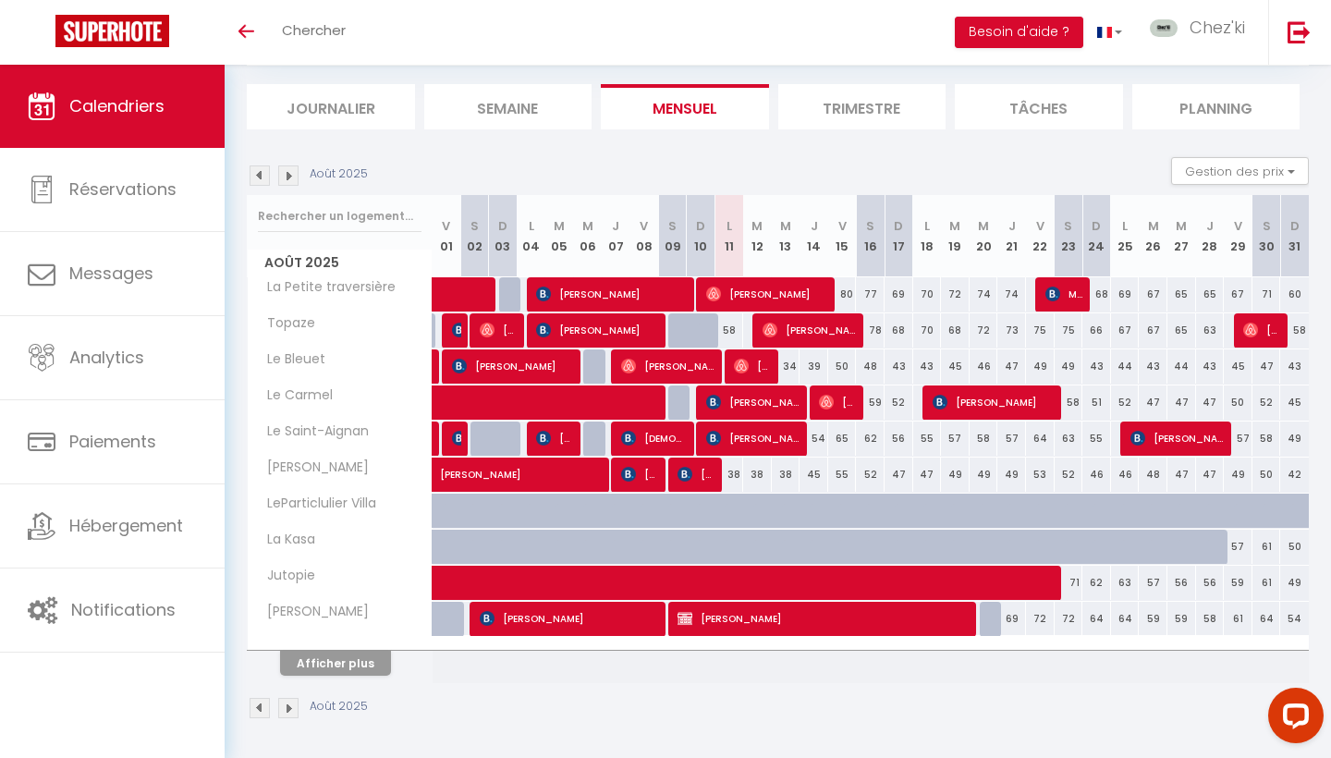
click at [349, 662] on button "Afficher plus" at bounding box center [335, 663] width 111 height 25
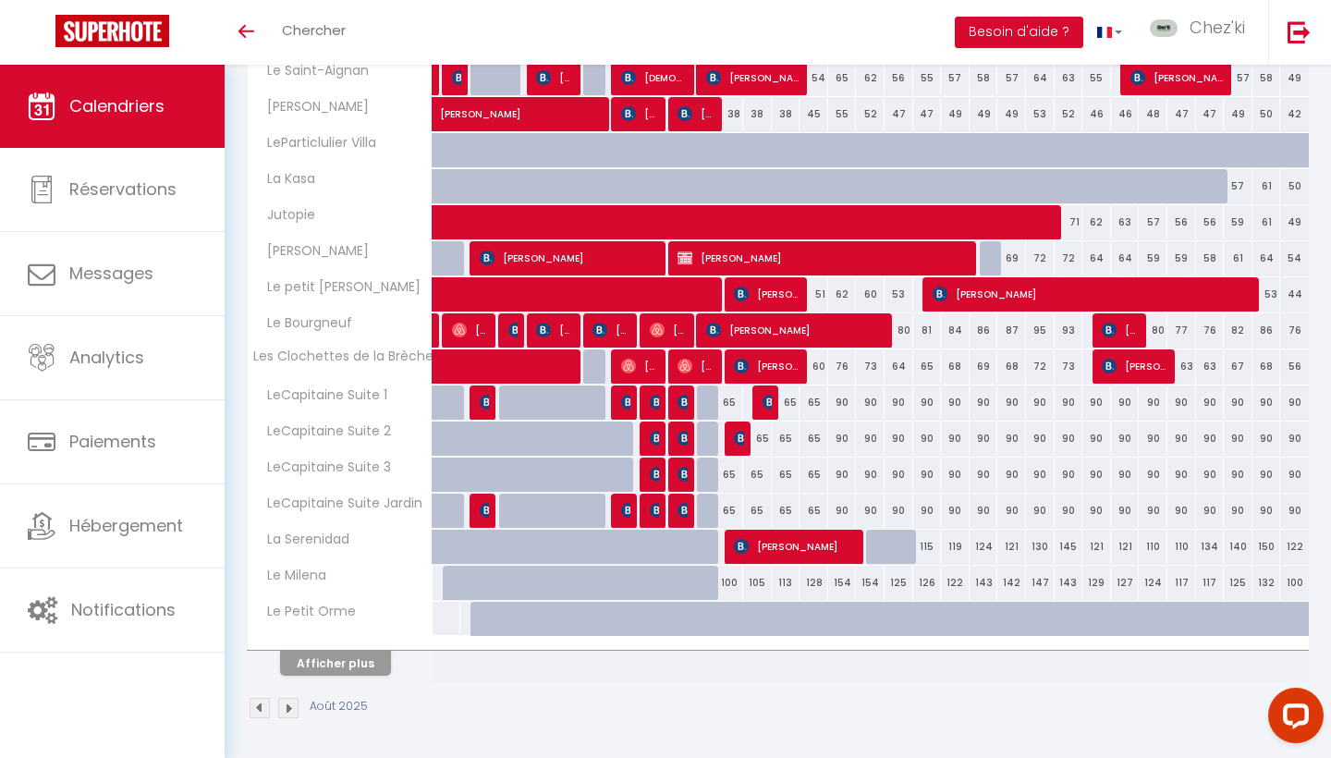
click at [359, 664] on button "Afficher plus" at bounding box center [335, 663] width 111 height 25
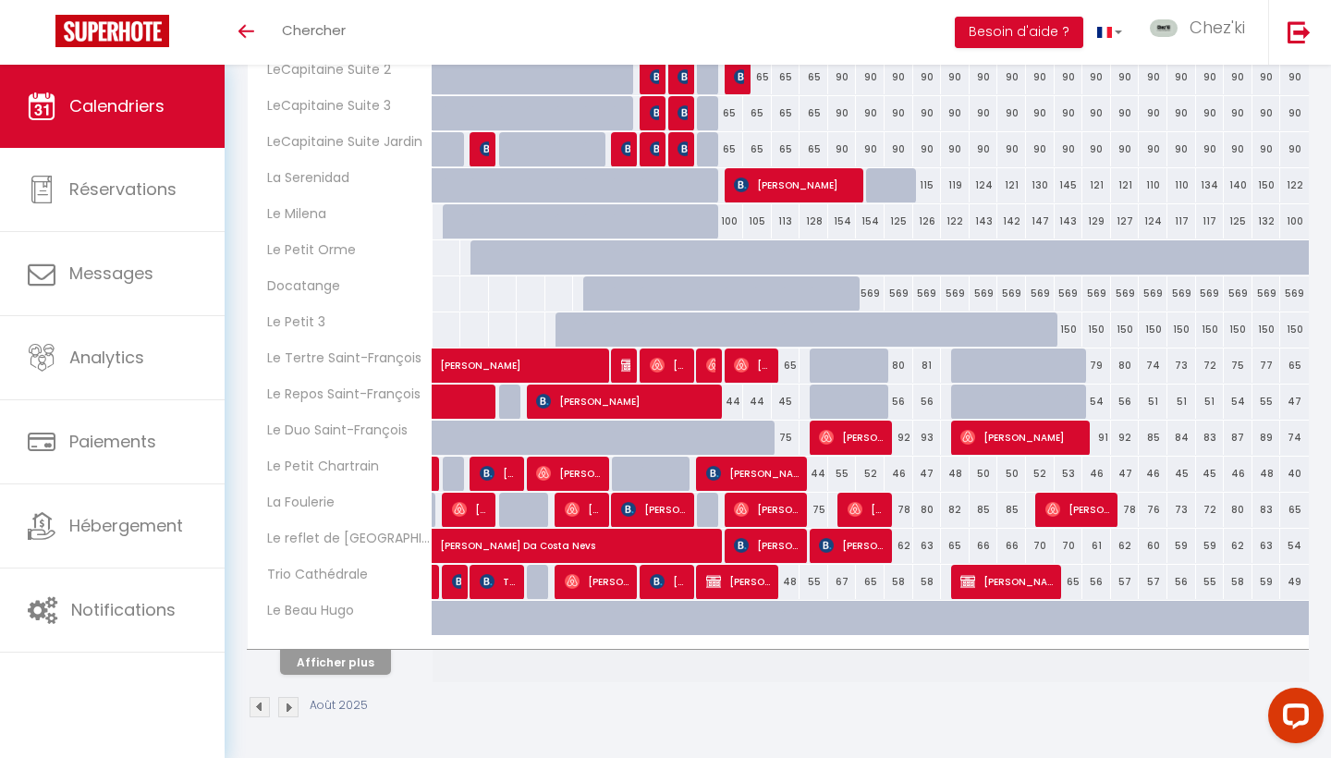
scroll to position [829, 0]
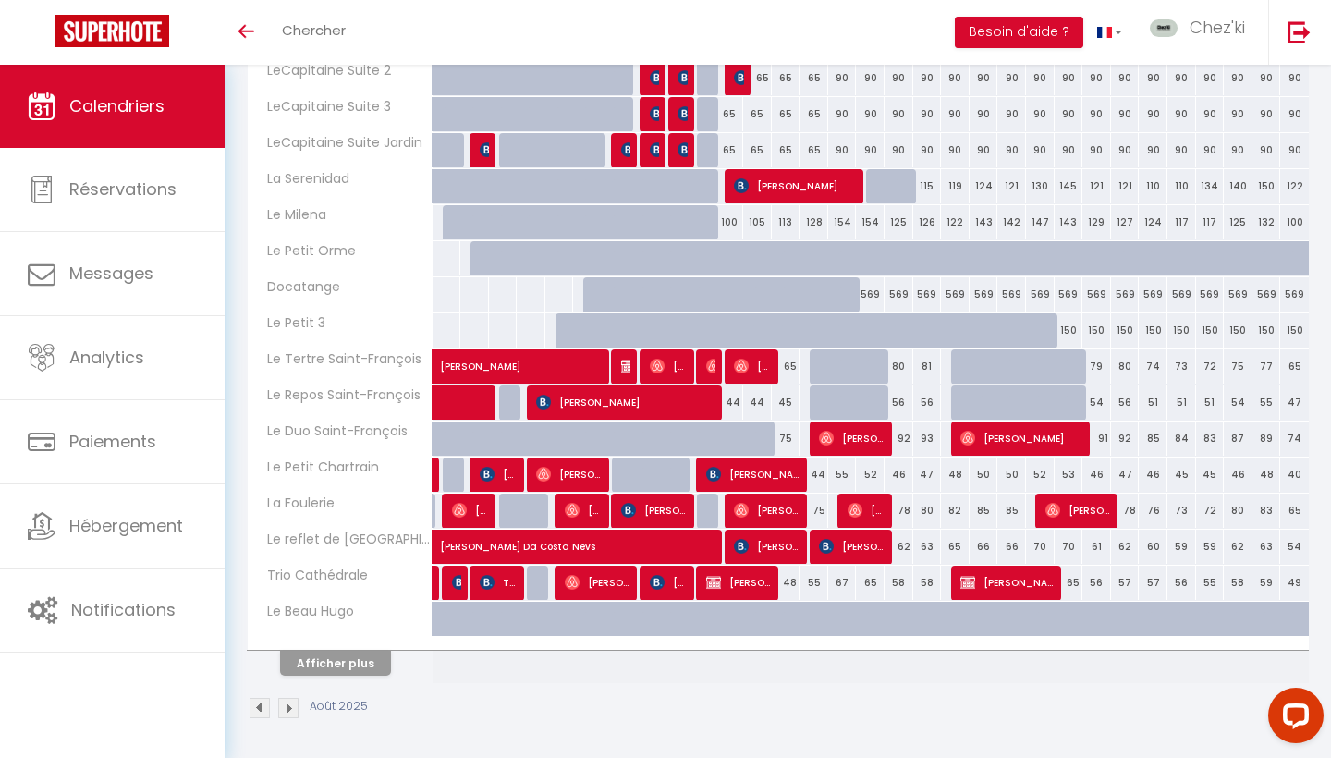
click at [354, 668] on button "Afficher plus" at bounding box center [335, 663] width 111 height 25
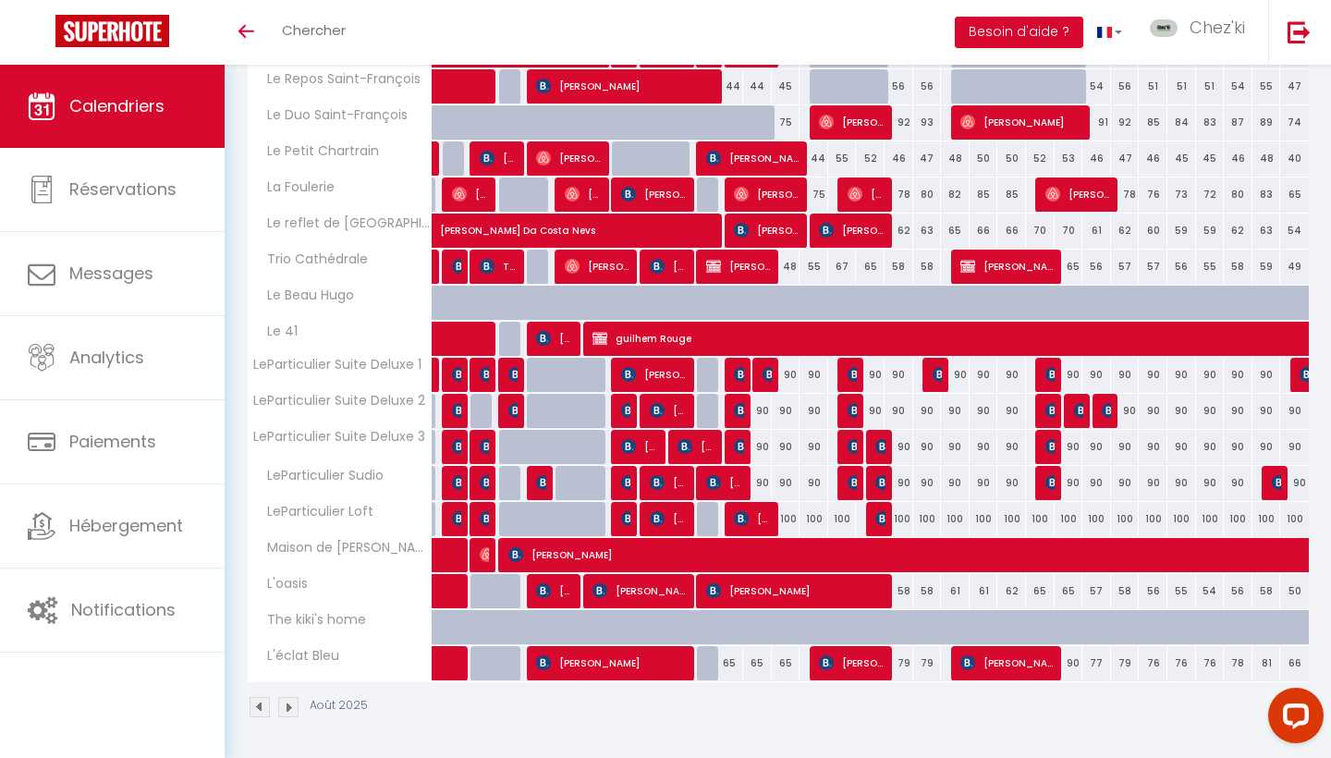
scroll to position [1145, 0]
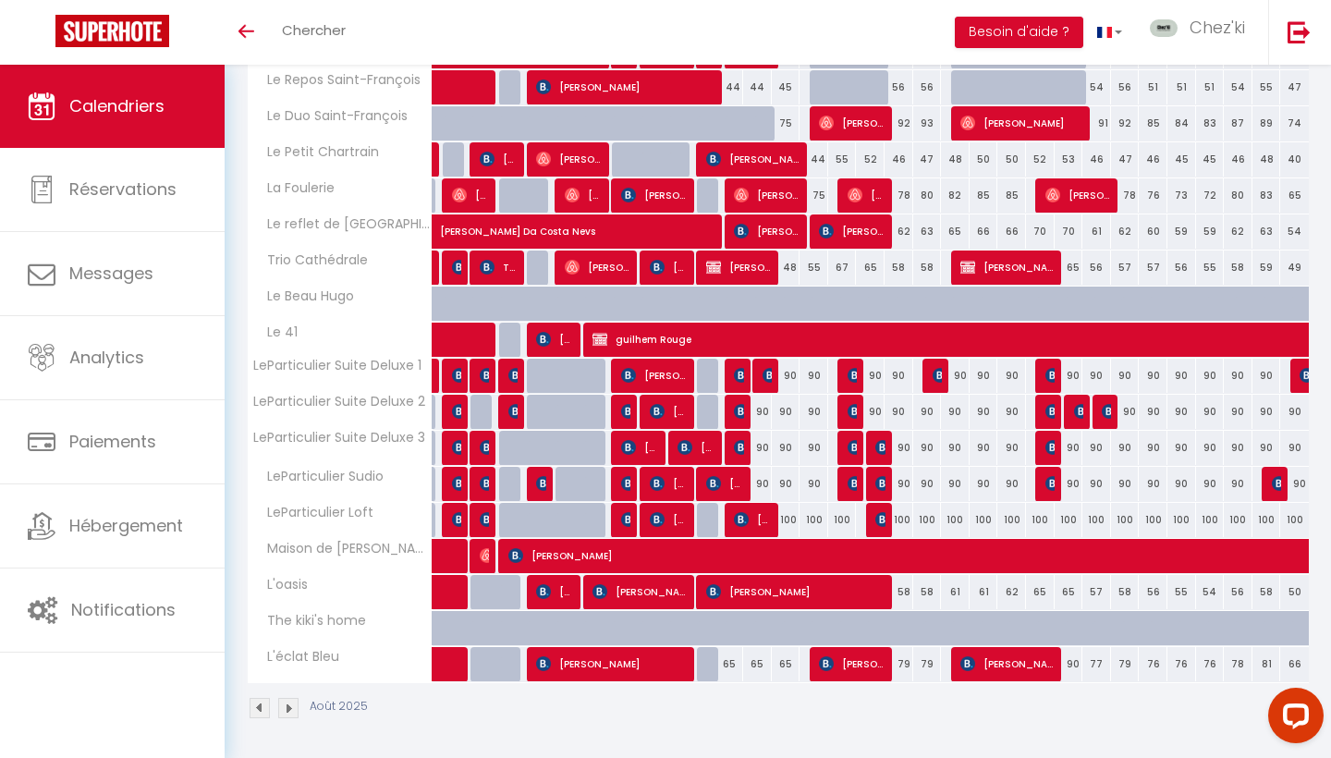
click at [742, 447] on img at bounding box center [741, 447] width 15 height 15
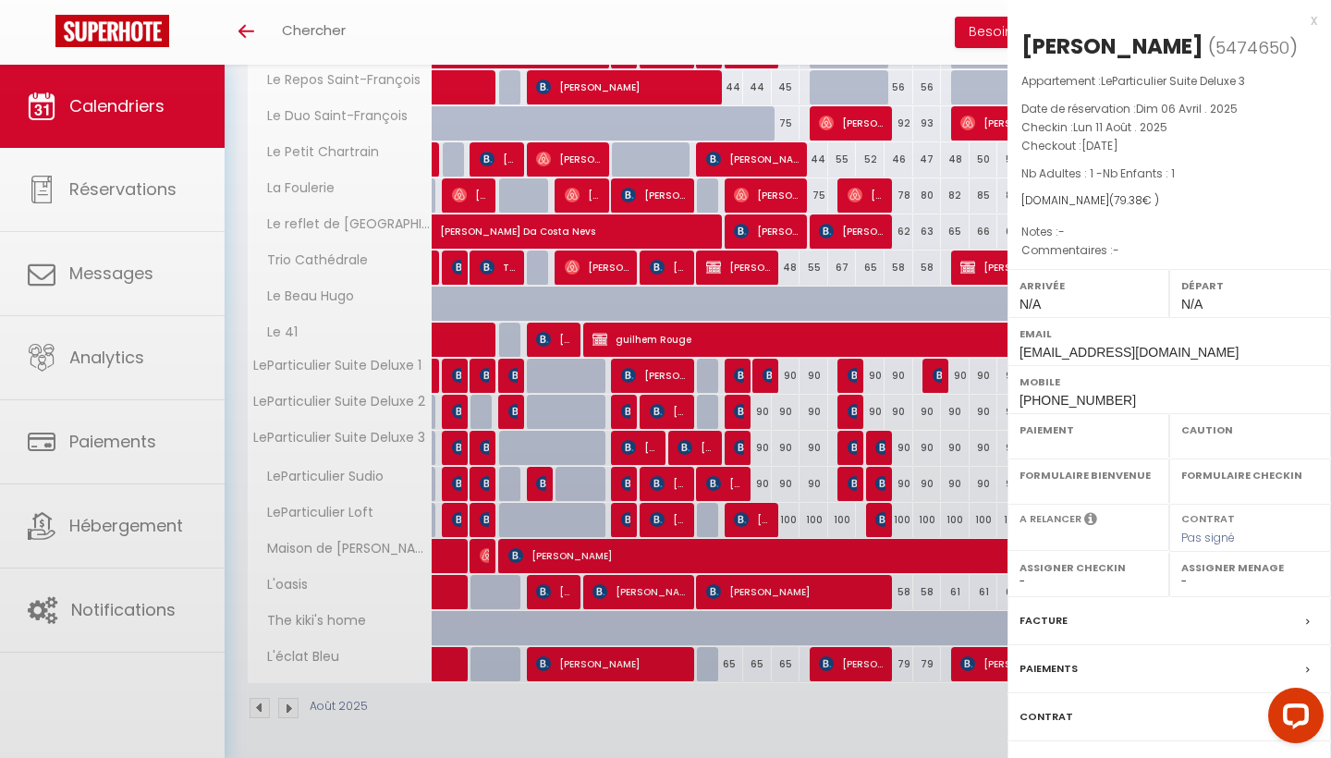
select select "OK"
select select "KO"
select select "0"
select select "1"
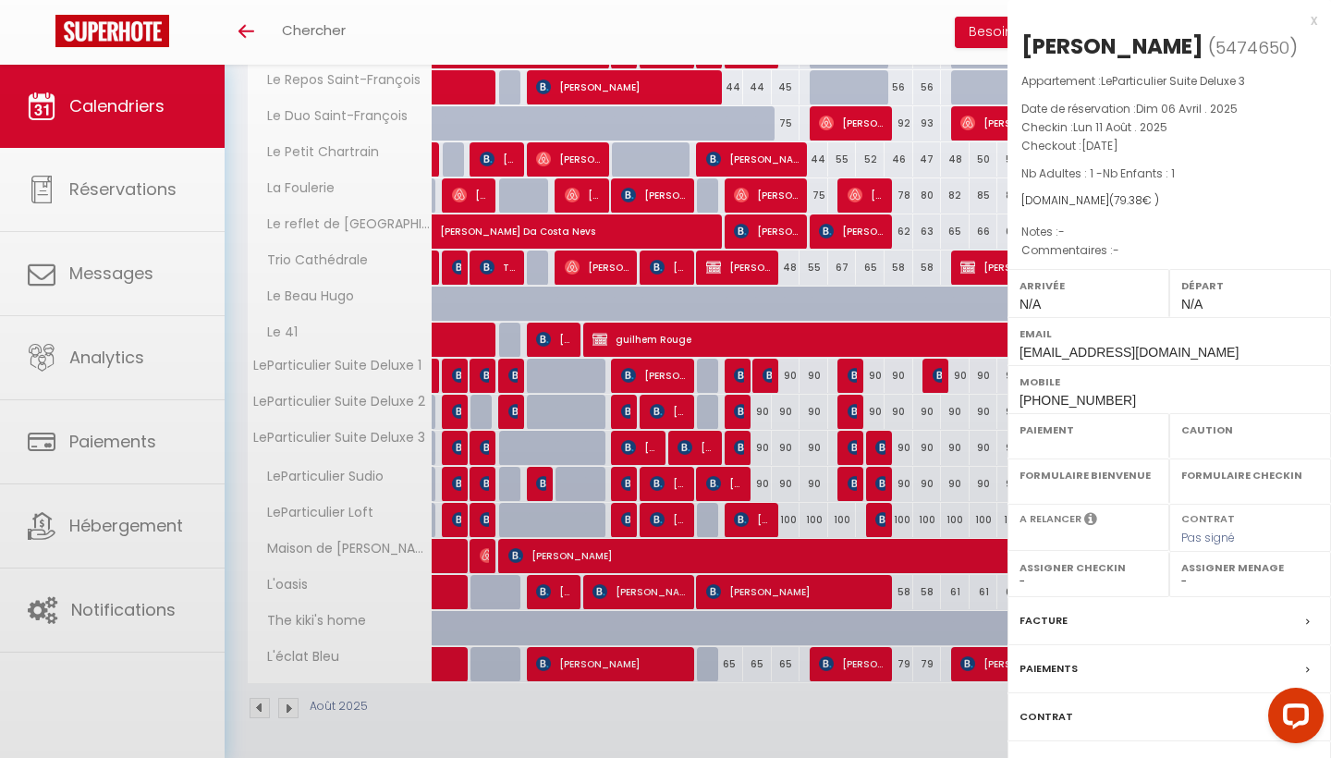
select select
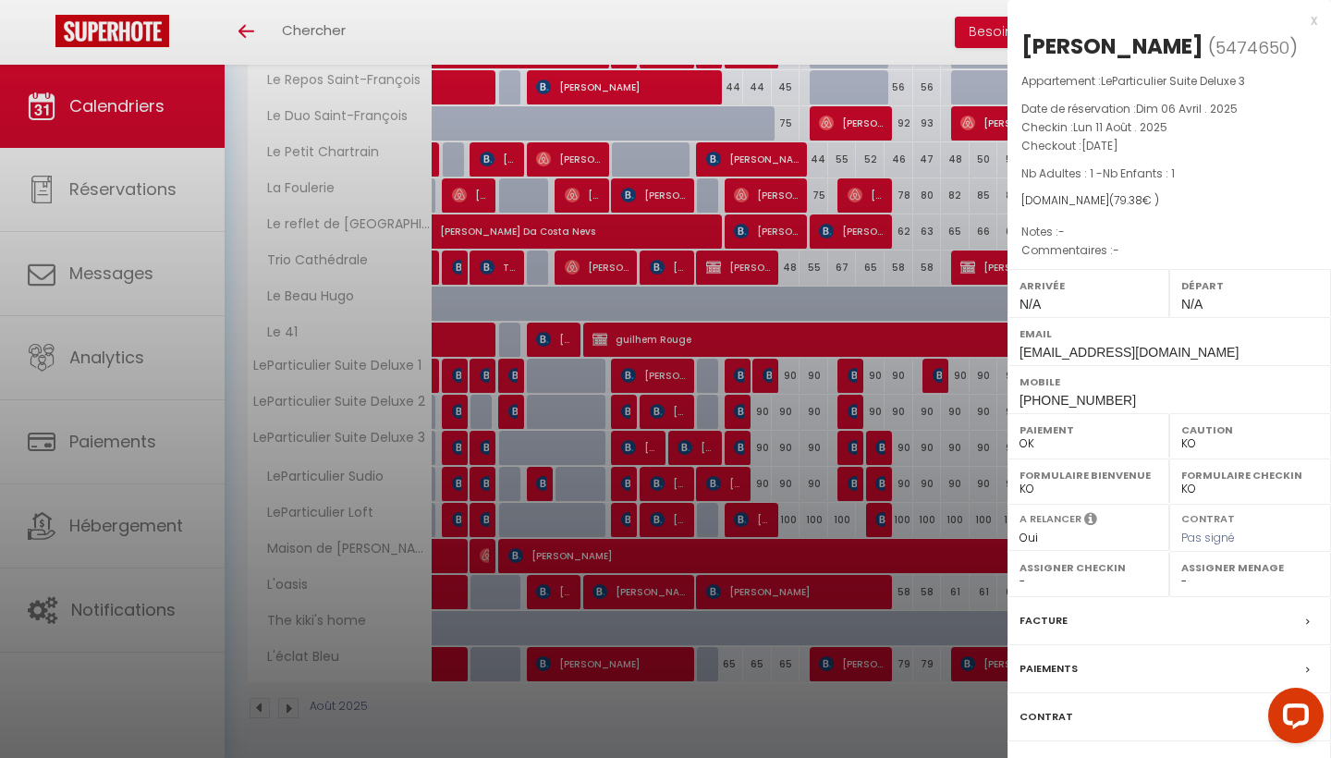
select select "22044"
select select "28823"
click at [742, 447] on div at bounding box center [665, 379] width 1331 height 758
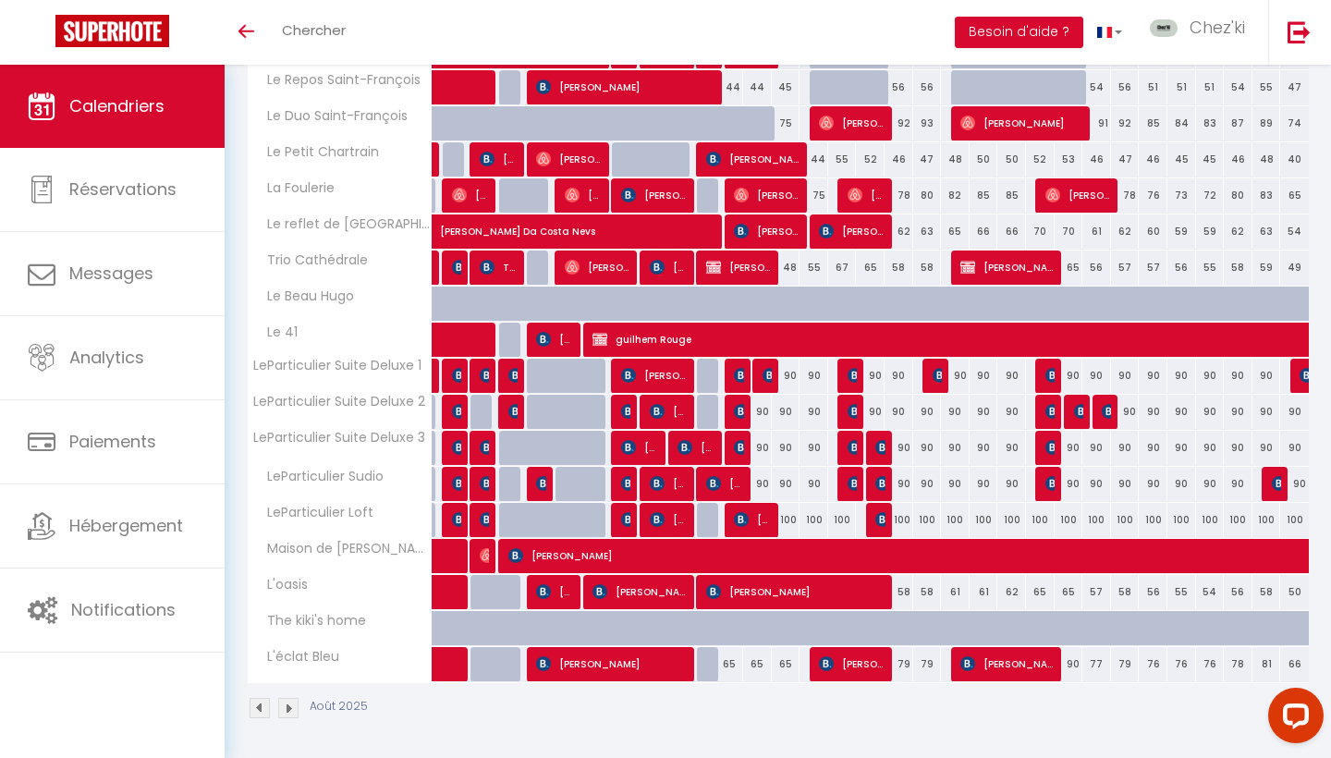
click at [1052, 445] on img at bounding box center [1053, 447] width 15 height 15
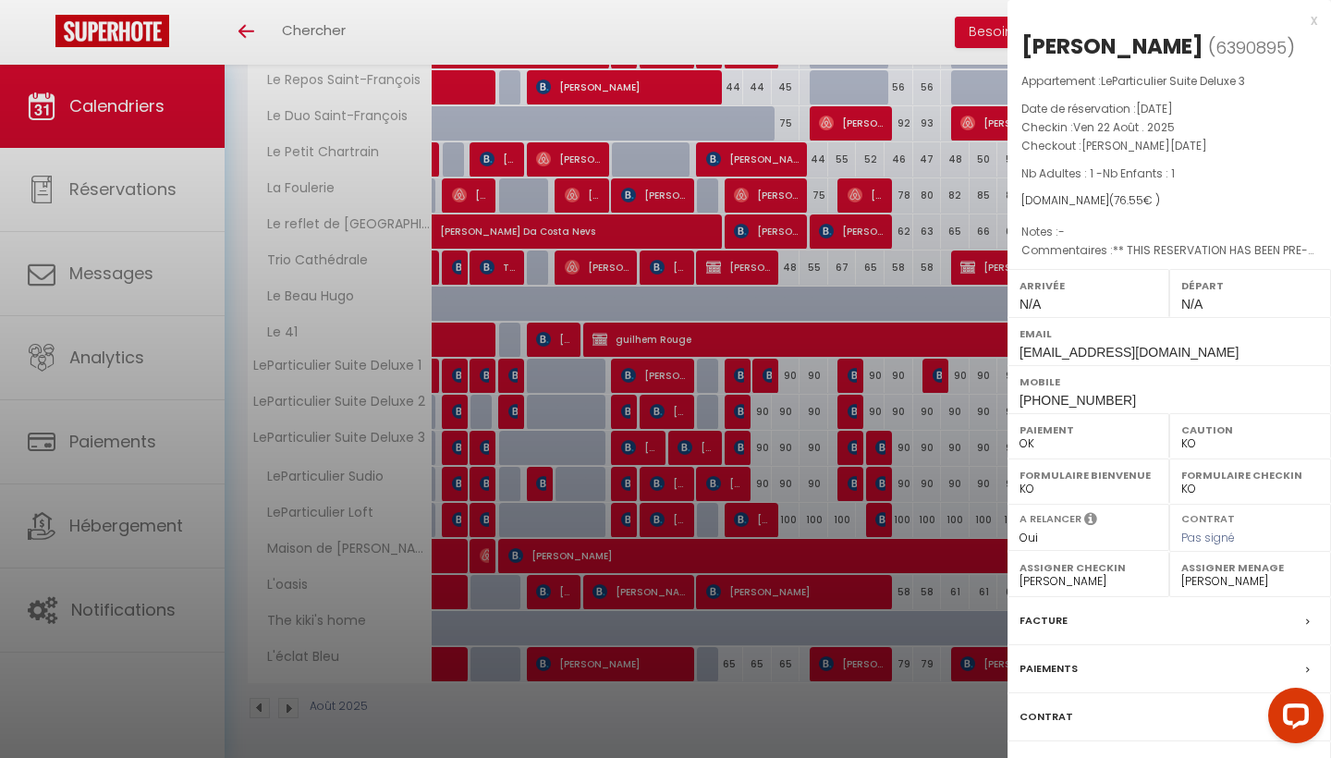
click at [1002, 446] on div at bounding box center [665, 379] width 1331 height 758
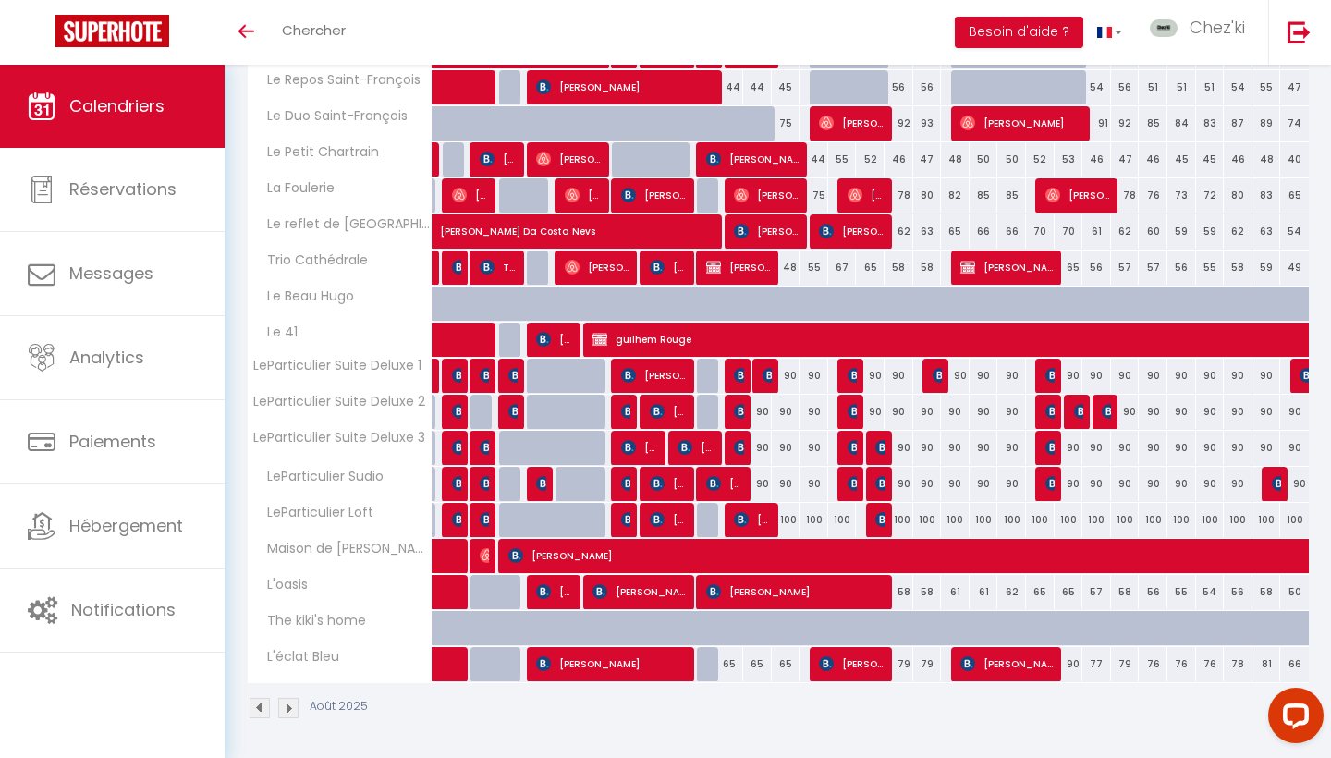
click at [1046, 446] on img at bounding box center [1053, 447] width 15 height 15
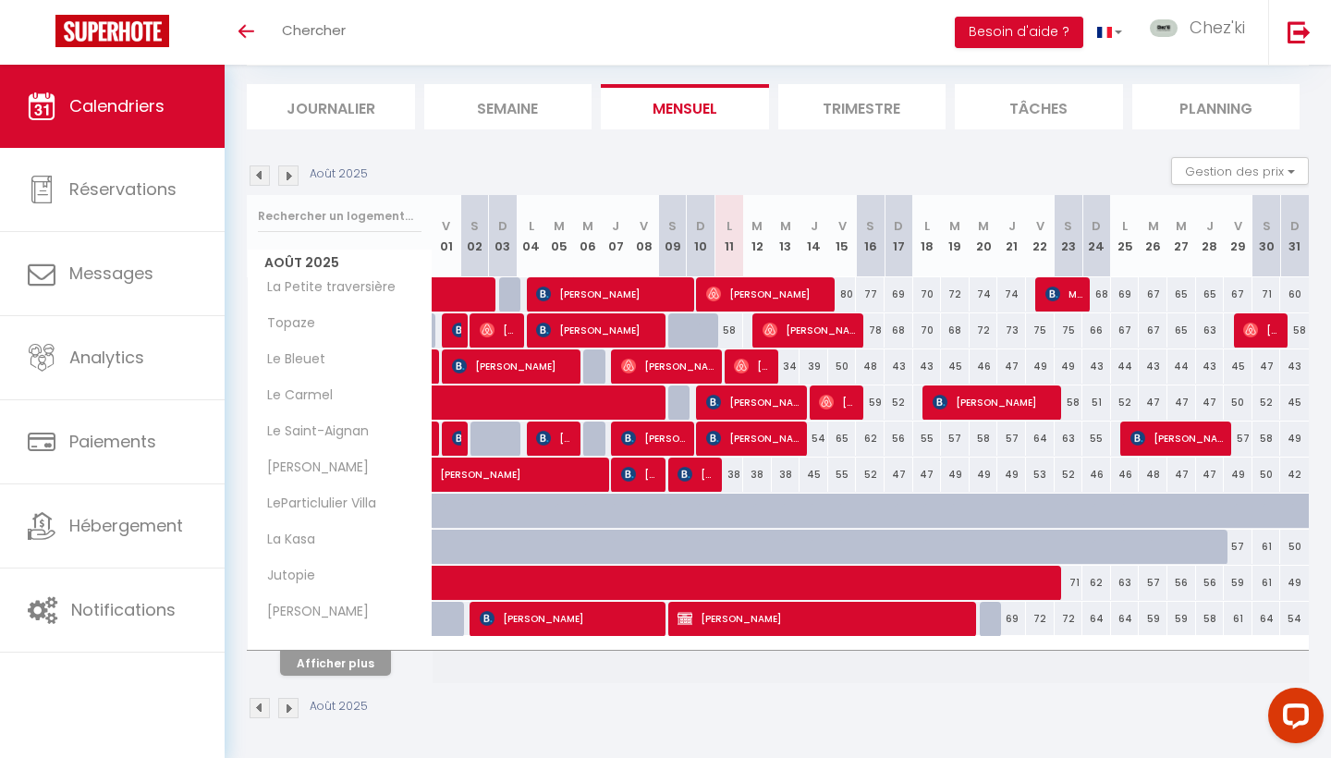
click at [372, 668] on button "Afficher plus" at bounding box center [335, 663] width 111 height 25
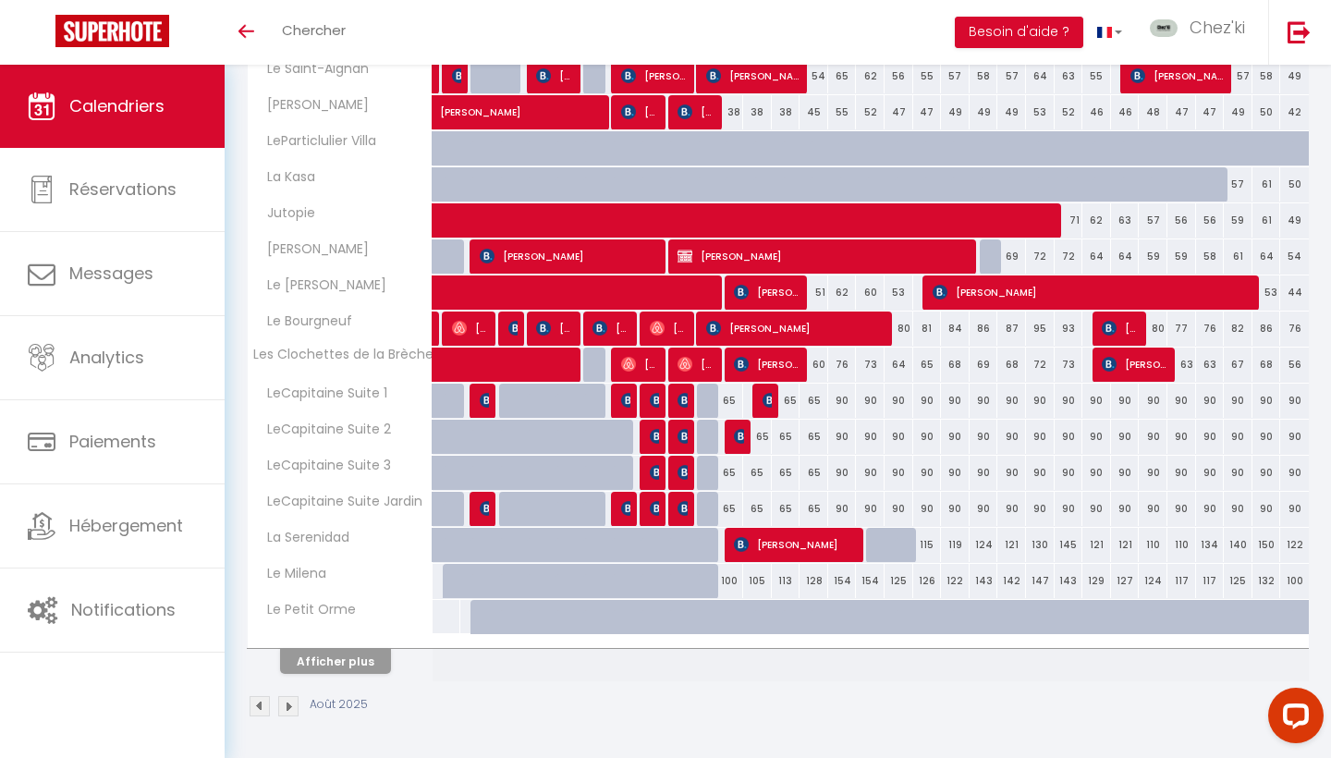
scroll to position [469, 0]
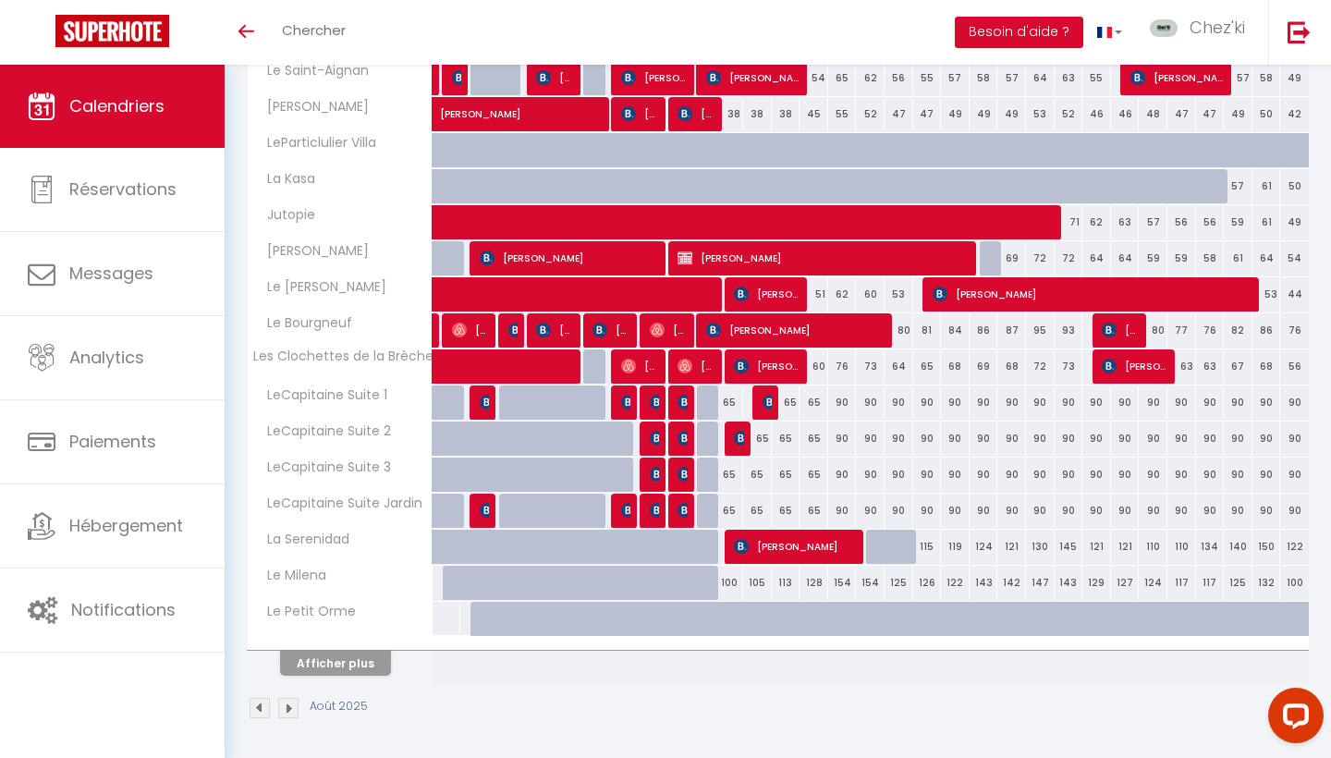
click at [336, 663] on button "Afficher plus" at bounding box center [335, 663] width 111 height 25
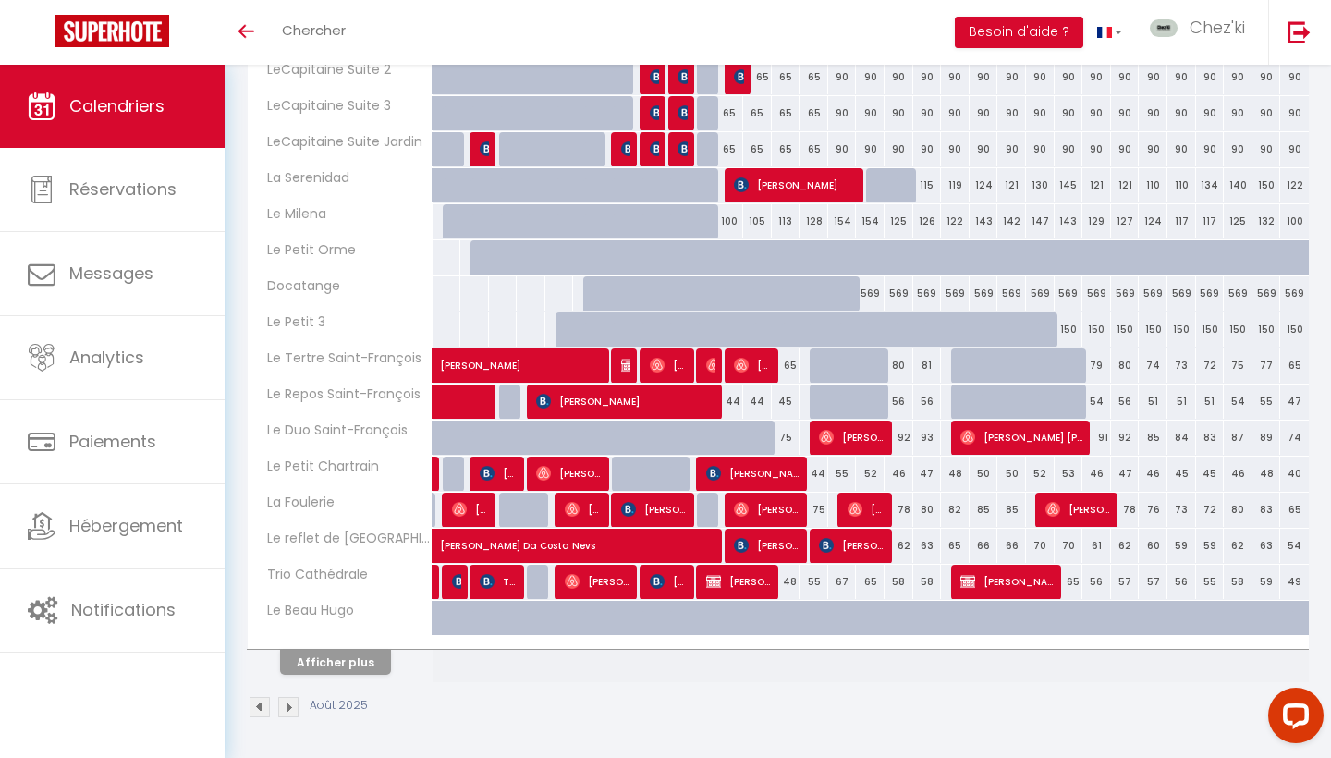
scroll to position [829, 0]
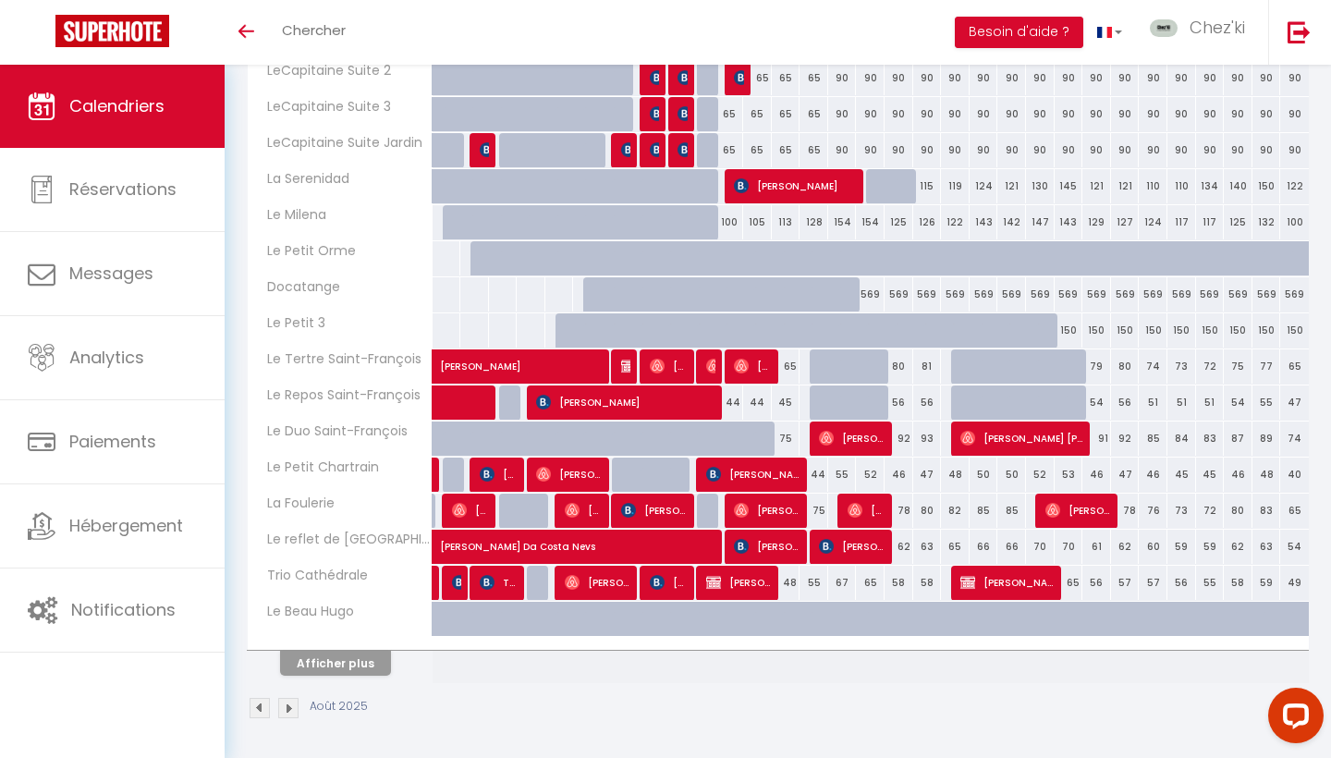
click at [352, 671] on button "Afficher plus" at bounding box center [335, 663] width 111 height 25
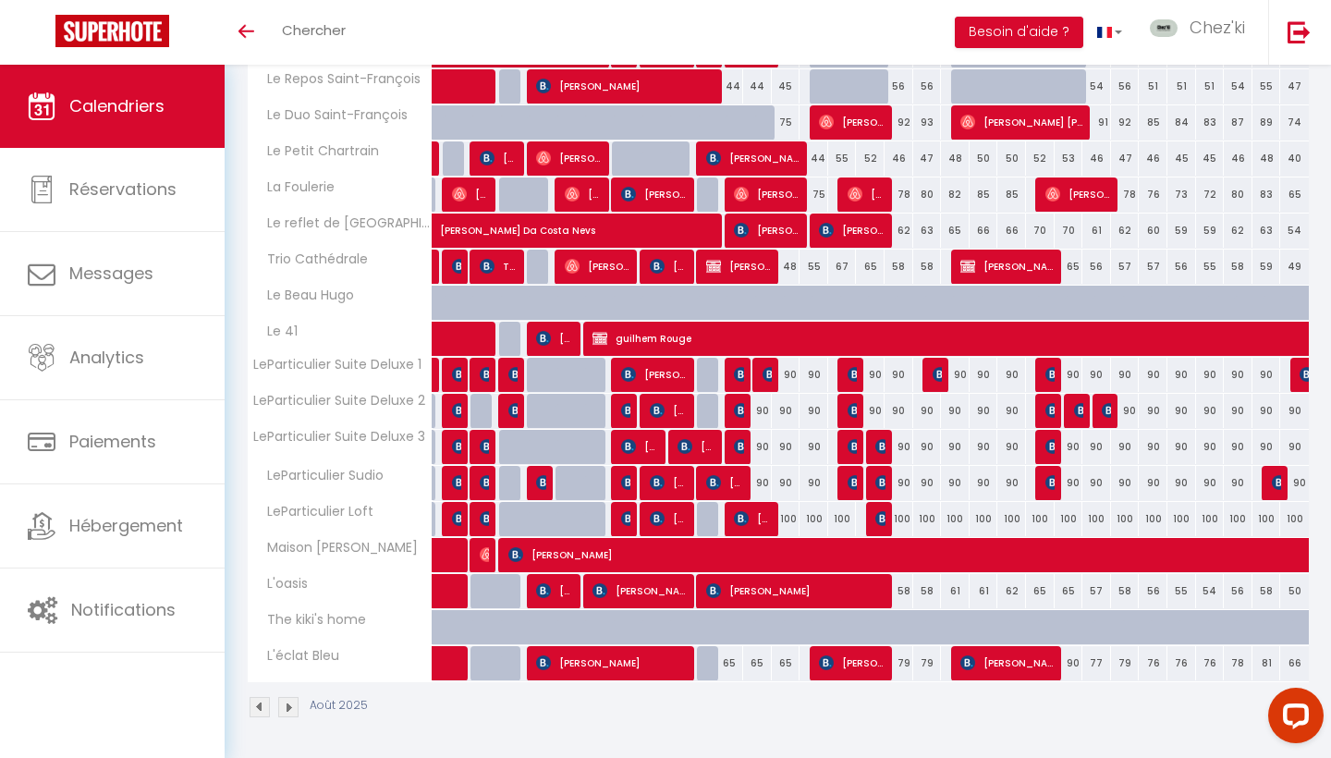
scroll to position [1145, 0]
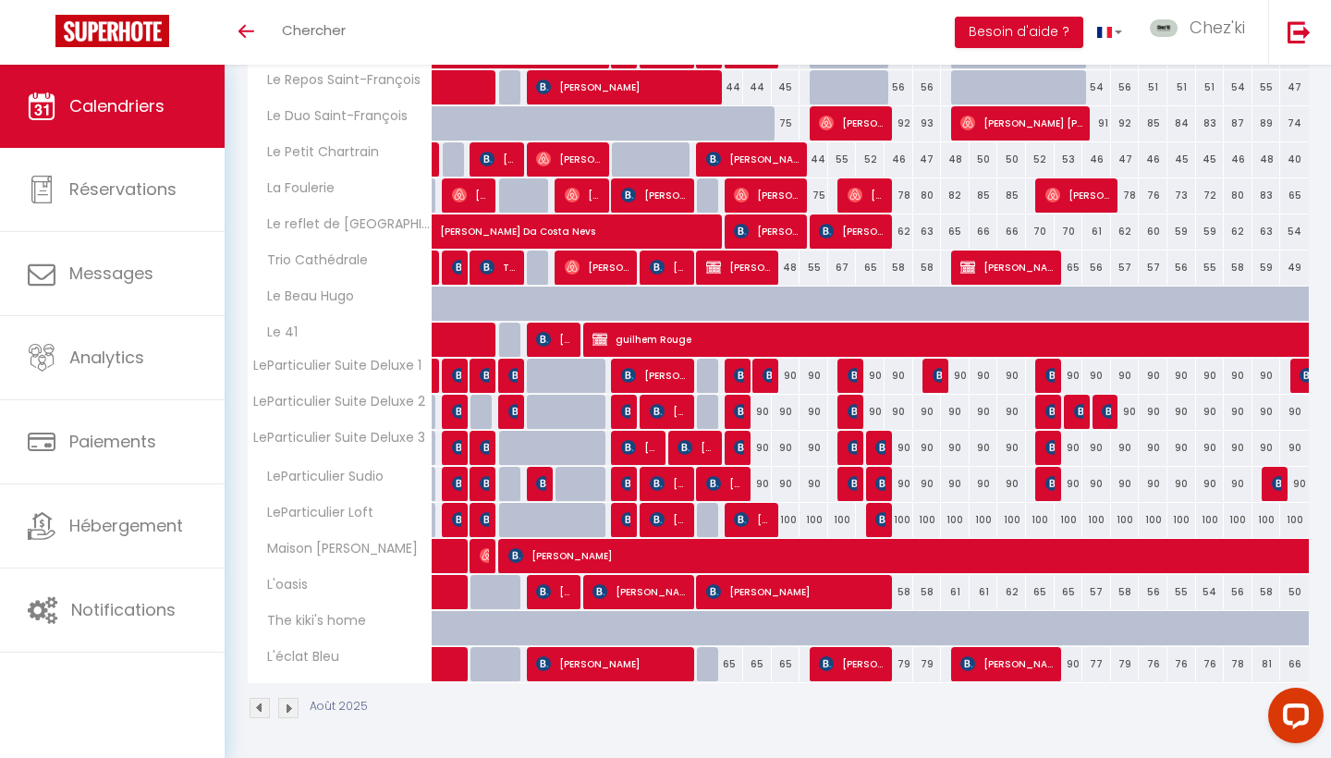
click at [938, 375] on img at bounding box center [940, 375] width 15 height 15
select select "OK"
select select "KO"
select select "0"
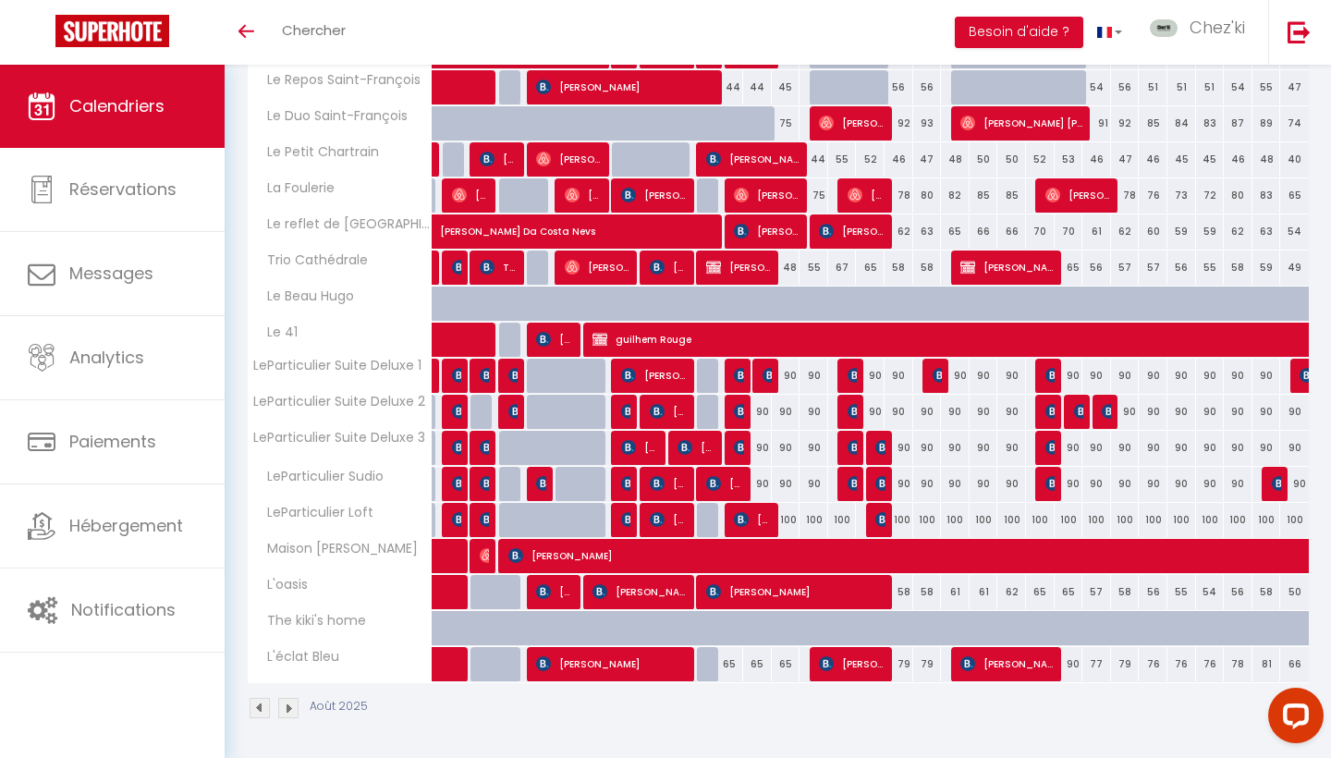
select select "1"
select select
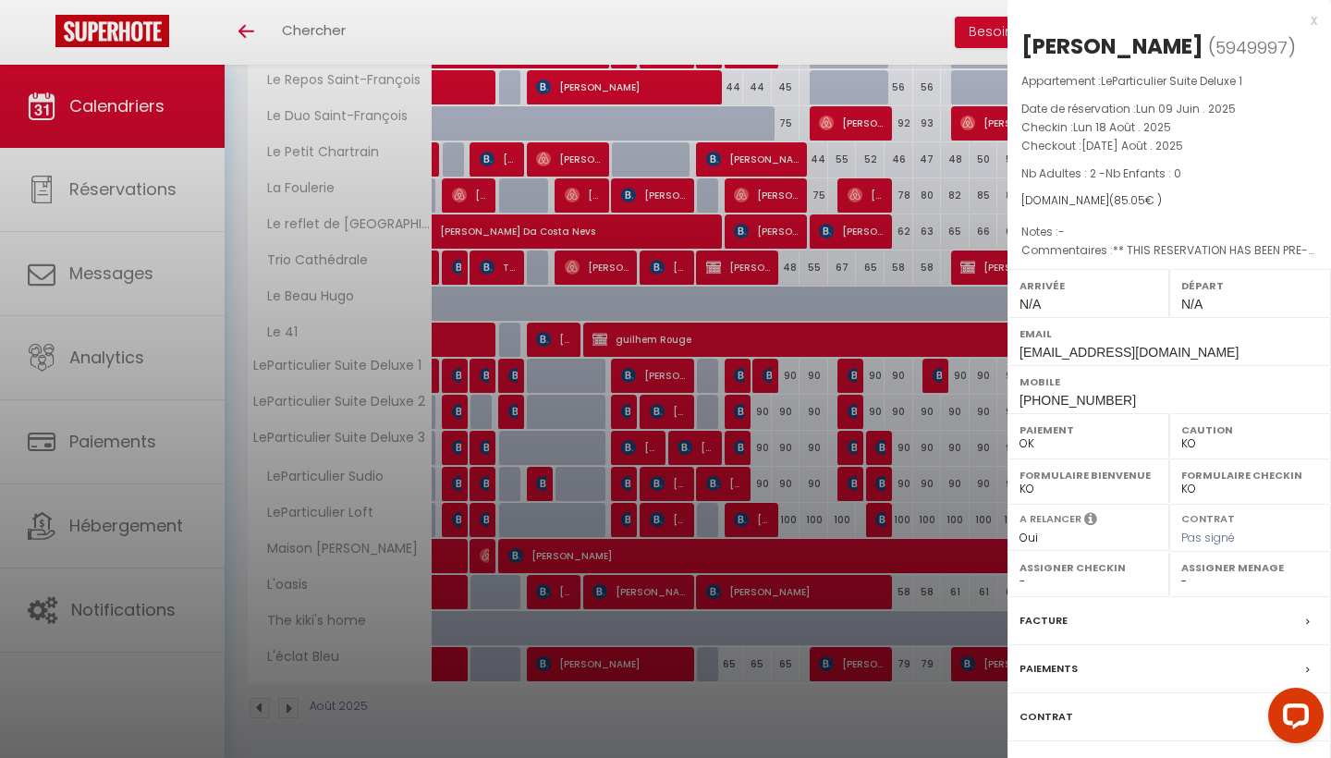
select select "22044"
select select "28823"
click at [938, 375] on div at bounding box center [665, 379] width 1331 height 758
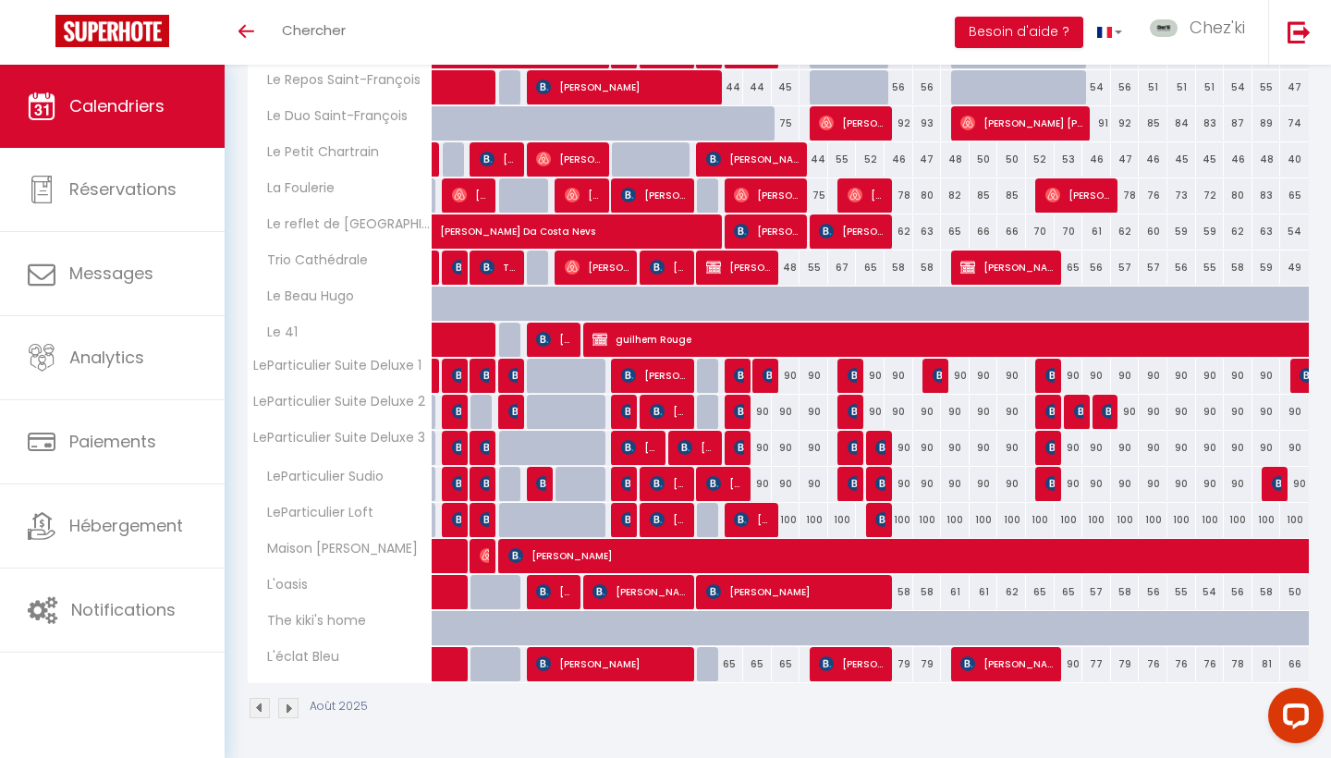
click at [985, 447] on div "90" at bounding box center [984, 448] width 29 height 34
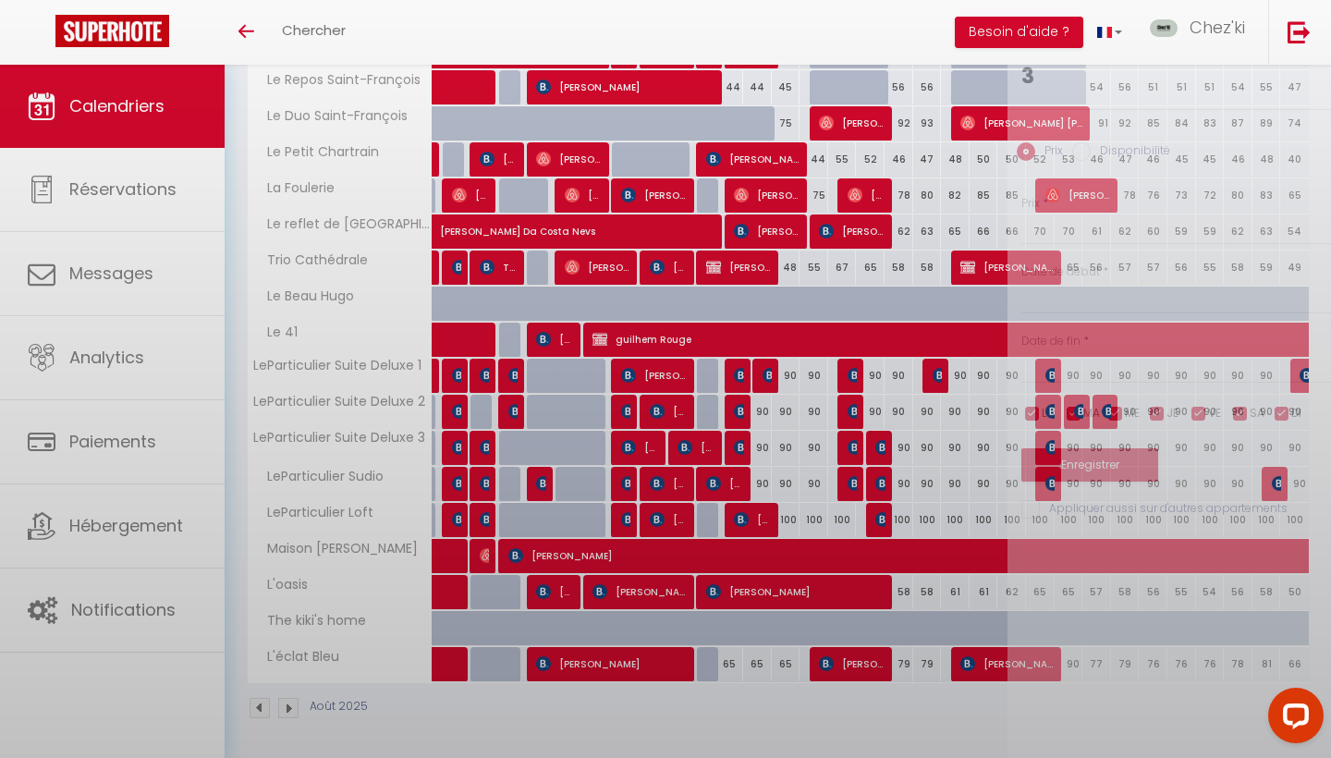
type input "90"
type input "Mer 20 Août 2025"
type input "[DEMOGRAPHIC_DATA] 21 Août 2025"
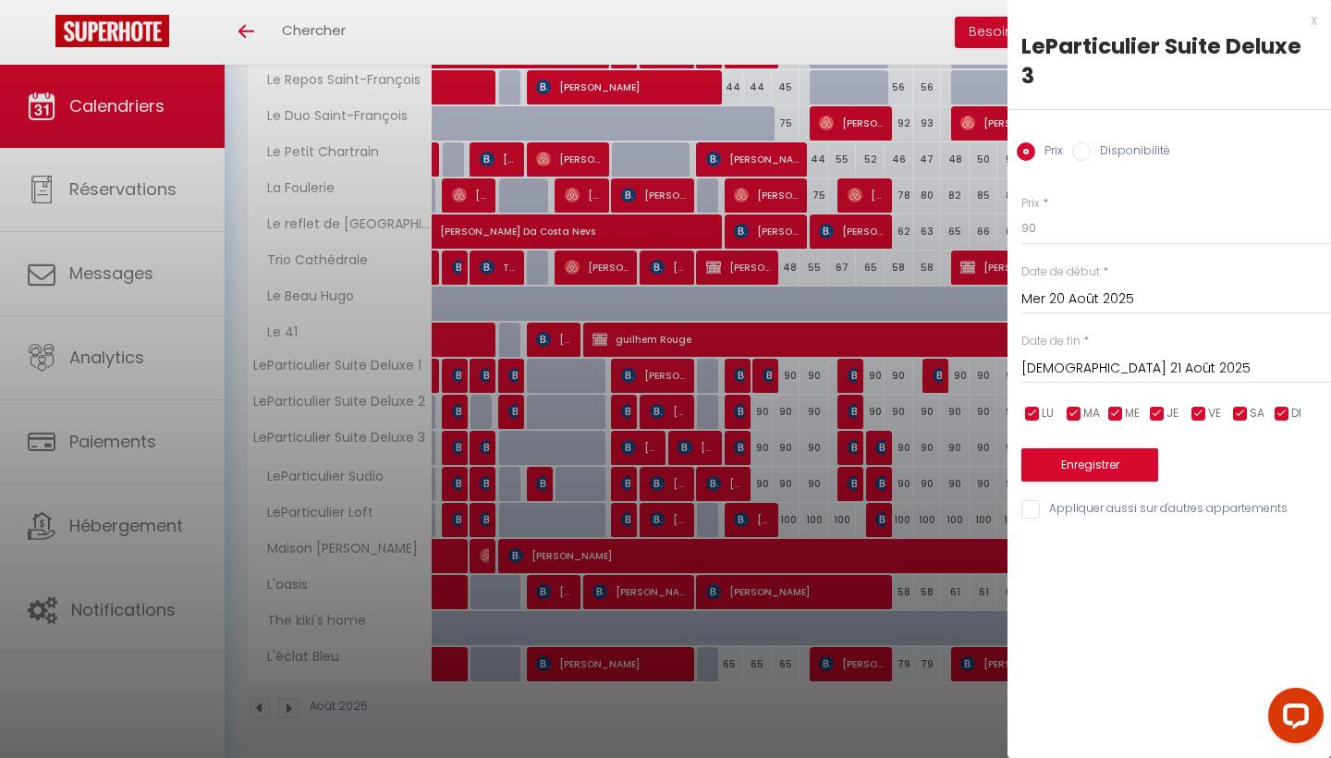
click at [950, 444] on div at bounding box center [665, 379] width 1331 height 758
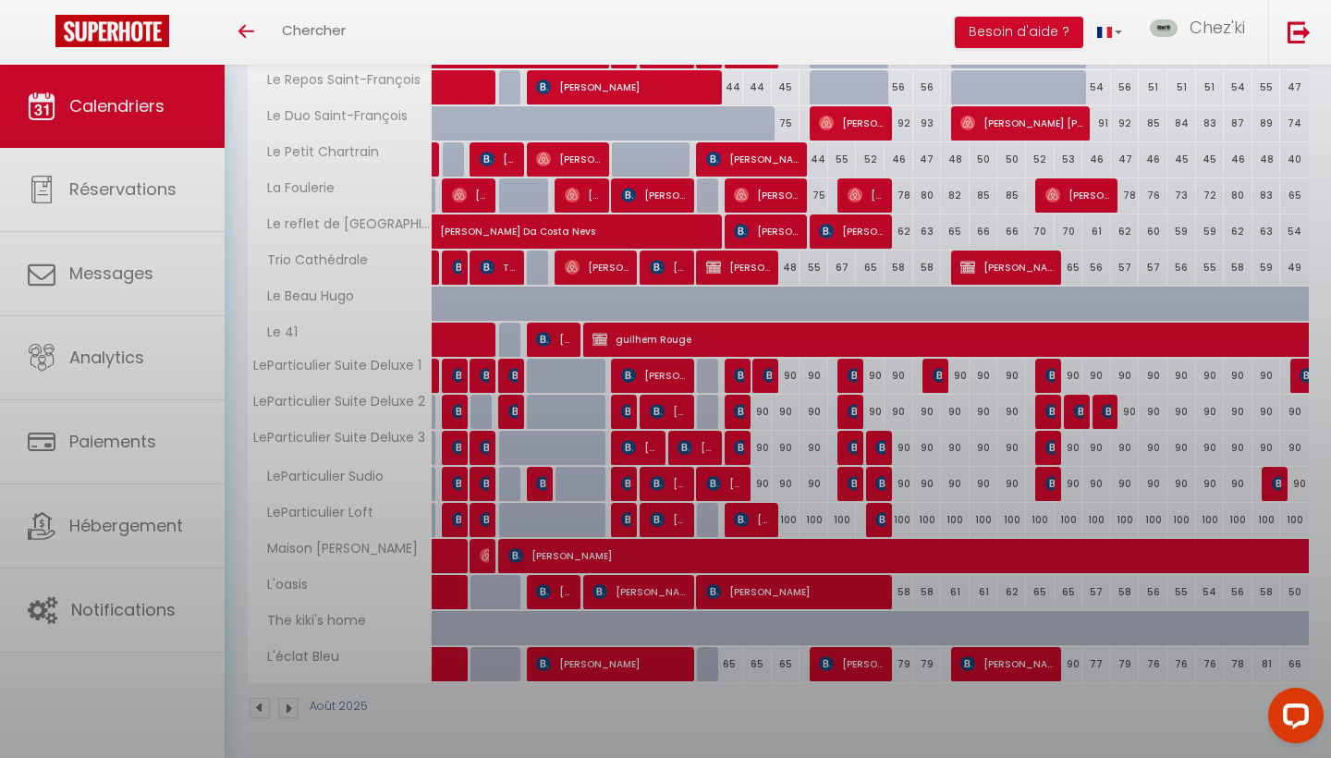
select select
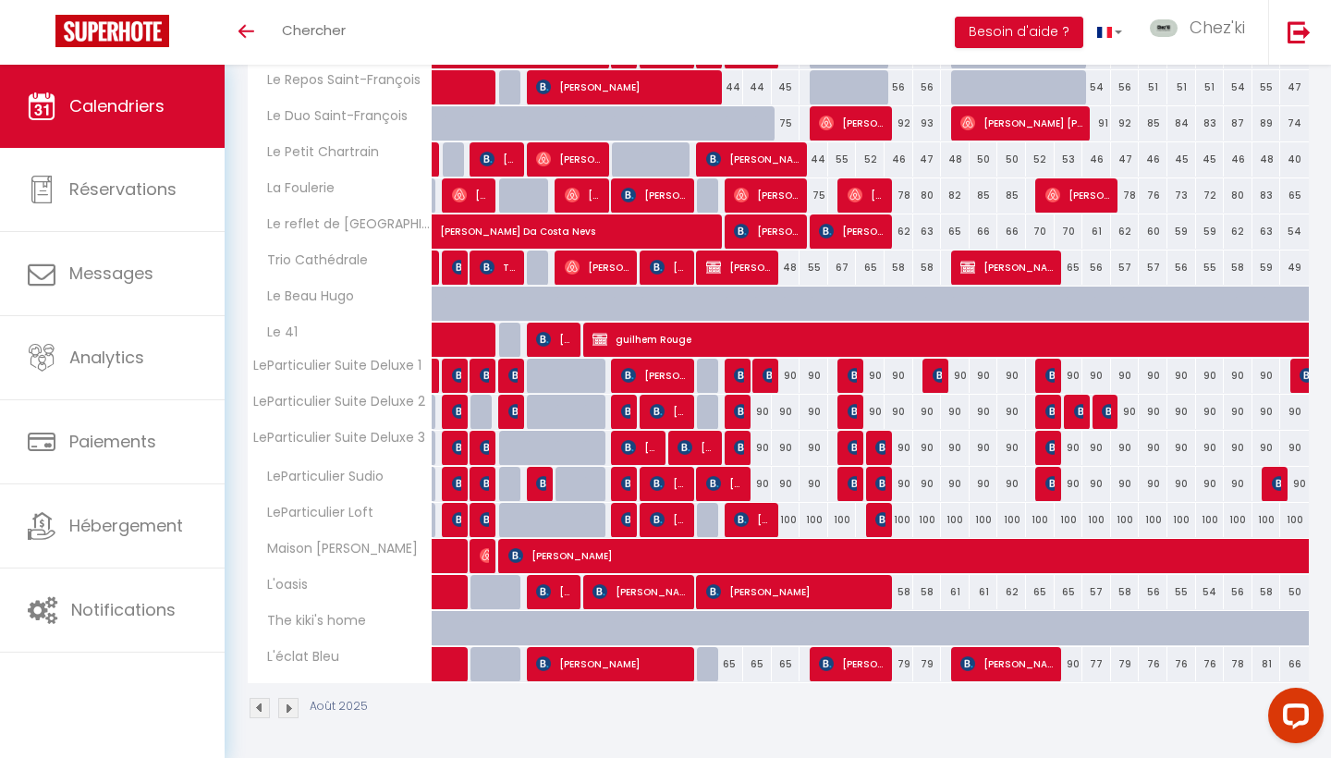
click at [957, 445] on div "90" at bounding box center [955, 448] width 29 height 34
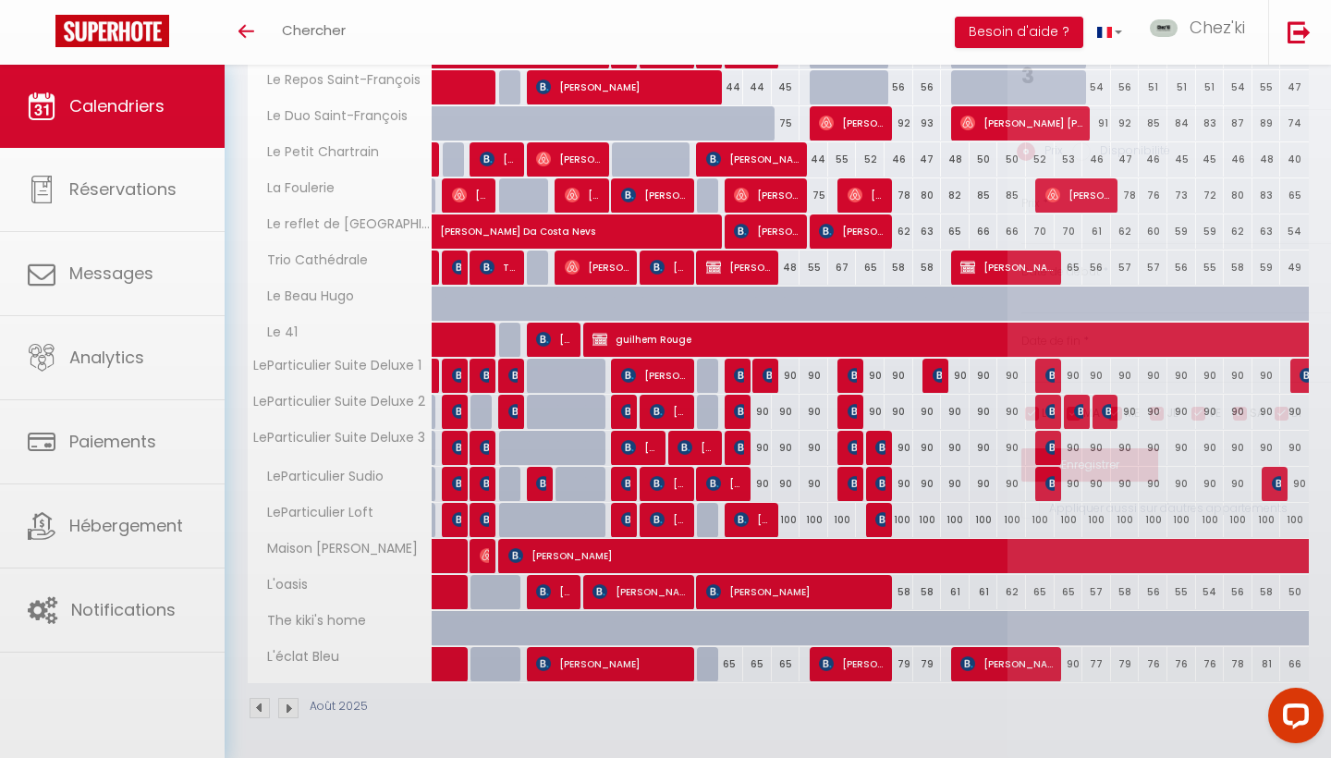
type input "90"
select select "1"
type input "[DATE] Août 2025"
type input "Mer 20 Août 2025"
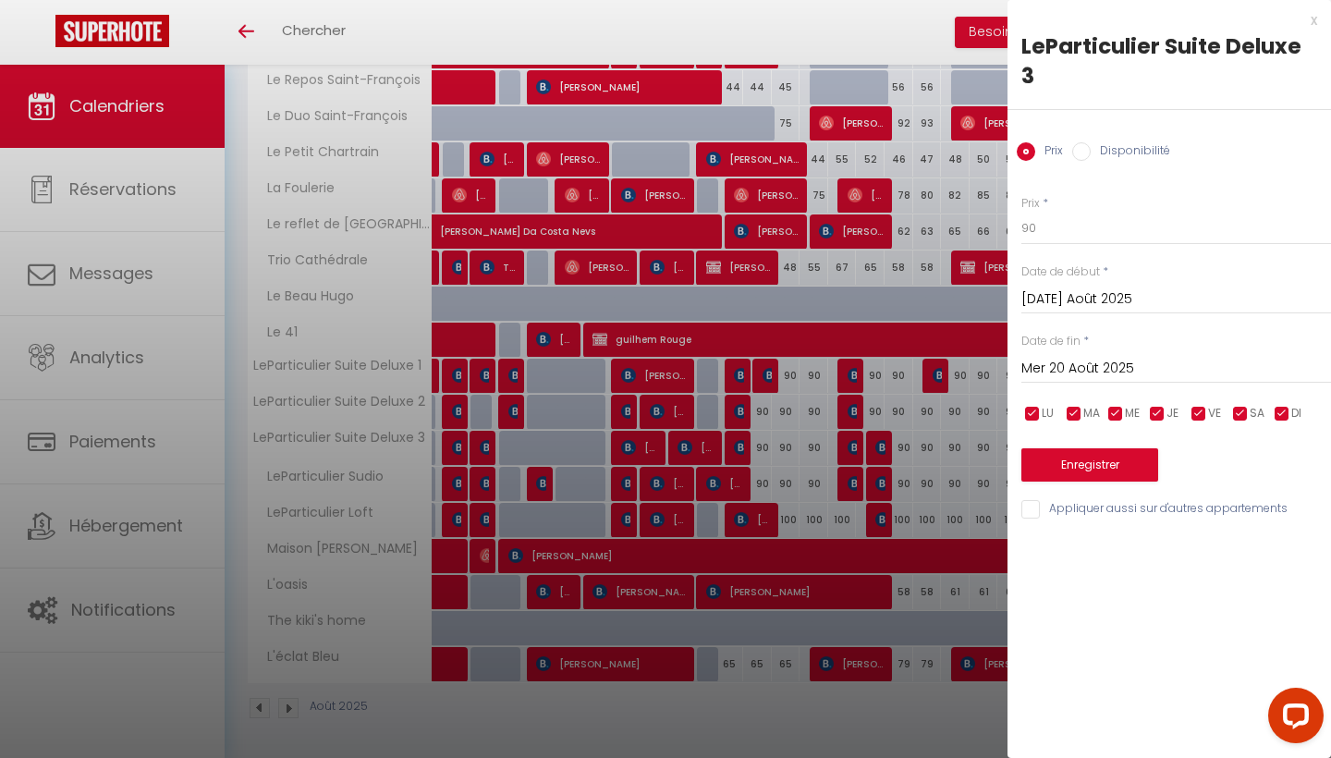
click at [1132, 142] on label "Disponibilité" at bounding box center [1131, 152] width 80 height 20
click at [1091, 142] on input "Disponibilité" at bounding box center [1082, 151] width 18 height 18
radio input "true"
radio input "false"
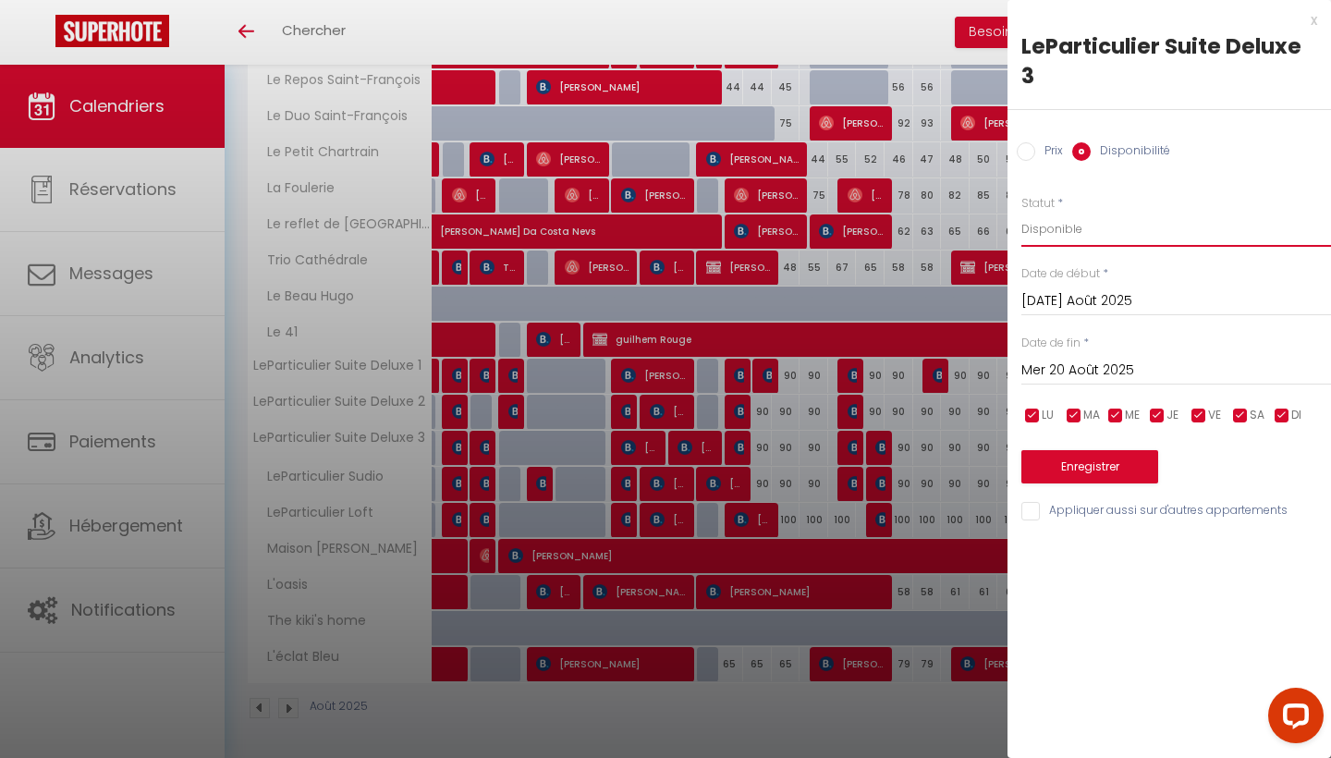
select select "0"
click at [1055, 450] on button "Enregistrer" at bounding box center [1090, 466] width 137 height 33
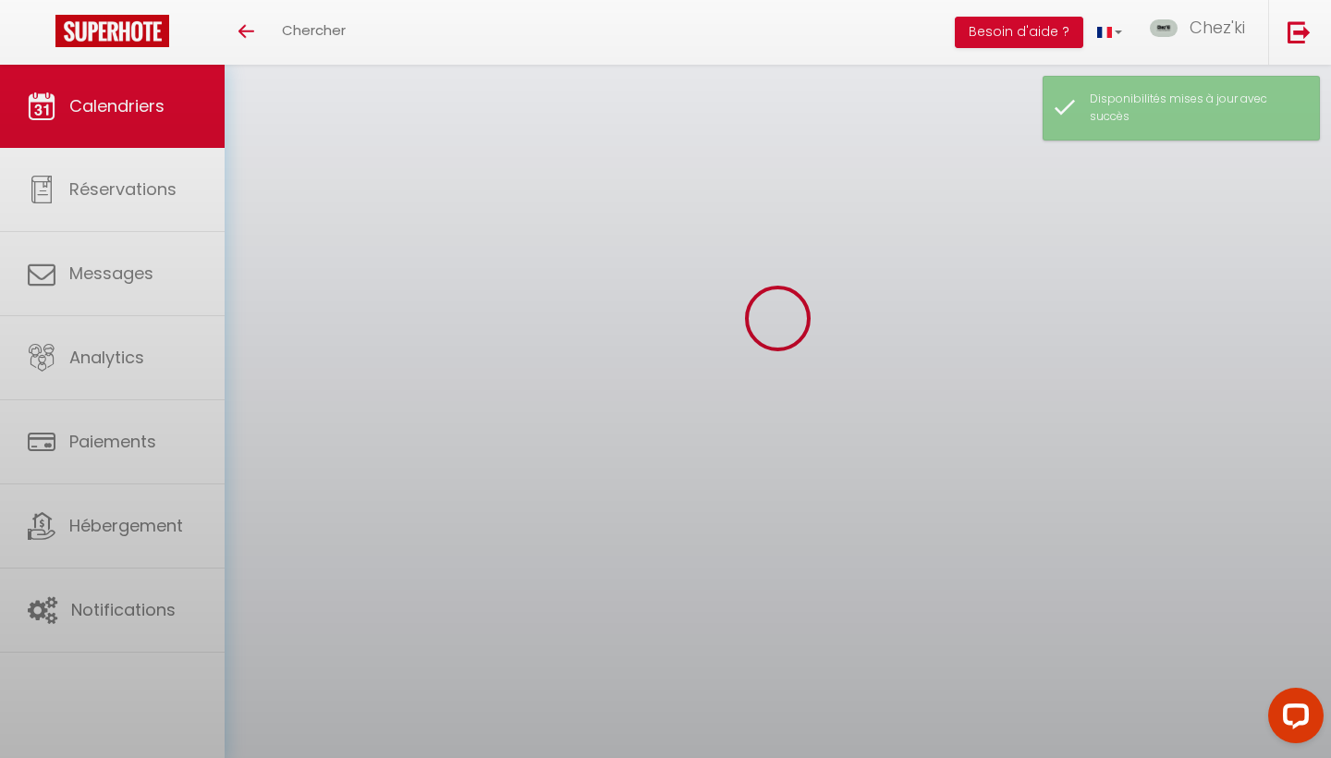
scroll to position [65, 0]
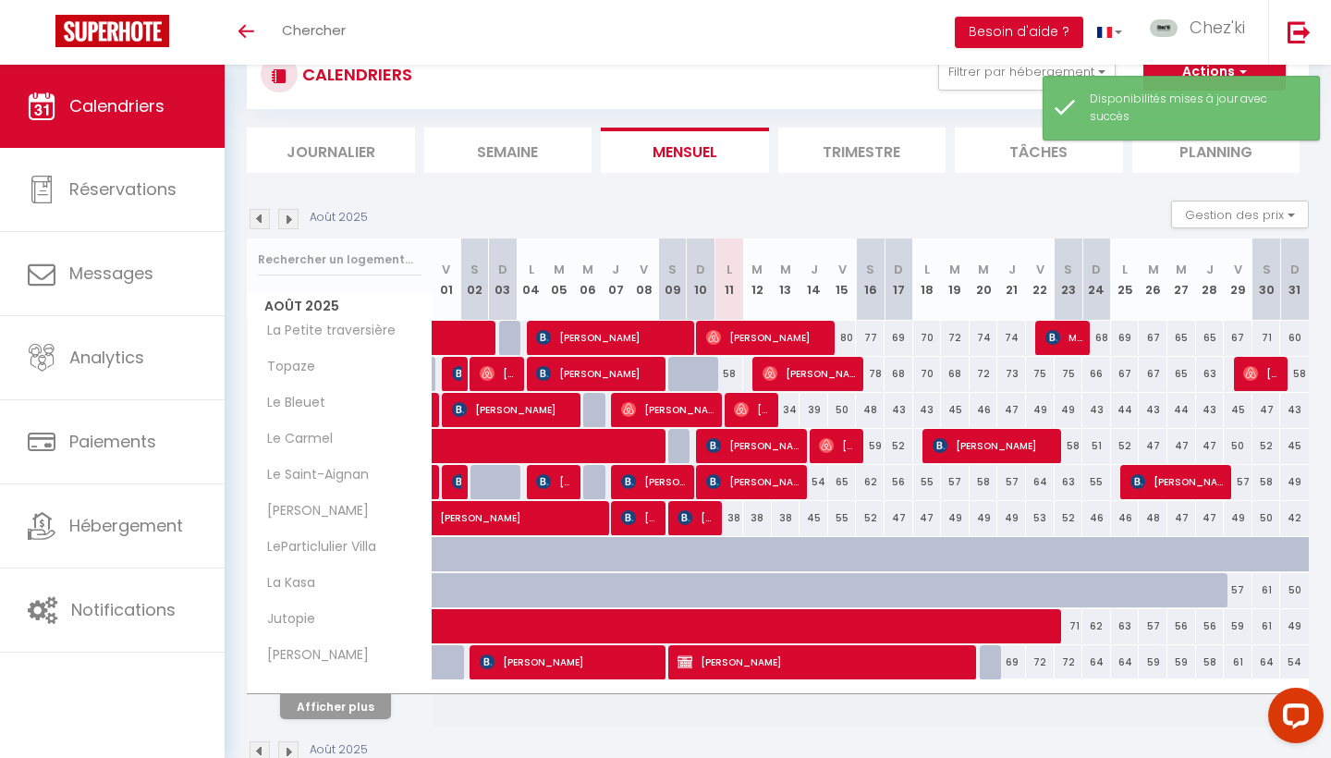
click at [334, 710] on button "Afficher plus" at bounding box center [335, 706] width 111 height 25
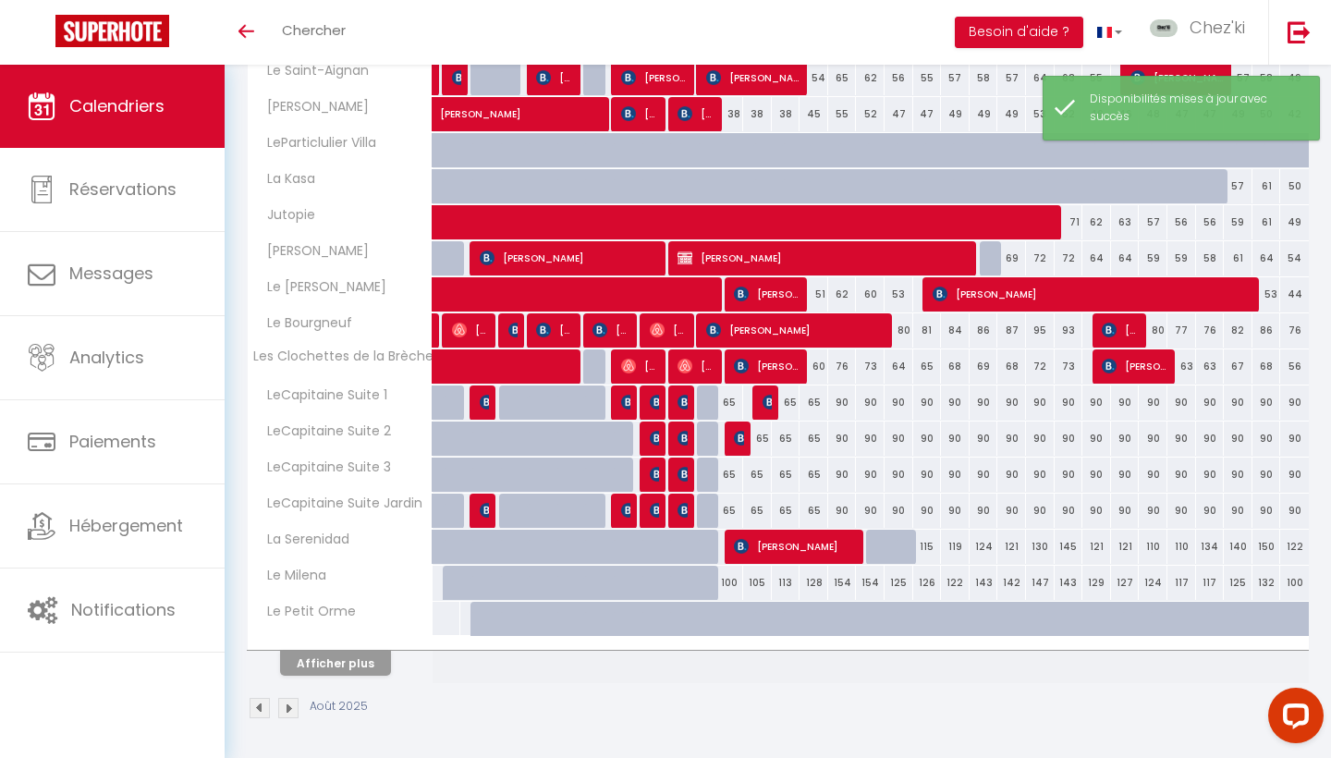
click at [365, 655] on button "Afficher plus" at bounding box center [335, 663] width 111 height 25
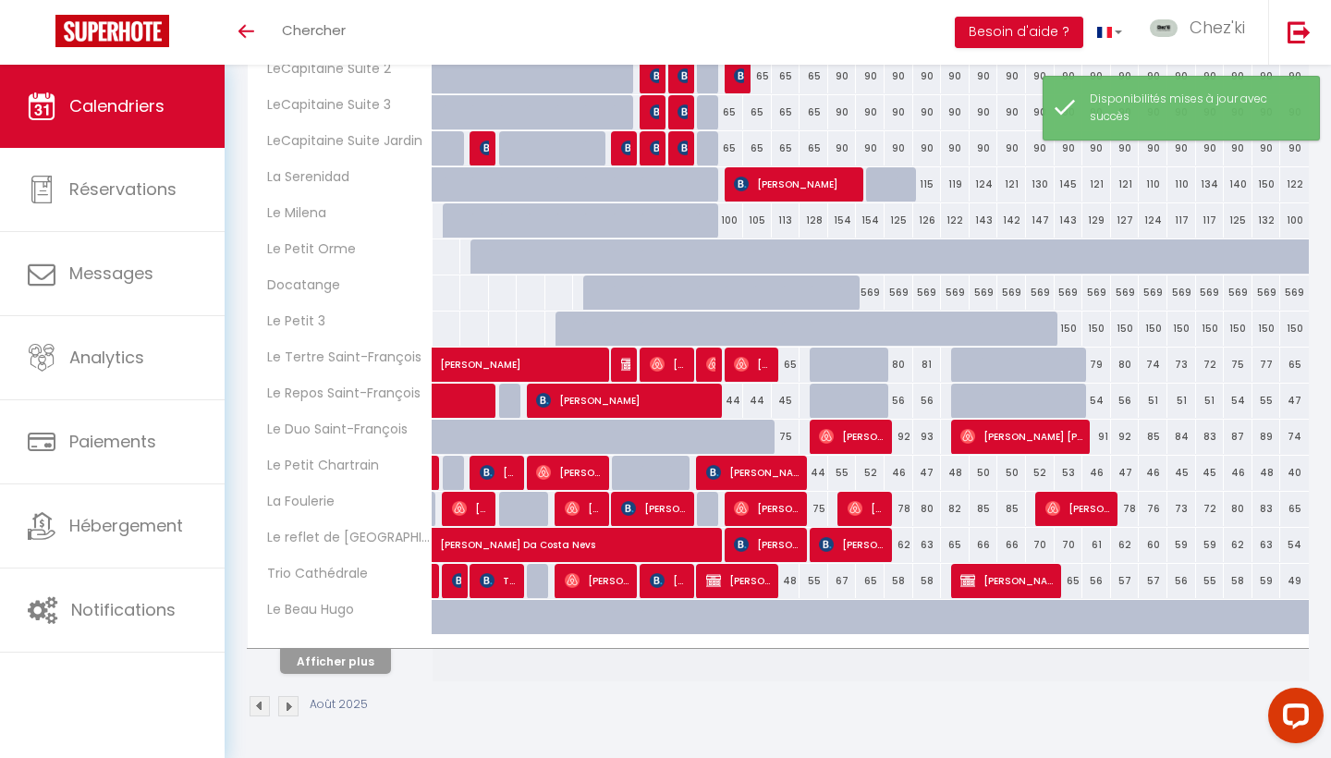
scroll to position [829, 0]
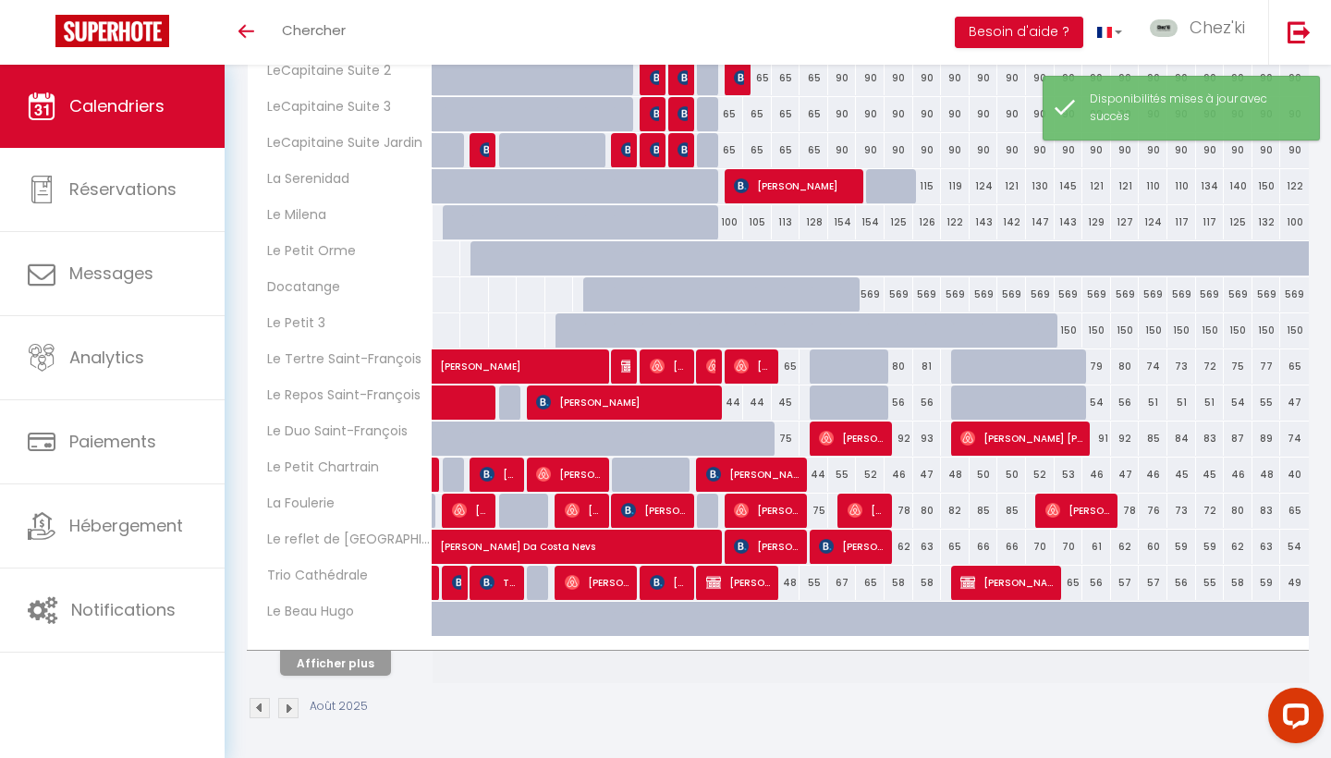
click at [369, 661] on button "Afficher plus" at bounding box center [335, 663] width 111 height 25
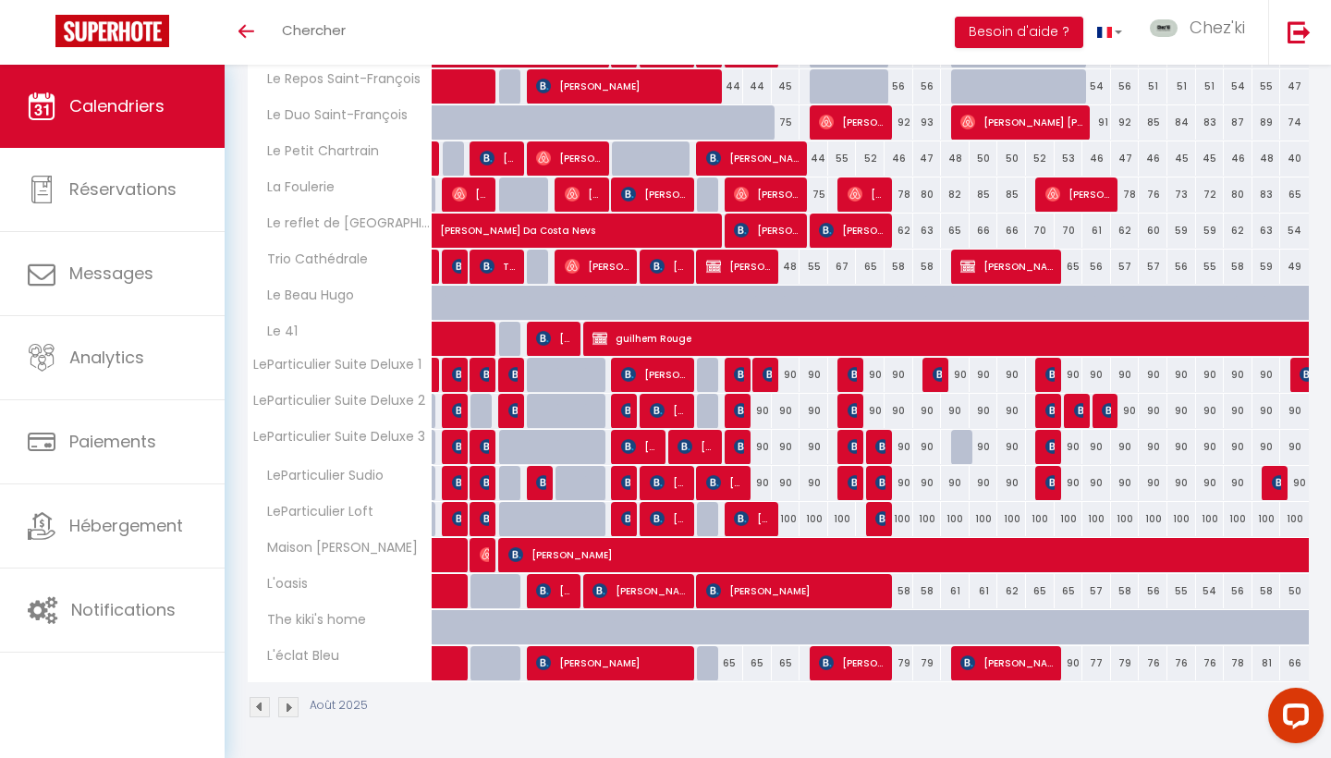
scroll to position [1145, 0]
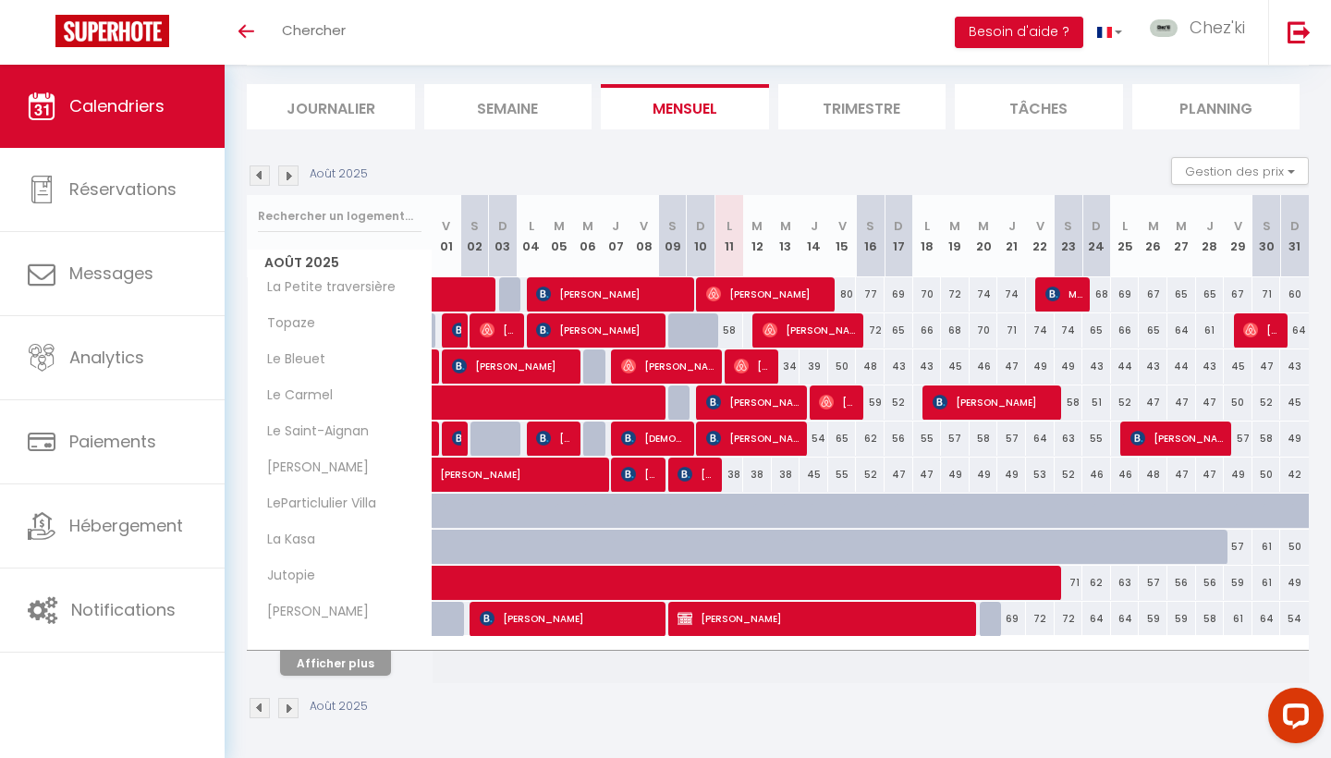
click at [330, 653] on button "Afficher plus" at bounding box center [335, 663] width 111 height 25
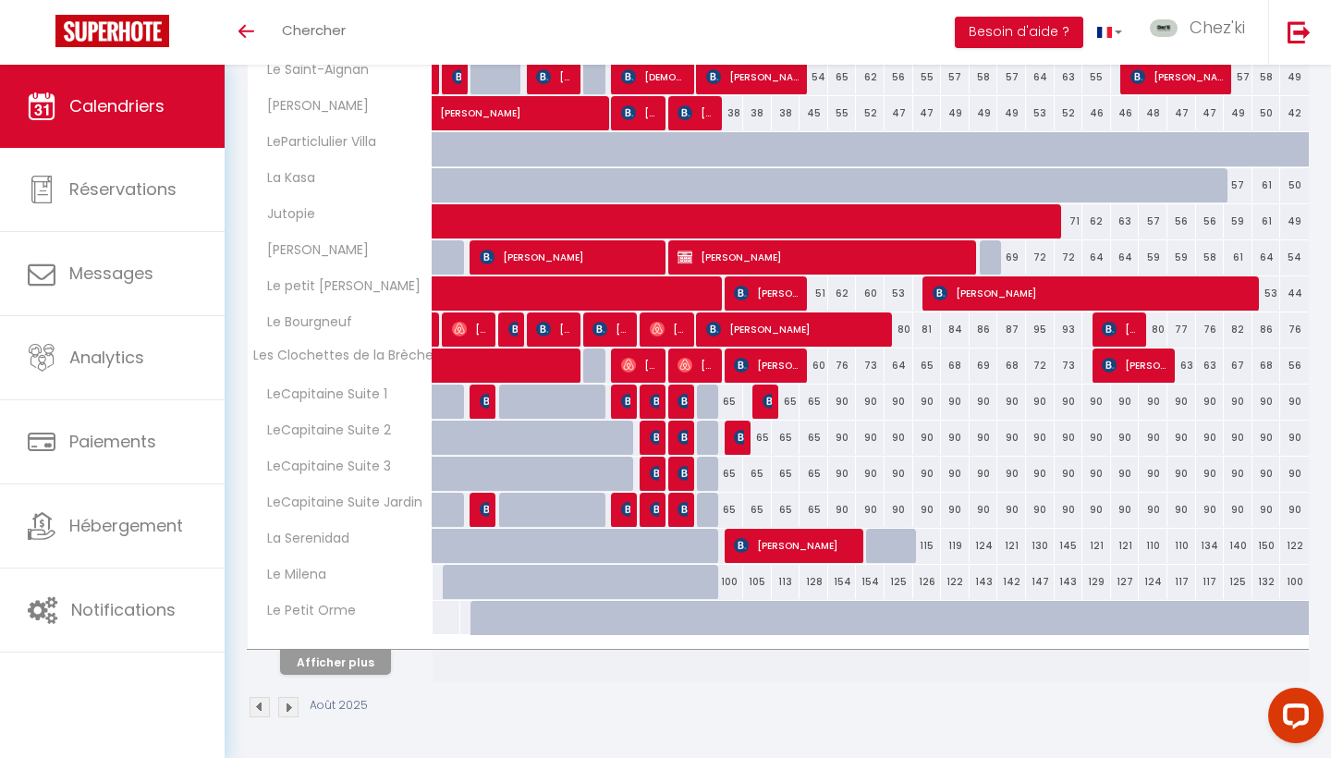
scroll to position [469, 0]
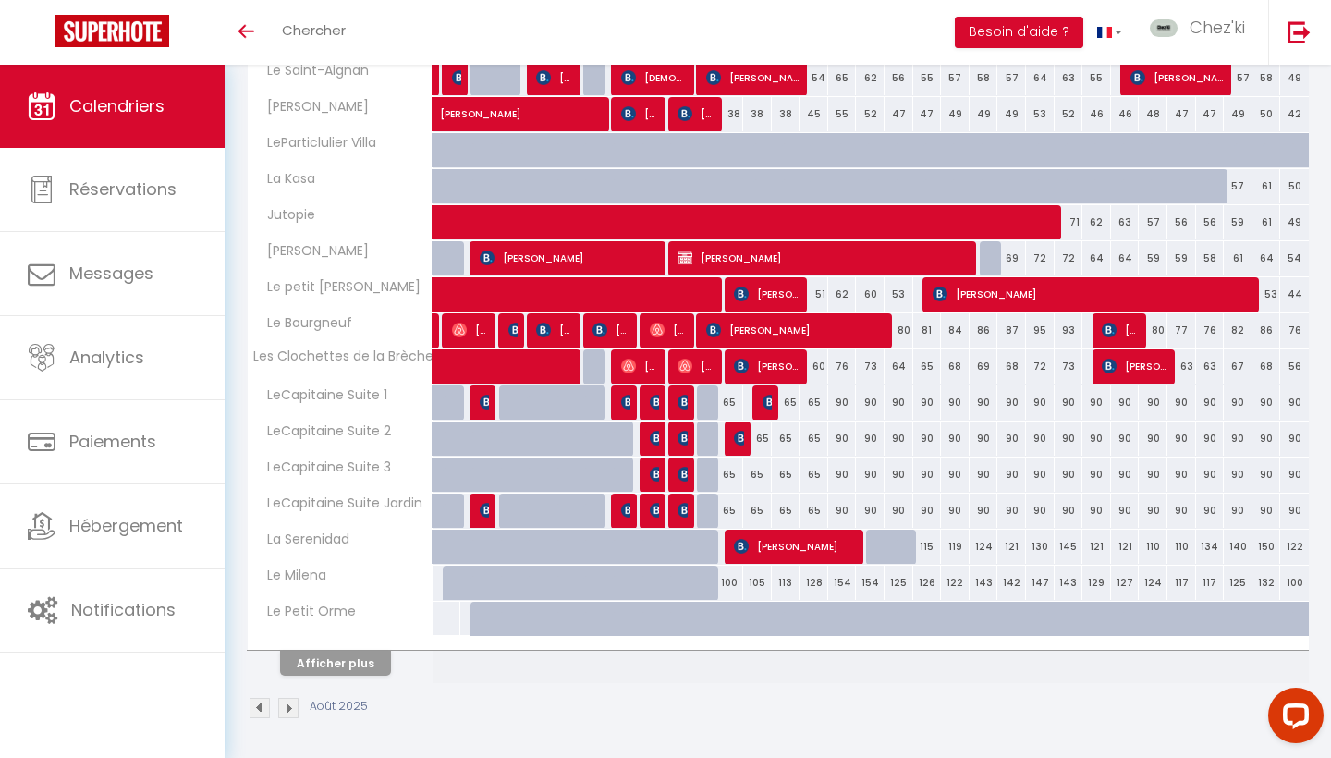
click at [349, 657] on button "Afficher plus" at bounding box center [335, 663] width 111 height 25
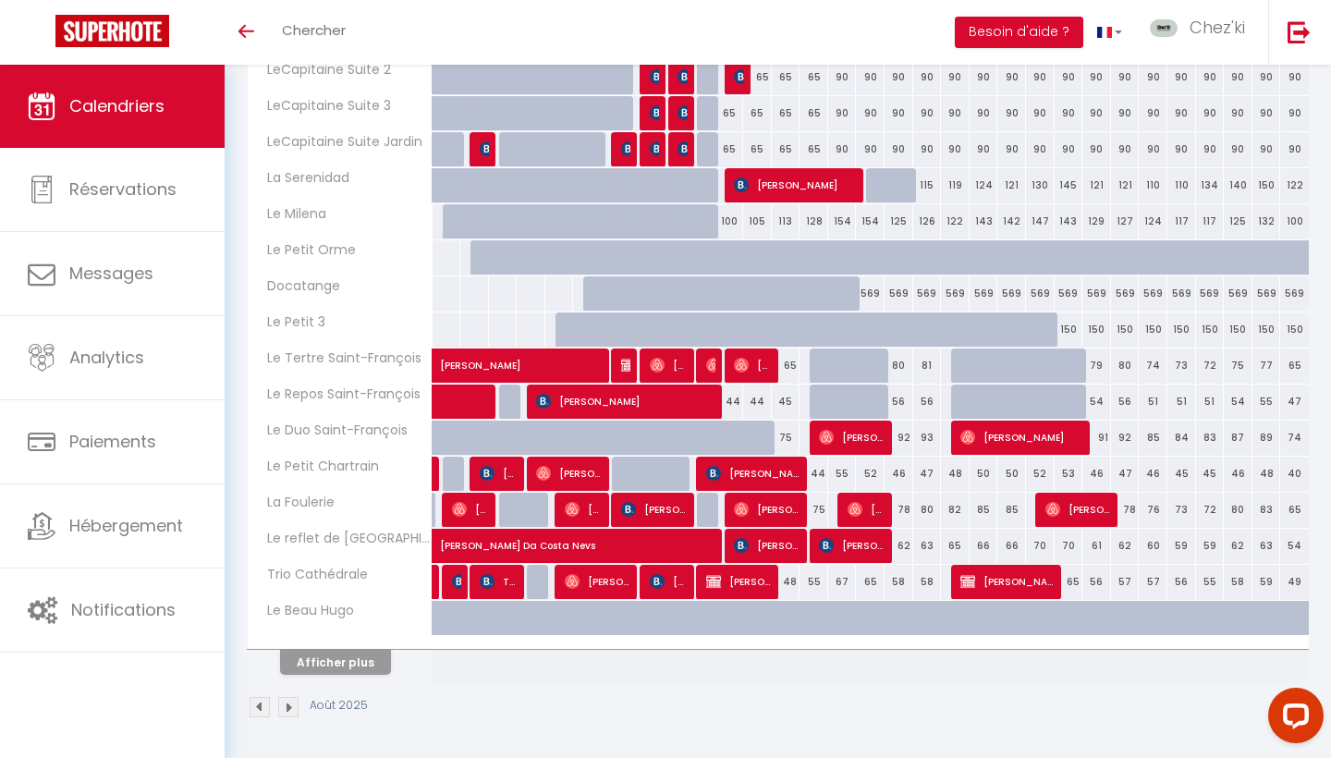
scroll to position [829, 0]
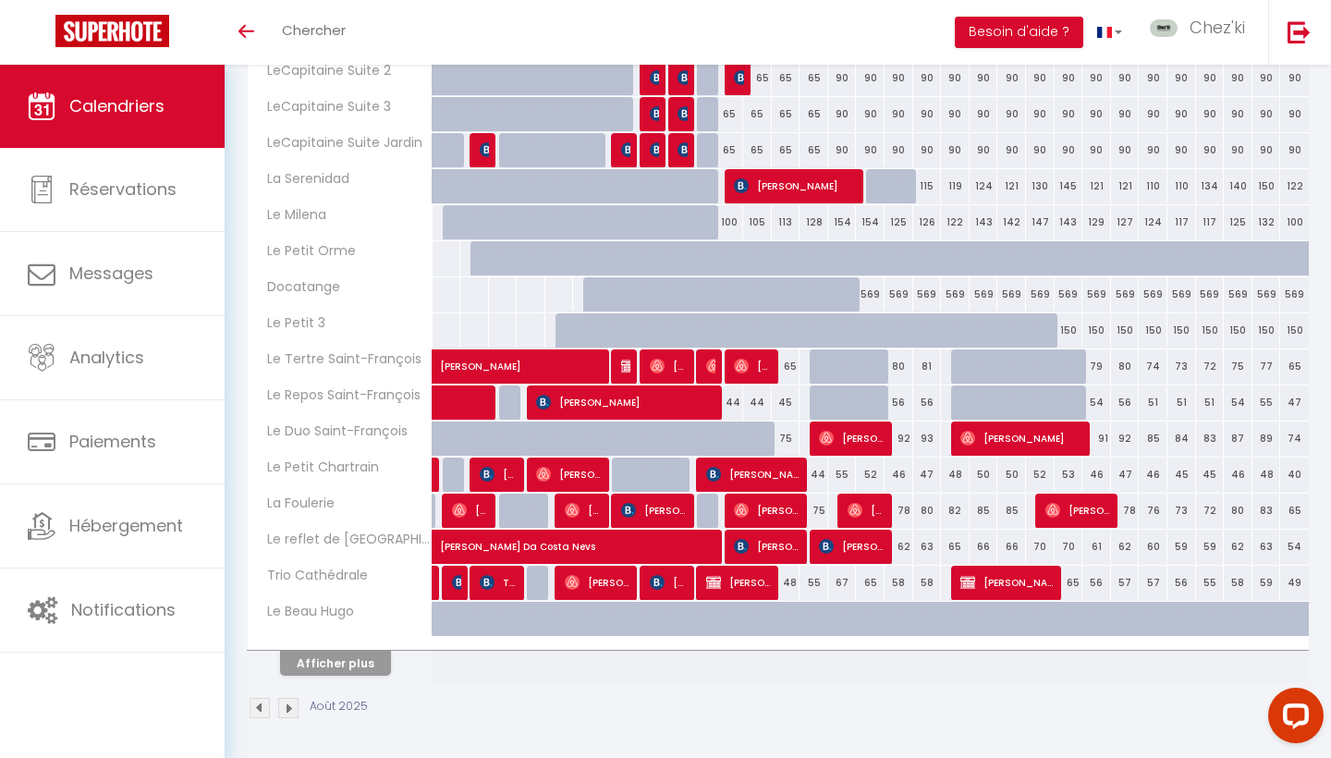
click at [371, 664] on button "Afficher plus" at bounding box center [335, 663] width 111 height 25
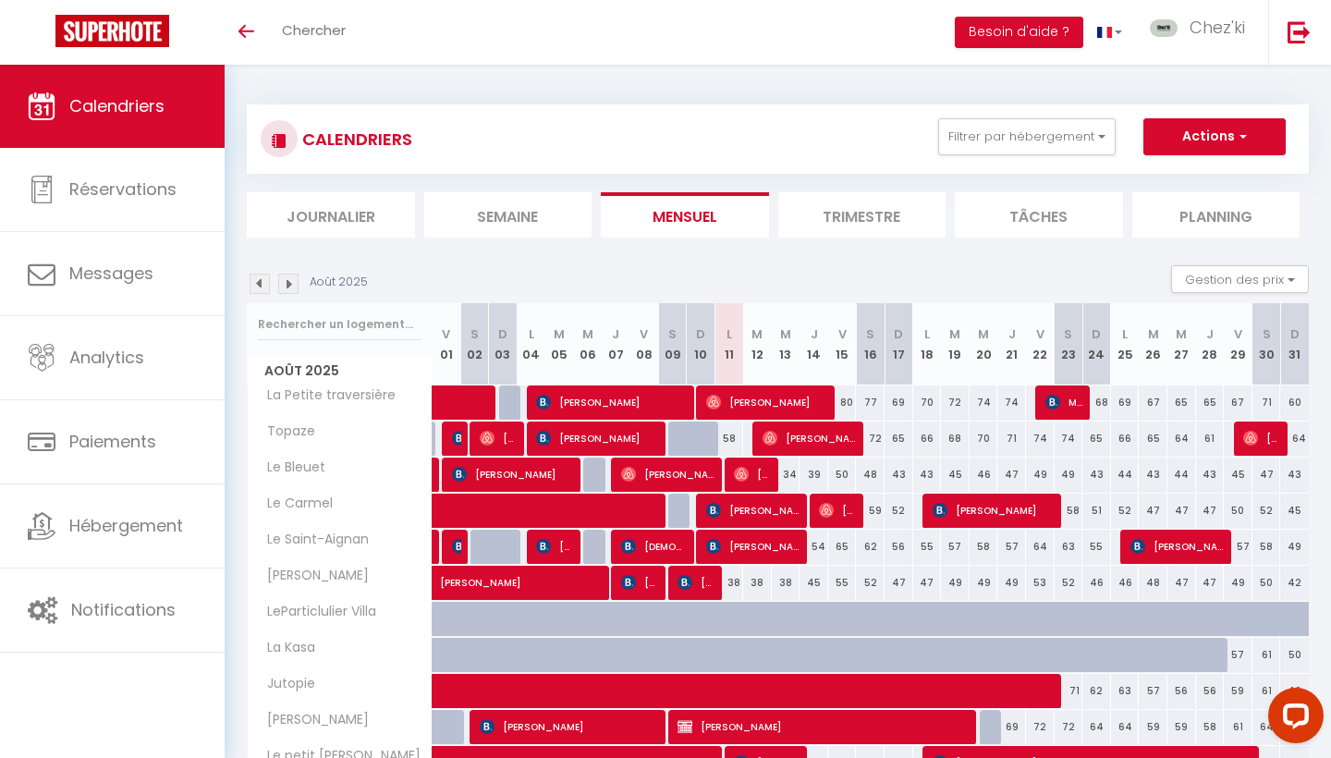
scroll to position [0, 0]
click at [1203, 144] on button "Actions" at bounding box center [1215, 136] width 142 height 37
click at [1184, 178] on link "Nouvelle réservation" at bounding box center [1195, 179] width 161 height 28
select select
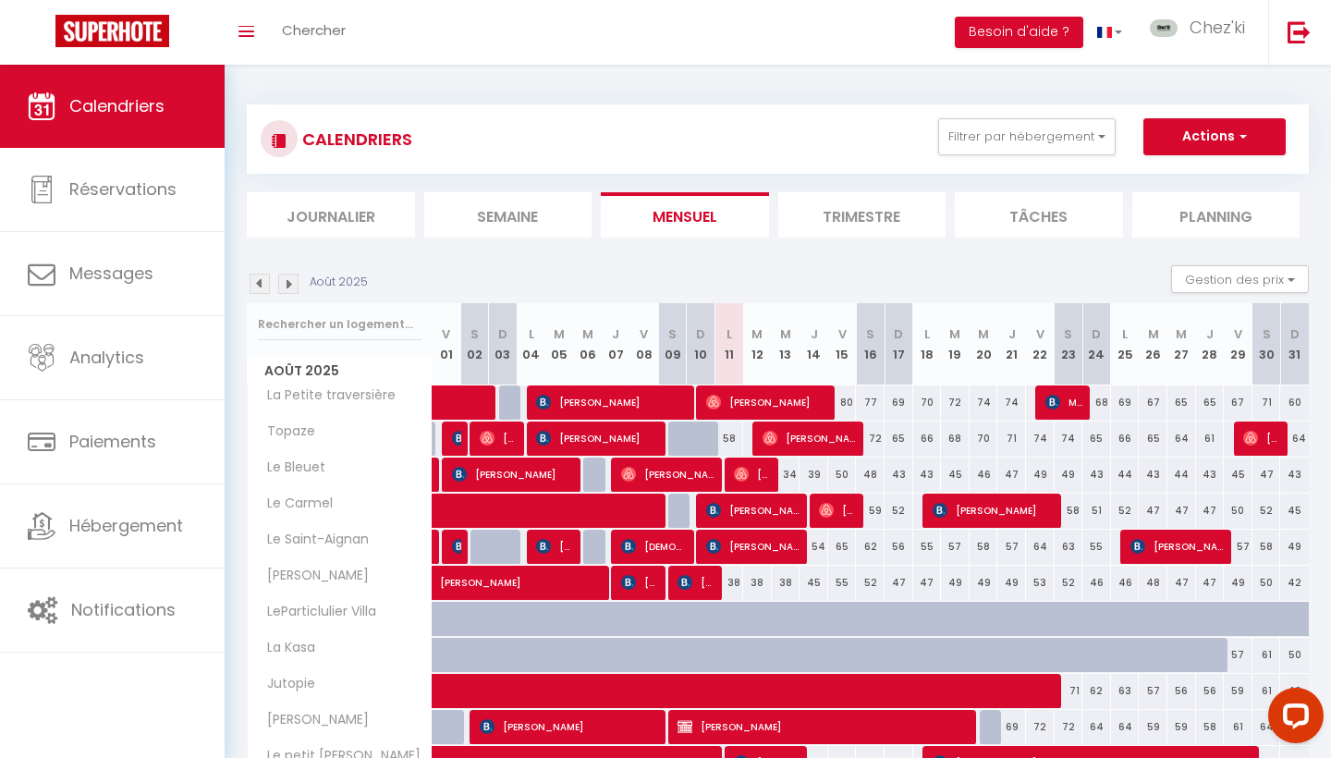
select select
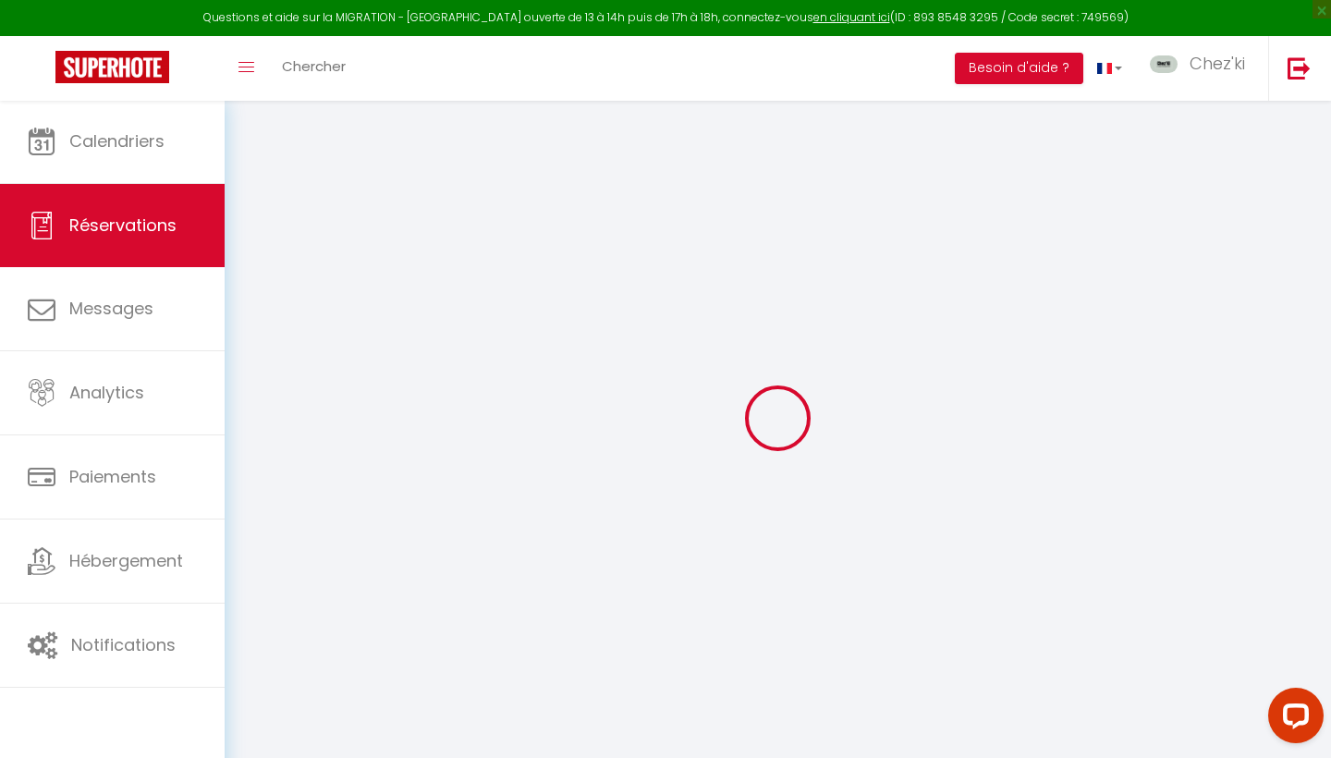
select select
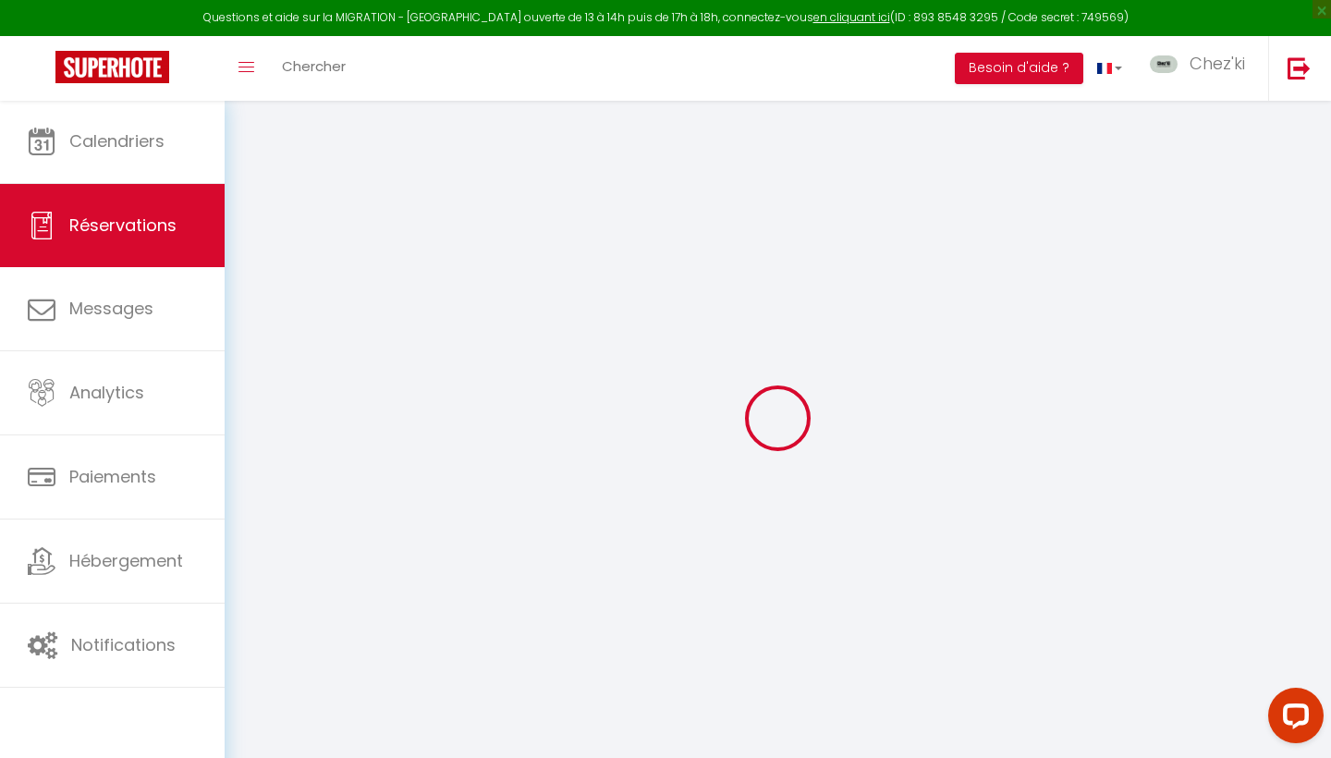
select select
checkbox input "false"
select select
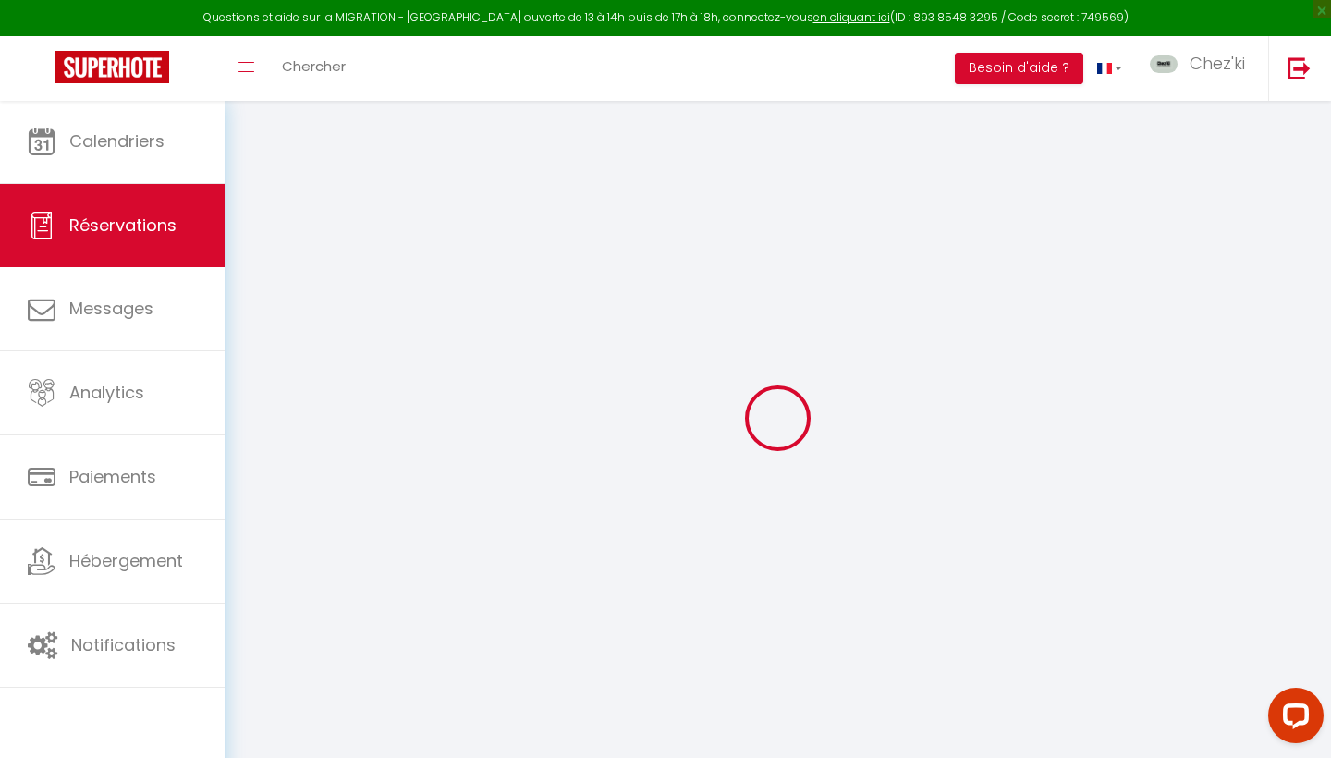
select select
checkbox input "false"
select select
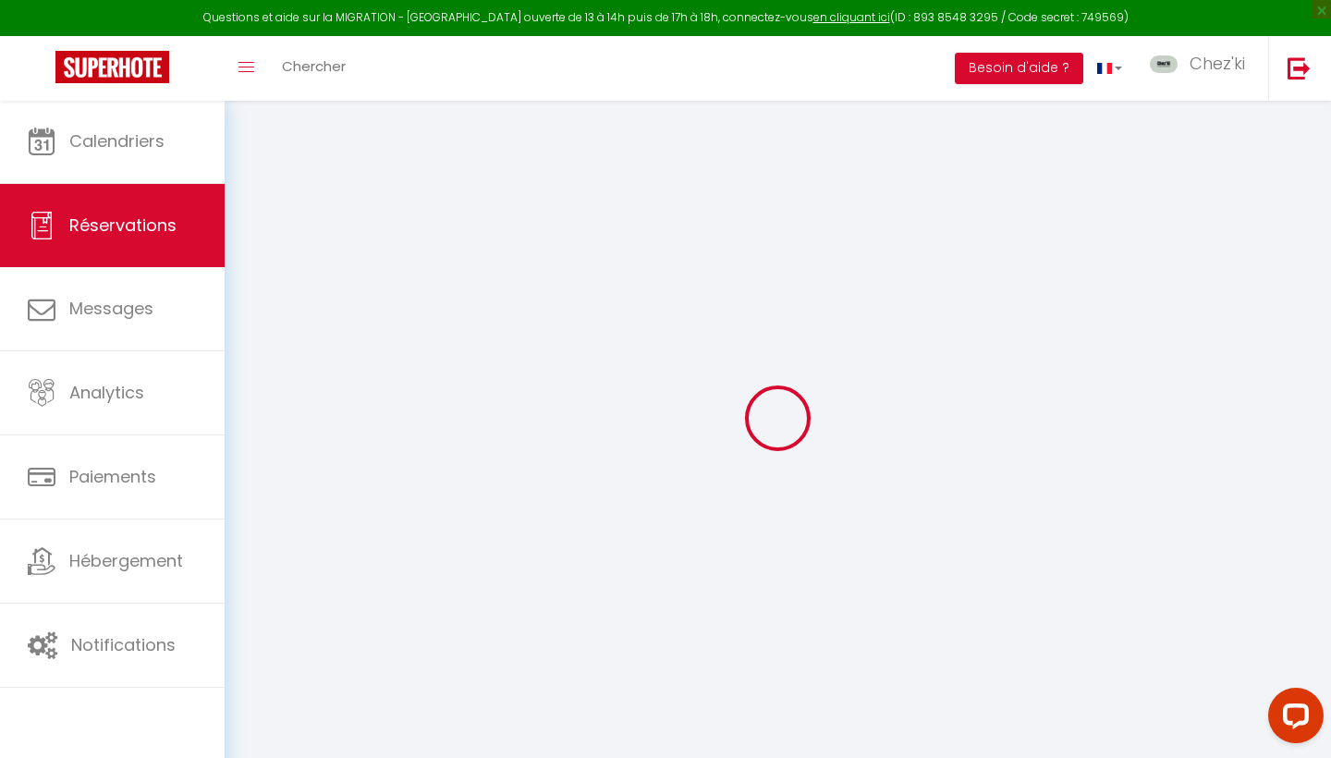
select select
checkbox input "false"
select select
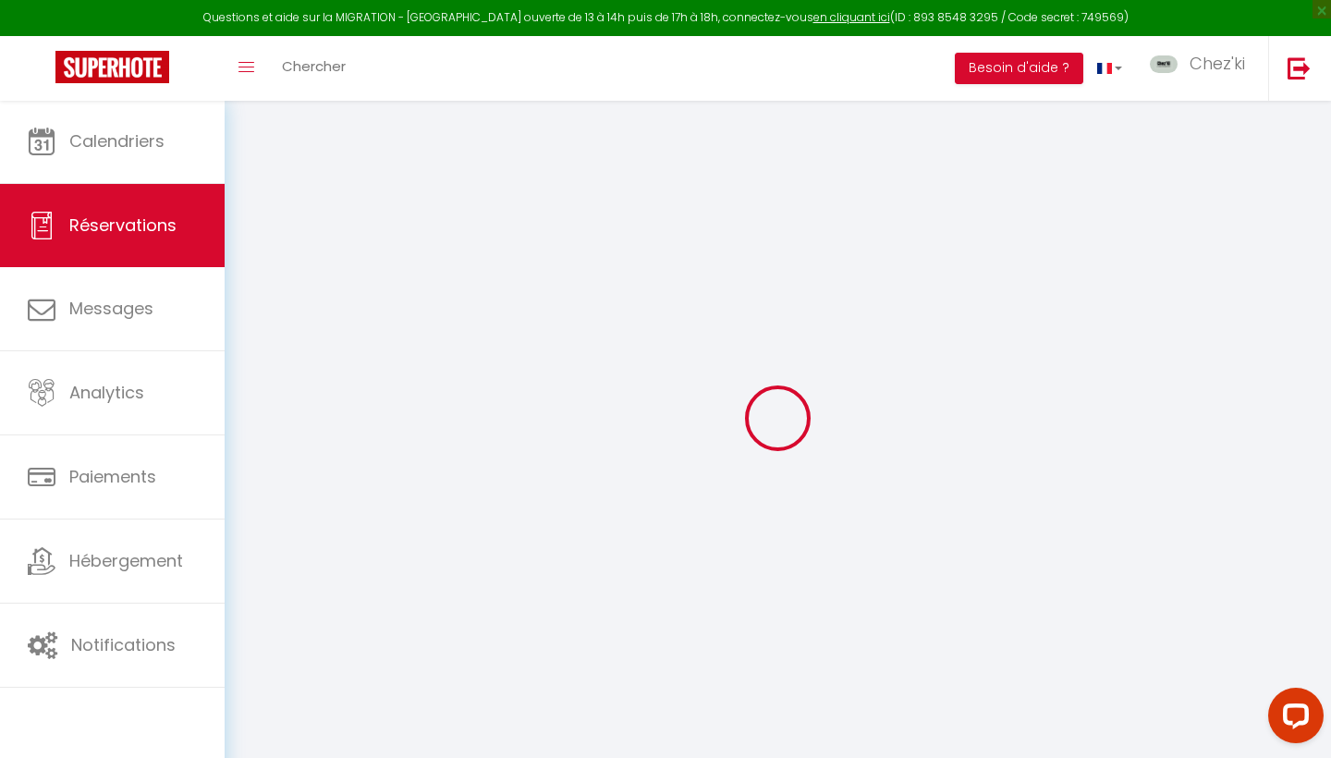
select select
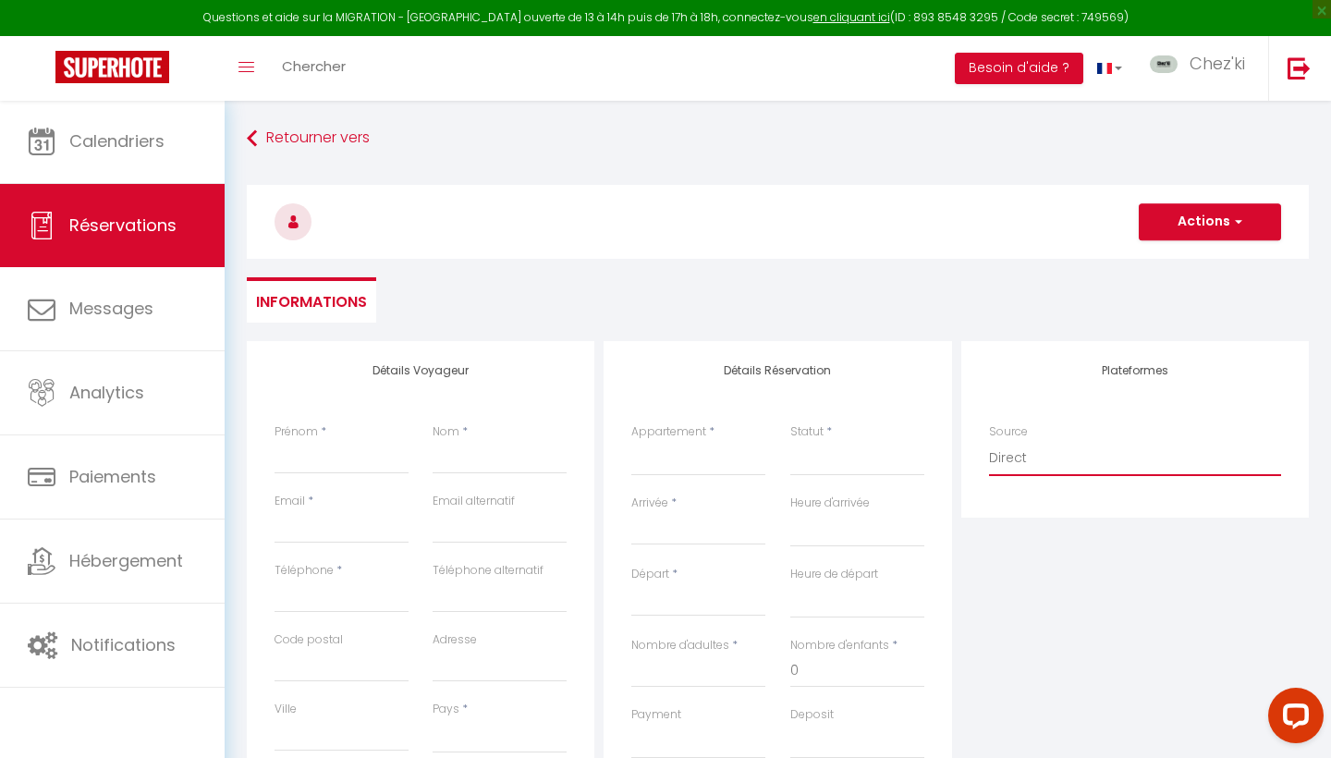
select select "2"
select select
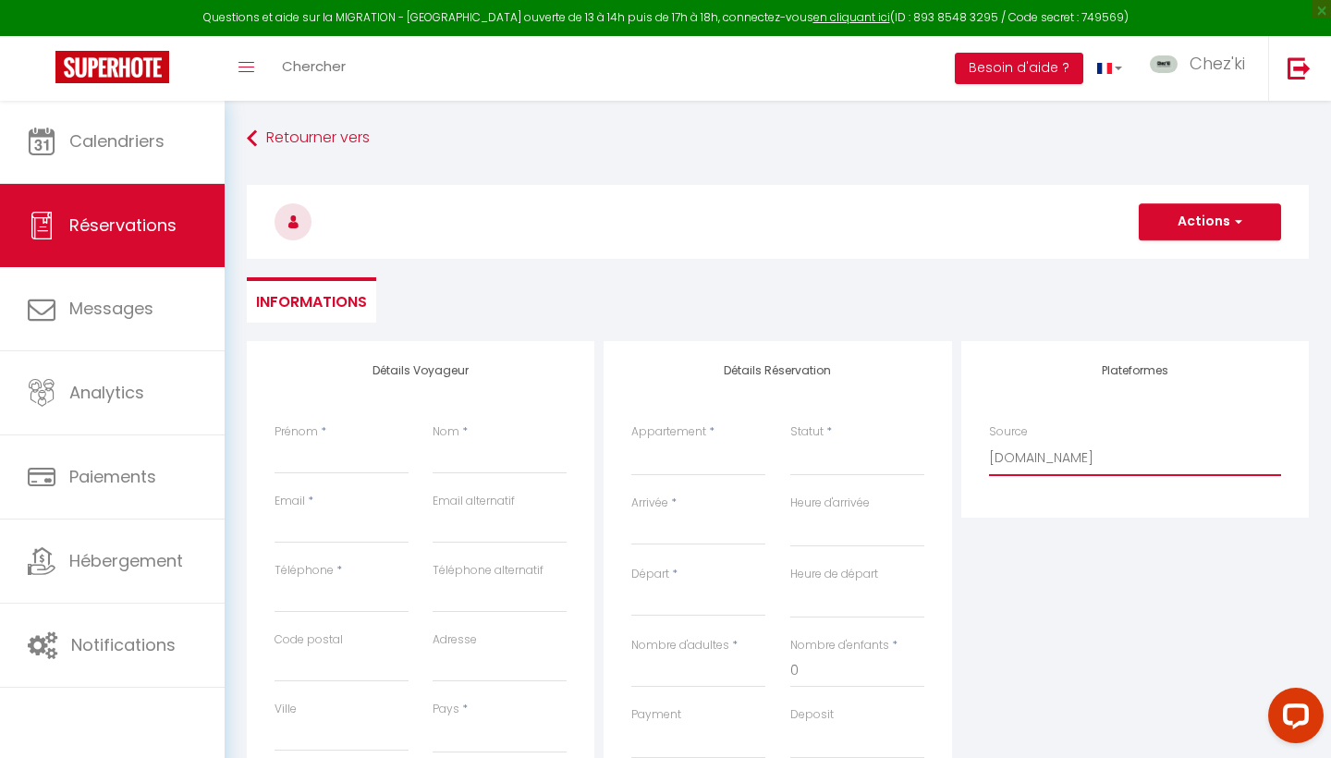
select select
checkbox input "false"
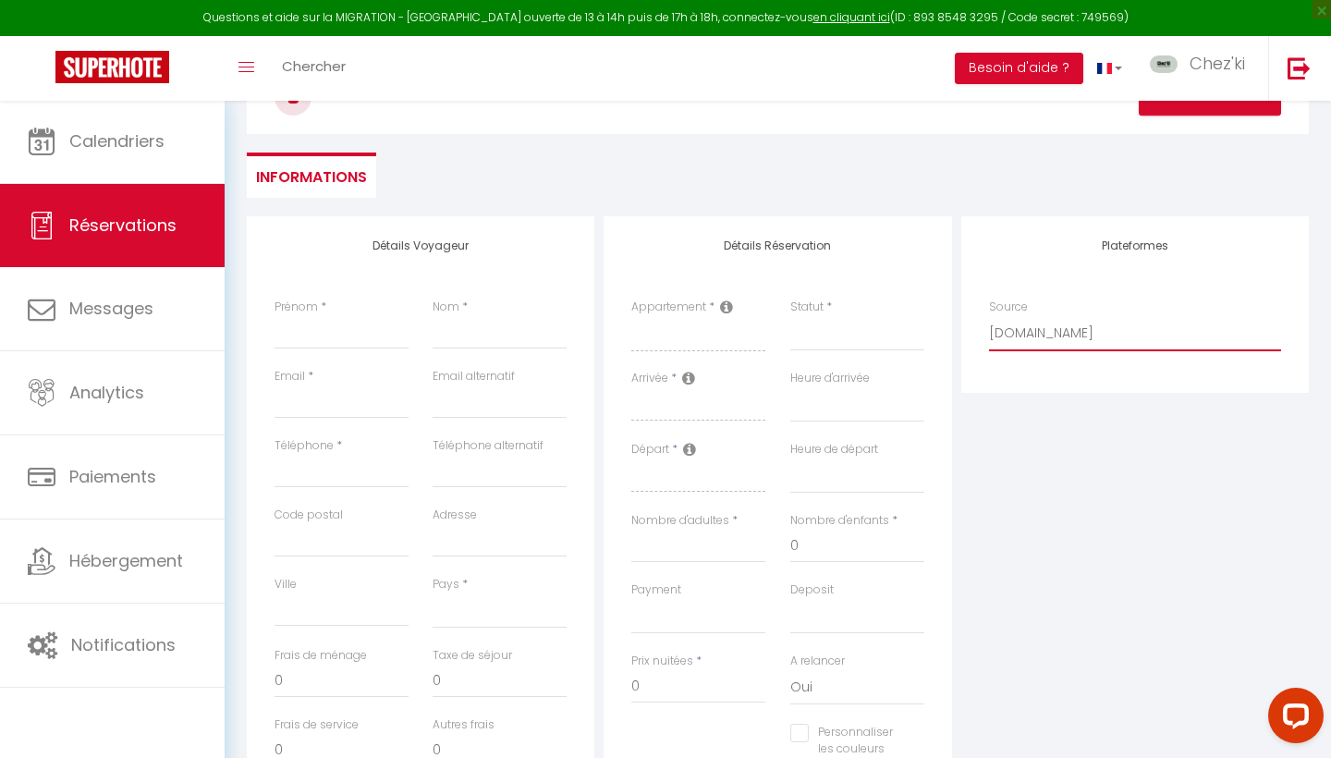
scroll to position [129, 0]
click at [729, 303] on icon at bounding box center [726, 303] width 13 height 15
click at [728, 303] on icon at bounding box center [726, 303] width 13 height 15
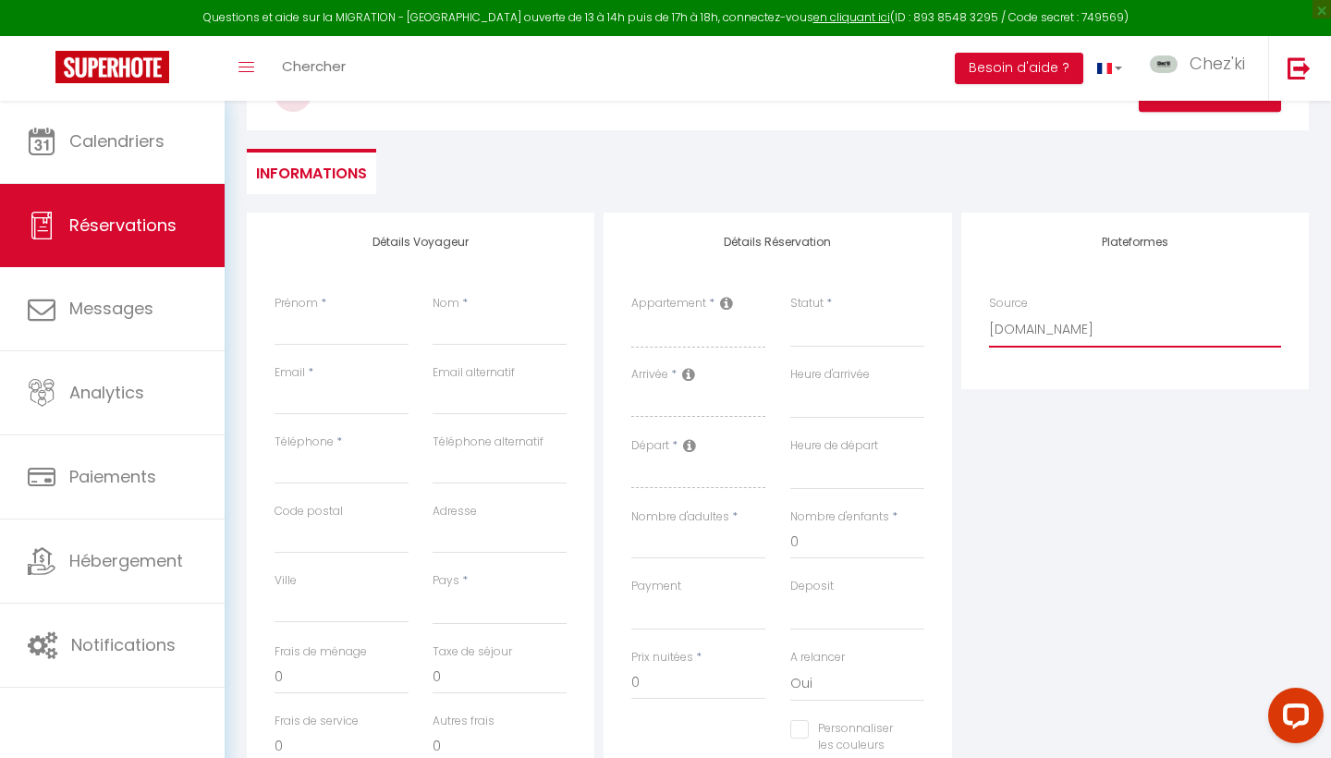
select select "54"
select select
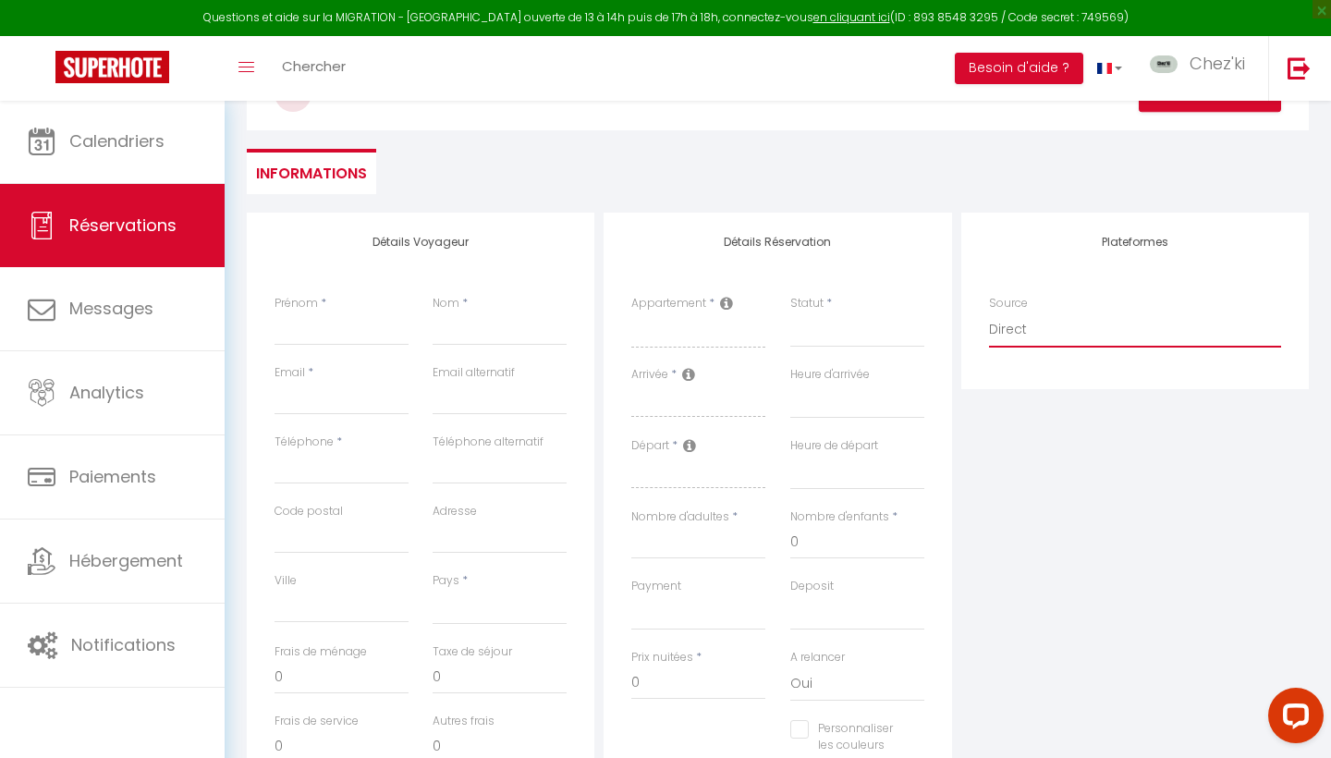
select select
checkbox input "false"
select select "55142"
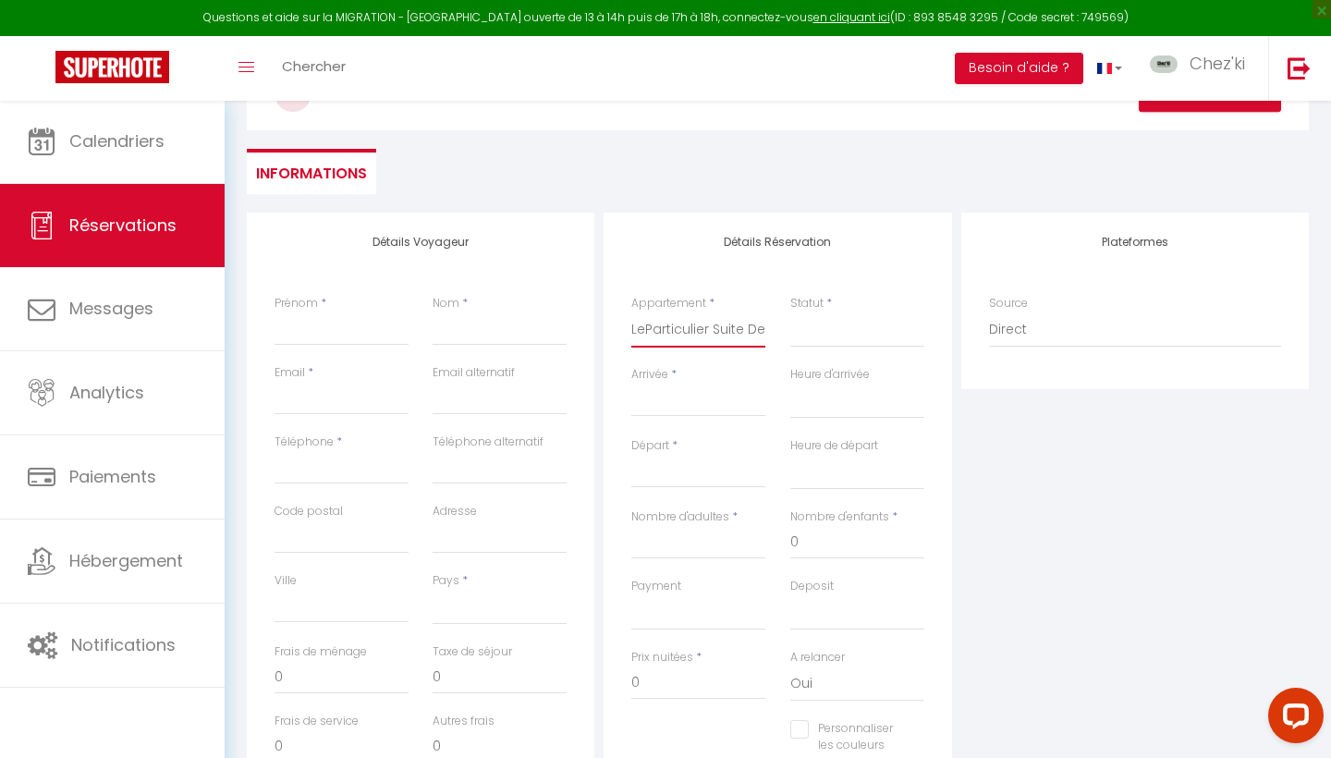
select select
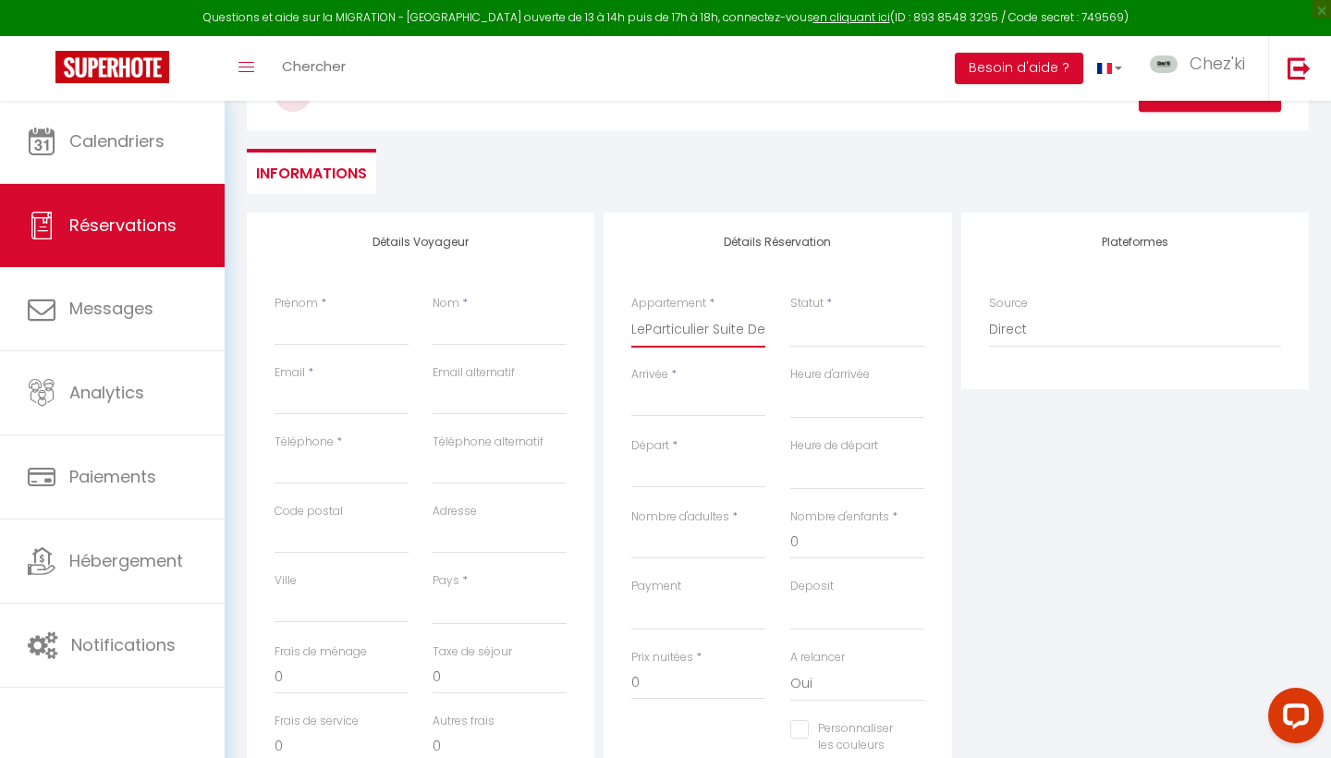
select select
checkbox input "false"
select select
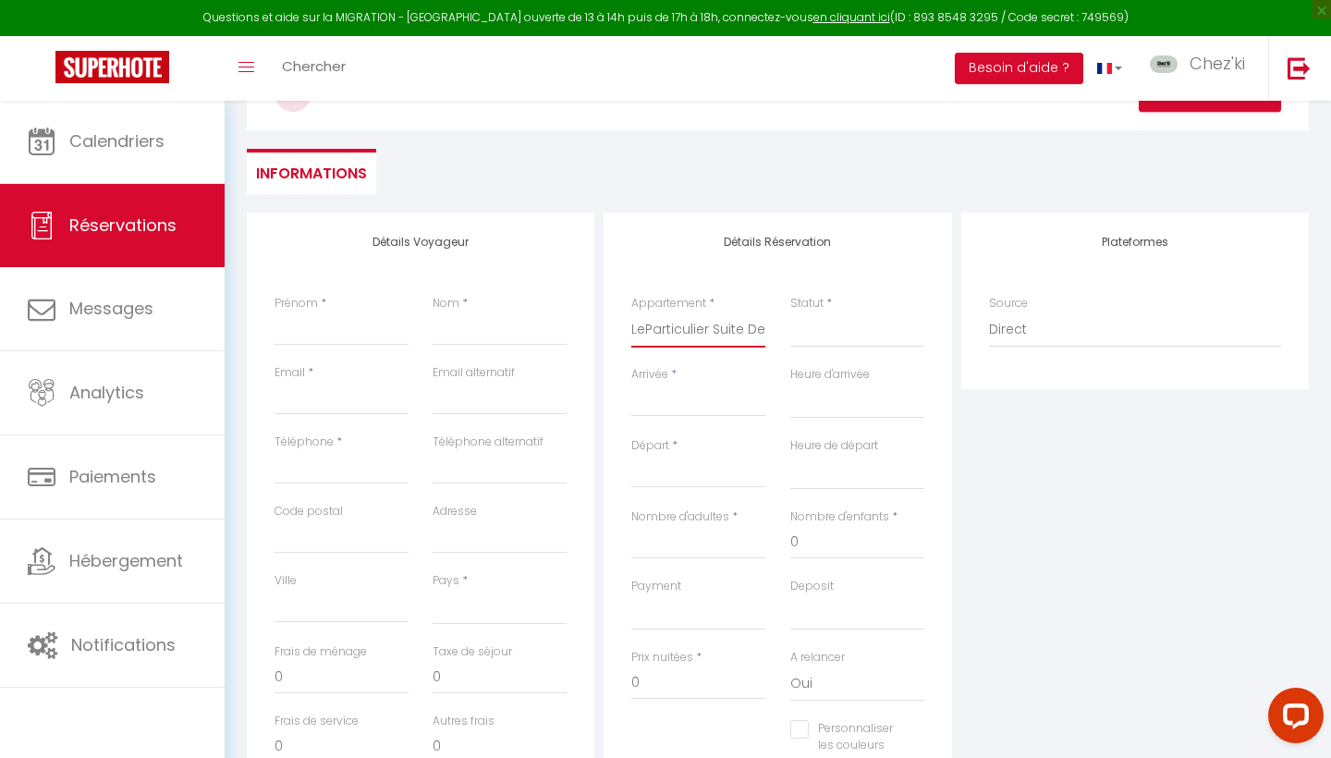
select select
checkbox input "false"
click at [683, 411] on input "Arrivée" at bounding box center [698, 402] width 134 height 24
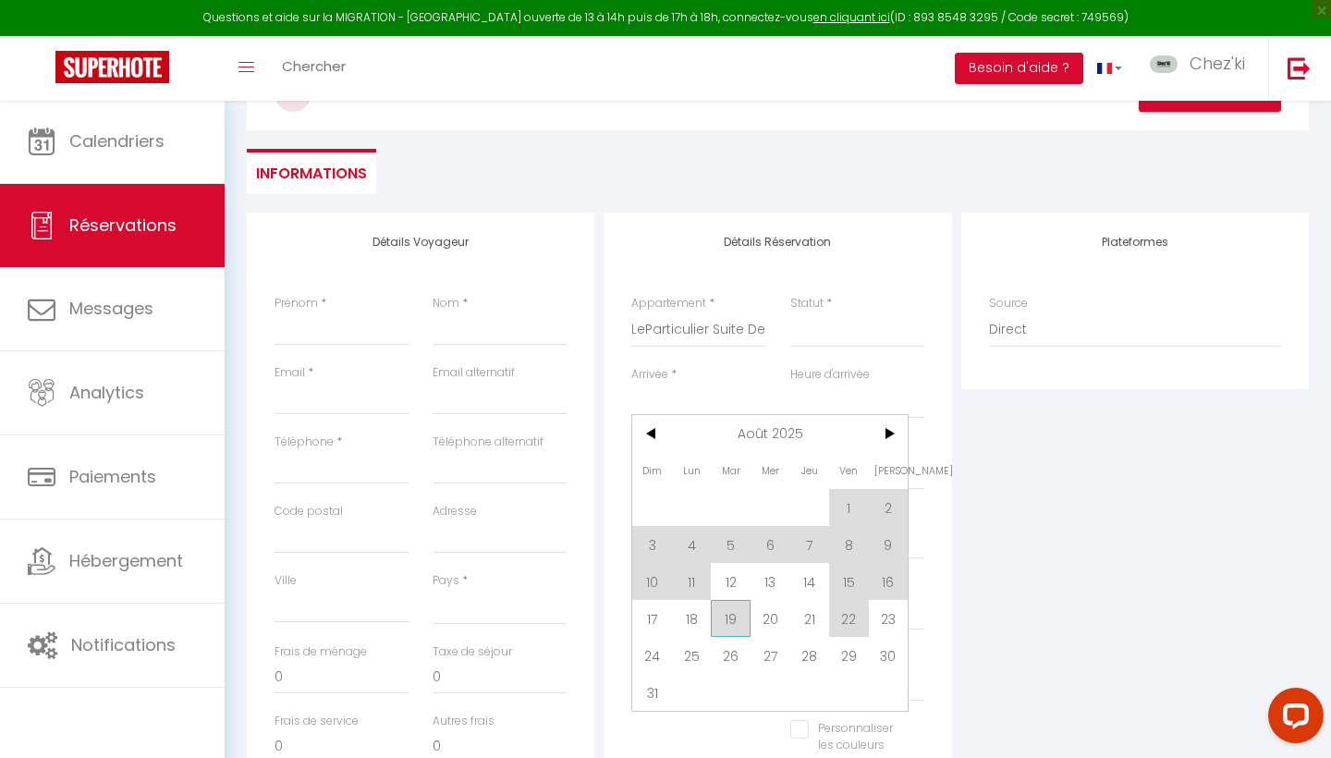
click at [725, 624] on span "19" at bounding box center [731, 618] width 40 height 37
select select
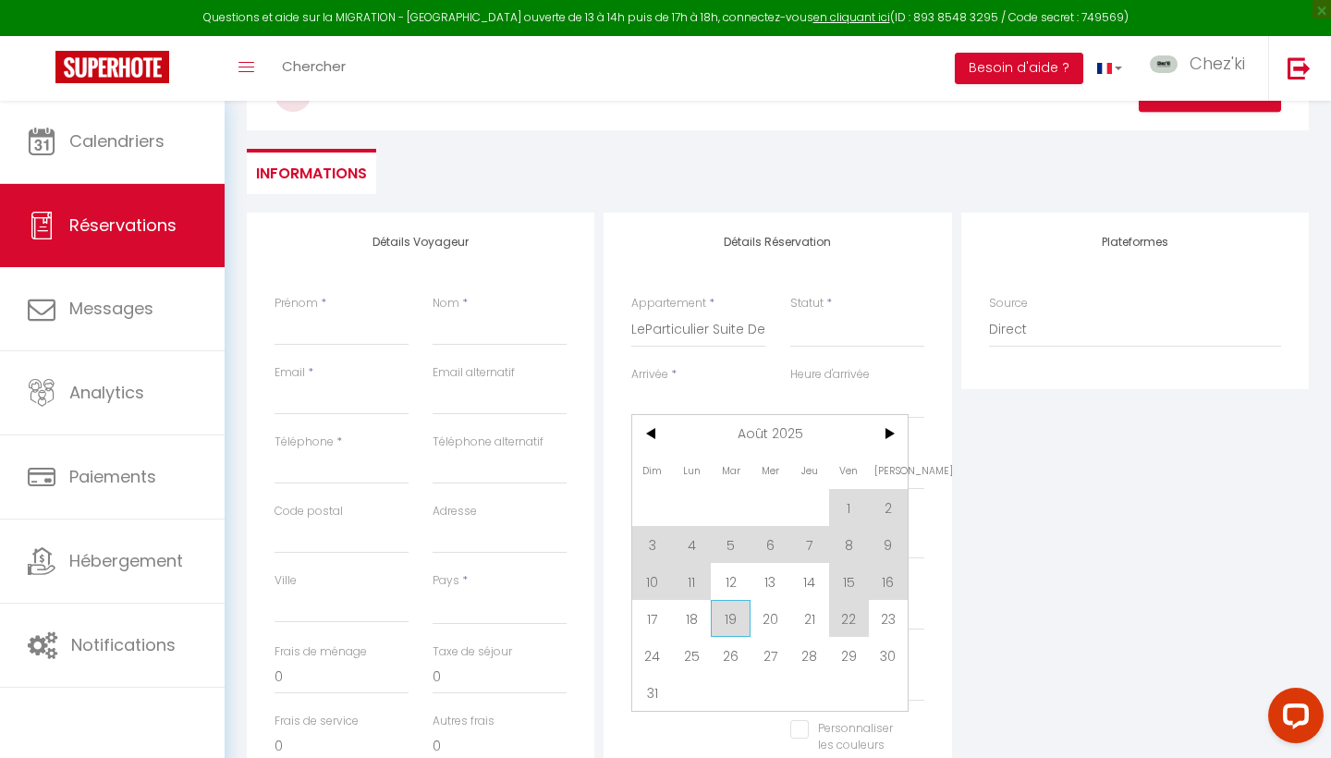
select select
checkbox input "false"
type input "[DATE]"
type input "Mer 20 Août 2025"
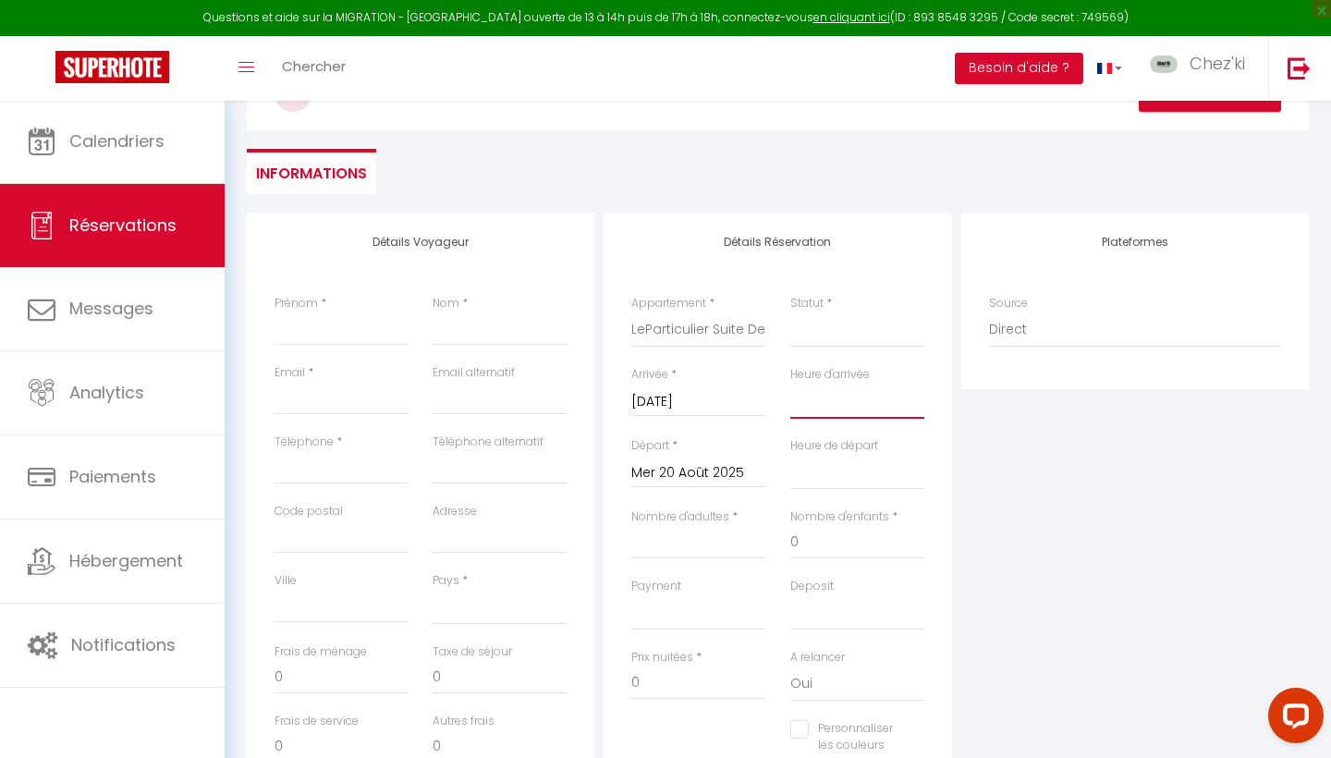
select select "16:00"
select select
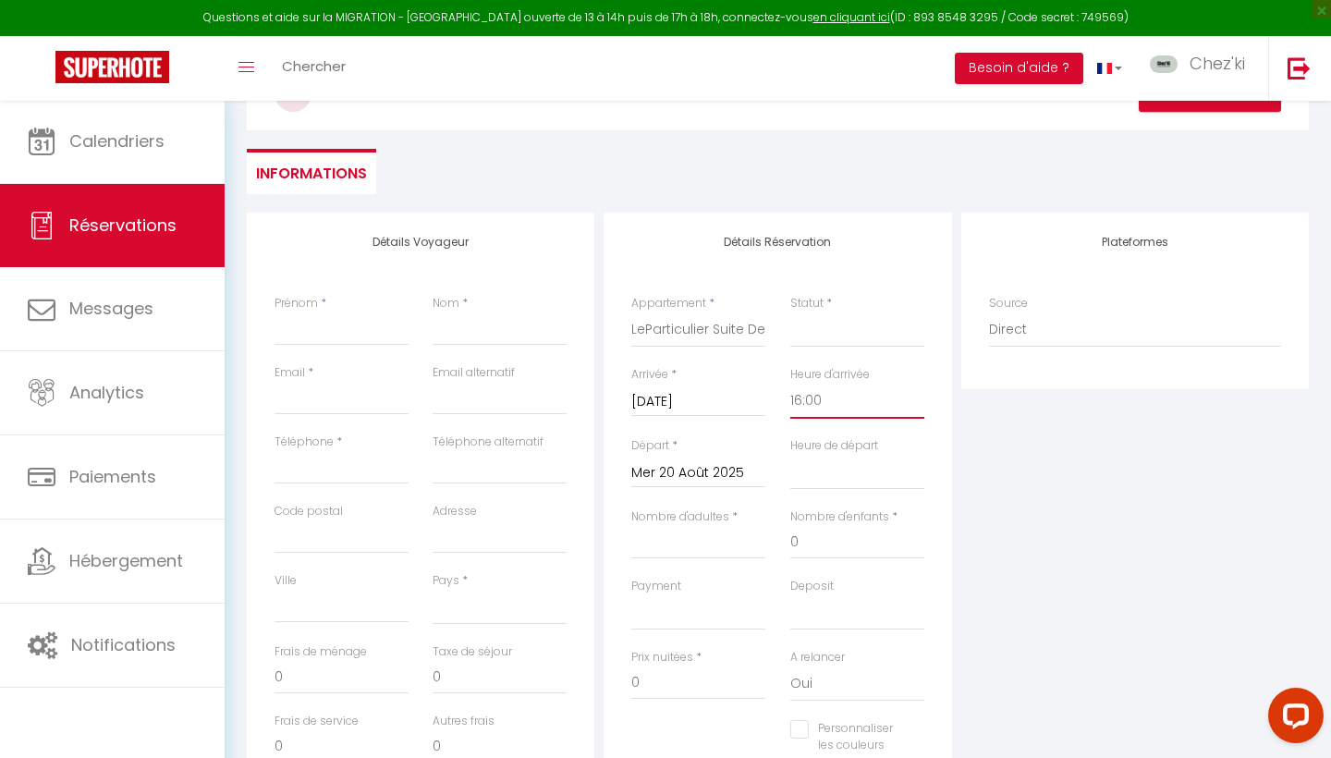
select select
checkbox input "false"
select select "11:00"
select select
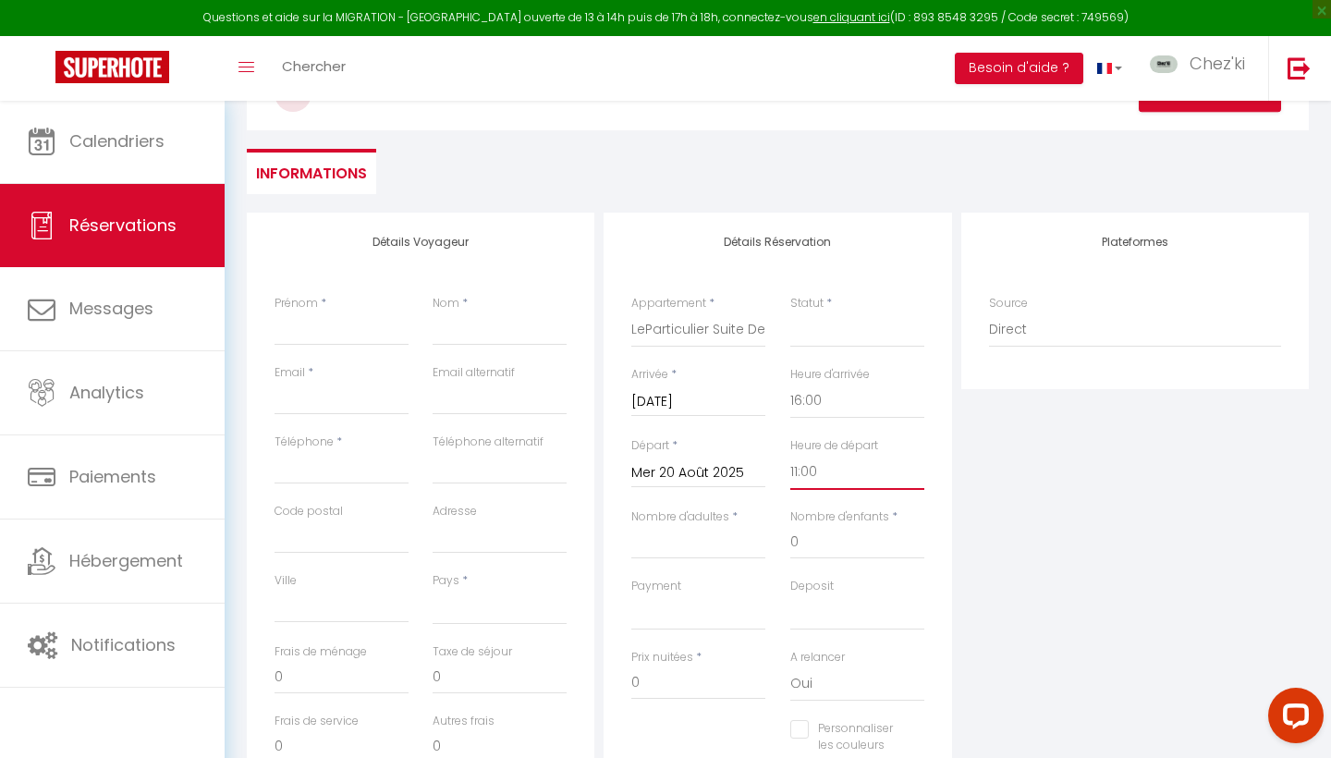
select select
checkbox input "false"
select select "1"
select select
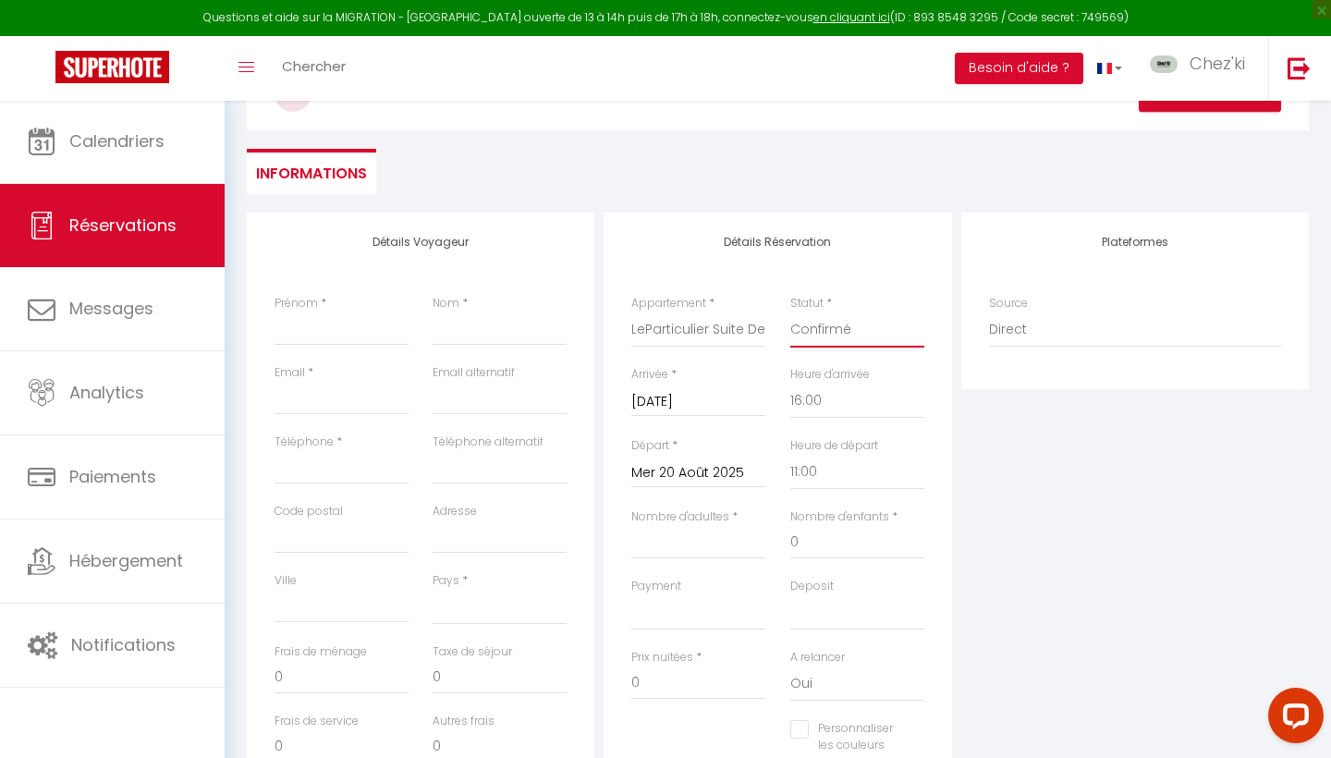
select select
checkbox input "false"
type input "1"
select select
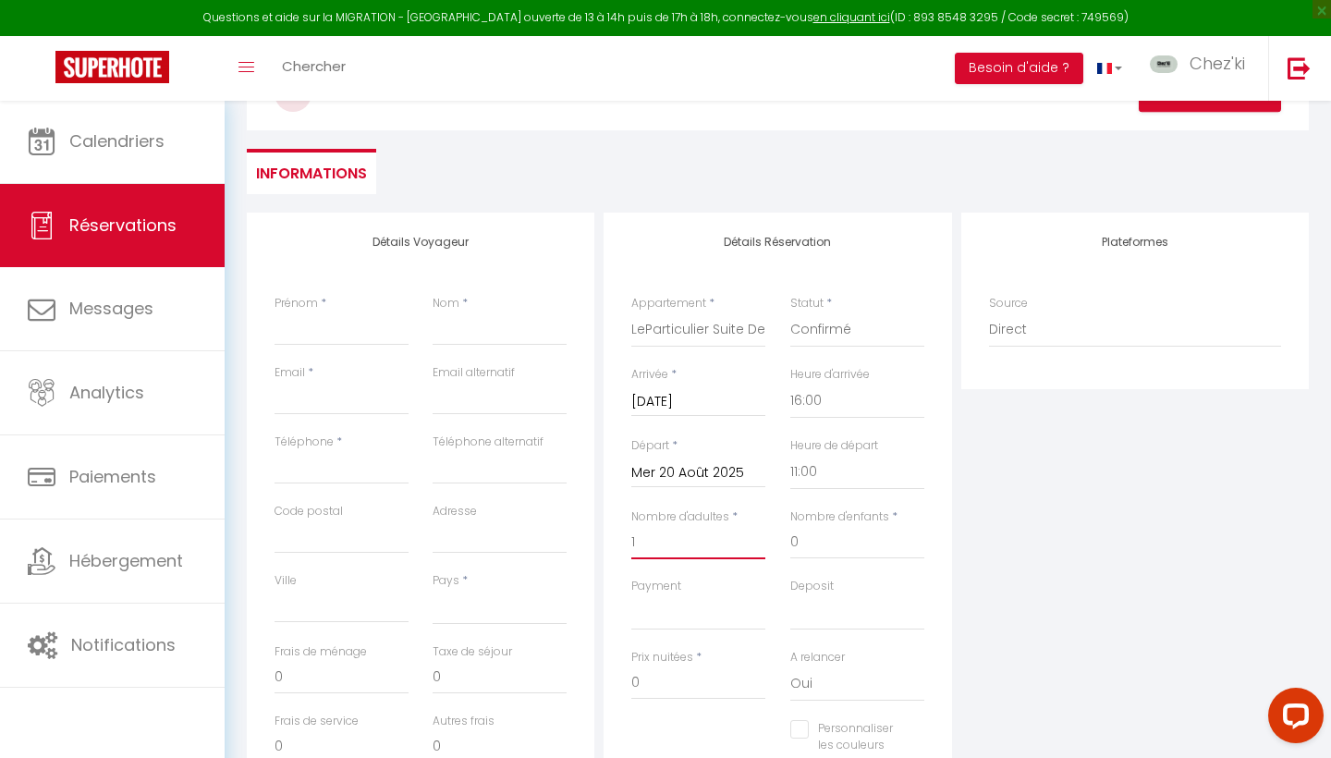
select select
checkbox input "false"
select select
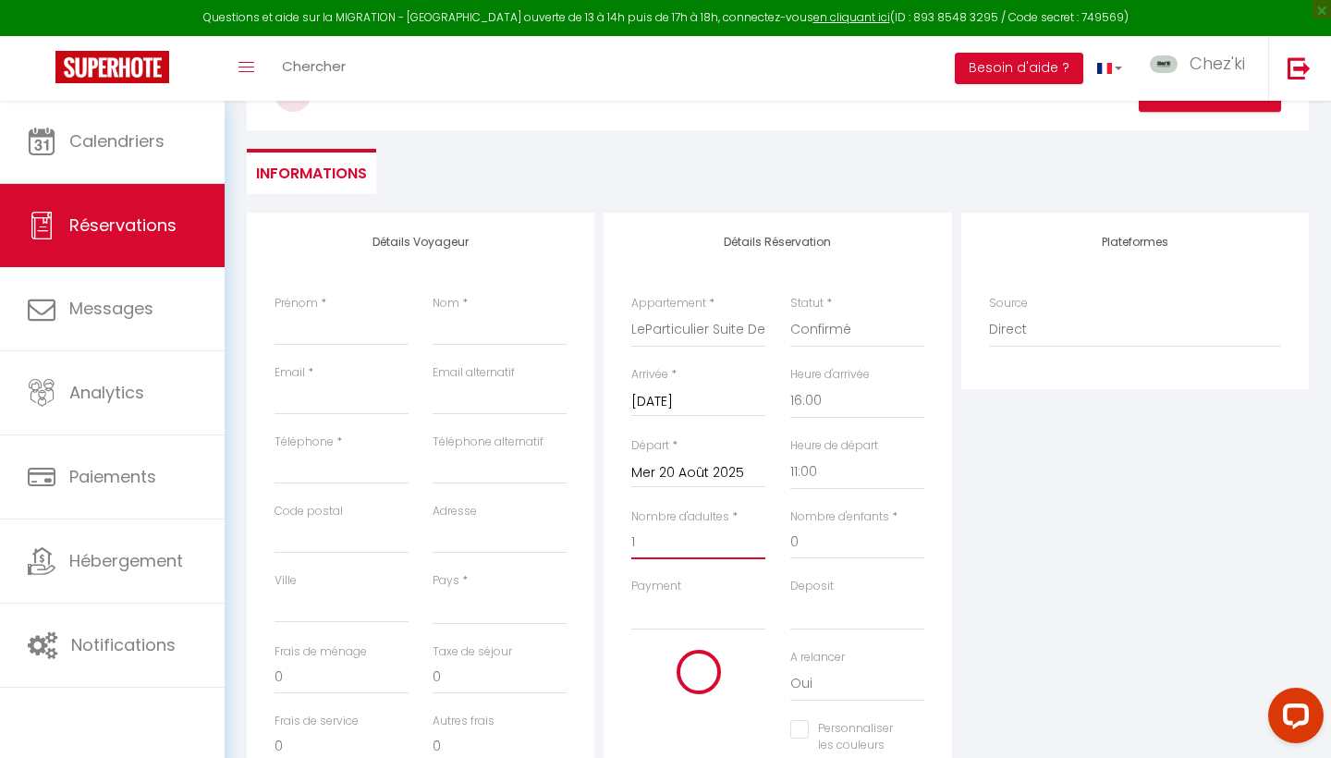
select select
checkbox input "false"
type input "1"
paste input "[PERSON_NAME]"
type input "[PERSON_NAME]"
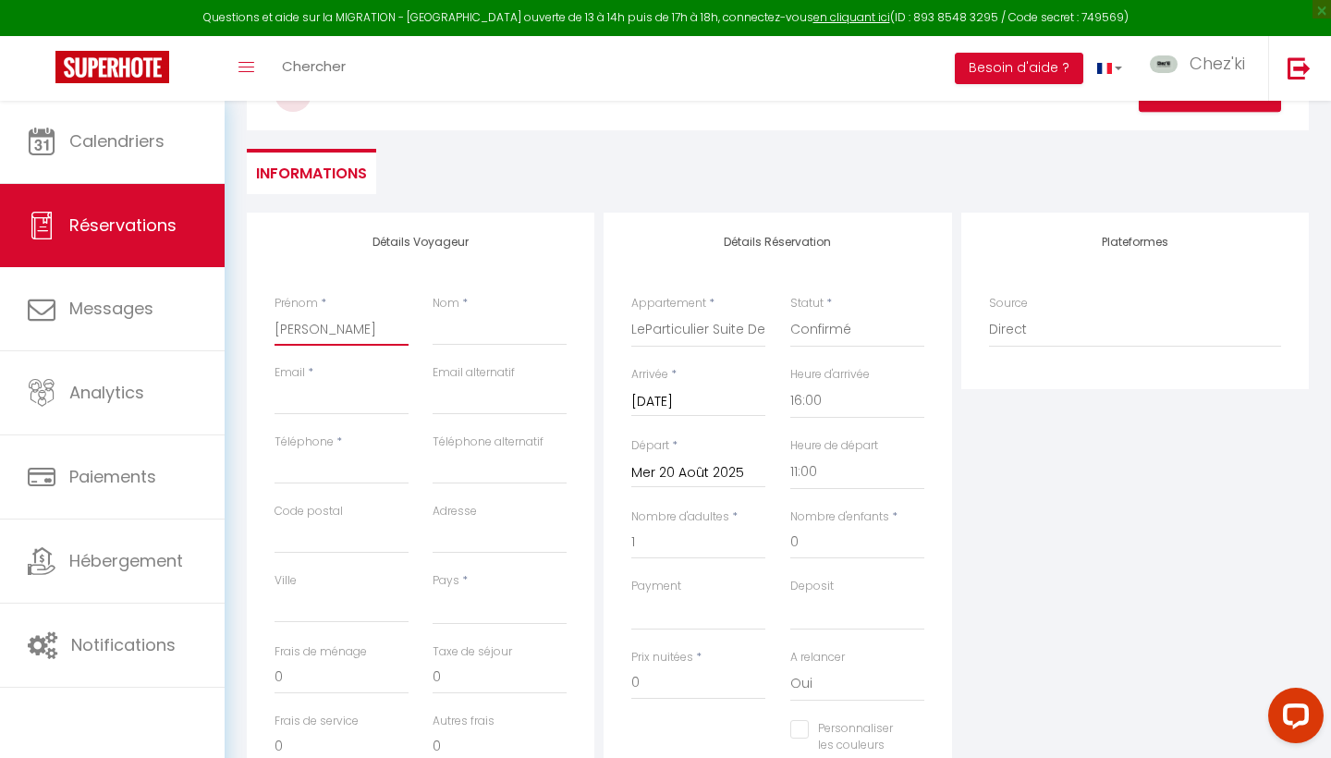
select select
checkbox input "false"
click at [350, 329] on input "[PERSON_NAME]" at bounding box center [342, 329] width 134 height 33
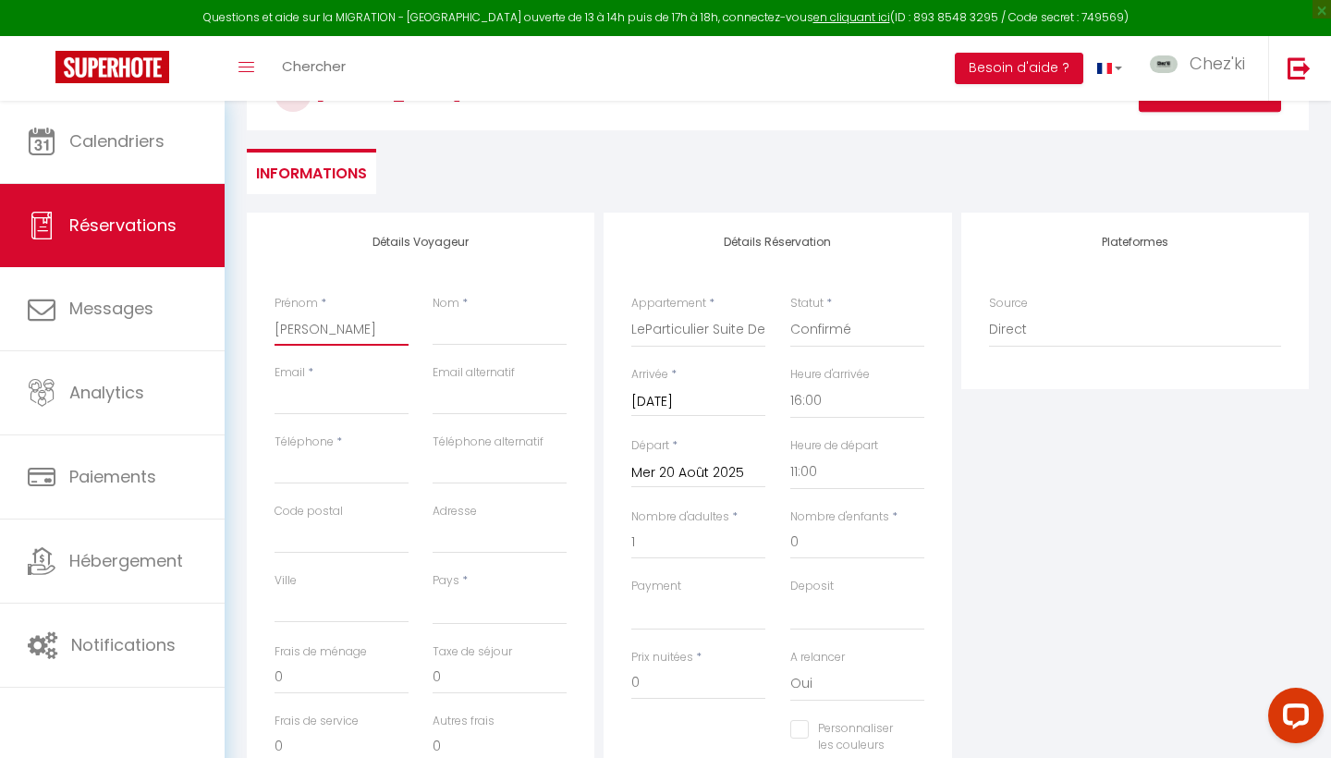
click at [350, 329] on input "[PERSON_NAME]" at bounding box center [342, 329] width 134 height 33
type input "[PERSON_NAME]"
select select
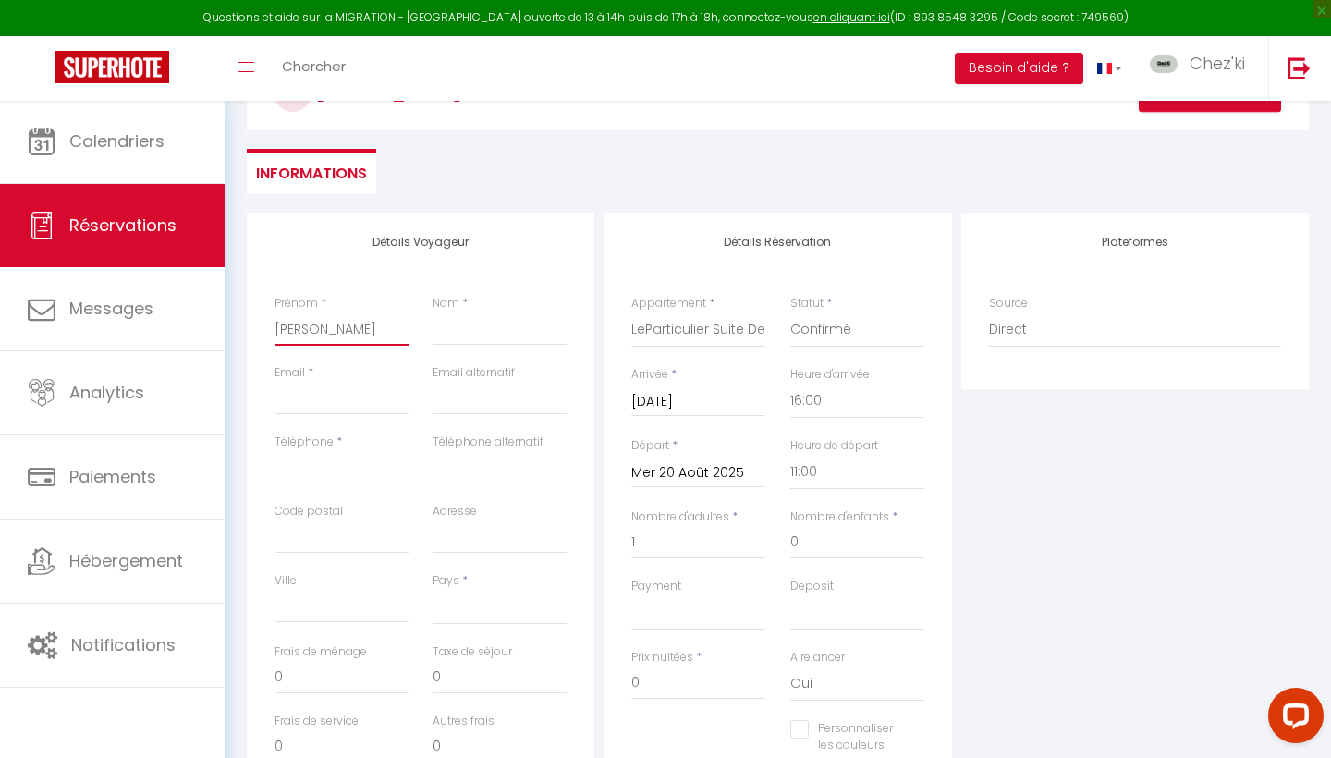
checkbox input "false"
type input "[PERSON_NAME]"
paste input "GENTIL"
type input "GENTIL"
select select
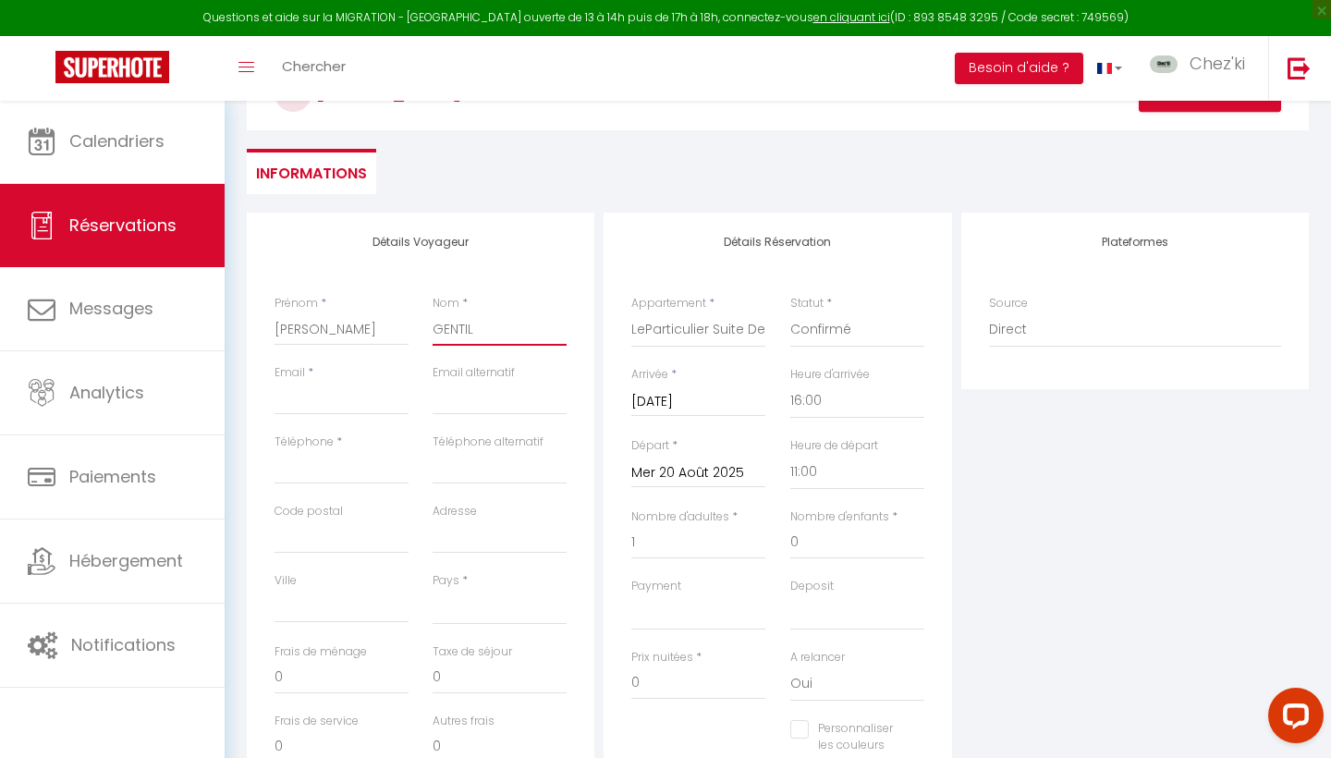
select select
checkbox input "false"
type input "GENTIL"
paste input "[EMAIL_ADDRESS][DOMAIN_NAME]"
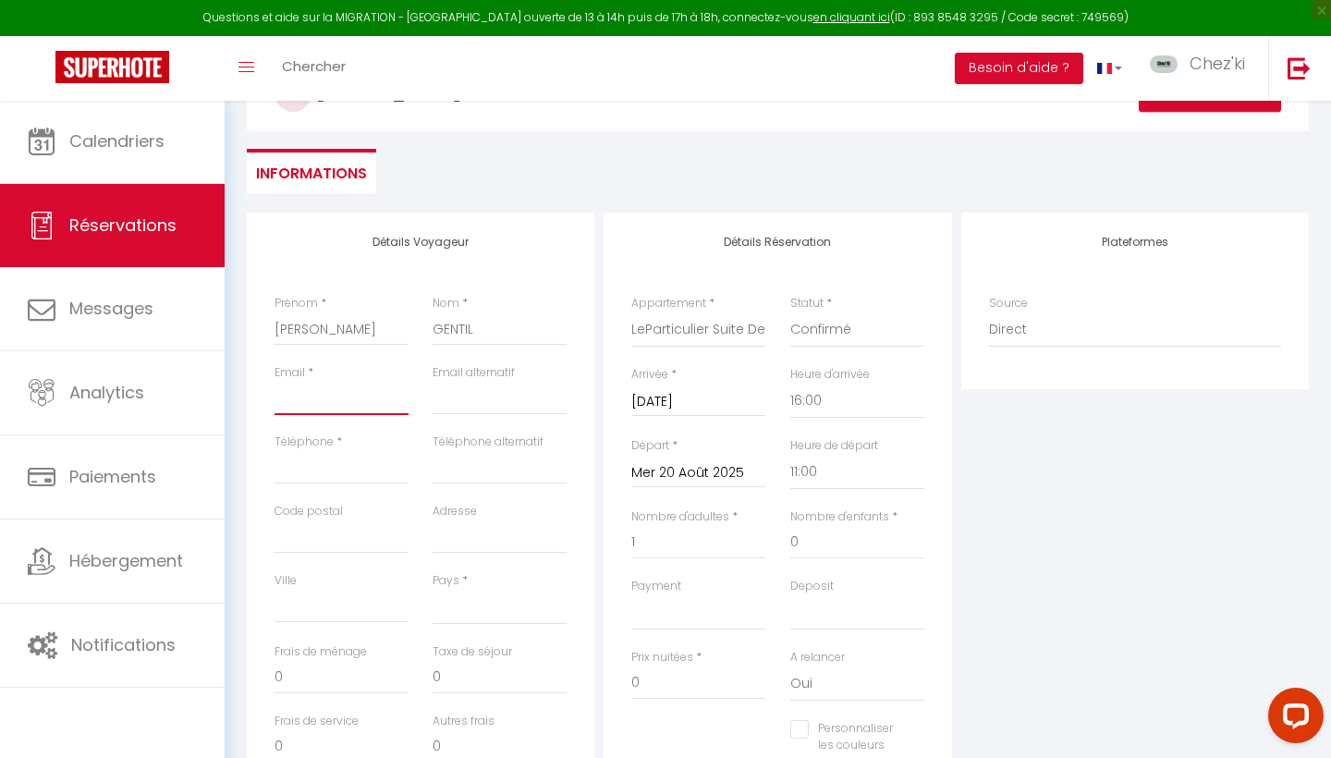
type input "[EMAIL_ADDRESS][DOMAIN_NAME]"
select select
checkbox input "false"
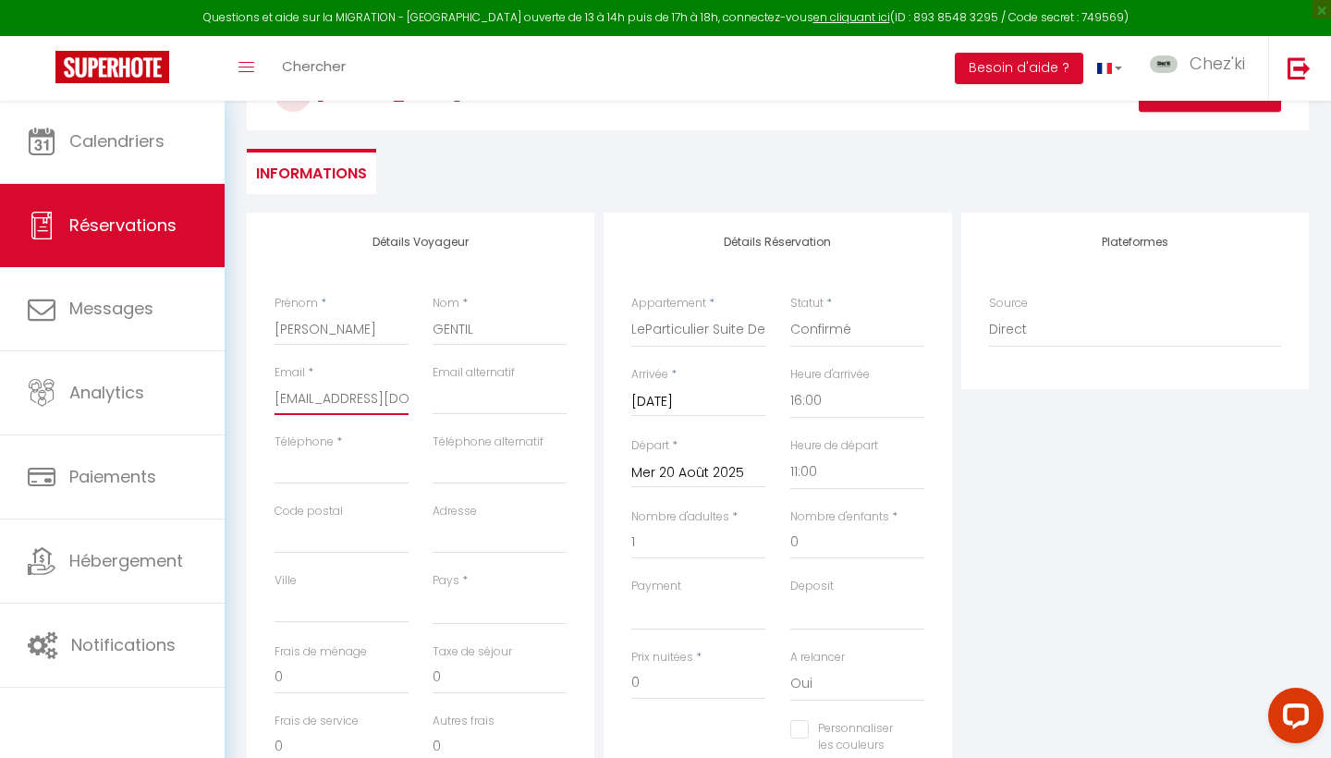
type input "[EMAIL_ADDRESS][DOMAIN_NAME]"
paste input "[EMAIL_ADDRESS][DOMAIN_NAME]"
type input "[EMAIL_ADDRESS][DOMAIN_NAME]"
select select
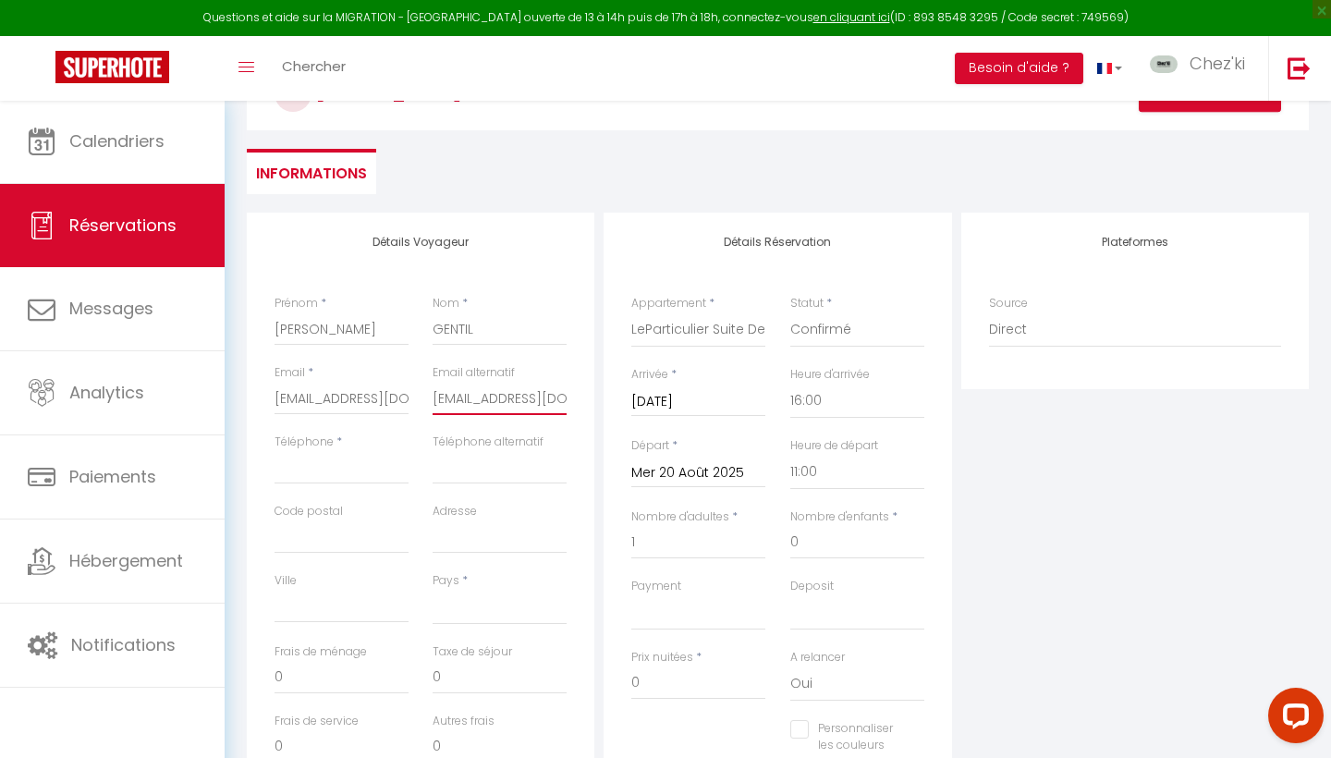
select select
checkbox input "false"
type input "[EMAIL_ADDRESS][DOMAIN_NAME]"
paste input "[PHONE_NUMBER]"
type input "[PHONE_NUMBER]"
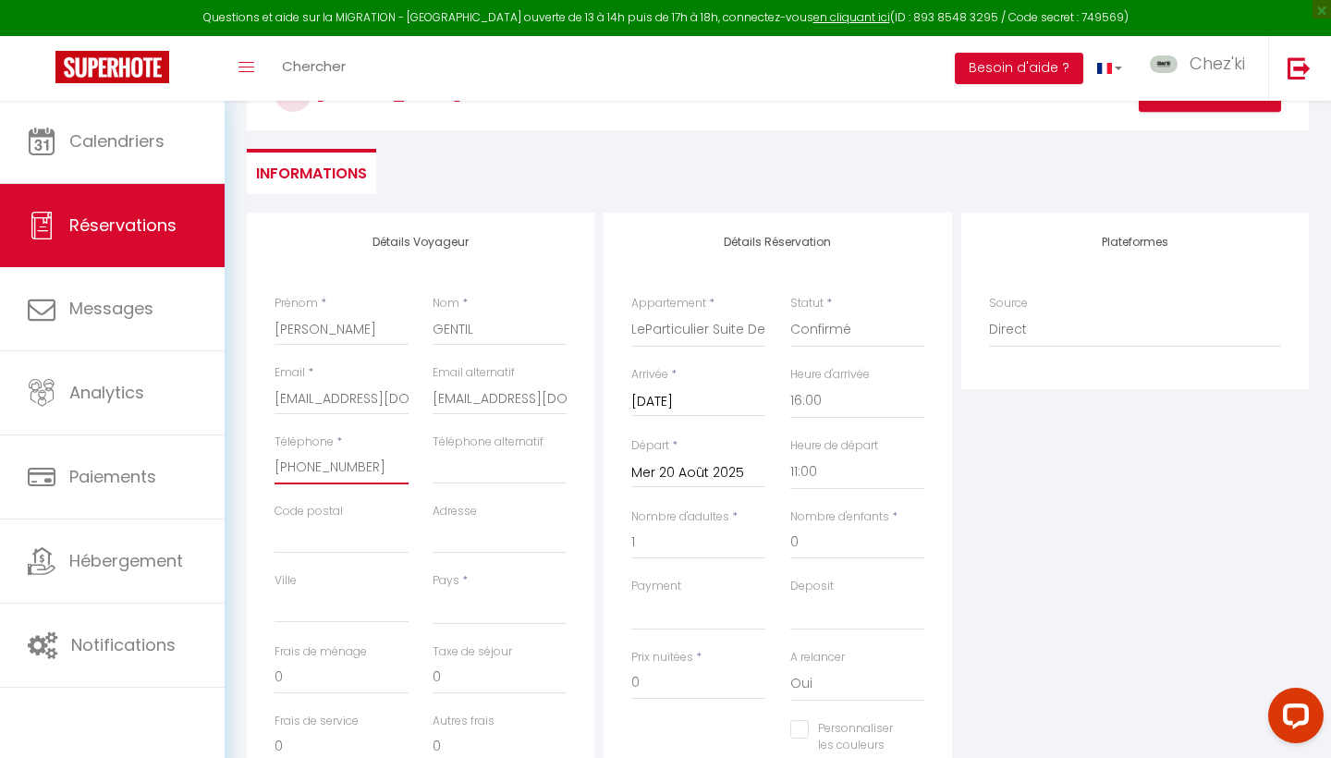
select select
checkbox input "false"
type input "[PHONE_NUMBER]"
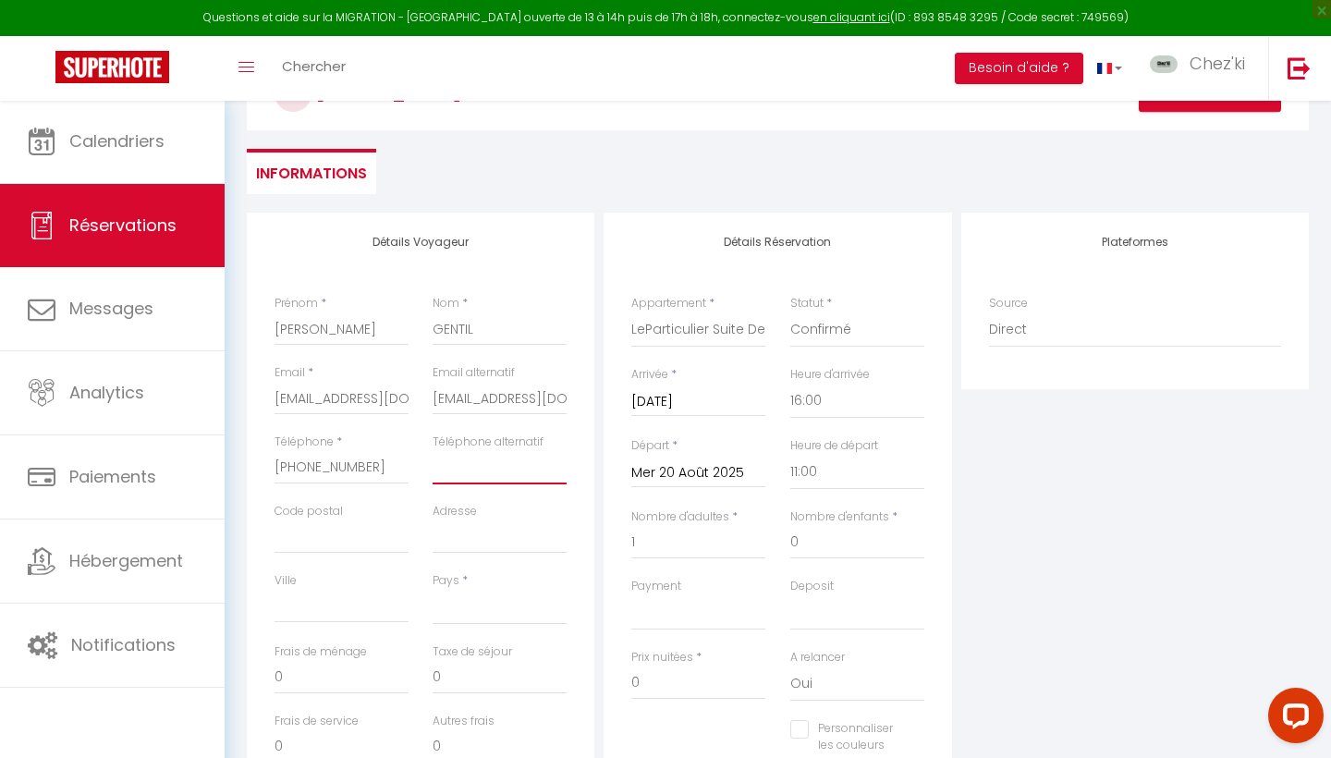
paste input "[PHONE_NUMBER]"
type input "[PHONE_NUMBER]"
select select
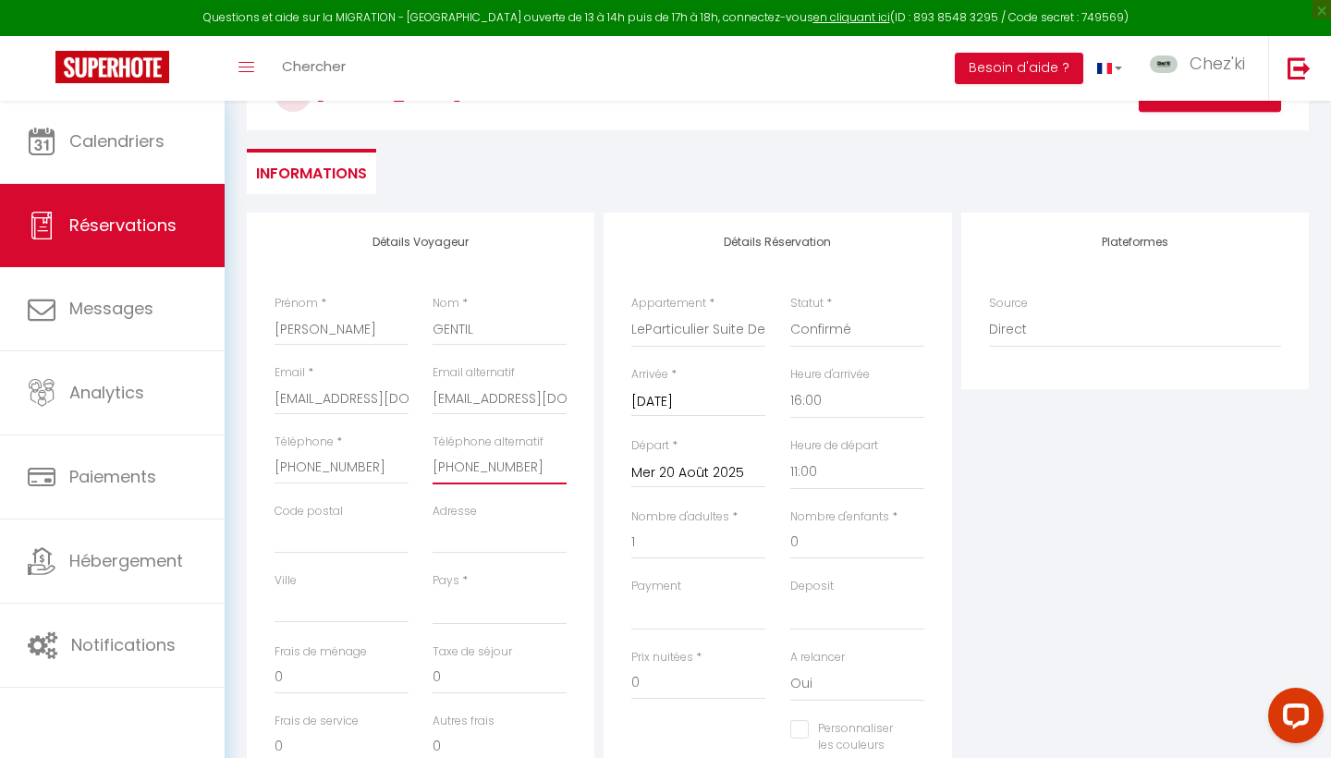
checkbox input "false"
type input "[PHONE_NUMBER]"
select select "ES"
select select
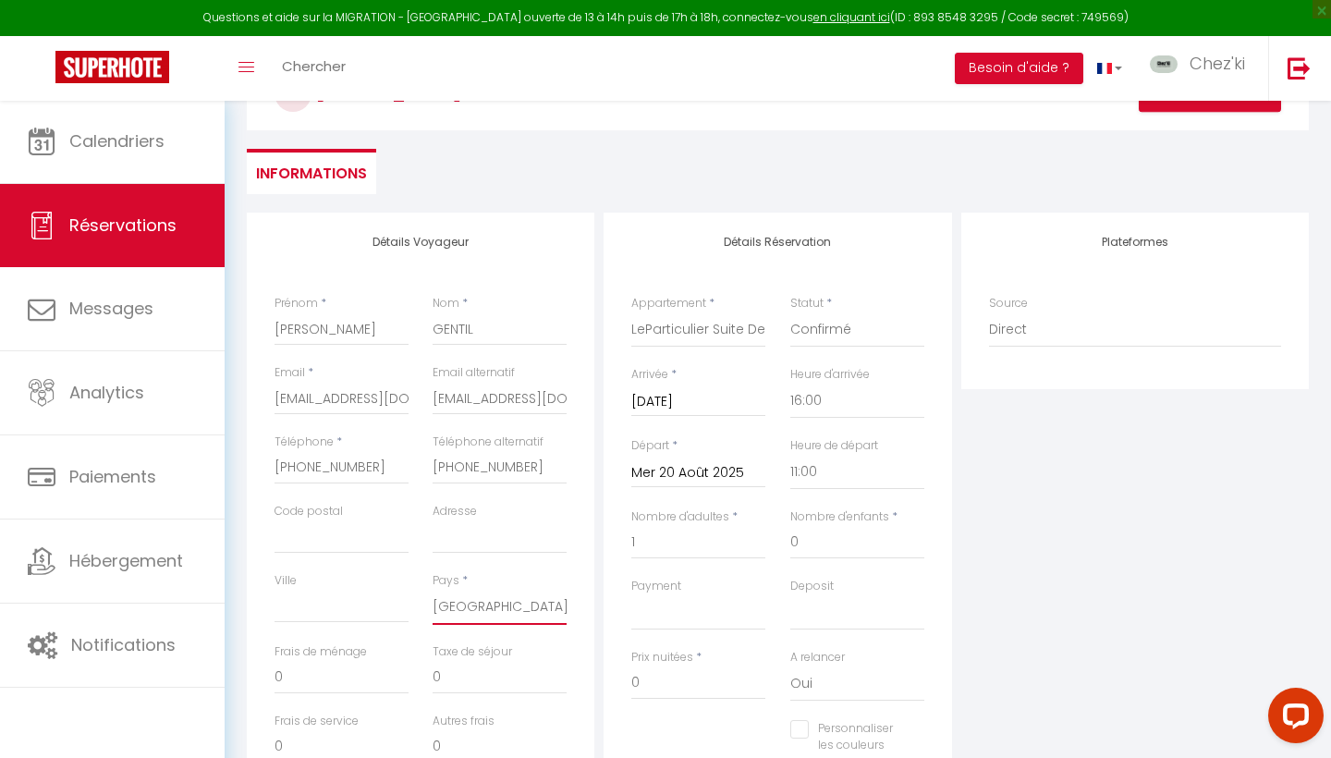
checkbox input "false"
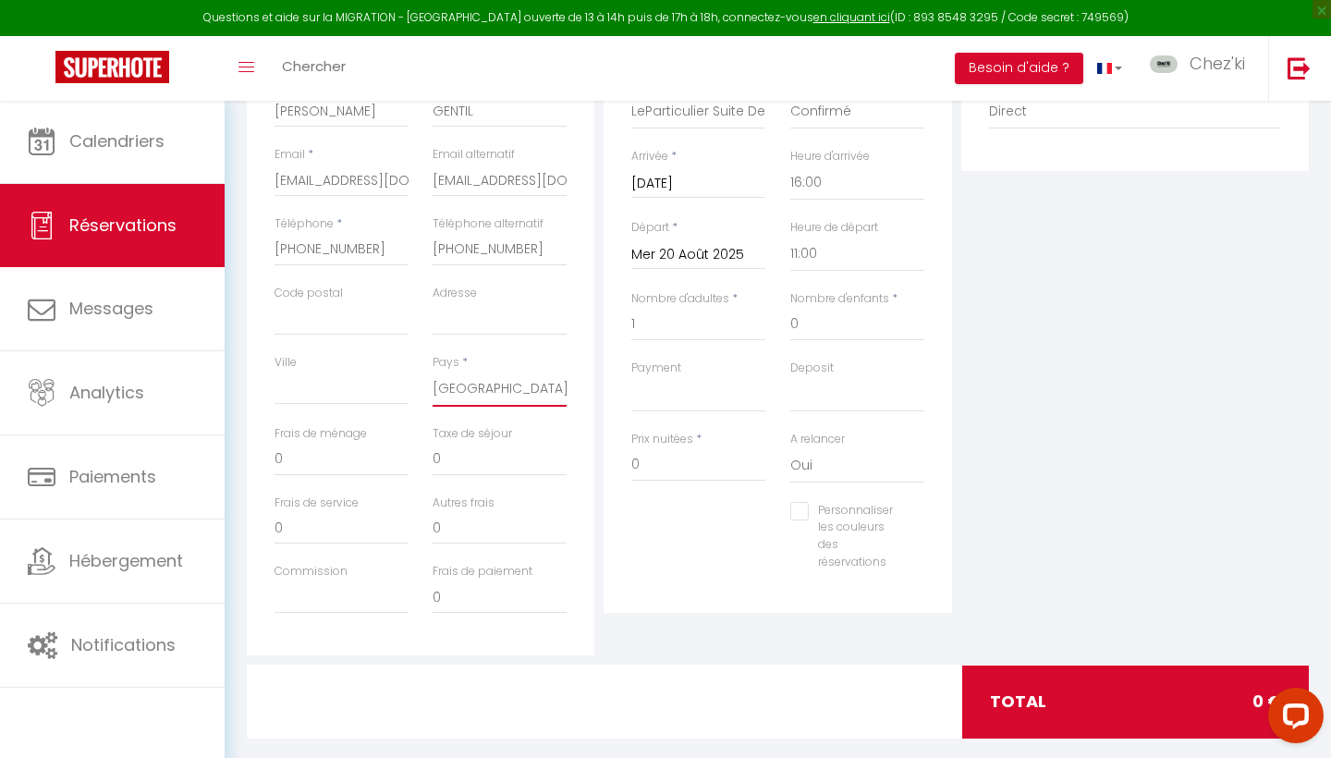
scroll to position [366, 0]
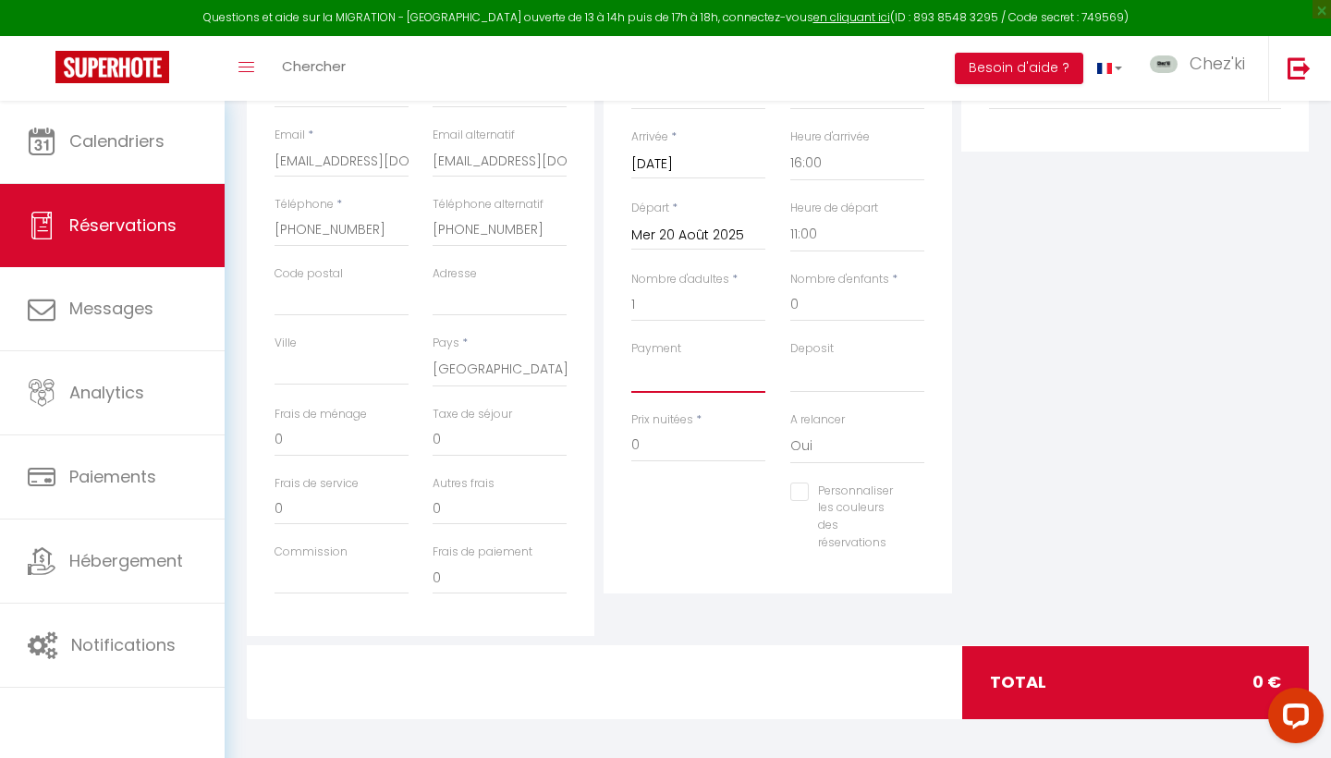
select select "12"
select select
checkbox input "false"
click at [466, 427] on input "0" at bounding box center [500, 439] width 134 height 33
type input "2"
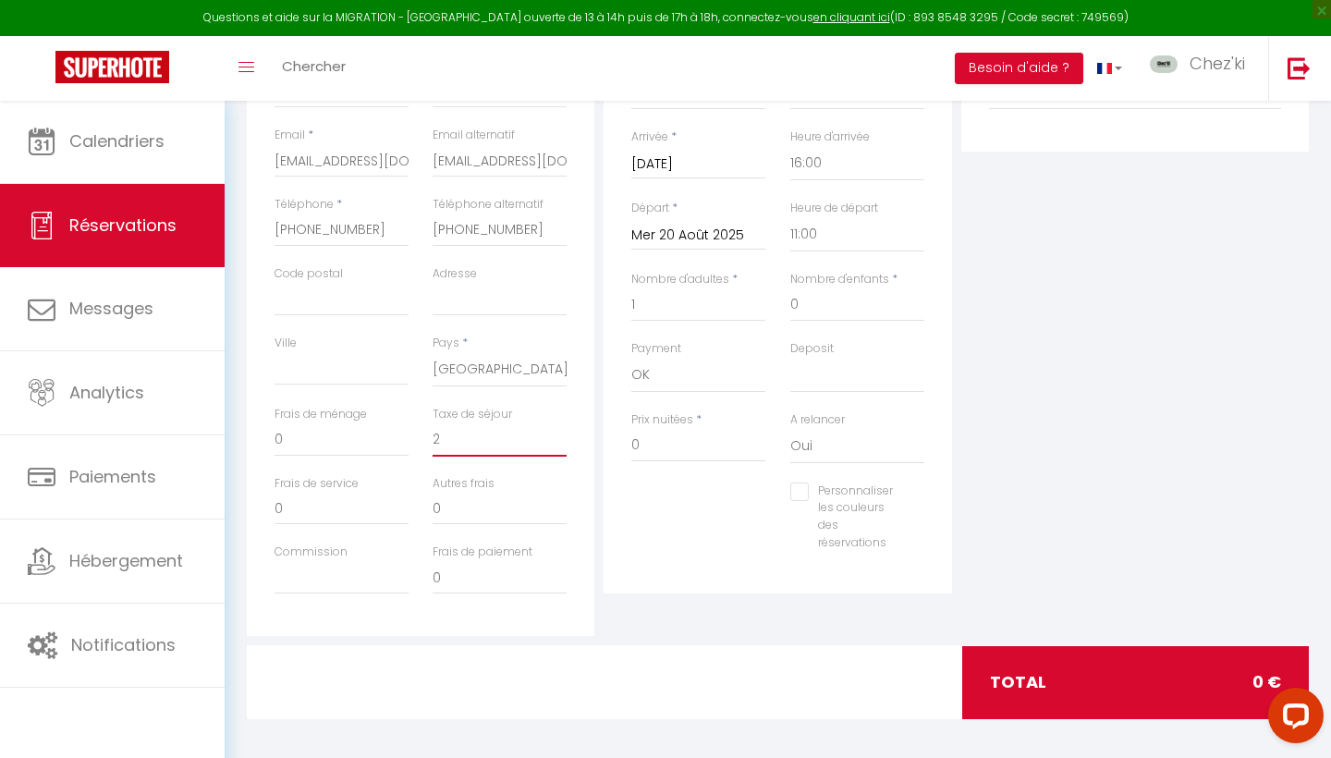
select select
checkbox input "false"
type input "2,"
select select
checkbox input "false"
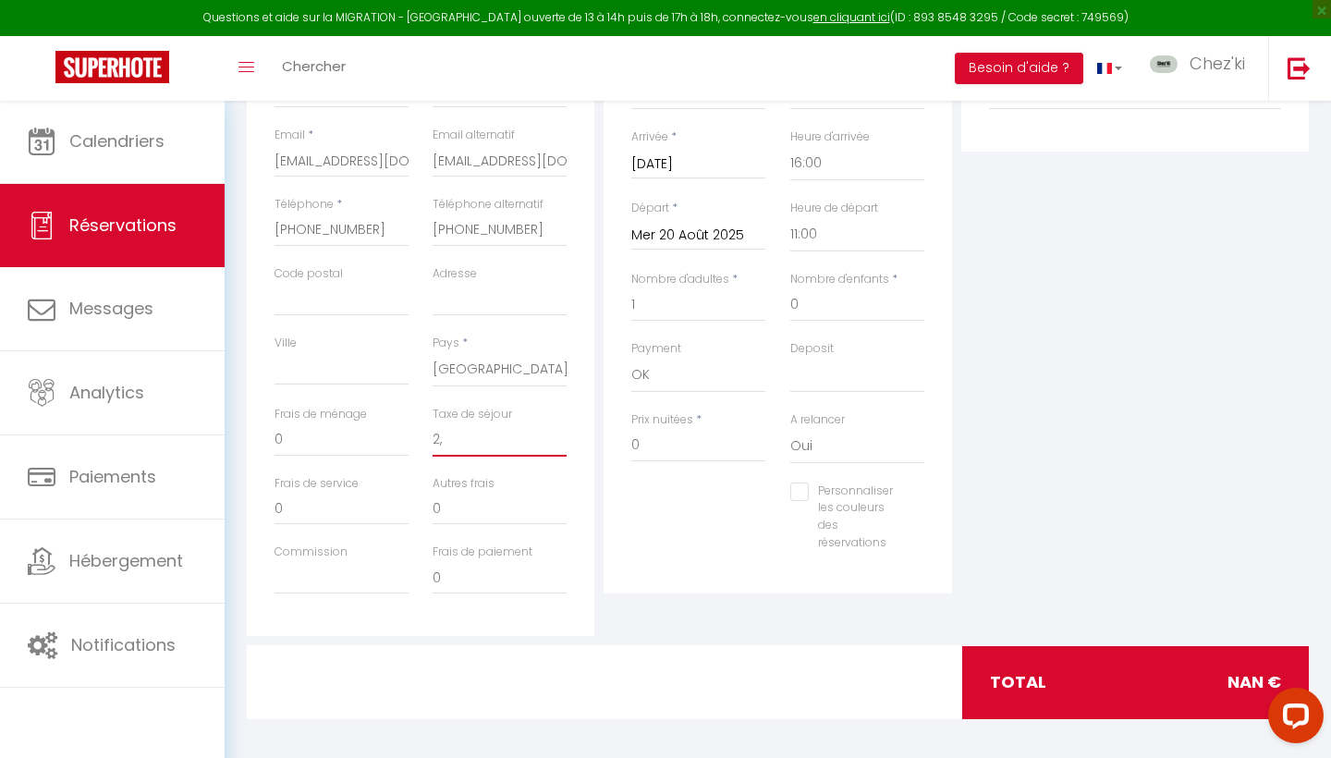
type input "2,7"
select select
checkbox input "false"
type input "2,75"
select select
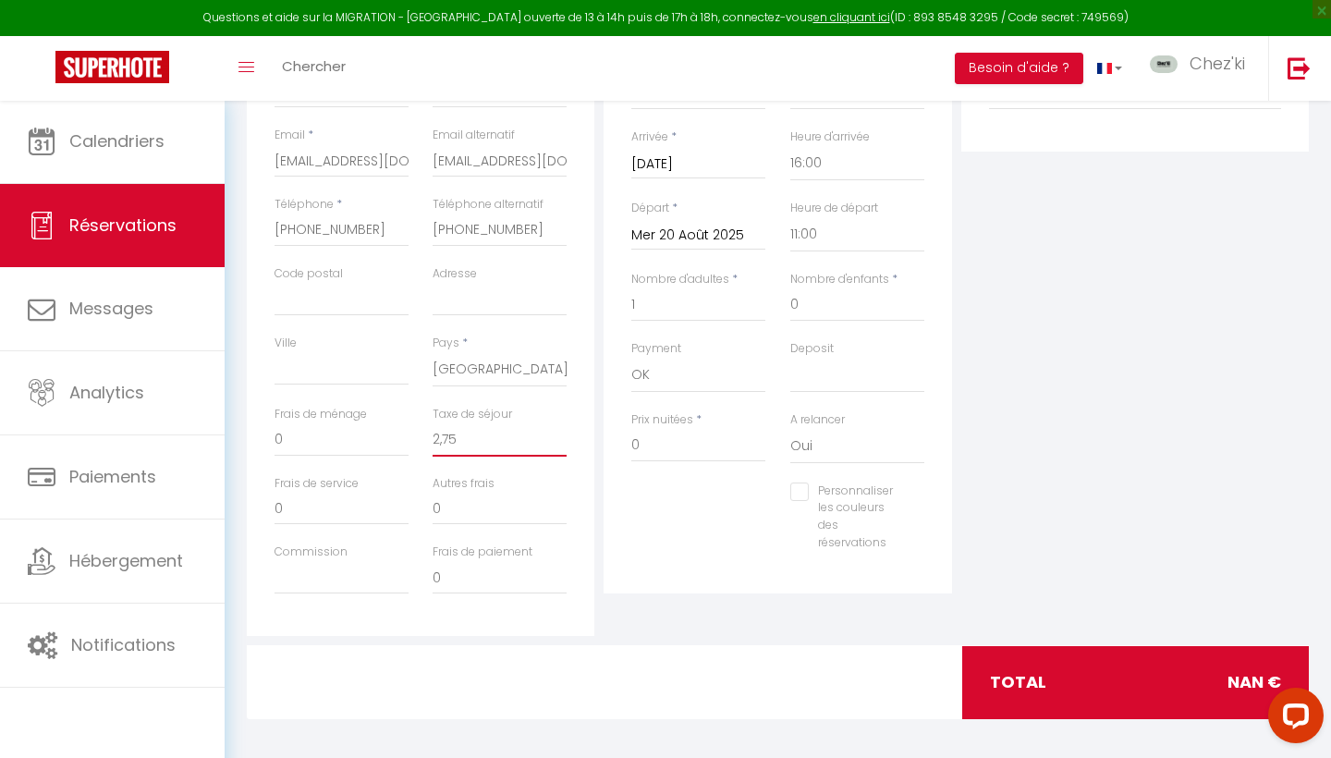
checkbox input "false"
type input "2,75"
click at [664, 447] on input "0" at bounding box center [698, 445] width 134 height 33
type input "8"
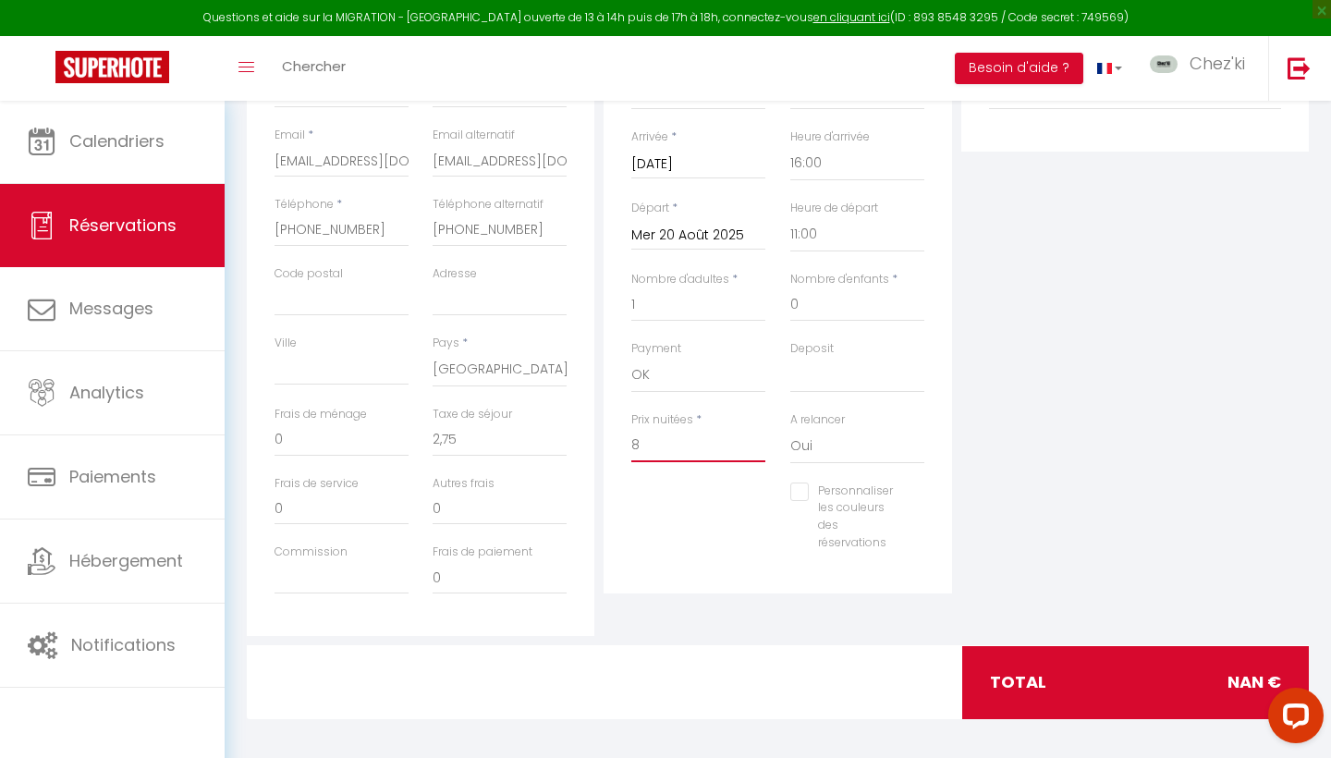
select select
checkbox input "false"
type input "81"
select select
checkbox input "false"
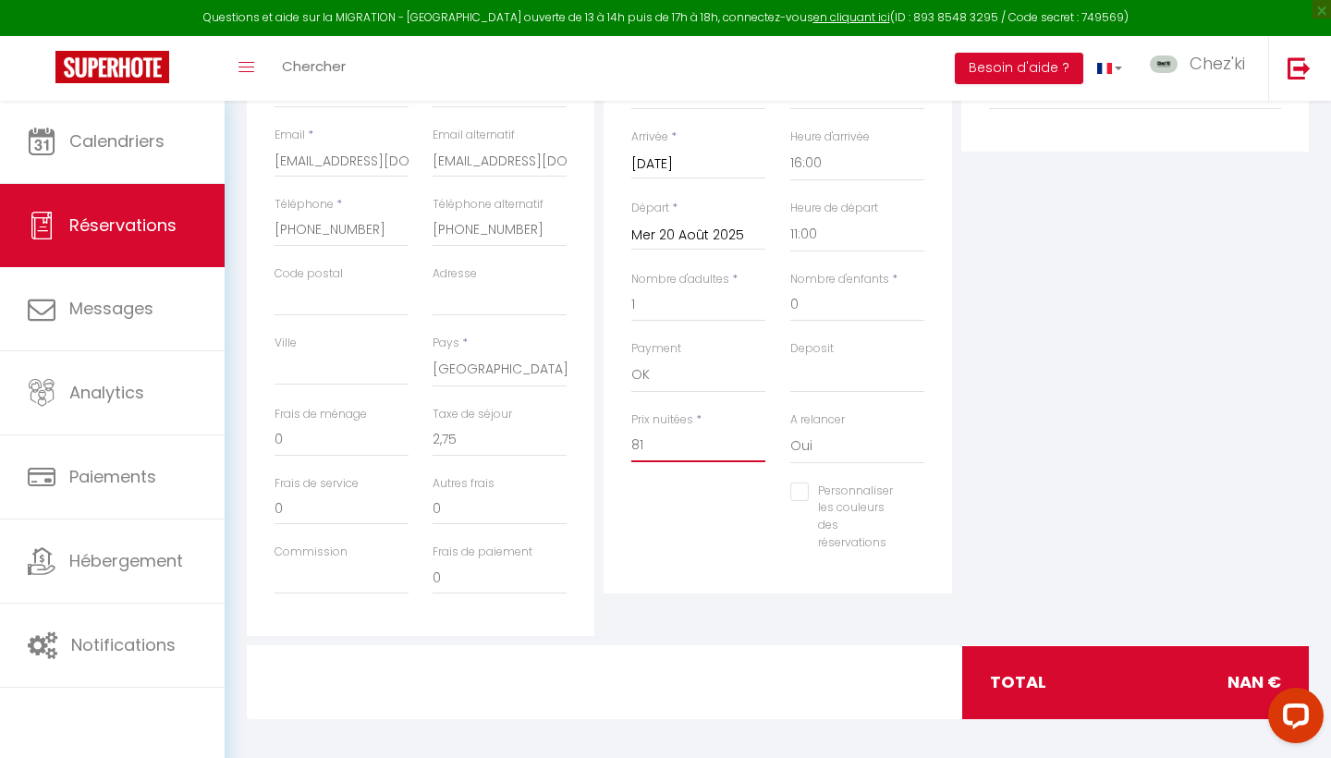
type input "81"
type input "0"
select select
checkbox input "false"
click at [662, 545] on div "Personnaliser les couleurs des réservations #D7092E" at bounding box center [777, 527] width 317 height 88
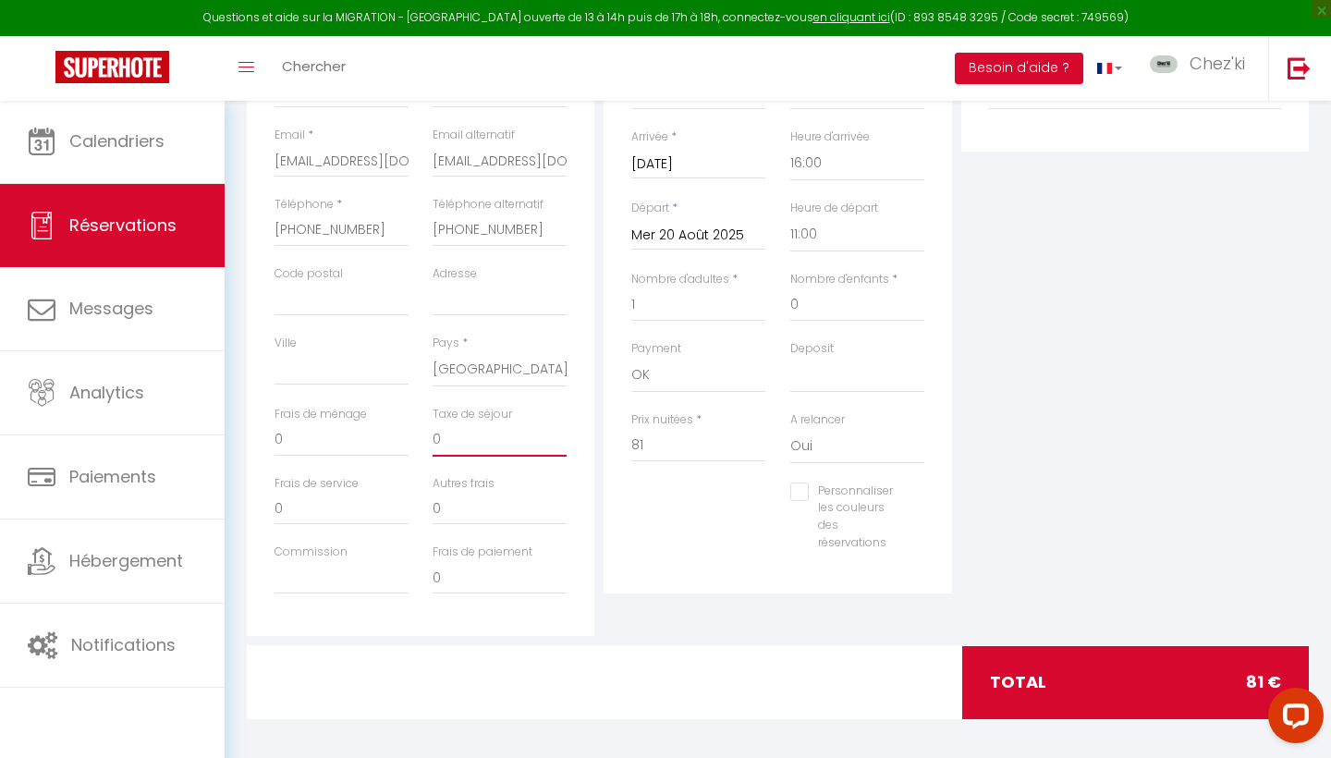
click at [482, 435] on input "0" at bounding box center [500, 439] width 134 height 33
select select
checkbox input "false"
type input "2"
select select
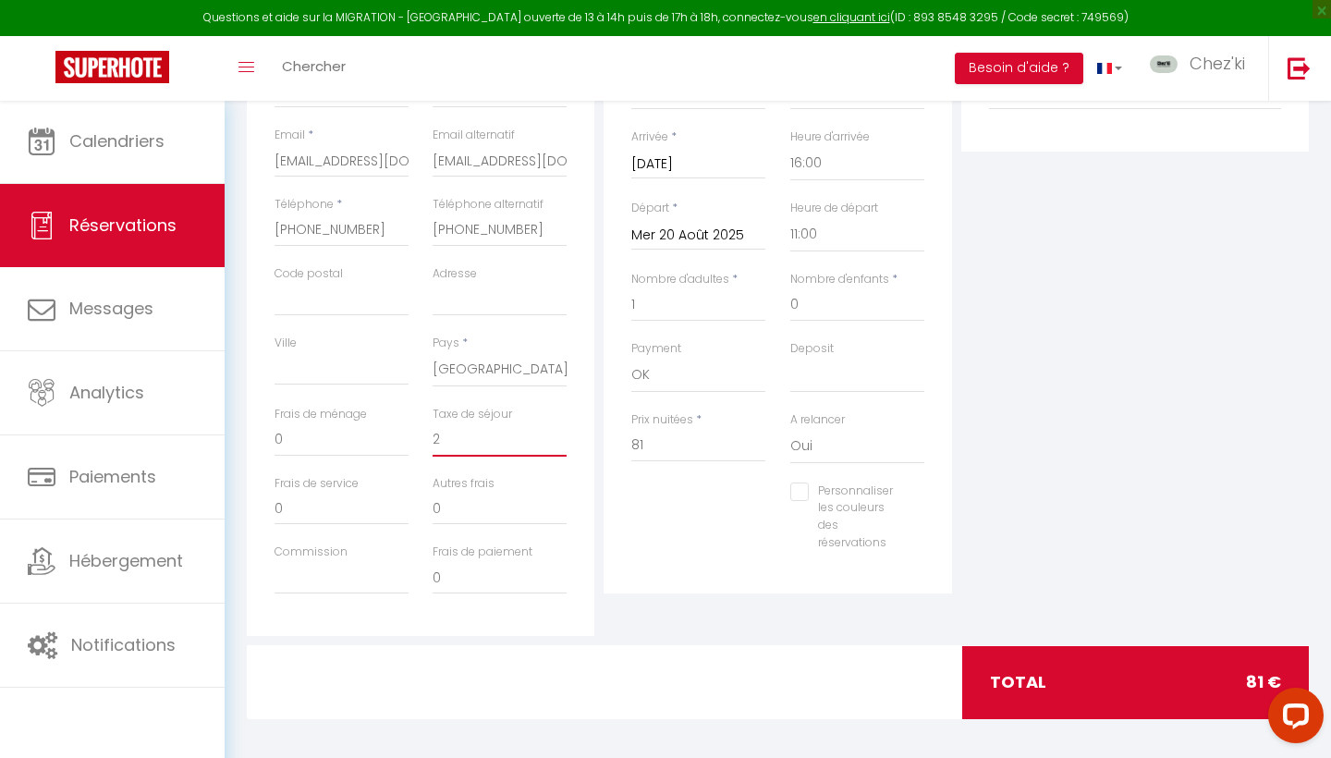
checkbox input "false"
type input "2,"
select select
checkbox input "false"
type input "2,7"
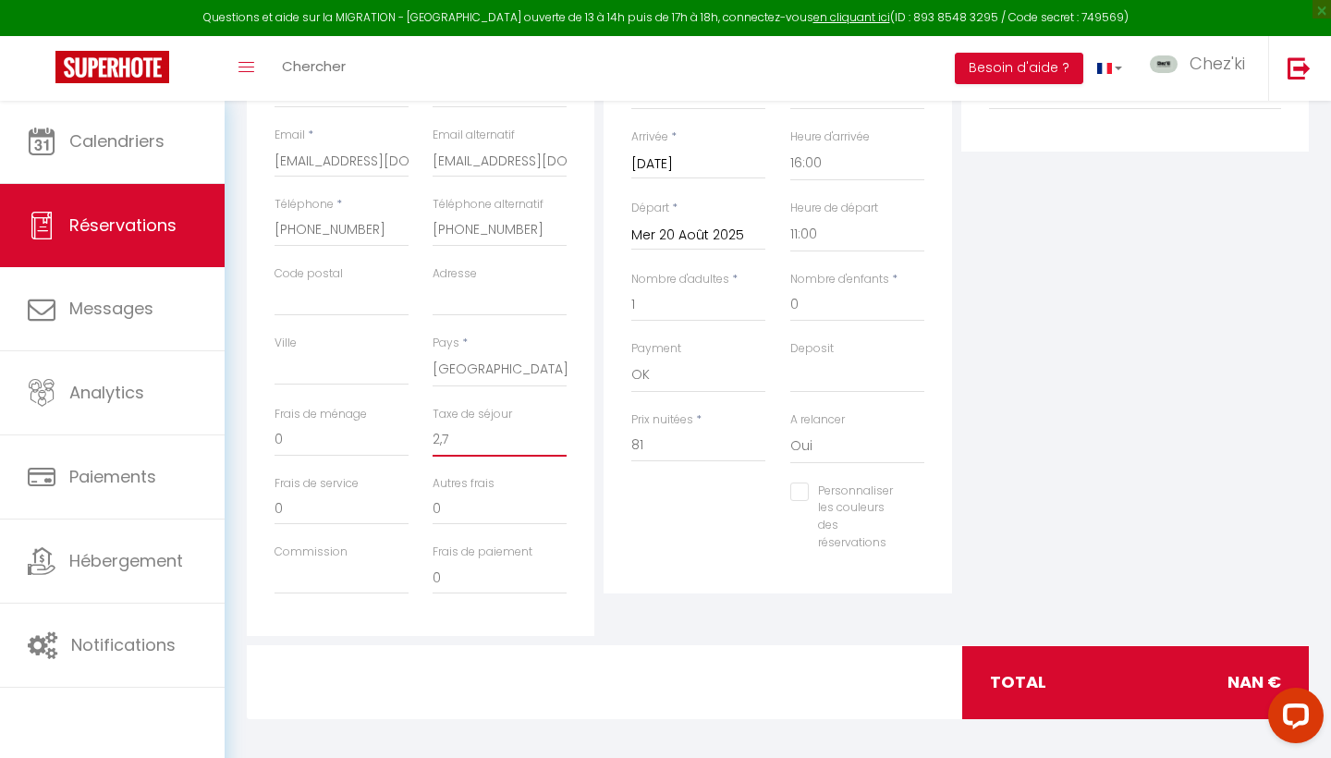
select select
checkbox input "false"
type input "2,75"
select select
checkbox input "false"
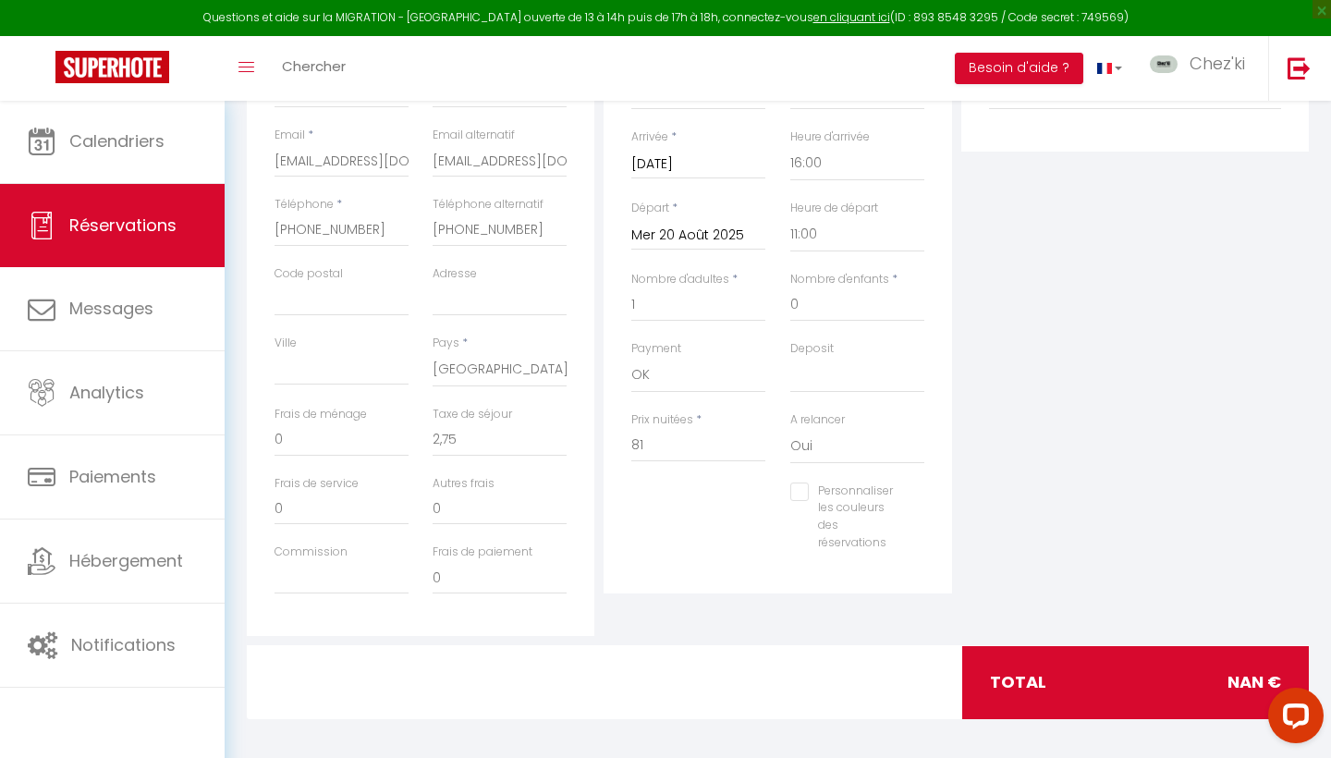
click at [683, 562] on div "Personnaliser les couleurs des réservations #D7092E" at bounding box center [777, 527] width 317 height 88
click at [445, 432] on input "2,75" at bounding box center [500, 439] width 134 height 33
type input "275"
select select
checkbox input "false"
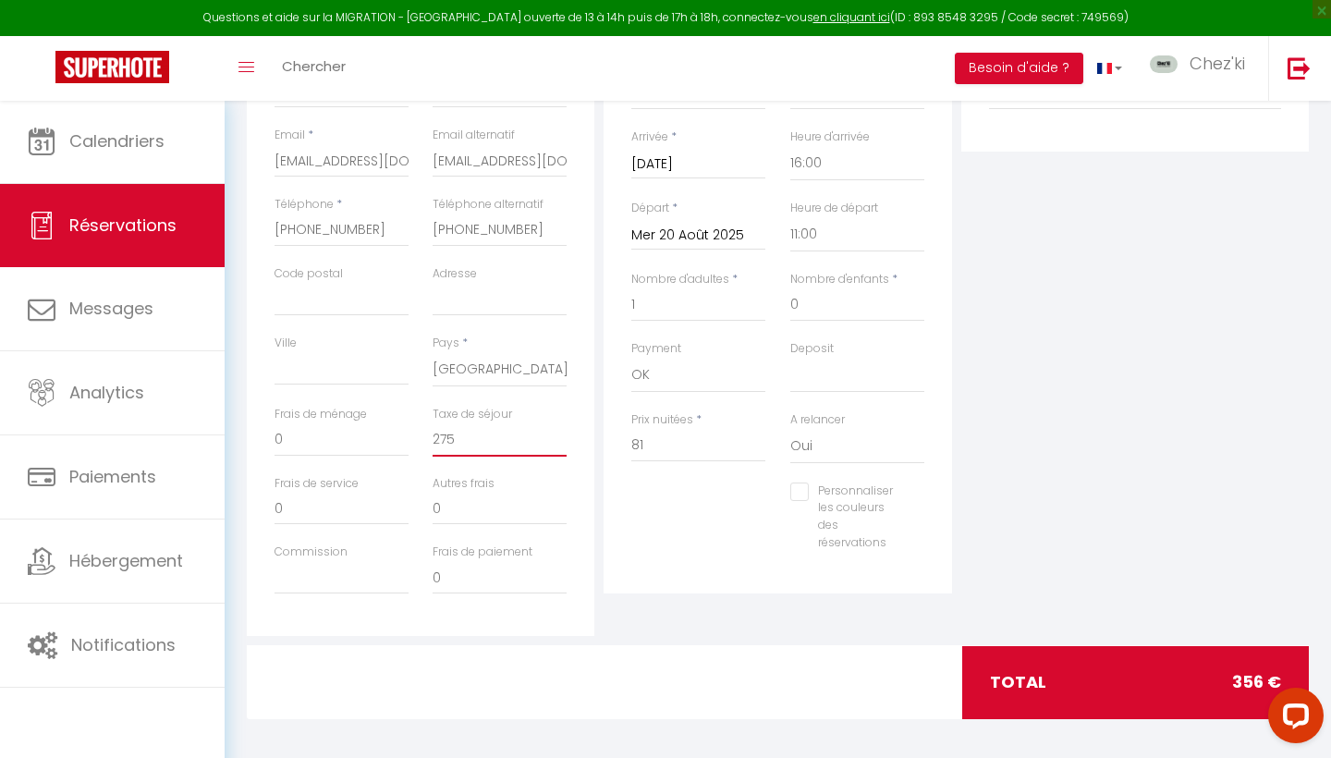
type input "2.75"
select select
checkbox input "false"
type input "2.75"
click at [596, 490] on div "Détails Voyageur Prénom * [PERSON_NAME] * GENTIL Email * [EMAIL_ADDRESS][DOMAIN…" at bounding box center [420, 305] width 357 height 661
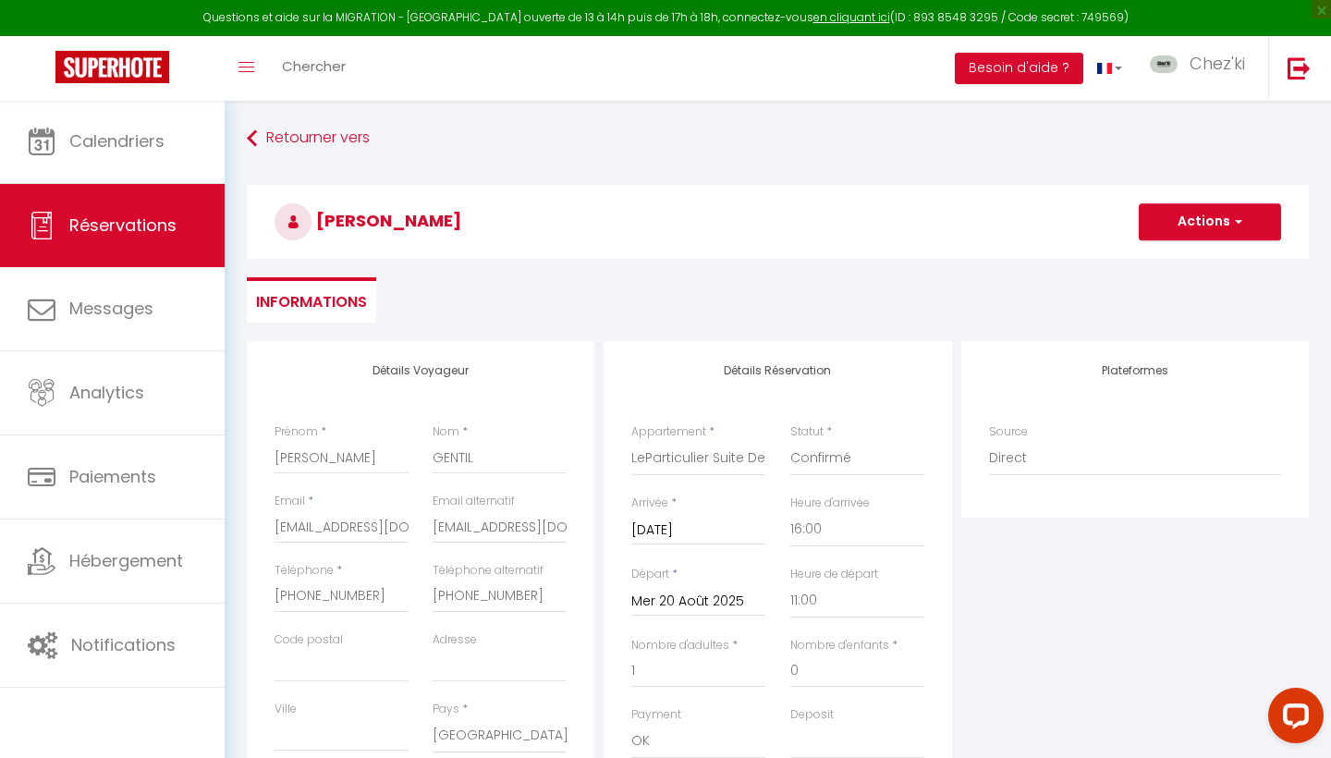
scroll to position [0, 0]
click at [1217, 236] on button "Actions" at bounding box center [1210, 221] width 142 height 37
click at [1182, 265] on link "Enregistrer" at bounding box center [1192, 263] width 146 height 24
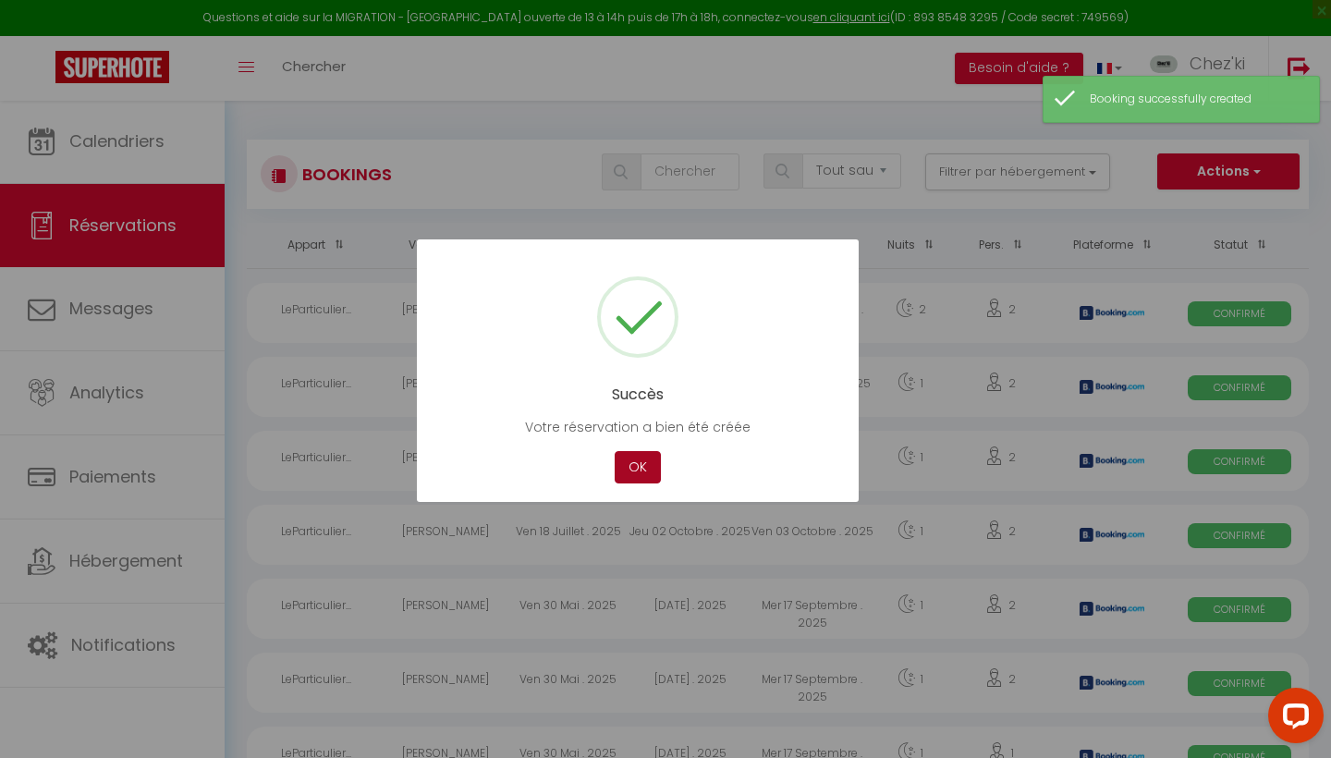
click at [636, 480] on button "OK" at bounding box center [638, 467] width 46 height 32
